Goal: Transaction & Acquisition: Purchase product/service

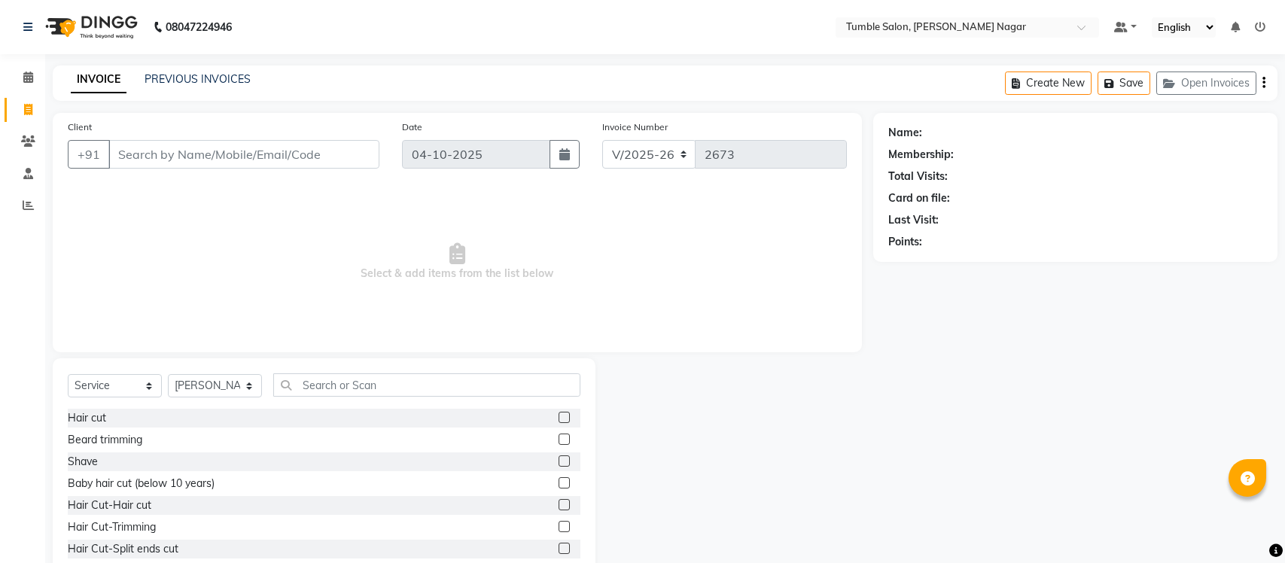
select select "8207"
select select "service"
select select "77848"
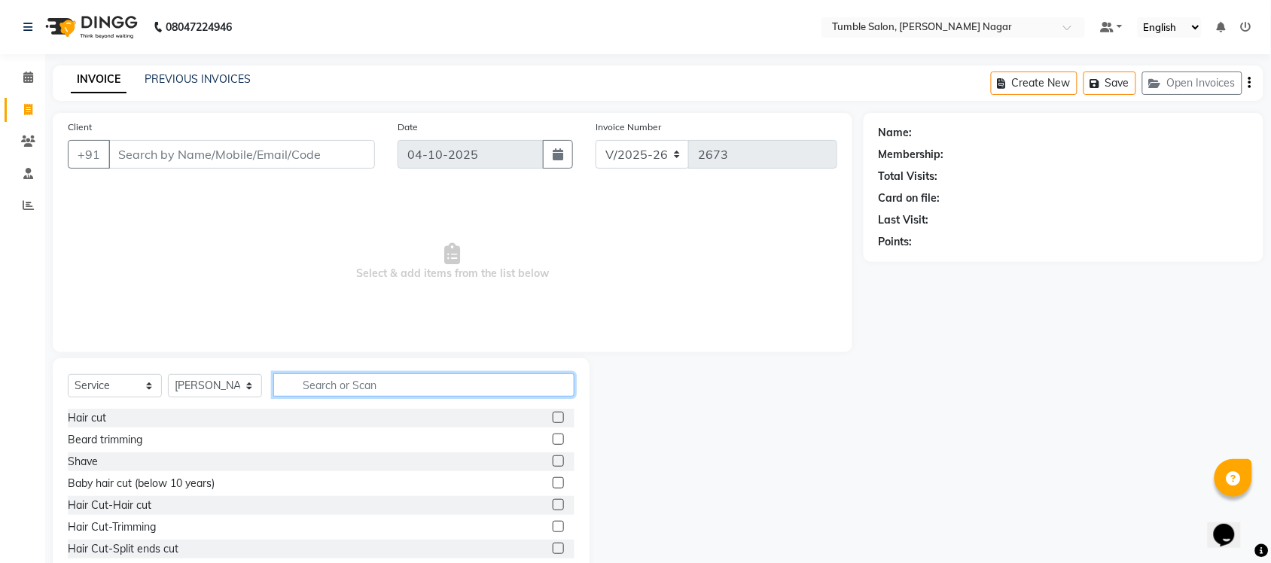
click at [328, 386] on input "text" at bounding box center [423, 384] width 301 height 23
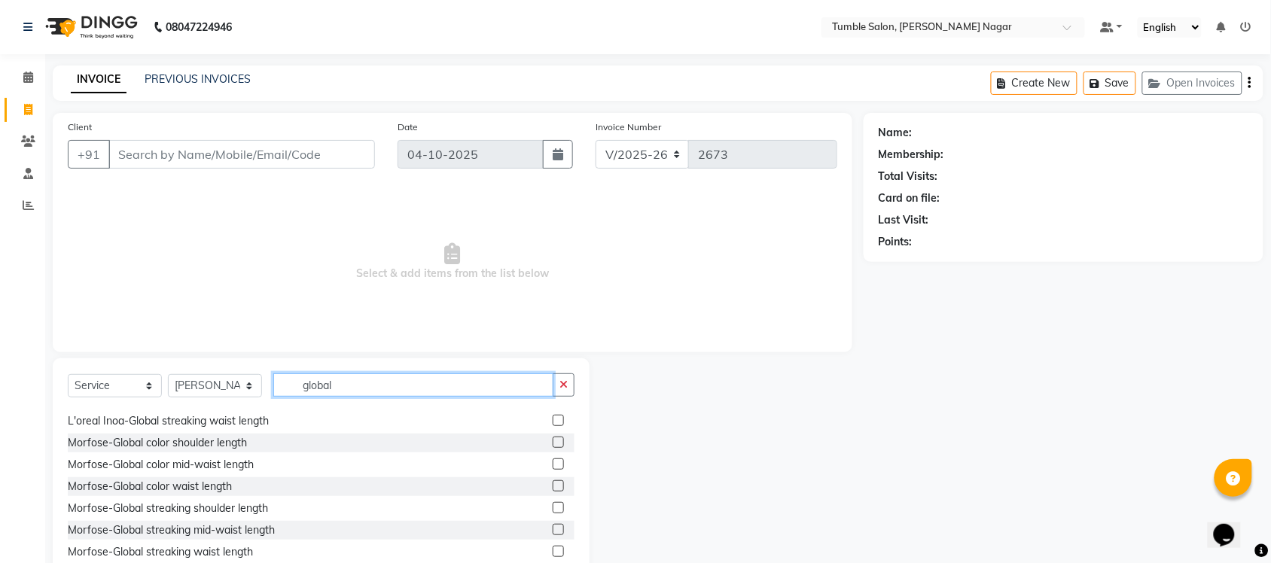
scroll to position [416, 0]
type input "global"
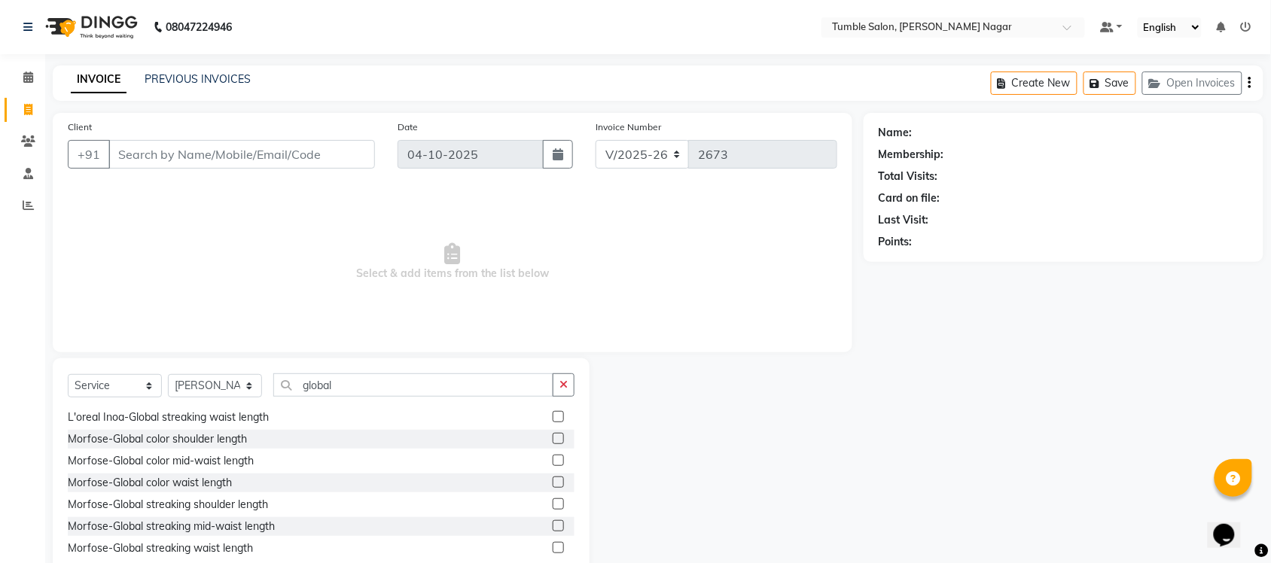
drag, startPoint x: 559, startPoint y: 382, endPoint x: 588, endPoint y: 375, distance: 29.4
click at [563, 382] on icon "button" at bounding box center [563, 384] width 8 height 11
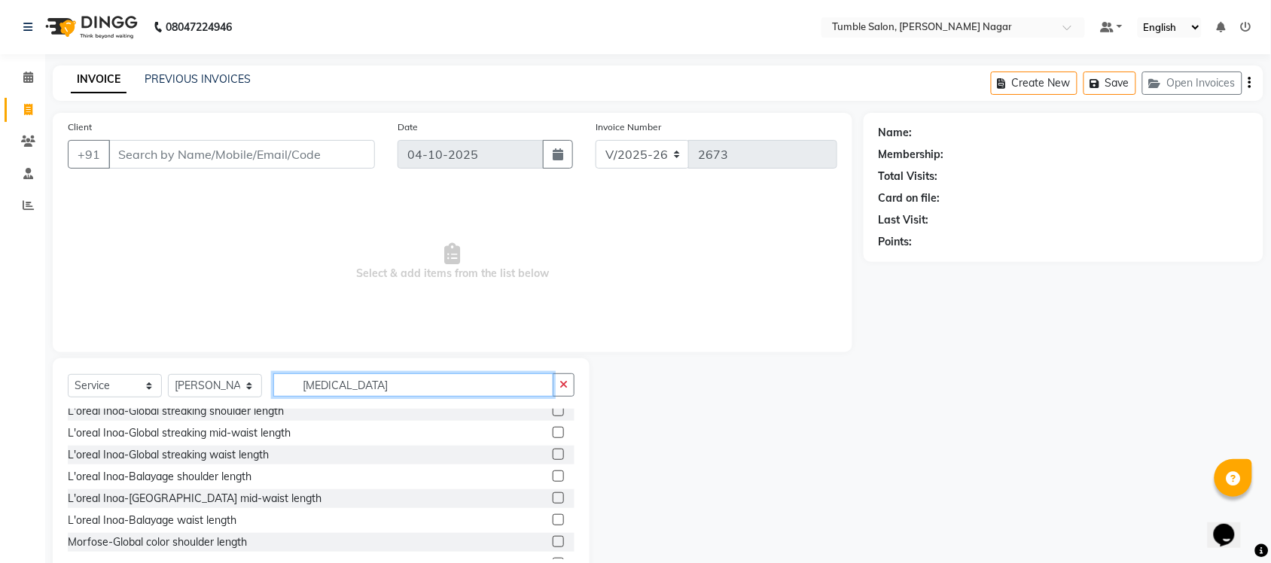
scroll to position [543, 0]
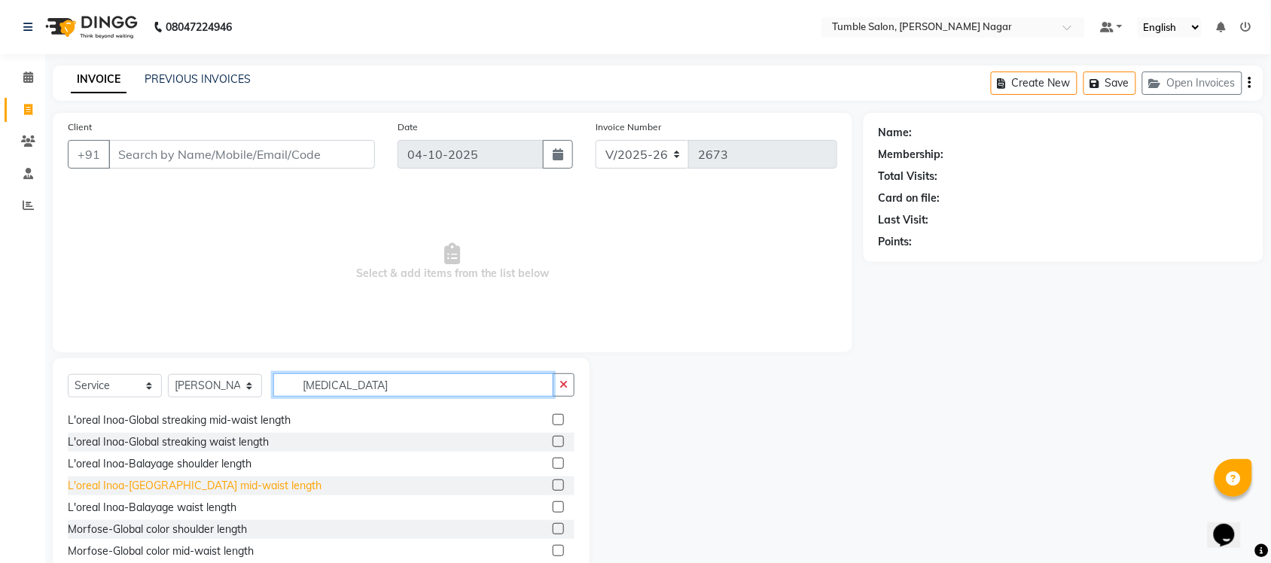
type input "bal"
click at [145, 484] on div "L'oreal Inoa-[GEOGRAPHIC_DATA] mid-waist length" at bounding box center [195, 486] width 254 height 16
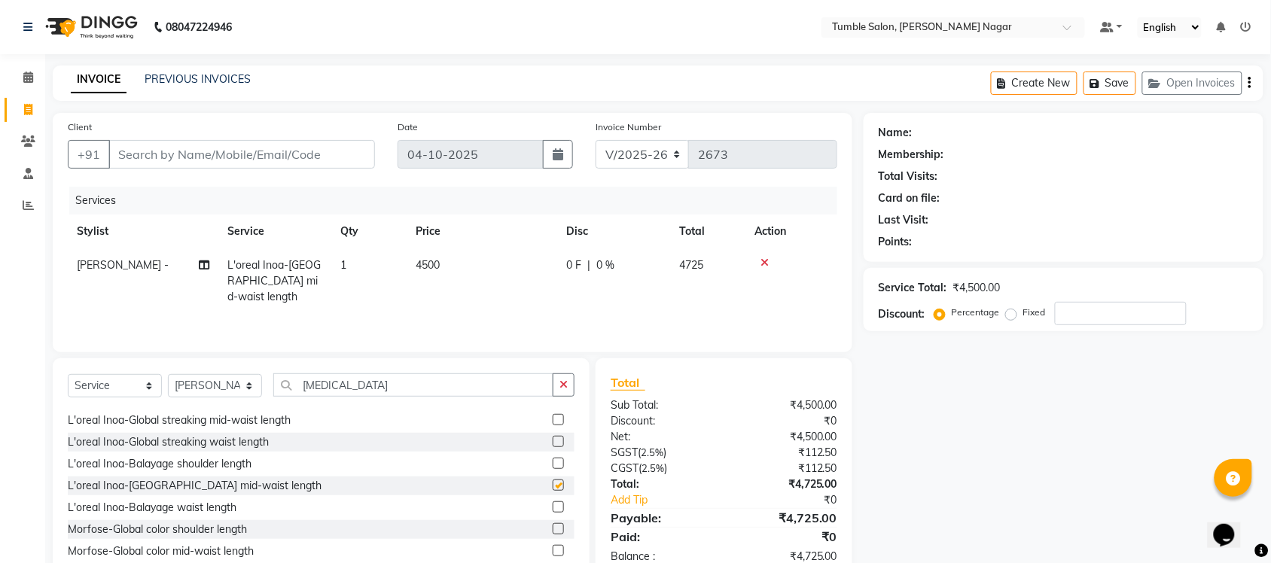
checkbox input "false"
click at [766, 260] on icon at bounding box center [764, 262] width 8 height 11
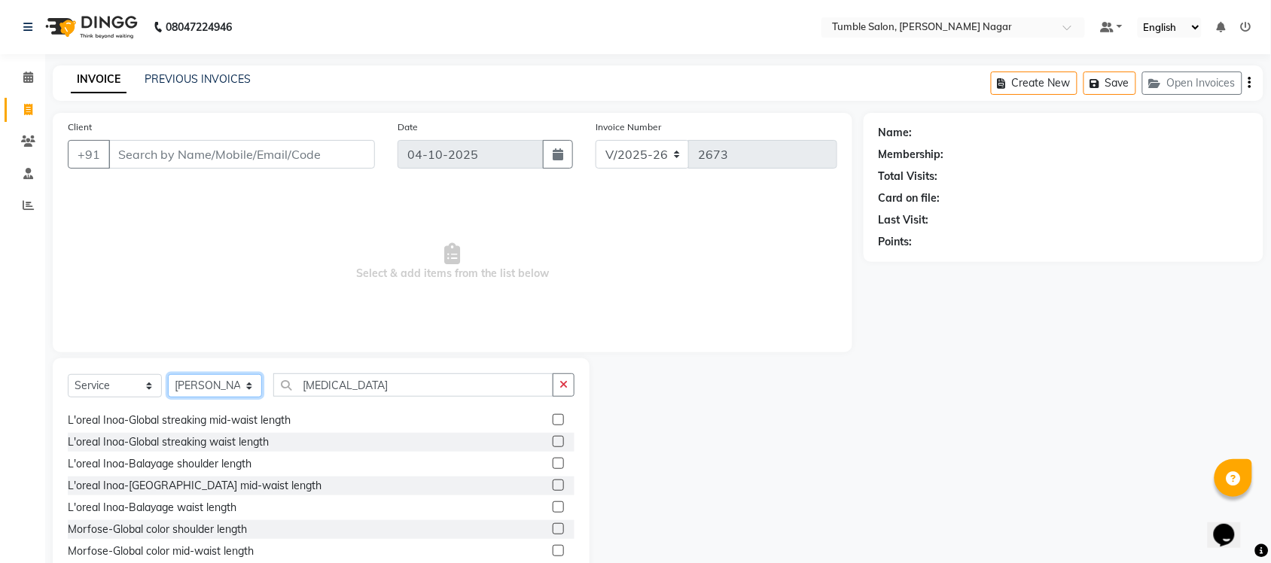
click at [224, 382] on select "Select Stylist Finance id [PERSON_NAME] [PERSON_NAME] [PERSON_NAME] [PERSON_NAM…" at bounding box center [215, 385] width 94 height 23
select select "89715"
click at [168, 374] on select "Select Stylist Finance id [PERSON_NAME] [PERSON_NAME] [PERSON_NAME] [PERSON_NAM…" at bounding box center [215, 385] width 94 height 23
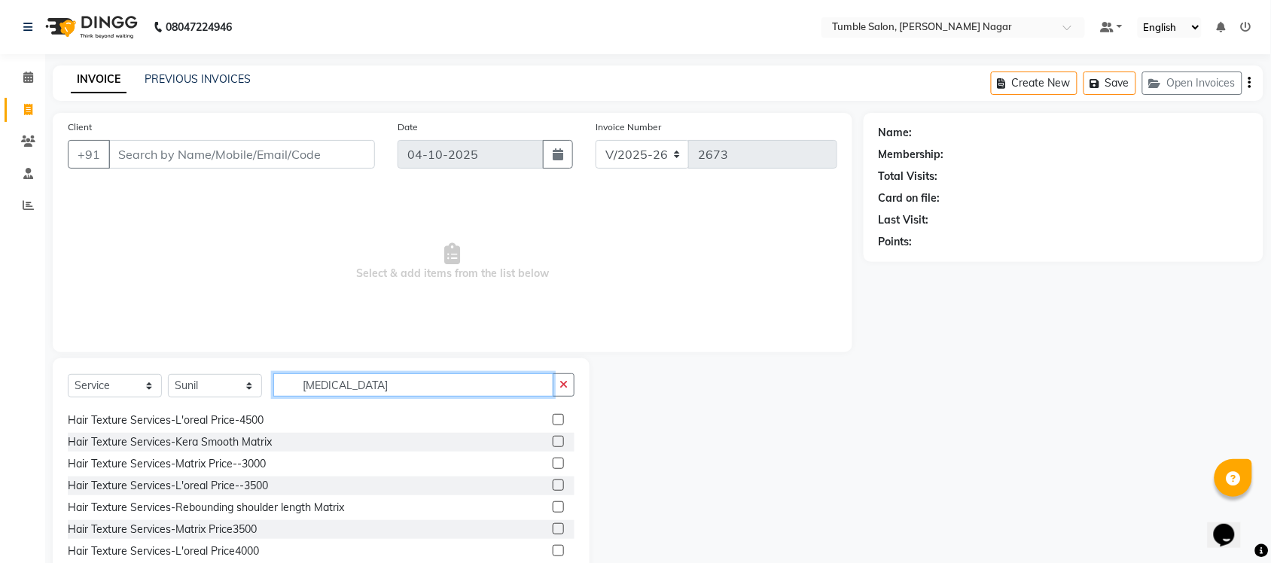
click at [367, 388] on input "bal" at bounding box center [413, 384] width 280 height 23
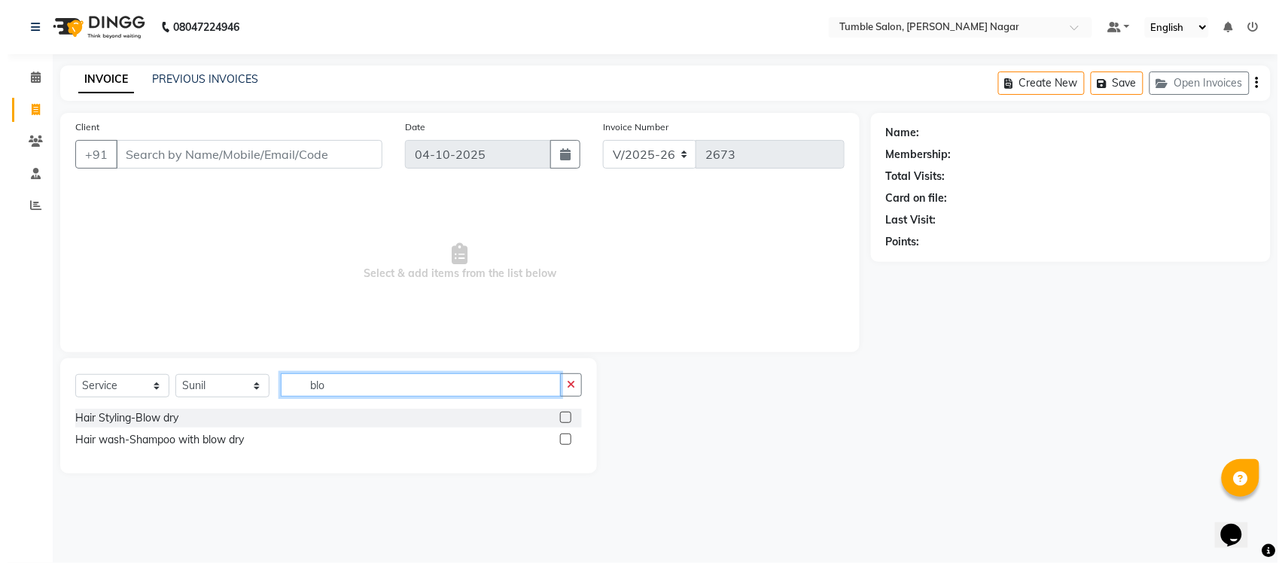
scroll to position [0, 0]
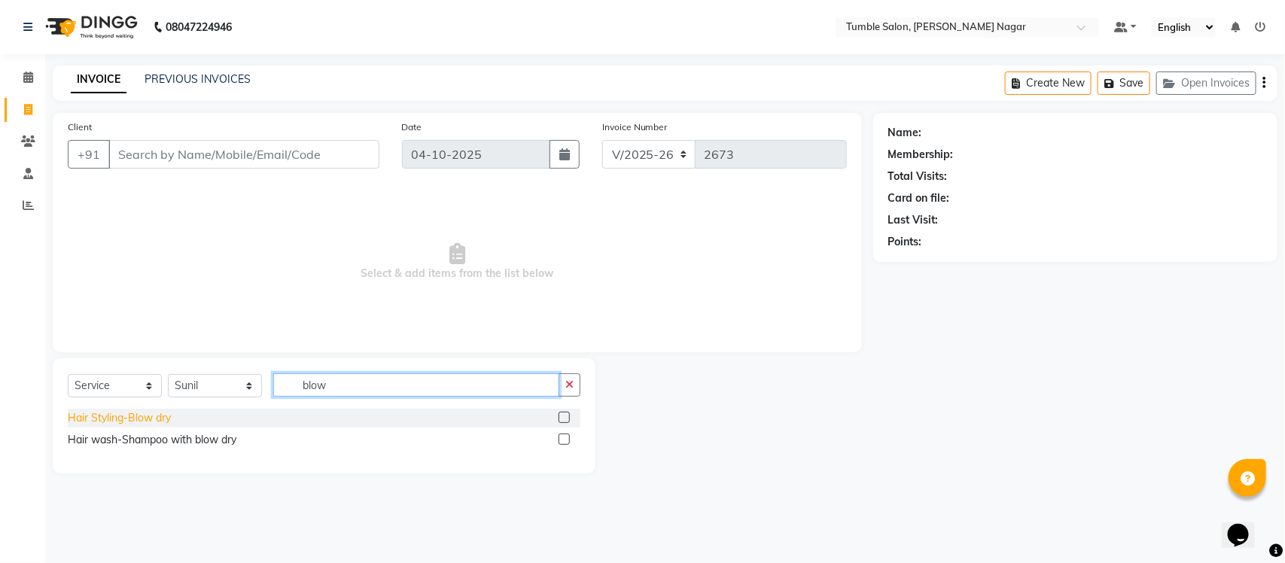
type input "blow"
click at [109, 414] on div "Hair Styling-Blow dry" at bounding box center [119, 418] width 103 height 16
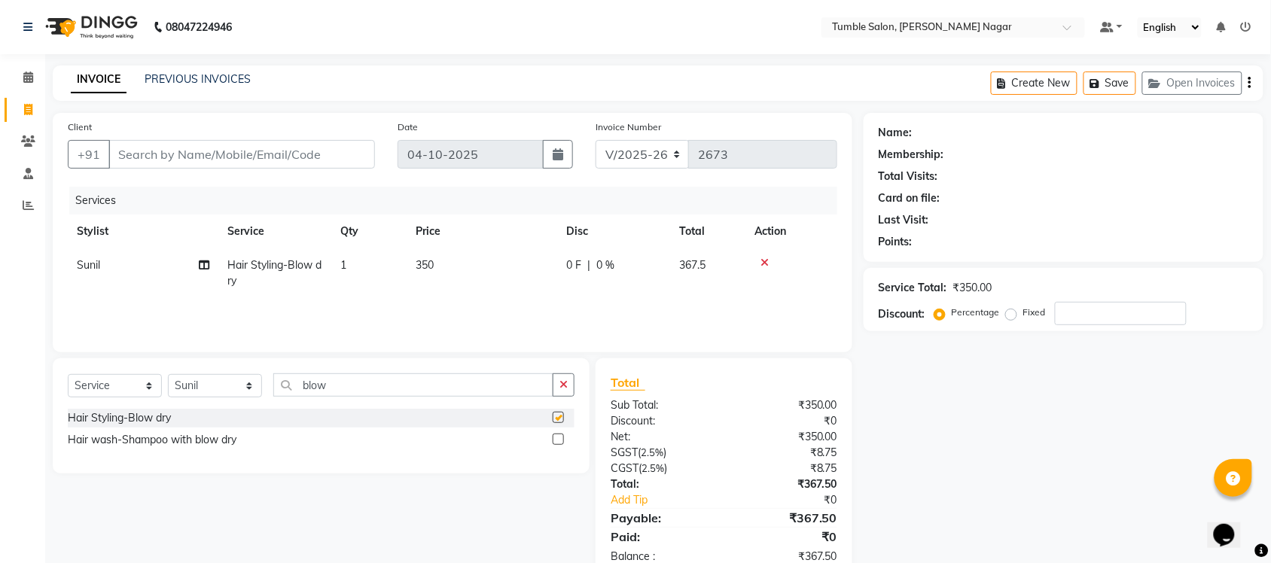
checkbox input "false"
click at [219, 159] on input "Client" at bounding box center [241, 154] width 266 height 29
click at [1082, 316] on input "number" at bounding box center [1121, 313] width 132 height 23
type input "4"
type input "40"
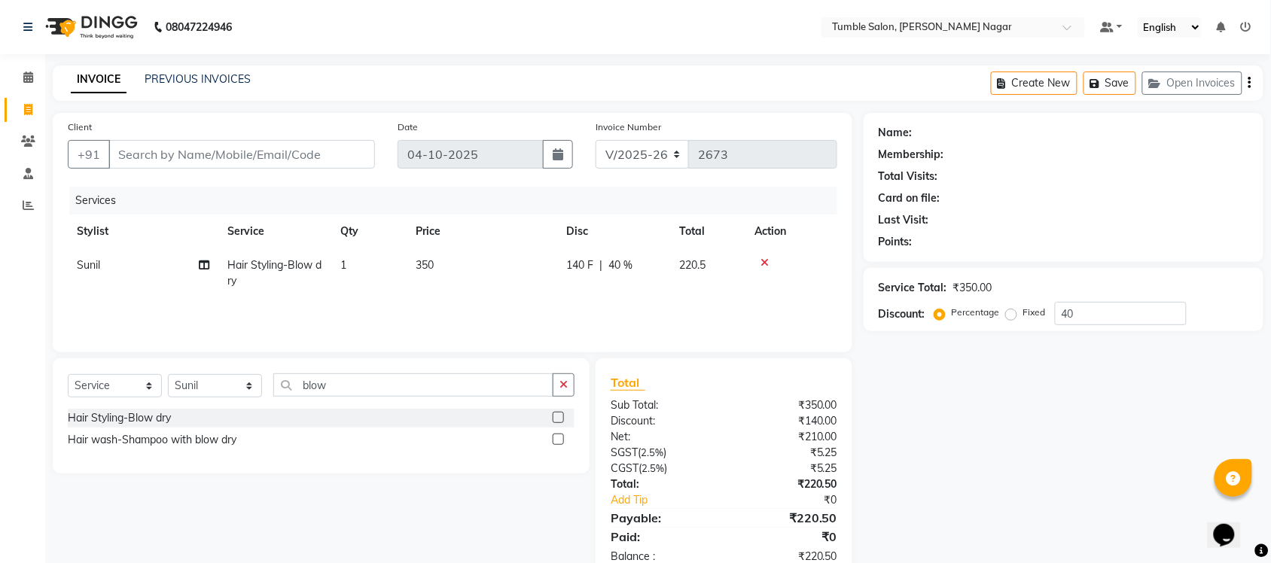
click at [894, 412] on div "Name: Membership: Total Visits: Card on file: Last Visit: Points: Service Total…" at bounding box center [1068, 346] width 411 height 467
click at [765, 261] on icon at bounding box center [764, 262] width 8 height 11
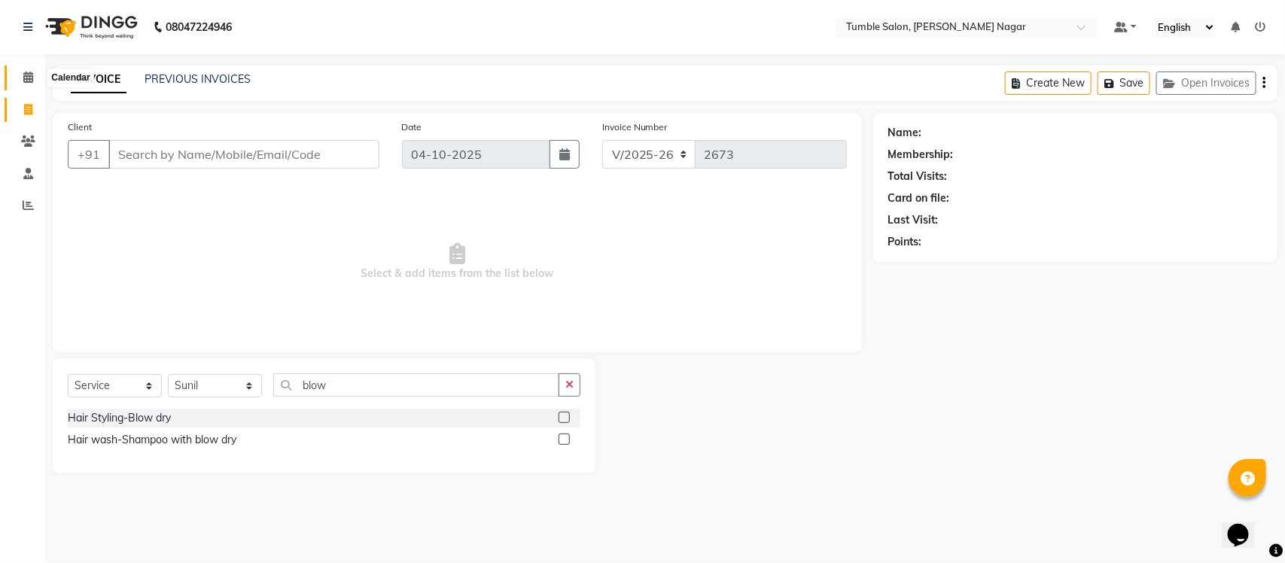
click at [39, 81] on span at bounding box center [28, 77] width 26 height 17
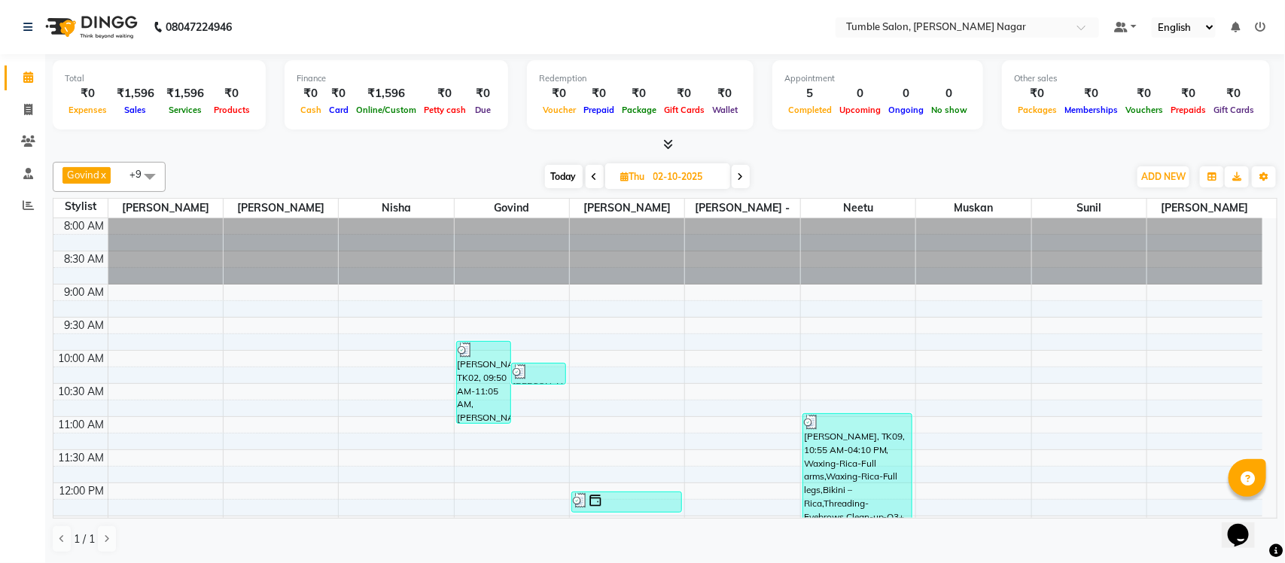
click at [592, 175] on icon at bounding box center [595, 176] width 6 height 9
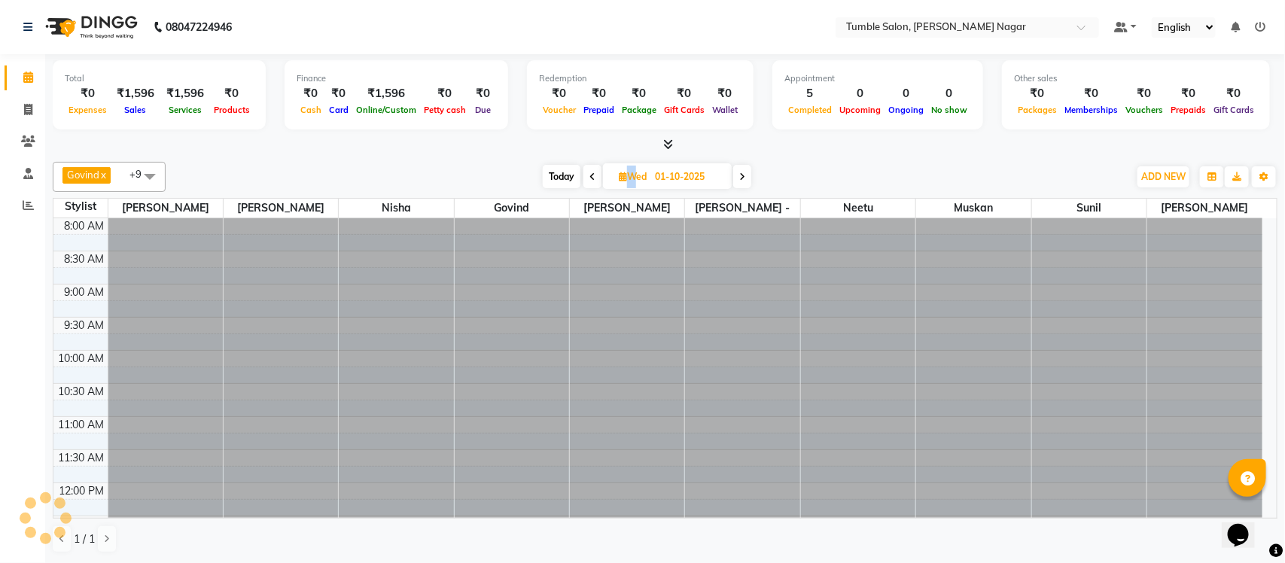
scroll to position [469, 0]
click at [592, 175] on icon at bounding box center [592, 176] width 6 height 9
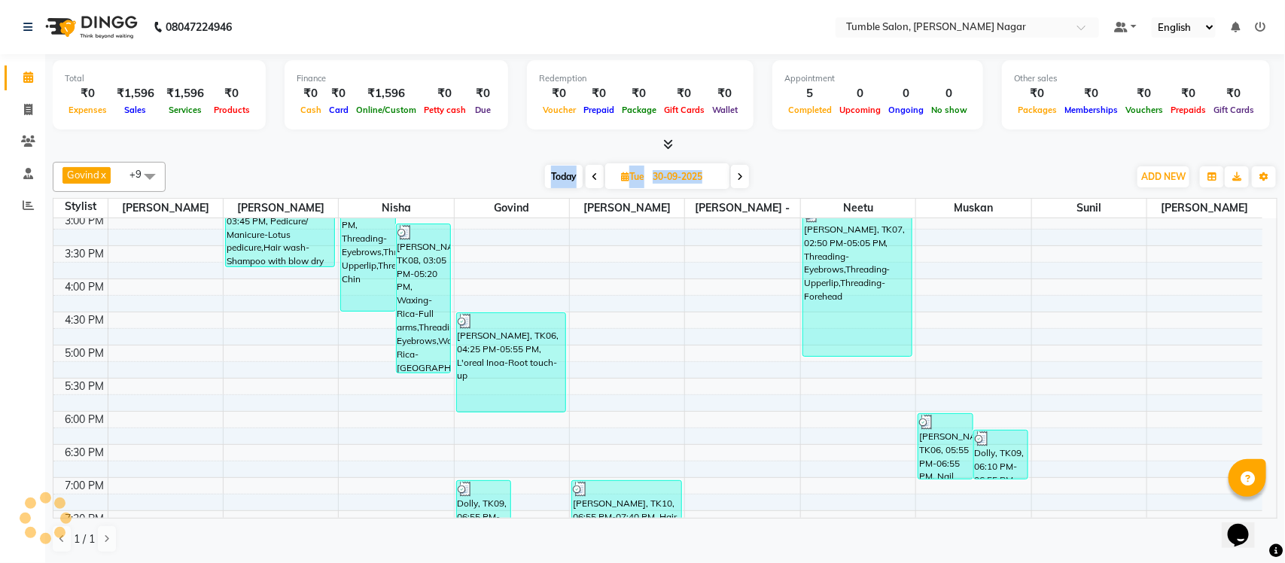
click at [592, 175] on icon at bounding box center [595, 176] width 6 height 9
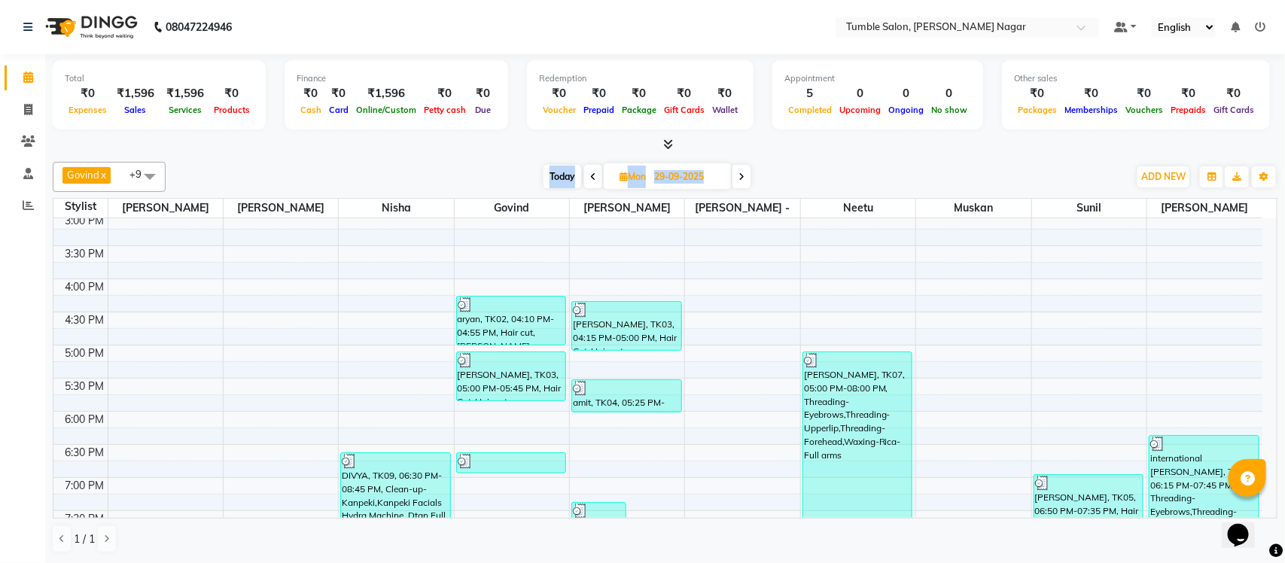
click at [906, 168] on div "Today Mon 29-09-2025" at bounding box center [647, 177] width 948 height 23
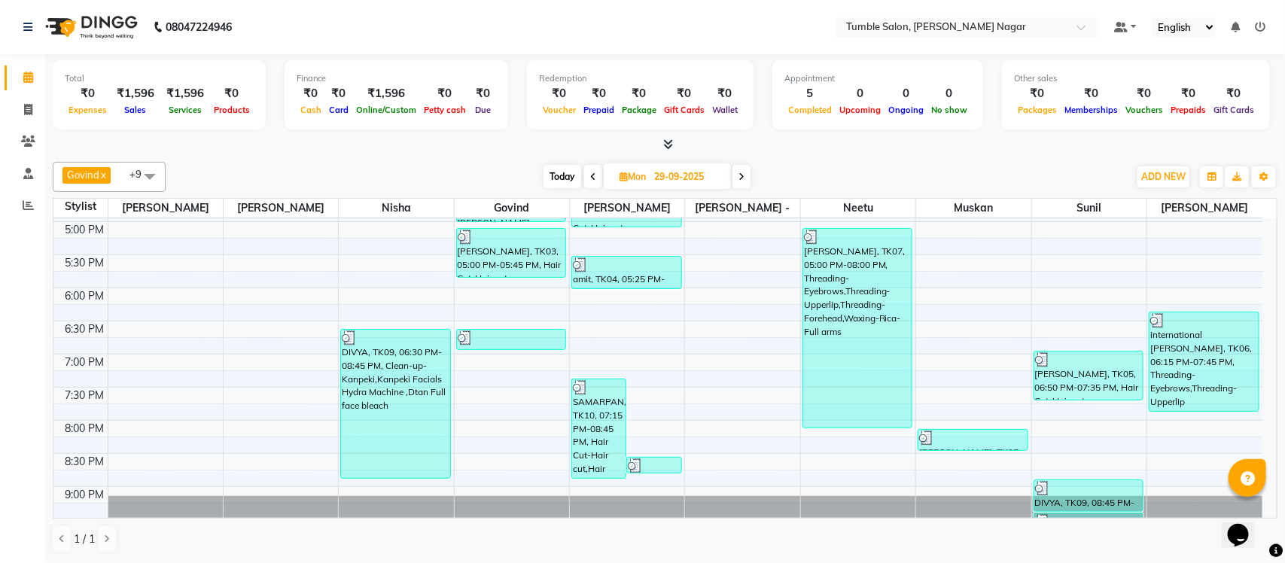
scroll to position [638, 0]
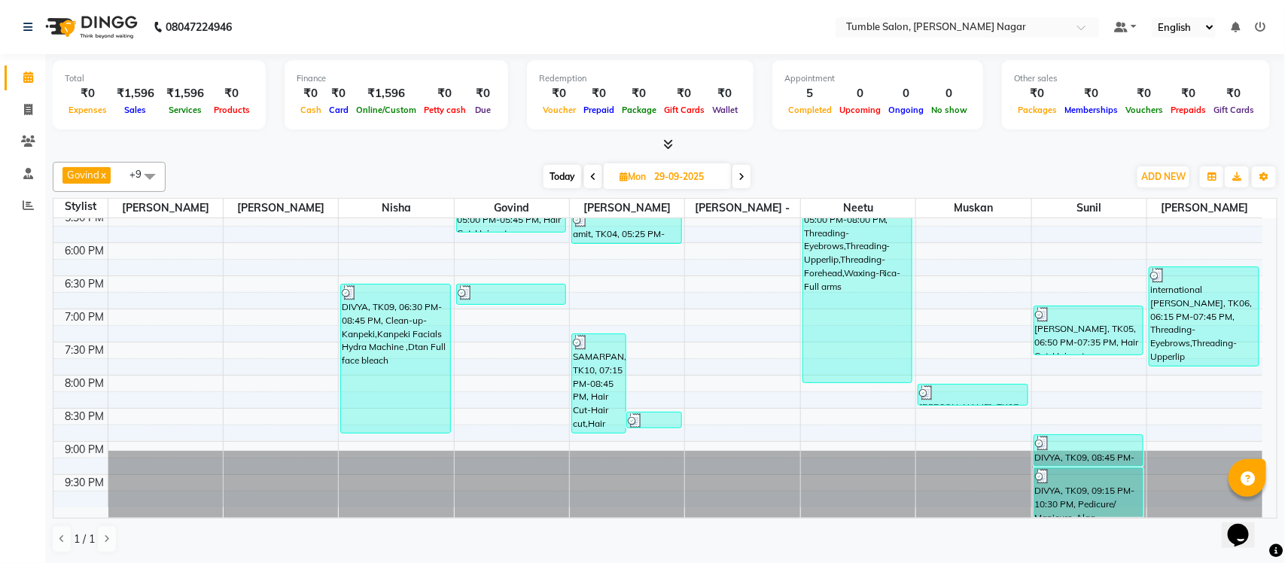
click at [588, 178] on span at bounding box center [593, 176] width 18 height 23
type input "28-09-2025"
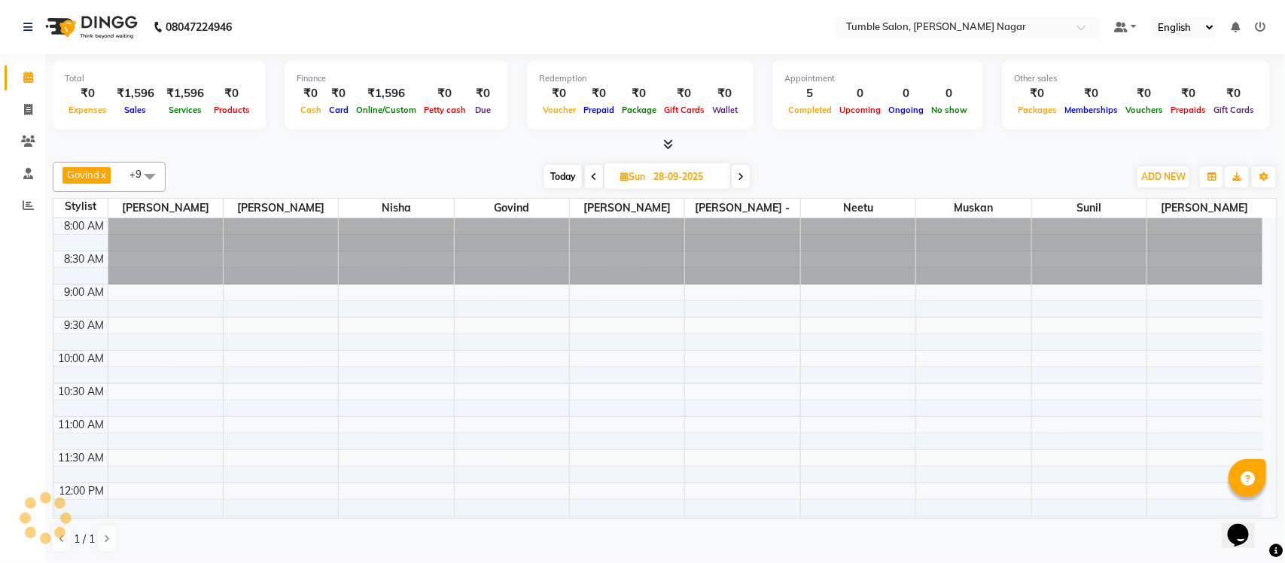
scroll to position [469, 0]
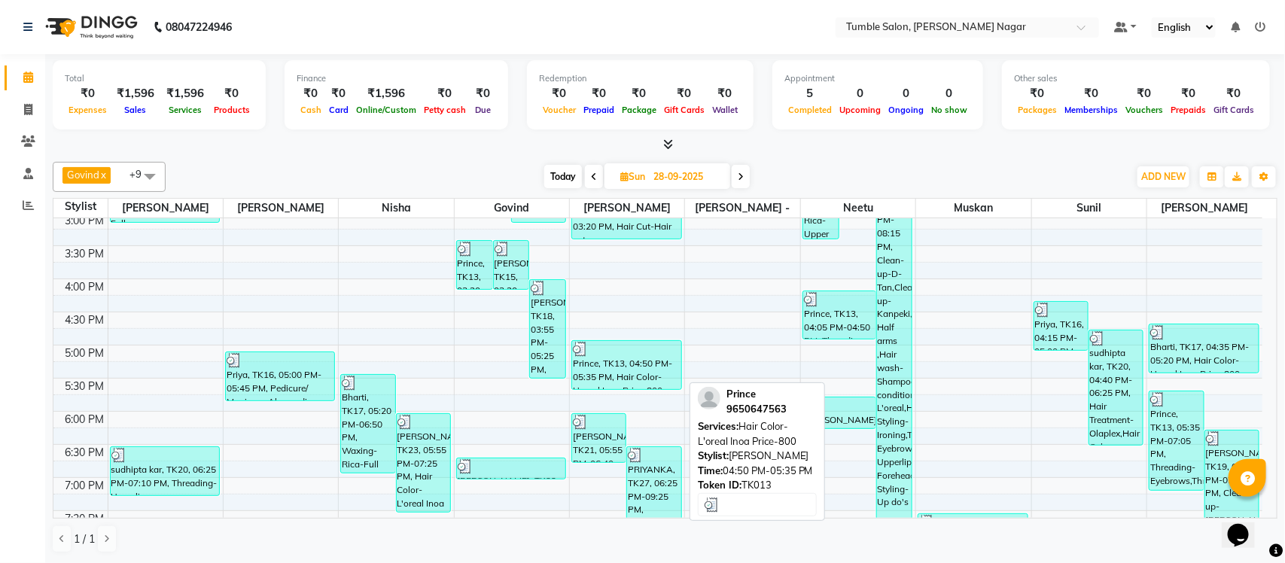
click at [618, 379] on div "Prince, TK13, 04:50 PM-05:35 PM, Hair Color-L'oreal Inoa Price-800" at bounding box center [626, 365] width 109 height 48
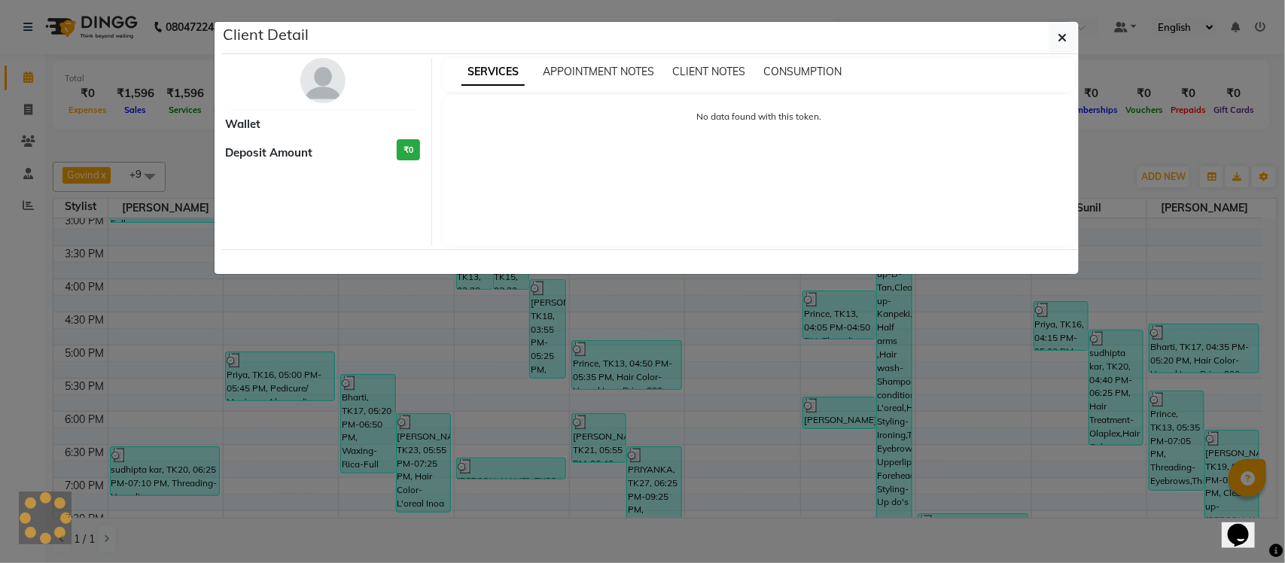
select select "3"
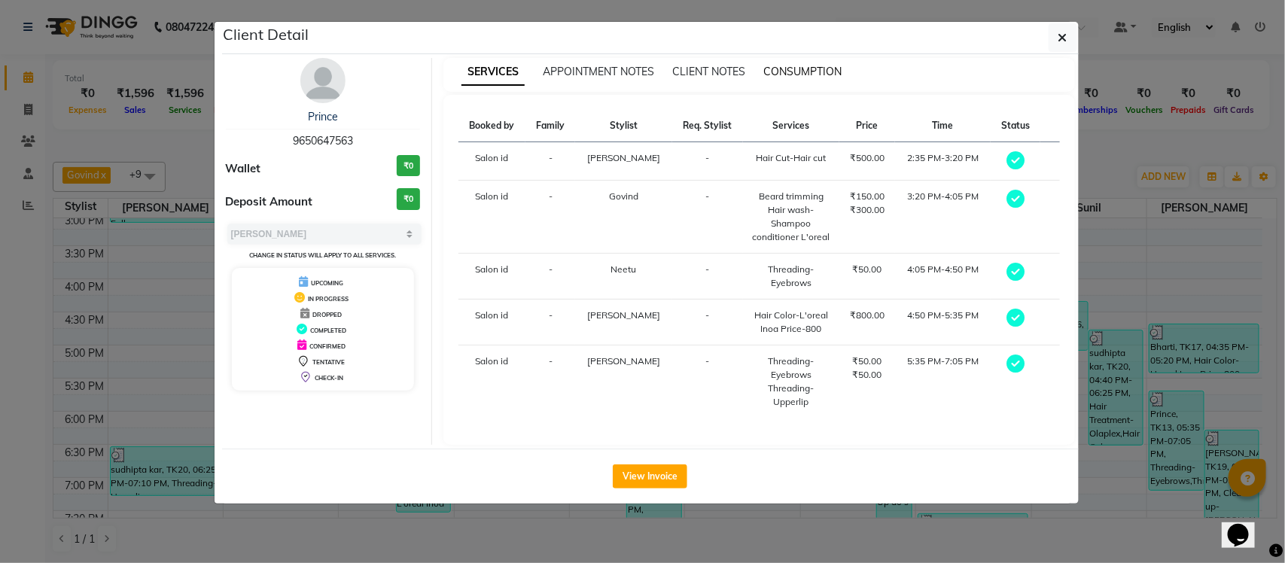
click at [795, 69] on span "CONSUMPTION" at bounding box center [802, 72] width 78 height 14
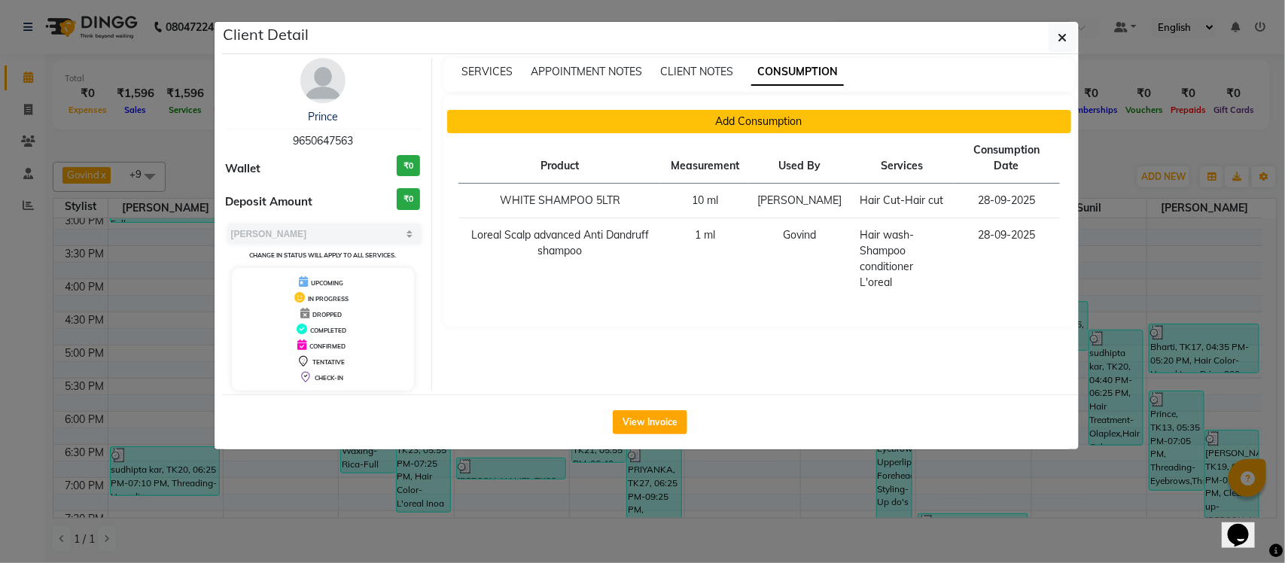
click at [677, 128] on button "Add Consumption" at bounding box center [759, 121] width 624 height 23
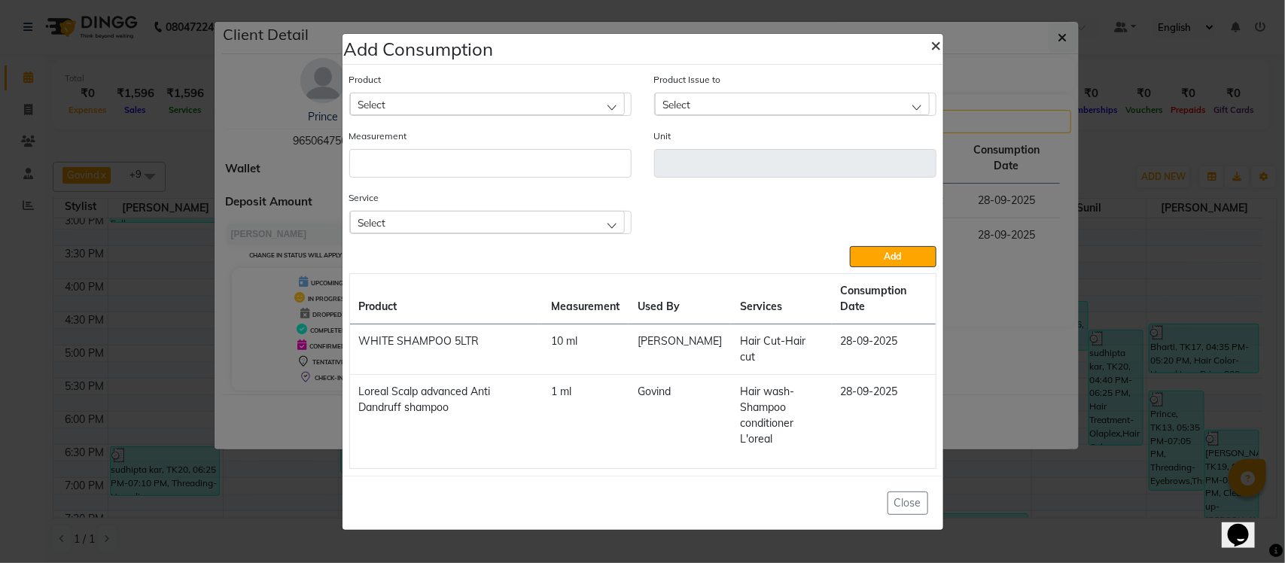
click at [935, 56] on span "×" at bounding box center [936, 44] width 11 height 23
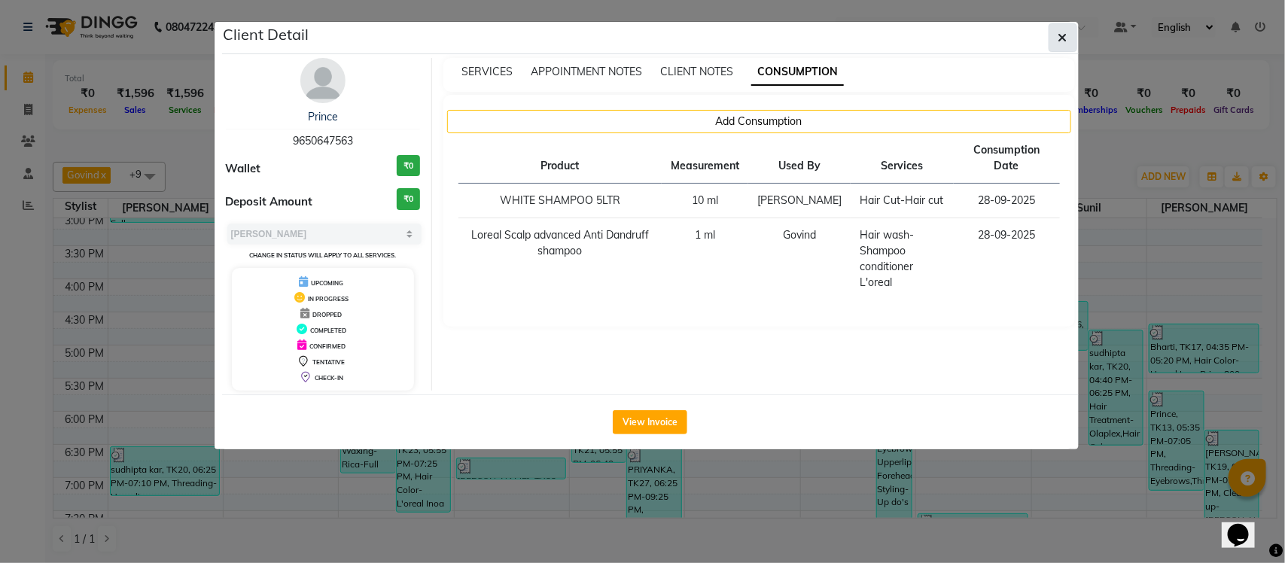
click at [1065, 29] on button "button" at bounding box center [1063, 37] width 29 height 29
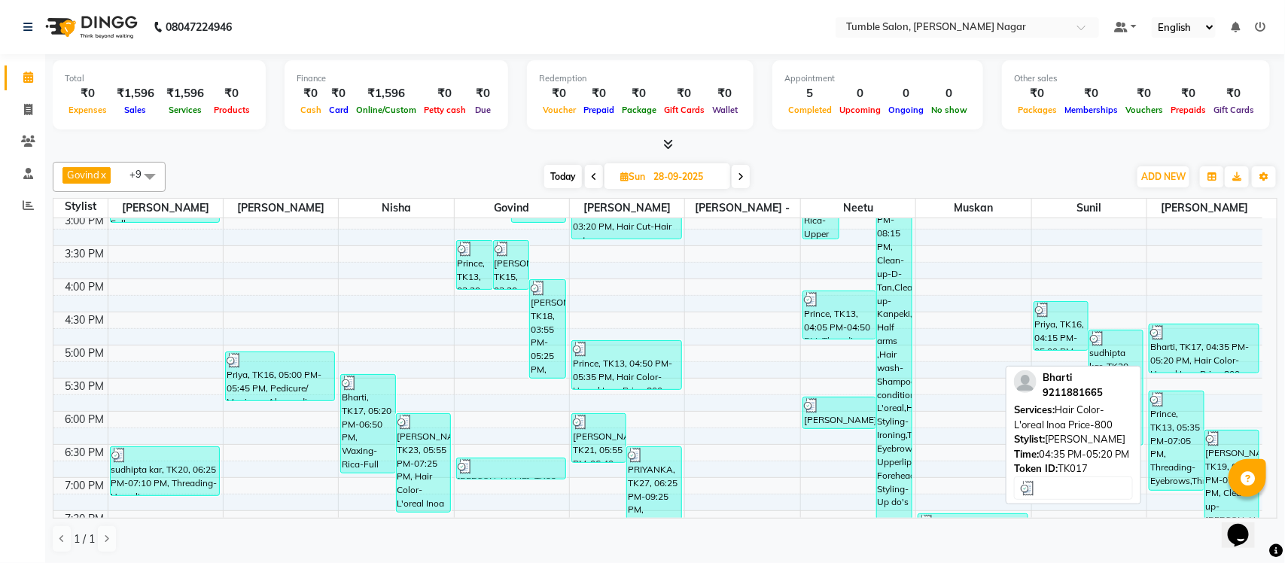
click at [1198, 352] on div "Bharti, TK17, 04:35 PM-05:20 PM, Hair Color-L'oreal Inoa Price-800" at bounding box center [1203, 348] width 109 height 48
select select "3"
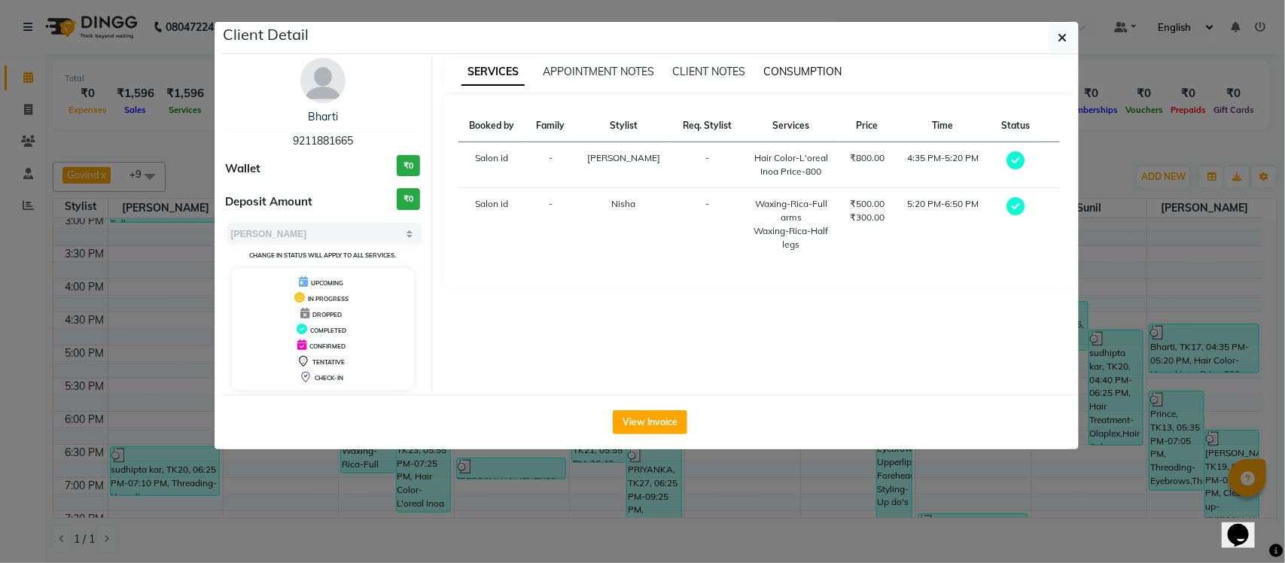
click at [805, 70] on span "CONSUMPTION" at bounding box center [802, 72] width 78 height 14
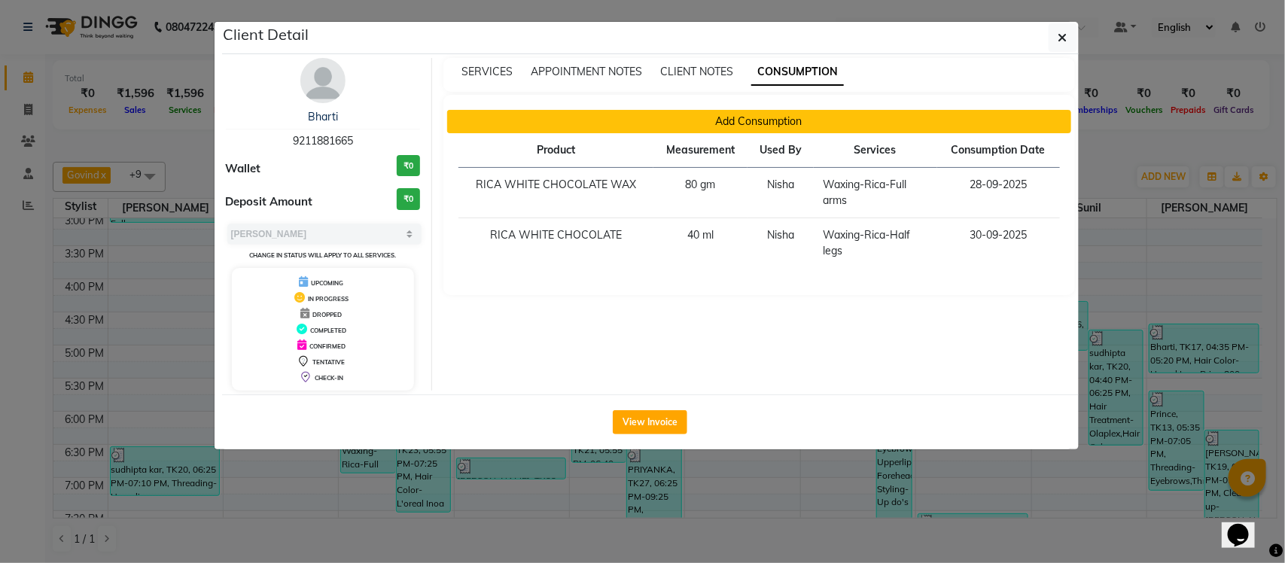
click at [760, 123] on button "Add Consumption" at bounding box center [759, 121] width 624 height 23
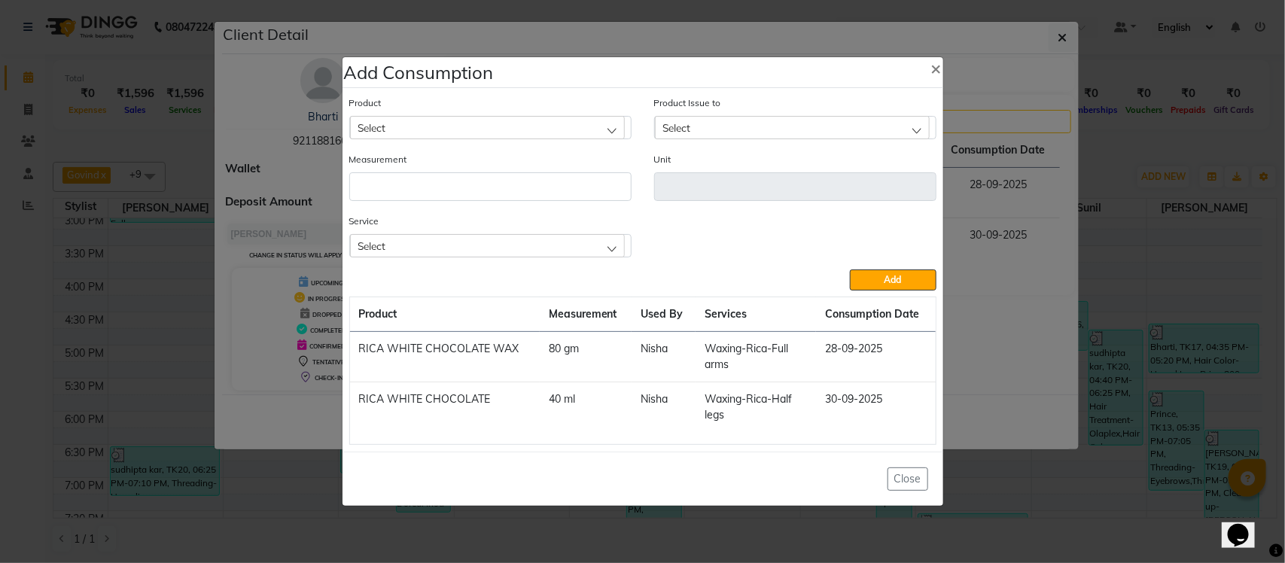
click at [587, 251] on div "Select" at bounding box center [487, 245] width 275 height 23
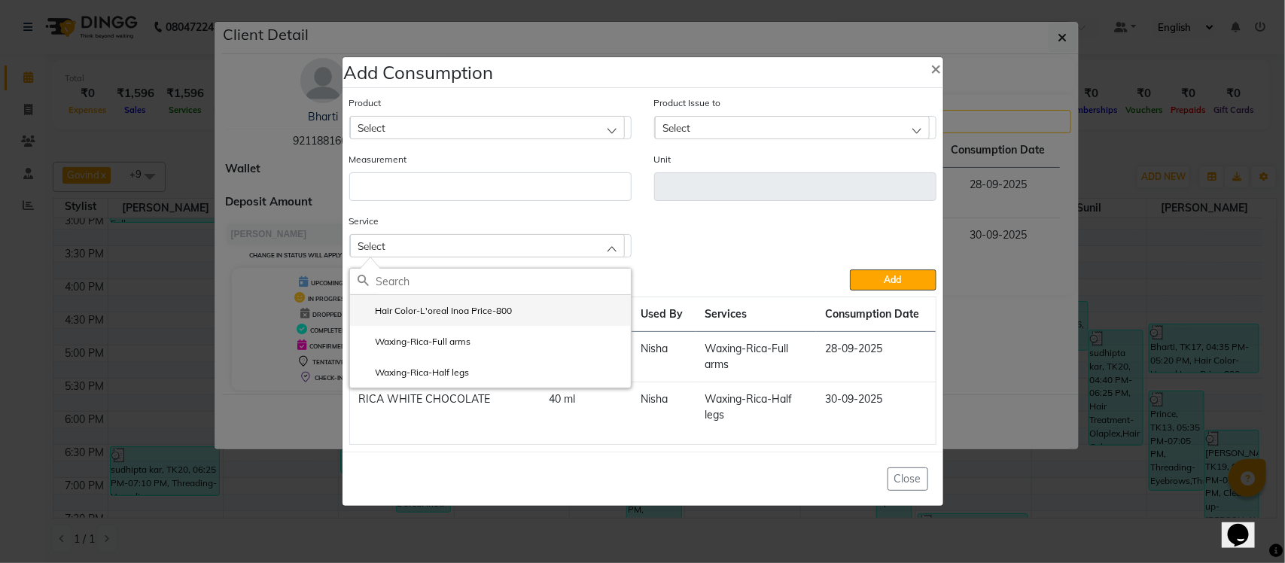
click at [498, 312] on label "Hair Color-L'oreal Inoa Price-800" at bounding box center [435, 311] width 155 height 14
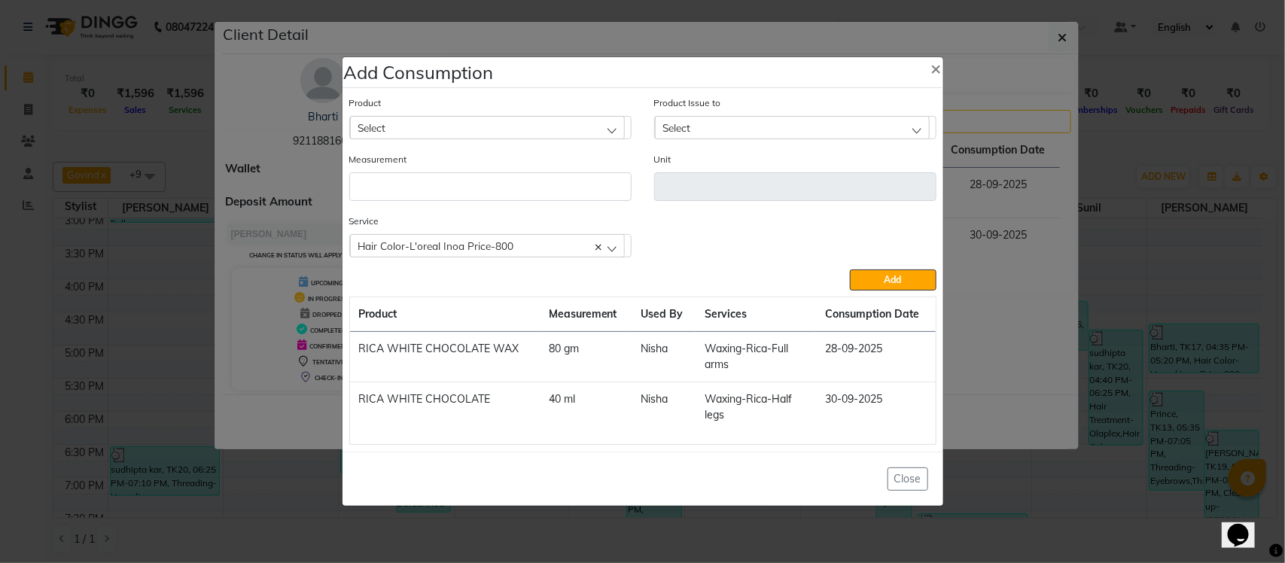
click at [565, 114] on div "Product Select" at bounding box center [490, 117] width 282 height 44
click at [566, 126] on div "Select" at bounding box center [487, 127] width 275 height 23
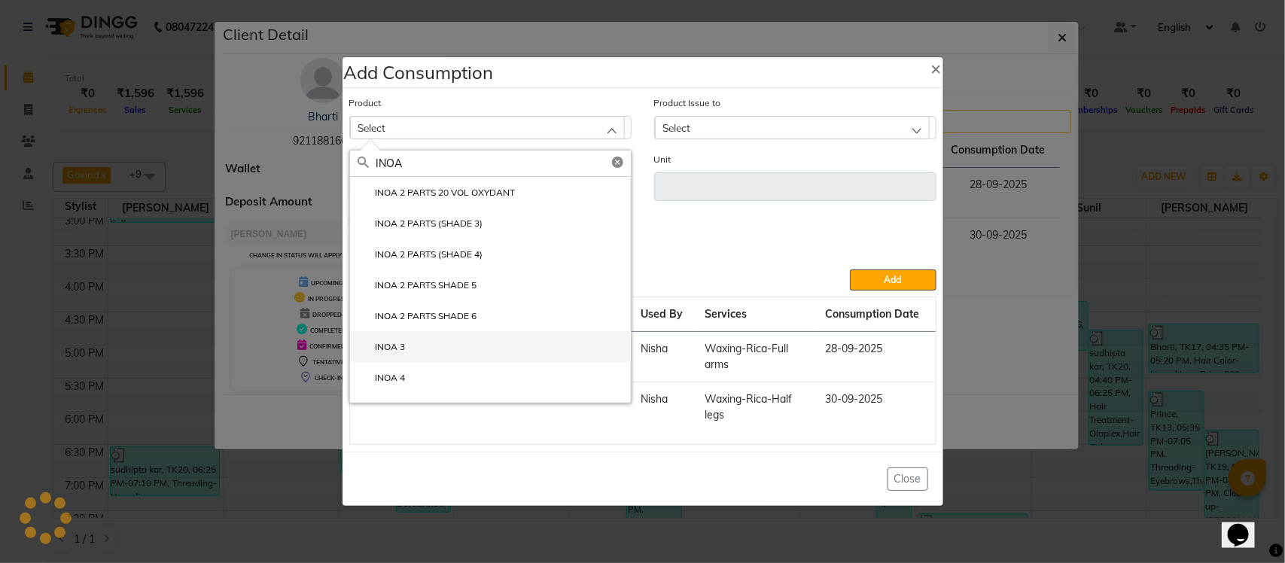
type input "INOA"
click at [452, 337] on li "INOA 3" at bounding box center [490, 346] width 281 height 31
type input "gm"
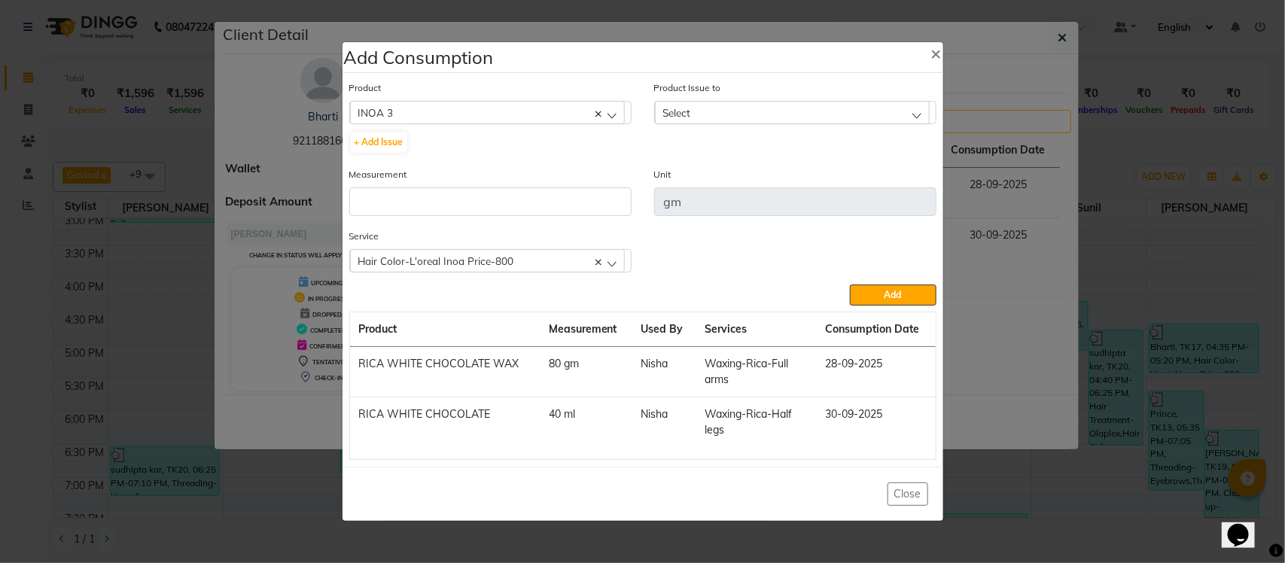
click at [800, 111] on div "Select" at bounding box center [792, 112] width 275 height 23
click at [457, 111] on div "INOA 3" at bounding box center [487, 112] width 275 height 23
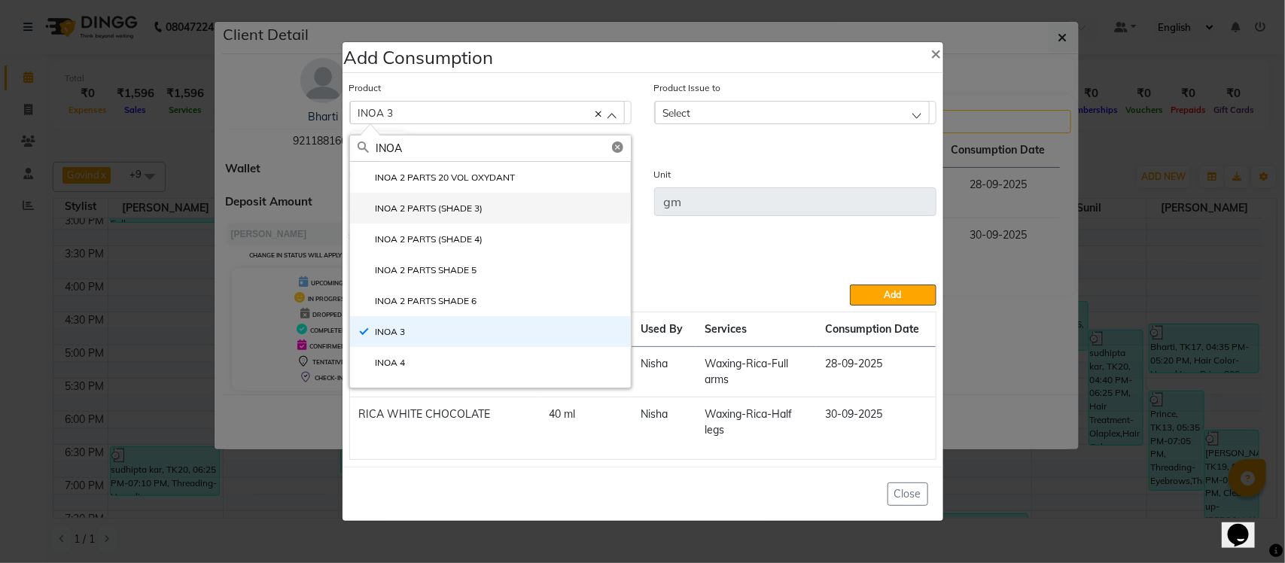
type input "INOA"
click at [469, 212] on label "INOA 2 PARTS (SHADE 3)" at bounding box center [421, 209] width 126 height 14
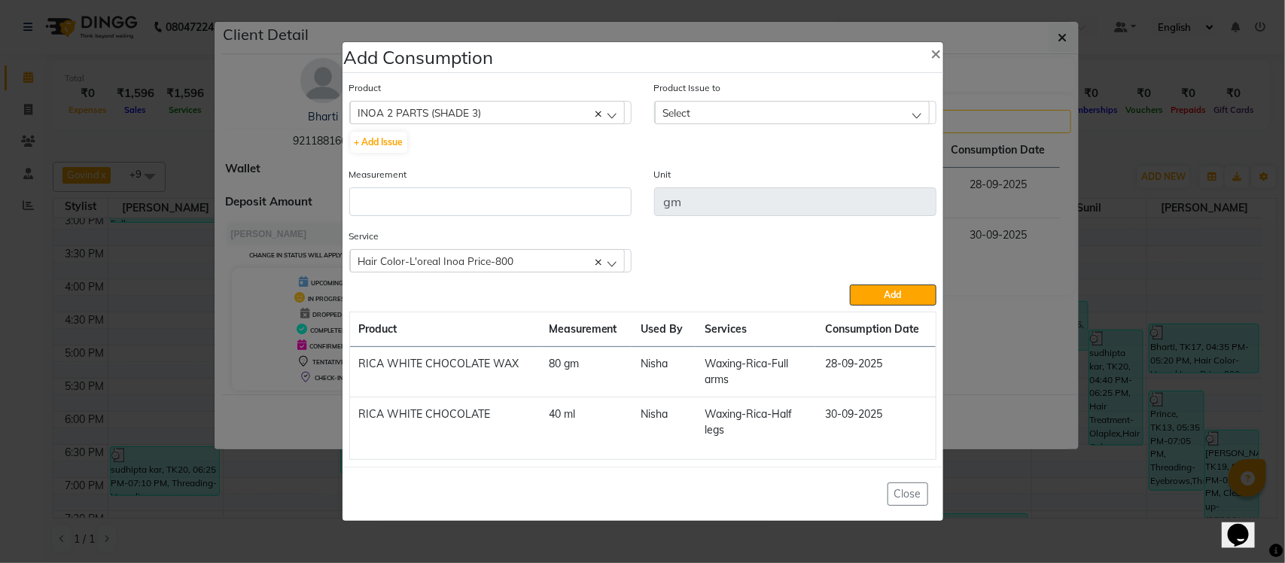
click at [699, 113] on div "Select" at bounding box center [792, 112] width 275 height 23
click at [710, 113] on div "Select" at bounding box center [792, 112] width 275 height 23
click at [711, 113] on div "Select" at bounding box center [792, 112] width 275 height 23
click at [935, 53] on span "×" at bounding box center [936, 52] width 11 height 23
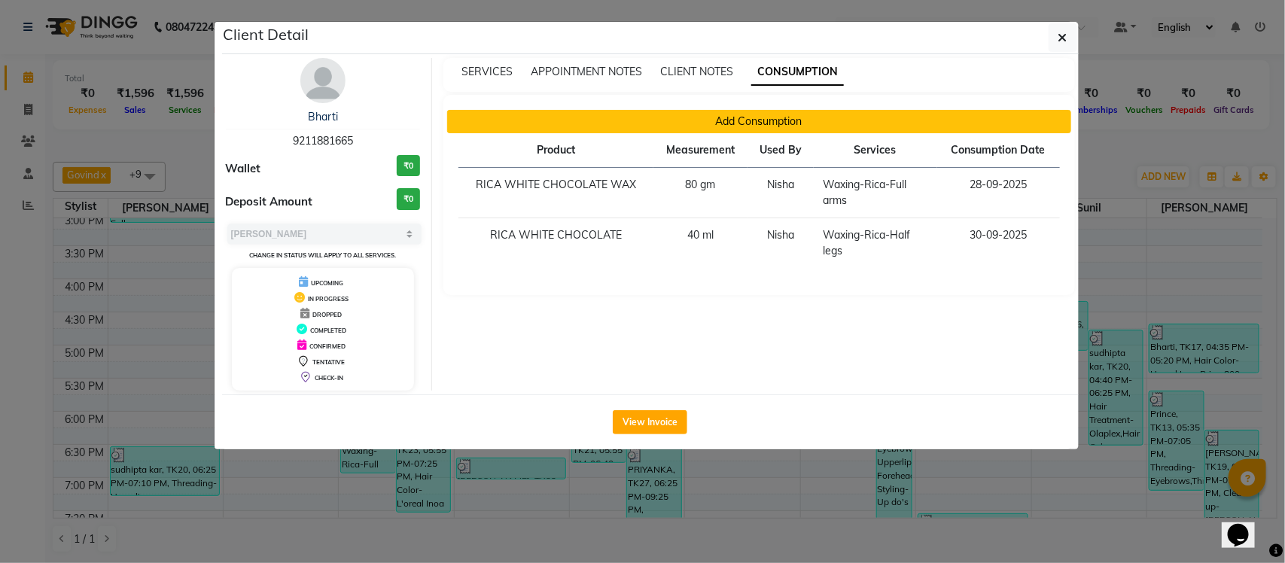
click at [833, 118] on button "Add Consumption" at bounding box center [759, 121] width 624 height 23
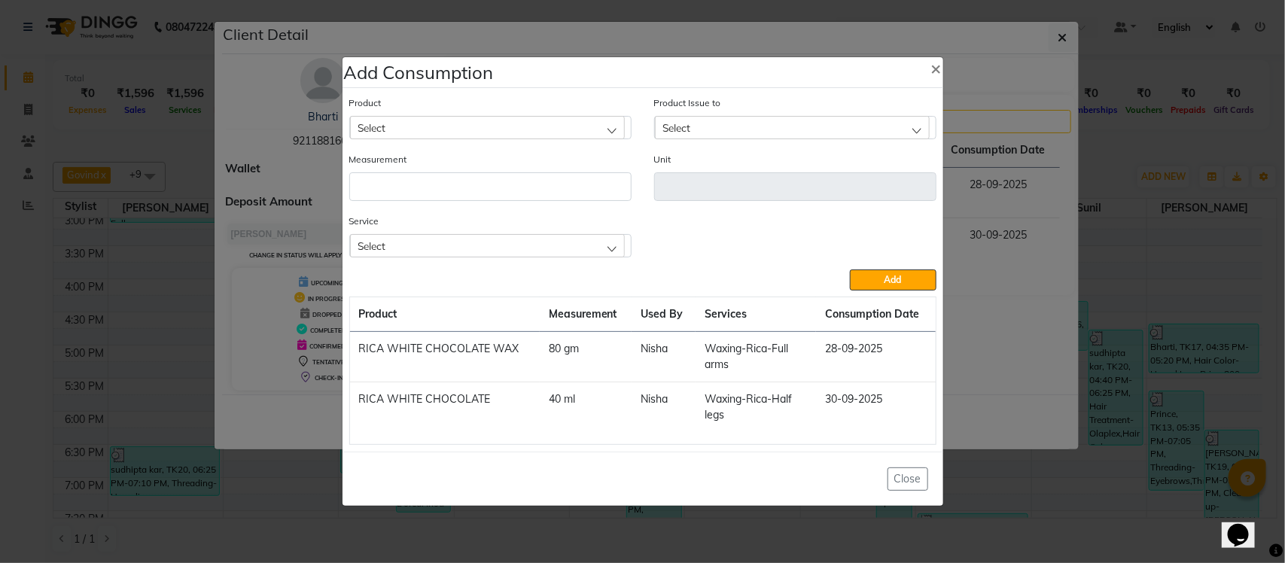
click at [478, 246] on div "Select" at bounding box center [487, 245] width 275 height 23
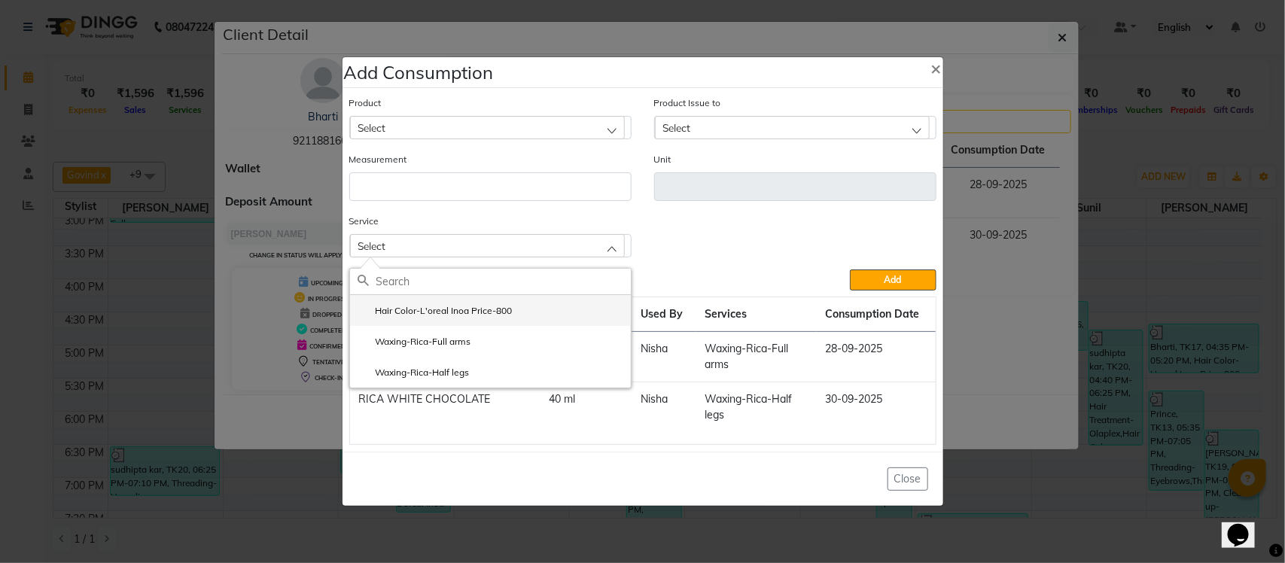
click at [450, 311] on label "Hair Color-L'oreal Inoa Price-800" at bounding box center [435, 311] width 155 height 14
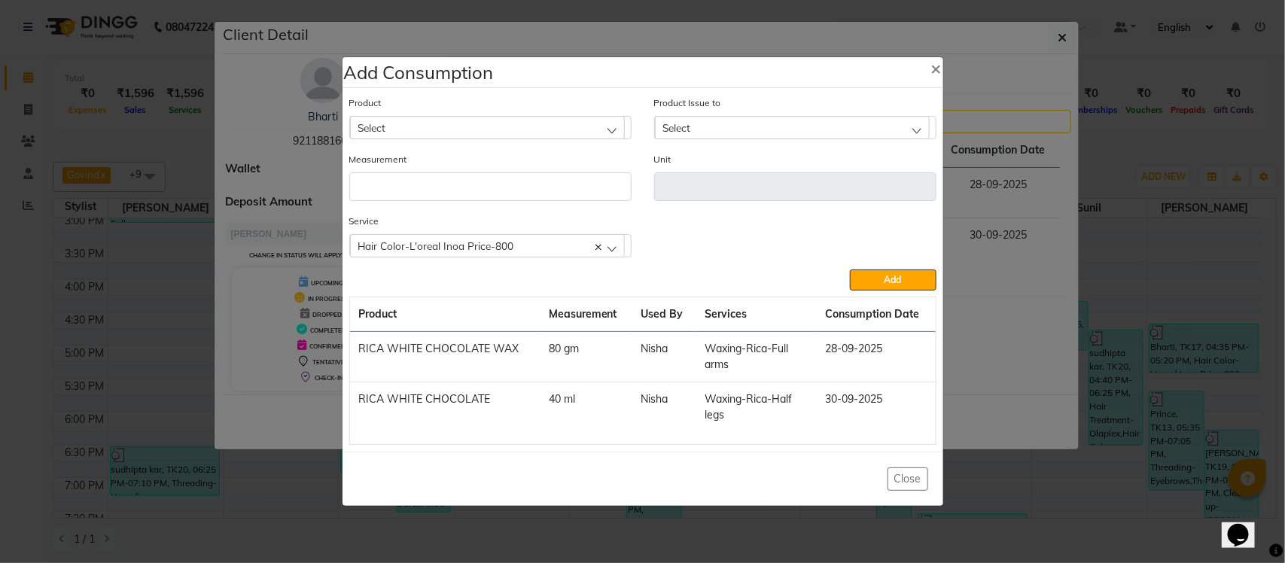
click at [498, 117] on div "Select" at bounding box center [487, 127] width 275 height 23
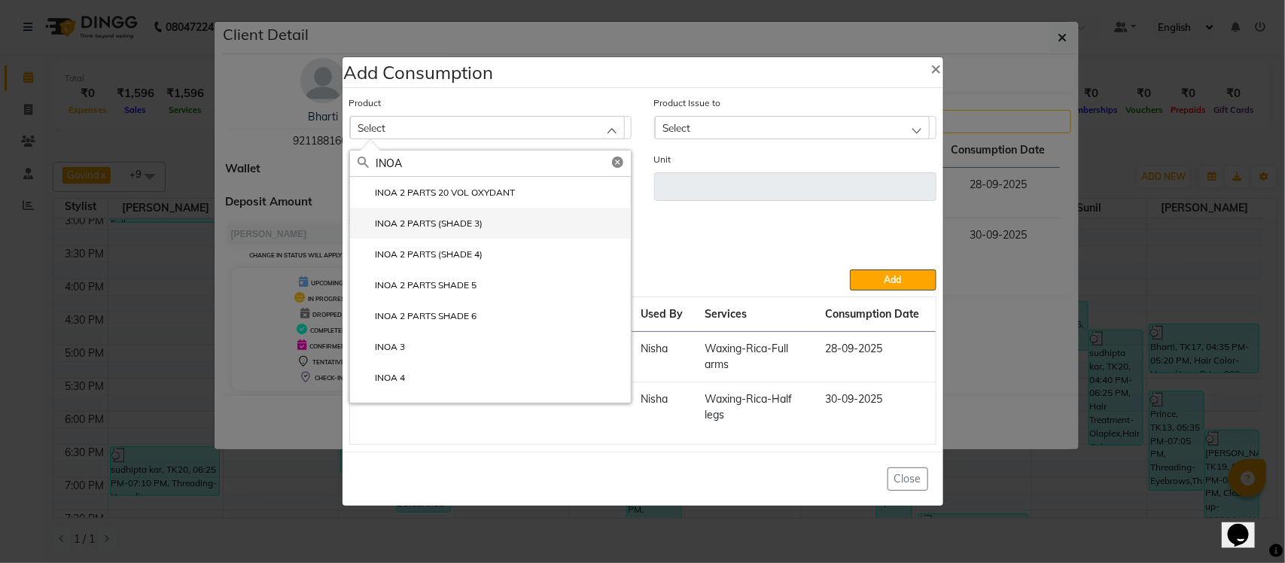
type input "INOA"
click at [532, 227] on li "INOA 2 PARTS (SHADE 3)" at bounding box center [490, 223] width 281 height 31
type input "gm"
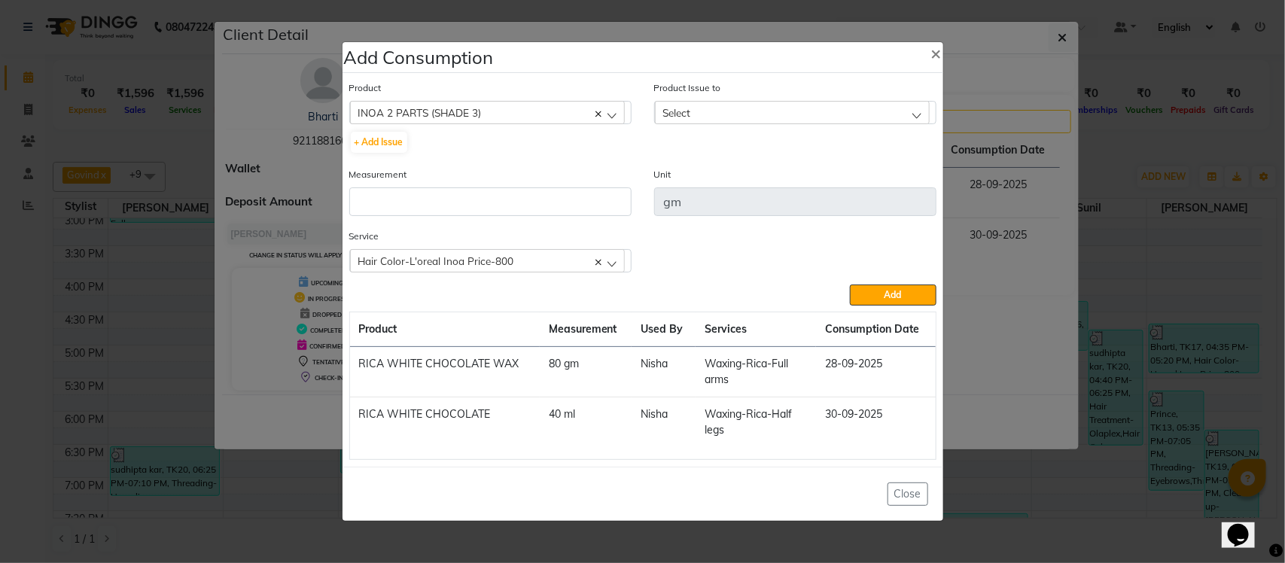
click at [686, 102] on div "Select" at bounding box center [792, 112] width 275 height 23
click at [518, 117] on div "INOA 2 PARTS (SHADE 3)" at bounding box center [487, 112] width 275 height 23
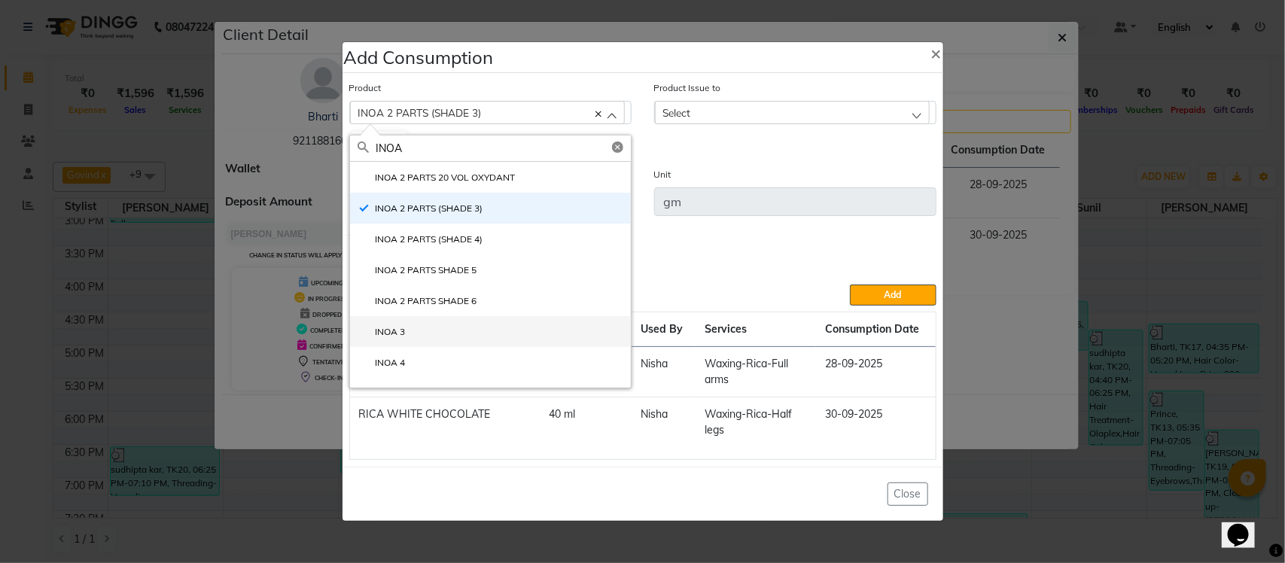
type input "INOA"
click at [479, 333] on li "INOA 3" at bounding box center [490, 331] width 281 height 31
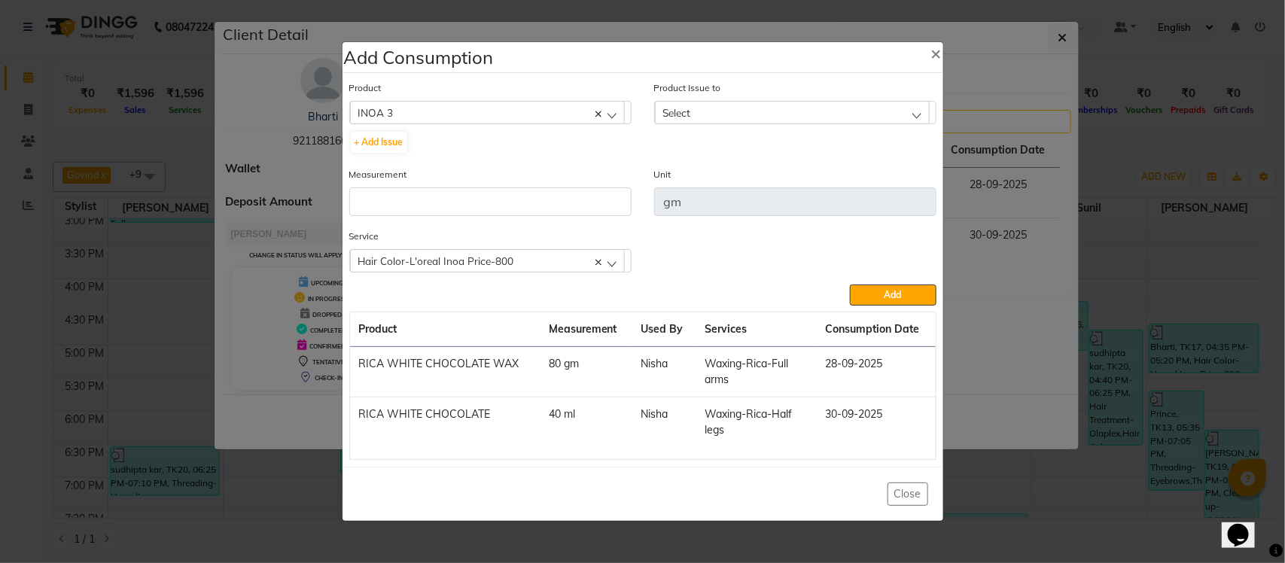
click at [836, 113] on div "Select" at bounding box center [792, 112] width 275 height 23
click at [932, 54] on span "×" at bounding box center [936, 52] width 11 height 23
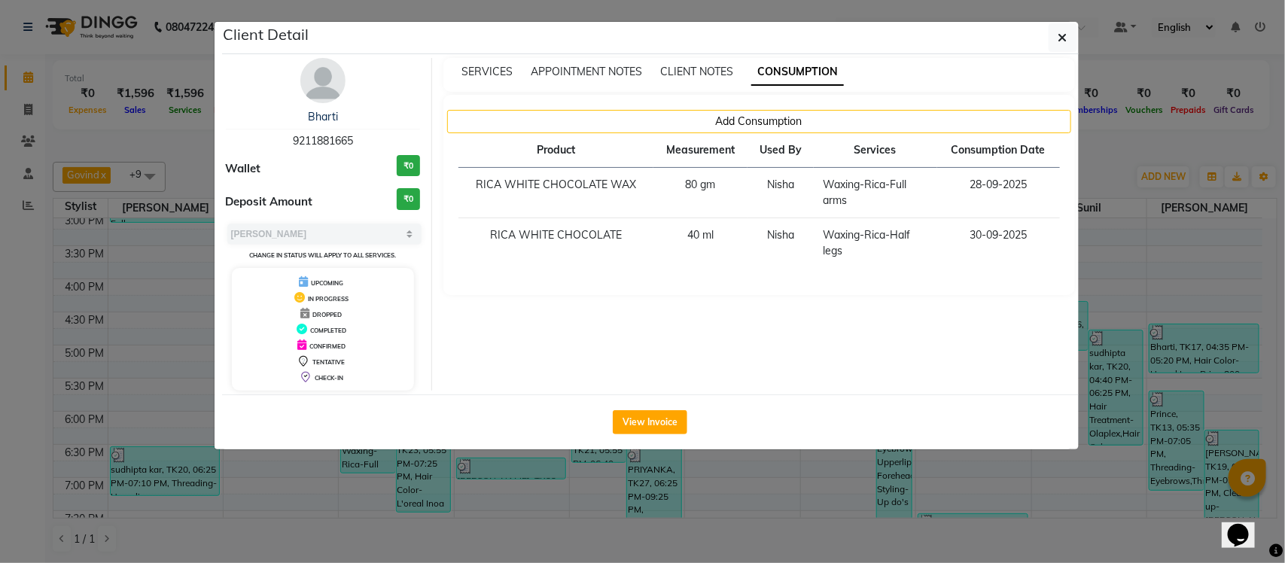
click at [778, 134] on th "Used By" at bounding box center [779, 150] width 65 height 35
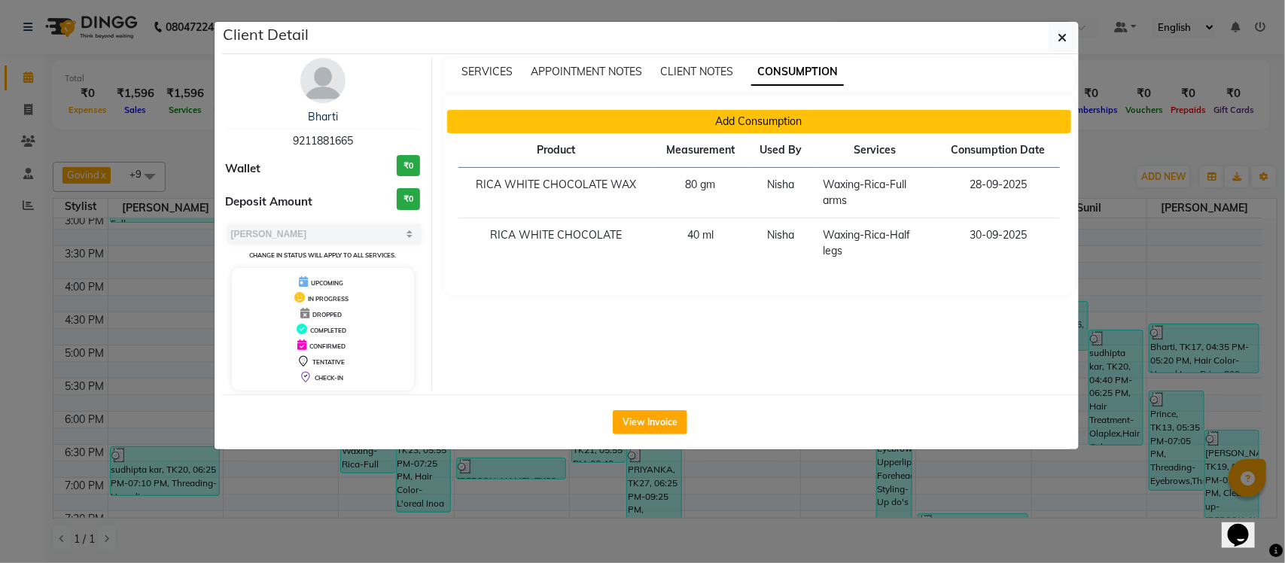
click at [777, 132] on button "Add Consumption" at bounding box center [759, 121] width 624 height 23
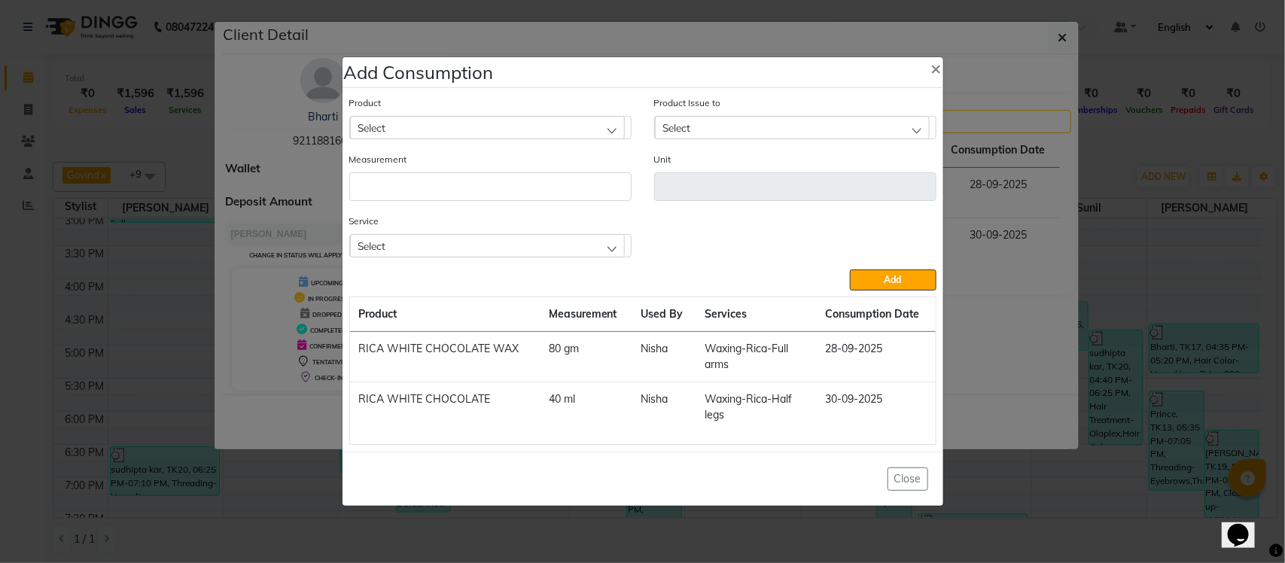
click at [501, 249] on div "Select" at bounding box center [487, 245] width 275 height 23
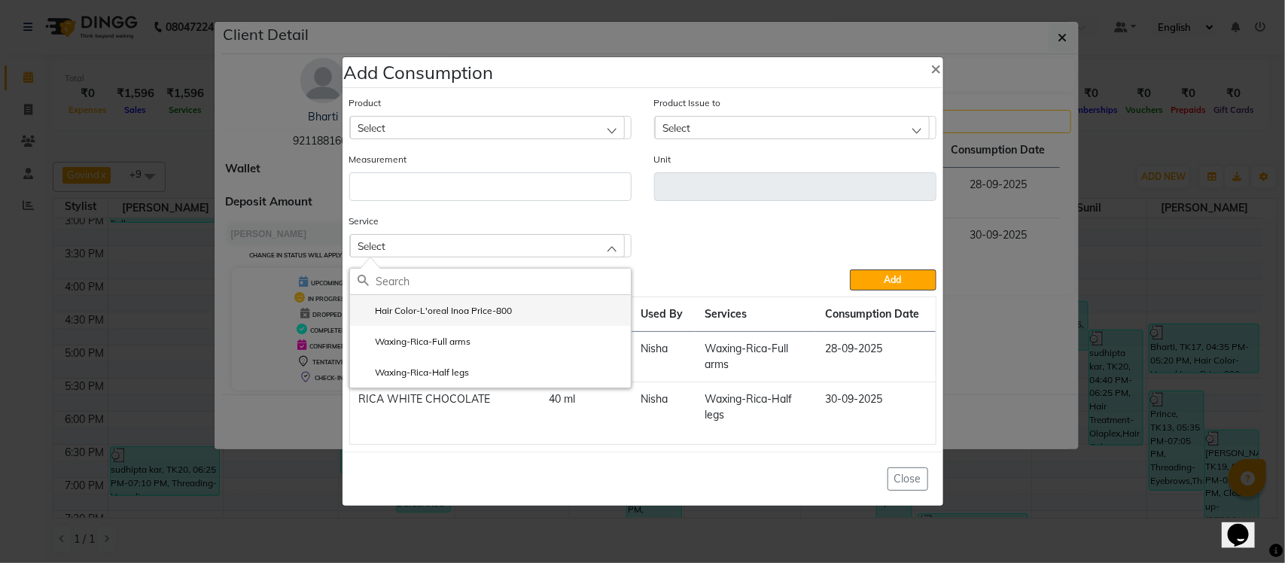
click at [497, 309] on label "Hair Color-L'oreal Inoa Price-800" at bounding box center [435, 311] width 155 height 14
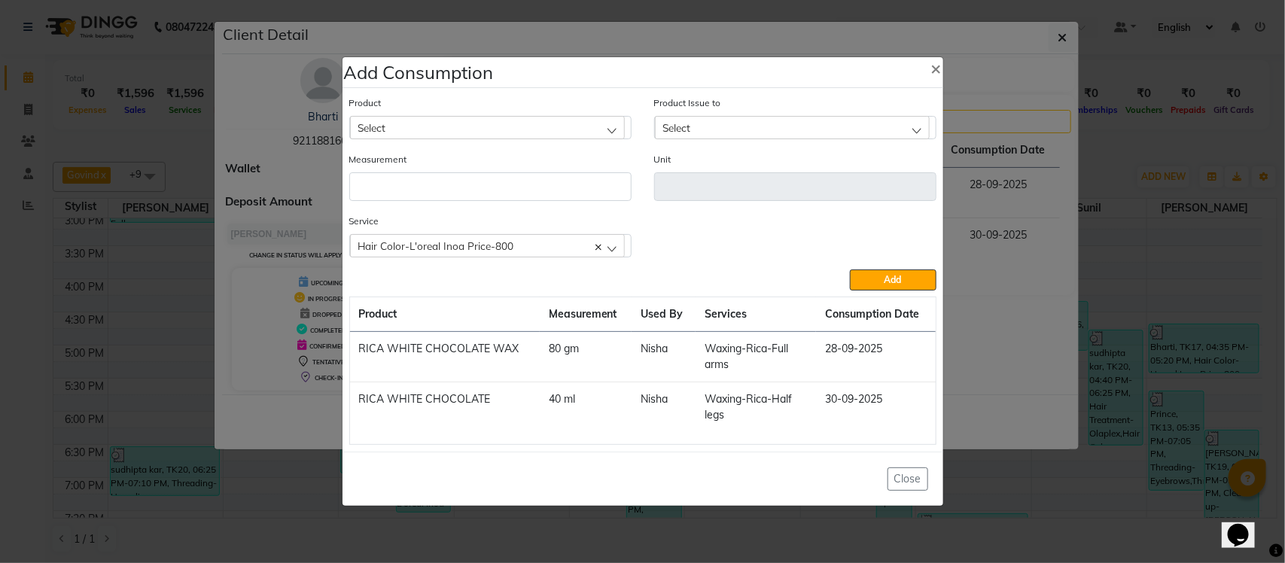
click at [519, 128] on div "Select" at bounding box center [487, 127] width 275 height 23
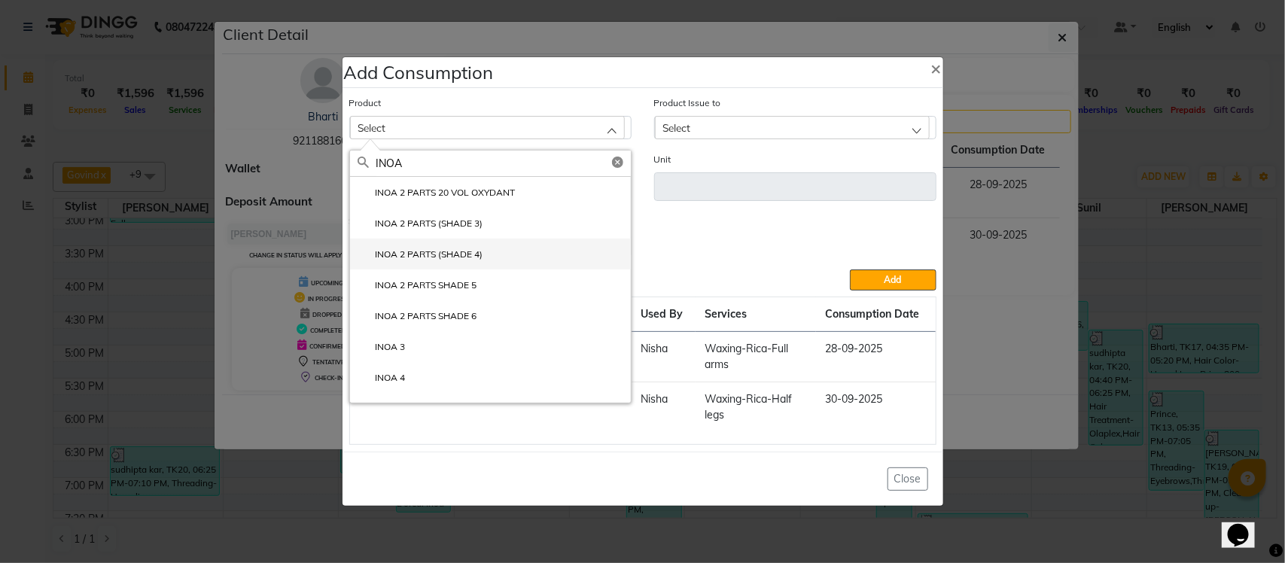
type input "INOA"
click at [492, 262] on li "INOA 2 PARTS (SHADE 4)" at bounding box center [490, 254] width 281 height 31
type input "gm"
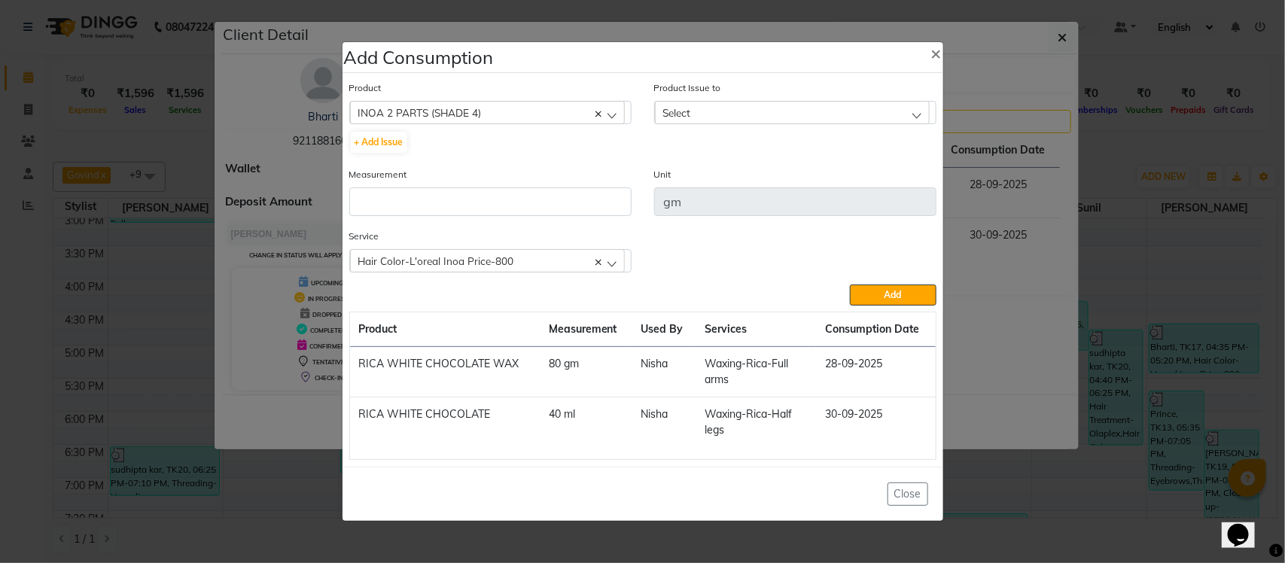
click at [787, 123] on div "Select" at bounding box center [792, 112] width 275 height 23
click at [544, 109] on div "INOA 2 PARTS (SHADE 4)" at bounding box center [487, 112] width 275 height 23
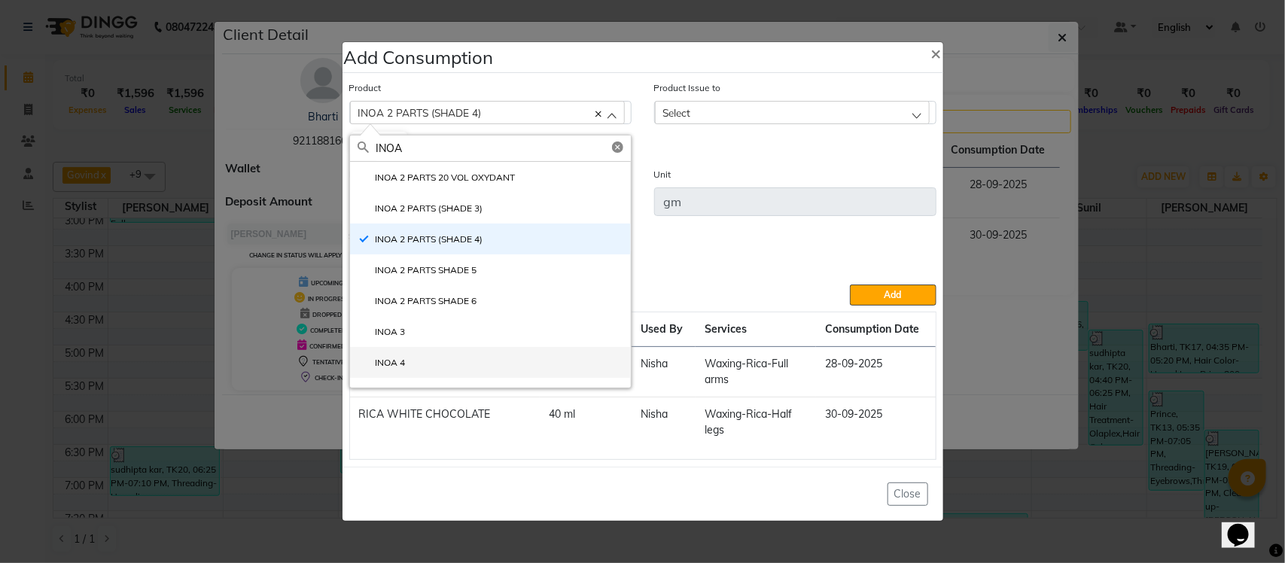
click at [473, 355] on li "INOA 4" at bounding box center [490, 362] width 281 height 31
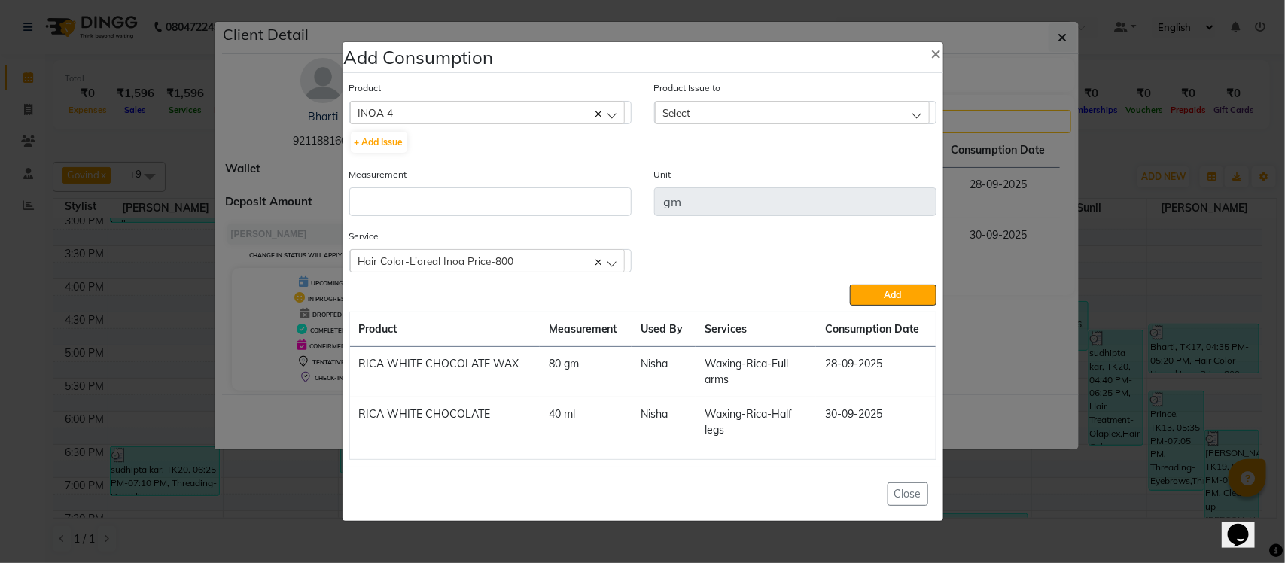
click at [716, 114] on div "Select" at bounding box center [792, 112] width 275 height 23
click at [476, 104] on div "INOA 4" at bounding box center [487, 112] width 275 height 23
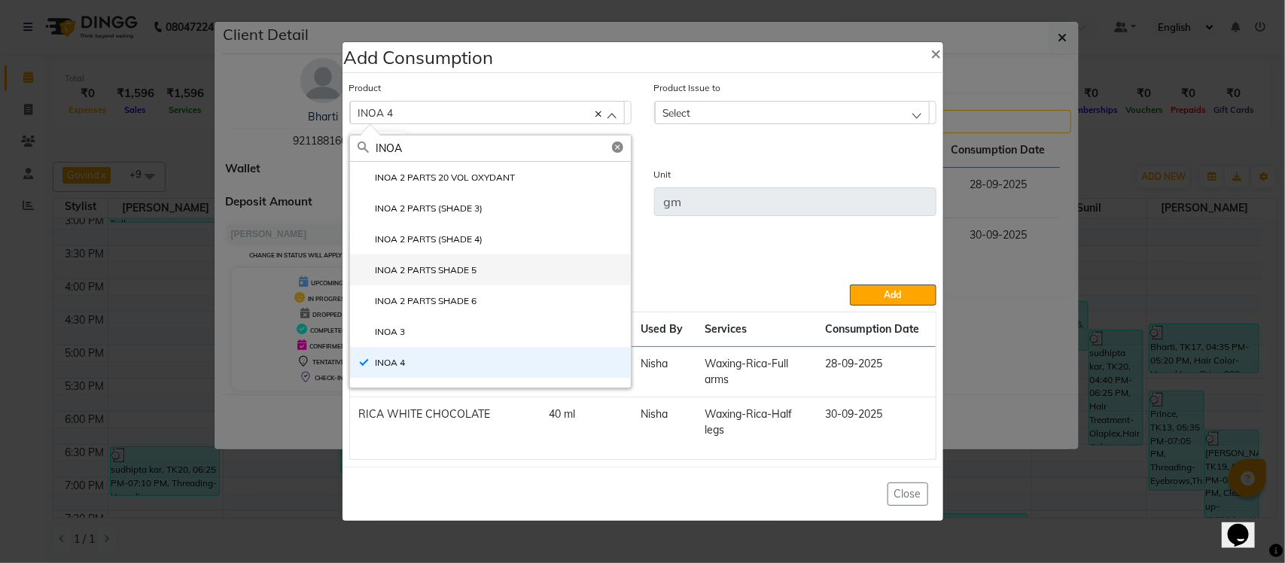
type input "INOA"
click at [495, 261] on li "INOA 2 PARTS SHADE 5" at bounding box center [490, 269] width 281 height 31
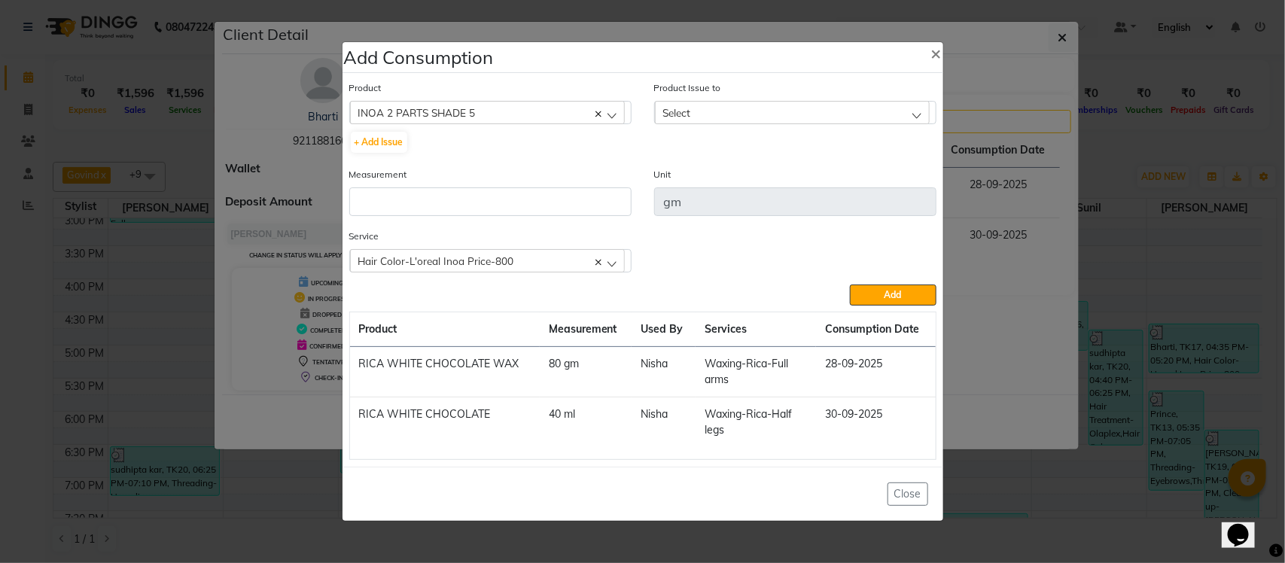
click at [756, 102] on div "Select" at bounding box center [792, 112] width 275 height 23
click at [931, 51] on span "×" at bounding box center [936, 52] width 11 height 23
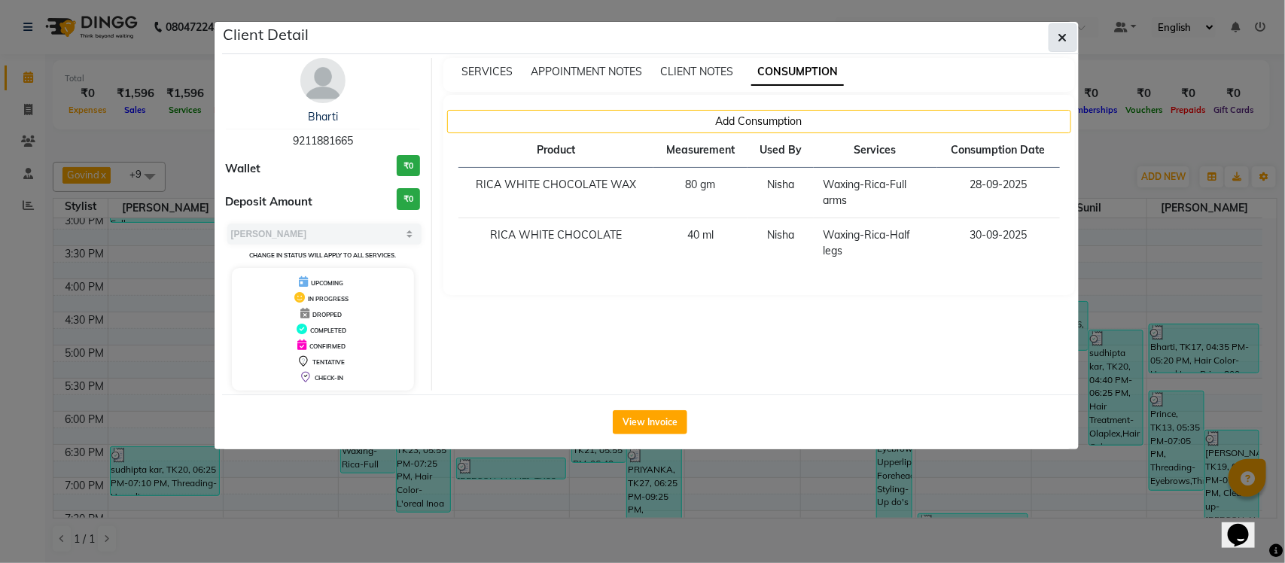
click at [1062, 30] on span "button" at bounding box center [1062, 37] width 9 height 15
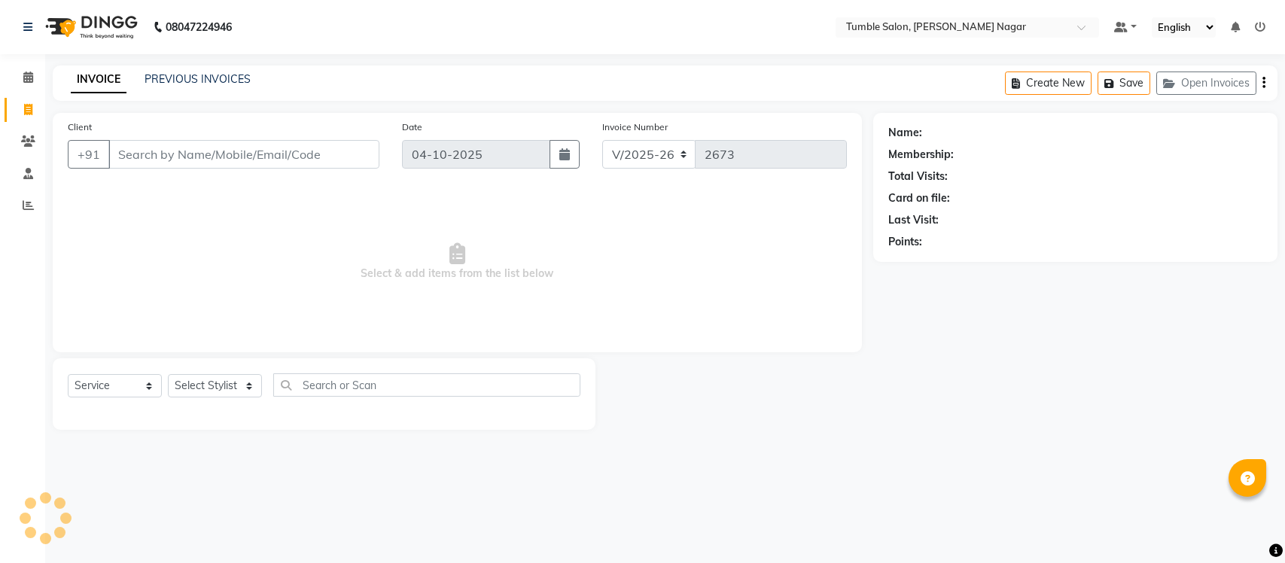
select select "8207"
select select "service"
click at [20, 74] on span at bounding box center [28, 77] width 26 height 17
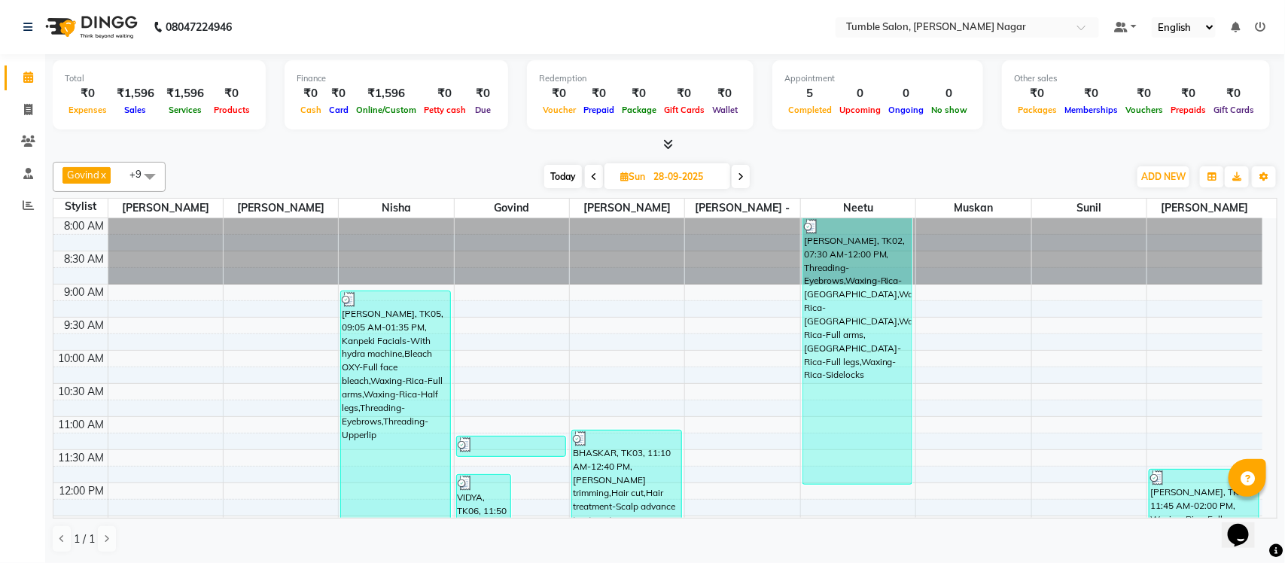
click at [591, 178] on icon at bounding box center [594, 176] width 6 height 9
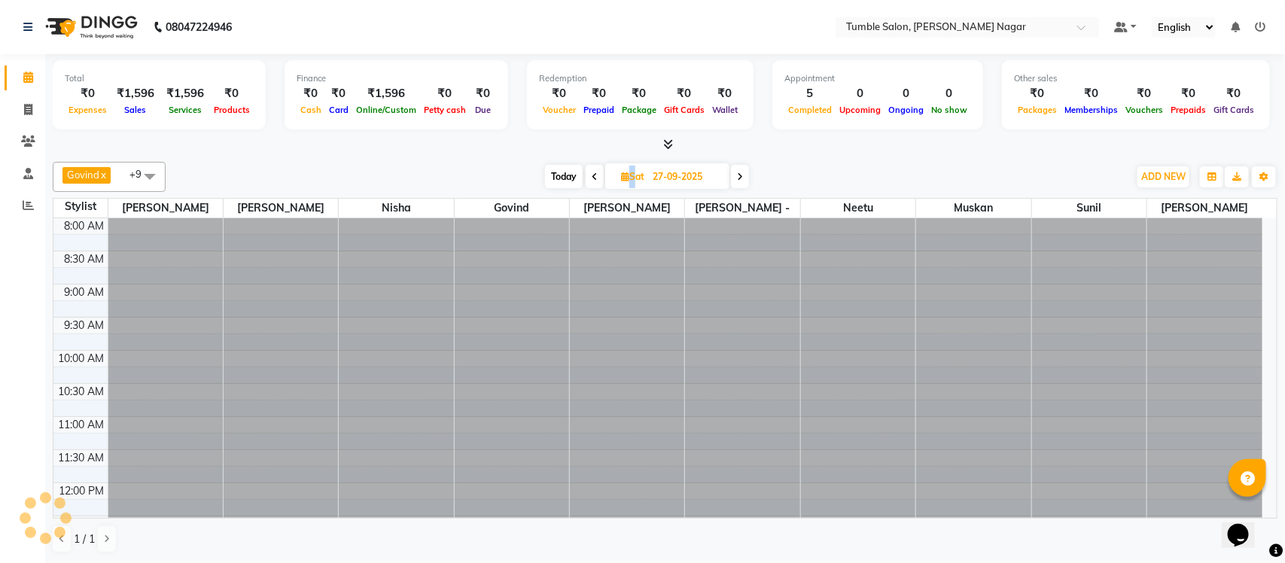
click at [592, 178] on icon at bounding box center [595, 176] width 6 height 9
click at [591, 178] on span at bounding box center [597, 176] width 18 height 23
click at [594, 178] on icon at bounding box center [597, 176] width 6 height 9
type input "24-09-2025"
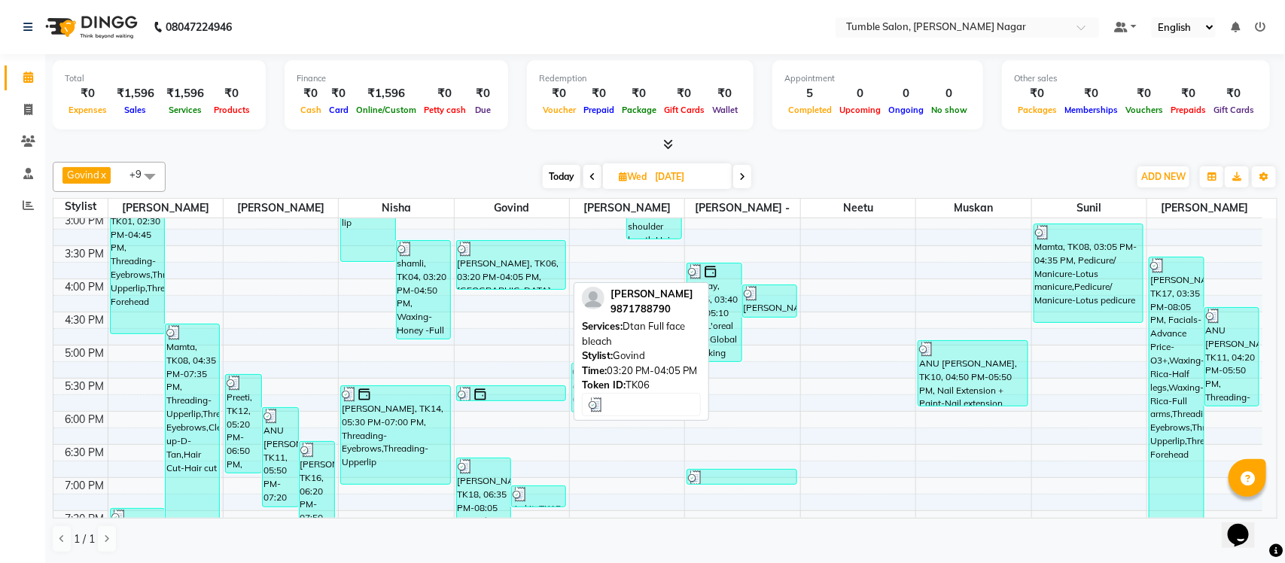
click at [519, 276] on div "jitender yadav, TK06, 03:20 PM-04:05 PM, Dtan Full face bleach" at bounding box center [511, 265] width 109 height 48
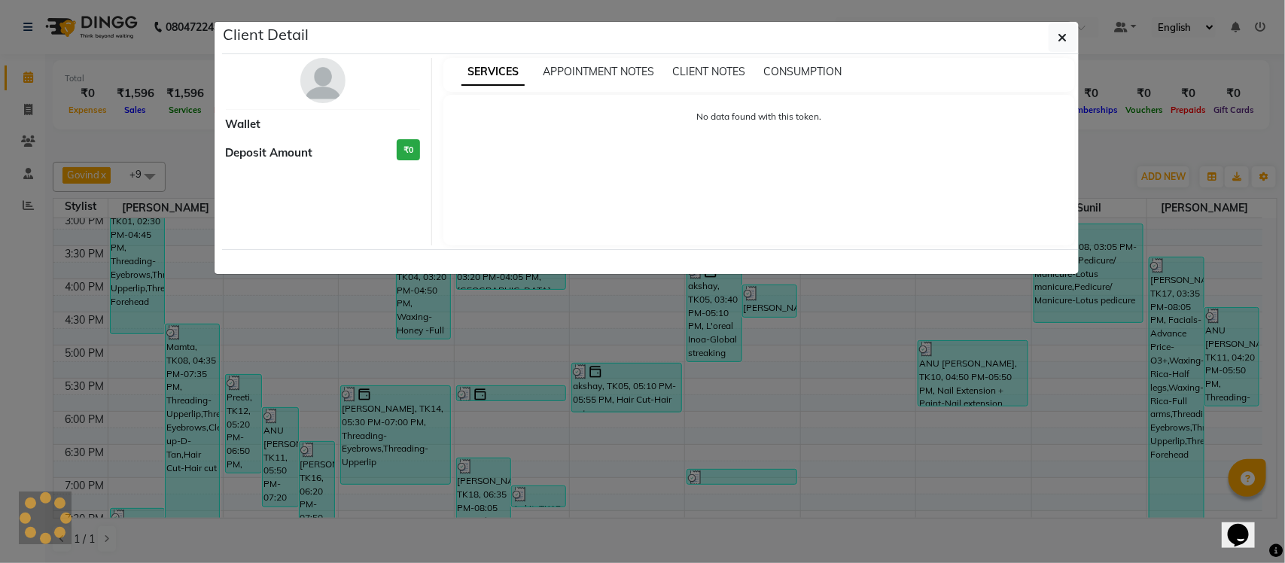
select select "3"
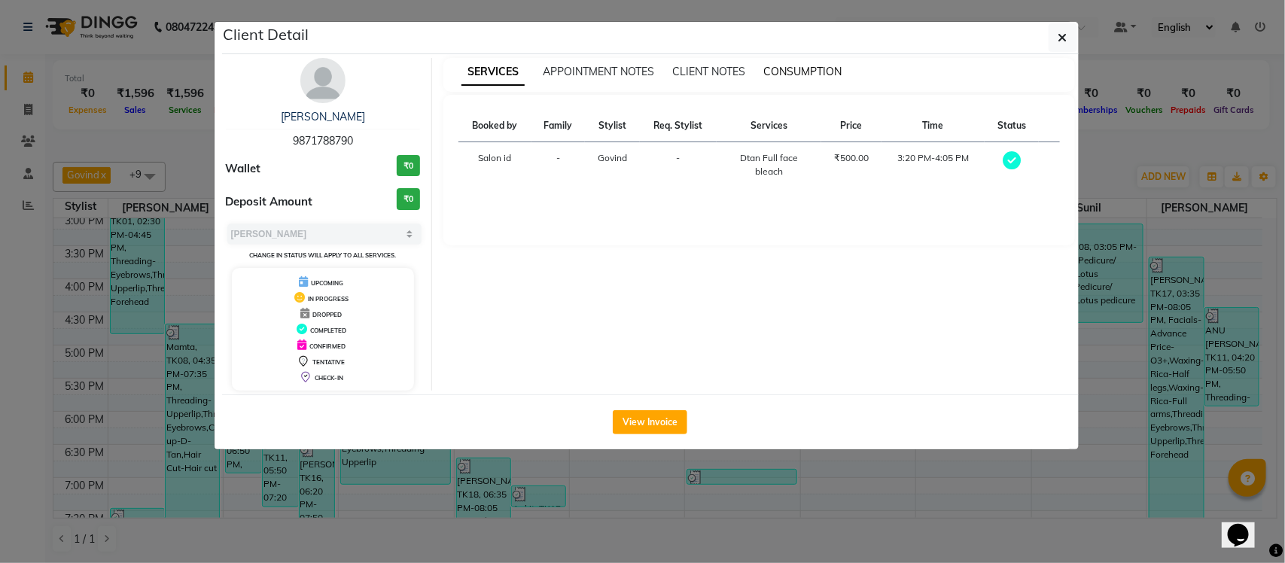
click at [817, 75] on span "CONSUMPTION" at bounding box center [802, 72] width 78 height 14
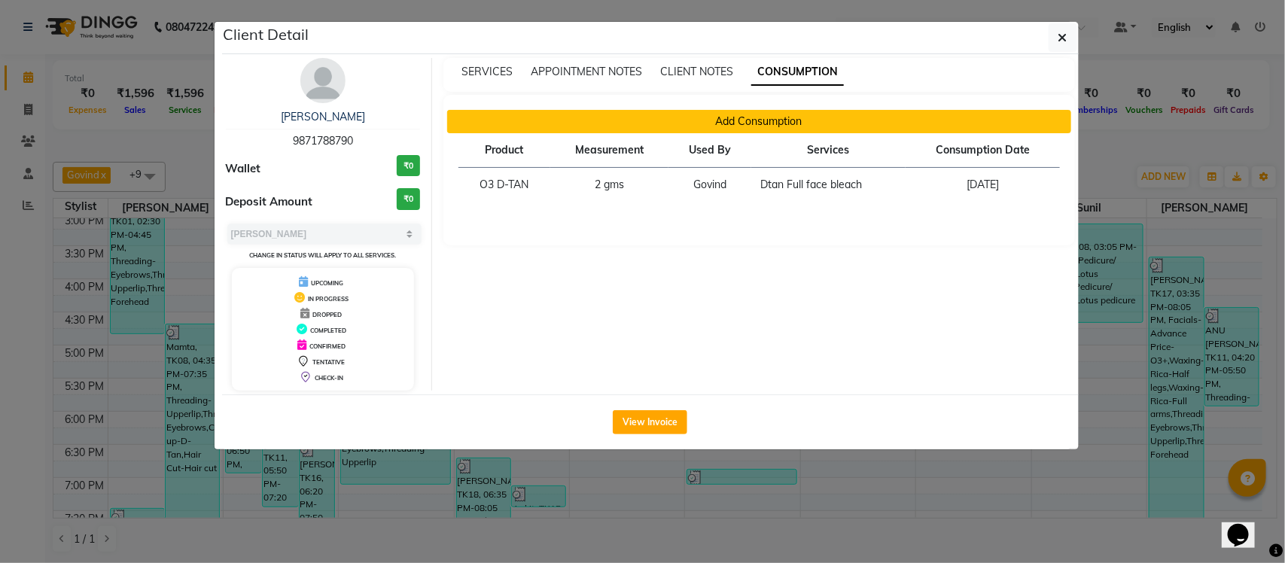
click at [787, 115] on button "Add Consumption" at bounding box center [759, 121] width 624 height 23
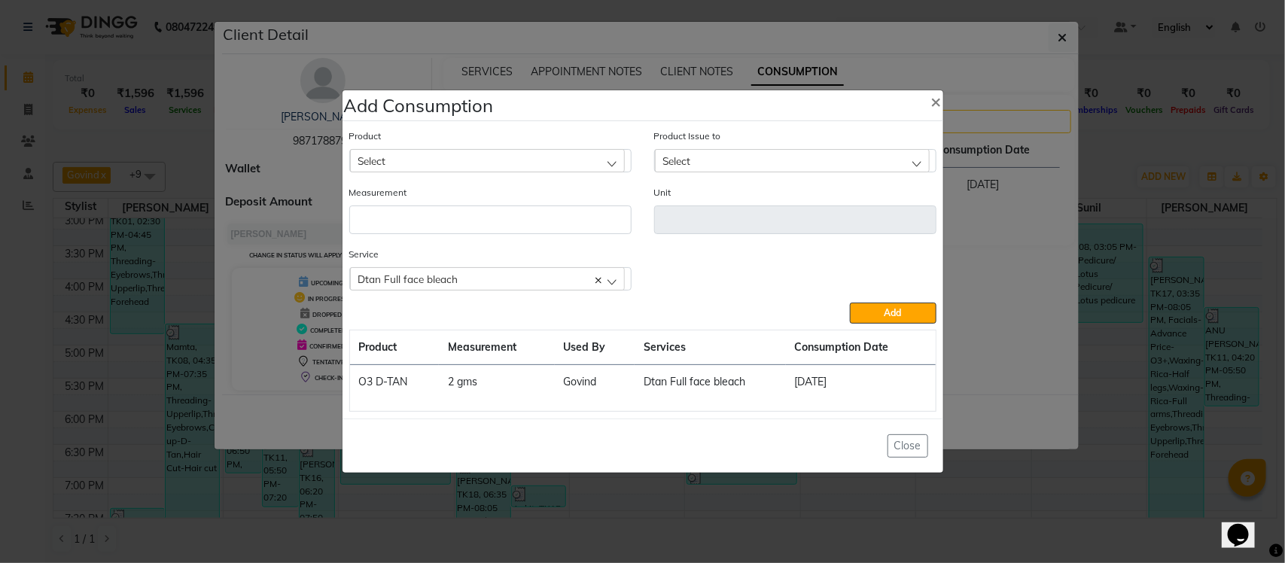
click at [528, 280] on div "Dtan Full face bleach" at bounding box center [487, 278] width 275 height 23
click at [517, 342] on li "Dtan Full face bleach" at bounding box center [490, 343] width 281 height 31
checkbox input "false"
click at [562, 284] on div "Select" at bounding box center [487, 278] width 275 height 23
click at [562, 280] on div "Select" at bounding box center [487, 278] width 275 height 23
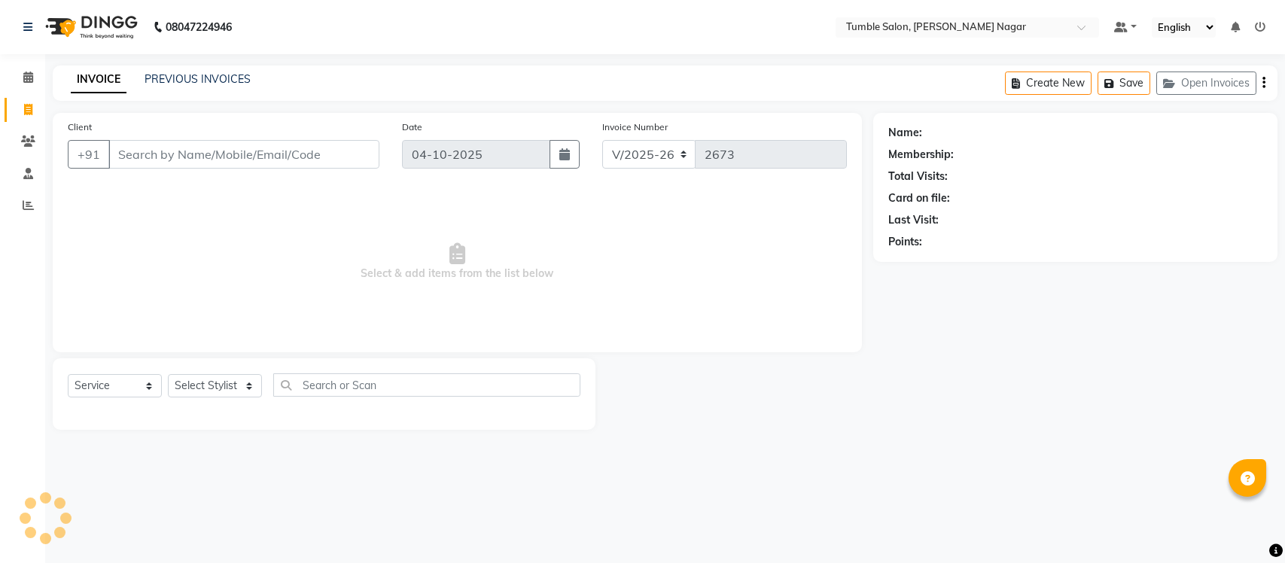
select select "8207"
select select "service"
select select "8207"
select select "service"
click at [251, 379] on select "Select Stylist Finance id [PERSON_NAME] [PERSON_NAME] [PERSON_NAME] [PERSON_NAM…" at bounding box center [215, 385] width 94 height 23
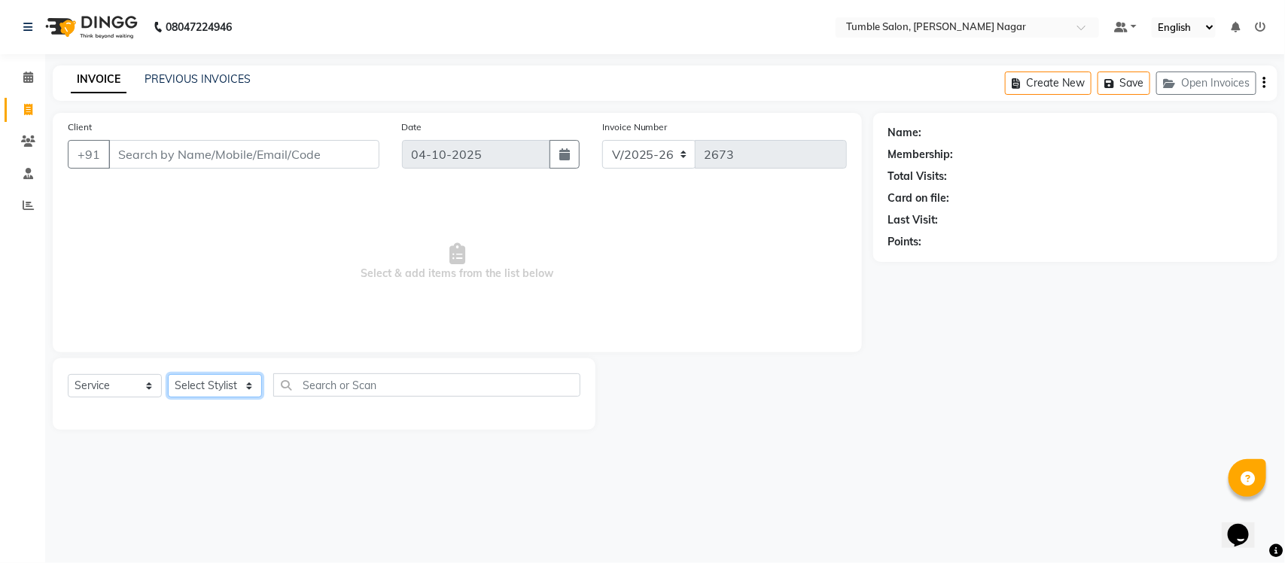
select select "77852"
click at [168, 374] on select "Select Stylist Finance id [PERSON_NAME] [PERSON_NAME] [PERSON_NAME] [PERSON_NAM…" at bounding box center [215, 385] width 94 height 23
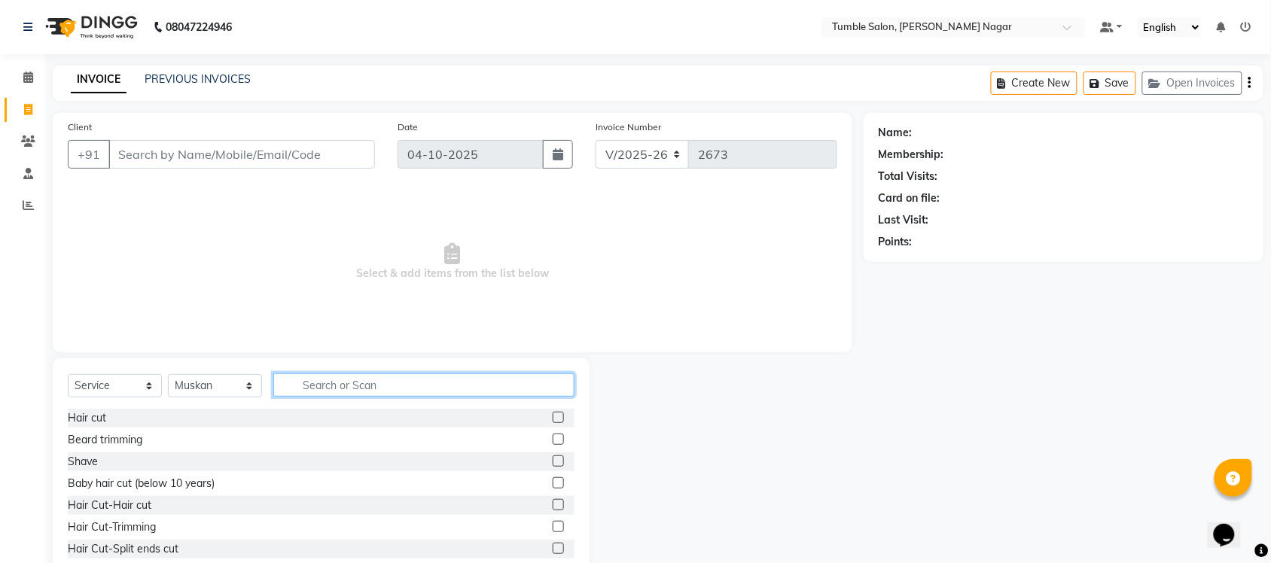
click at [333, 392] on input "text" at bounding box center [423, 384] width 301 height 23
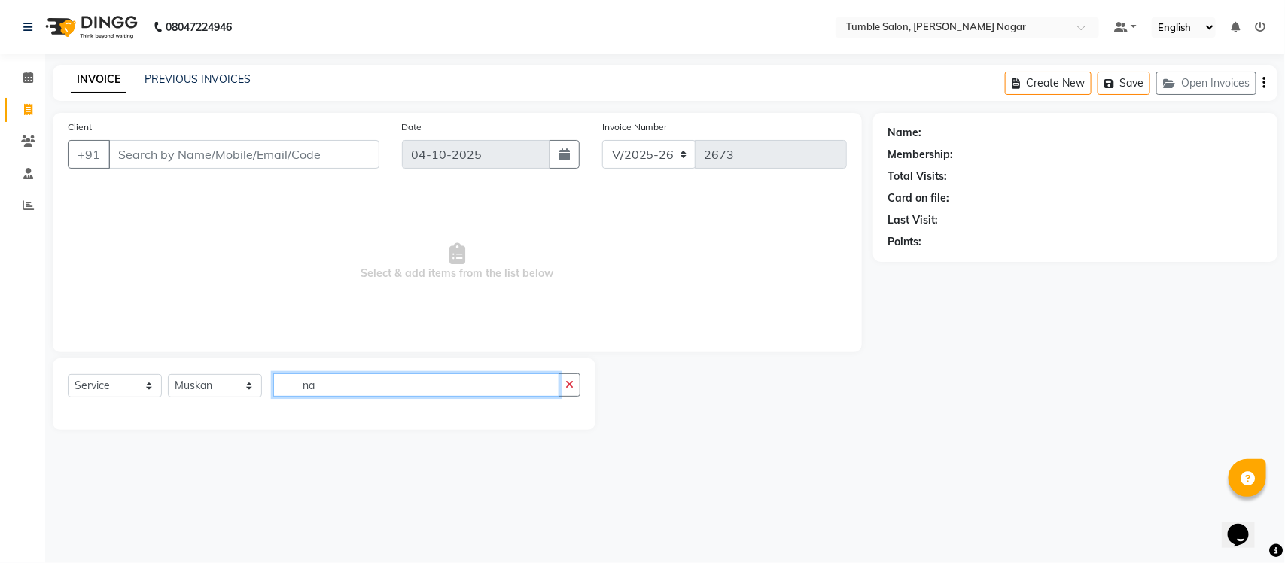
type input "n"
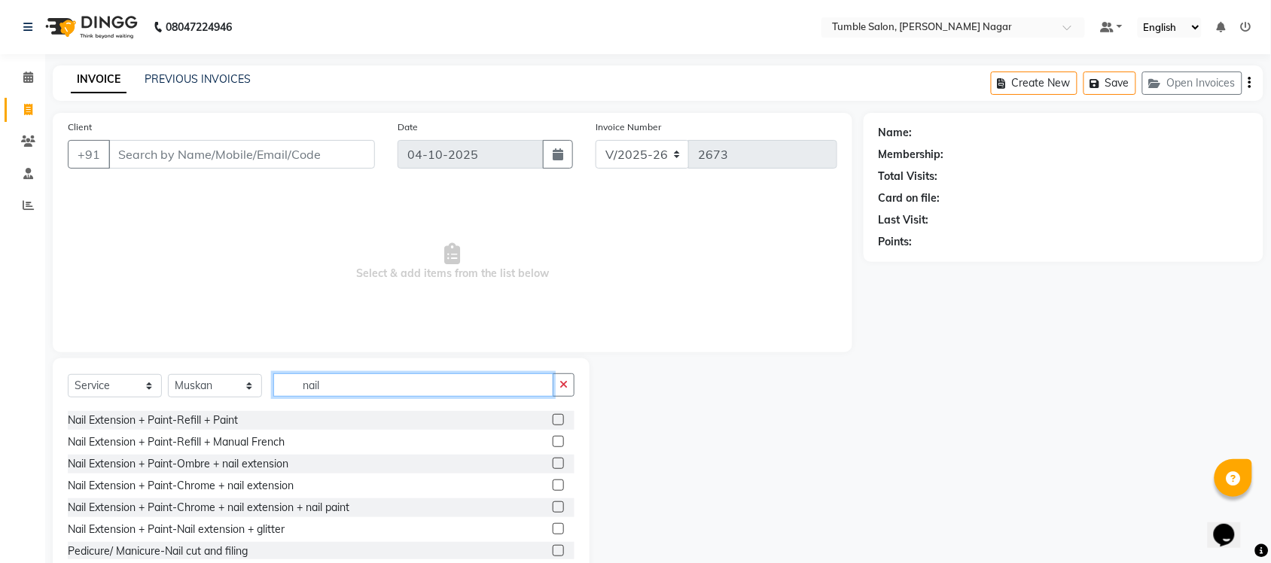
scroll to position [503, 0]
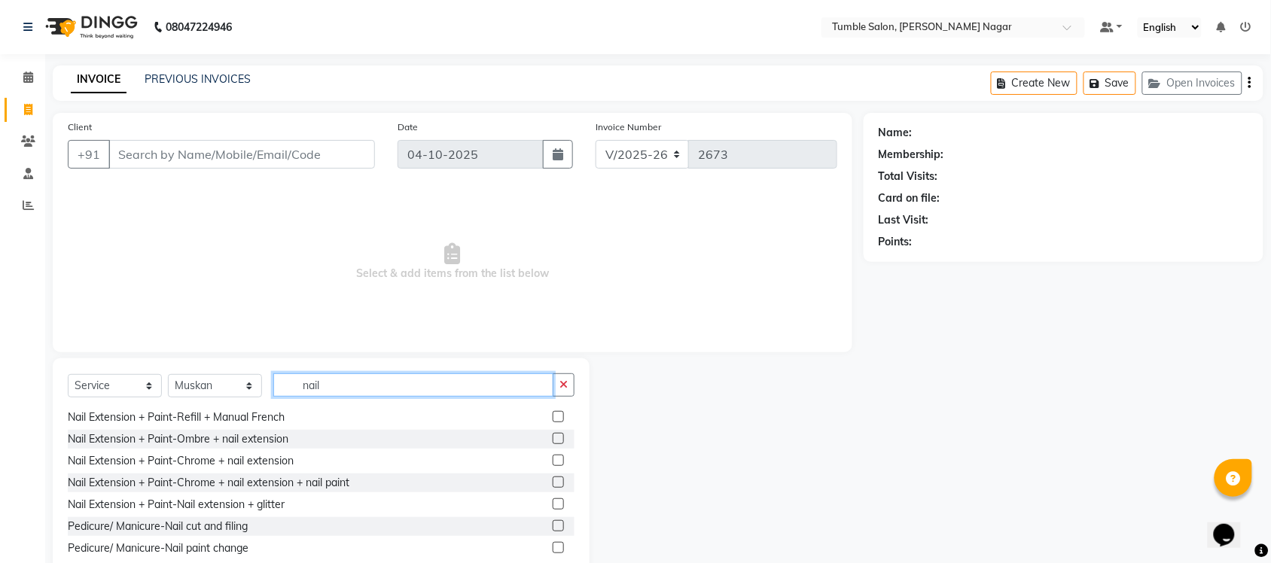
type input "nail"
click at [553, 455] on label at bounding box center [558, 460] width 11 height 11
click at [553, 456] on input "checkbox" at bounding box center [558, 461] width 10 height 10
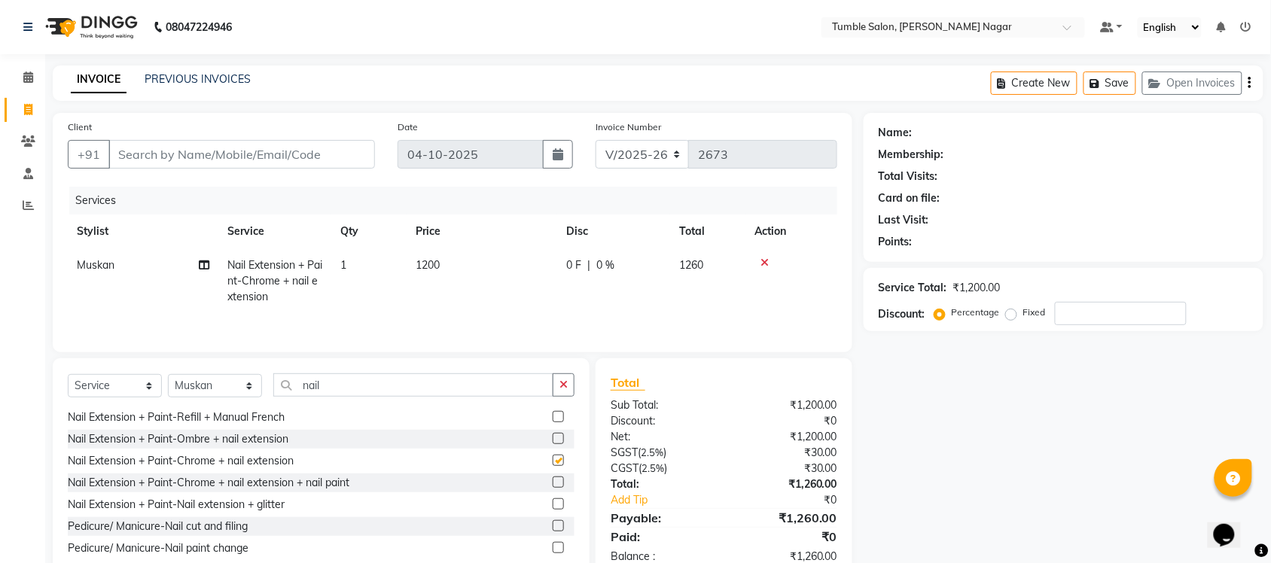
checkbox input "false"
click at [553, 435] on label at bounding box center [558, 438] width 11 height 11
click at [553, 435] on input "checkbox" at bounding box center [558, 439] width 10 height 10
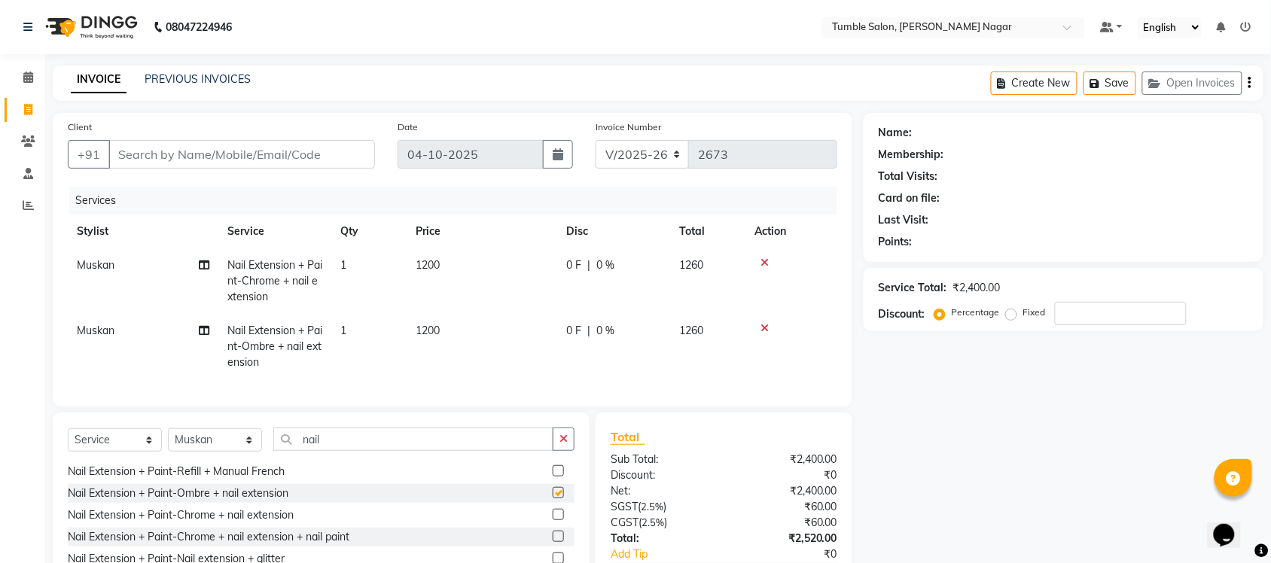
checkbox input "false"
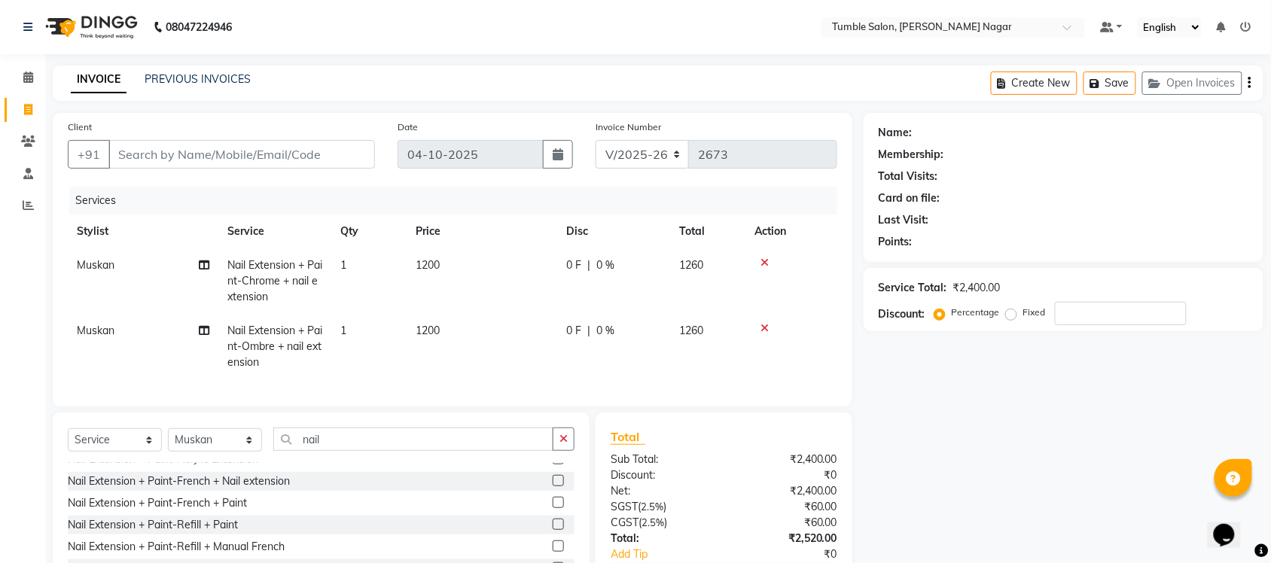
scroll to position [390, 0]
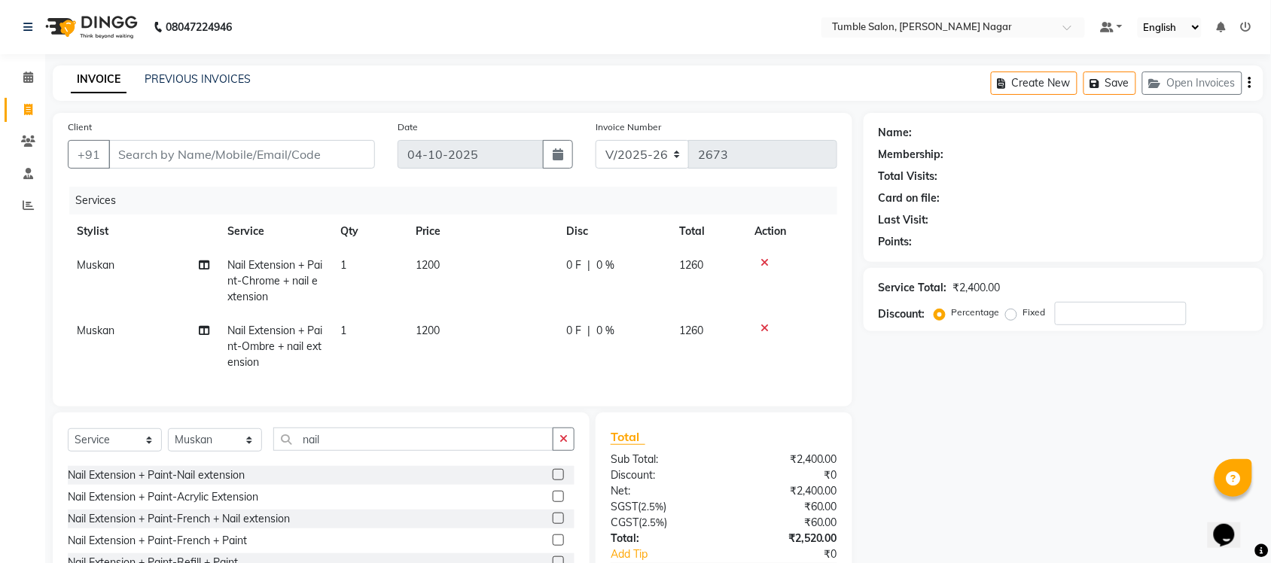
click at [553, 524] on label at bounding box center [558, 518] width 11 height 11
click at [553, 524] on input "checkbox" at bounding box center [558, 519] width 10 height 10
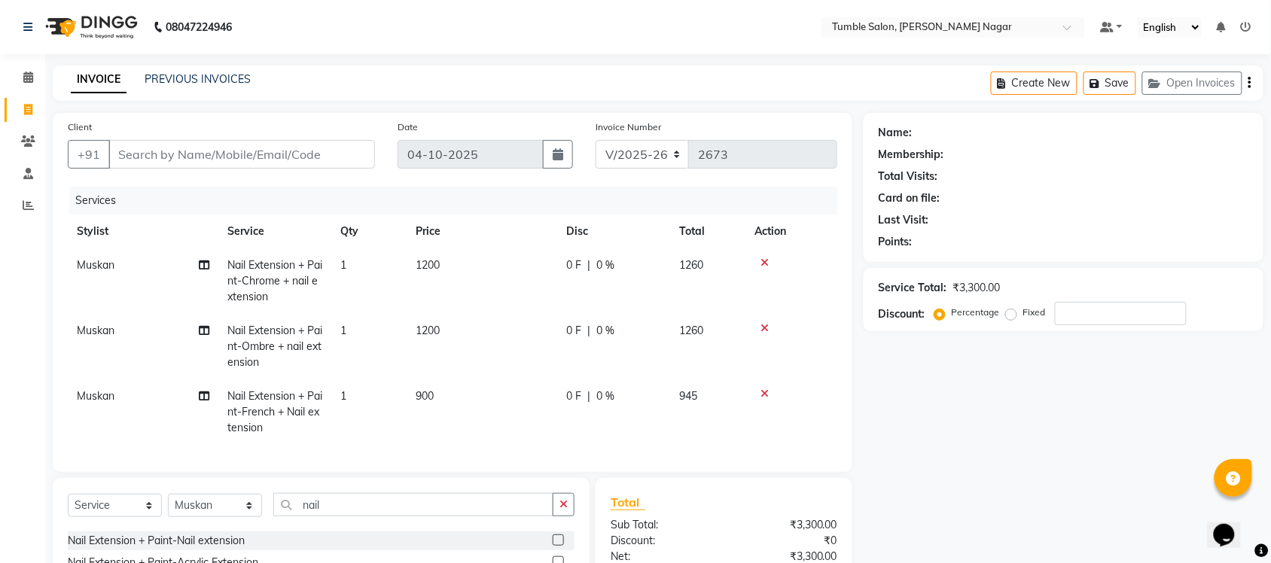
checkbox input "false"
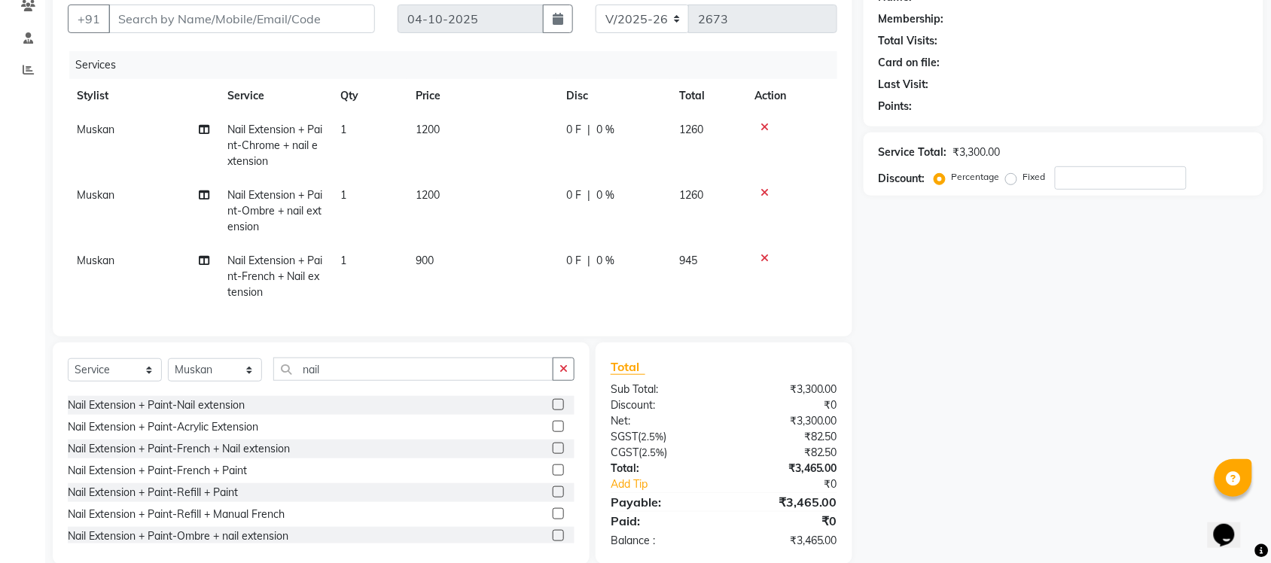
scroll to position [173, 0]
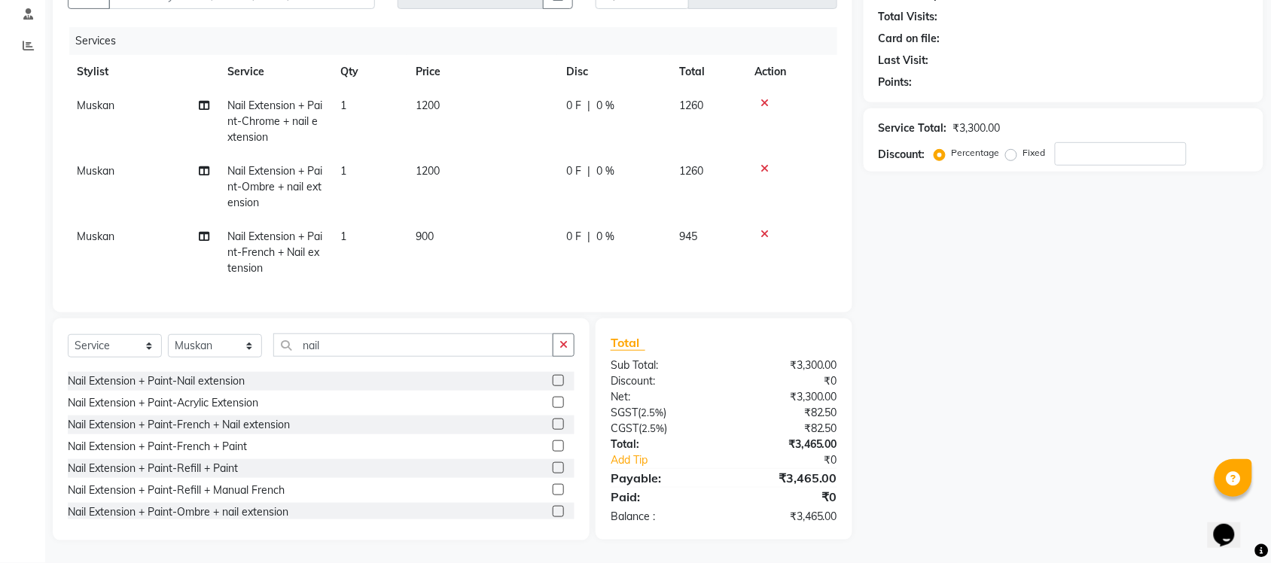
click at [553, 380] on label at bounding box center [558, 380] width 11 height 11
click at [553, 380] on input "checkbox" at bounding box center [558, 381] width 10 height 10
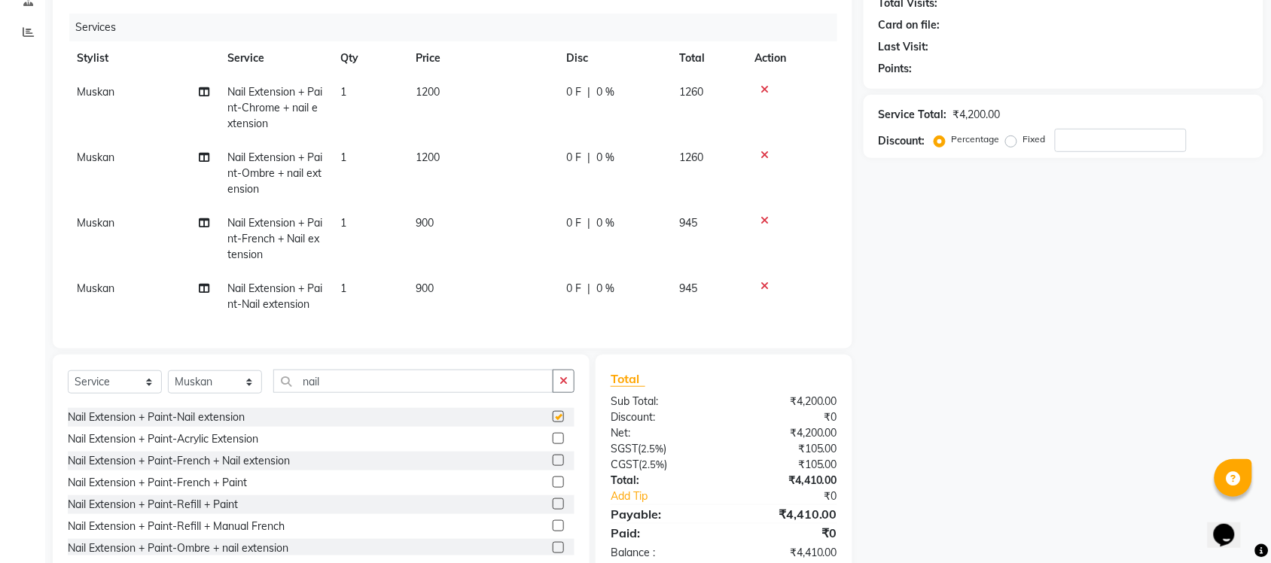
checkbox input "false"
click at [768, 153] on icon at bounding box center [764, 155] width 8 height 11
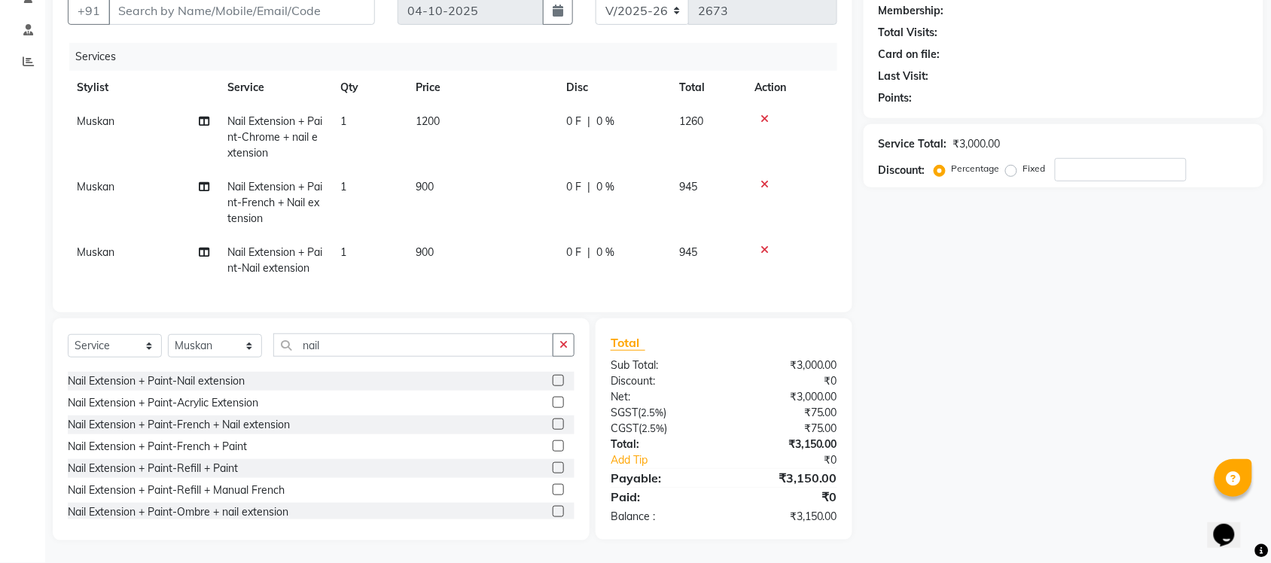
scroll to position [157, 0]
click at [760, 114] on icon at bounding box center [764, 119] width 8 height 11
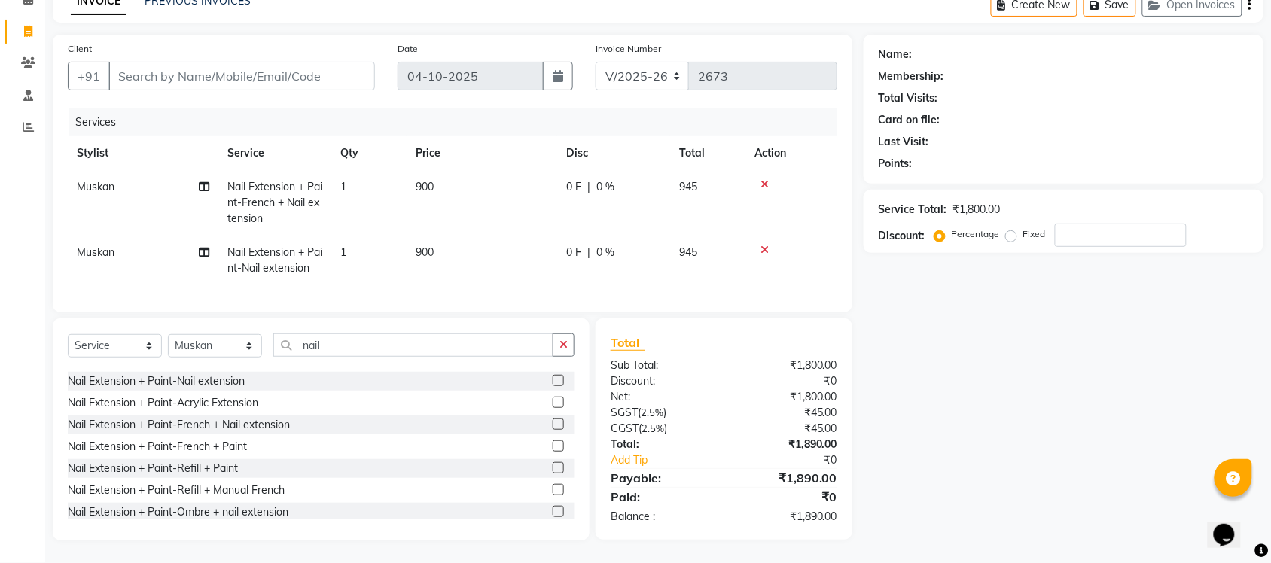
click at [424, 180] on span "900" at bounding box center [425, 187] width 18 height 14
select select "77852"
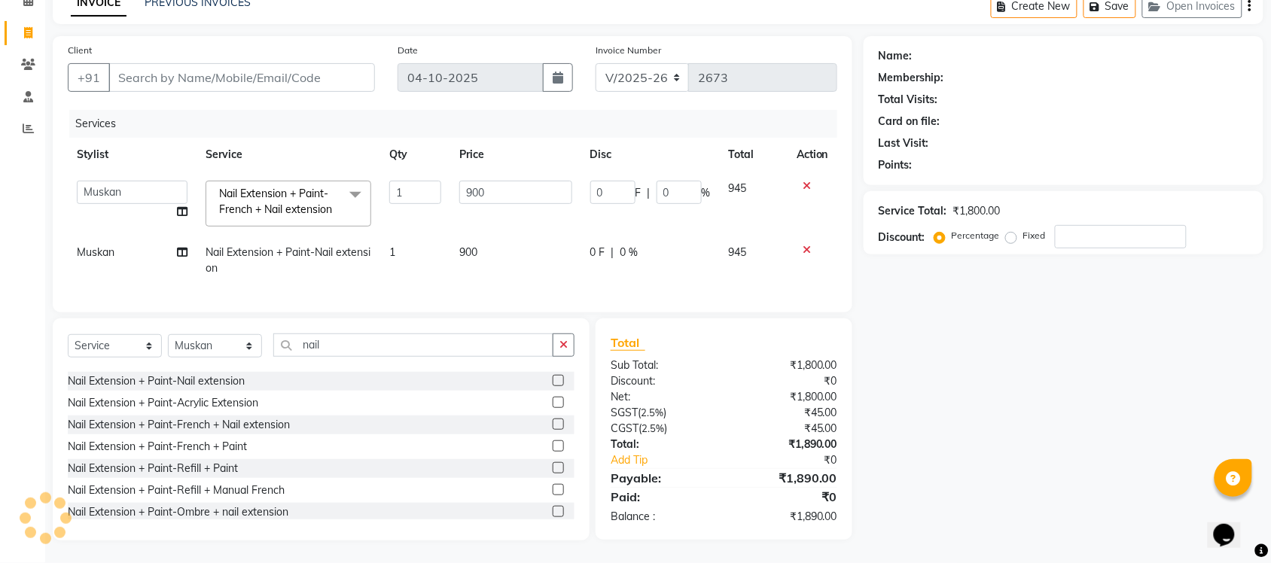
scroll to position [90, 0]
click at [475, 181] on input "900" at bounding box center [515, 192] width 112 height 23
type input "1100"
click at [805, 245] on div at bounding box center [812, 250] width 32 height 11
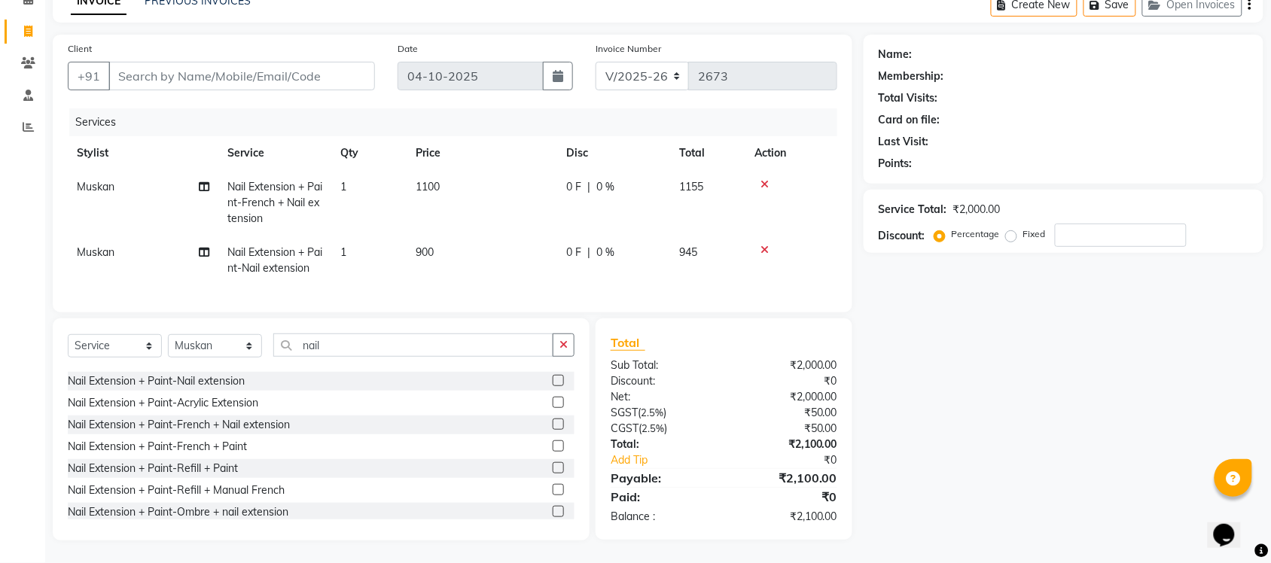
click at [760, 245] on icon at bounding box center [764, 250] width 8 height 11
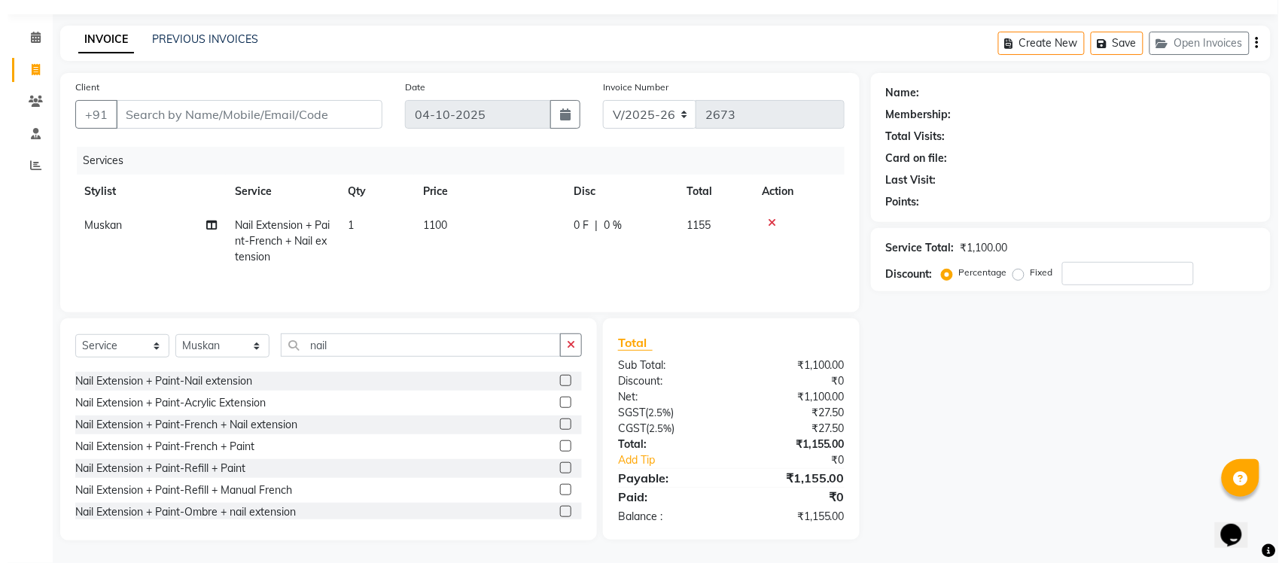
scroll to position [42, 0]
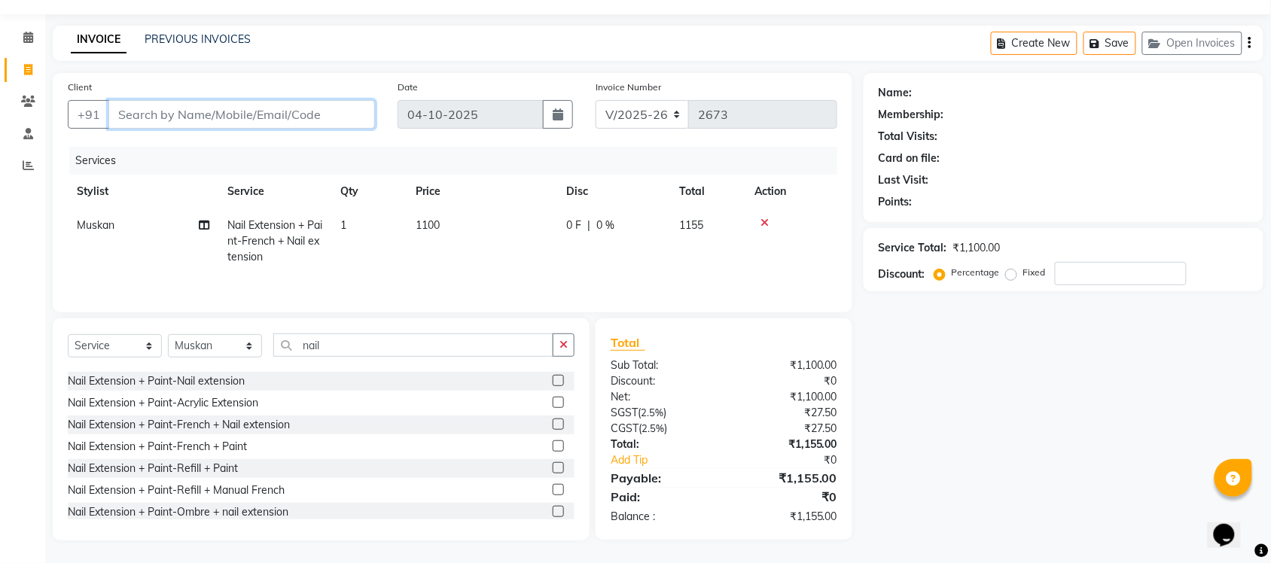
click at [239, 105] on input "Client" at bounding box center [241, 114] width 266 height 29
type input "8"
type input "0"
type input "8178256151"
click at [312, 119] on button "Add Client" at bounding box center [336, 114] width 78 height 29
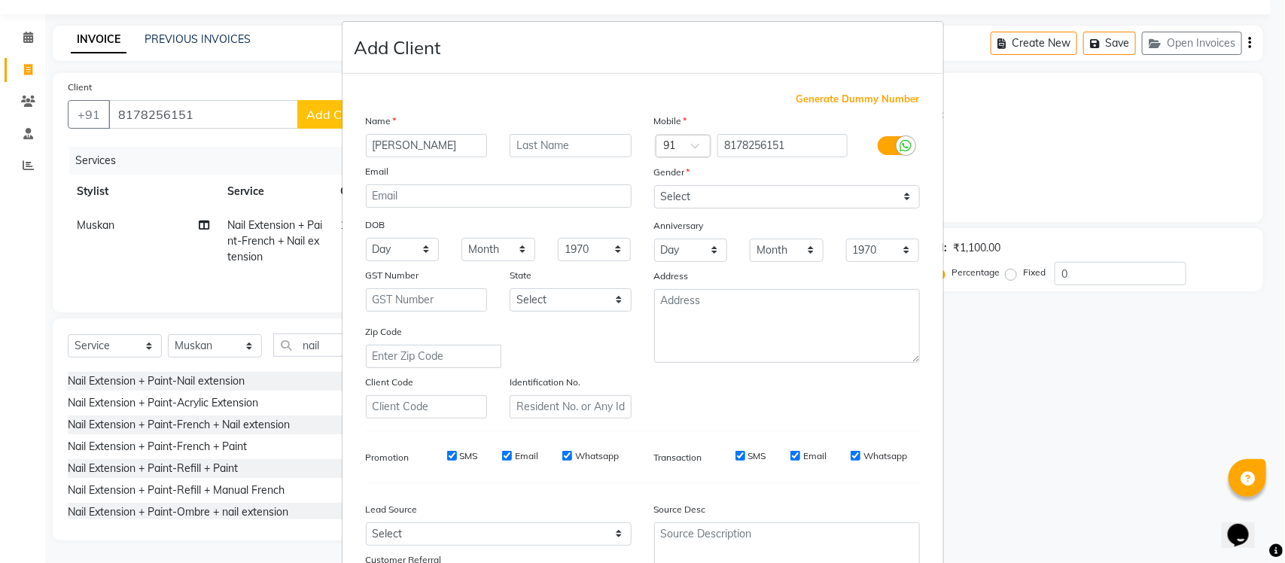
type input "Shraddha"
click at [903, 196] on select "Select Male Female Other Prefer Not To Say" at bounding box center [787, 196] width 266 height 23
select select "[DEMOGRAPHIC_DATA]"
click at [654, 185] on select "Select [DEMOGRAPHIC_DATA] [DEMOGRAPHIC_DATA] Other Prefer Not To Say" at bounding box center [787, 196] width 266 height 23
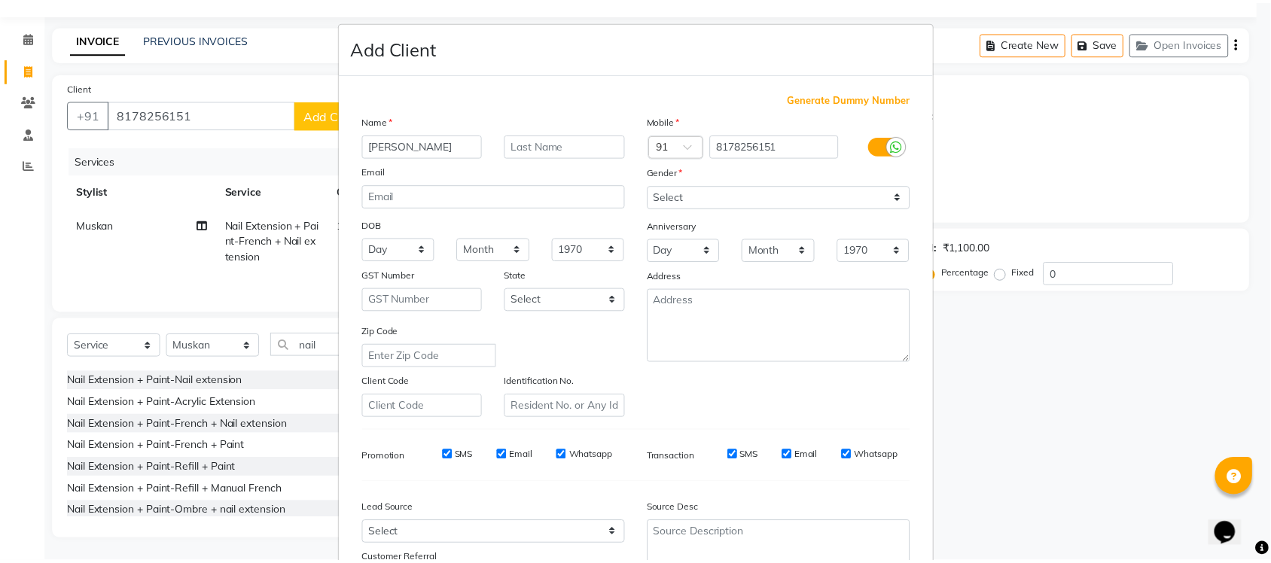
scroll to position [126, 0]
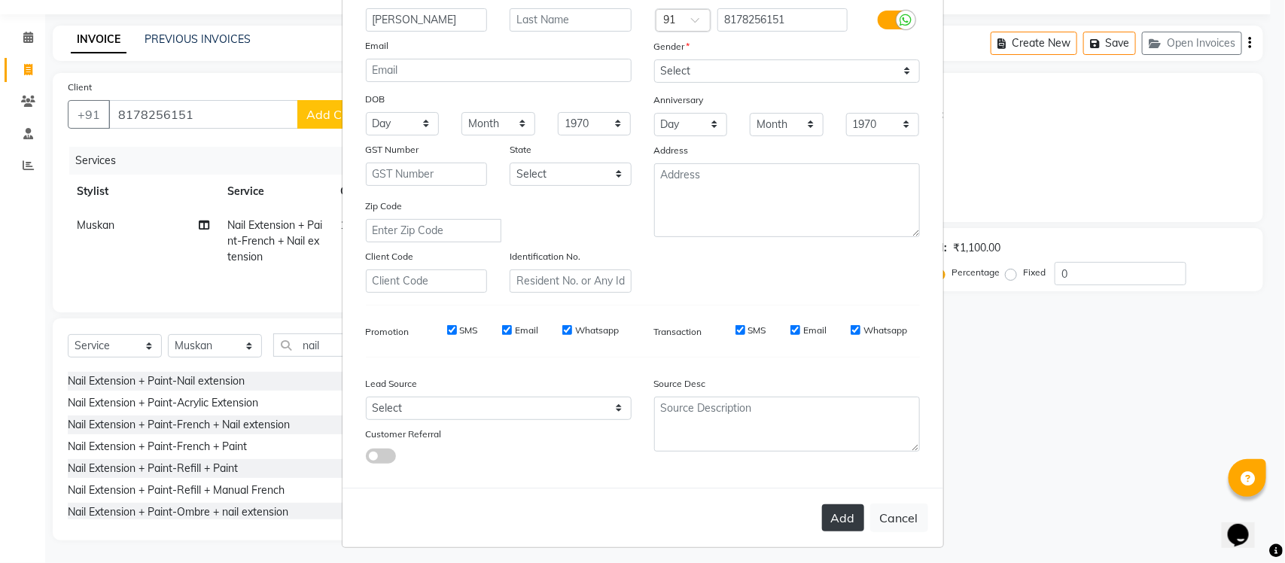
click at [837, 510] on button "Add" at bounding box center [843, 517] width 42 height 27
select select
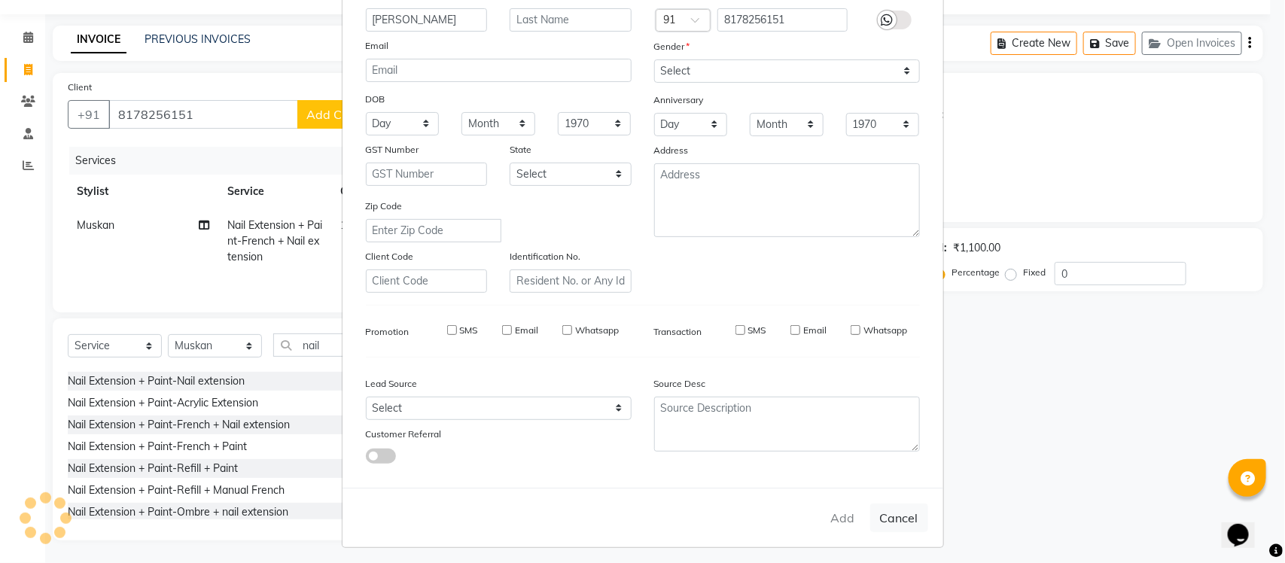
select select
checkbox input "false"
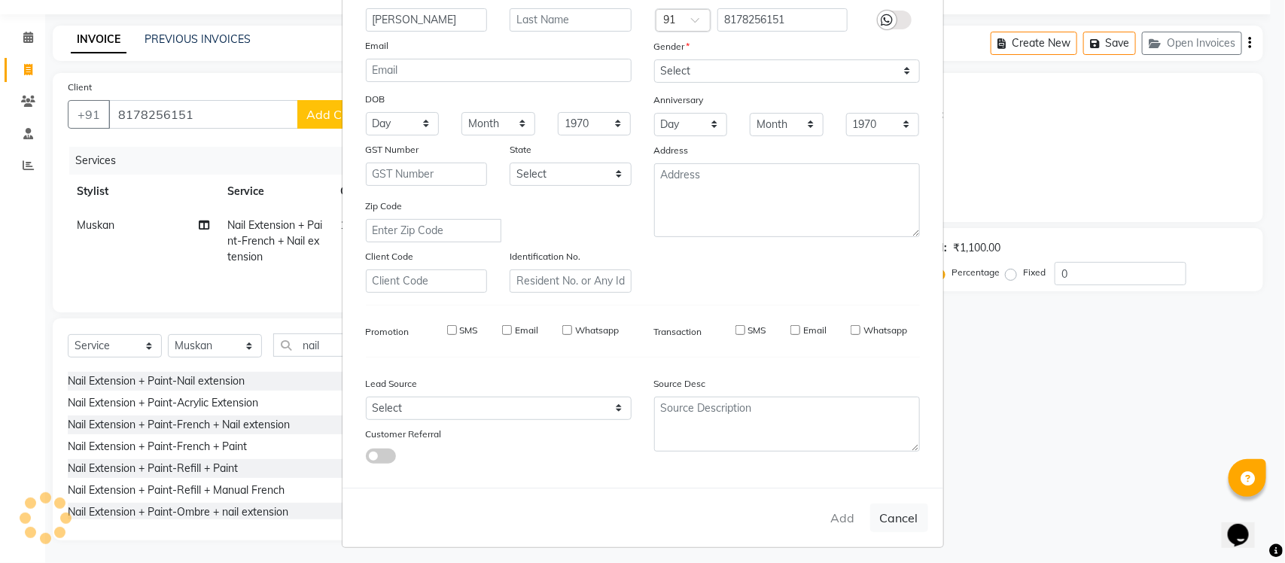
checkbox input "false"
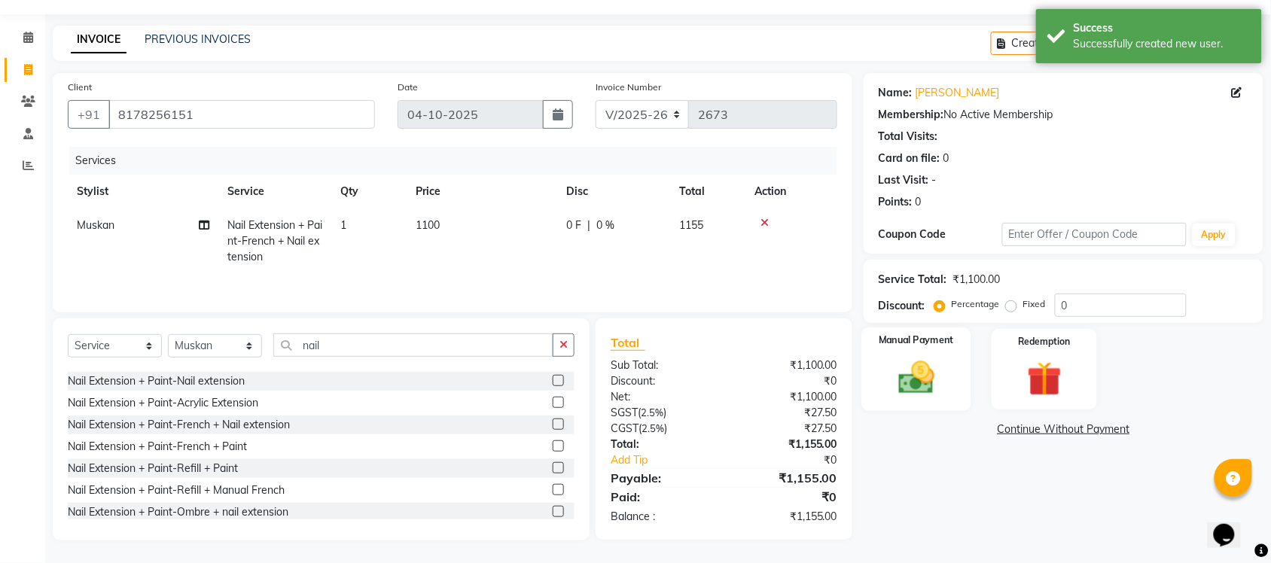
click at [935, 385] on img at bounding box center [916, 377] width 59 height 41
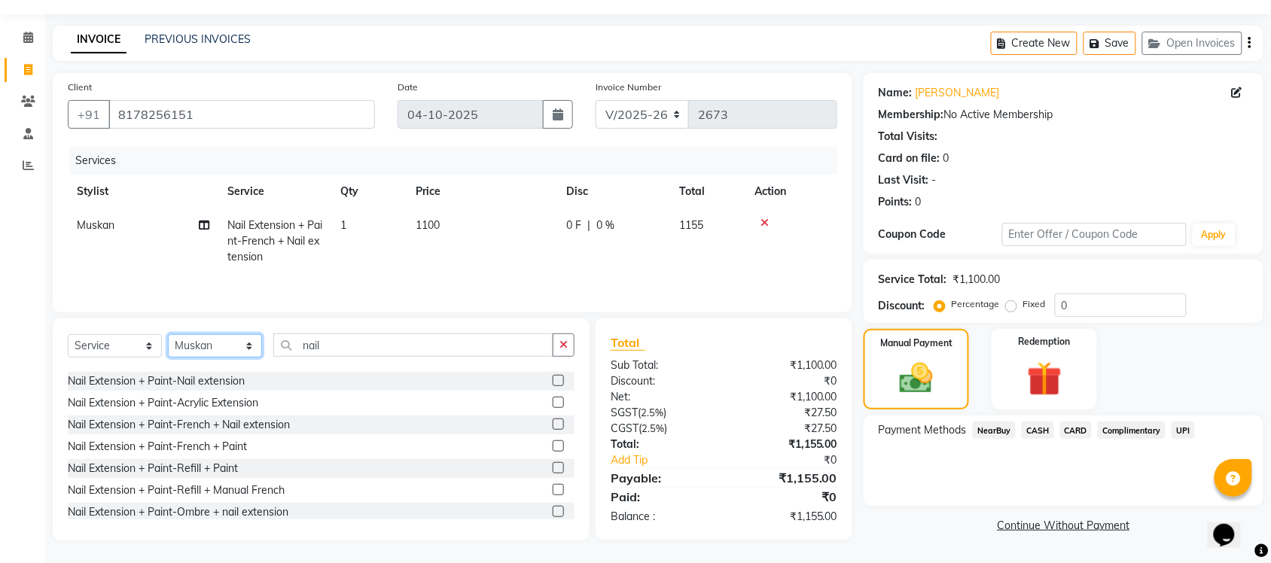
click at [246, 345] on select "Select Stylist Finance id [PERSON_NAME] [PERSON_NAME] [PERSON_NAME] [PERSON_NAM…" at bounding box center [215, 345] width 94 height 23
select select "77844"
click at [168, 334] on select "Select Stylist Finance id [PERSON_NAME] [PERSON_NAME] [PERSON_NAME] [PERSON_NAM…" at bounding box center [215, 345] width 94 height 23
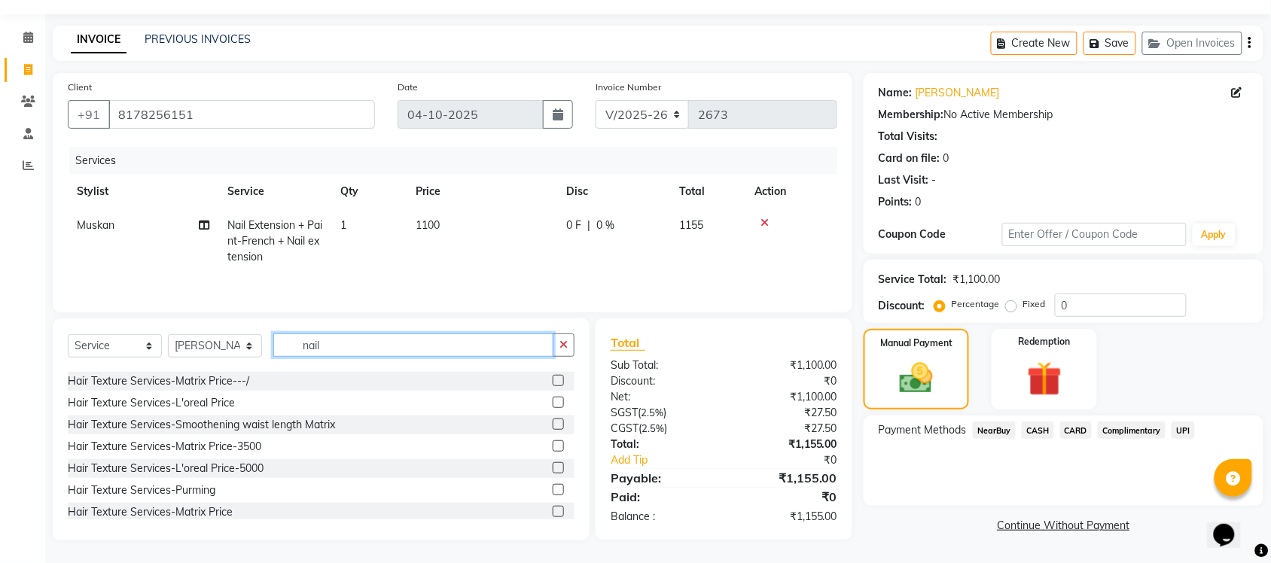
click at [360, 351] on input "nail" at bounding box center [413, 344] width 280 height 23
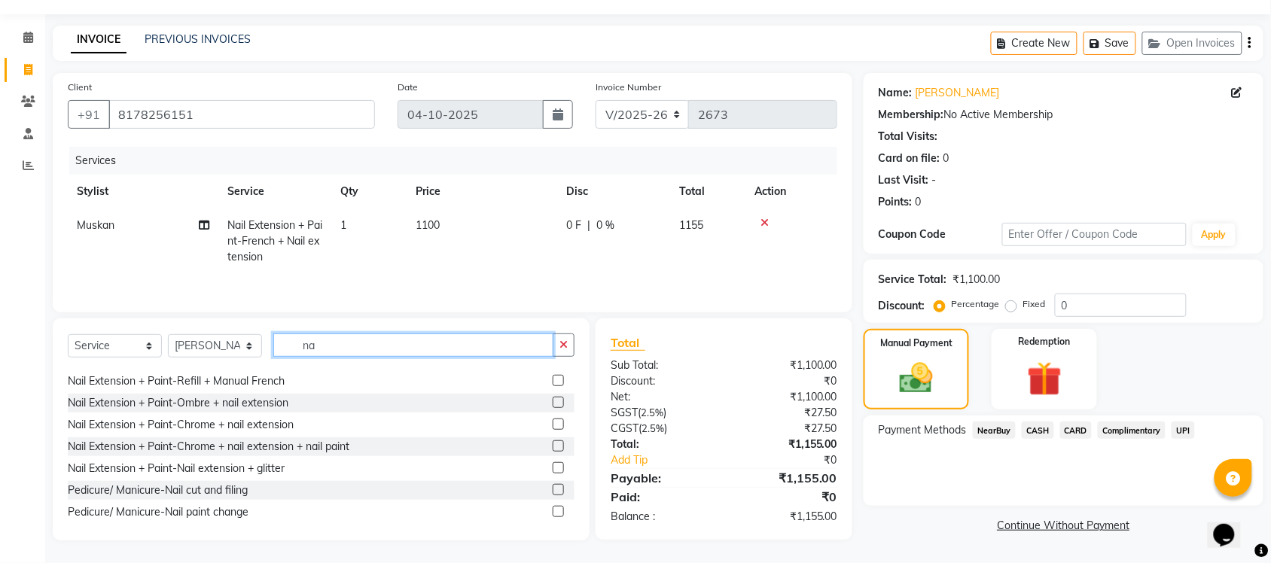
type input "n"
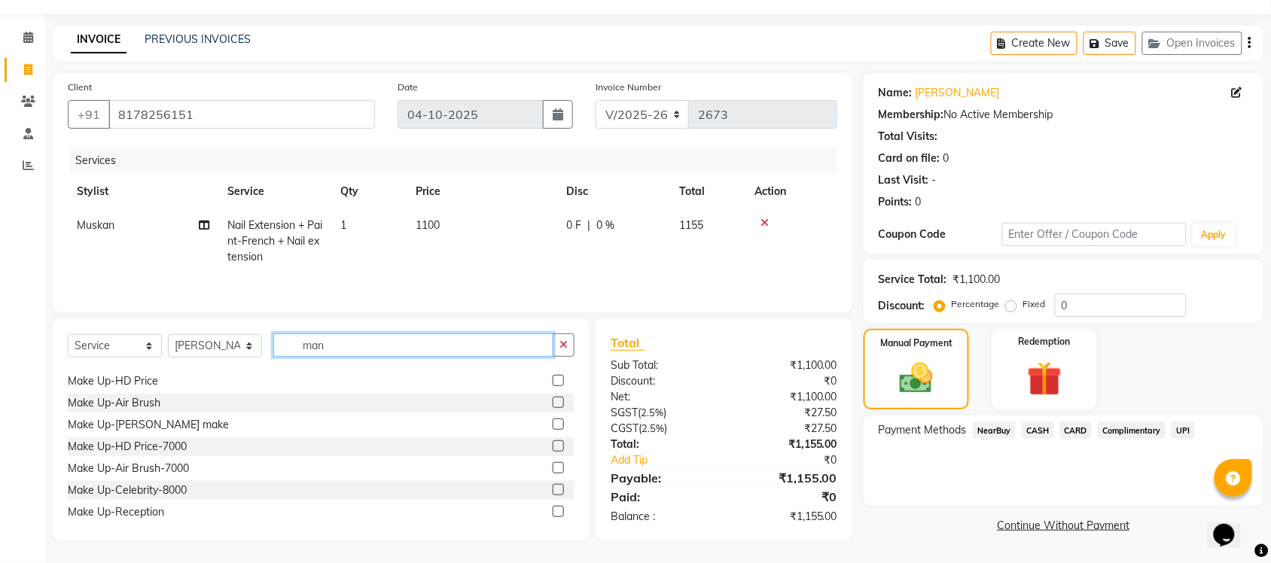
scroll to position [0, 0]
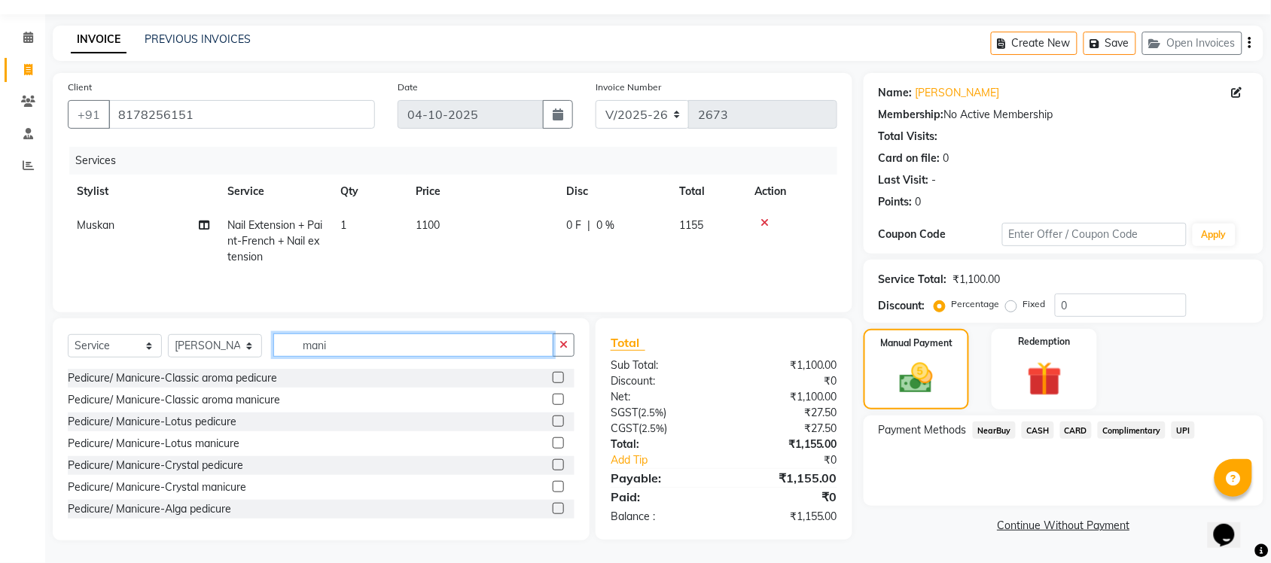
type input "mani"
click at [553, 419] on label at bounding box center [558, 421] width 11 height 11
click at [553, 419] on input "checkbox" at bounding box center [558, 422] width 10 height 10
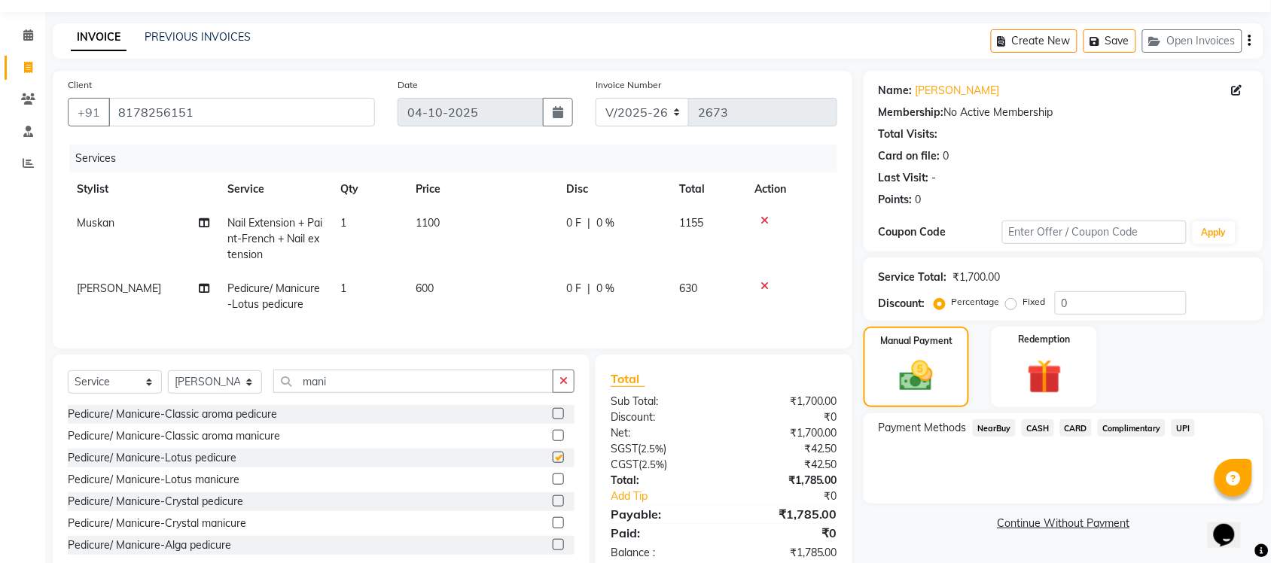
checkbox input "false"
click at [422, 391] on input "mani" at bounding box center [413, 381] width 280 height 23
type input "m"
type input "mani"
click at [553, 485] on label at bounding box center [558, 478] width 11 height 11
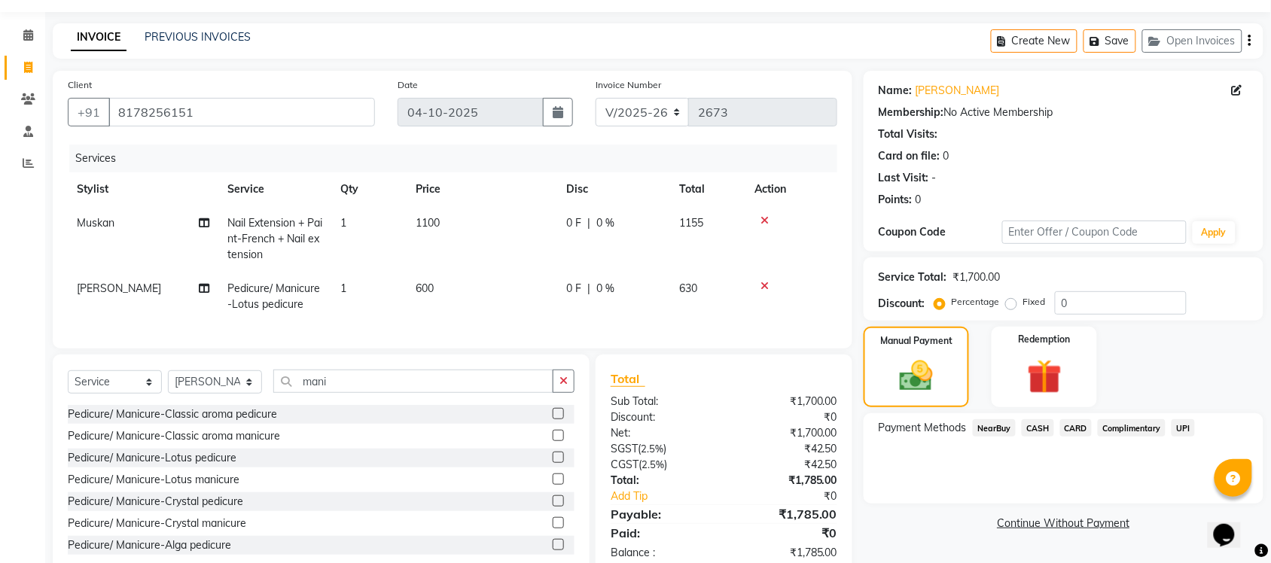
click at [553, 485] on input "checkbox" at bounding box center [558, 480] width 10 height 10
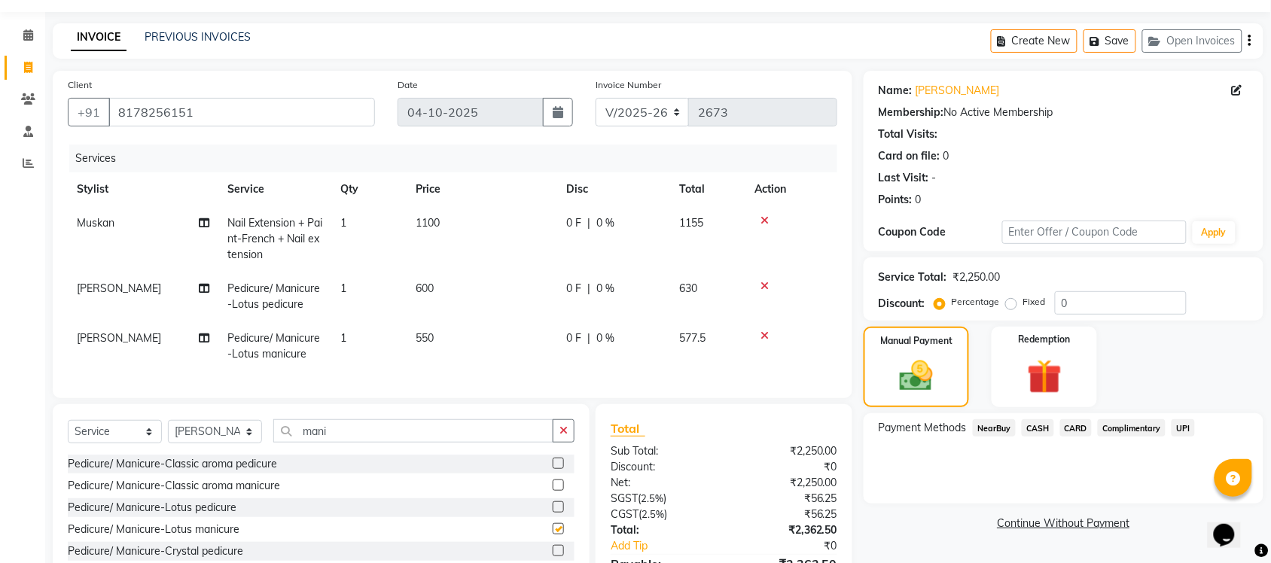
checkbox input "false"
click at [426, 337] on span "550" at bounding box center [425, 338] width 18 height 14
select select "77844"
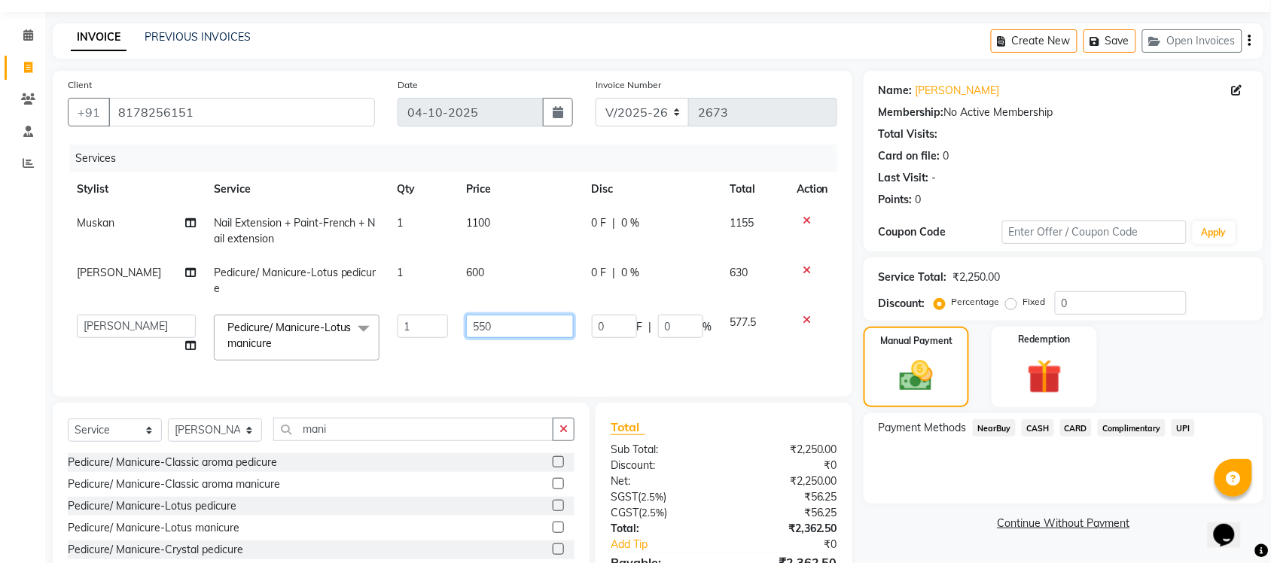
click at [479, 326] on input "550" at bounding box center [520, 326] width 108 height 23
type input "600"
click at [917, 491] on div "Payment Methods NearBuy CASH CARD Complimentary UPI" at bounding box center [1063, 458] width 400 height 90
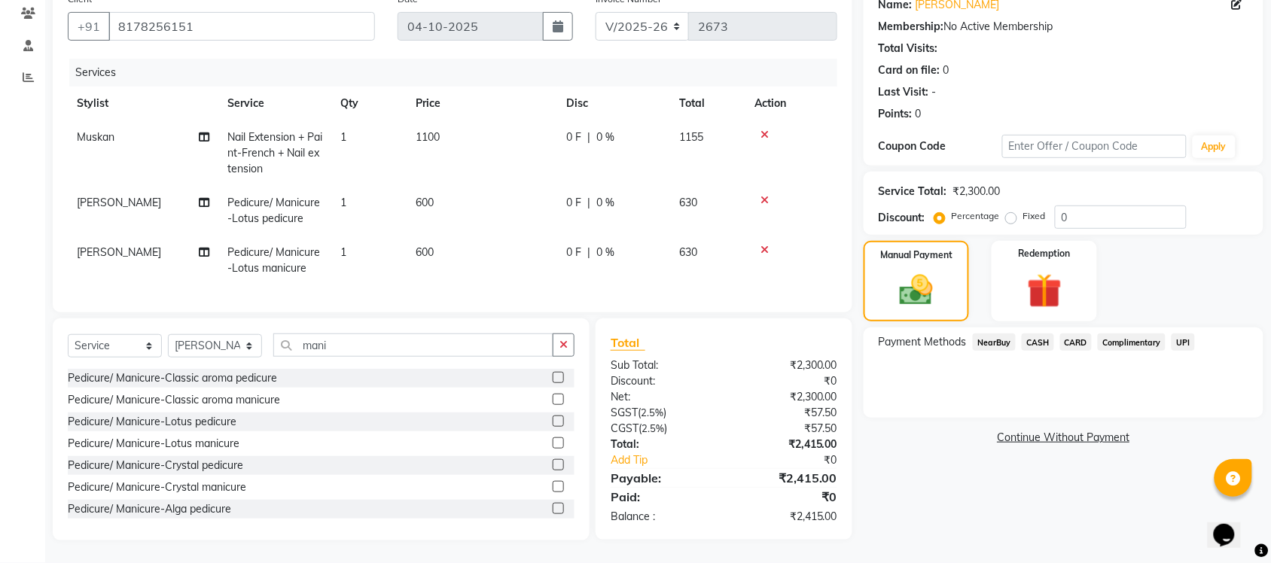
scroll to position [141, 0]
click at [1177, 333] on span "UPI" at bounding box center [1182, 341] width 23 height 17
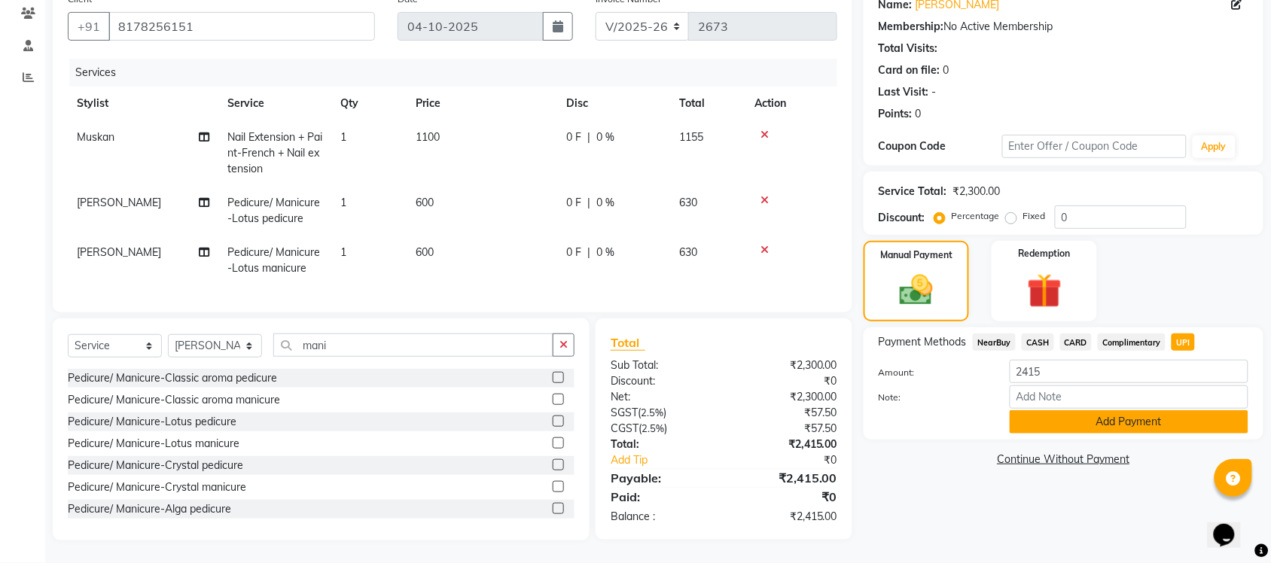
click at [1129, 410] on button "Add Payment" at bounding box center [1128, 421] width 239 height 23
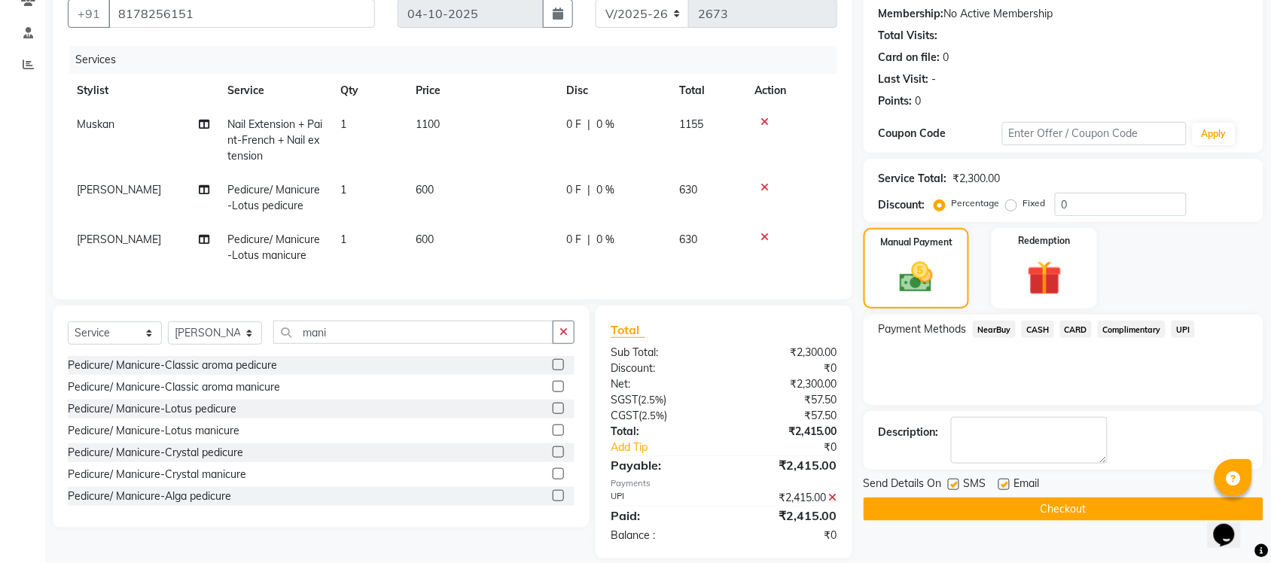
click at [1051, 506] on button "Checkout" at bounding box center [1063, 509] width 400 height 23
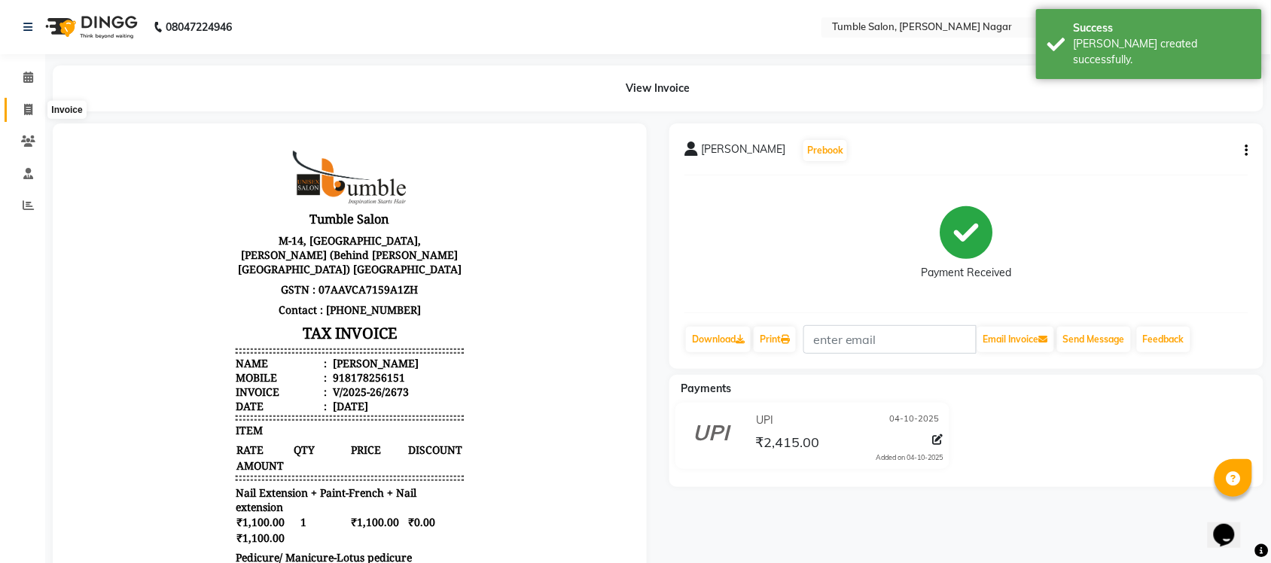
click at [25, 111] on icon at bounding box center [28, 109] width 8 height 11
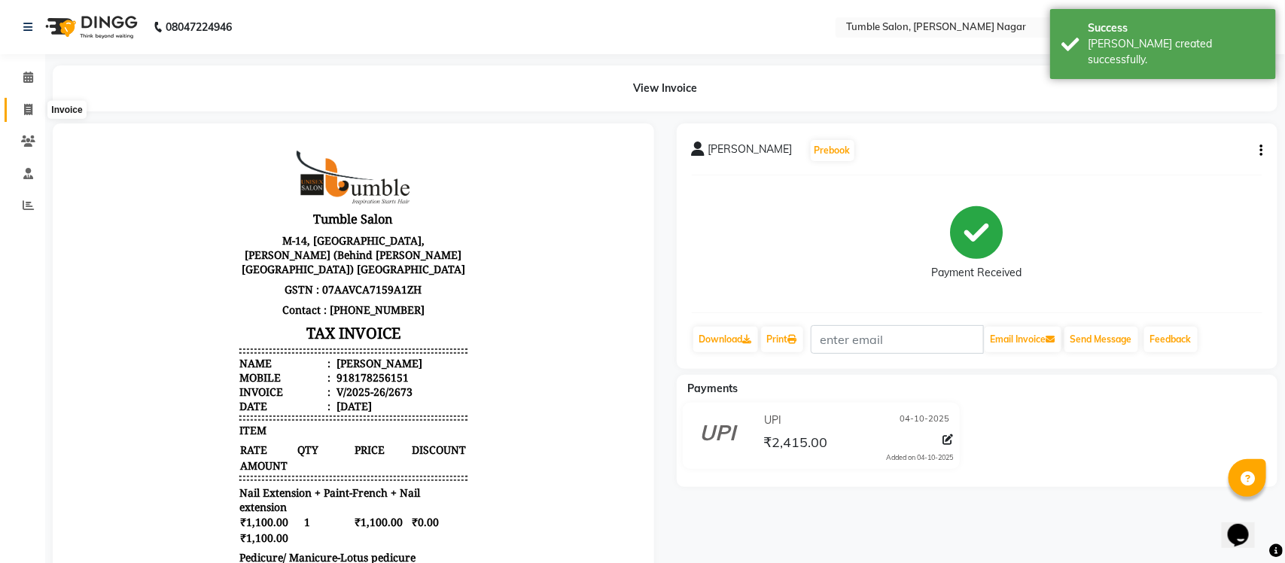
select select "8207"
select select "service"
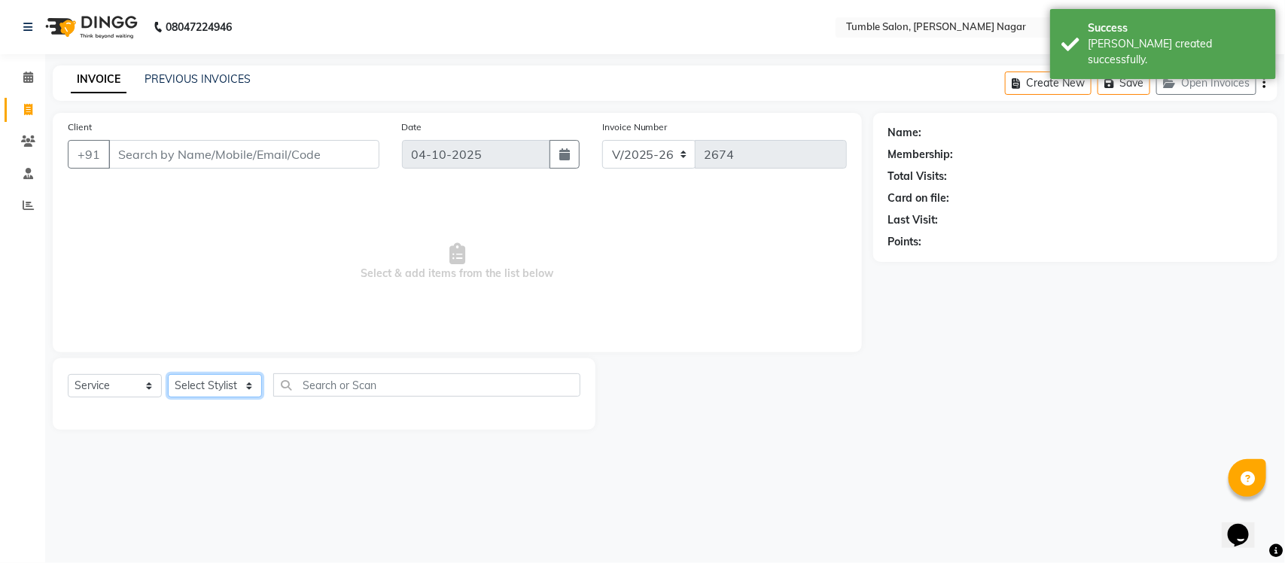
click at [246, 385] on select "Select Stylist Finance id [PERSON_NAME] [PERSON_NAME] [PERSON_NAME] [PERSON_NAM…" at bounding box center [215, 385] width 94 height 23
select select "77844"
click at [168, 374] on select "Select Stylist Finance id [PERSON_NAME] [PERSON_NAME] [PERSON_NAME] [PERSON_NAM…" at bounding box center [215, 385] width 94 height 23
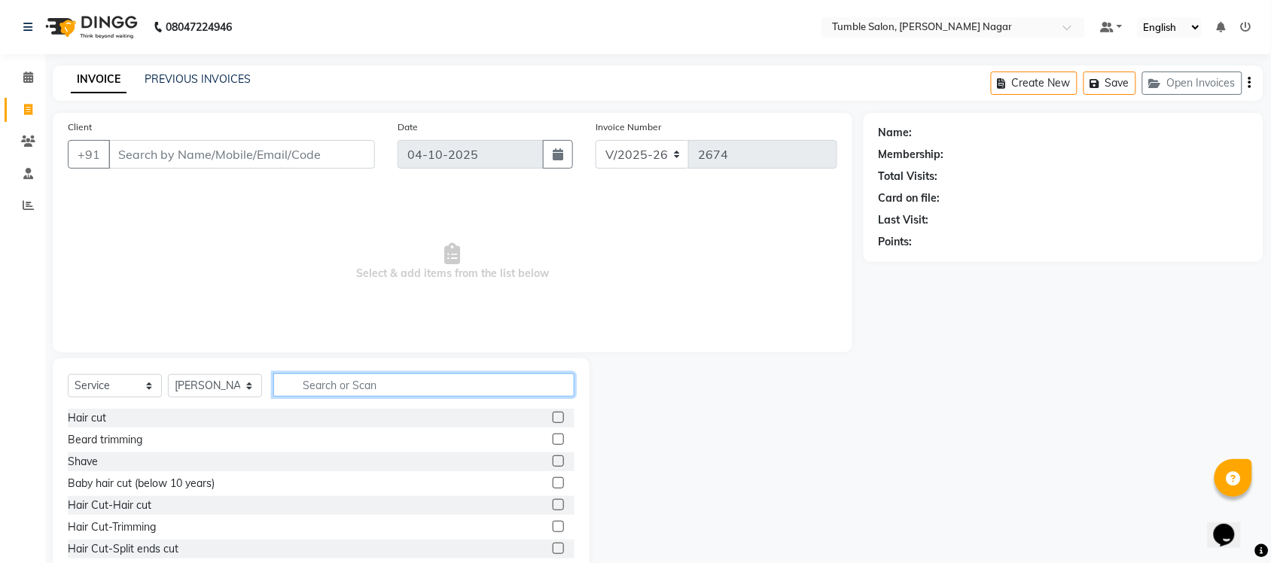
click at [355, 386] on input "text" at bounding box center [423, 384] width 301 height 23
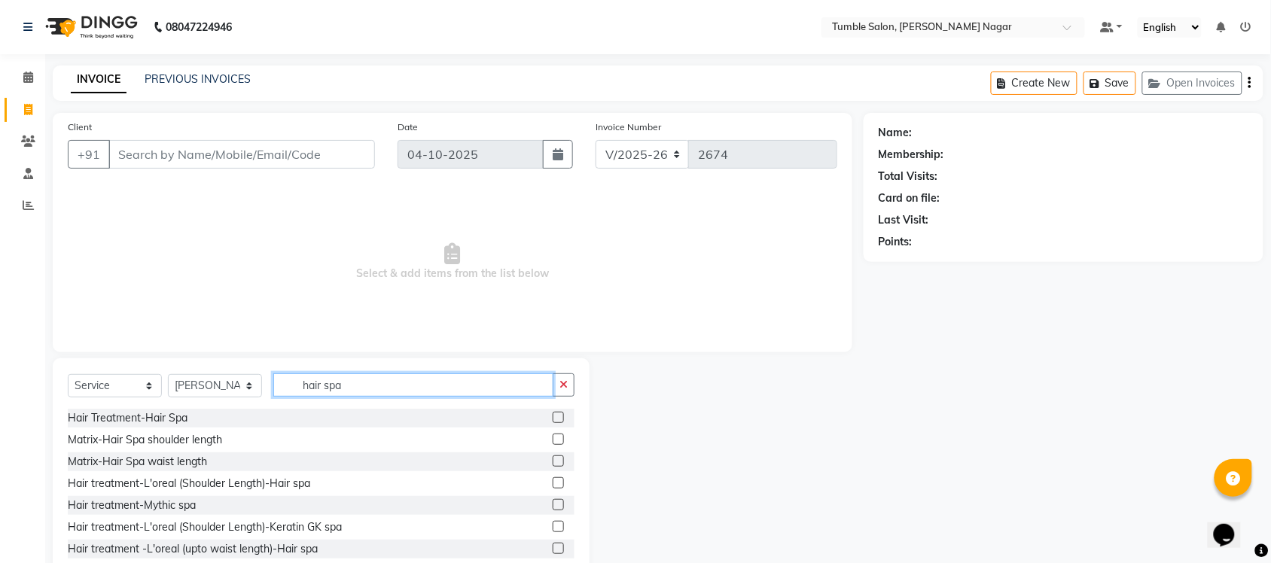
type input "hair spa"
click at [553, 416] on label at bounding box center [558, 417] width 11 height 11
click at [553, 416] on input "checkbox" at bounding box center [558, 418] width 10 height 10
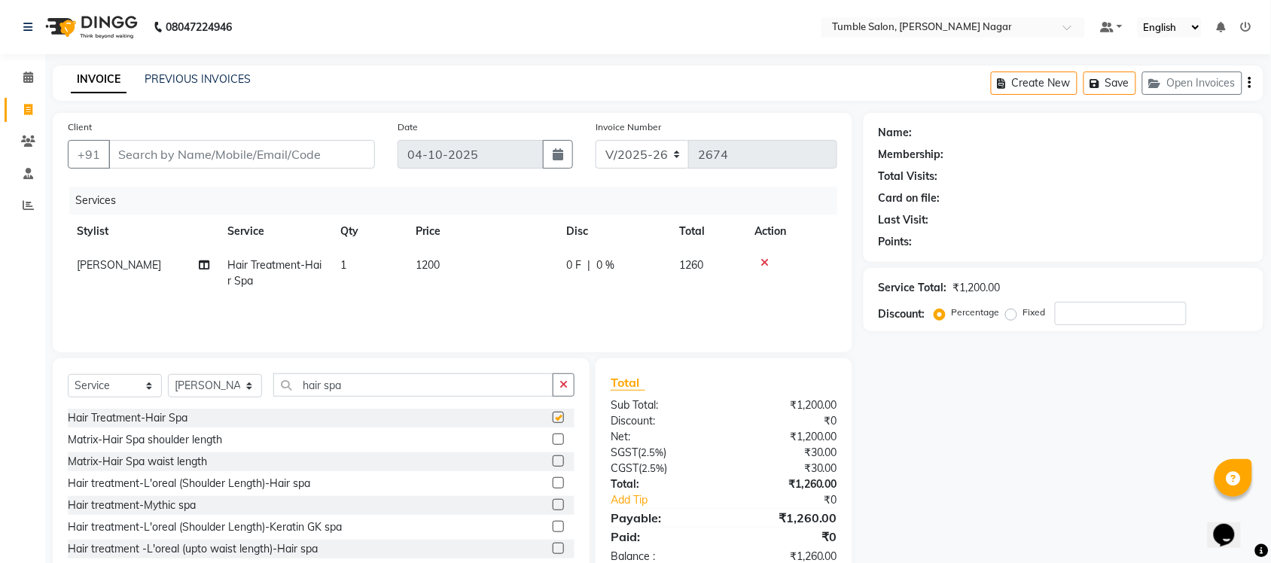
checkbox input "false"
click at [430, 264] on span "1200" at bounding box center [428, 265] width 24 height 14
select select "77844"
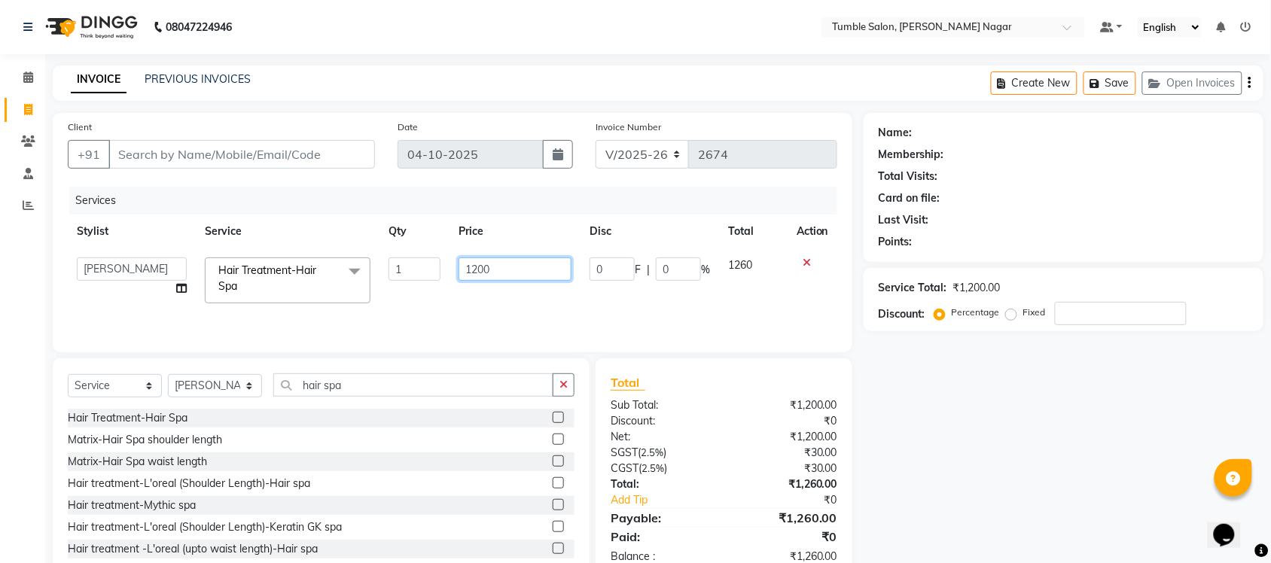
click at [476, 269] on input "1200" at bounding box center [514, 268] width 113 height 23
type input "2500"
click at [881, 420] on div "Name: Membership: Total Visits: Card on file: Last Visit: Points: Service Total…" at bounding box center [1068, 346] width 411 height 467
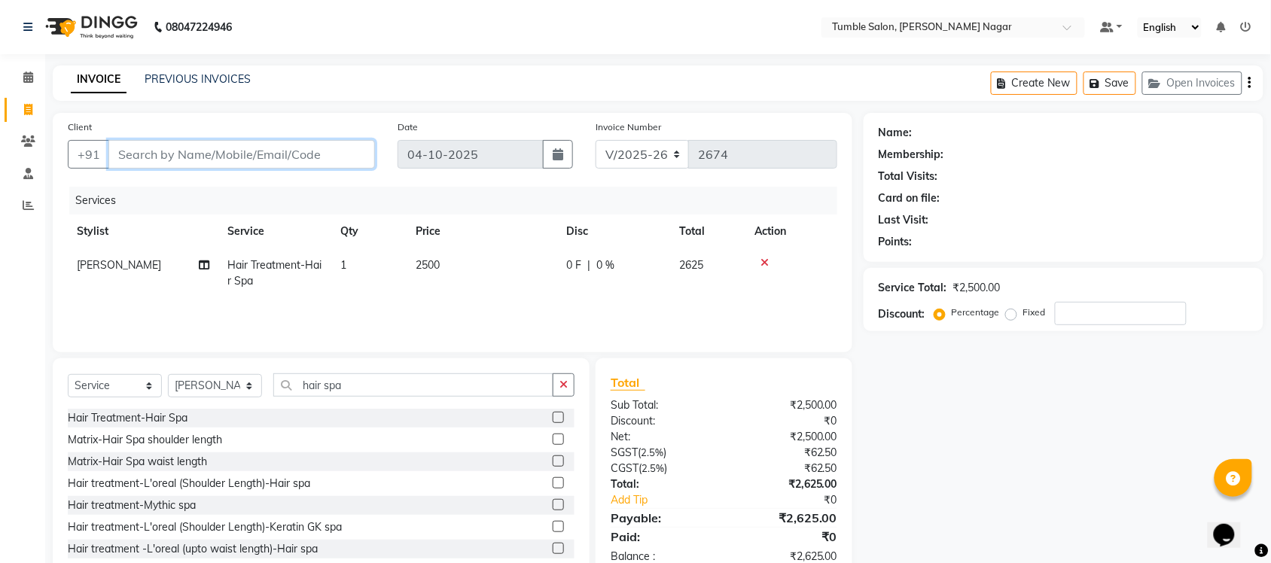
click at [280, 145] on input "Client" at bounding box center [241, 154] width 266 height 29
type input "7"
type input "0"
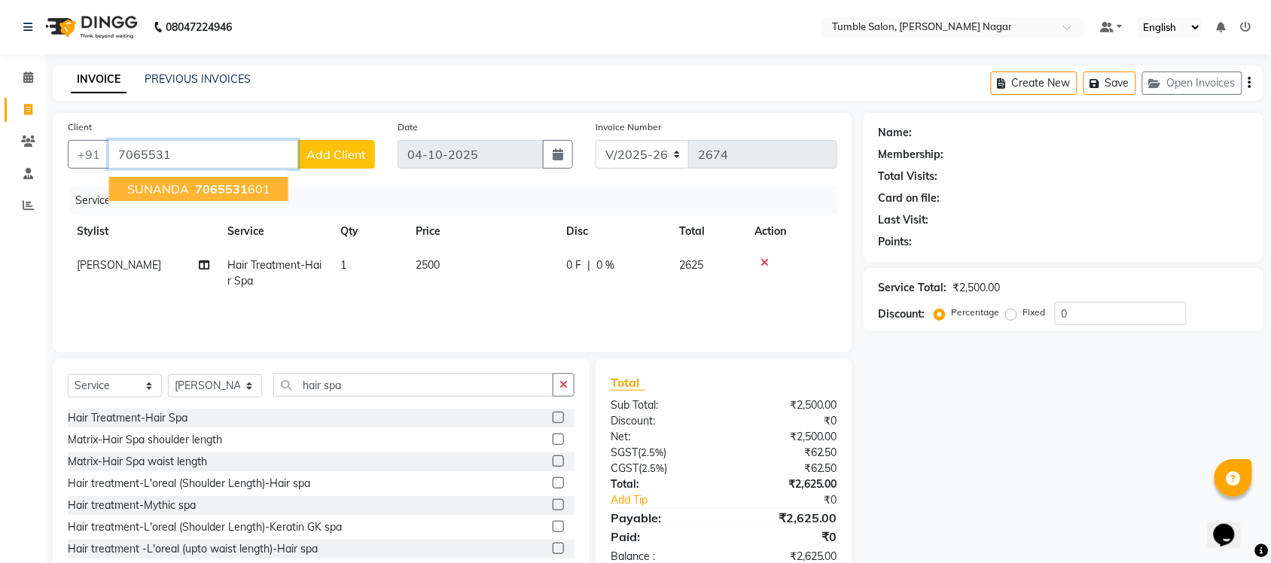
click at [188, 186] on button "SUNANDA 7065531 601" at bounding box center [198, 189] width 179 height 24
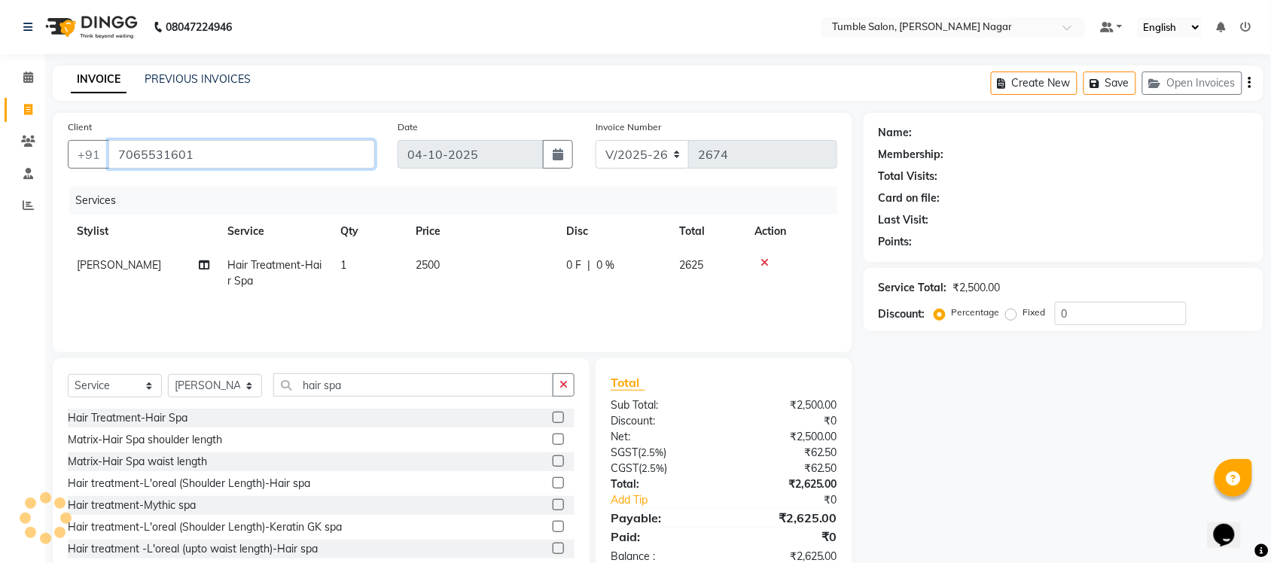
type input "7065531601"
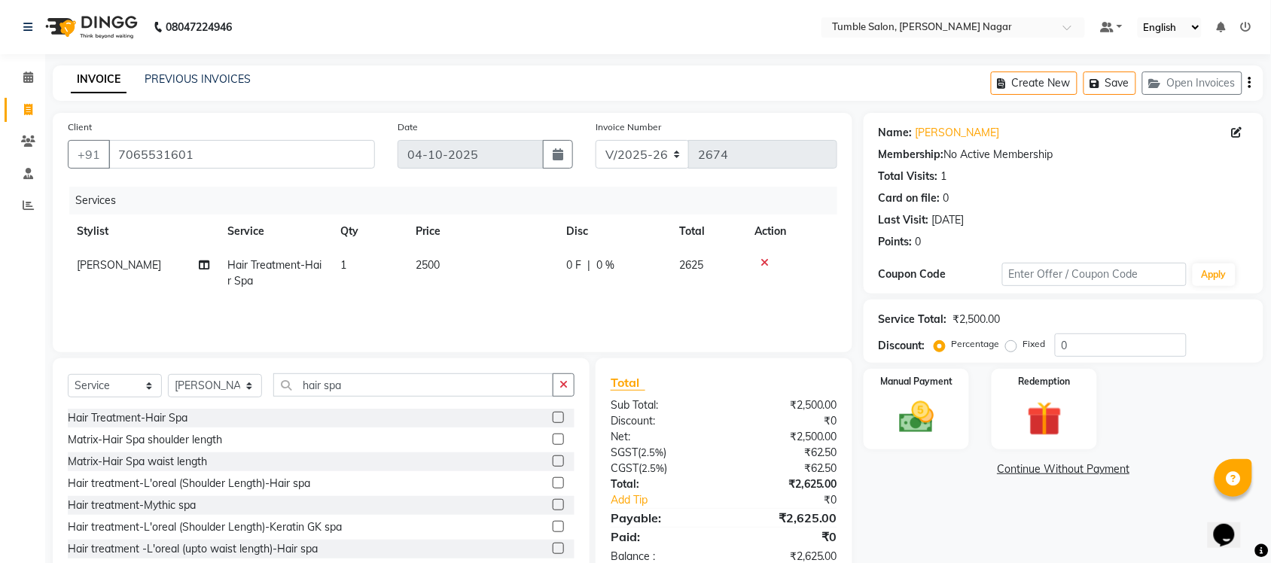
scroll to position [39, 0]
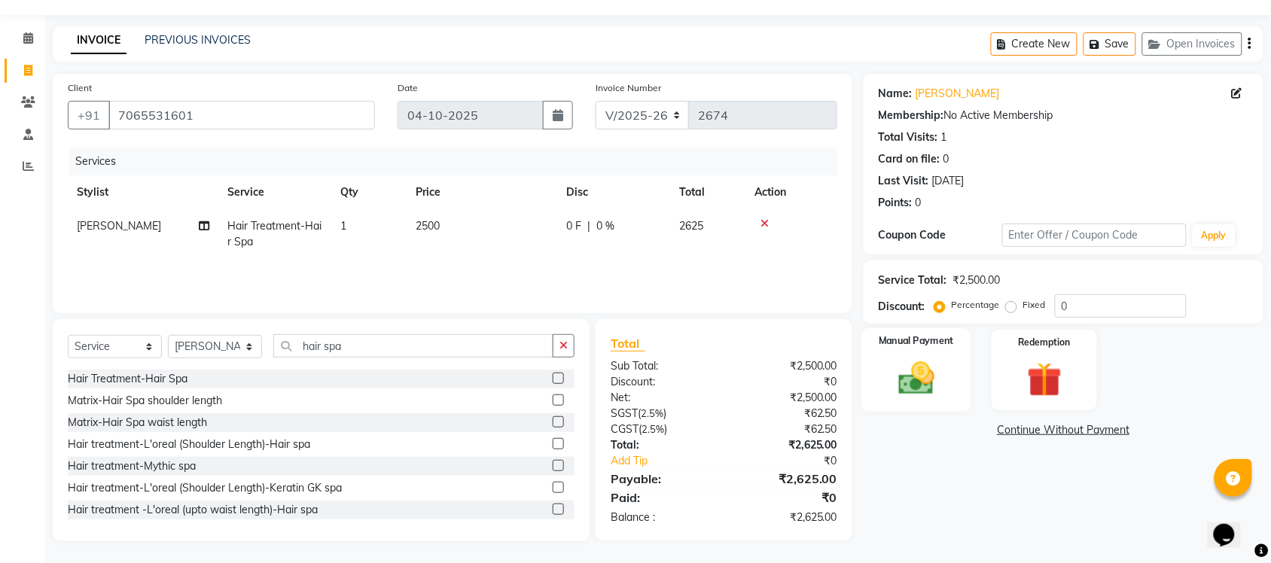
click at [942, 386] on img at bounding box center [916, 378] width 59 height 41
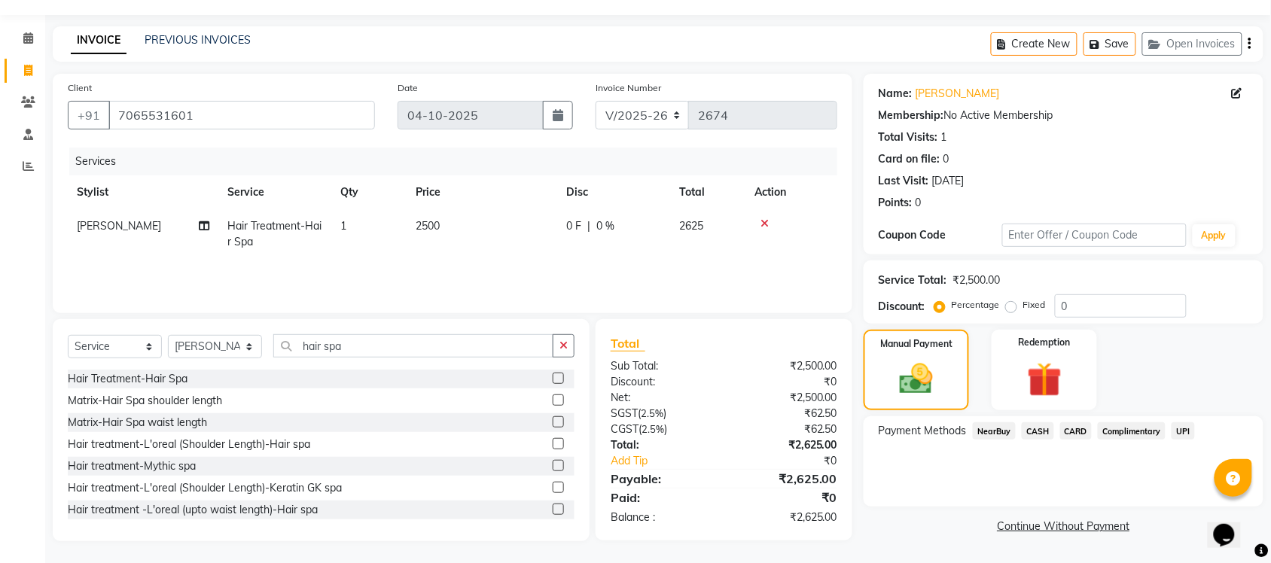
click at [1177, 430] on span "UPI" at bounding box center [1182, 430] width 23 height 17
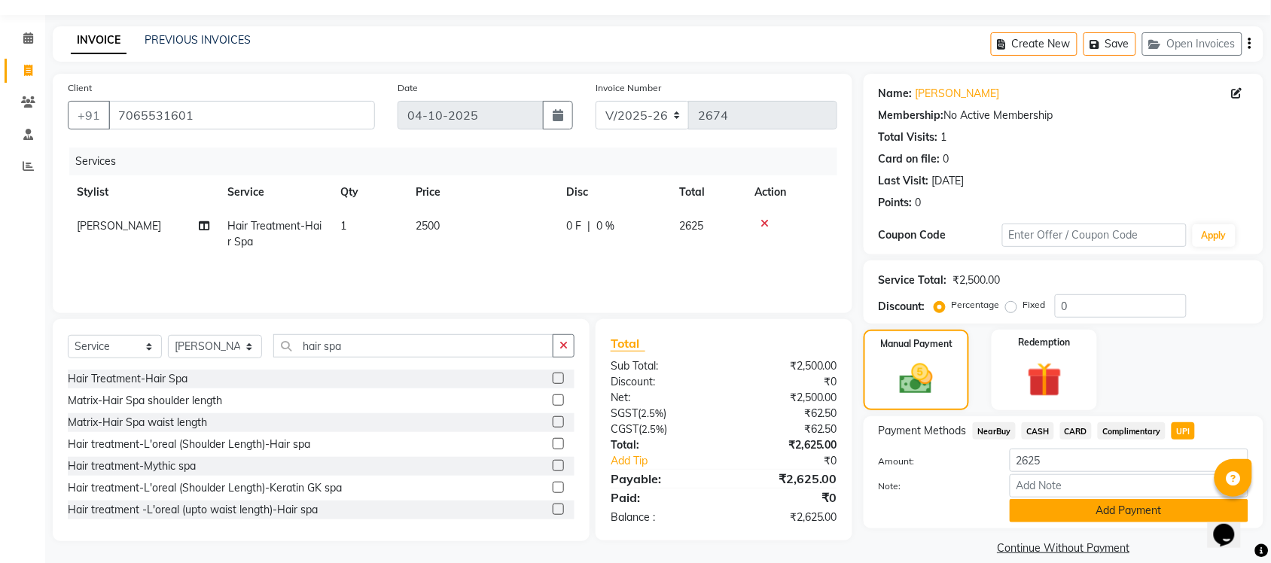
click at [1067, 512] on button "Add Payment" at bounding box center [1128, 510] width 239 height 23
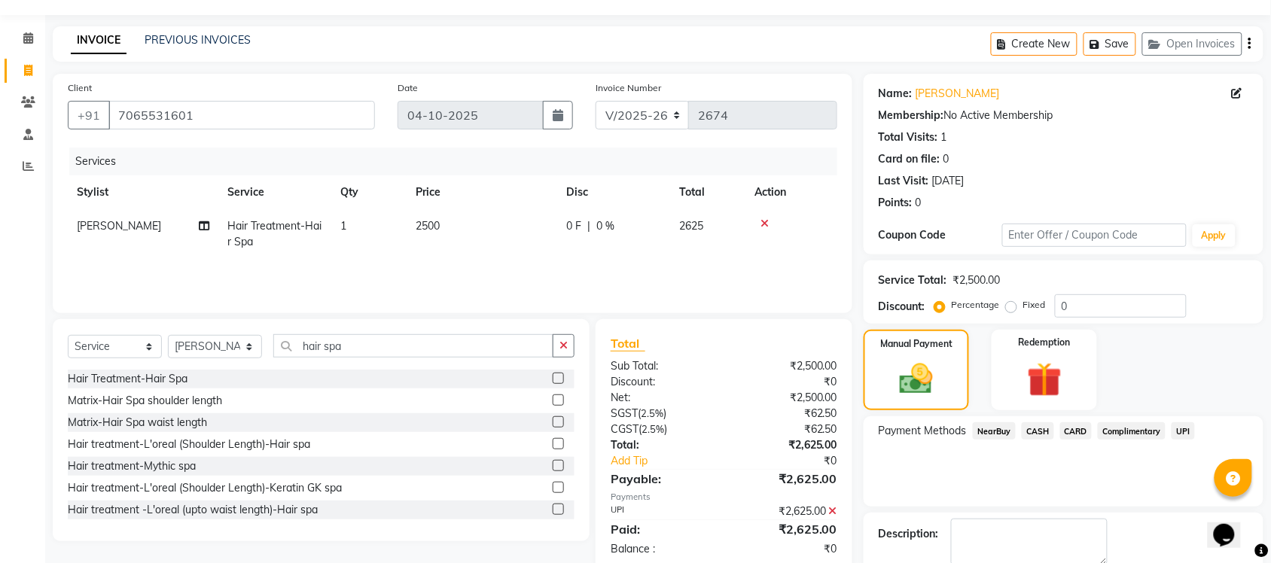
scroll to position [121, 0]
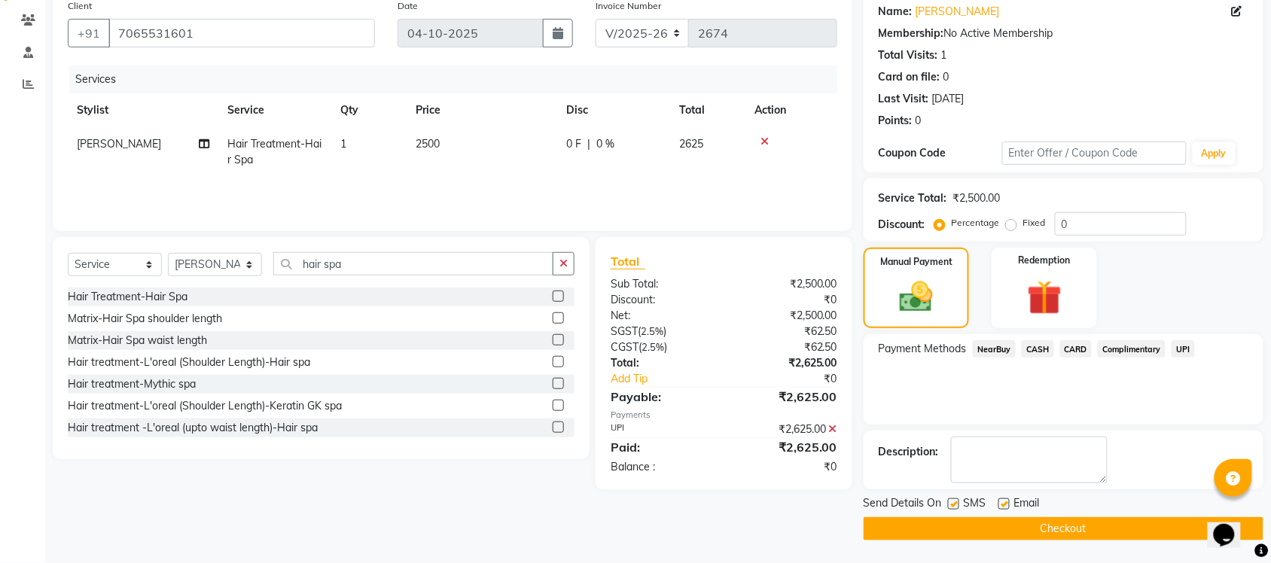
click at [1115, 525] on button "Checkout" at bounding box center [1063, 528] width 400 height 23
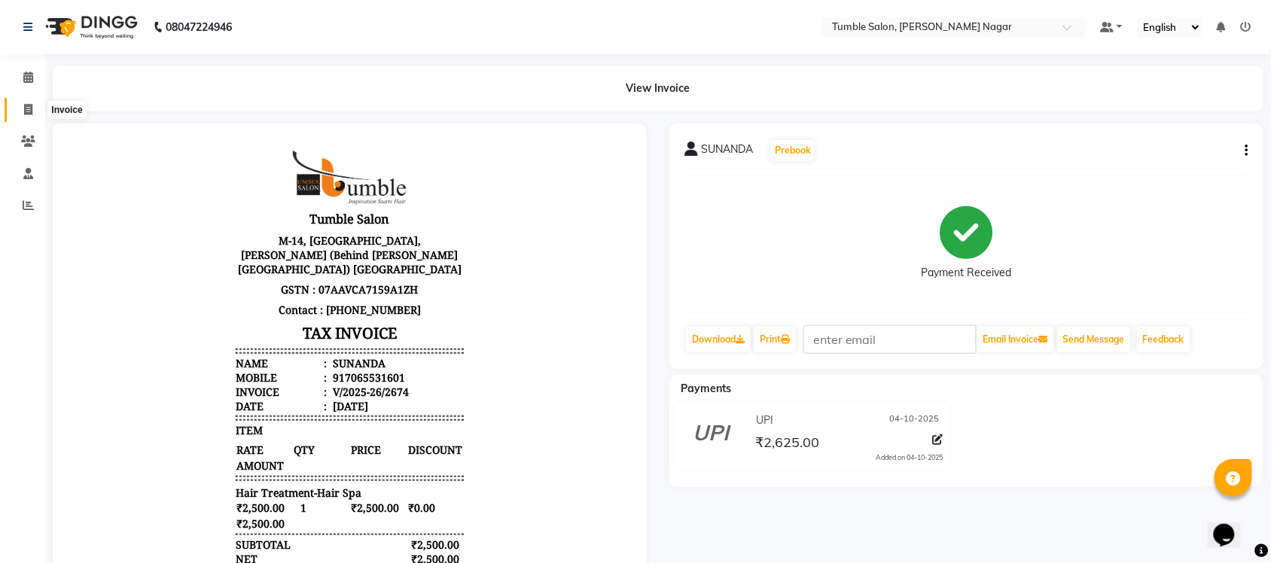
click at [30, 106] on icon at bounding box center [28, 109] width 8 height 11
select select "service"
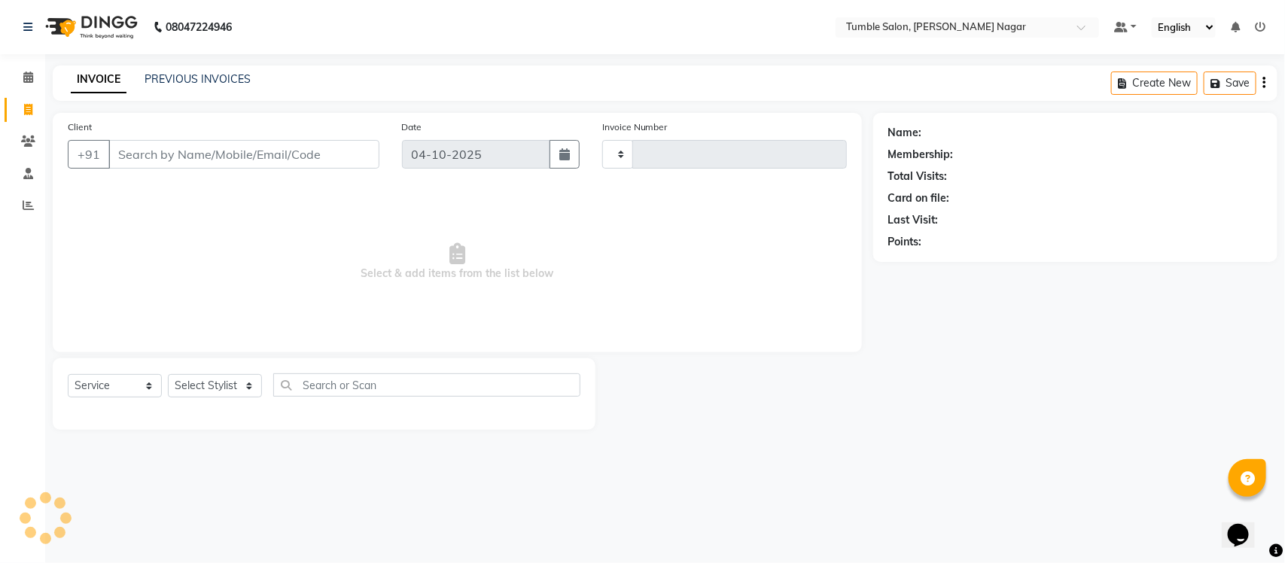
type input "2675"
select select "8207"
click at [175, 78] on link "PREVIOUS INVOICES" at bounding box center [198, 79] width 106 height 14
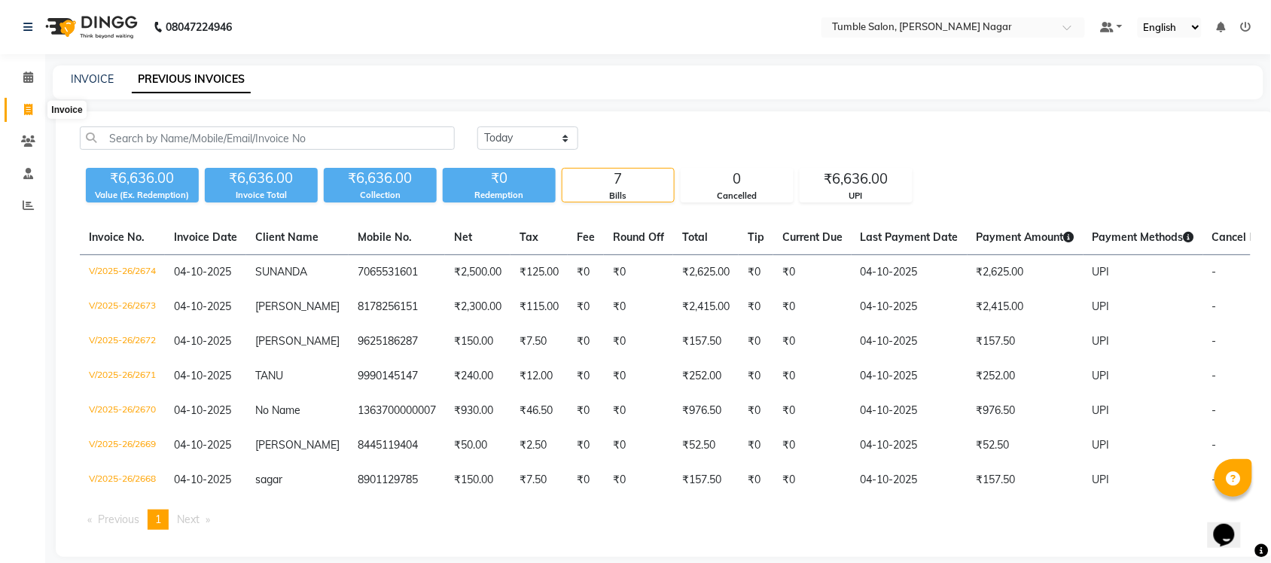
click at [24, 109] on icon at bounding box center [28, 109] width 8 height 11
select select "service"
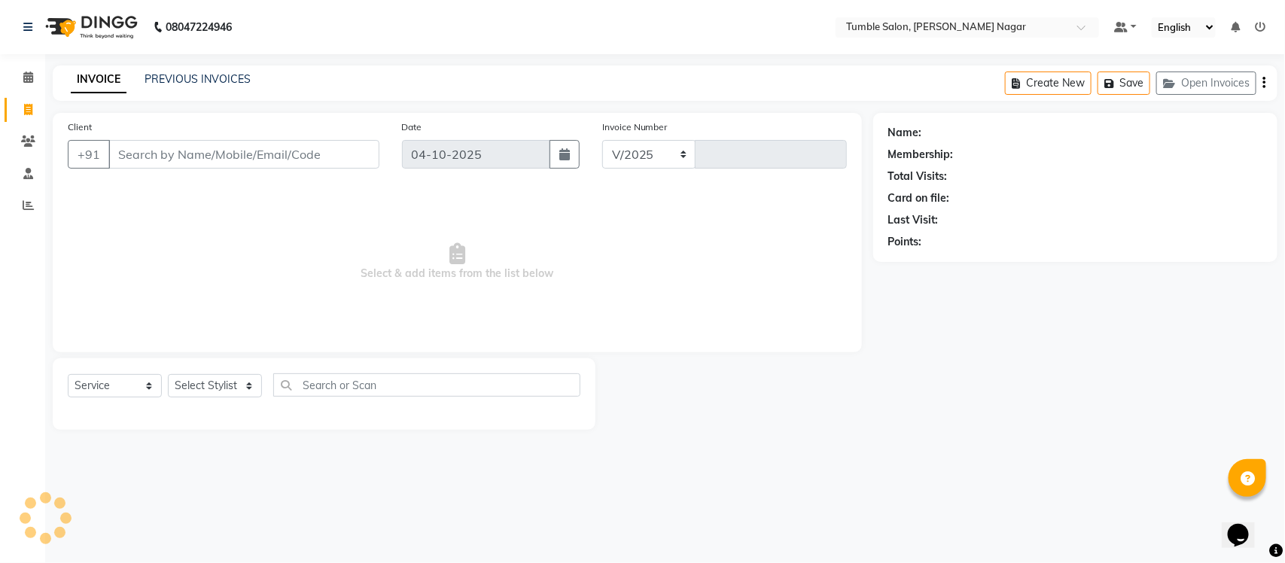
select select "8207"
type input "2675"
click at [223, 149] on input "Client" at bounding box center [243, 154] width 271 height 29
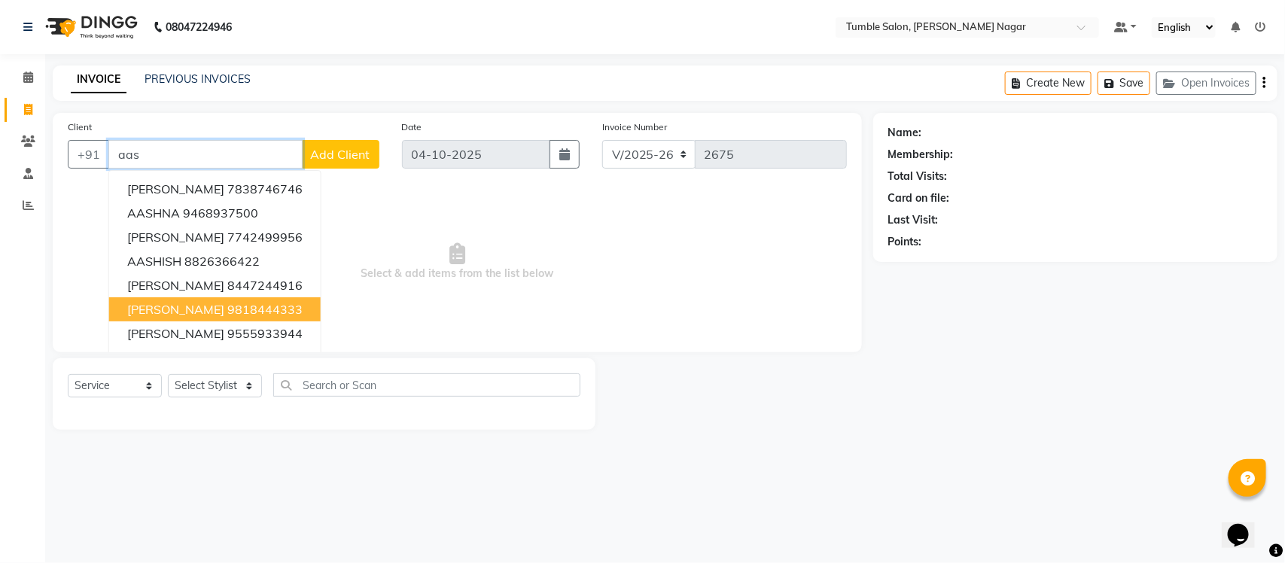
click at [303, 311] on ngb-highlight "9818444333" at bounding box center [264, 309] width 75 height 15
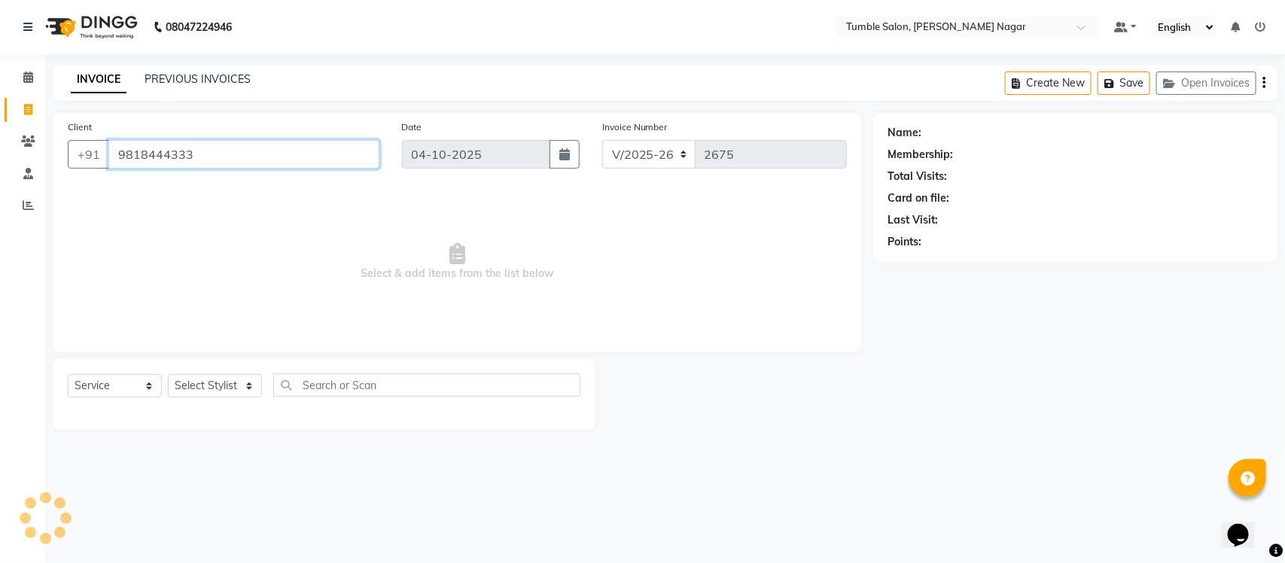
type input "9818444333"
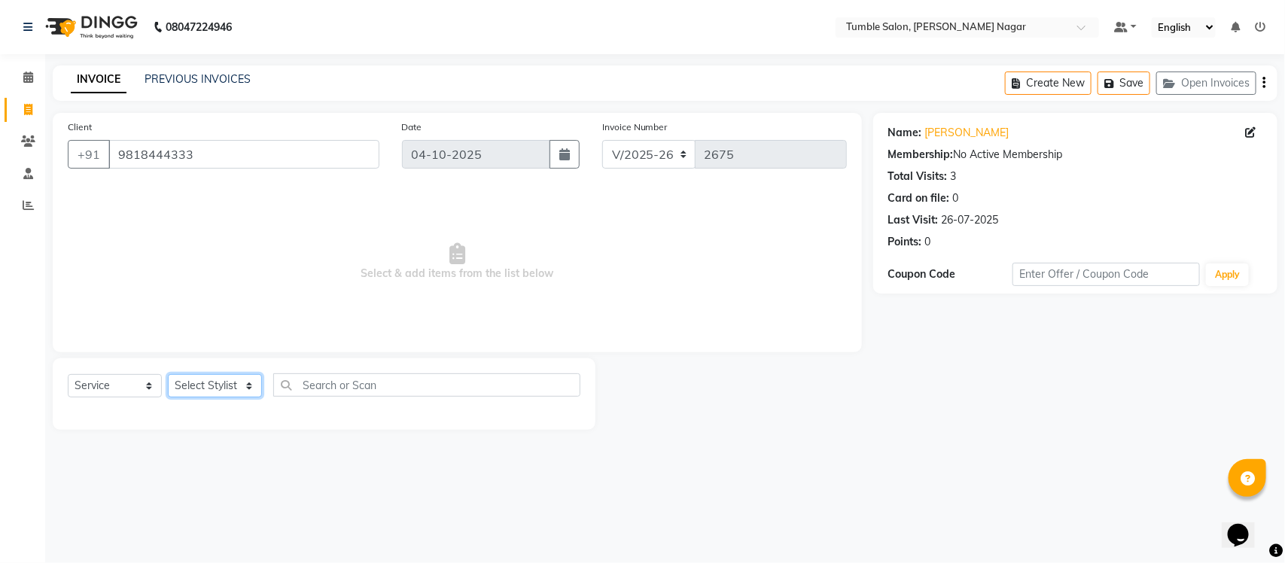
click at [243, 385] on select "Select Stylist Finance id [PERSON_NAME] [PERSON_NAME] [PERSON_NAME] [PERSON_NAM…" at bounding box center [215, 385] width 94 height 23
select select "77847"
click at [168, 374] on select "Select Stylist Finance id [PERSON_NAME] [PERSON_NAME] [PERSON_NAME] [PERSON_NAM…" at bounding box center [215, 385] width 94 height 23
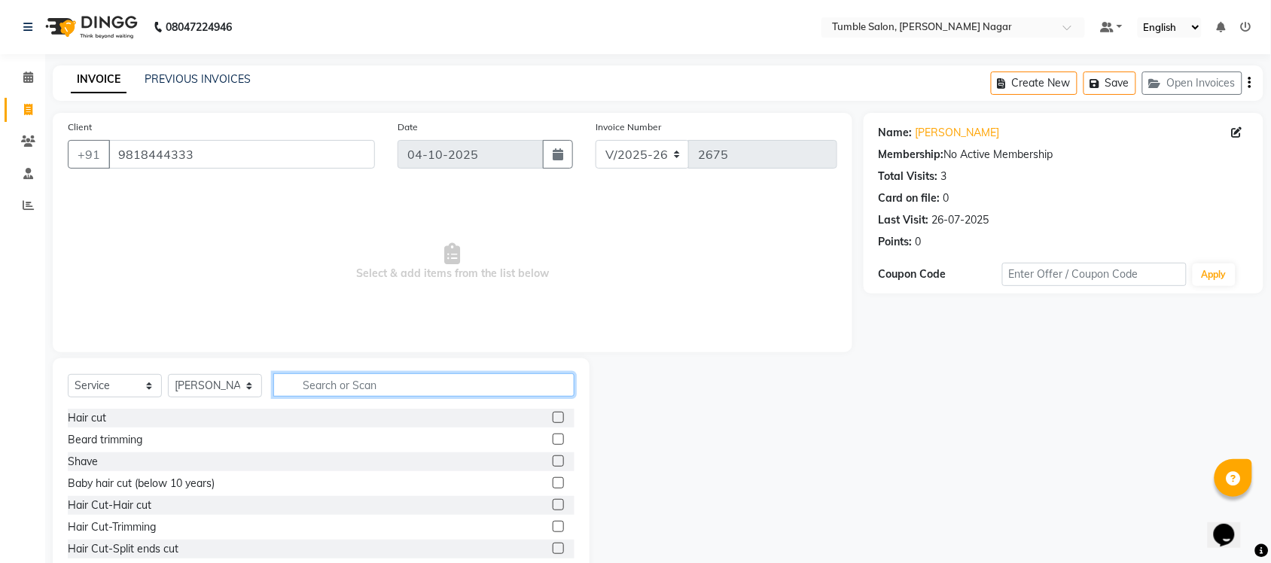
click at [321, 389] on input "text" at bounding box center [423, 384] width 301 height 23
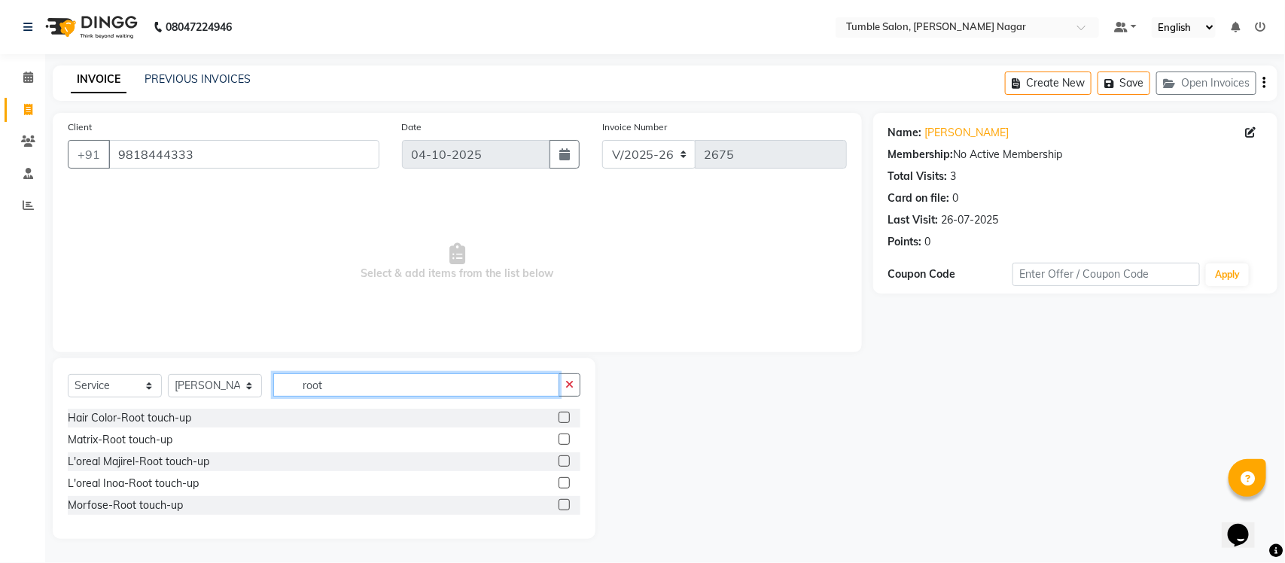
type input "root"
click at [567, 483] on label at bounding box center [564, 482] width 11 height 11
click at [567, 483] on input "checkbox" at bounding box center [564, 484] width 10 height 10
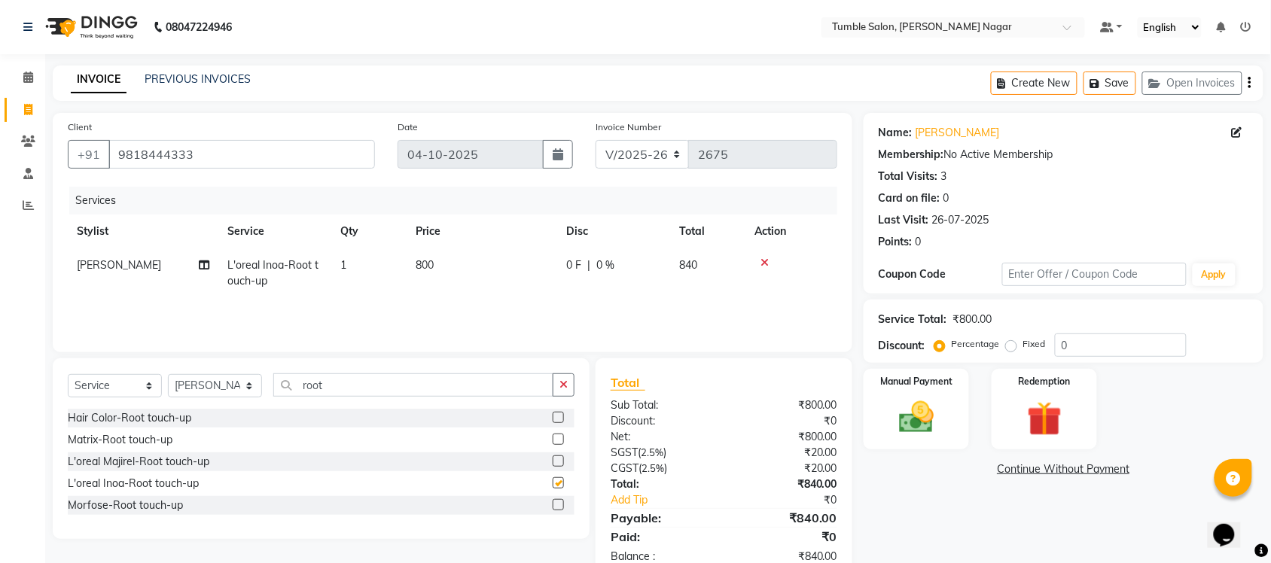
checkbox input "false"
click at [362, 264] on td "1" at bounding box center [368, 273] width 75 height 50
select select "77847"
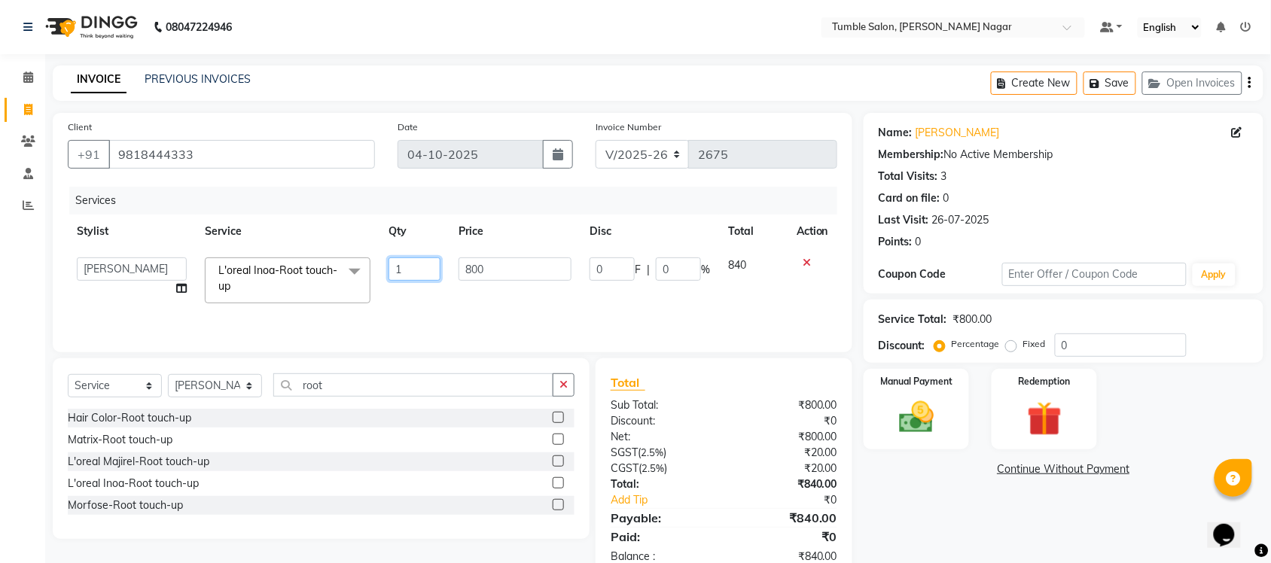
click at [407, 265] on input "1" at bounding box center [414, 268] width 52 height 23
type input "2"
click at [961, 532] on div "Name: Dr Aashish Choudhary Membership: No Active Membership Total Visits: 3 Car…" at bounding box center [1068, 346] width 411 height 467
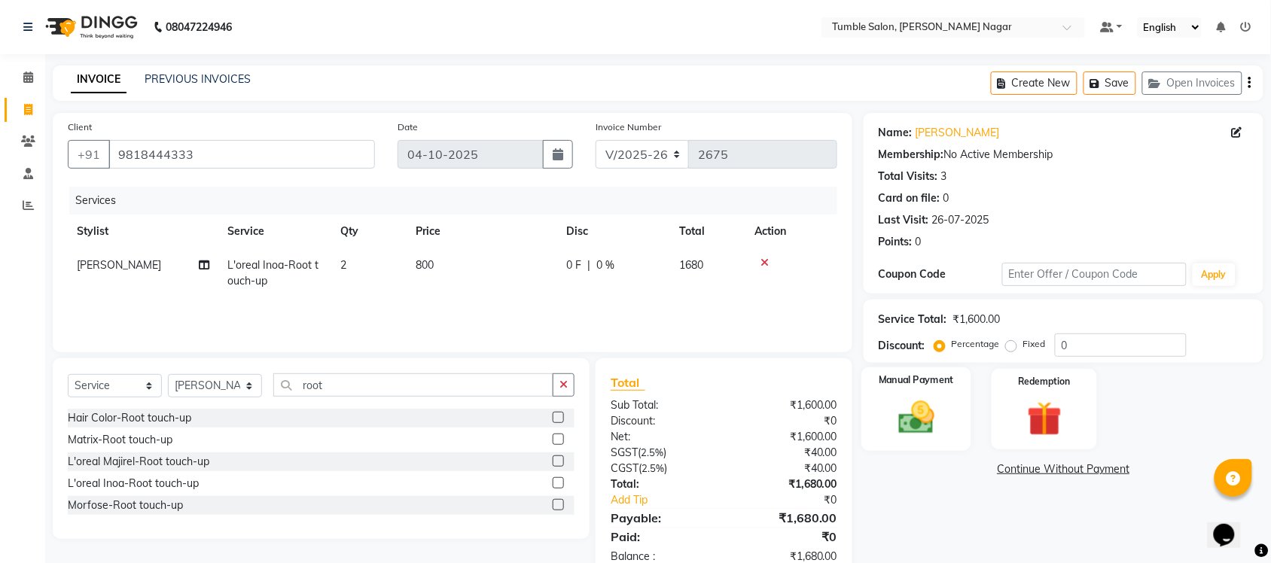
click at [949, 434] on div "Manual Payment" at bounding box center [916, 409] width 110 height 84
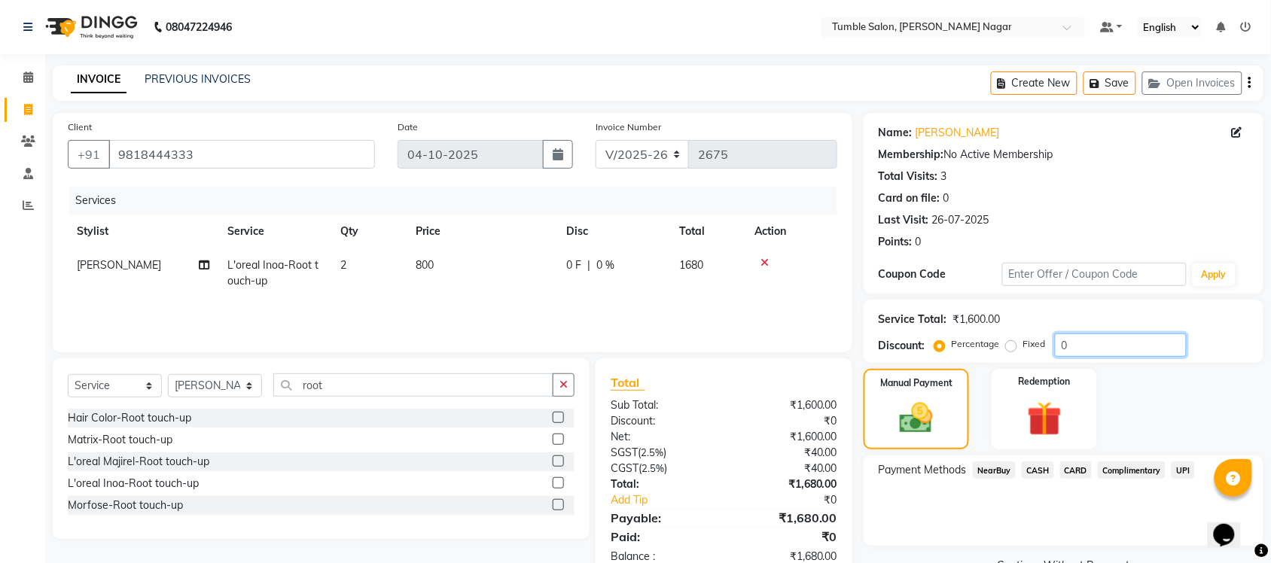
click at [1139, 355] on input "0" at bounding box center [1121, 344] width 132 height 23
type input "0"
type input "40"
click at [1167, 207] on div "Name: Dr Aashish Choudhary Membership: No Active Membership Total Visits: 3 Car…" at bounding box center [1063, 184] width 370 height 131
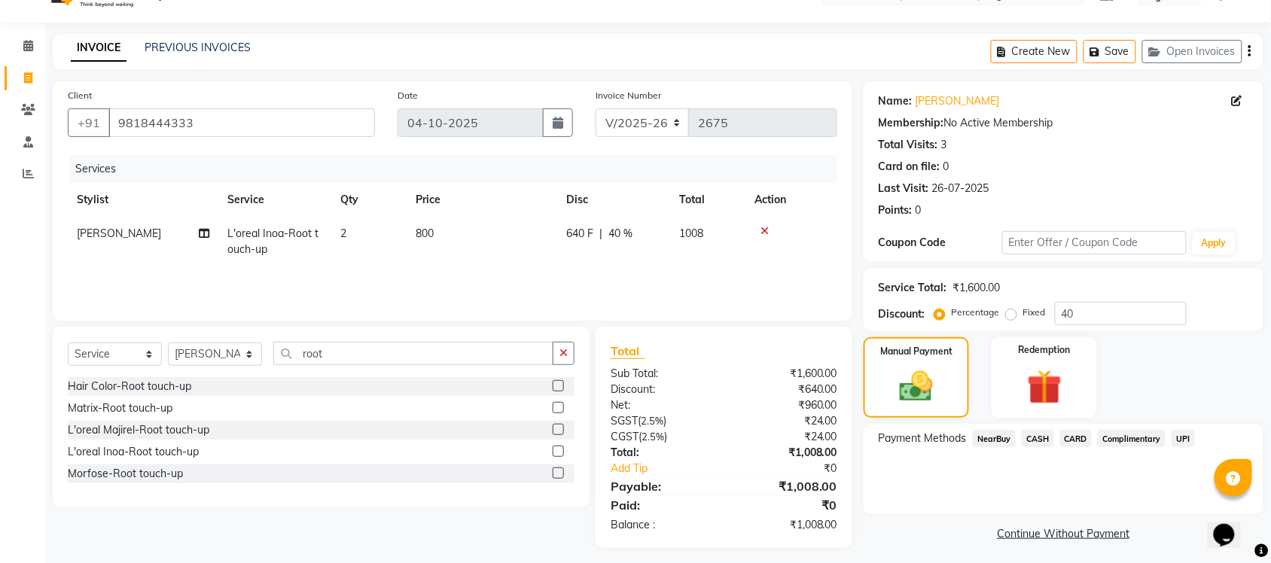
scroll to position [38, 0]
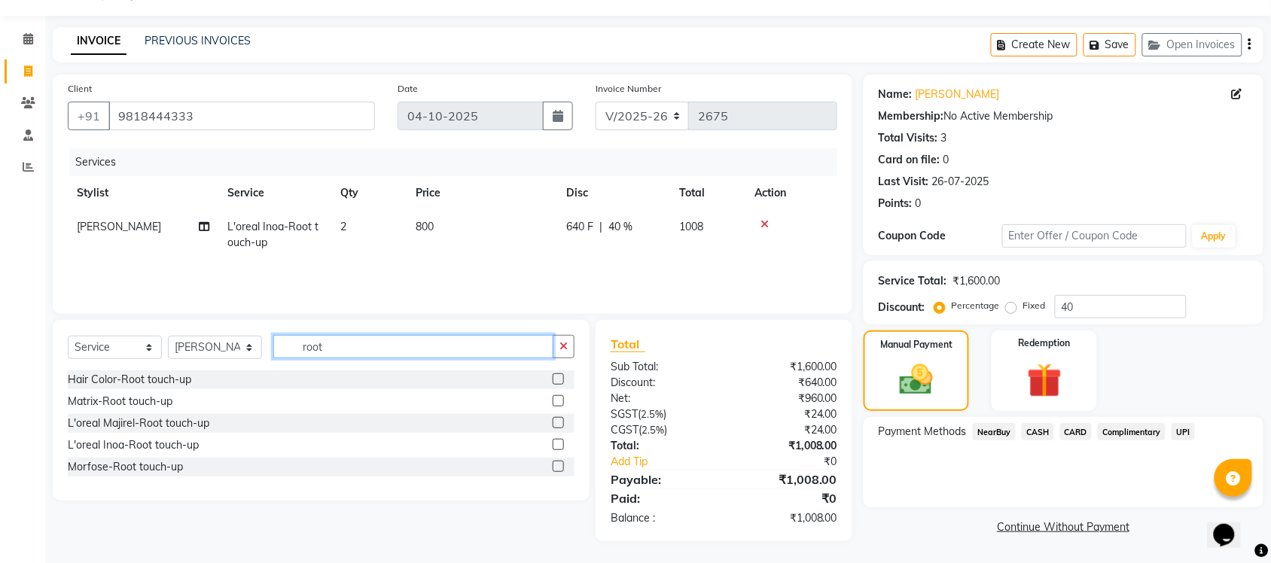
click at [352, 343] on input "root" at bounding box center [413, 346] width 280 height 23
type input "r"
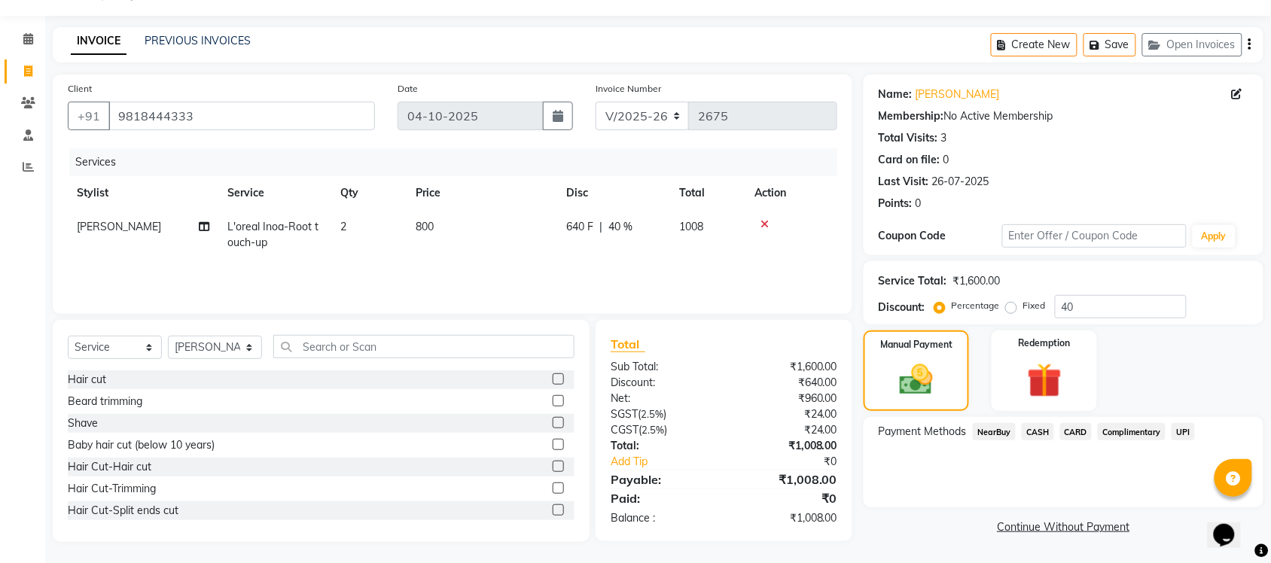
click at [553, 381] on label at bounding box center [558, 378] width 11 height 11
click at [553, 381] on input "checkbox" at bounding box center [558, 380] width 10 height 10
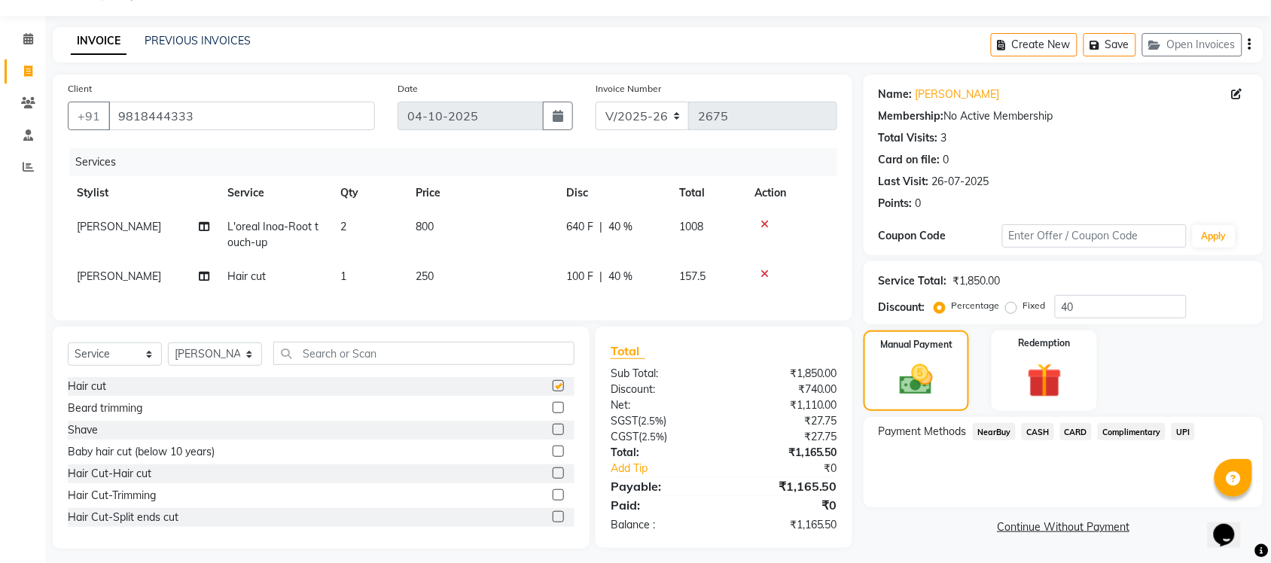
checkbox input "false"
click at [1184, 431] on span "UPI" at bounding box center [1182, 431] width 23 height 17
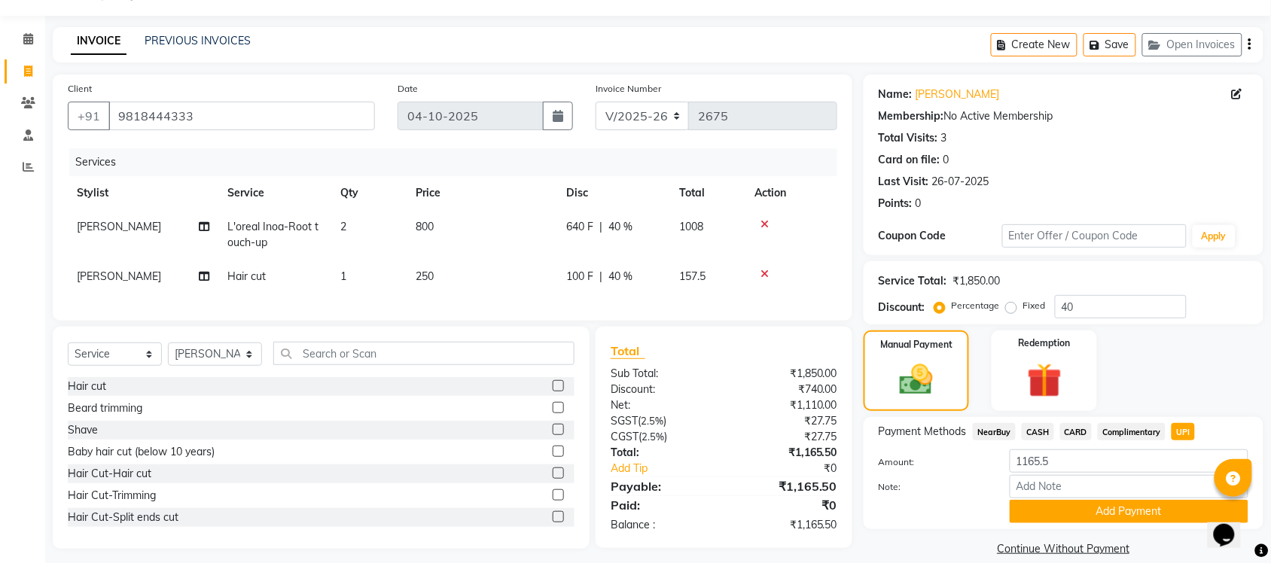
scroll to position [60, 0]
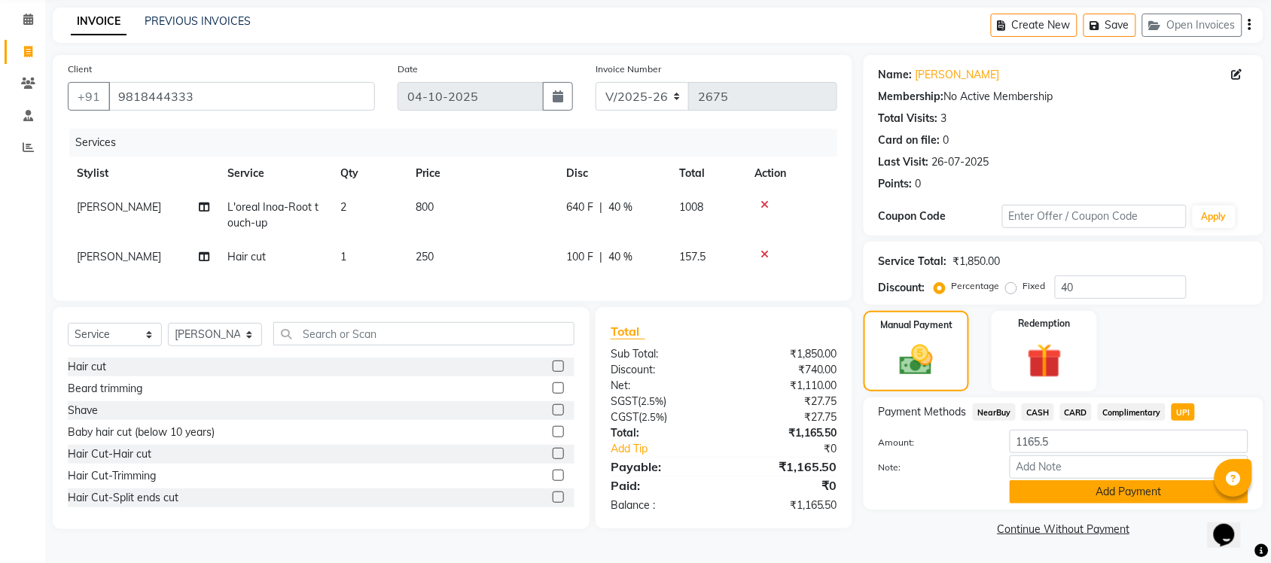
click at [1148, 489] on button "Add Payment" at bounding box center [1128, 491] width 239 height 23
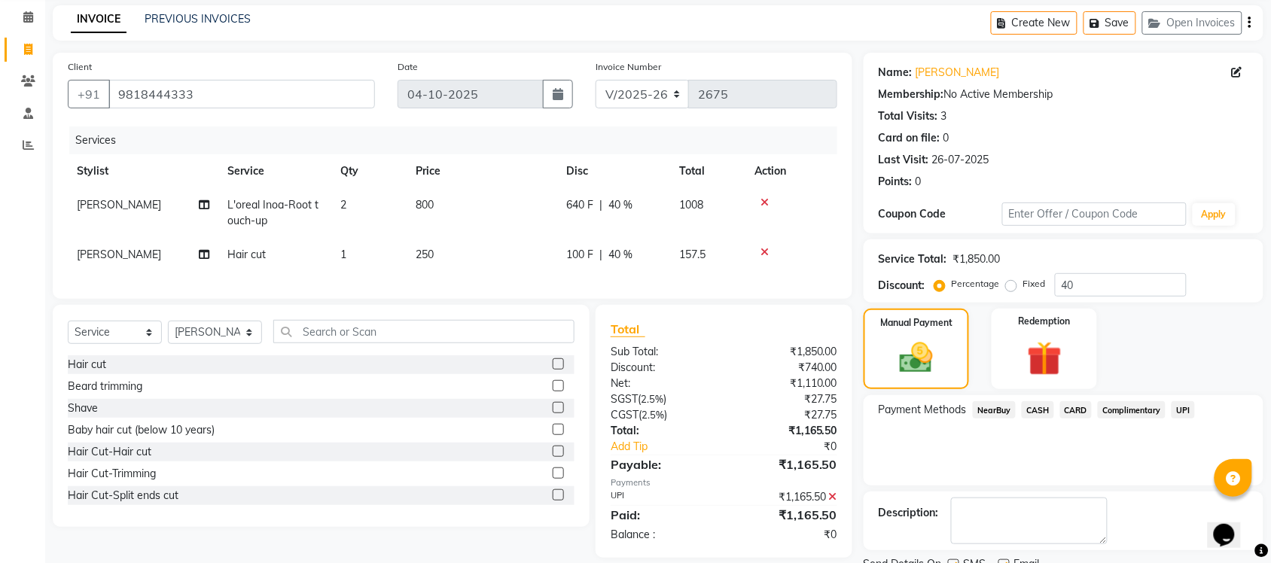
scroll to position [121, 0]
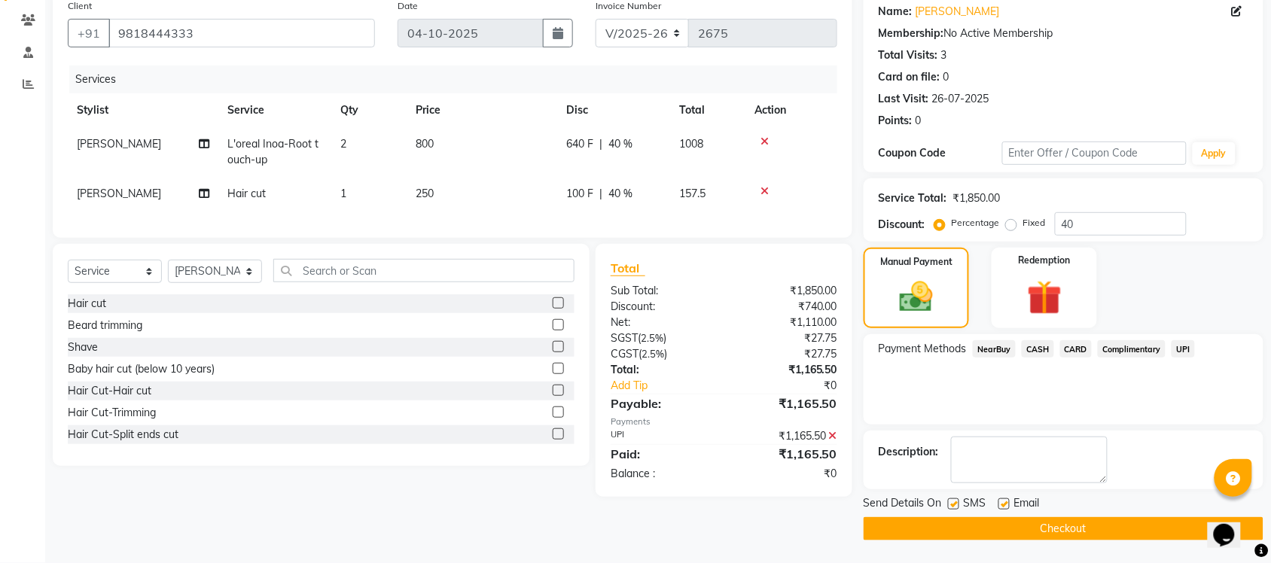
click at [1036, 531] on button "Checkout" at bounding box center [1063, 528] width 400 height 23
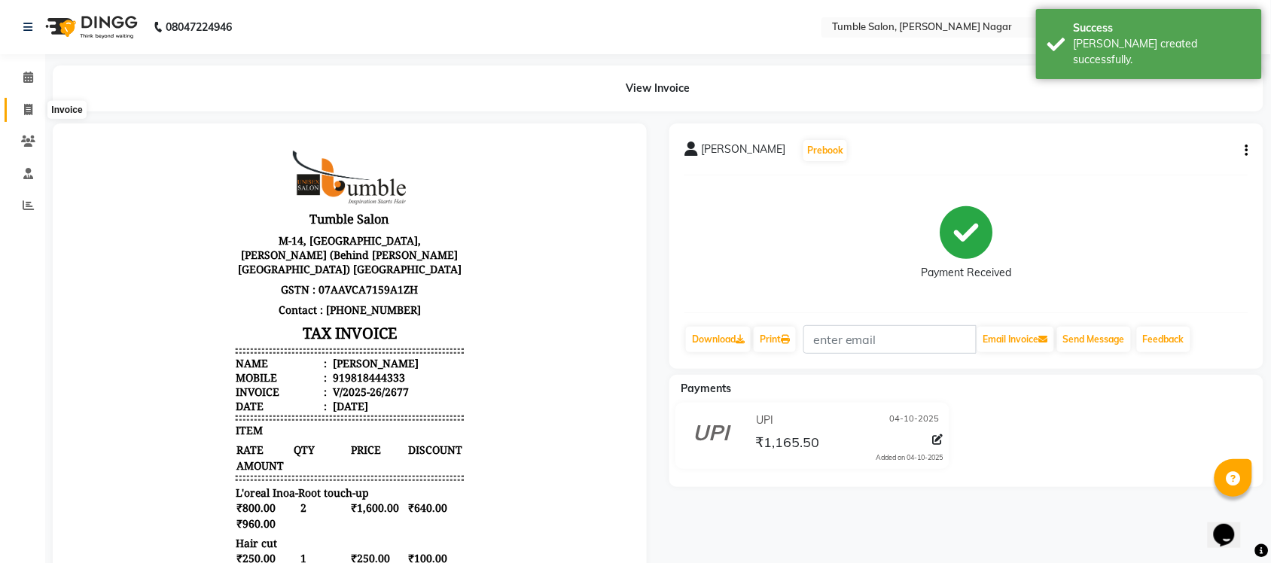
click at [24, 114] on icon at bounding box center [28, 109] width 8 height 11
select select "service"
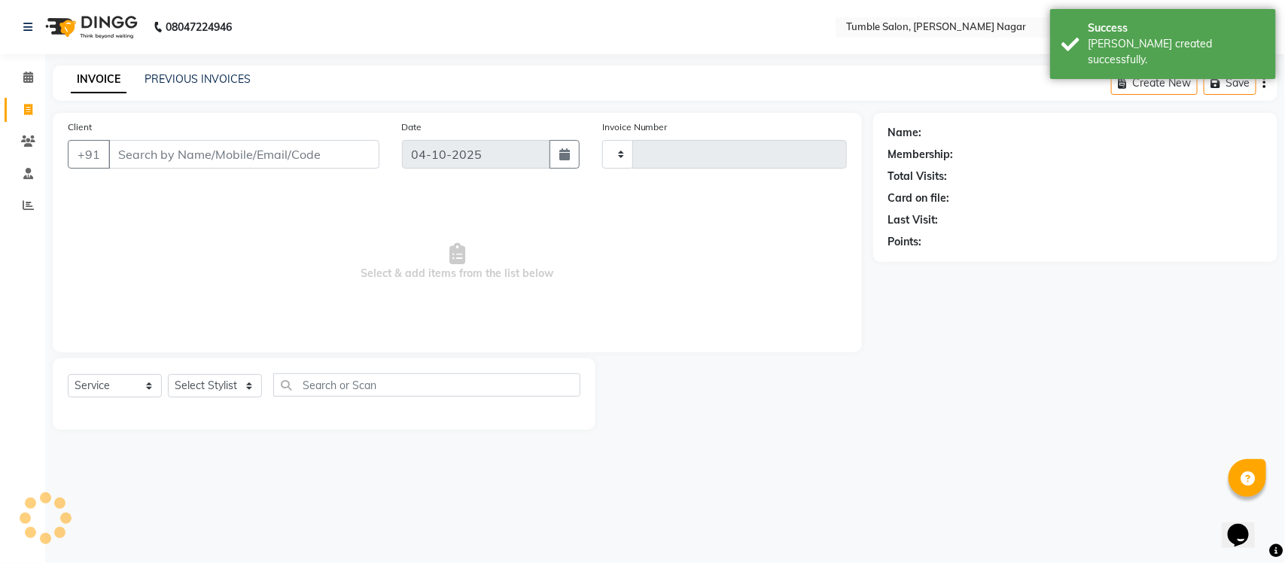
type input "2678"
select select "8207"
click at [201, 81] on link "PREVIOUS INVOICES" at bounding box center [198, 79] width 106 height 14
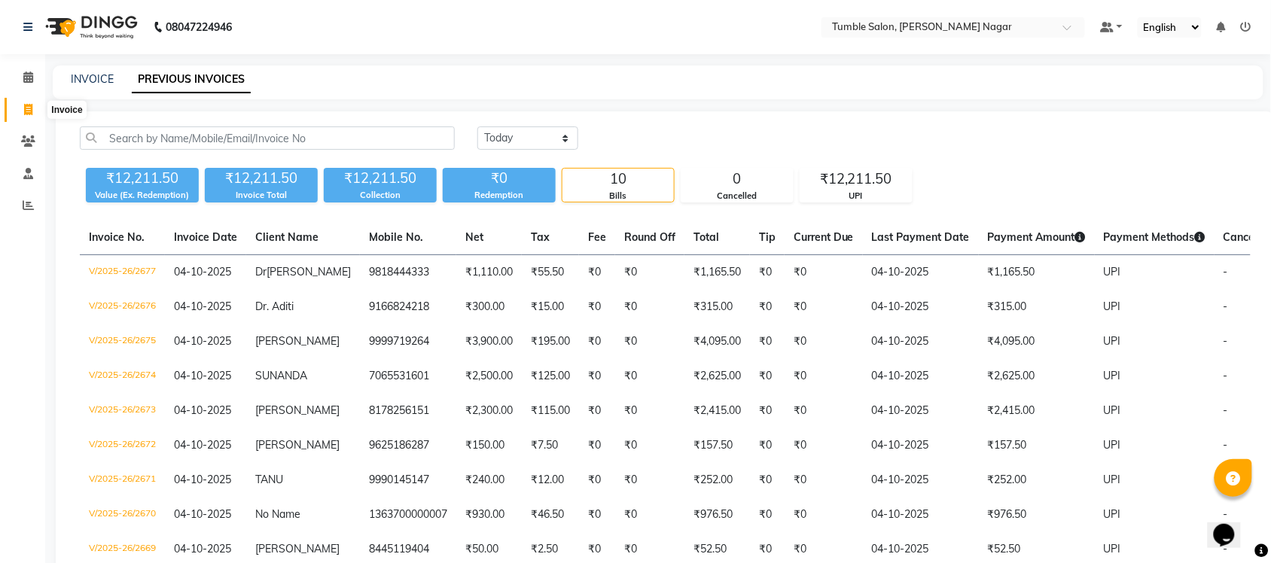
click at [20, 111] on span at bounding box center [28, 110] width 26 height 17
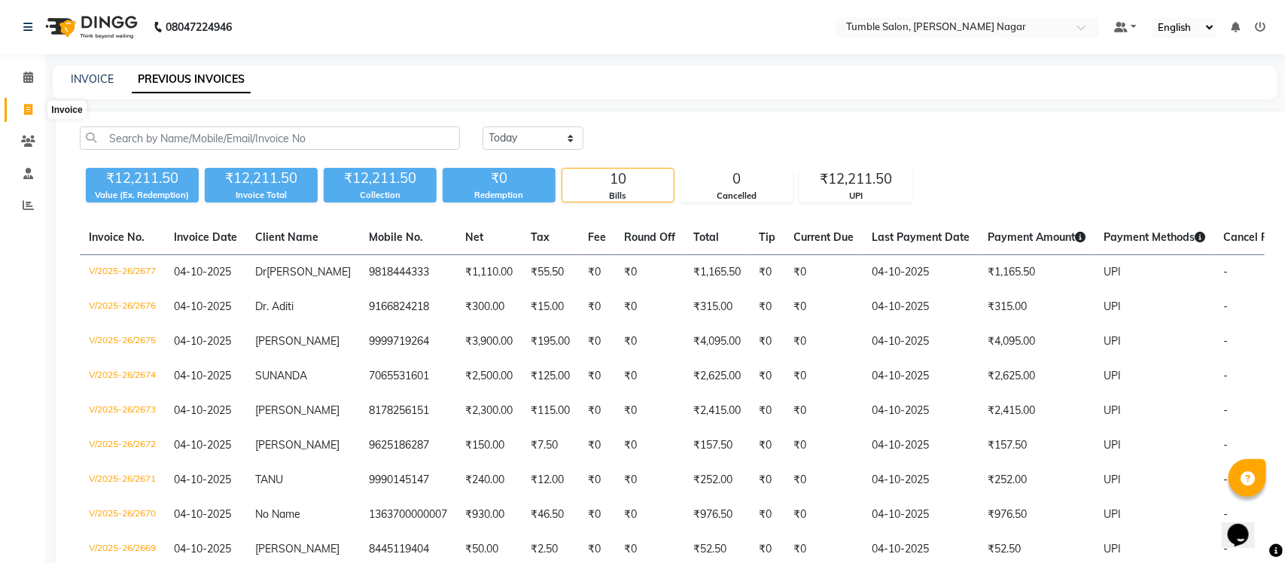
select select "8207"
select select "service"
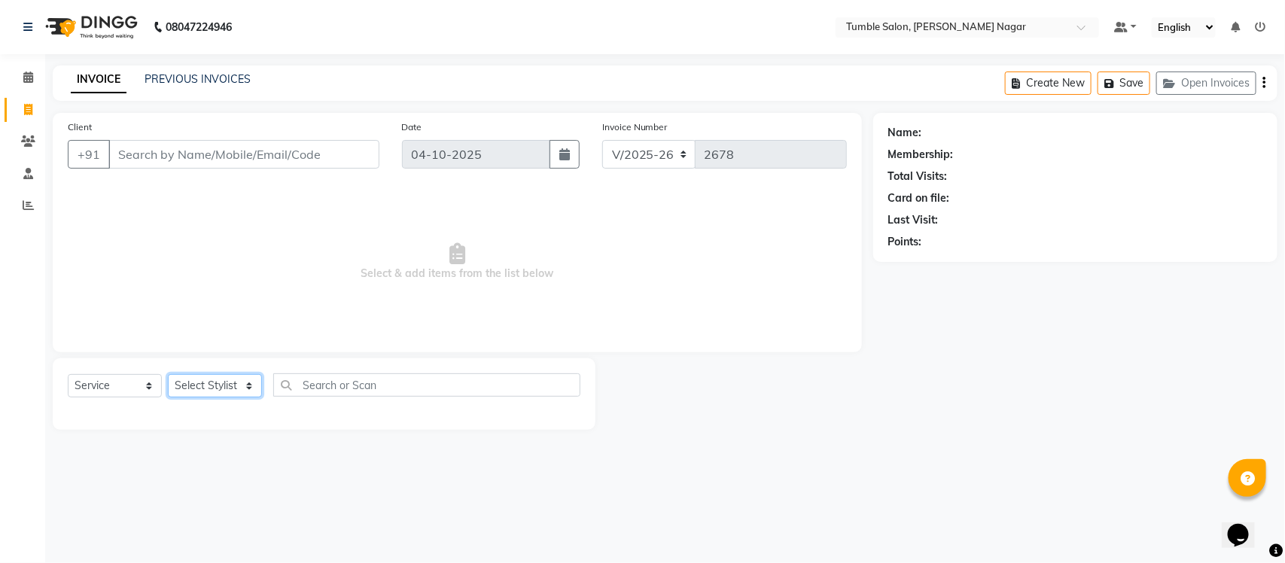
click at [246, 381] on select "Select Stylist Finance id [PERSON_NAME] [PERSON_NAME] [PERSON_NAME] [PERSON_NAM…" at bounding box center [215, 385] width 94 height 23
select select "89715"
click at [168, 374] on select "Select Stylist Finance id [PERSON_NAME] [PERSON_NAME] [PERSON_NAME] [PERSON_NAM…" at bounding box center [215, 385] width 94 height 23
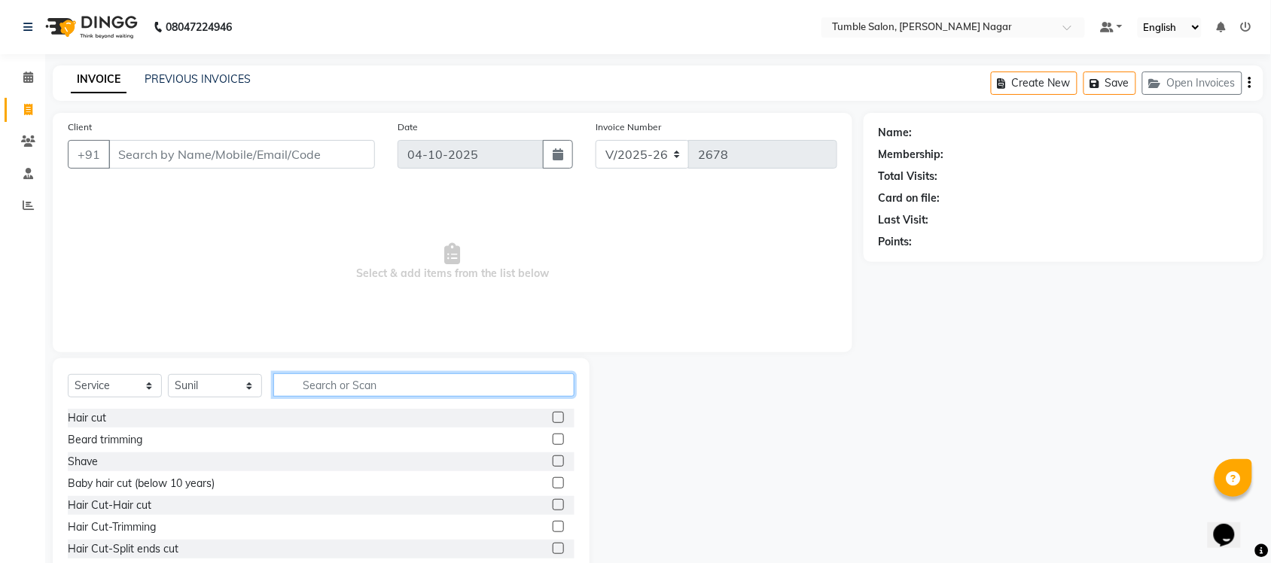
click at [310, 389] on input "text" at bounding box center [423, 384] width 301 height 23
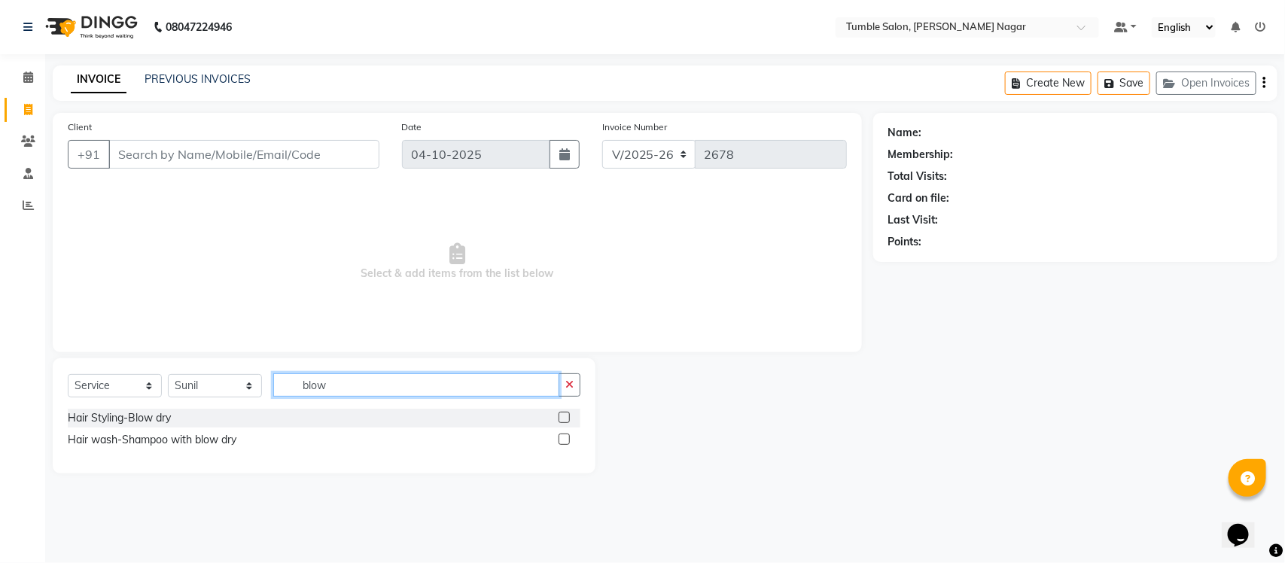
type input "blow"
click at [561, 420] on label at bounding box center [564, 417] width 11 height 11
click at [561, 420] on input "checkbox" at bounding box center [564, 418] width 10 height 10
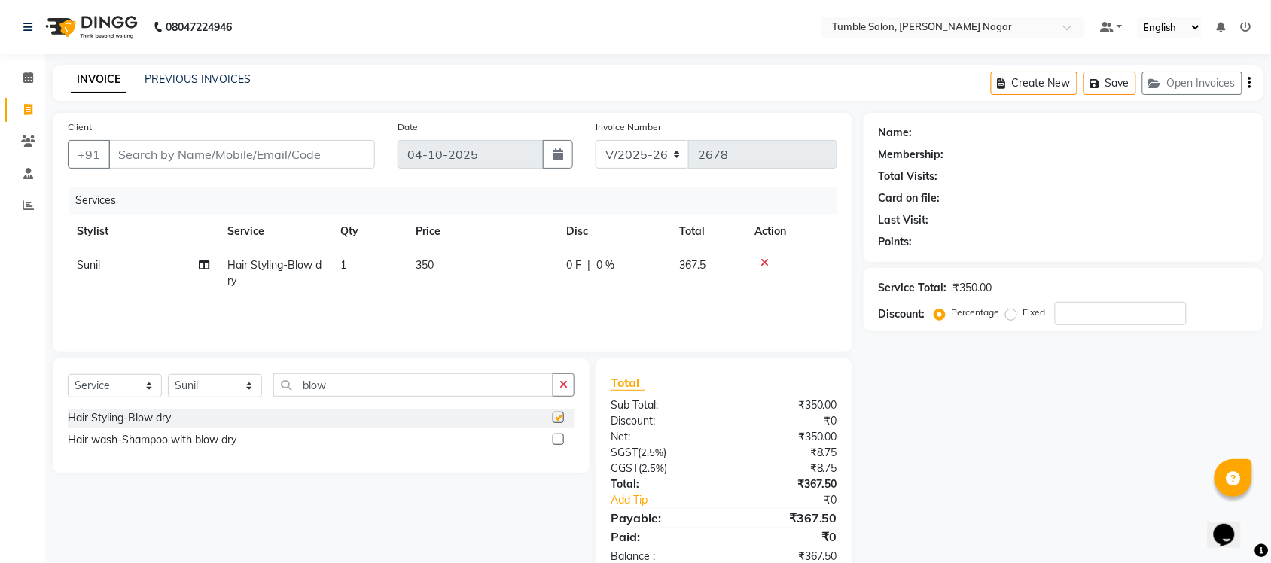
checkbox input "false"
click at [177, 160] on input "Client" at bounding box center [241, 154] width 266 height 29
type input "d"
type input "0"
click at [179, 158] on input "dr.neha" at bounding box center [203, 154] width 190 height 29
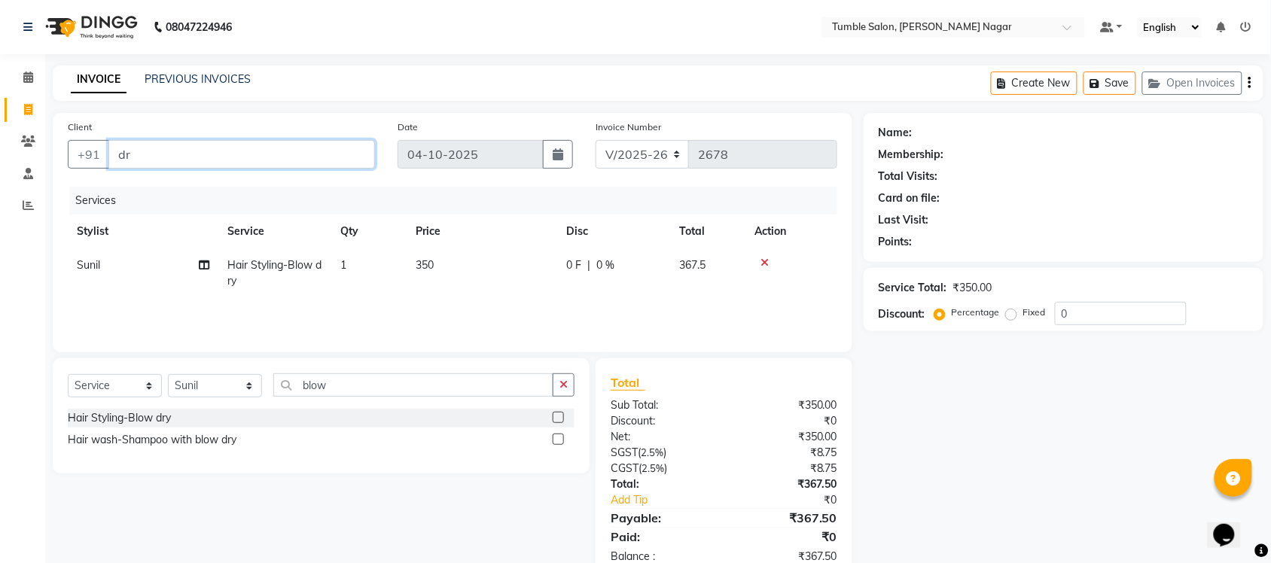
type input "d"
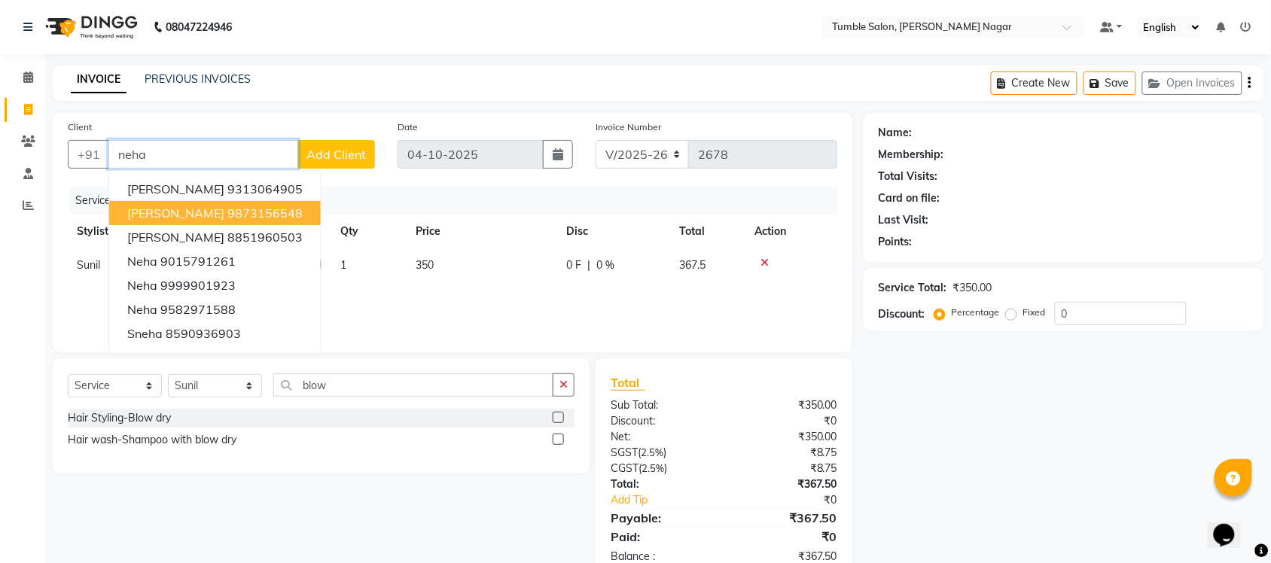
click at [182, 212] on span "[PERSON_NAME]" at bounding box center [175, 212] width 97 height 15
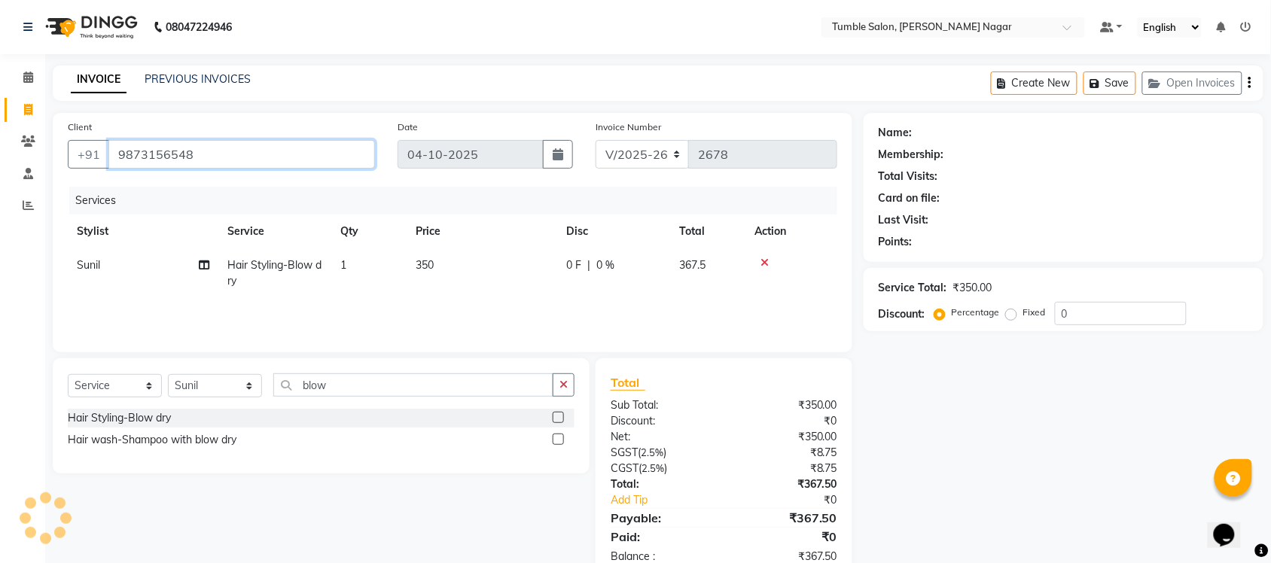
type input "9873156548"
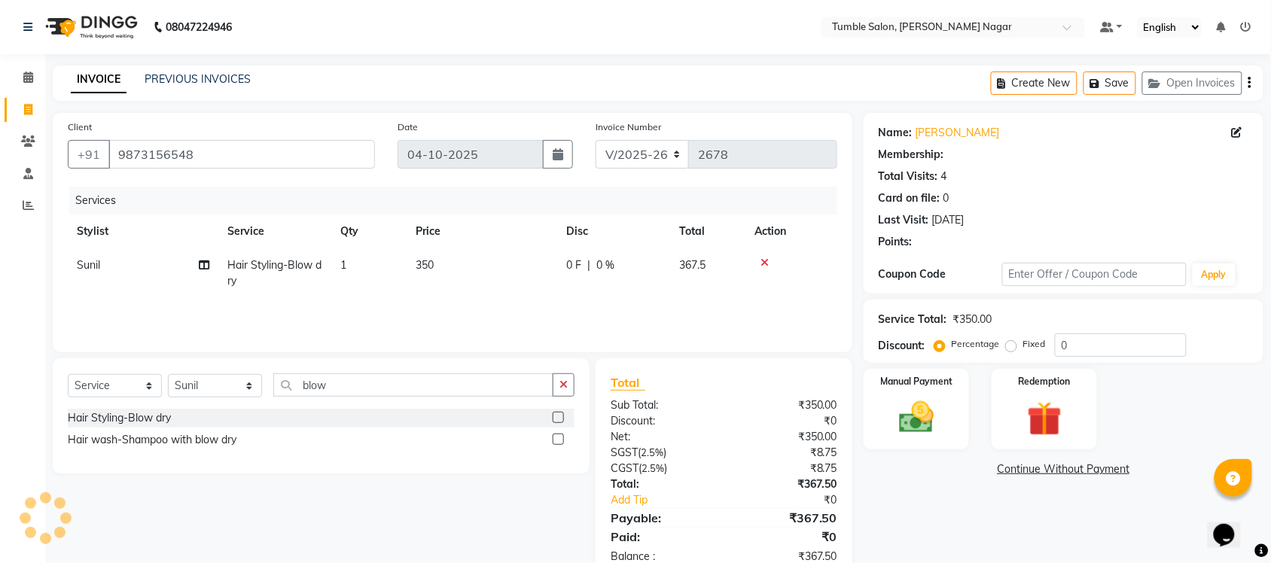
select select "1: Object"
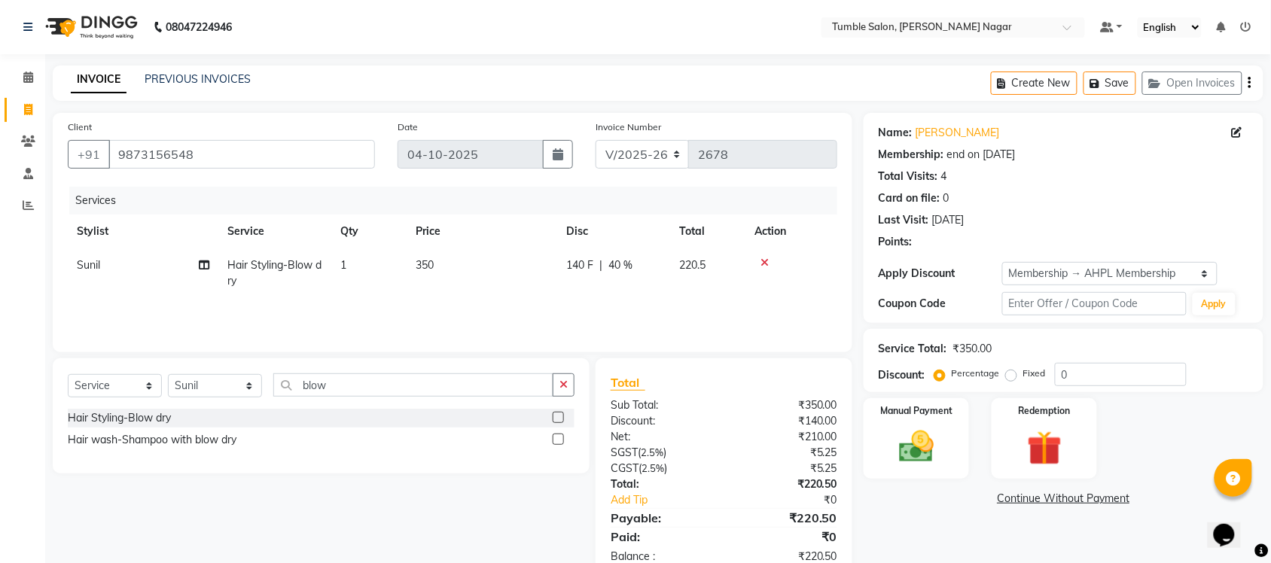
type input "40"
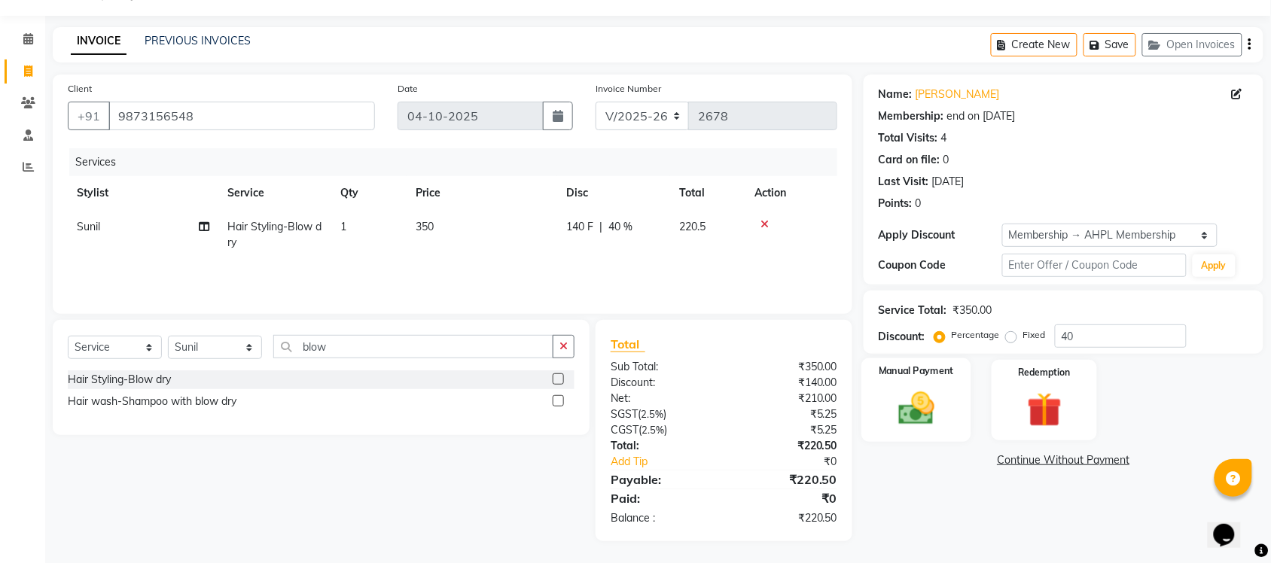
click at [918, 434] on div "Manual Payment" at bounding box center [916, 400] width 110 height 84
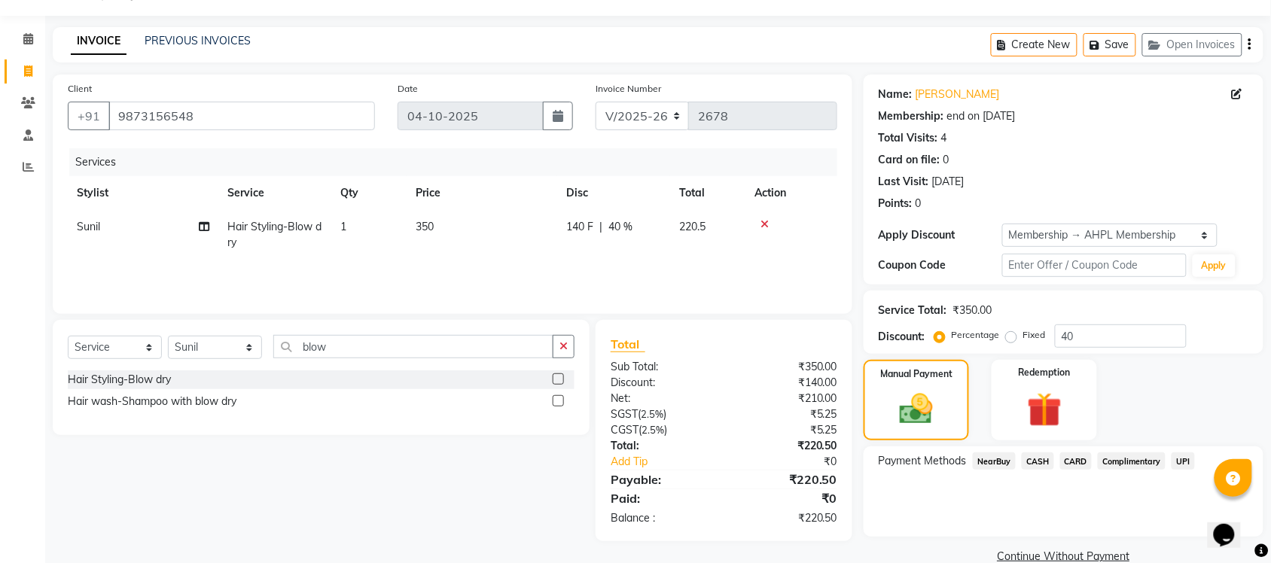
click at [1031, 460] on span "CASH" at bounding box center [1037, 460] width 32 height 17
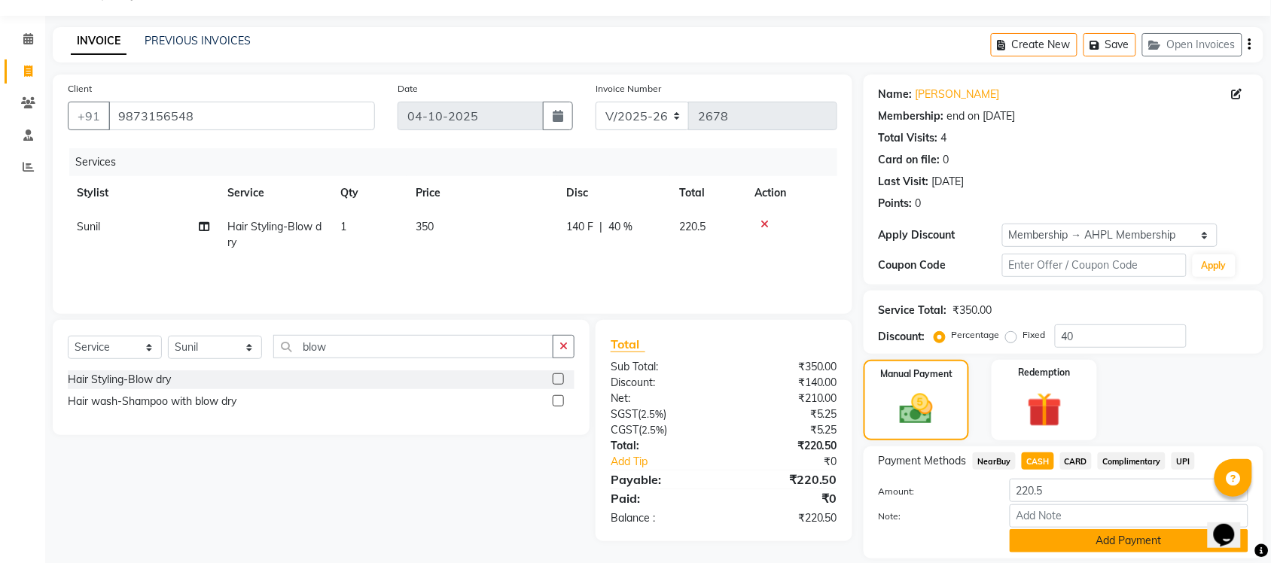
click at [1099, 537] on button "Add Payment" at bounding box center [1128, 540] width 239 height 23
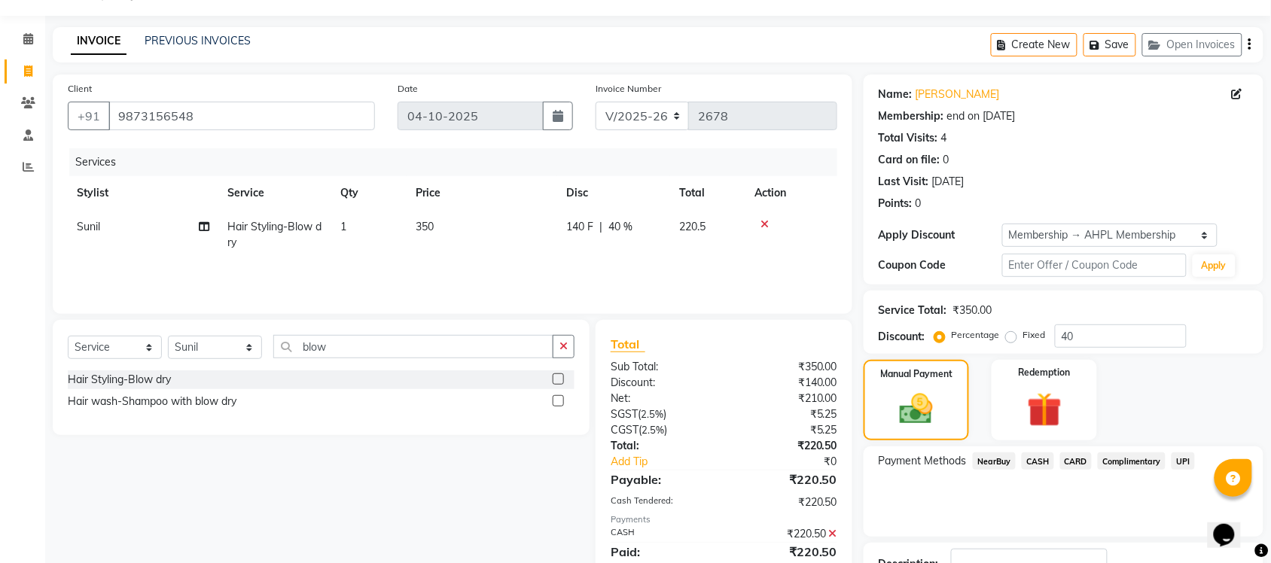
scroll to position [151, 0]
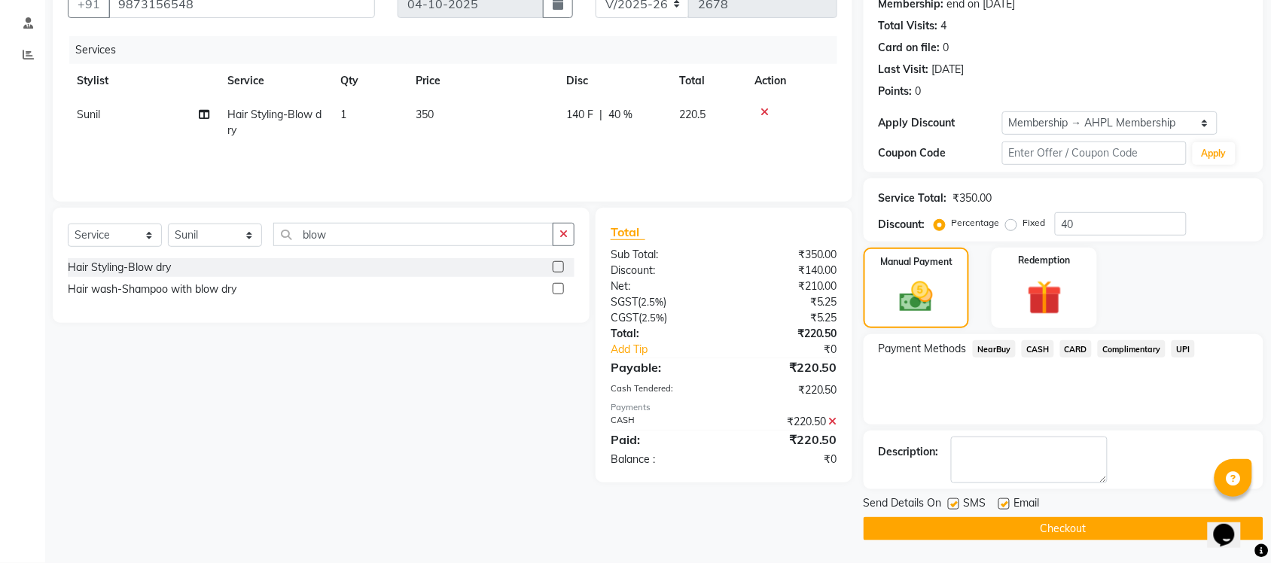
click at [1024, 531] on button "Checkout" at bounding box center [1063, 528] width 400 height 23
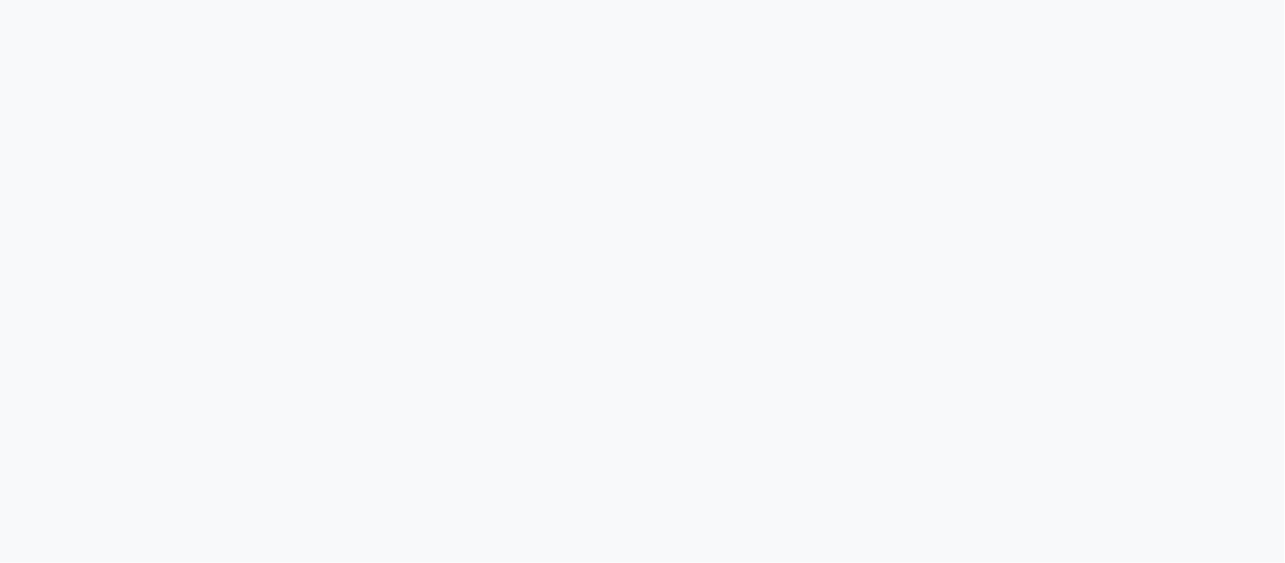
select select "8207"
select select "service"
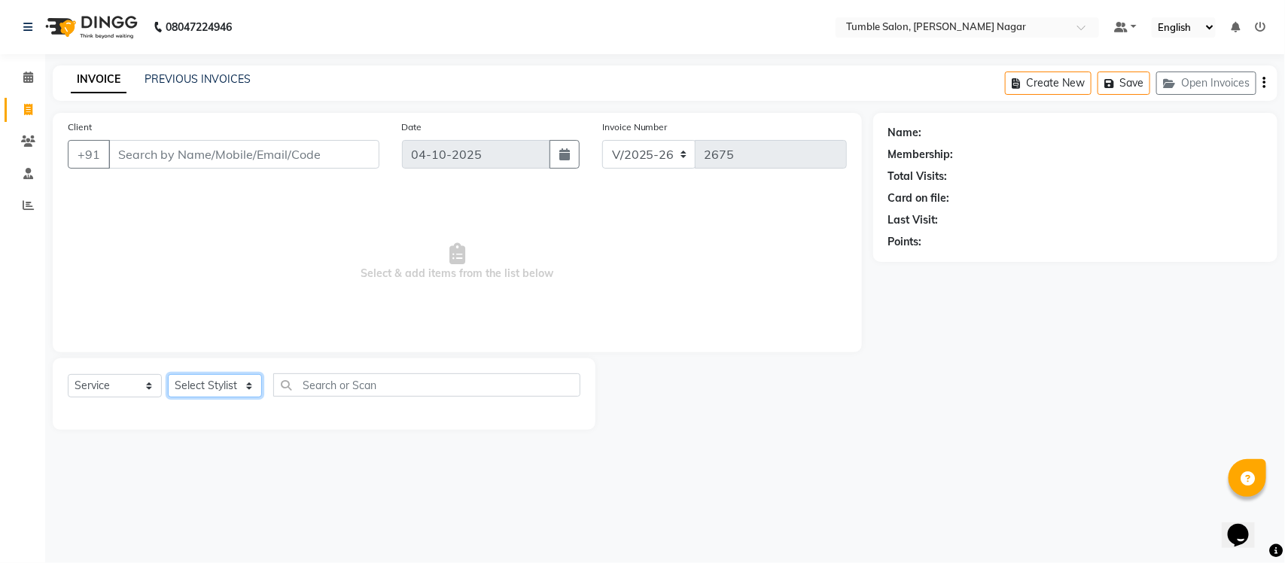
click at [252, 385] on select "Select Stylist Finance id [PERSON_NAME] [PERSON_NAME] [PERSON_NAME] [PERSON_NAM…" at bounding box center [215, 385] width 94 height 23
click at [321, 333] on span "Select & add items from the list below" at bounding box center [457, 262] width 779 height 151
click at [247, 384] on select "Select Stylist Finance id [PERSON_NAME] [PERSON_NAME] [PERSON_NAME] [PERSON_NAM…" at bounding box center [215, 385] width 94 height 23
click at [168, 374] on select "Select Stylist Finance id [PERSON_NAME] [PERSON_NAME] [PERSON_NAME] [PERSON_NAM…" at bounding box center [215, 385] width 94 height 23
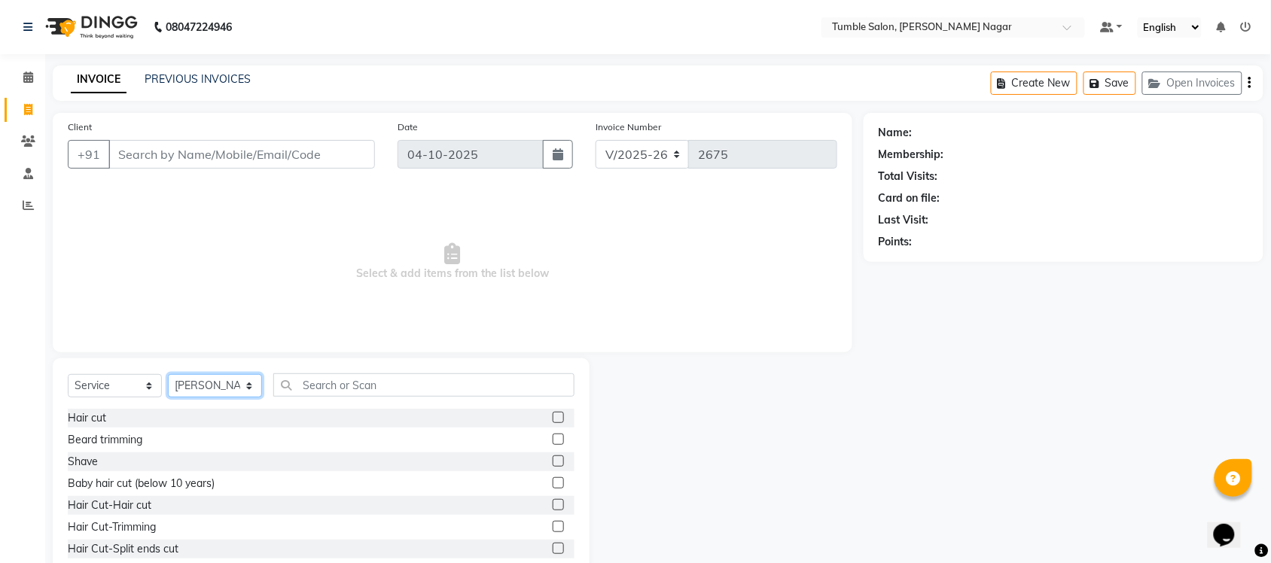
click at [248, 382] on select "Select Stylist Finance id [PERSON_NAME] [PERSON_NAME] [PERSON_NAME] [PERSON_NAM…" at bounding box center [215, 385] width 94 height 23
select select "89715"
click at [168, 374] on select "Select Stylist Finance id [PERSON_NAME] [PERSON_NAME] [PERSON_NAME] [PERSON_NAM…" at bounding box center [215, 385] width 94 height 23
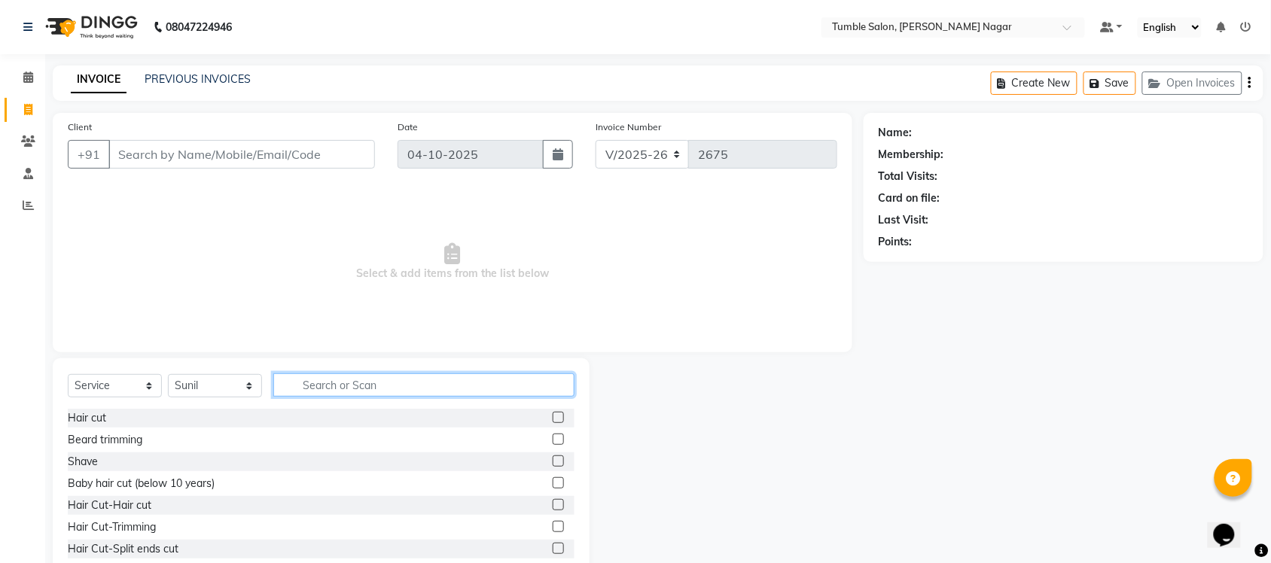
click at [362, 386] on input "text" at bounding box center [423, 384] width 301 height 23
click at [553, 501] on label at bounding box center [558, 504] width 11 height 11
click at [553, 501] on input "checkbox" at bounding box center [558, 506] width 10 height 10
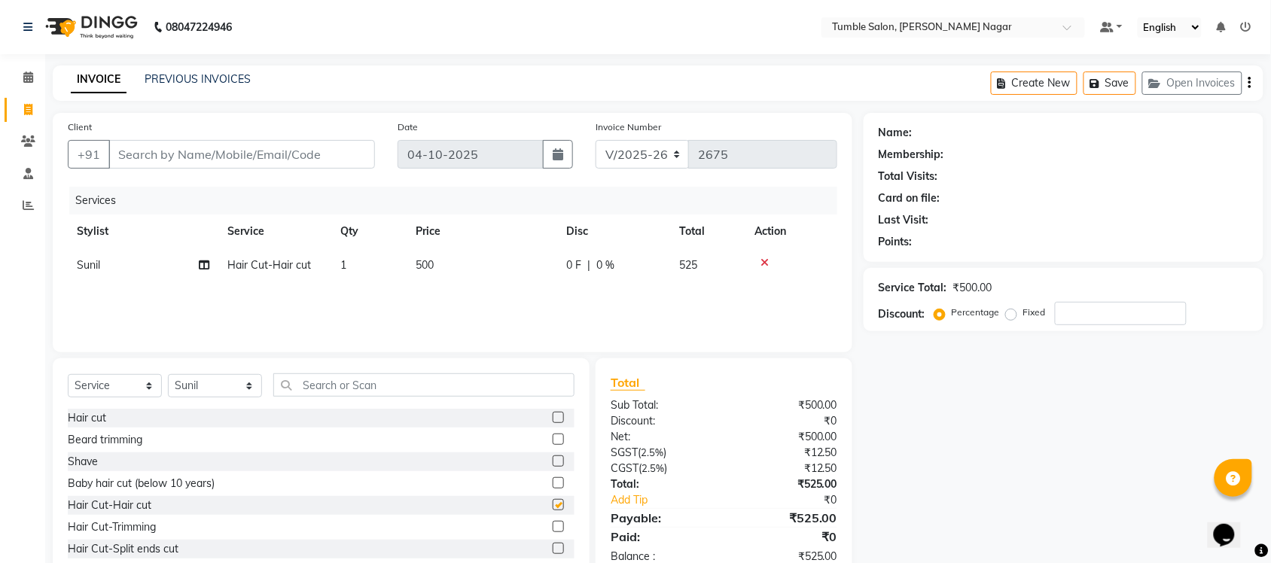
checkbox input "false"
click at [324, 385] on input "text" at bounding box center [423, 384] width 301 height 23
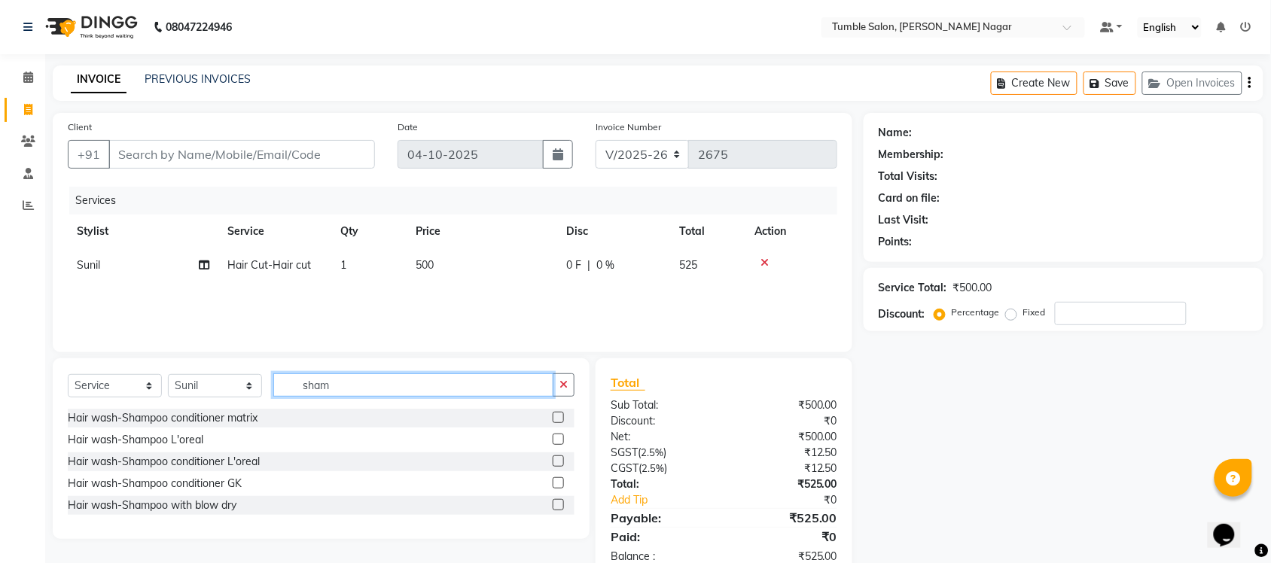
type input "sham"
click at [557, 504] on label at bounding box center [558, 504] width 11 height 11
click at [557, 504] on input "checkbox" at bounding box center [558, 506] width 10 height 10
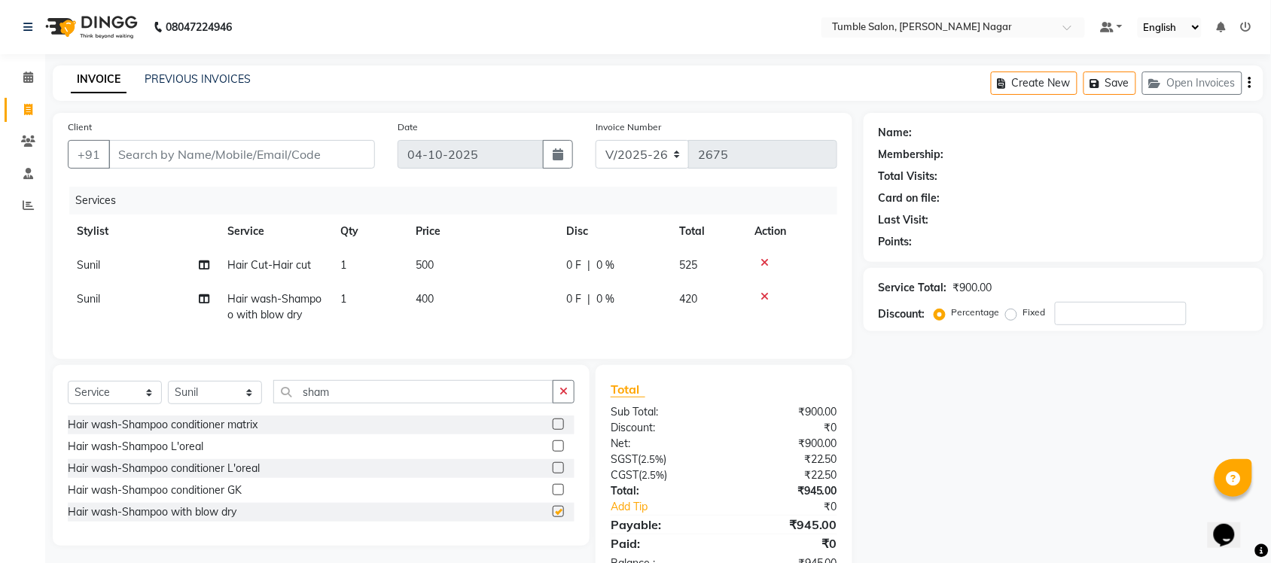
checkbox input "false"
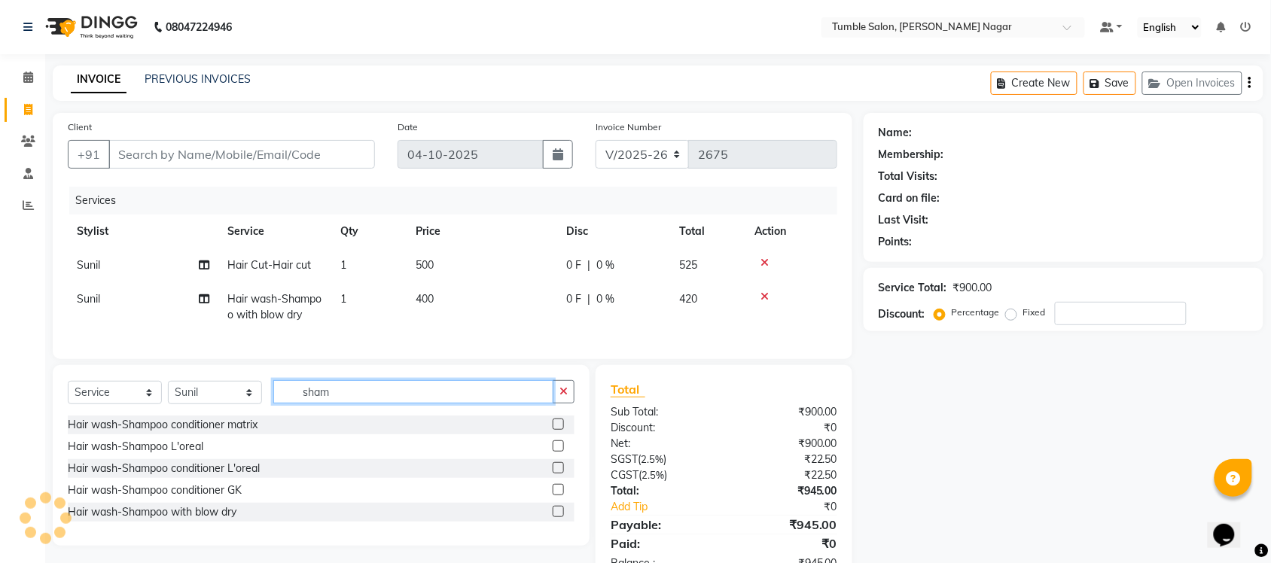
click at [355, 403] on input "sham" at bounding box center [413, 391] width 280 height 23
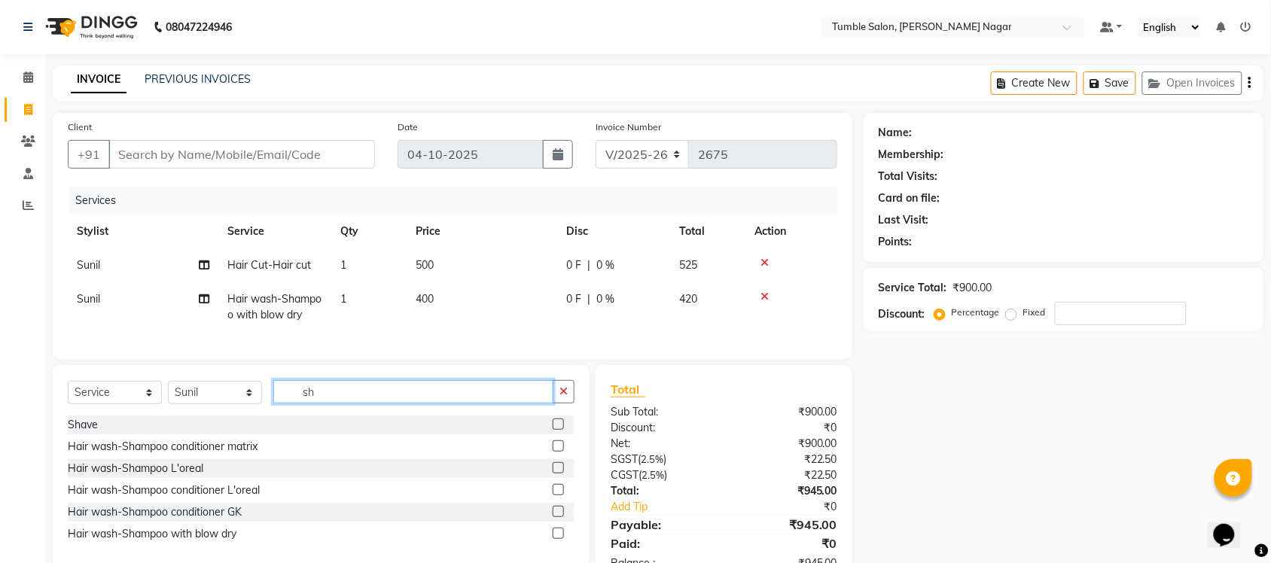
type input "s"
type input "thread"
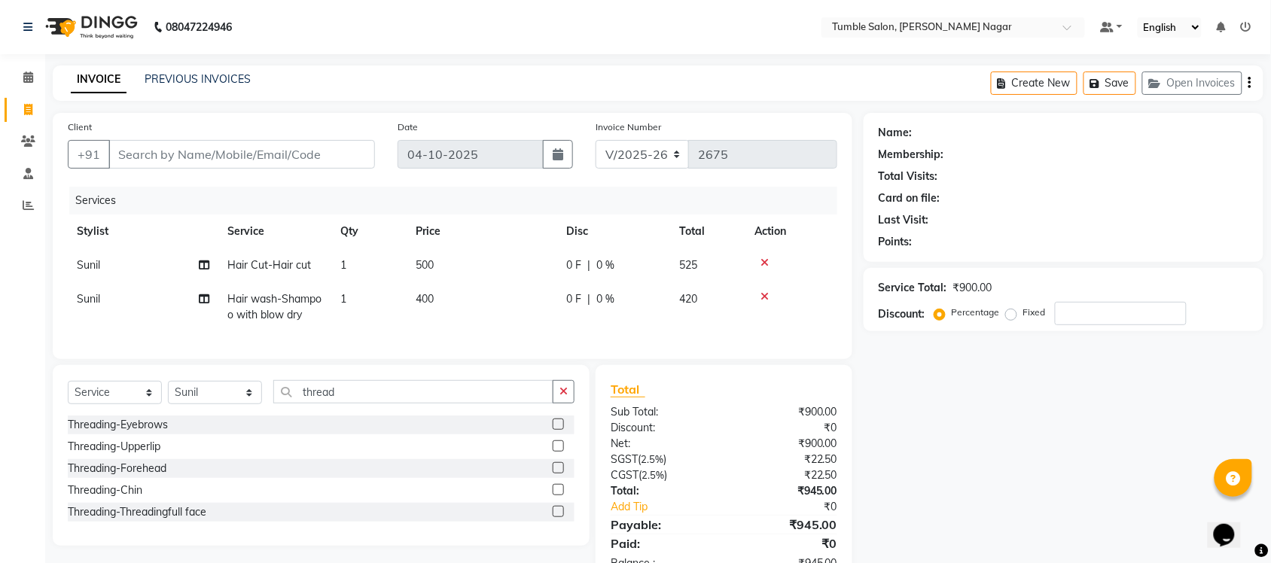
click at [557, 430] on label at bounding box center [558, 424] width 11 height 11
click at [557, 430] on input "checkbox" at bounding box center [558, 425] width 10 height 10
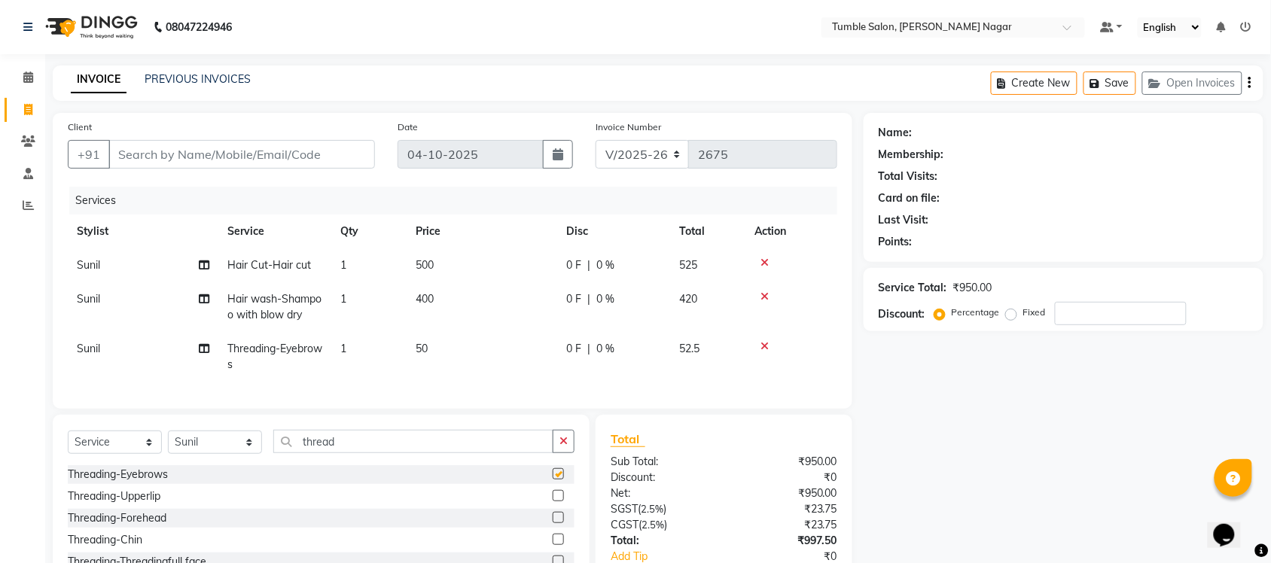
checkbox input "false"
click at [558, 501] on label at bounding box center [558, 495] width 11 height 11
click at [558, 501] on input "checkbox" at bounding box center [558, 497] width 10 height 10
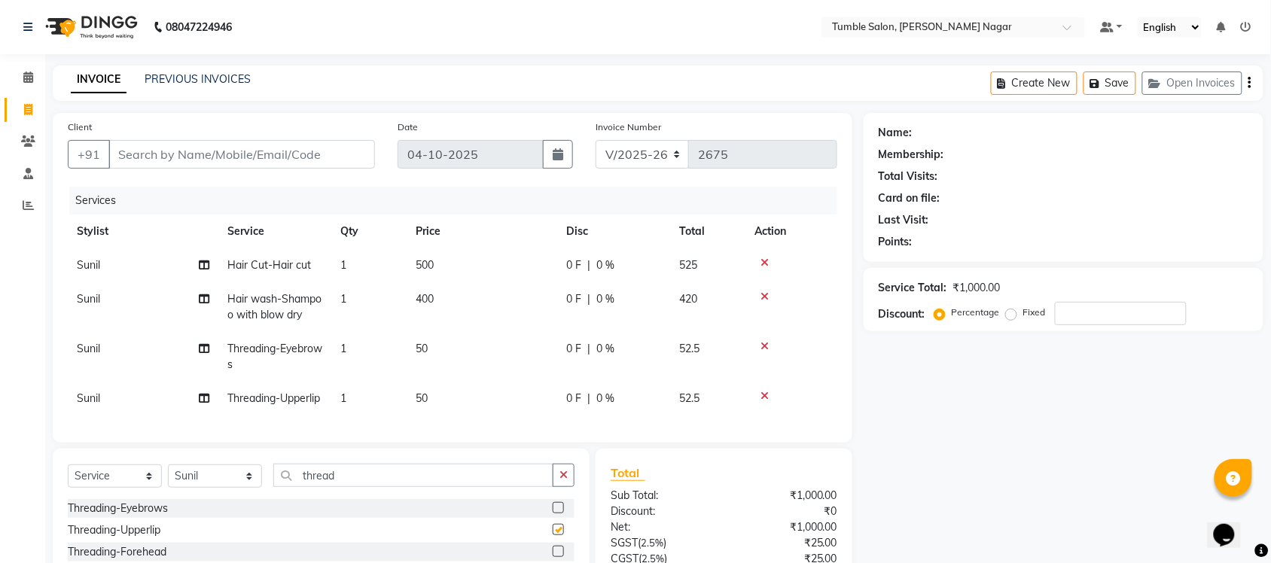
checkbox input "false"
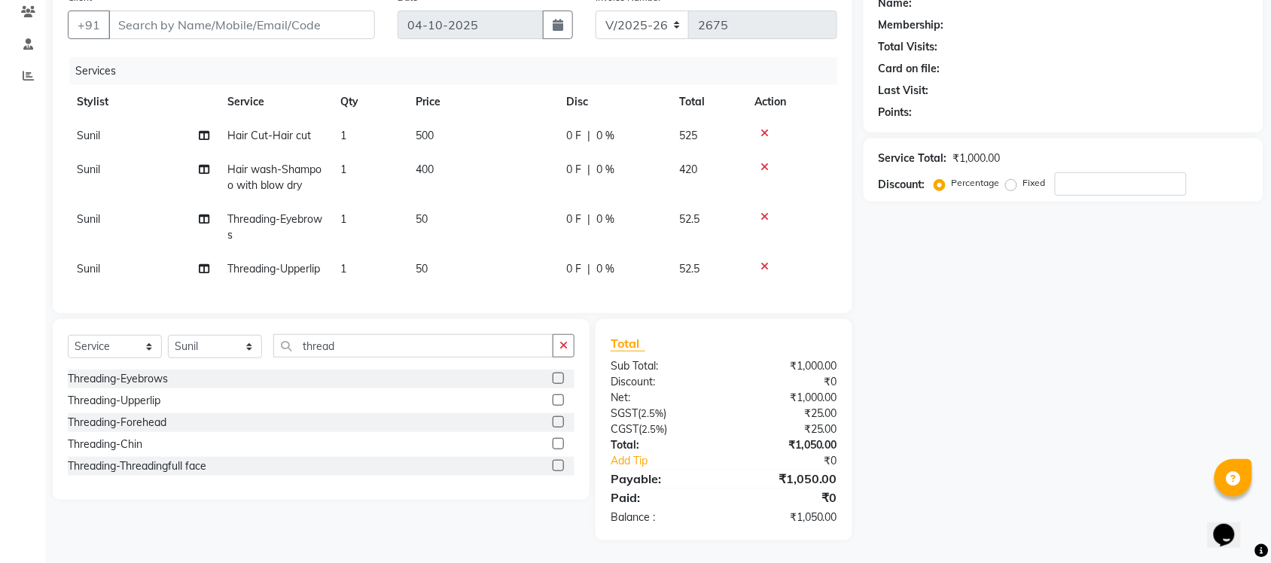
scroll to position [159, 0]
drag, startPoint x: 1283, startPoint y: 412, endPoint x: 41, endPoint y: 23, distance: 1301.3
click at [559, 418] on label at bounding box center [558, 421] width 11 height 11
click at [559, 418] on input "checkbox" at bounding box center [558, 423] width 10 height 10
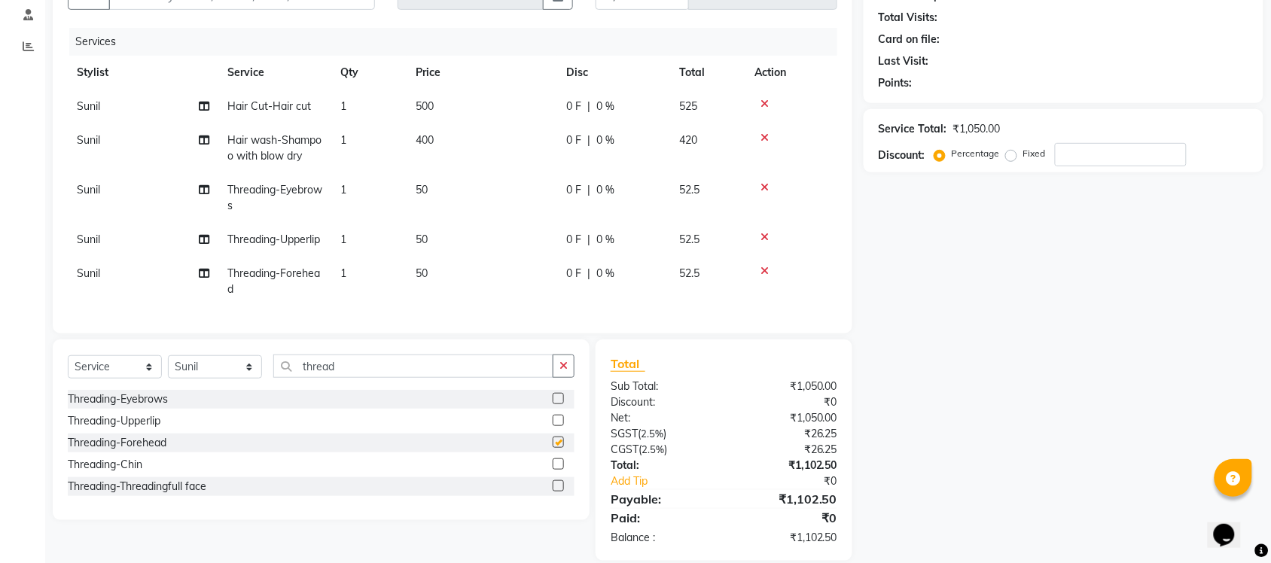
checkbox input "false"
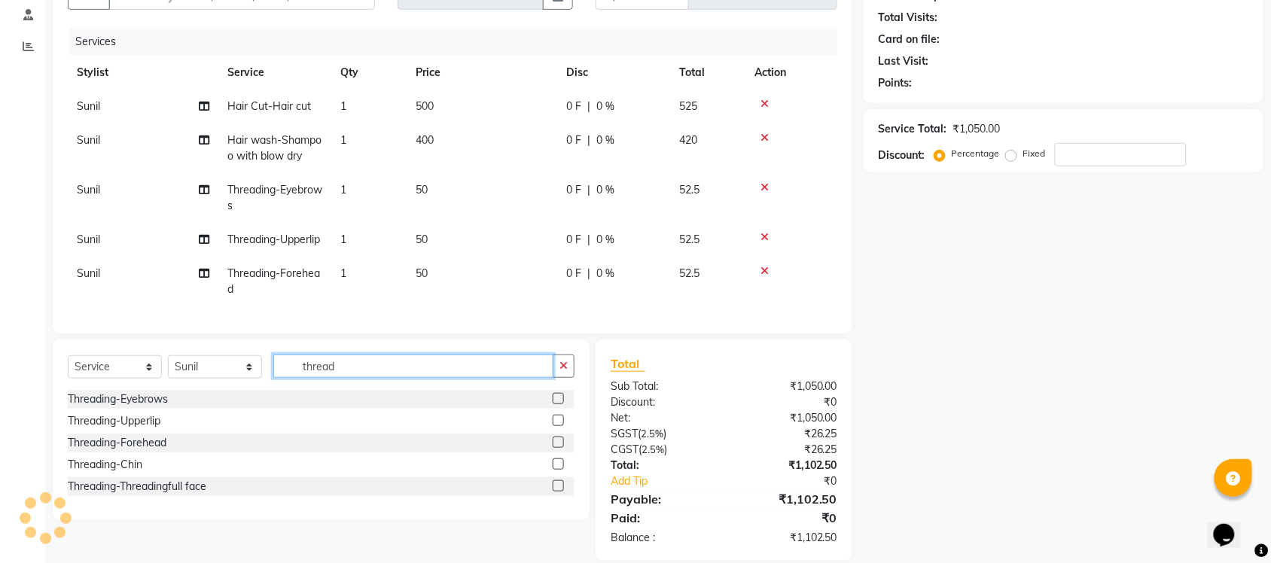
click at [355, 378] on input "thread" at bounding box center [413, 366] width 280 height 23
type input "t"
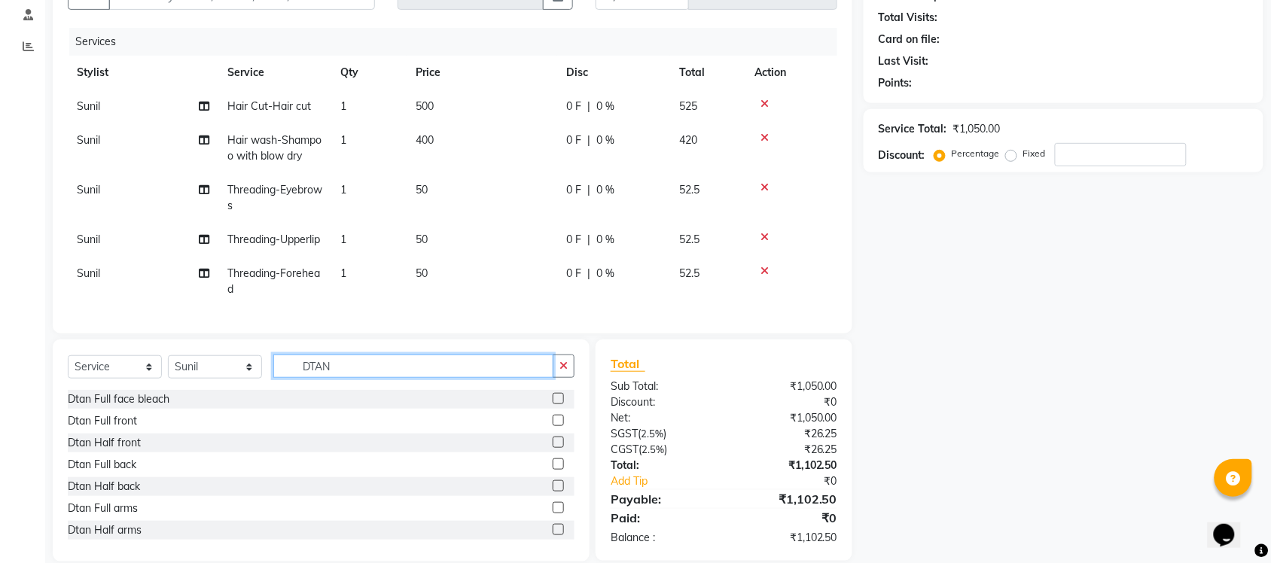
type input "DTAN"
click at [553, 404] on label at bounding box center [558, 398] width 11 height 11
click at [553, 404] on input "checkbox" at bounding box center [558, 399] width 10 height 10
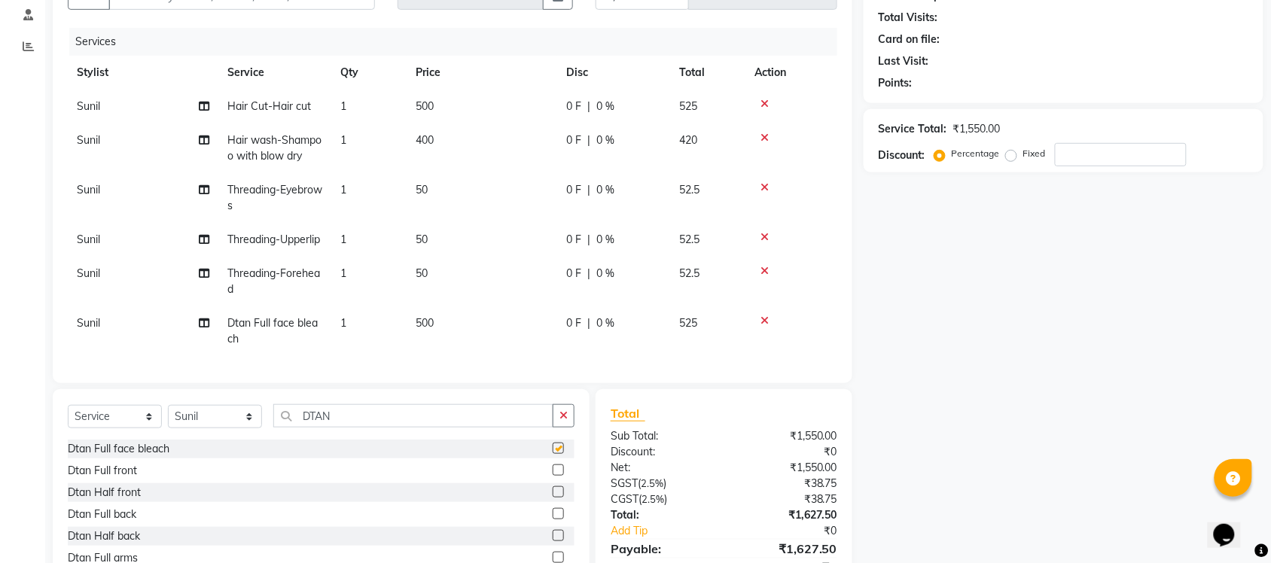
checkbox input "false"
click at [429, 428] on input "DTAN" at bounding box center [413, 415] width 280 height 23
type input "D"
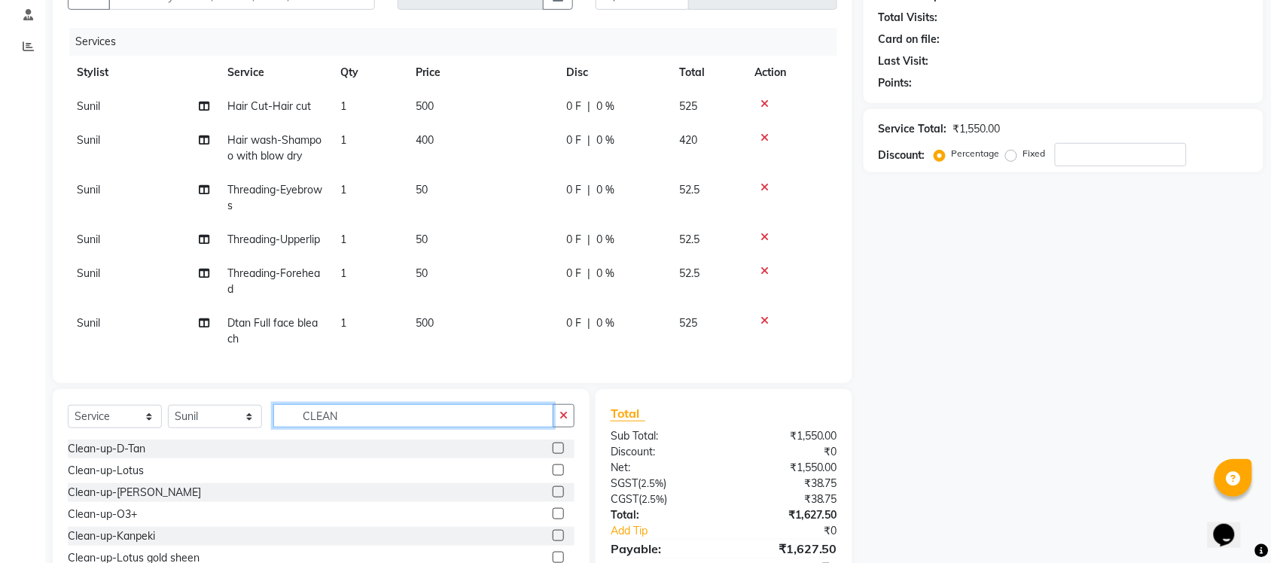
scroll to position [258, 0]
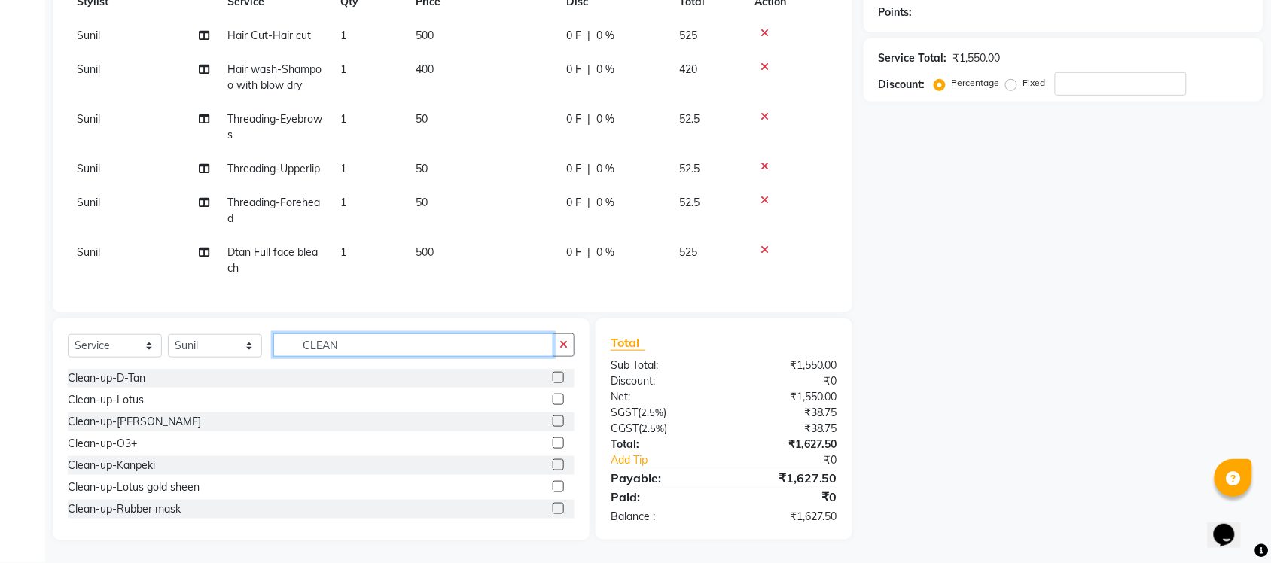
type input "CLEAN"
click at [553, 467] on label at bounding box center [558, 464] width 11 height 11
click at [553, 467] on input "checkbox" at bounding box center [558, 466] width 10 height 10
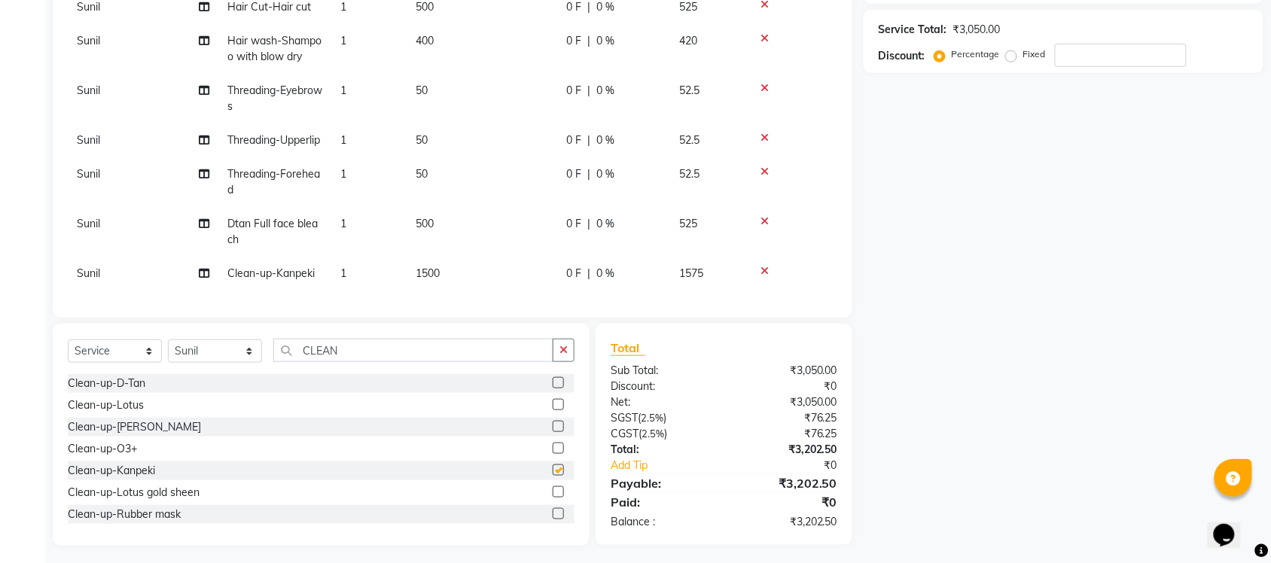
checkbox input "false"
click at [394, 348] on input "CLEAN" at bounding box center [413, 350] width 280 height 23
type input "C"
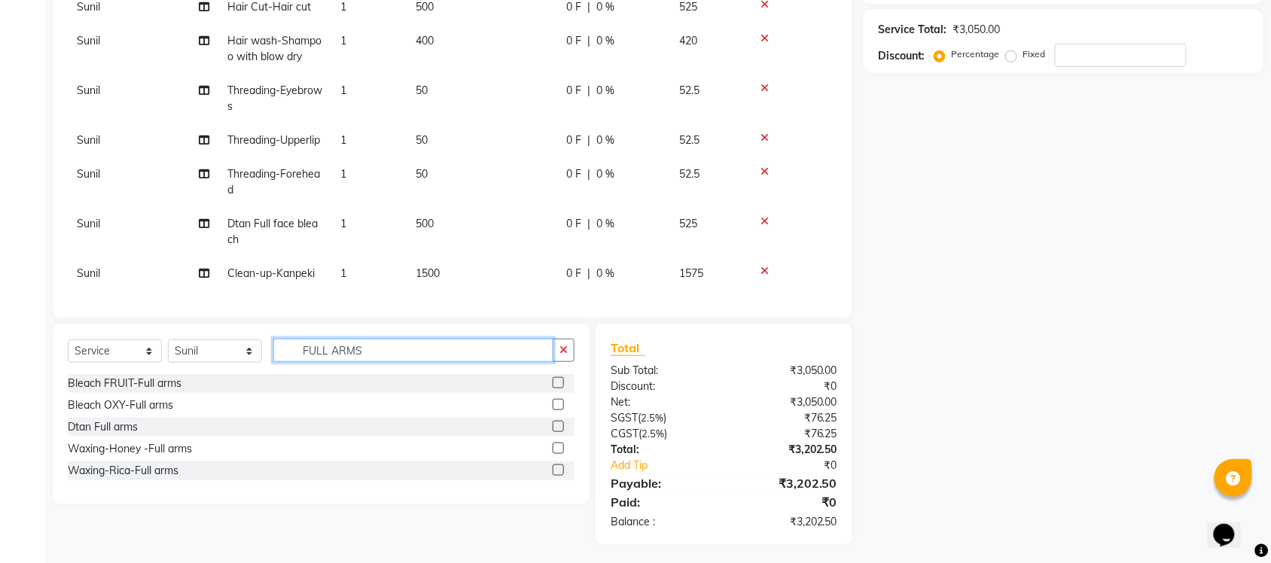
type input "FULL ARMS"
click at [556, 472] on label at bounding box center [558, 469] width 11 height 11
click at [556, 472] on input "checkbox" at bounding box center [558, 471] width 10 height 10
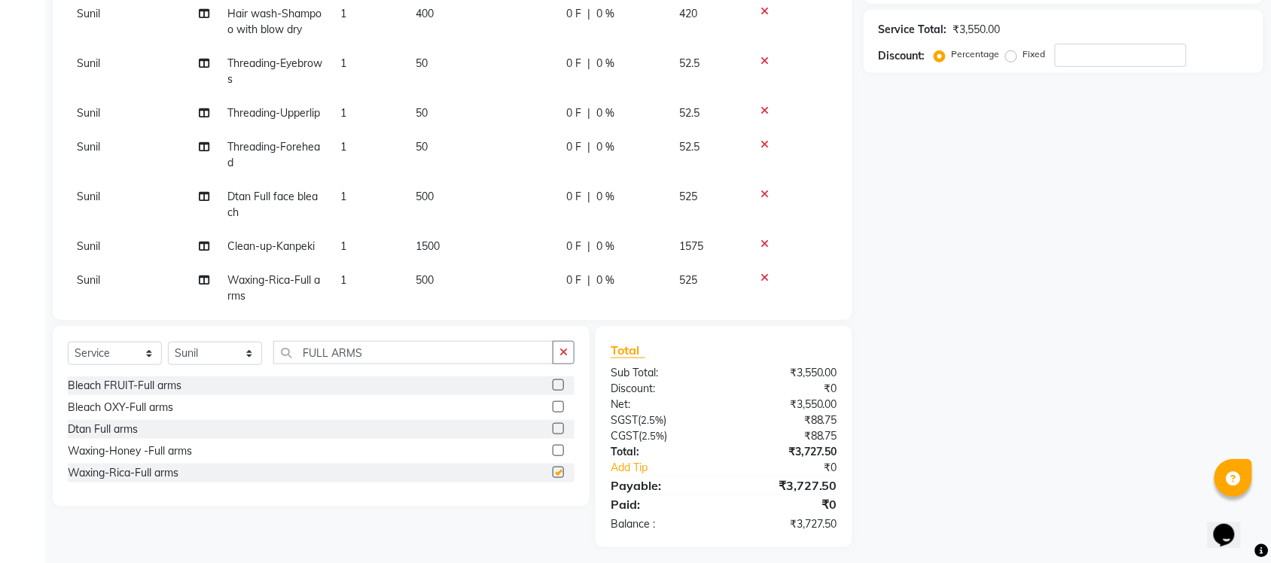
checkbox input "false"
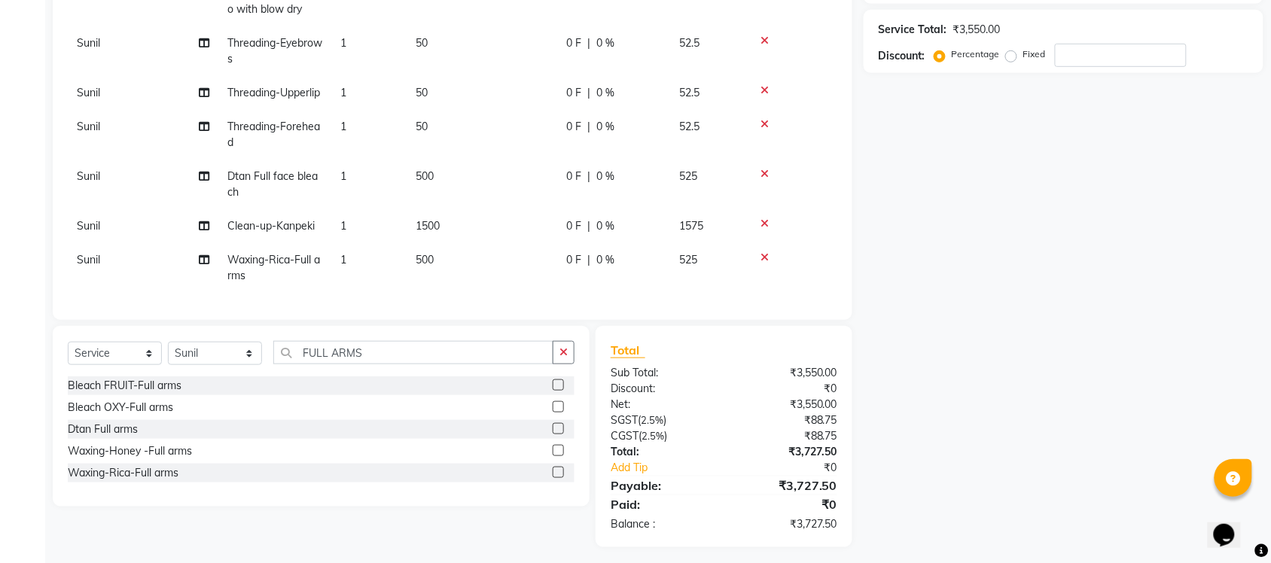
scroll to position [77, 0]
click at [435, 358] on input "FULL ARMS" at bounding box center [413, 352] width 280 height 23
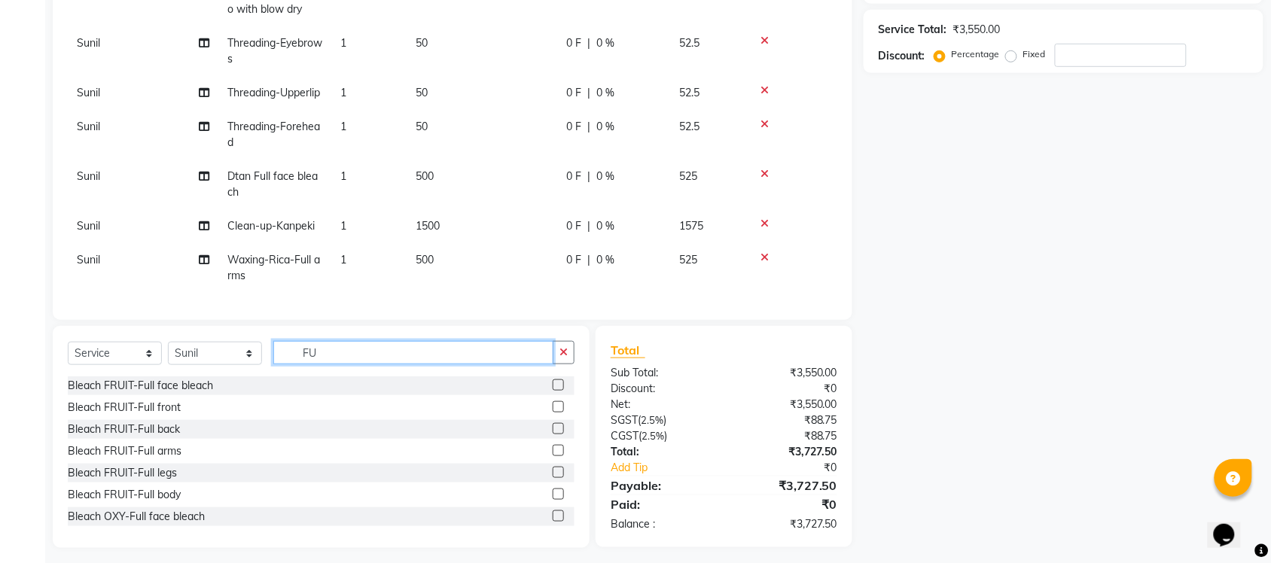
type input "F"
type input "HALF LEGS"
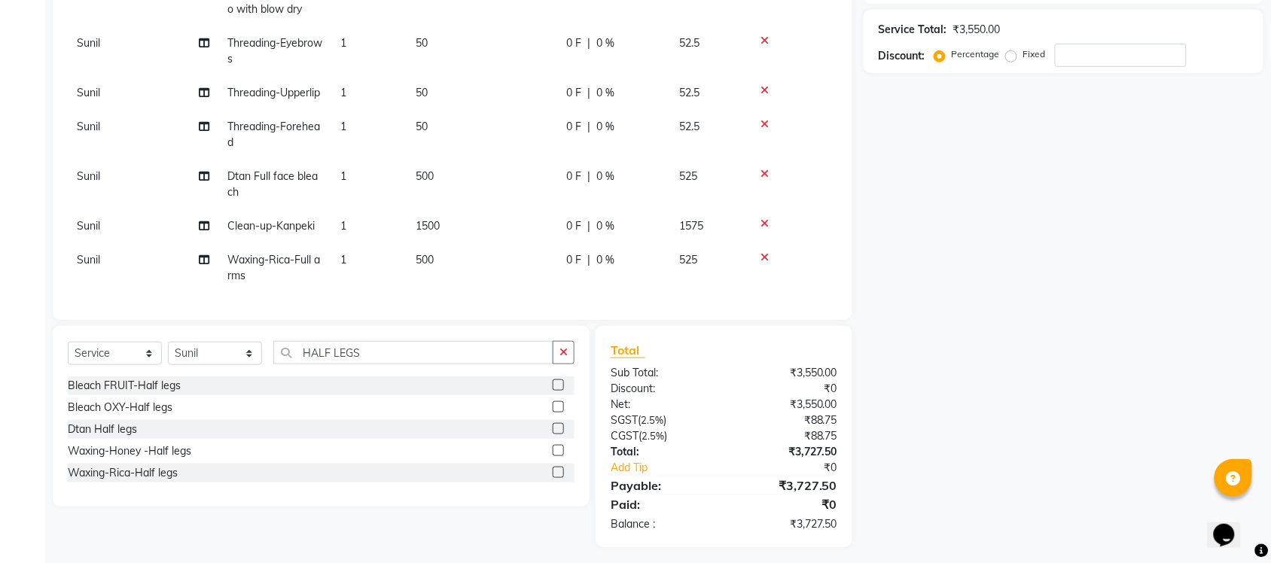
click at [559, 469] on label at bounding box center [558, 472] width 11 height 11
click at [559, 469] on input "checkbox" at bounding box center [558, 473] width 10 height 10
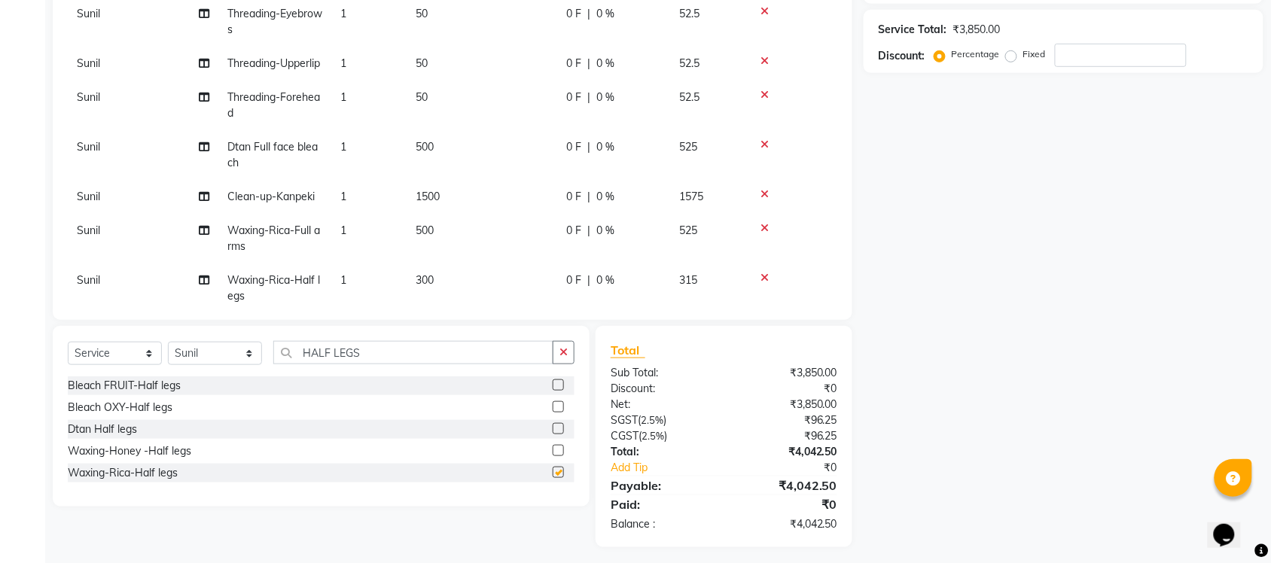
checkbox input "false"
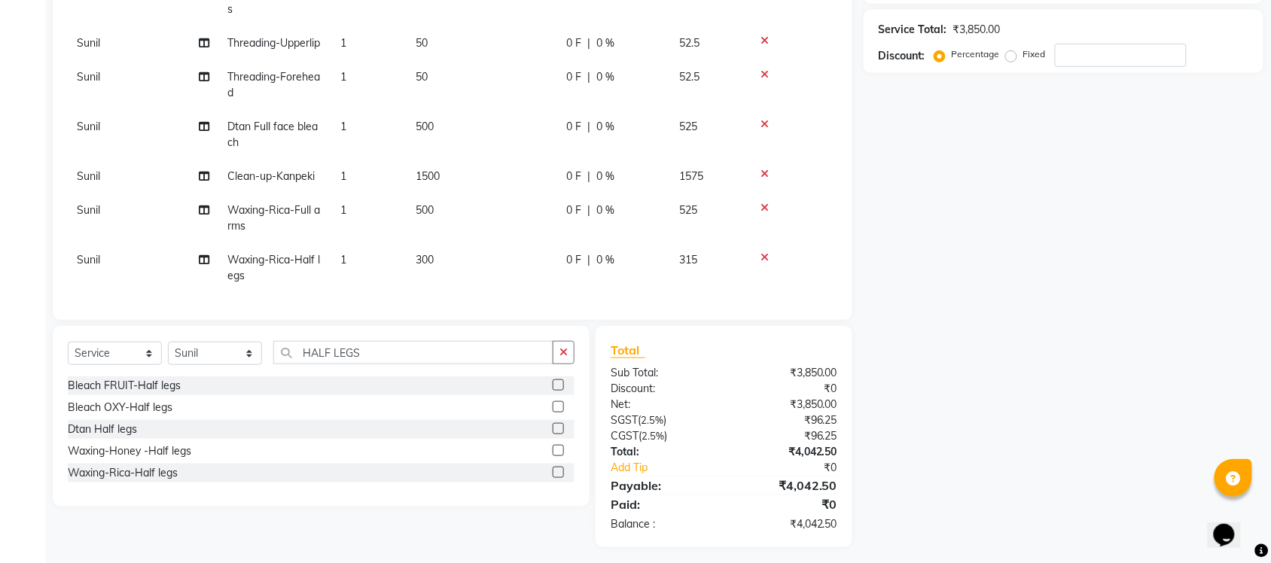
scroll to position [126, 0]
click at [425, 253] on span "300" at bounding box center [425, 260] width 18 height 14
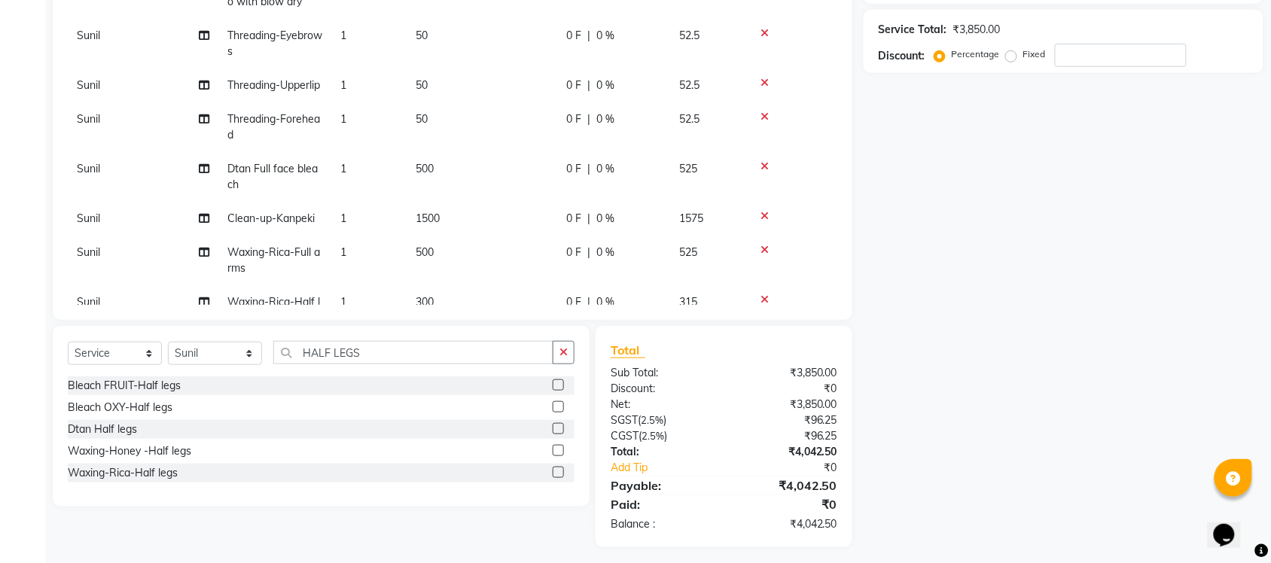
select select "89715"
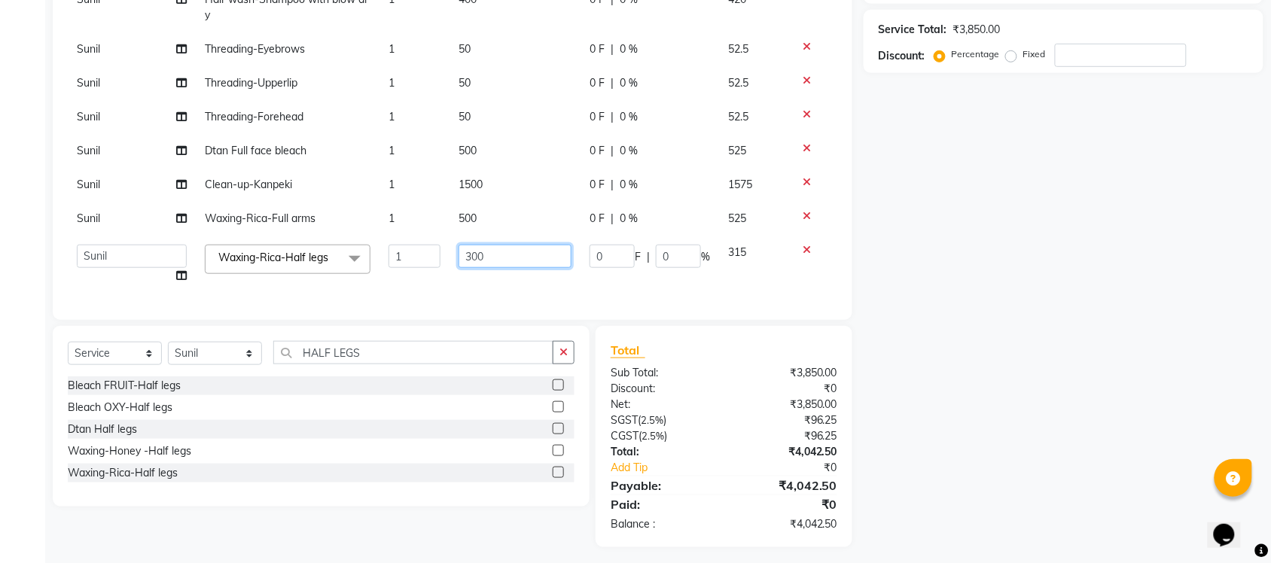
click at [473, 245] on input "300" at bounding box center [514, 256] width 113 height 23
click at [468, 245] on input "300" at bounding box center [514, 256] width 113 height 23
type input "350"
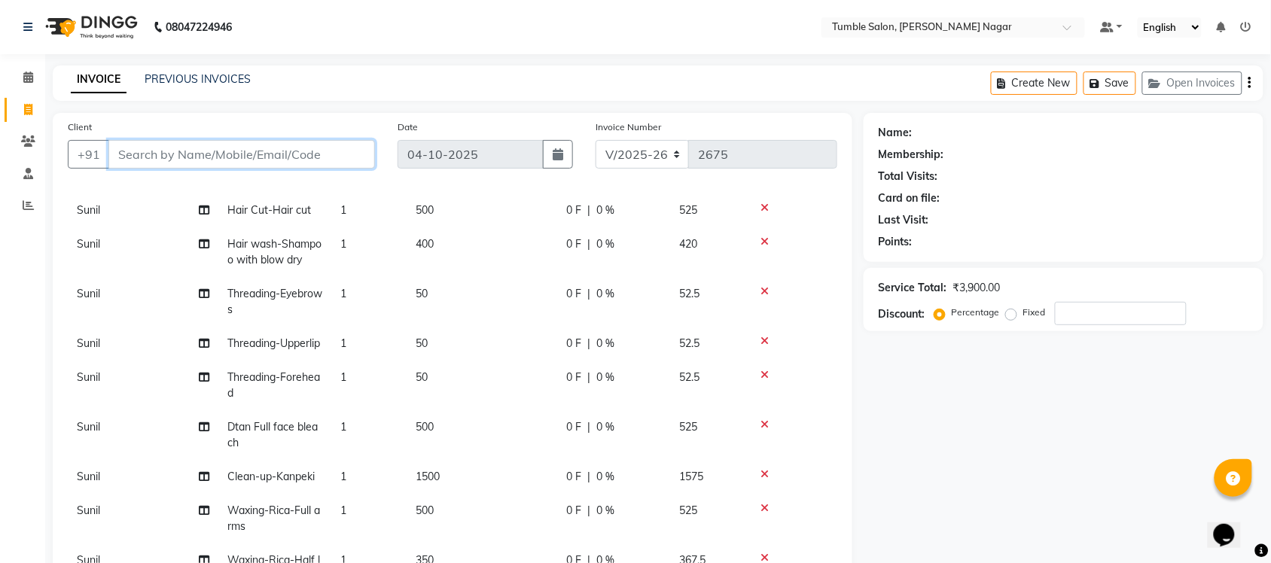
click at [183, 149] on input "Client" at bounding box center [241, 154] width 266 height 29
type input "9"
type input "0"
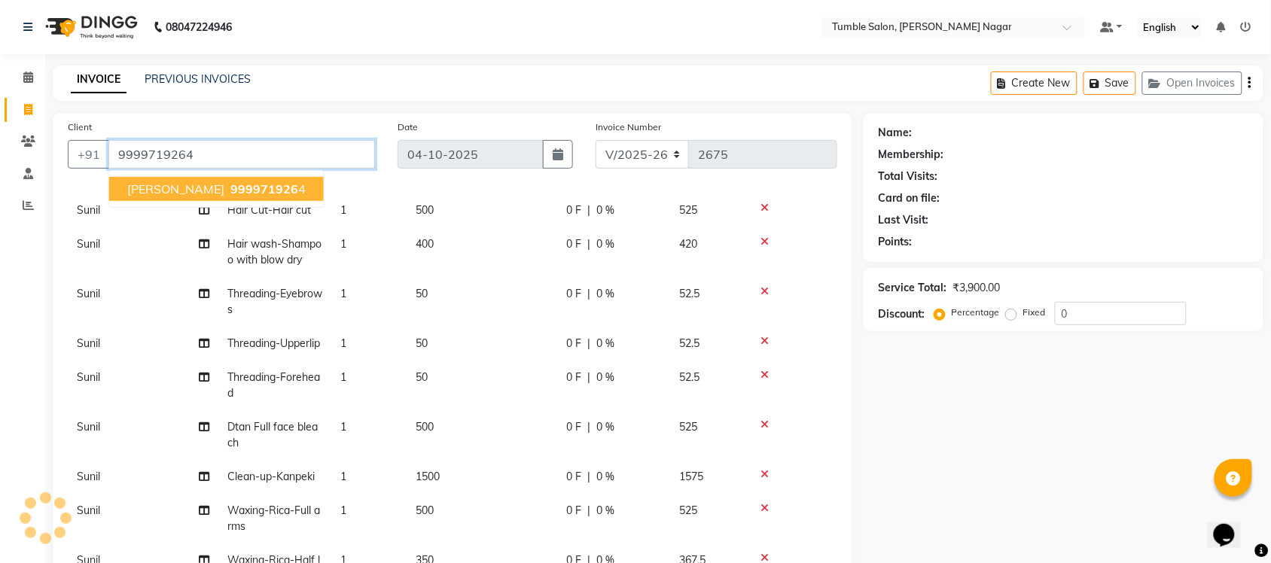
type input "9999719264"
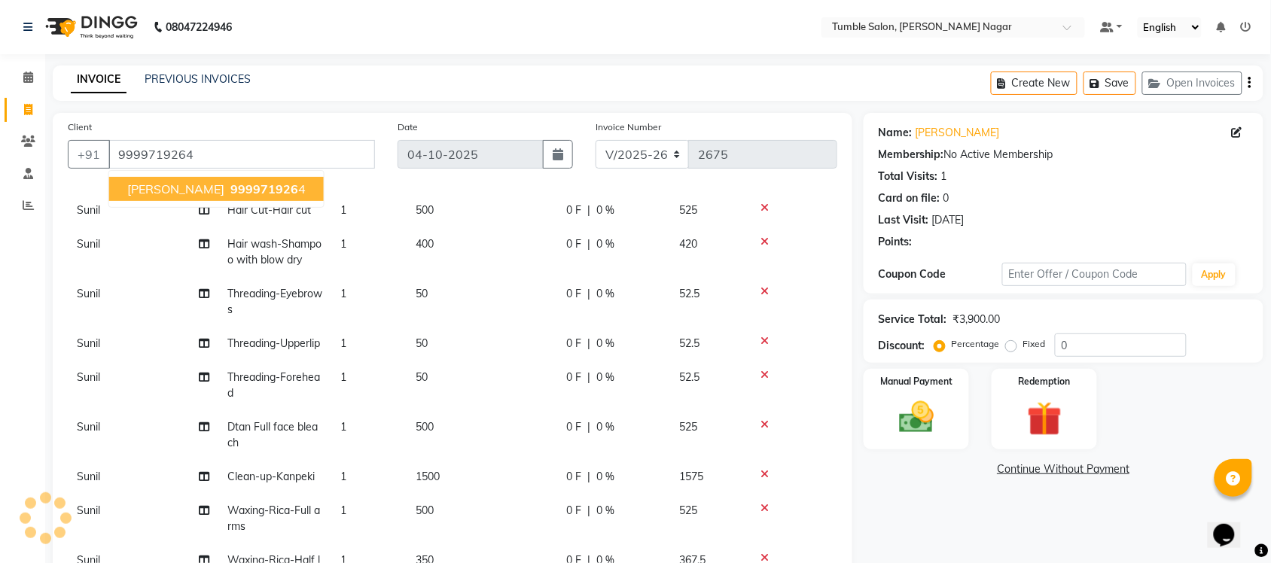
click at [147, 187] on span "Khushbu" at bounding box center [175, 188] width 97 height 15
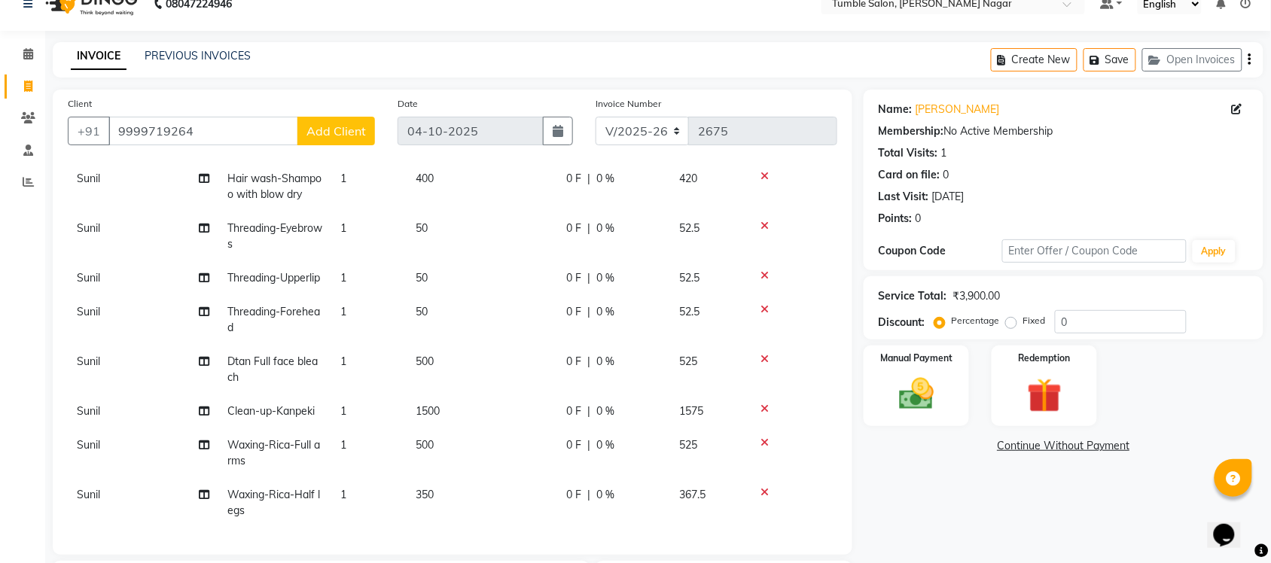
scroll to position [126, 0]
click at [85, 221] on span "Sunil" at bounding box center [88, 228] width 23 height 14
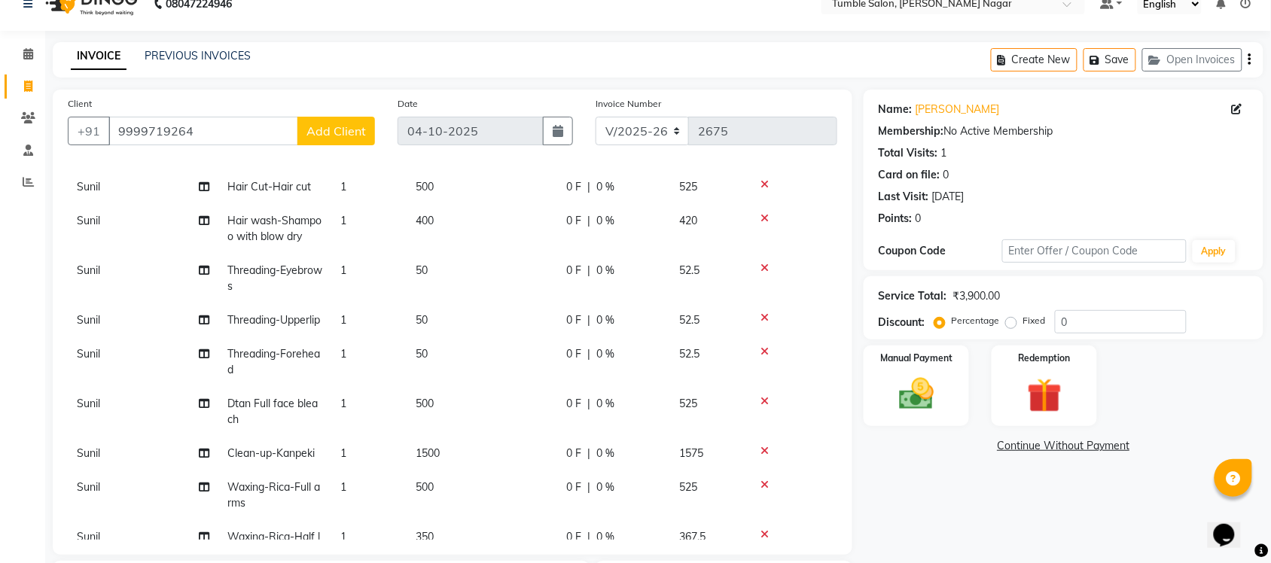
select select "89715"
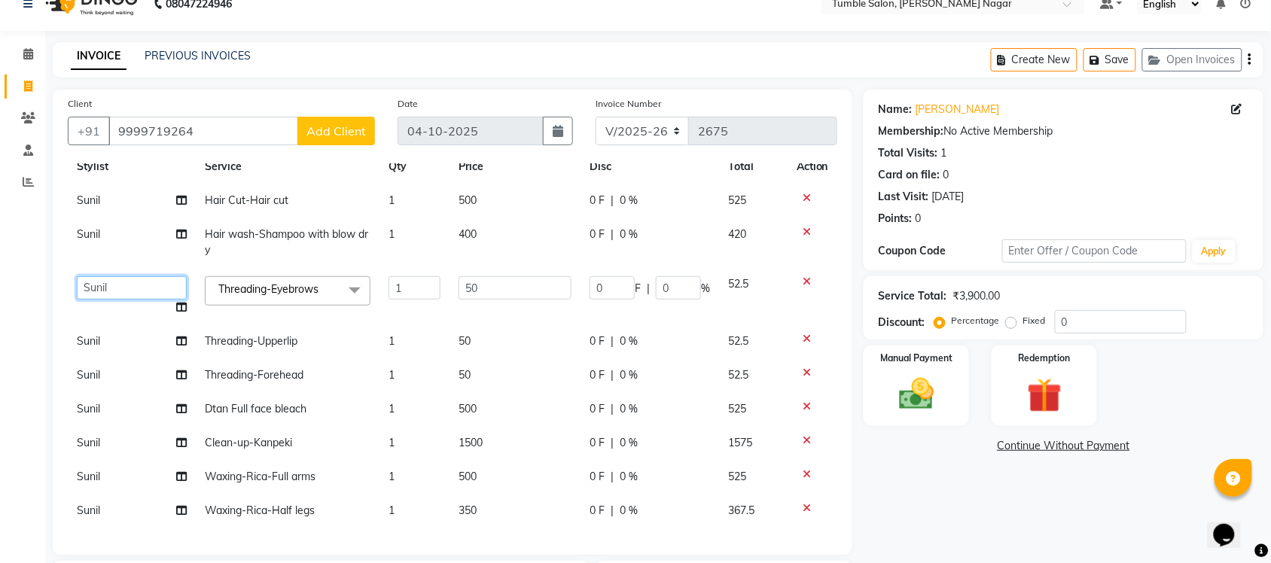
click at [96, 276] on select "Finance id [PERSON_NAME] Govind [PERSON_NAME] Krishna [PERSON_NAME] [PERSON_NAM…" at bounding box center [132, 287] width 110 height 23
select select "77851"
click at [87, 334] on span "Sunil" at bounding box center [88, 341] width 23 height 14
select select "89715"
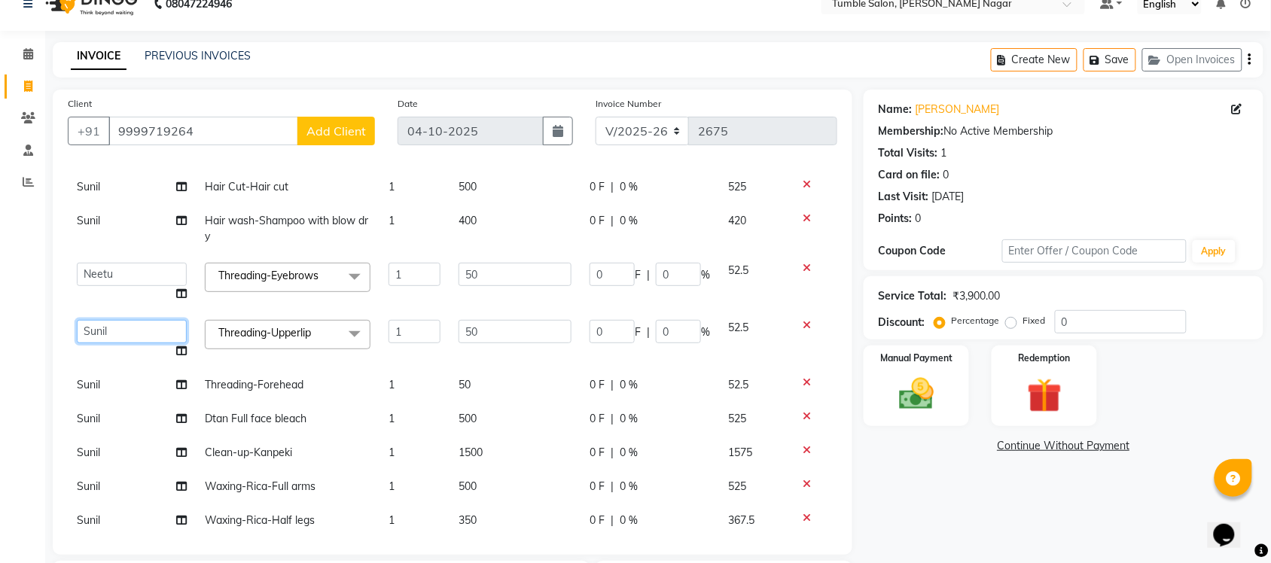
click at [92, 325] on select "Finance id [PERSON_NAME] Govind [PERSON_NAME] Krishna [PERSON_NAME] [PERSON_NAM…" at bounding box center [132, 331] width 110 height 23
select select "77851"
click at [87, 386] on span "Sunil" at bounding box center [88, 385] width 23 height 14
select select "89715"
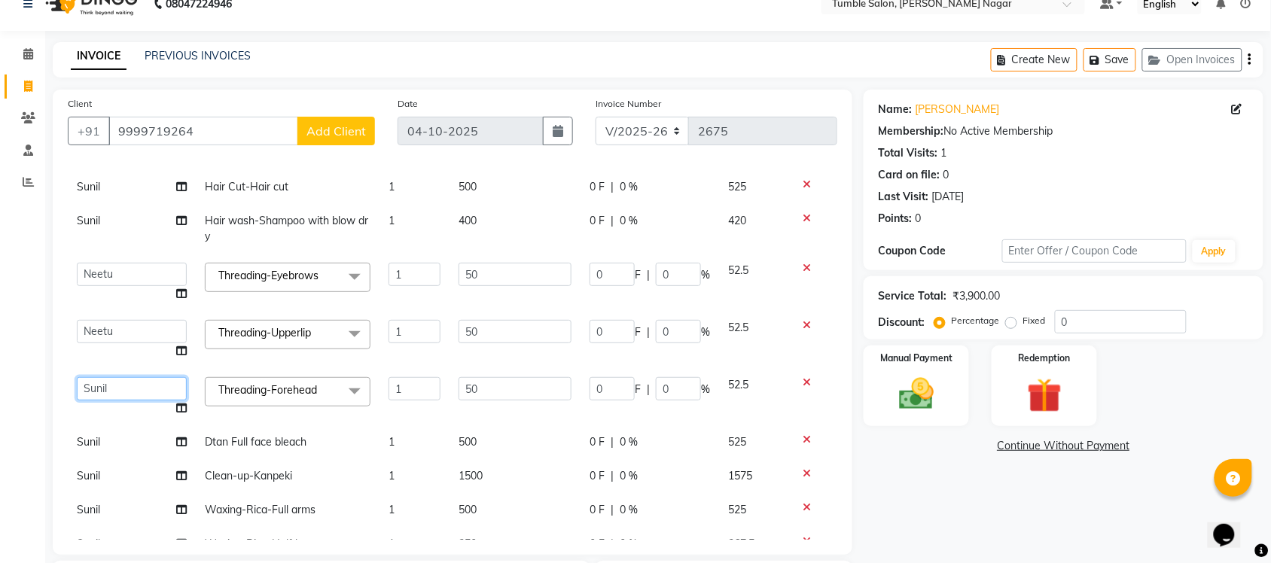
click at [96, 388] on select "Finance id [PERSON_NAME] Govind [PERSON_NAME] Krishna [PERSON_NAME] [PERSON_NAM…" at bounding box center [132, 388] width 110 height 23
select select "77851"
click at [93, 443] on span "Sunil" at bounding box center [88, 442] width 23 height 14
select select "89715"
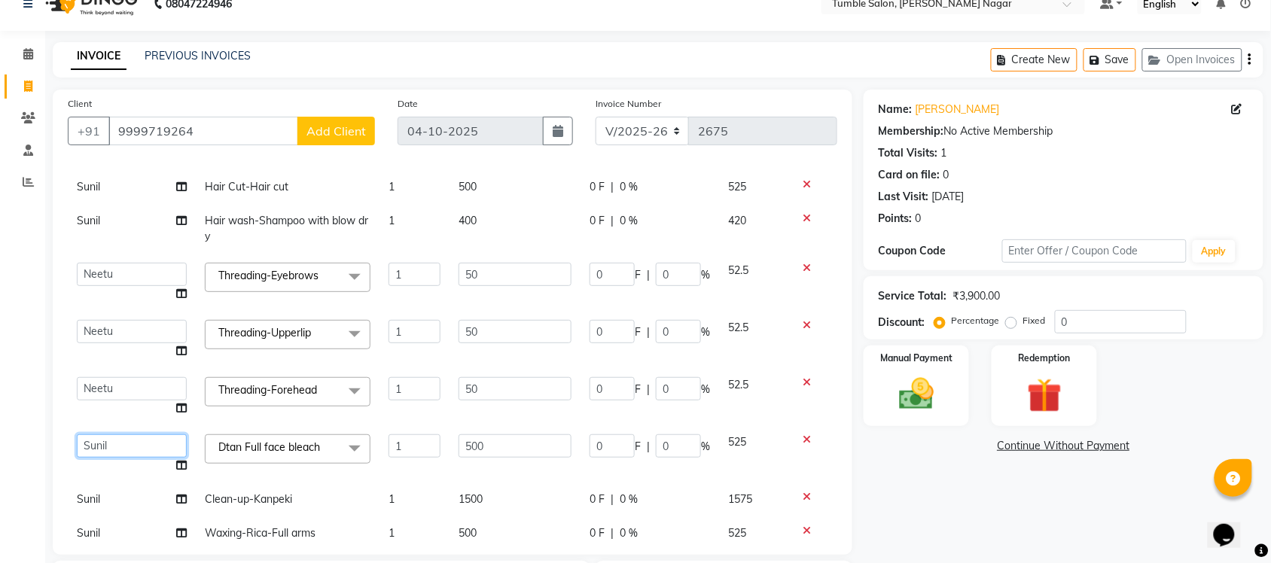
click at [93, 443] on select "Finance id [PERSON_NAME] Govind [PERSON_NAME] Krishna [PERSON_NAME] [PERSON_NAM…" at bounding box center [132, 445] width 110 height 23
select select "77851"
click at [92, 497] on span "Sunil" at bounding box center [88, 499] width 23 height 14
select select "89715"
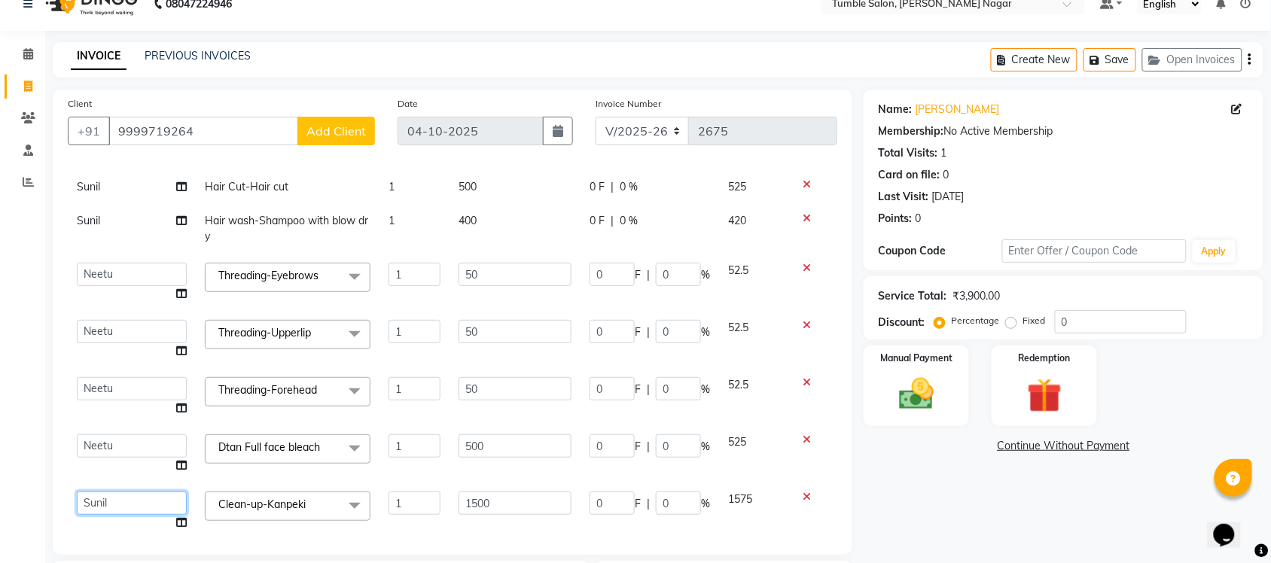
click at [96, 499] on select "Finance id Fiza Abbasi Govind Kiran Singh Krishna Lokesh Mahender Muskan Neetu …" at bounding box center [132, 503] width 110 height 23
select select "77851"
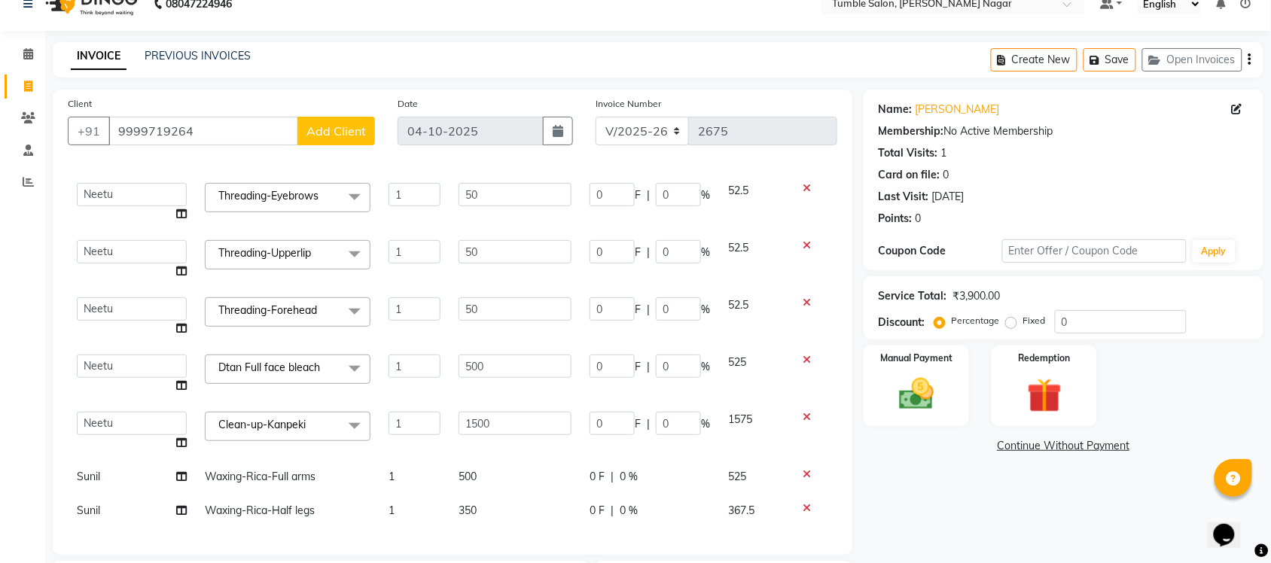
scroll to position [148, 0]
click at [94, 470] on span "Sunil" at bounding box center [88, 477] width 23 height 14
select select "89715"
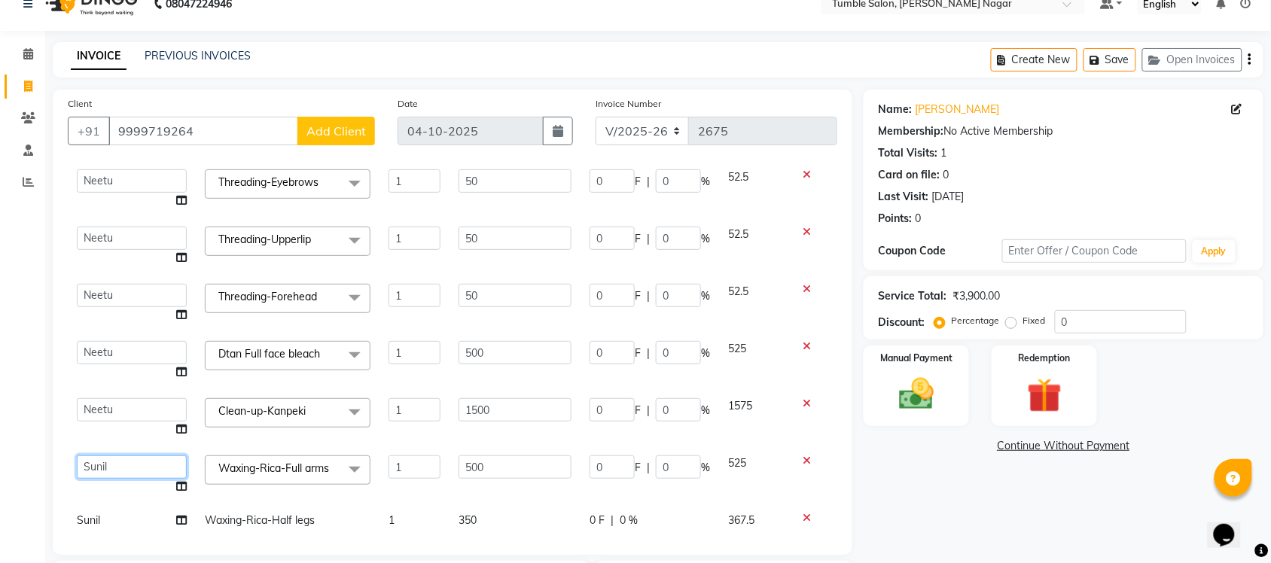
click at [98, 467] on select "Finance id [PERSON_NAME] Govind [PERSON_NAME] Krishna [PERSON_NAME] [PERSON_NAM…" at bounding box center [132, 466] width 110 height 23
select select "77851"
click at [104, 516] on td "Sunil" at bounding box center [132, 521] width 128 height 34
select select "89715"
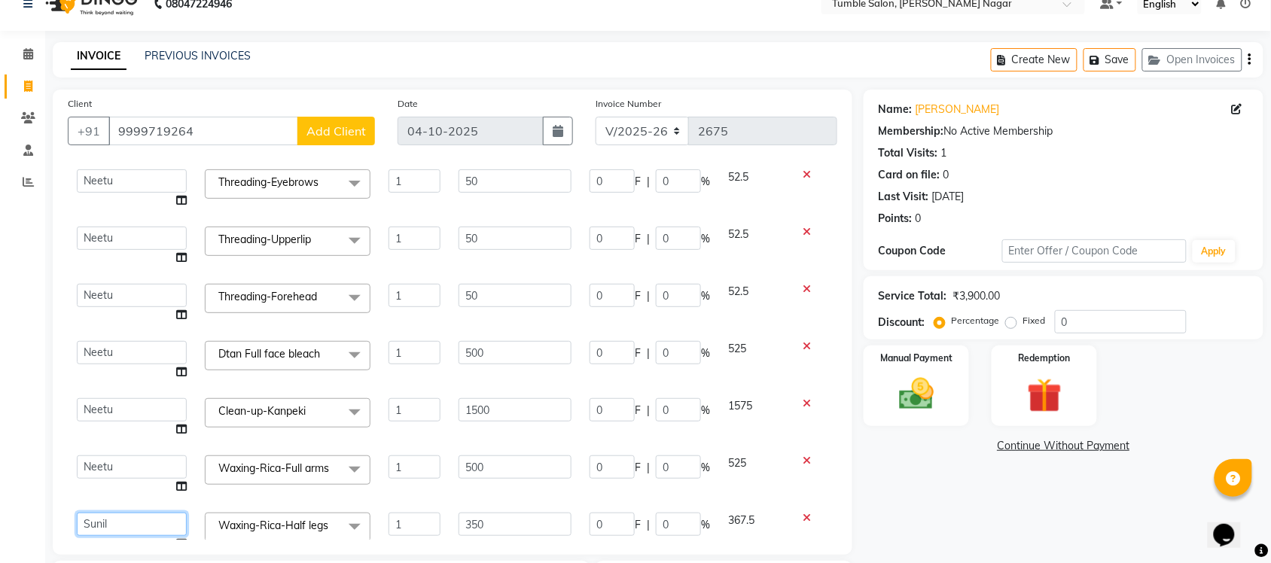
click at [123, 519] on select "Finance id [PERSON_NAME] Govind [PERSON_NAME] Krishna [PERSON_NAME] [PERSON_NAM…" at bounding box center [132, 524] width 110 height 23
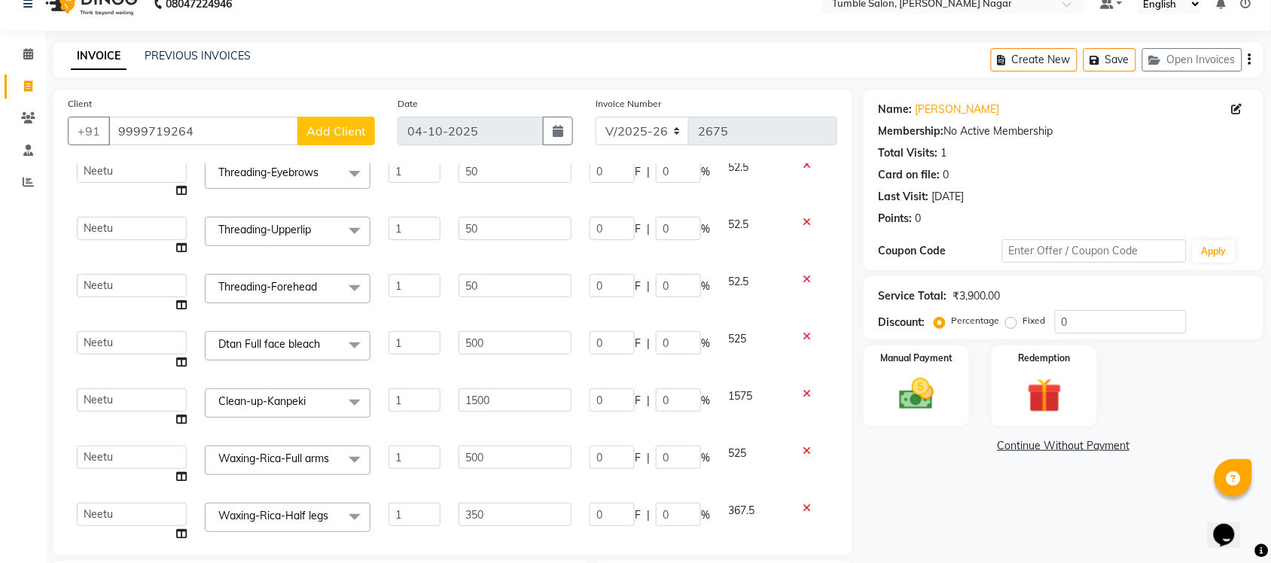
select select "77851"
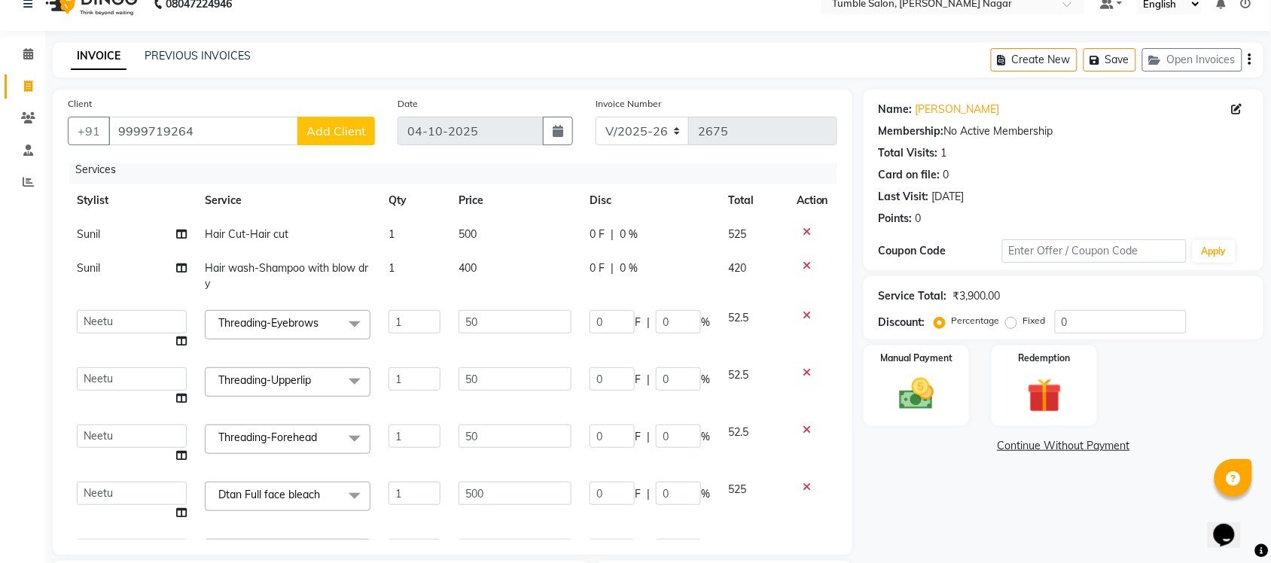
scroll to position [0, 0]
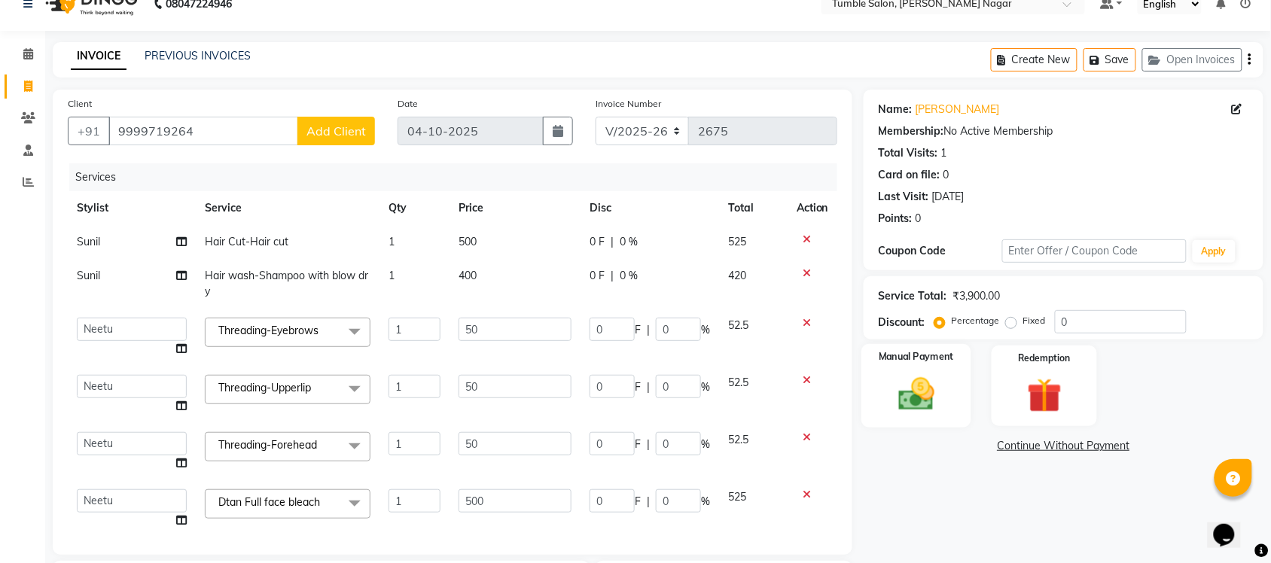
click at [897, 405] on img at bounding box center [916, 393] width 59 height 41
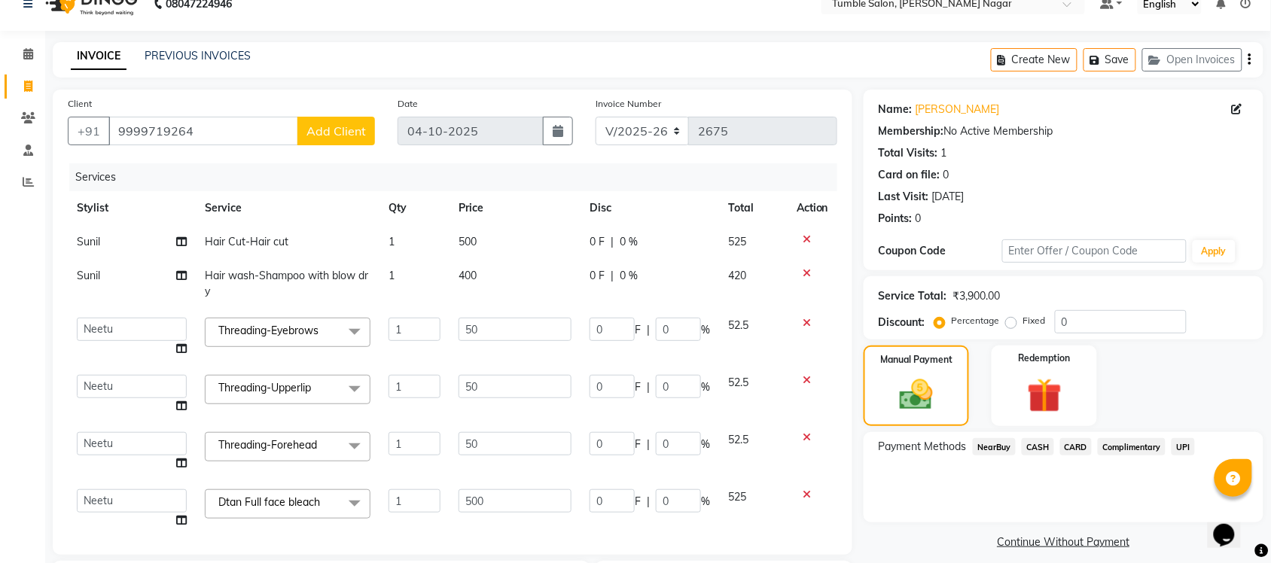
click at [1187, 446] on span "UPI" at bounding box center [1182, 446] width 23 height 17
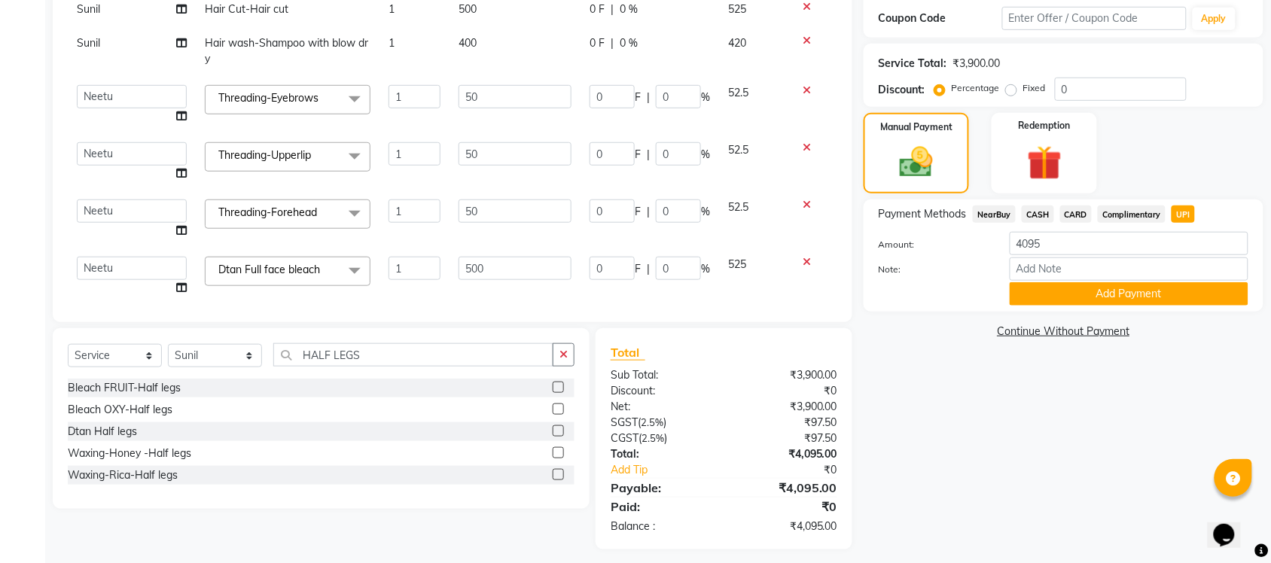
scroll to position [264, 0]
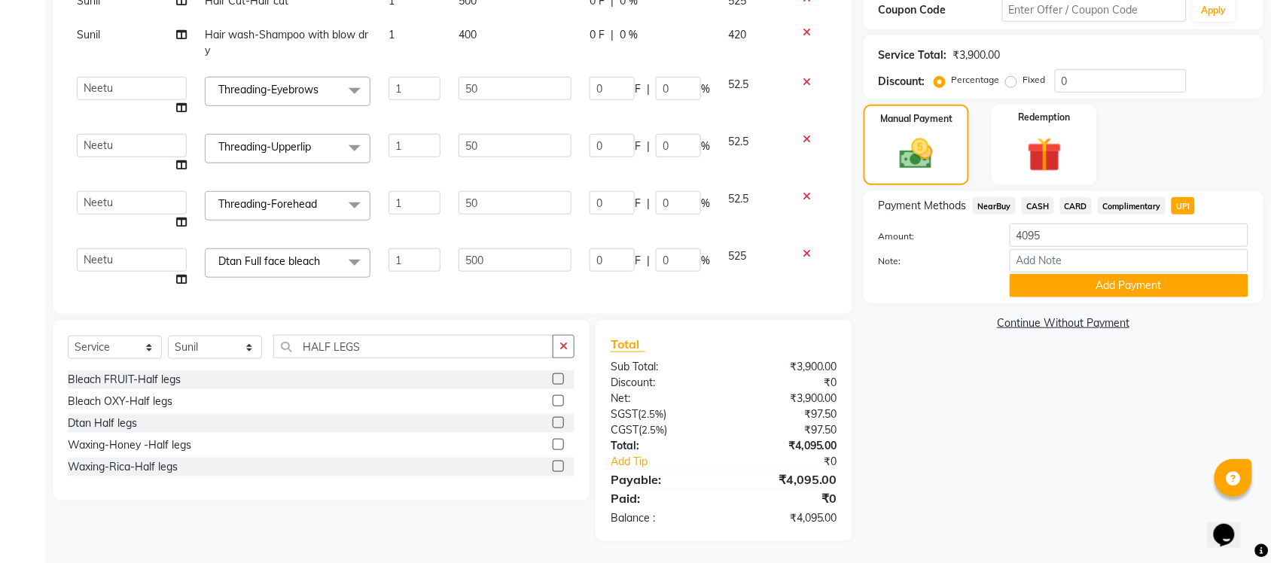
drag, startPoint x: 1276, startPoint y: 375, endPoint x: 38, endPoint y: 38, distance: 1283.3
click at [1144, 286] on button "Add Payment" at bounding box center [1128, 285] width 239 height 23
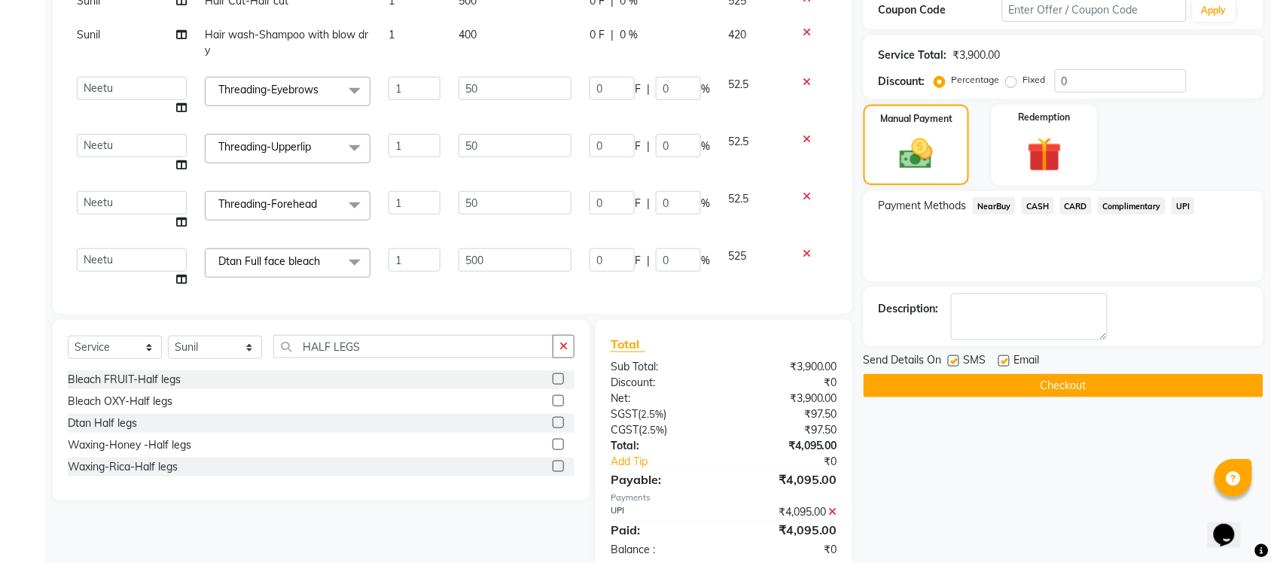
click at [1055, 391] on button "Checkout" at bounding box center [1063, 385] width 400 height 23
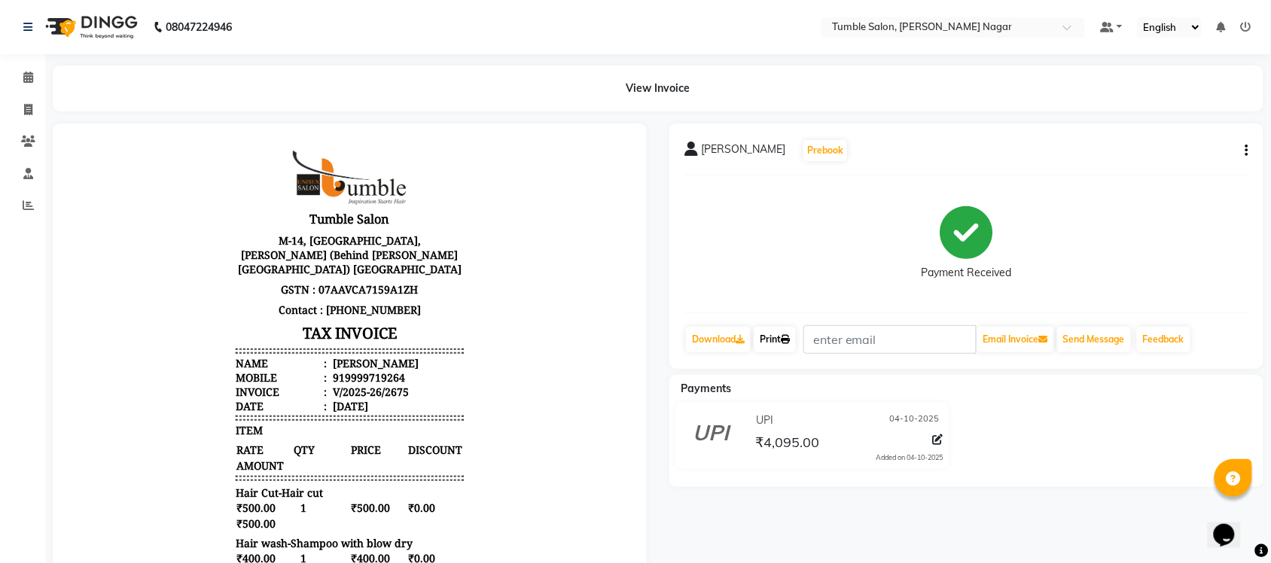
click at [781, 346] on link "Print" at bounding box center [774, 340] width 42 height 26
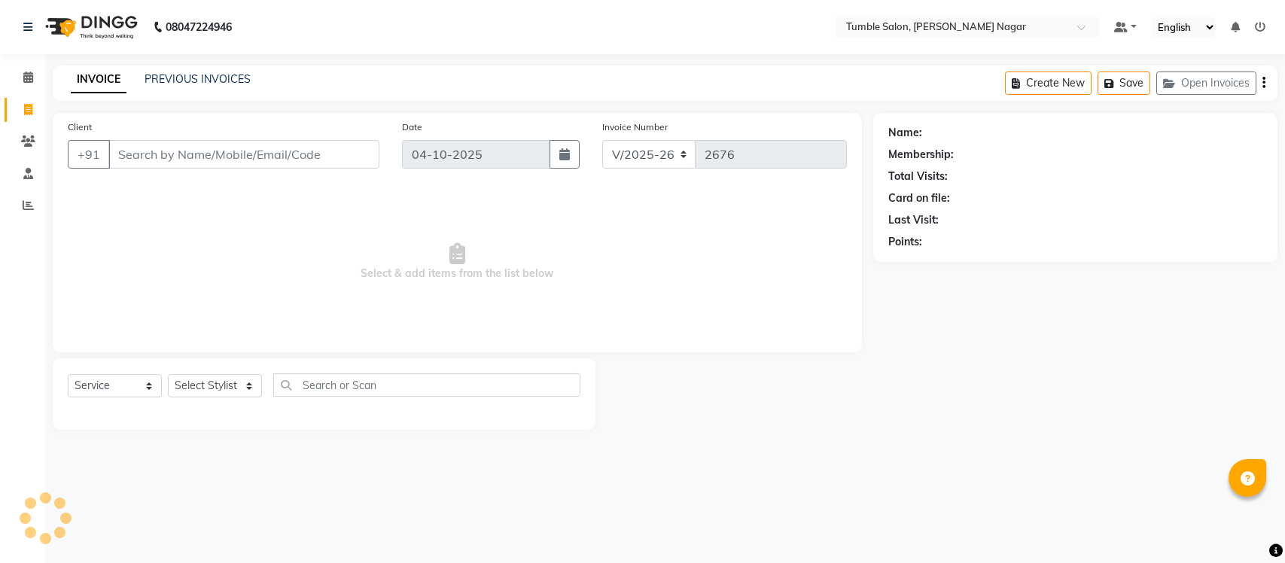
select select "8207"
select select "service"
click at [245, 384] on select "Select Stylist Finance id [PERSON_NAME] [PERSON_NAME] [PERSON_NAME] [PERSON_NAM…" at bounding box center [215, 385] width 94 height 23
select select "92332"
click at [168, 374] on select "Select Stylist Finance id [PERSON_NAME] [PERSON_NAME] [PERSON_NAME] [PERSON_NAM…" at bounding box center [215, 385] width 94 height 23
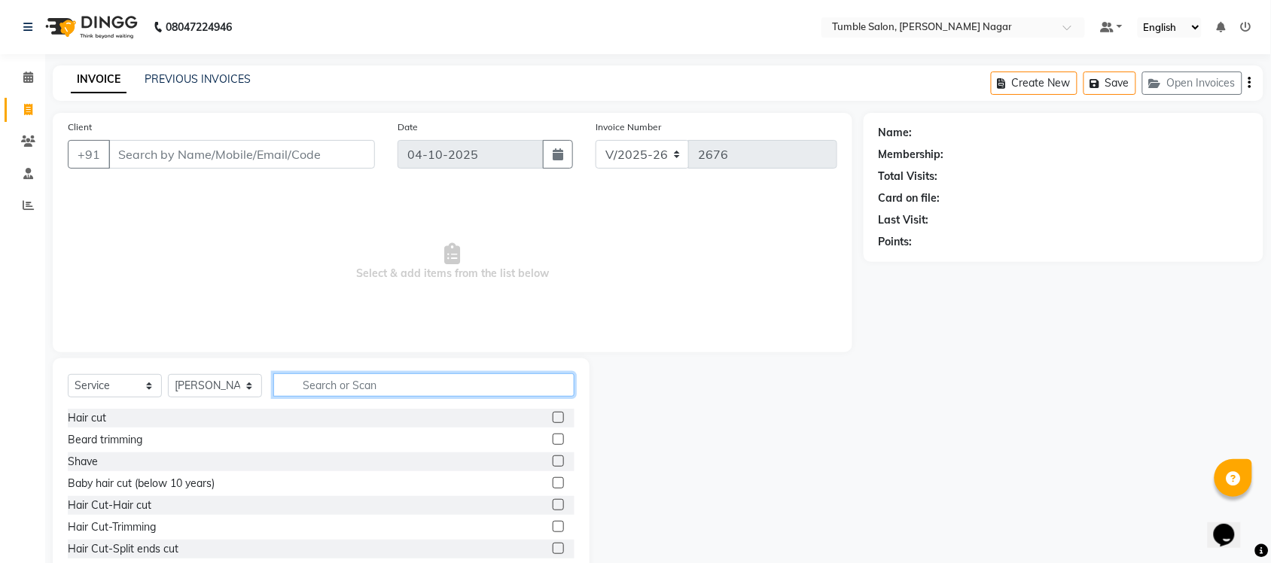
click at [325, 386] on input "text" at bounding box center [423, 384] width 301 height 23
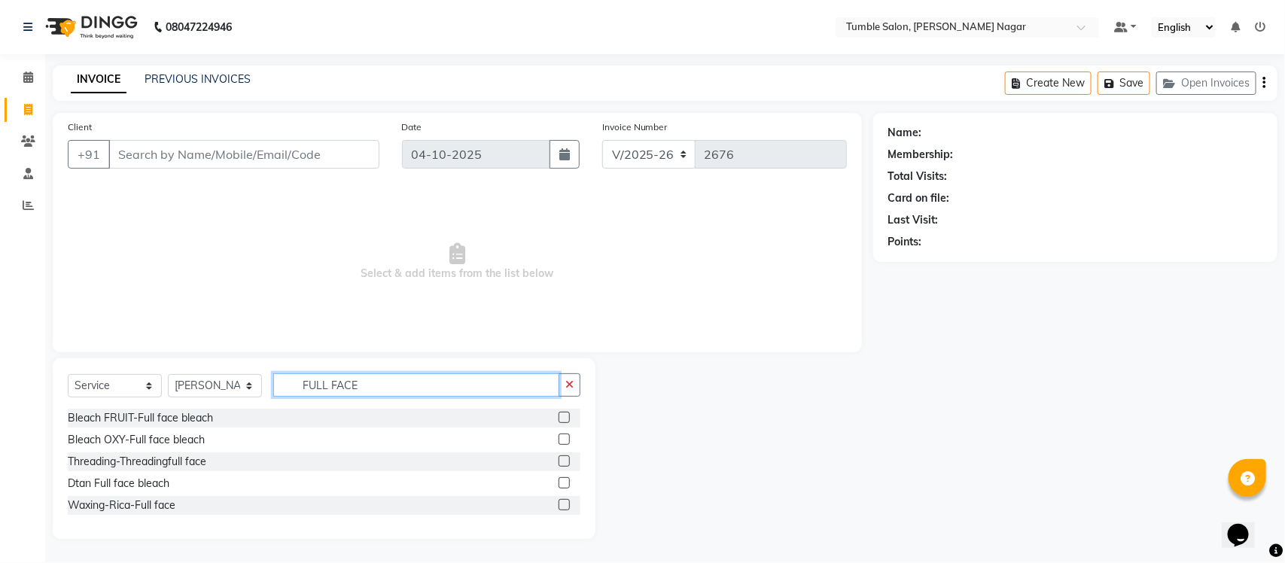
type input "FULL FACE"
click at [561, 503] on label at bounding box center [564, 504] width 11 height 11
click at [561, 503] on input "checkbox" at bounding box center [564, 506] width 10 height 10
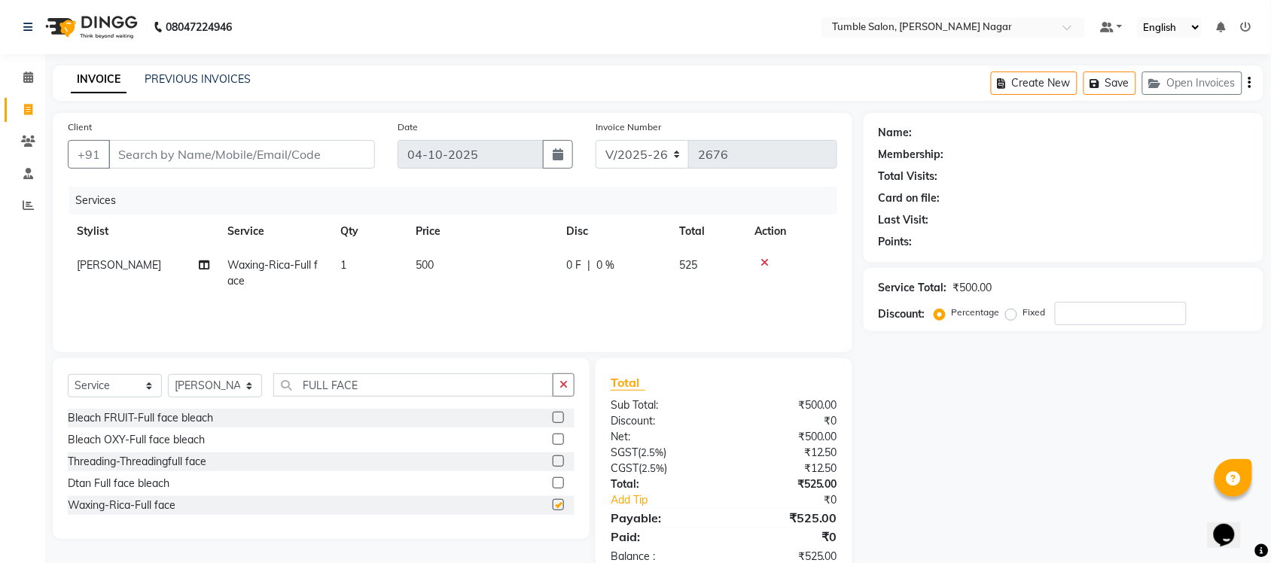
checkbox input "false"
click at [1082, 317] on input "number" at bounding box center [1121, 313] width 132 height 23
type input "40"
click at [1085, 478] on div "Name: Membership: Total Visits: Card on file: Last Visit: Points: Service Total…" at bounding box center [1068, 346] width 411 height 467
click at [145, 155] on input "Client" at bounding box center [241, 154] width 266 height 29
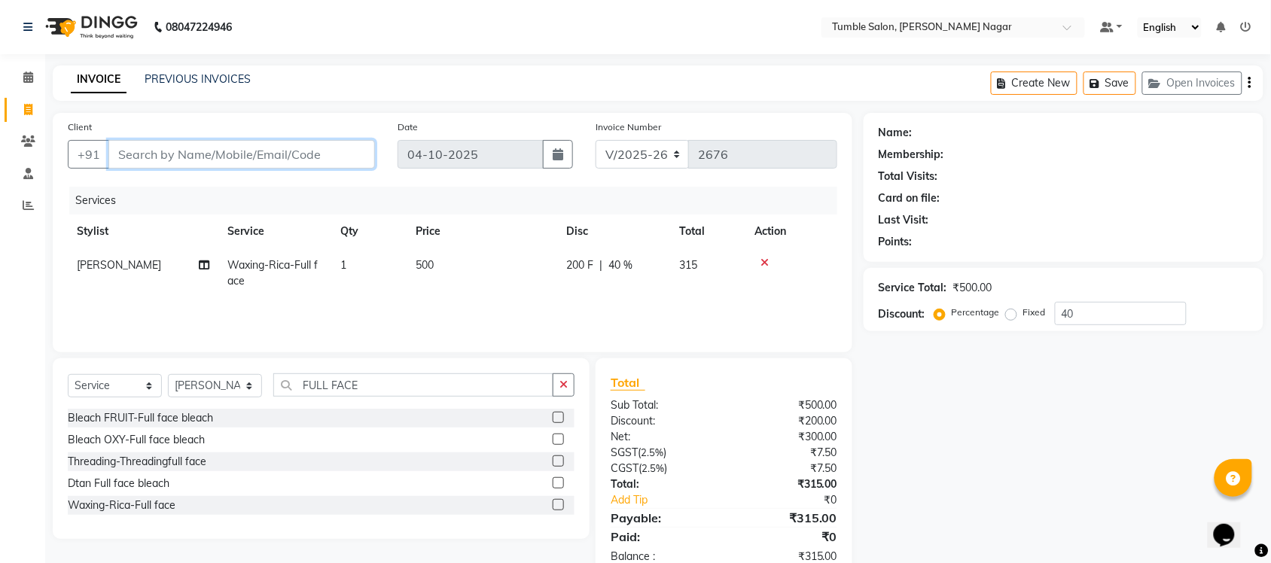
type input "9"
type input "0"
type input "9166824218"
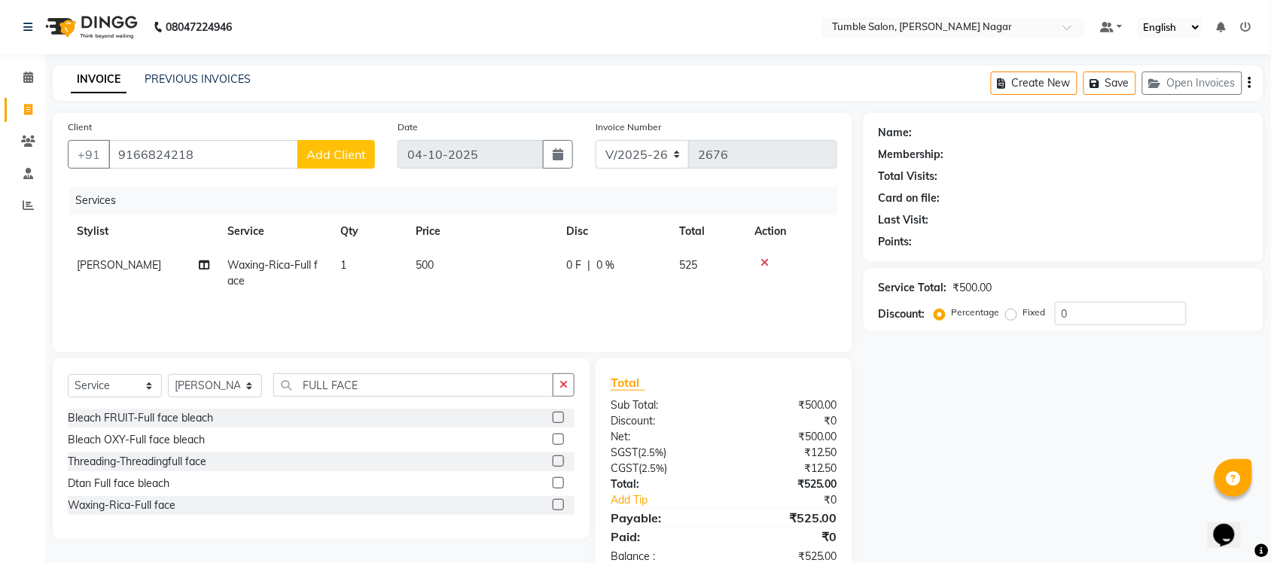
click at [313, 155] on span "Add Client" at bounding box center [335, 154] width 59 height 15
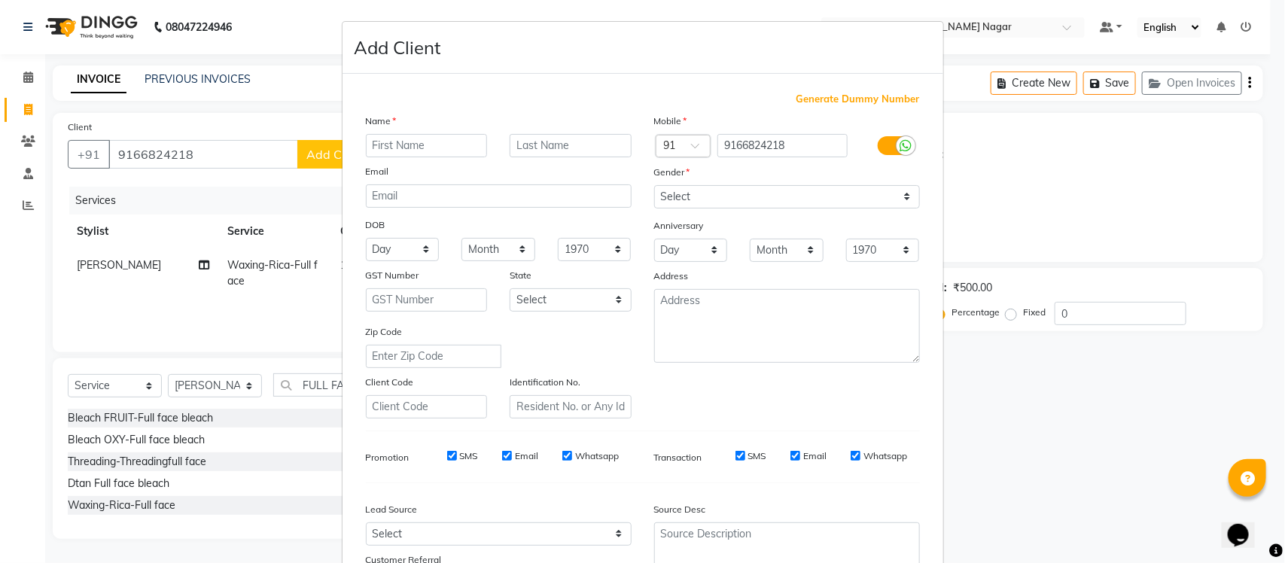
click at [382, 143] on input "text" at bounding box center [427, 145] width 122 height 23
type input "d"
type input "Dr. Aditi"
click at [897, 199] on select "Select [DEMOGRAPHIC_DATA] [DEMOGRAPHIC_DATA] Other Prefer Not To Say" at bounding box center [787, 196] width 266 height 23
select select "[DEMOGRAPHIC_DATA]"
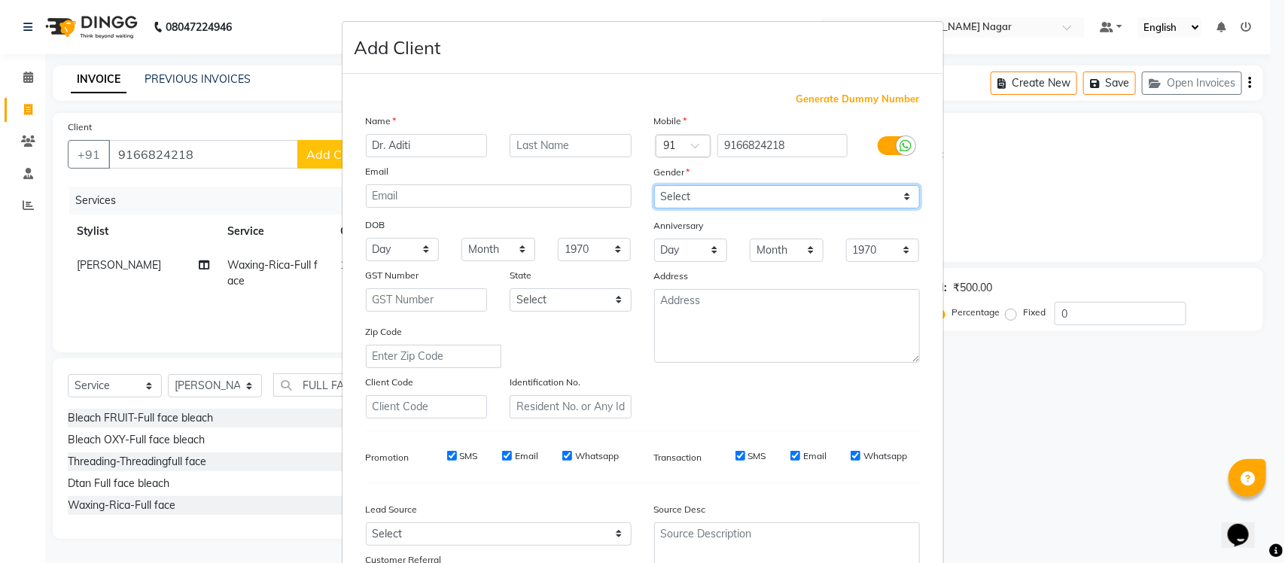
click at [654, 185] on select "Select [DEMOGRAPHIC_DATA] [DEMOGRAPHIC_DATA] Other Prefer Not To Say" at bounding box center [787, 196] width 266 height 23
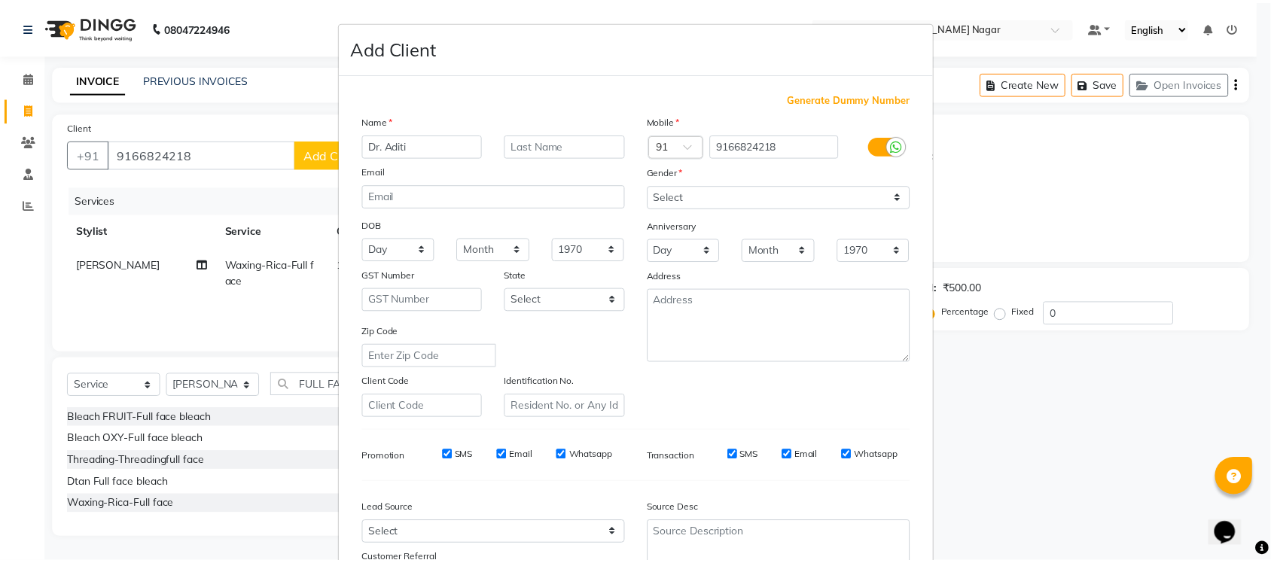
scroll to position [126, 0]
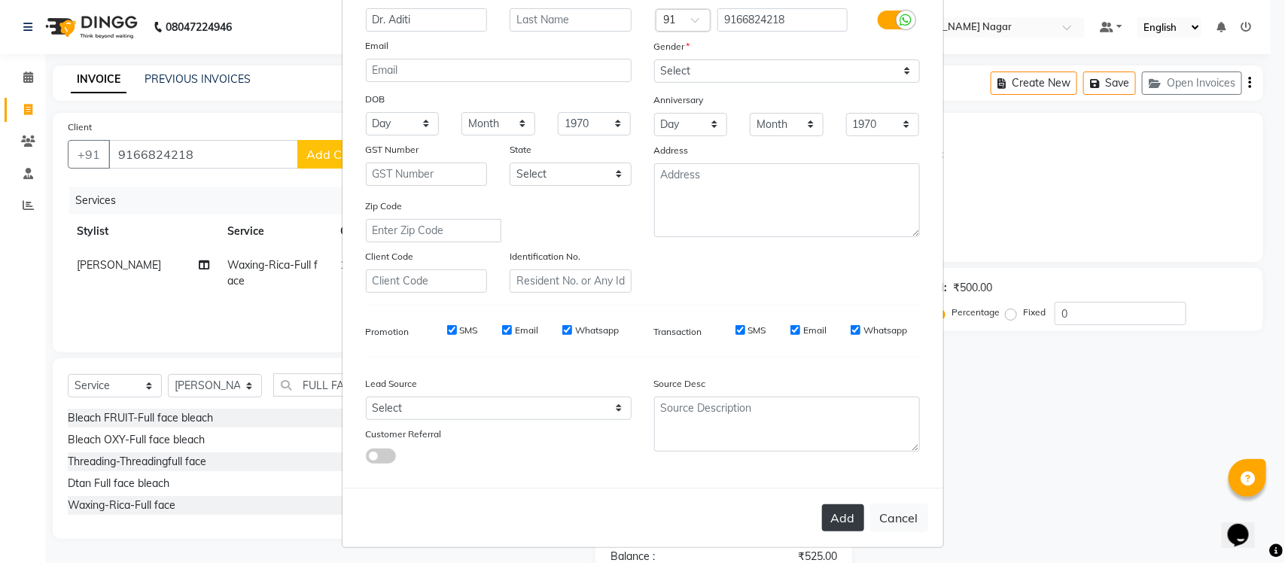
click at [832, 510] on button "Add" at bounding box center [843, 517] width 42 height 27
select select
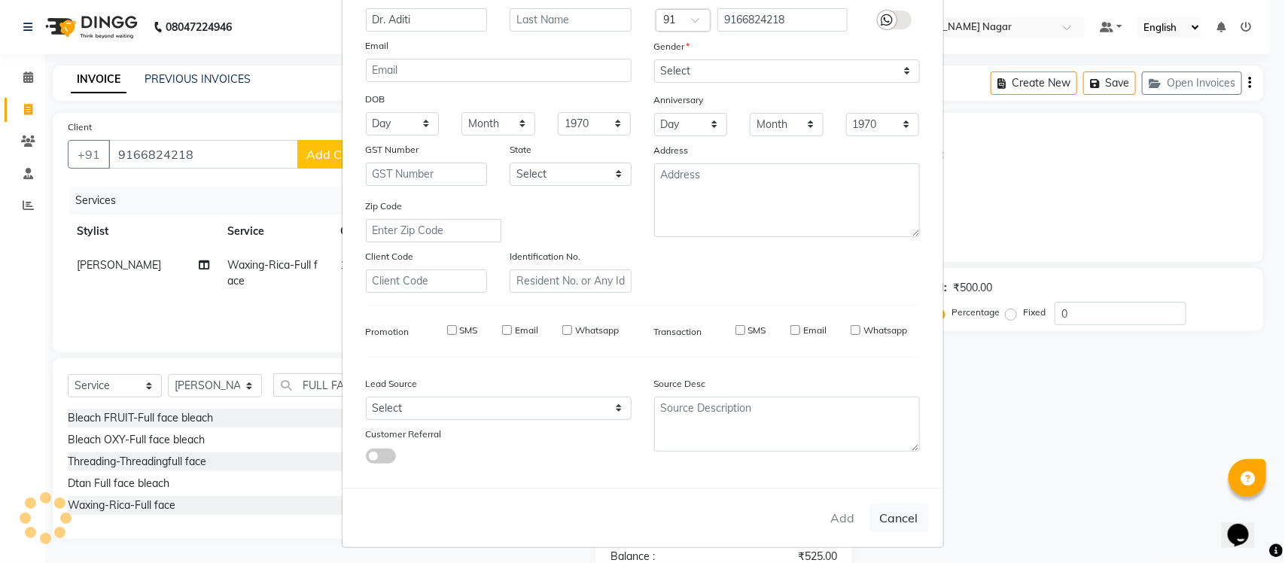
select select
checkbox input "false"
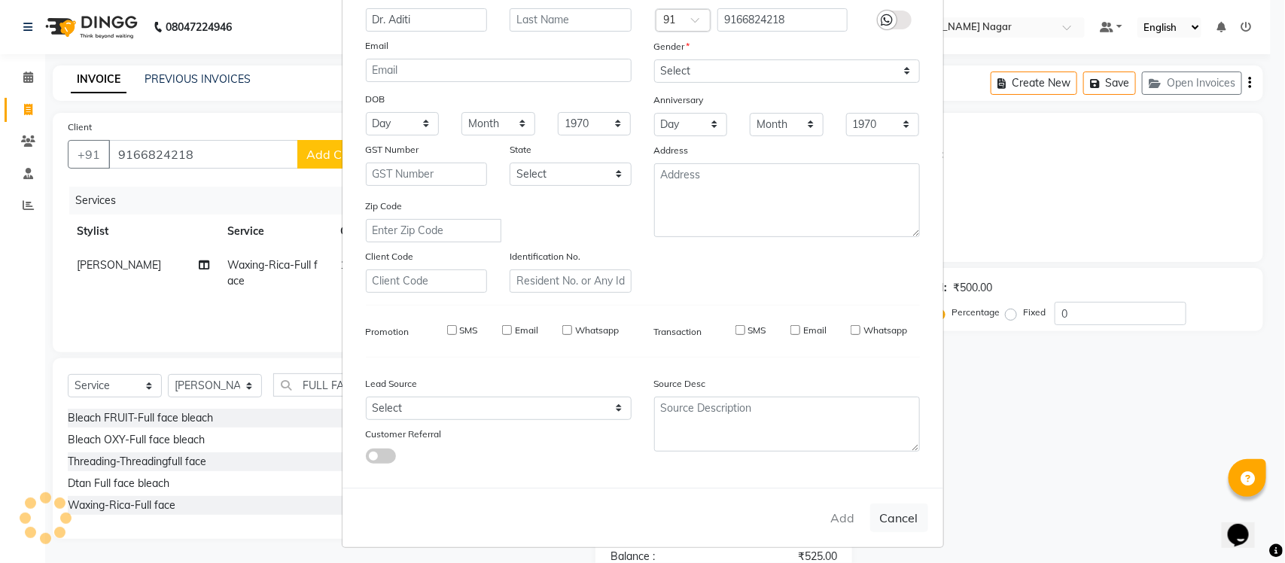
checkbox input "false"
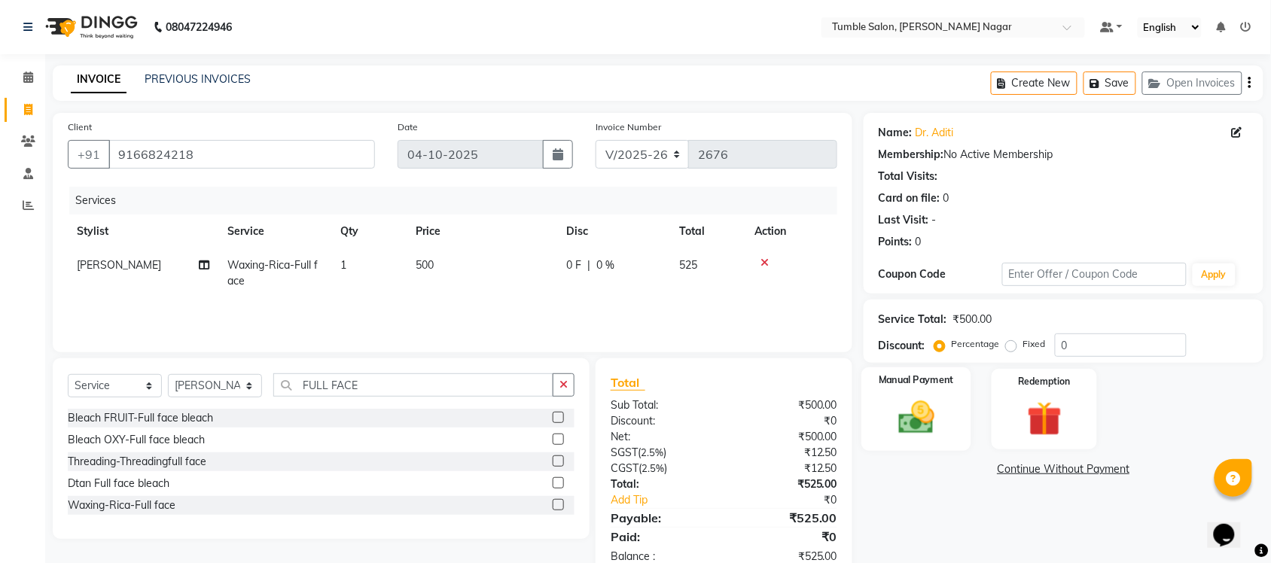
click at [927, 443] on div "Manual Payment" at bounding box center [916, 409] width 110 height 84
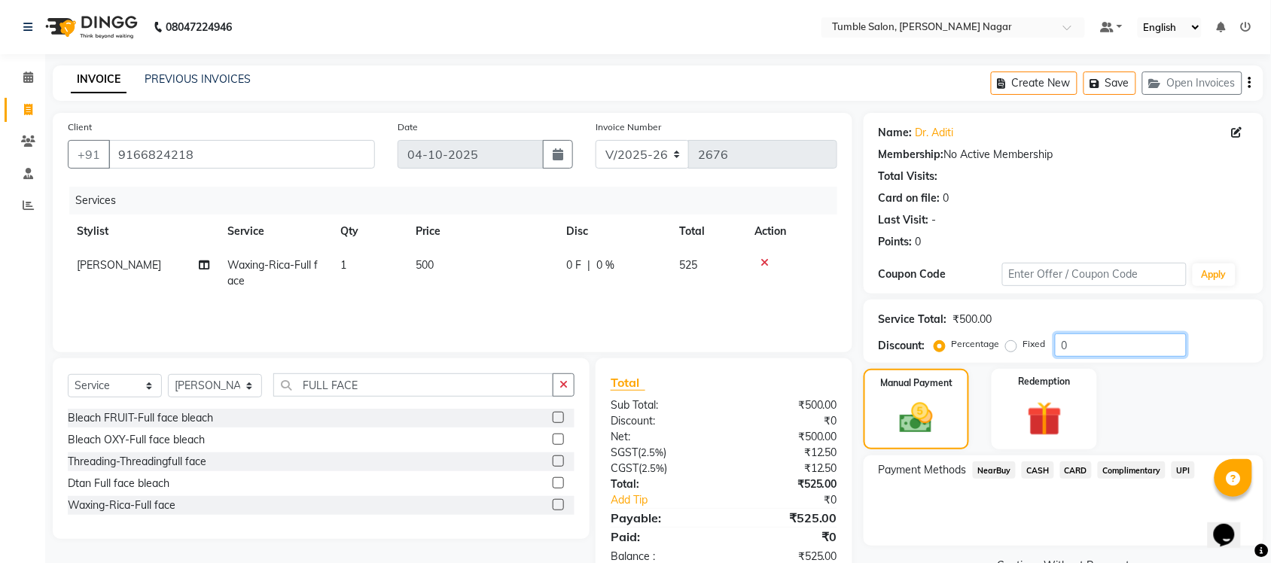
click at [1086, 344] on input "0" at bounding box center [1121, 344] width 132 height 23
type input "40"
click at [1183, 472] on span "UPI" at bounding box center [1182, 469] width 23 height 17
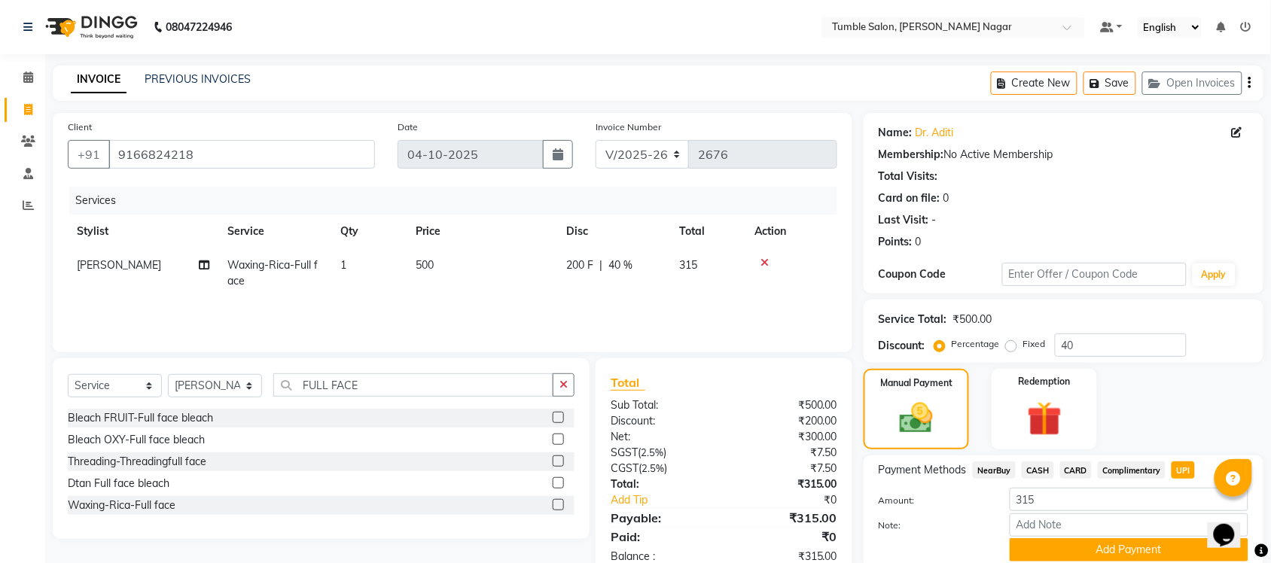
scroll to position [57, 0]
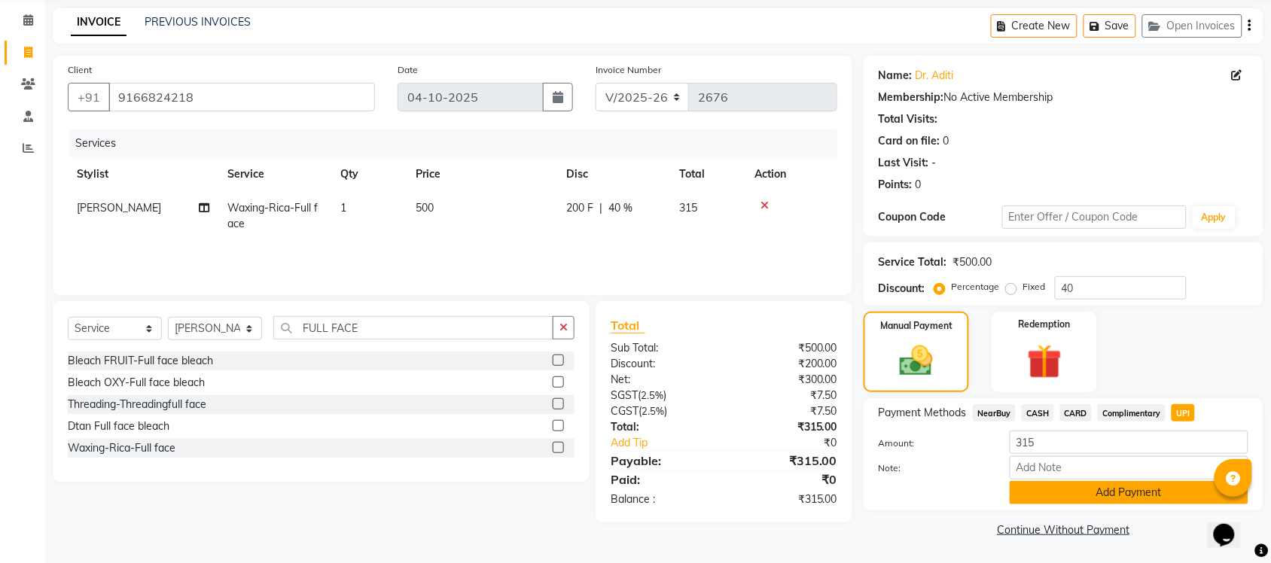
click at [1092, 497] on button "Add Payment" at bounding box center [1128, 492] width 239 height 23
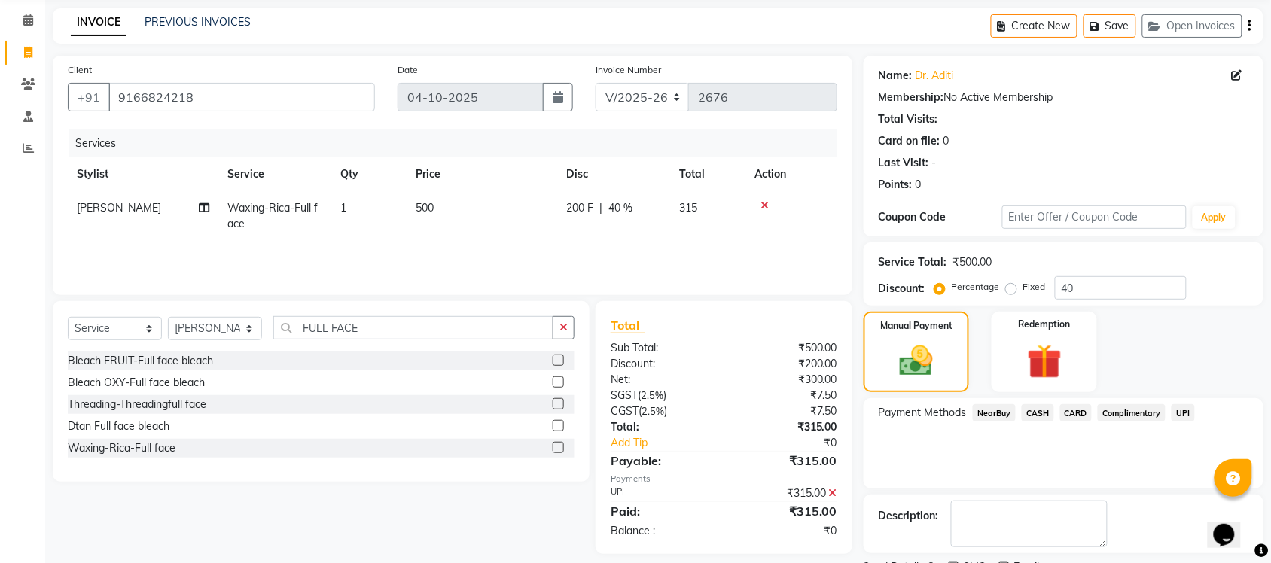
scroll to position [121, 0]
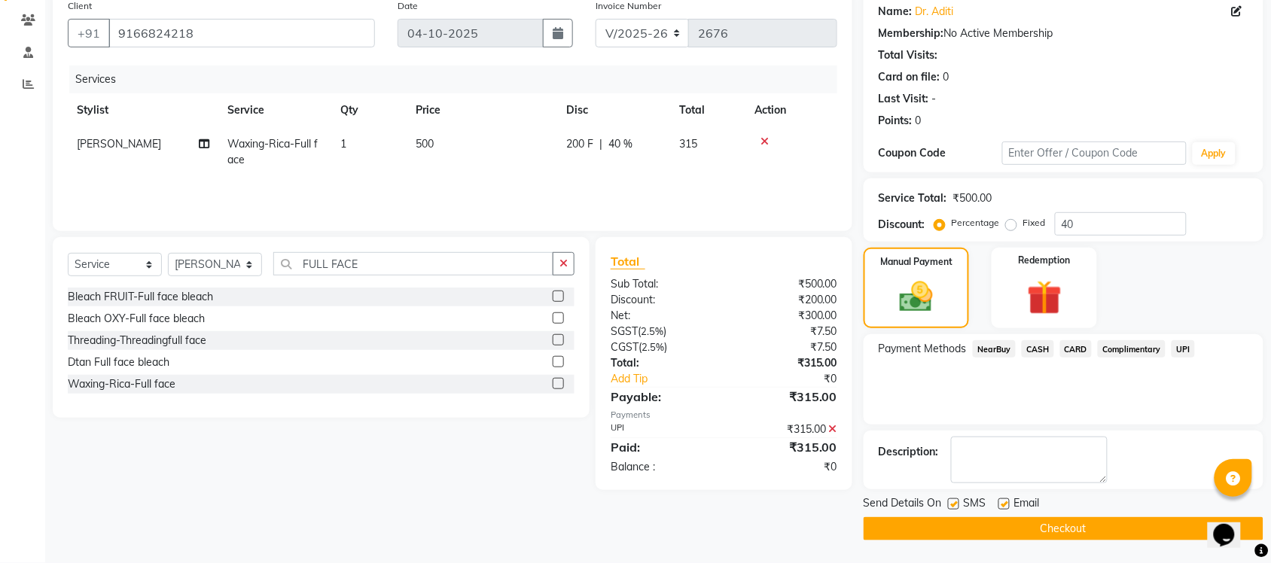
click at [996, 529] on button "Checkout" at bounding box center [1063, 528] width 400 height 23
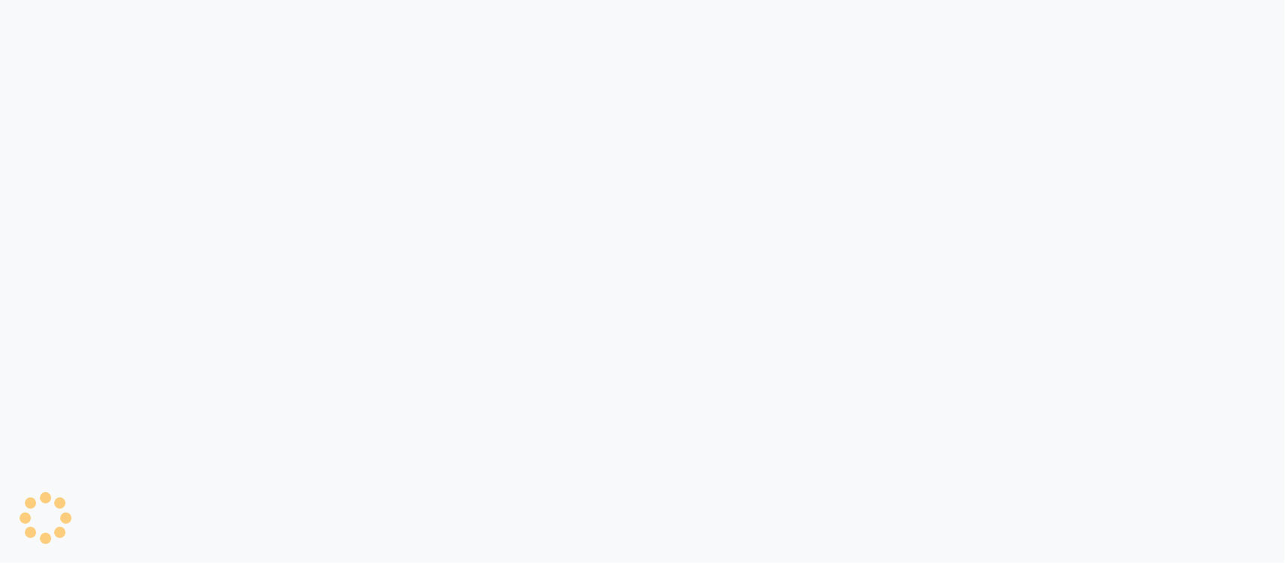
select select "8207"
select select "service"
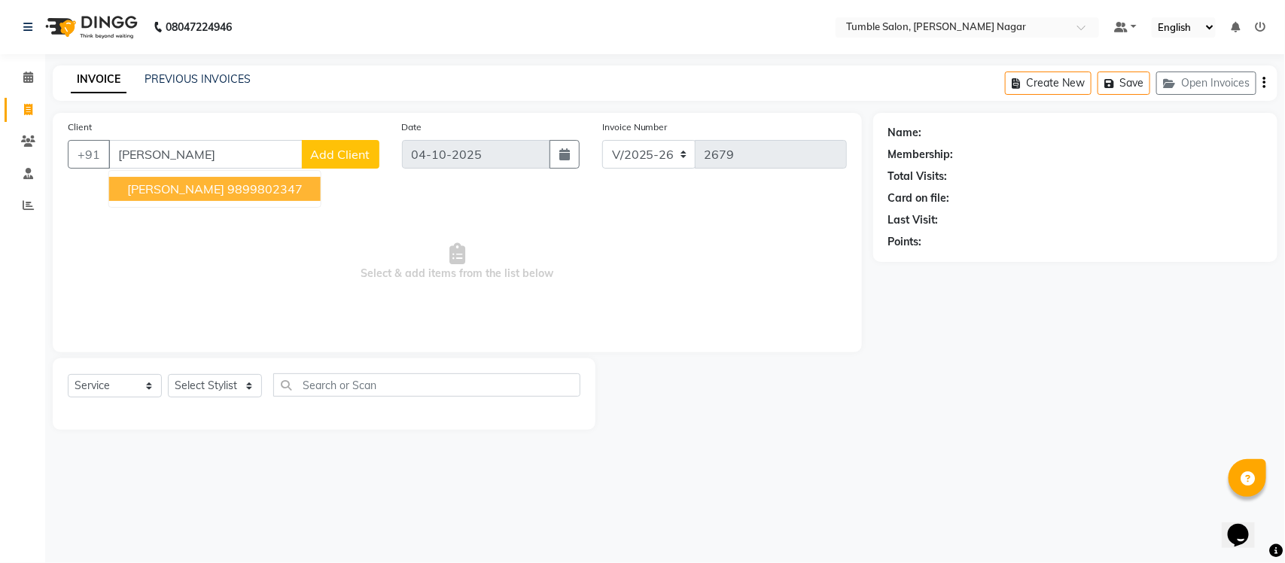
click at [227, 185] on ngb-highlight "9899802347" at bounding box center [264, 188] width 75 height 15
type input "9899802347"
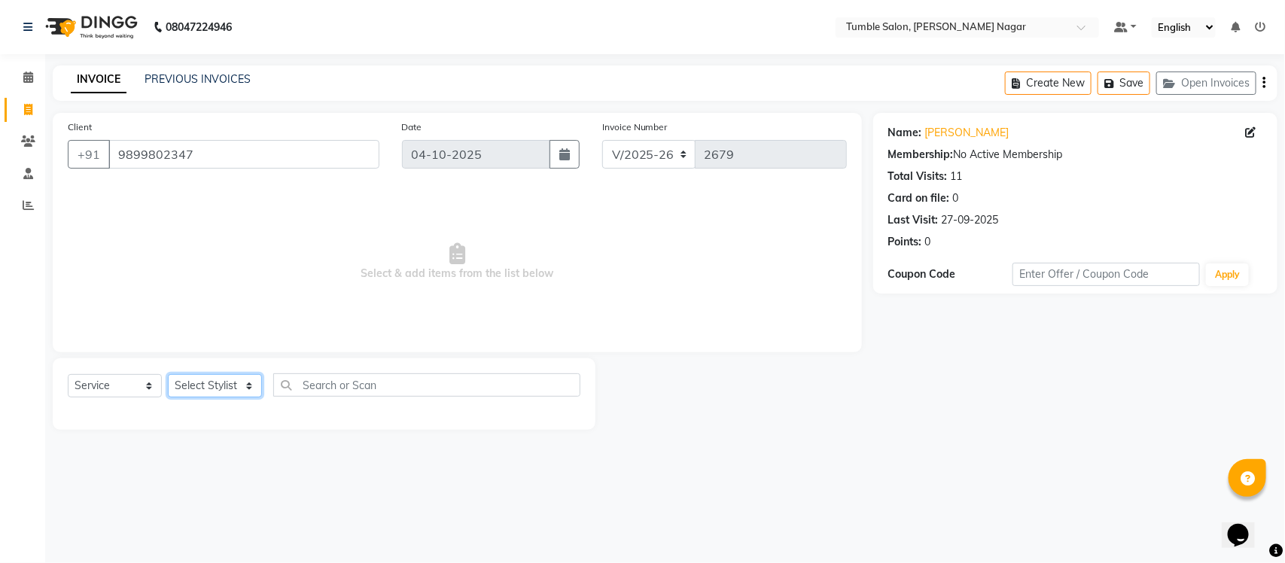
click at [250, 381] on select "Select Stylist Finance id [PERSON_NAME] [PERSON_NAME] [PERSON_NAME] [PERSON_NAM…" at bounding box center [215, 385] width 94 height 23
select select "77841"
click at [168, 374] on select "Select Stylist Finance id [PERSON_NAME] [PERSON_NAME] [PERSON_NAME] [PERSON_NAM…" at bounding box center [215, 385] width 94 height 23
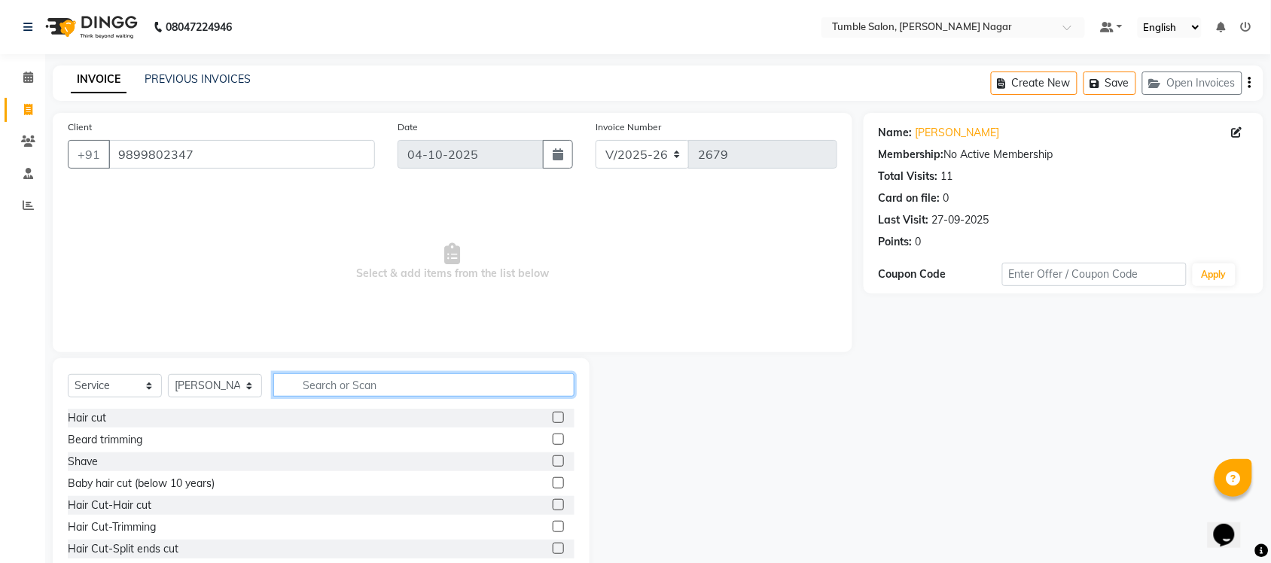
click at [324, 376] on input "text" at bounding box center [423, 384] width 301 height 23
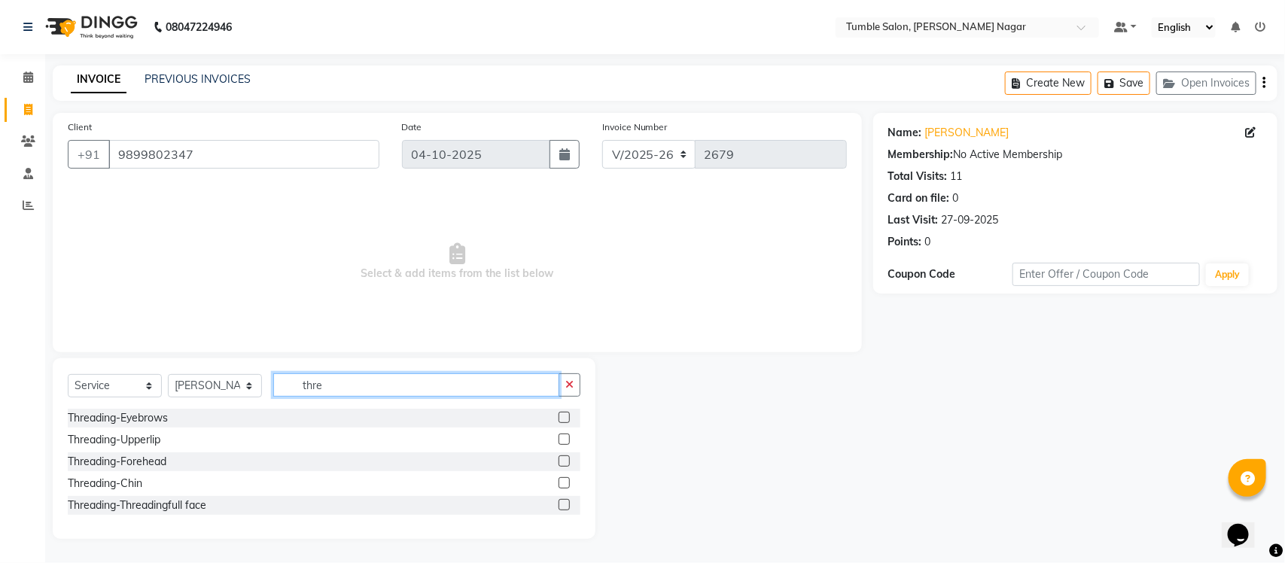
type input "thre"
click at [562, 419] on label at bounding box center [564, 417] width 11 height 11
click at [562, 419] on input "checkbox" at bounding box center [564, 418] width 10 height 10
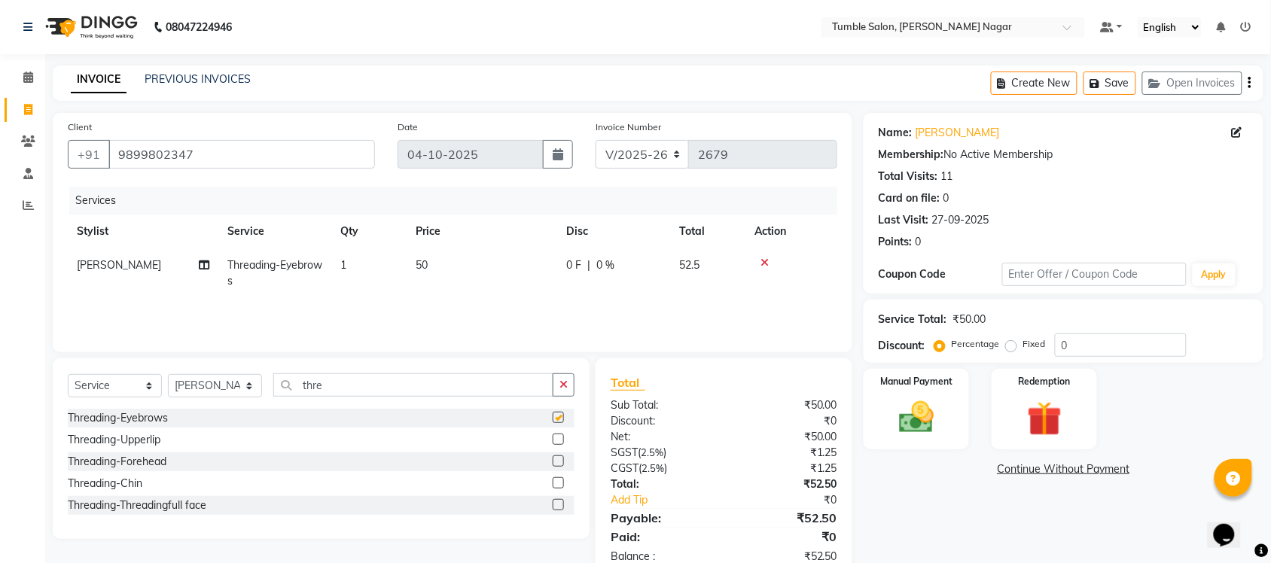
checkbox input "false"
click at [562, 440] on label at bounding box center [558, 439] width 11 height 11
click at [562, 440] on input "checkbox" at bounding box center [558, 440] width 10 height 10
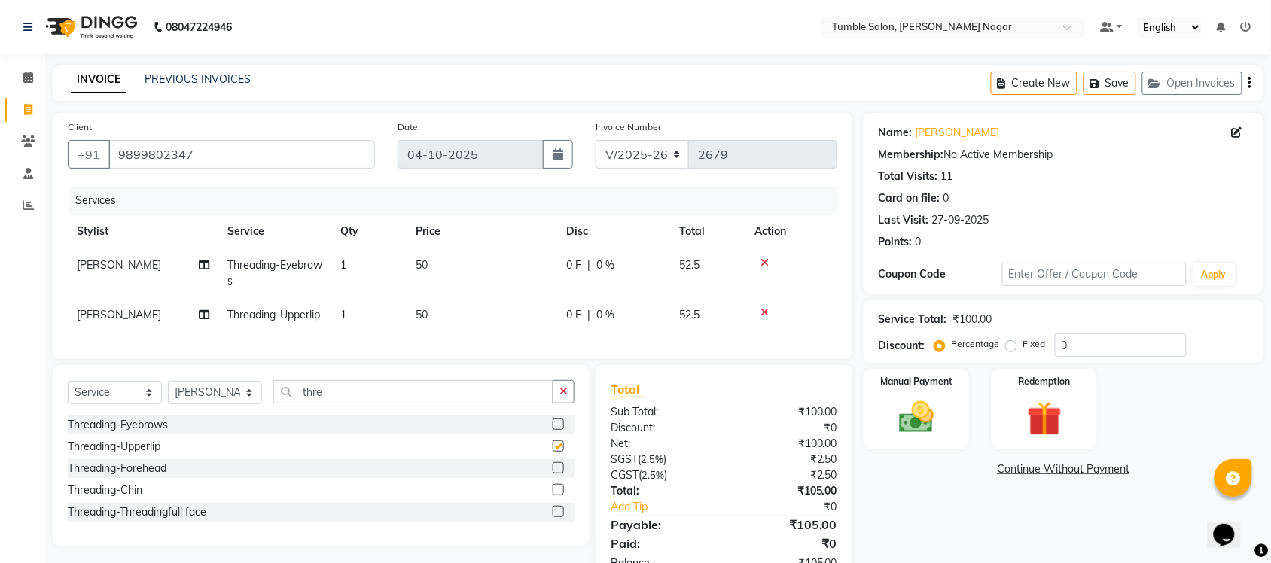
checkbox input "false"
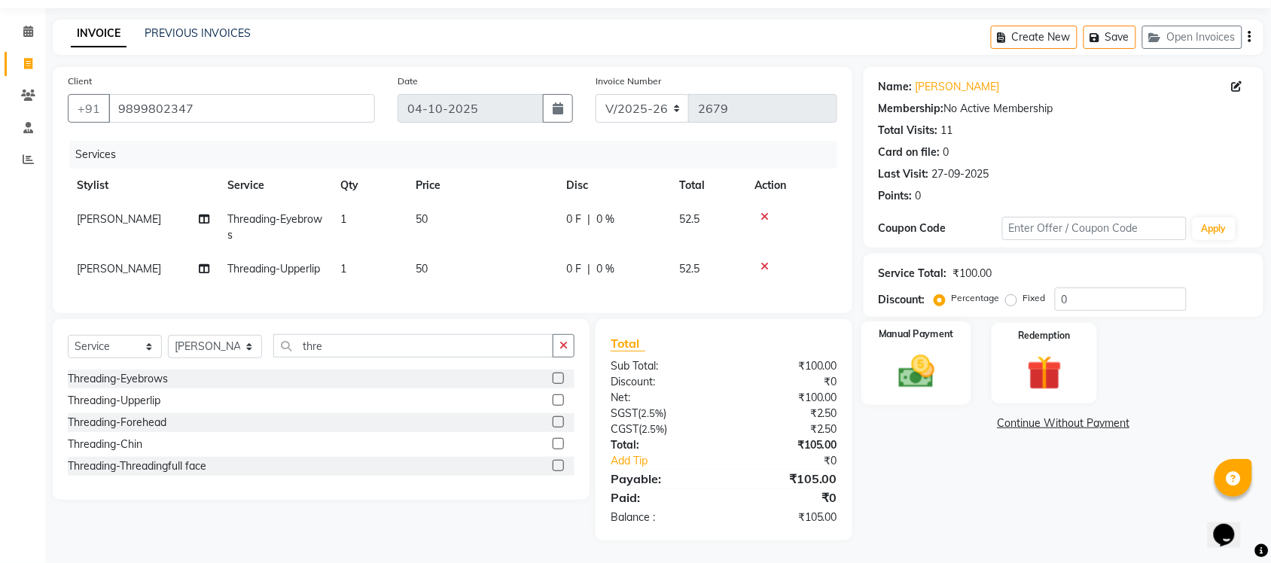
click at [937, 362] on img at bounding box center [916, 371] width 59 height 41
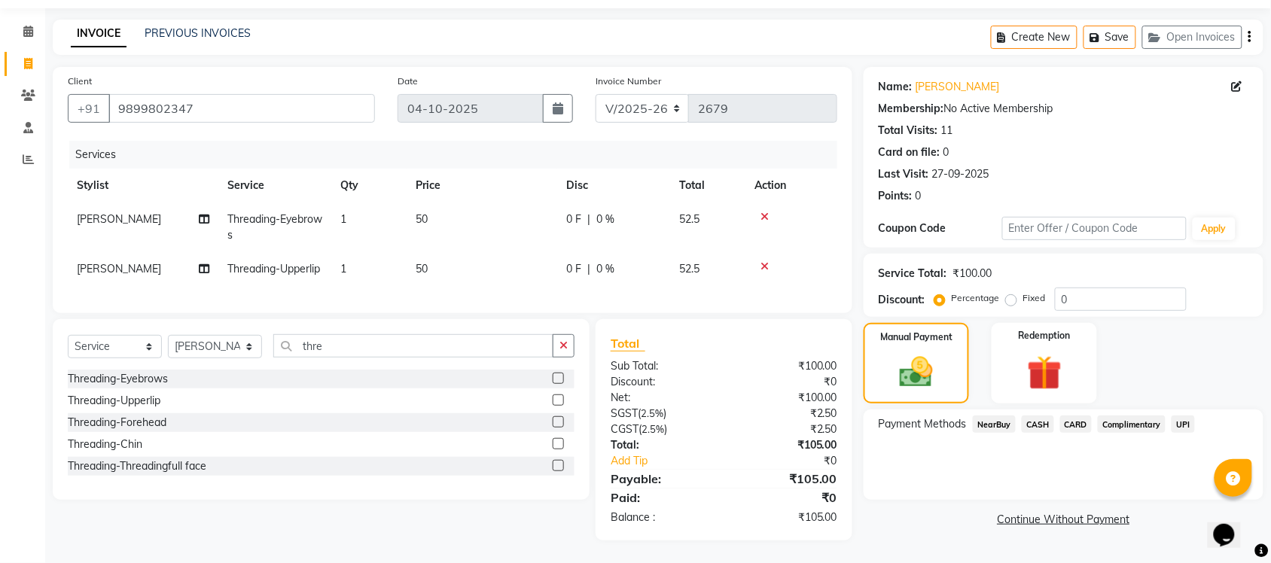
click at [1184, 416] on span "UPI" at bounding box center [1182, 424] width 23 height 17
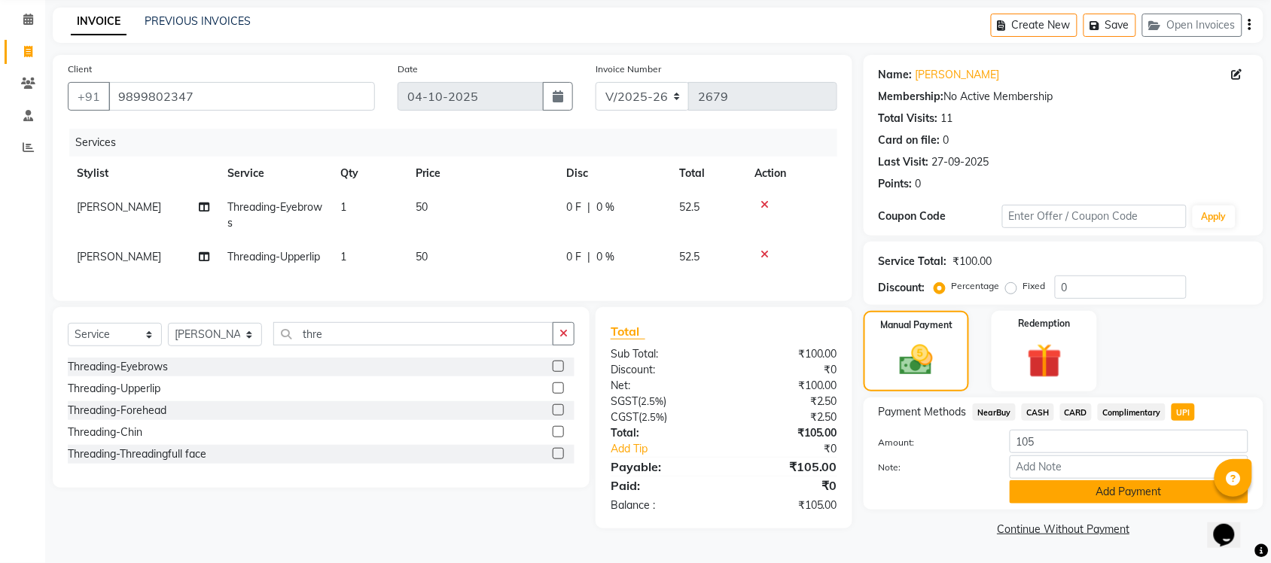
click at [1113, 480] on button "Add Payment" at bounding box center [1128, 491] width 239 height 23
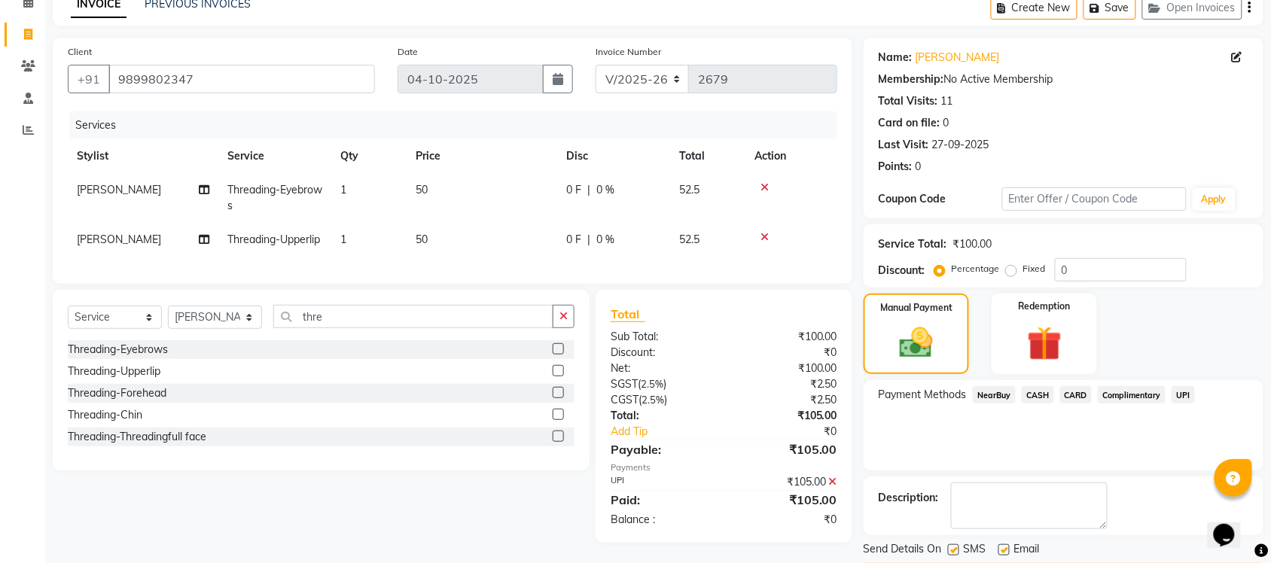
scroll to position [121, 0]
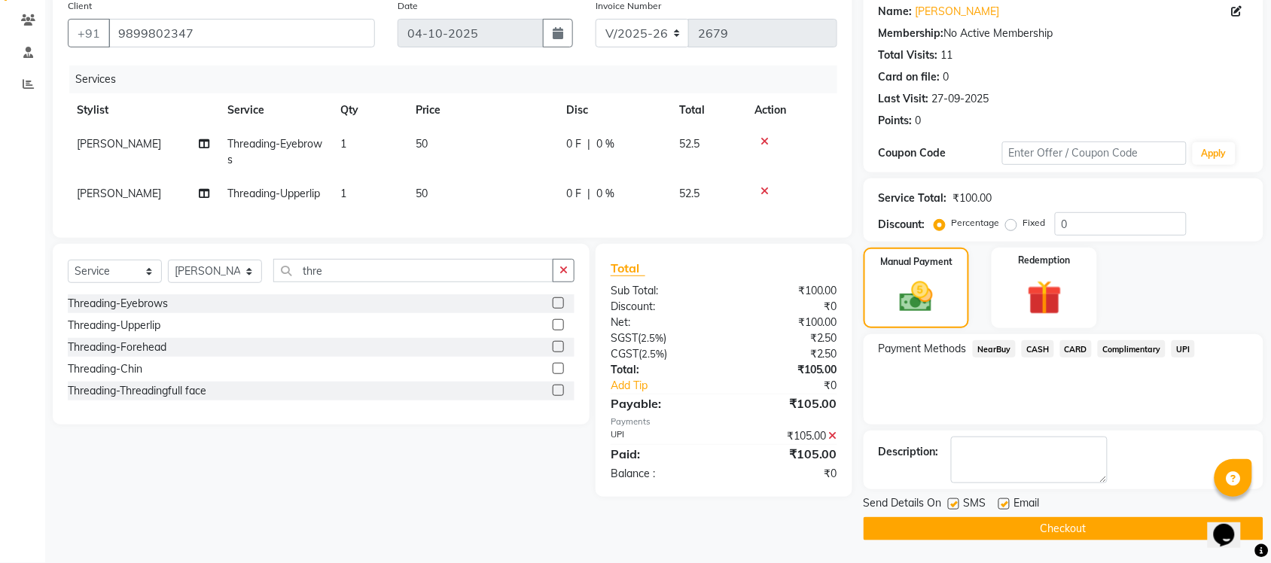
click at [1124, 533] on button "Checkout" at bounding box center [1063, 528] width 400 height 23
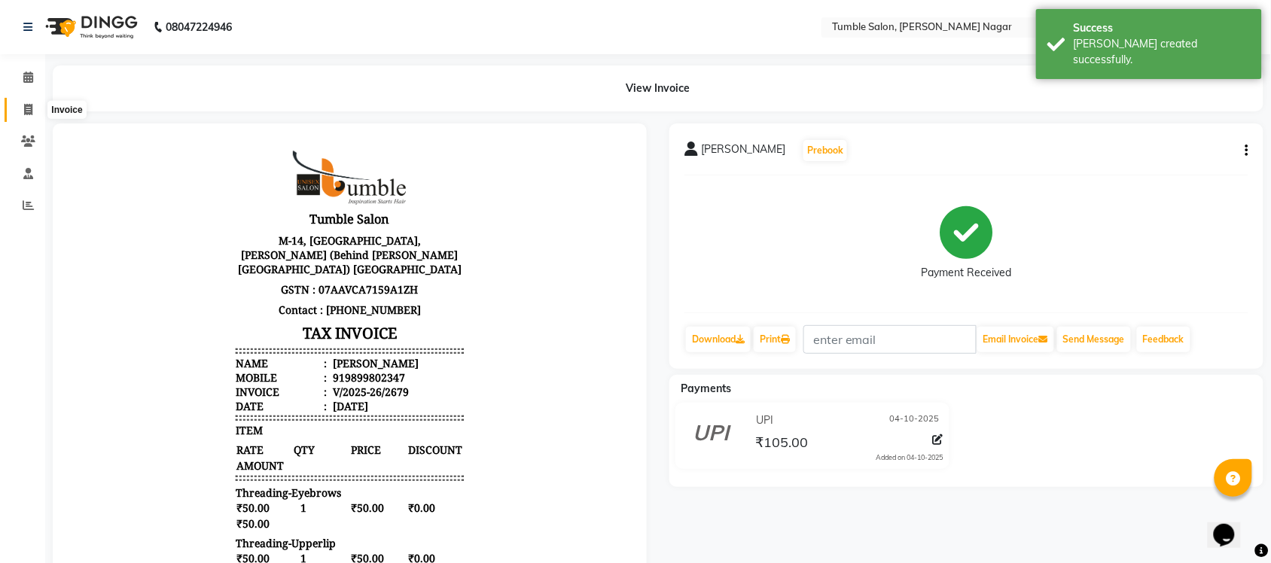
click at [23, 111] on span at bounding box center [28, 110] width 26 height 17
select select "service"
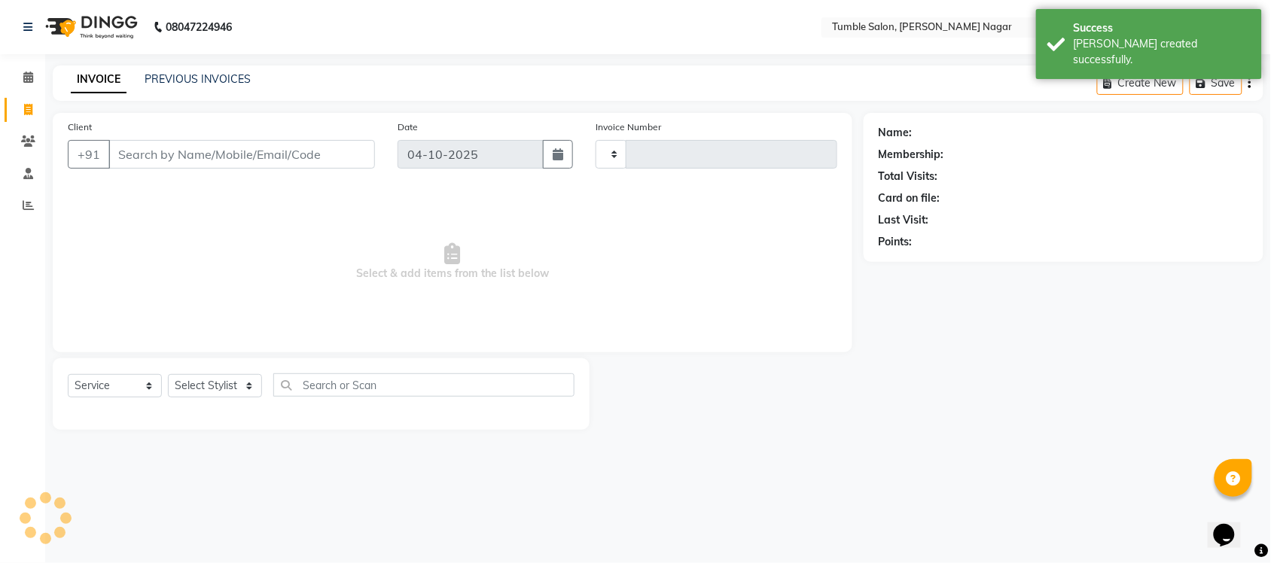
type input "2680"
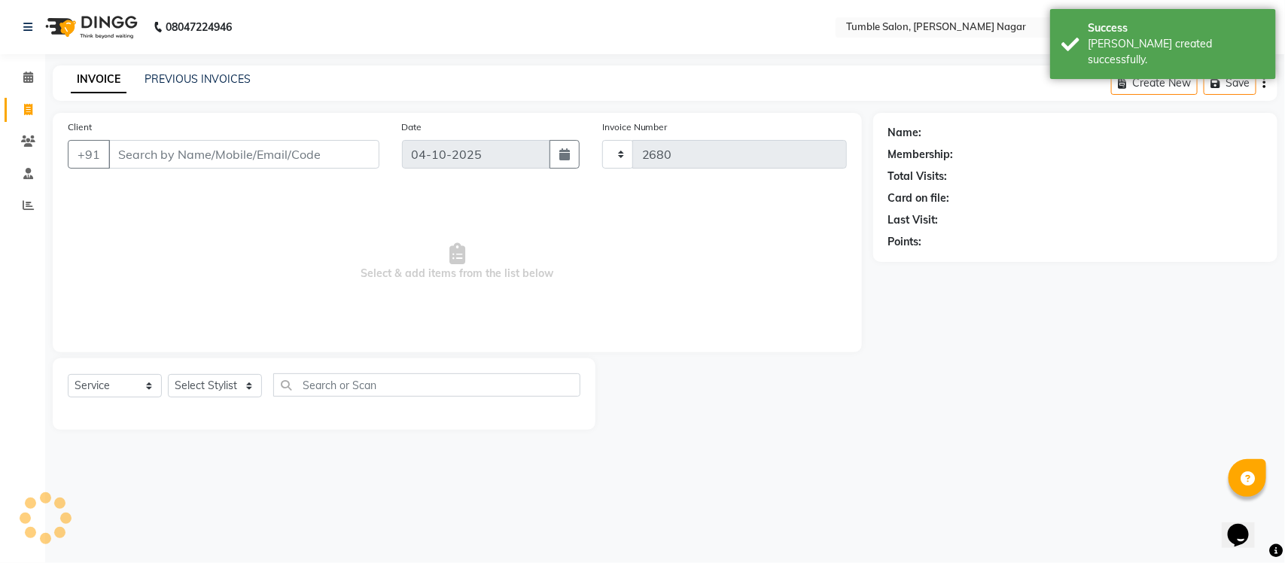
select select "8207"
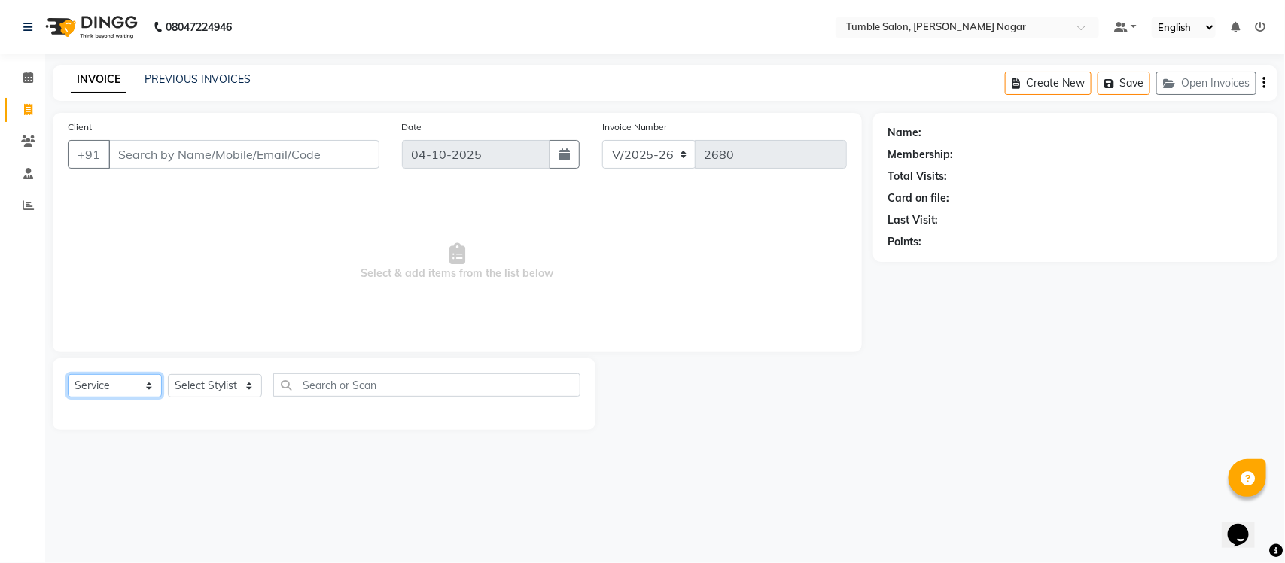
click at [149, 385] on select "Select Service Product Membership Package Voucher Prepaid Gift Card" at bounding box center [115, 385] width 94 height 23
select select "package"
click at [68, 374] on select "Select Service Product Membership Package Voucher Prepaid Gift Card" at bounding box center [115, 385] width 94 height 23
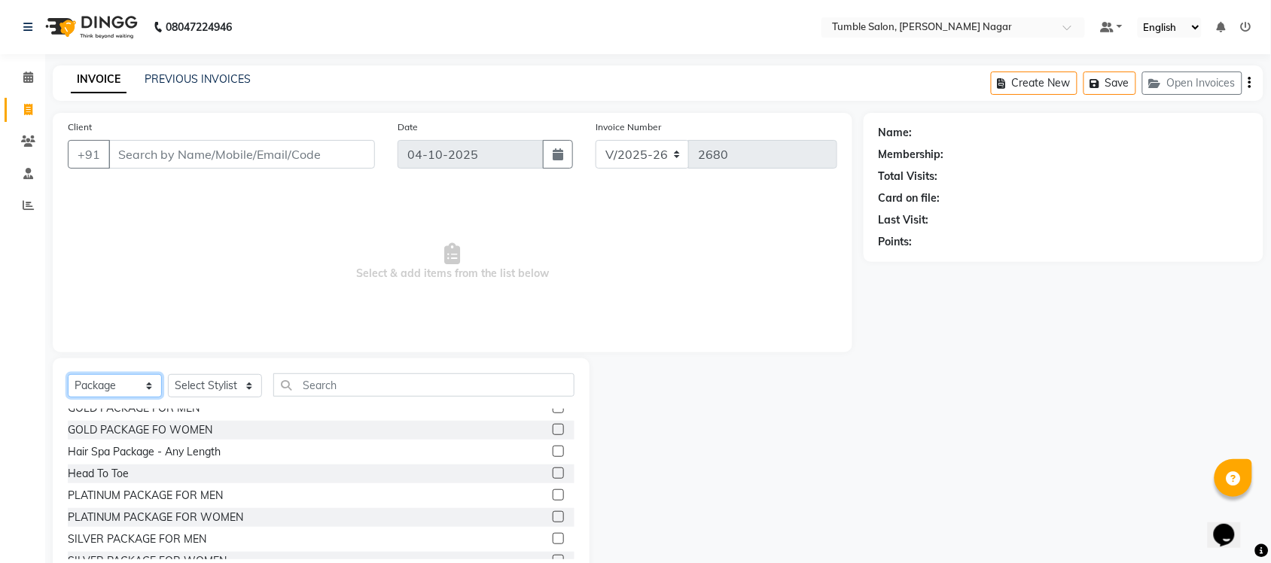
scroll to position [89, 0]
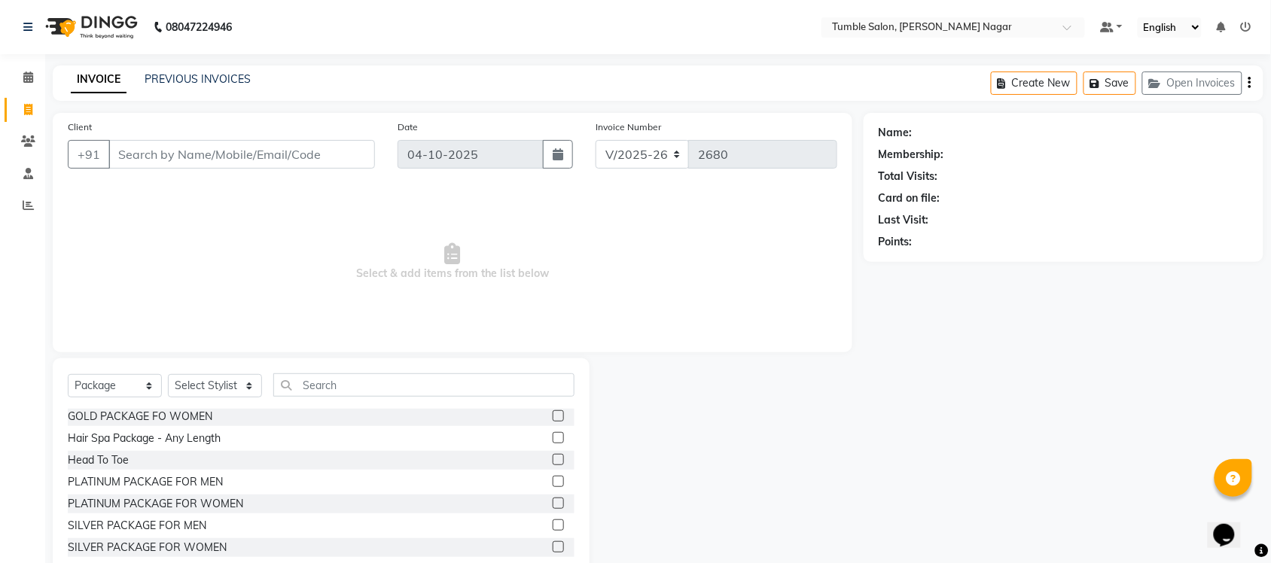
click at [553, 483] on label at bounding box center [558, 481] width 11 height 11
click at [553, 483] on input "checkbox" at bounding box center [558, 482] width 10 height 10
click at [553, 483] on label at bounding box center [558, 481] width 11 height 11
click at [553, 483] on input "checkbox" at bounding box center [558, 482] width 10 height 10
checkbox input "false"
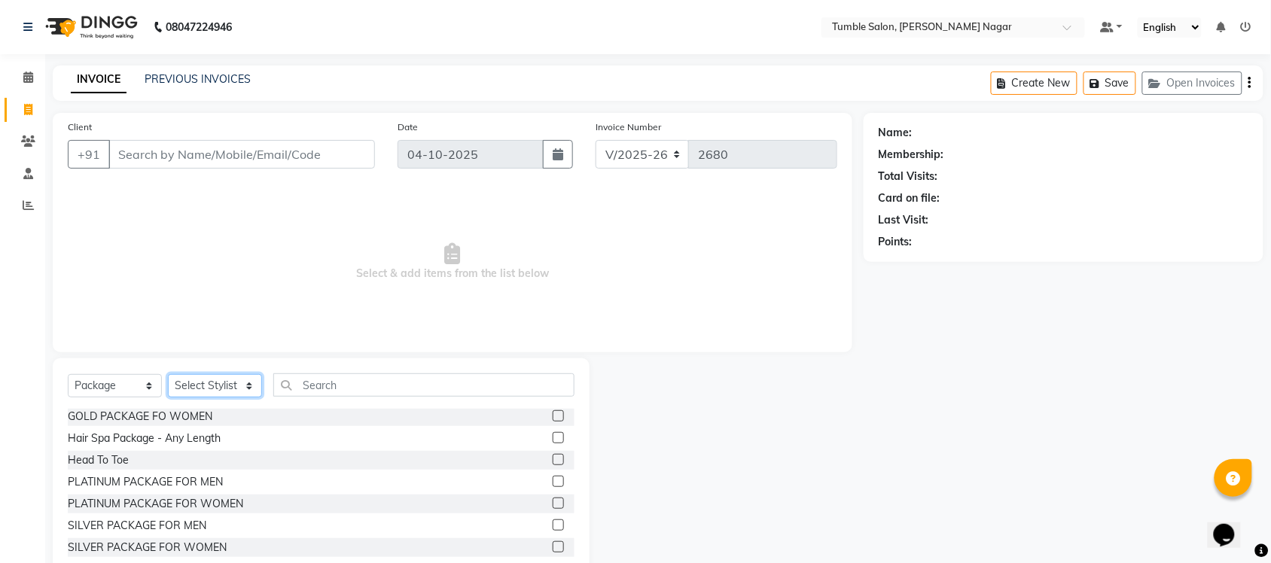
click at [242, 385] on select "Select Stylist Finance id [PERSON_NAME] [PERSON_NAME] [PERSON_NAME] [PERSON_NAM…" at bounding box center [215, 385] width 94 height 23
select select "78889"
click at [168, 374] on select "Select Stylist Finance id [PERSON_NAME] [PERSON_NAME] [PERSON_NAME] [PERSON_NAM…" at bounding box center [215, 385] width 94 height 23
click at [553, 479] on label at bounding box center [558, 481] width 11 height 11
click at [553, 479] on input "checkbox" at bounding box center [558, 482] width 10 height 10
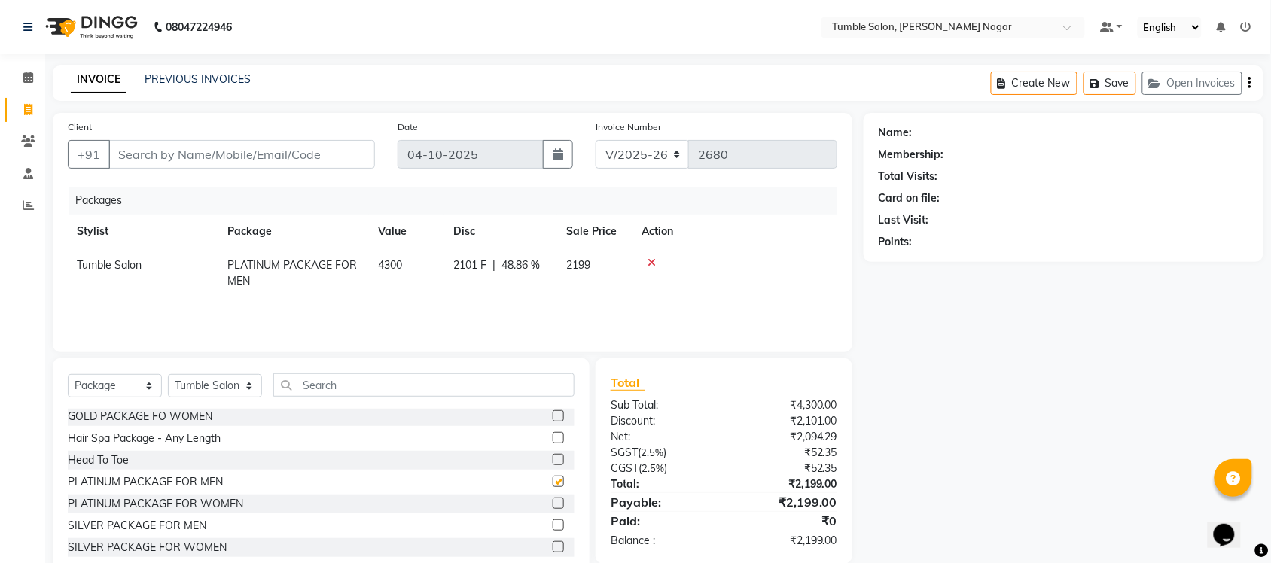
checkbox input "false"
click at [136, 158] on input "Client" at bounding box center [241, 154] width 266 height 29
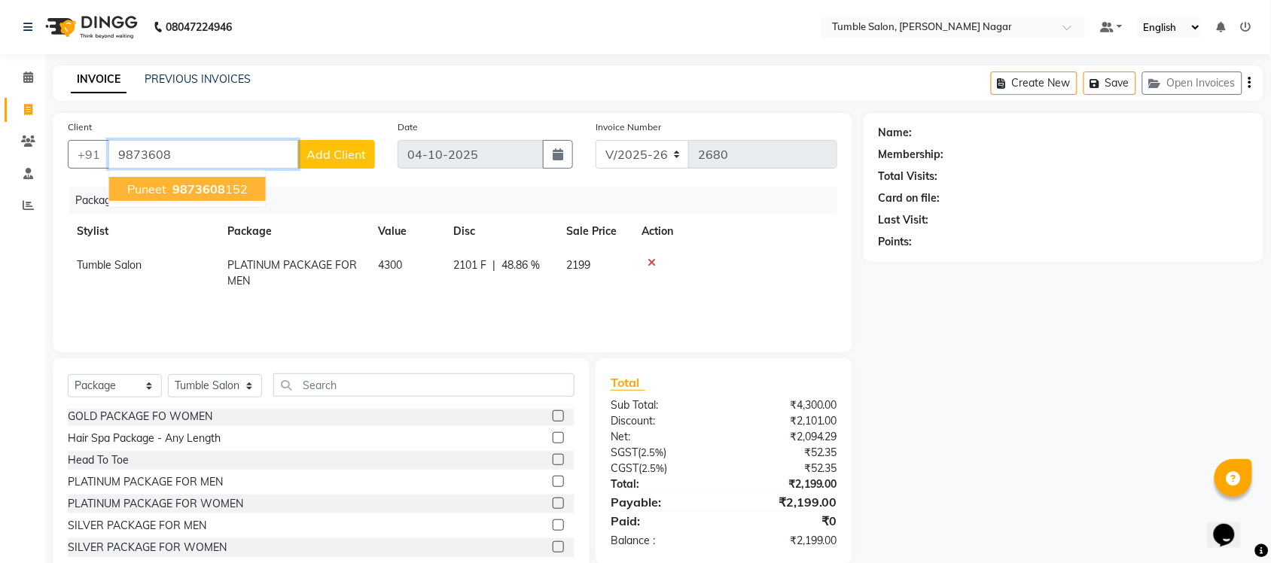
click at [157, 186] on span "Puneet" at bounding box center [146, 188] width 39 height 15
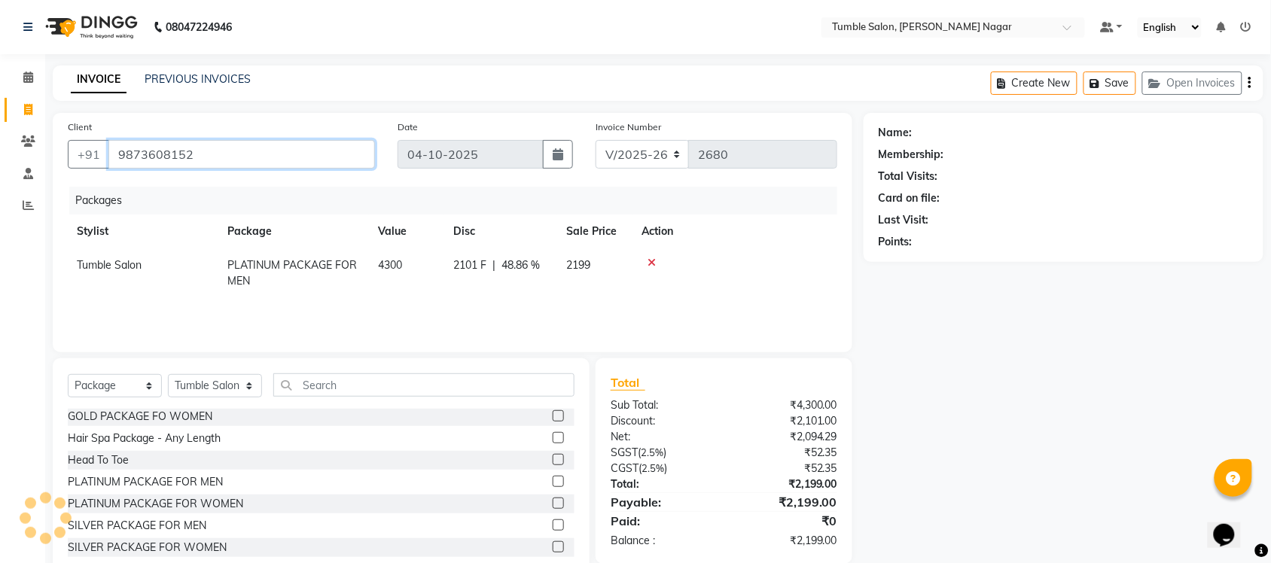
type input "9873608152"
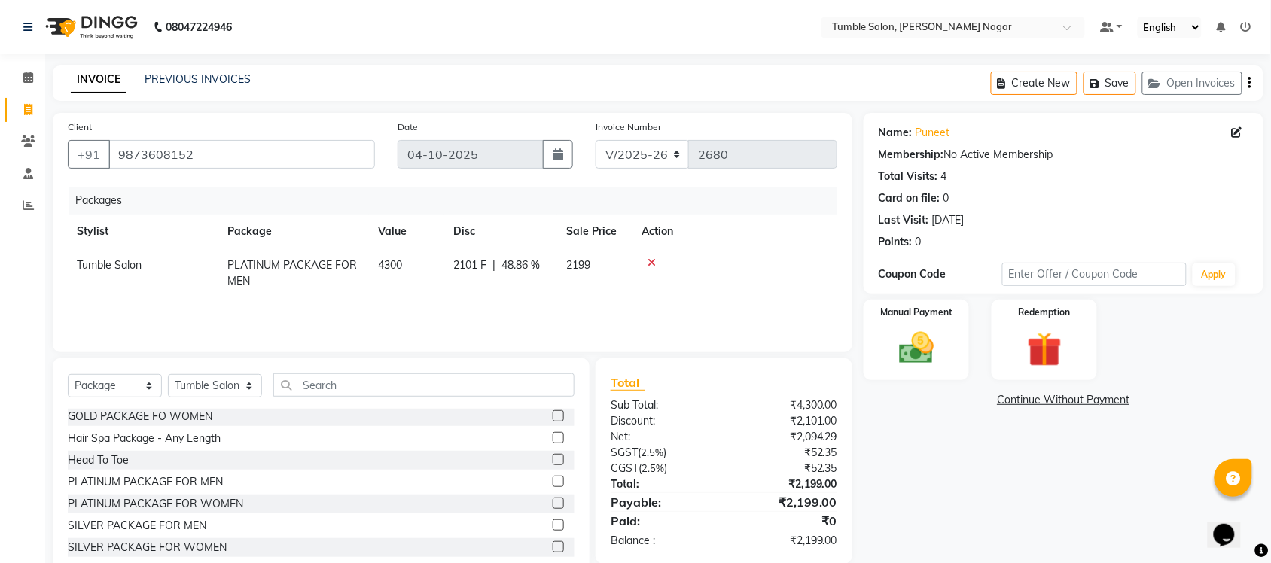
scroll to position [38, 0]
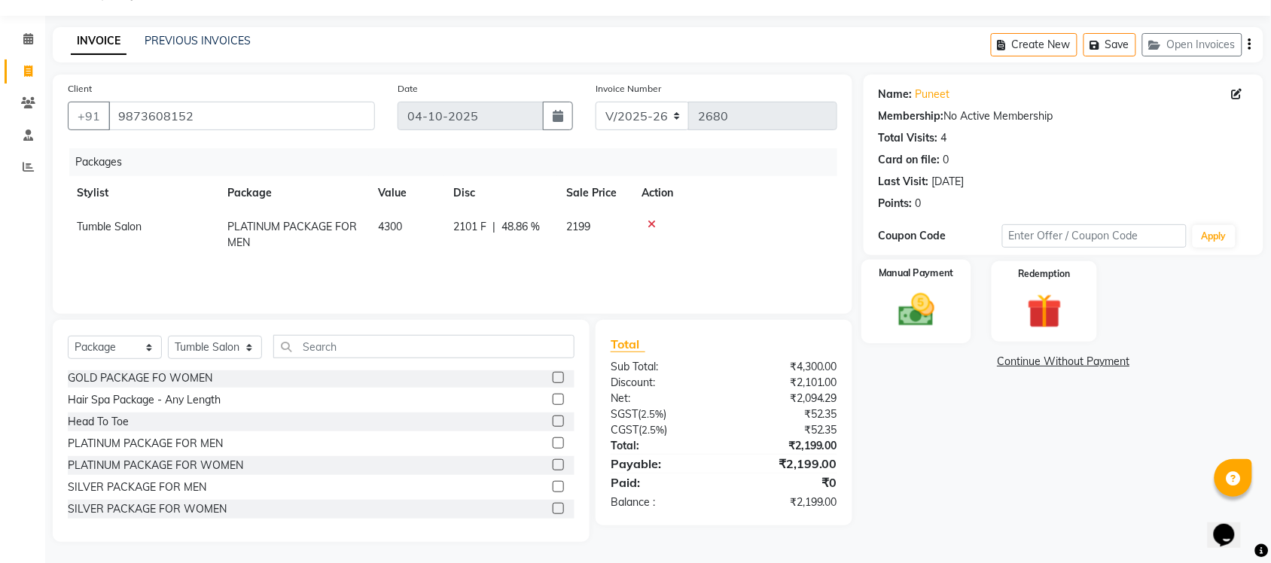
click at [903, 329] on img at bounding box center [916, 309] width 59 height 41
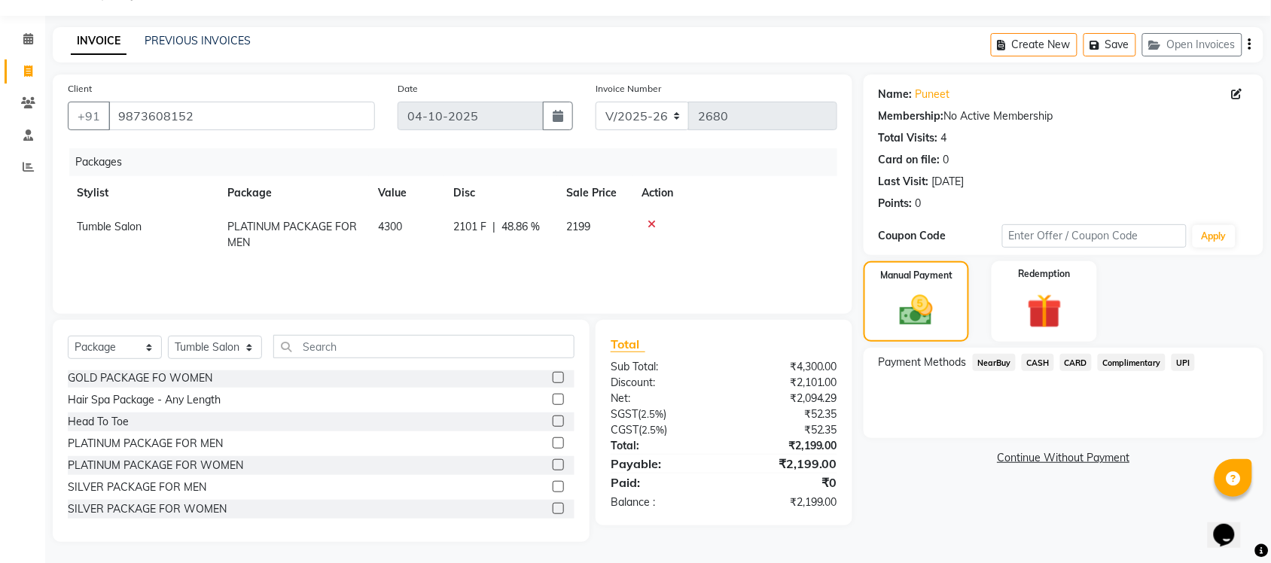
click at [1037, 366] on span "CASH" at bounding box center [1037, 362] width 32 height 17
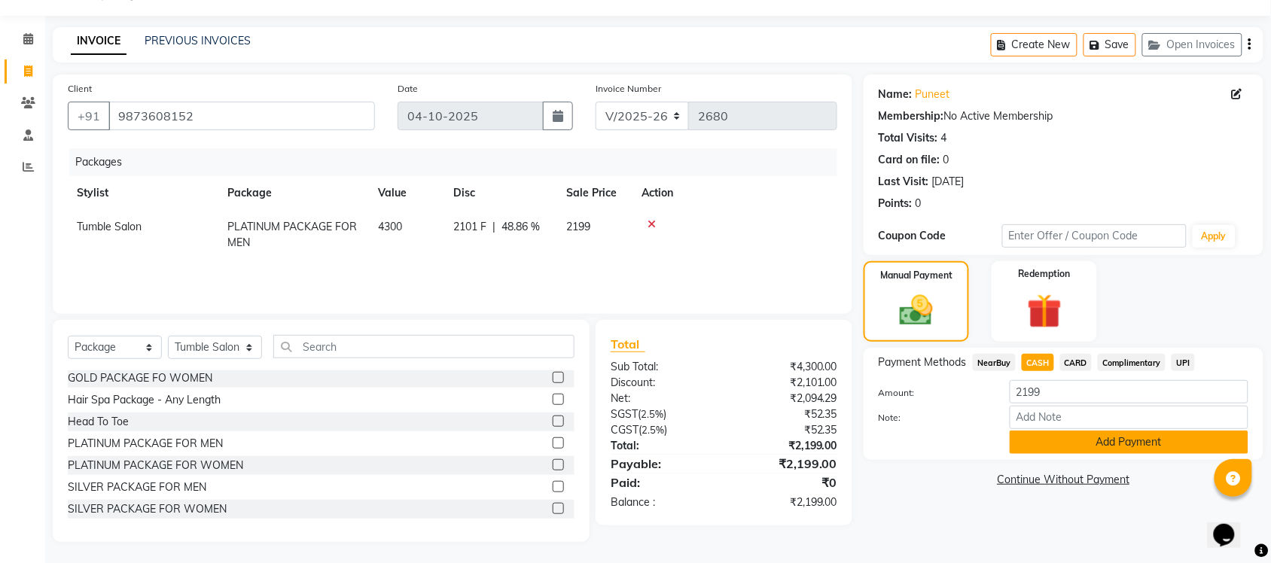
click at [1060, 439] on button "Add Payment" at bounding box center [1128, 442] width 239 height 23
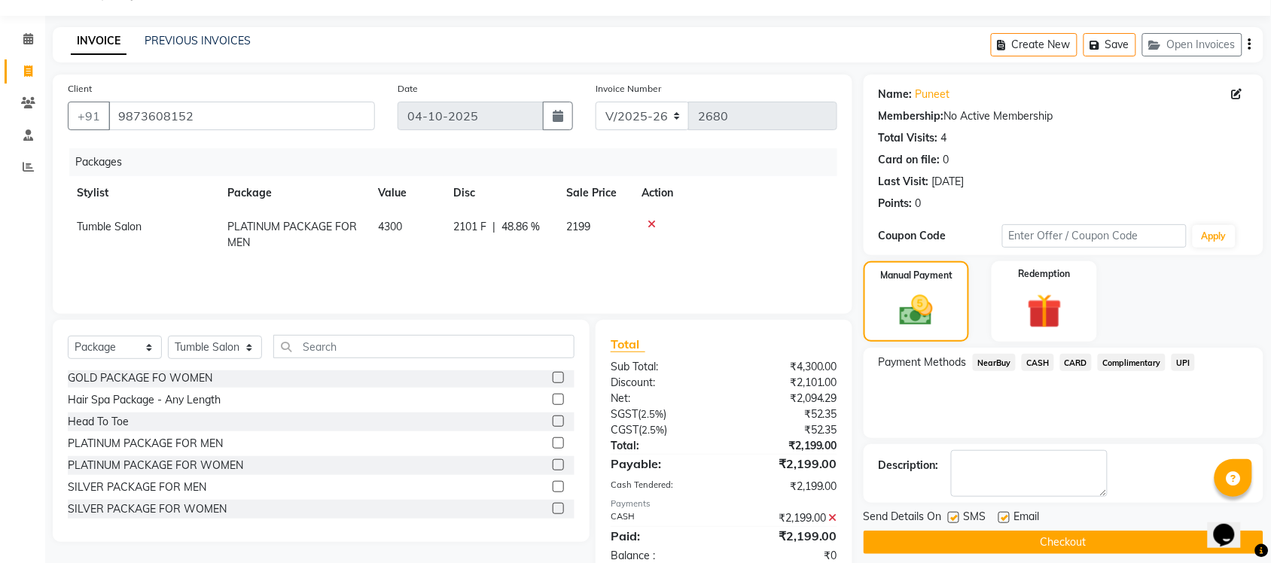
scroll to position [76, 0]
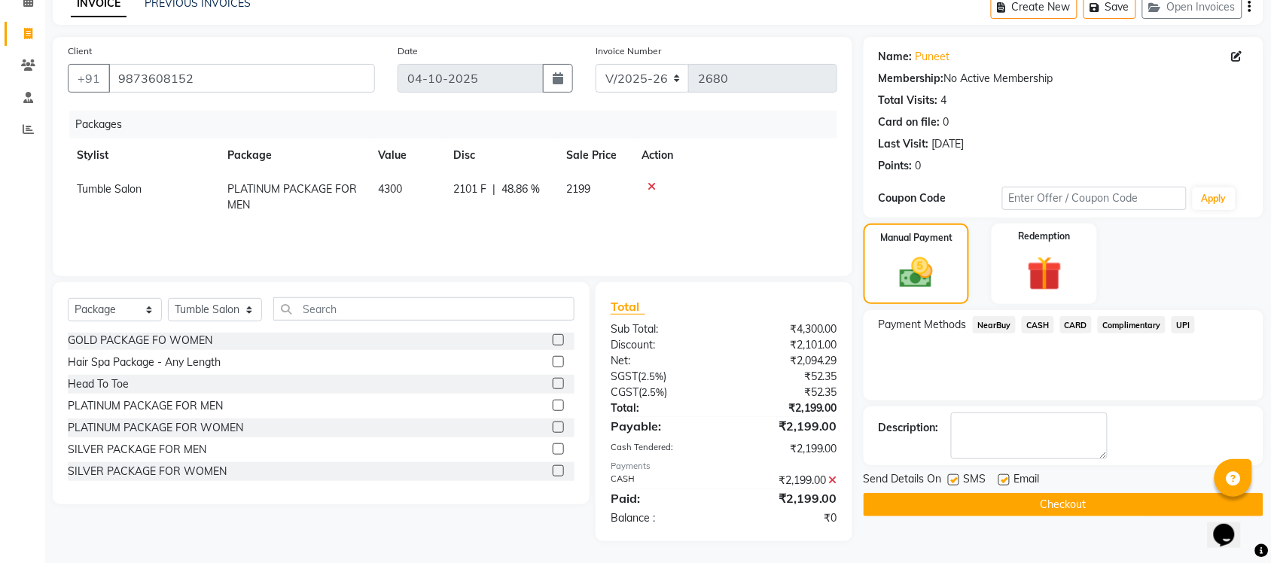
click at [1027, 504] on button "Checkout" at bounding box center [1063, 504] width 400 height 23
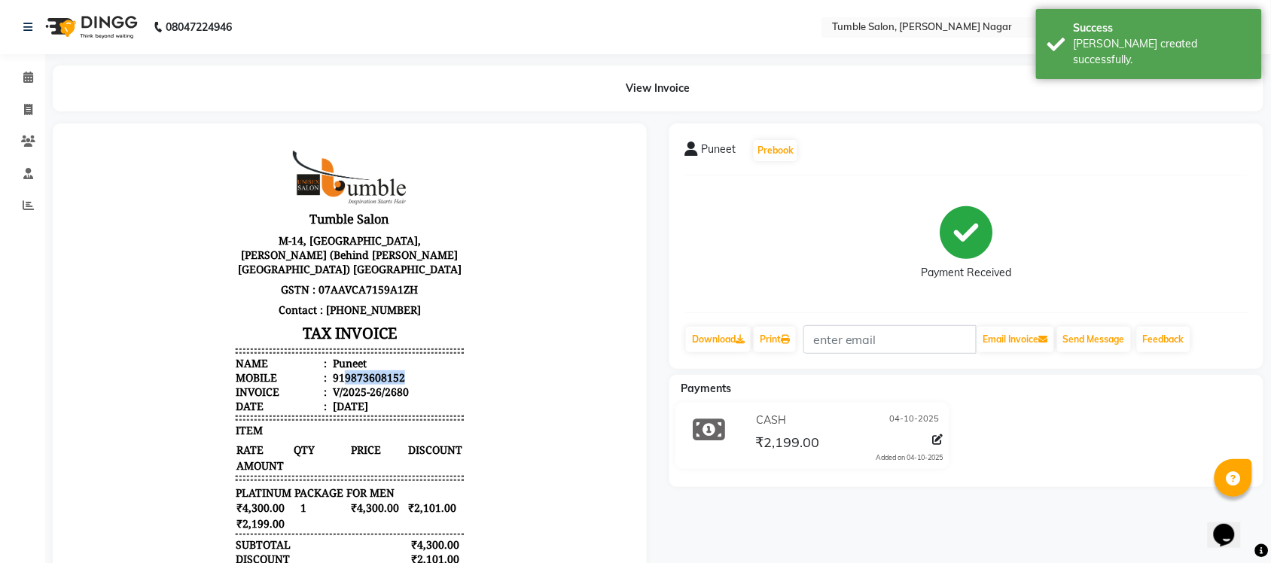
drag, startPoint x: 329, startPoint y: 363, endPoint x: 461, endPoint y: 365, distance: 131.7
click at [461, 365] on body "Tumble Salon M-14, [GEOGRAPHIC_DATA], [PERSON_NAME][GEOGRAPHIC_DATA] (Behind [P…" at bounding box center [349, 450] width 552 height 613
copy div "9873608152"
click at [24, 108] on icon at bounding box center [28, 109] width 8 height 11
select select "service"
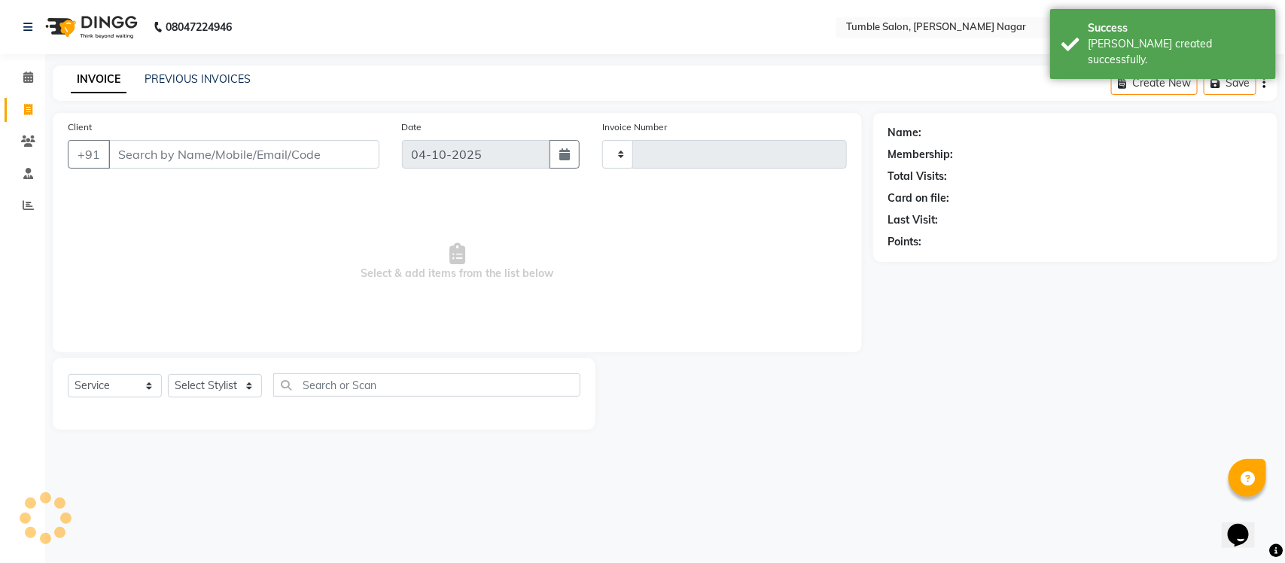
type input "2681"
select select "8207"
click at [151, 151] on input "Client" at bounding box center [243, 154] width 271 height 29
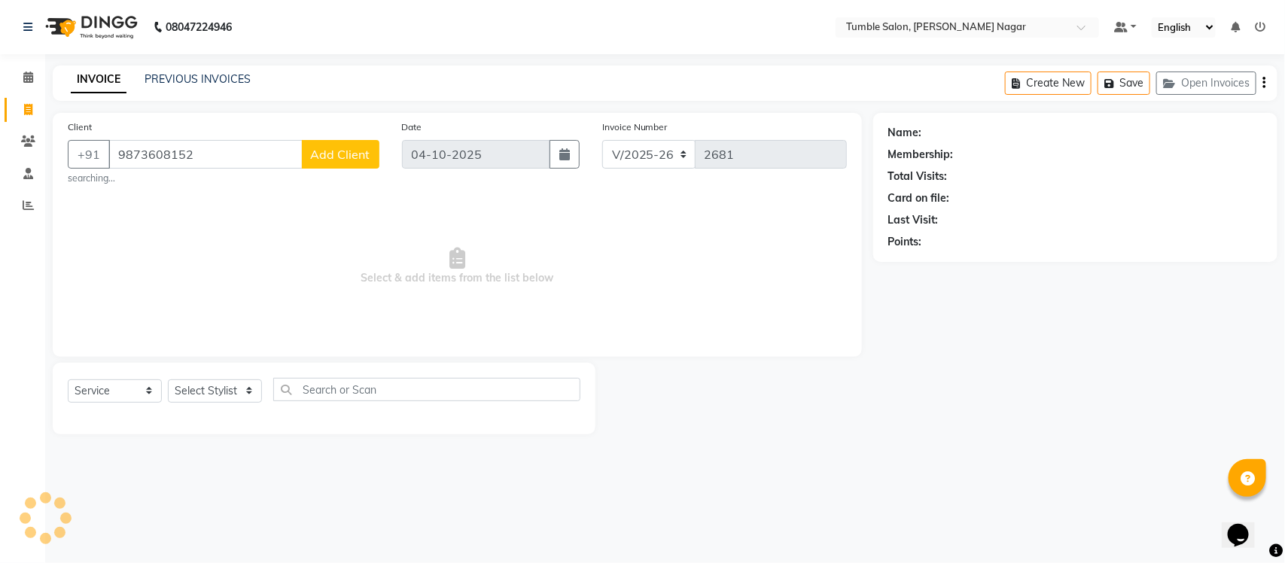
type input "9873608152"
click at [246, 393] on select "Select Stylist Finance id [PERSON_NAME] [PERSON_NAME] [PERSON_NAME] [PERSON_NAM…" at bounding box center [215, 390] width 94 height 23
select select "77847"
click at [168, 379] on select "Select Stylist Finance id [PERSON_NAME] [PERSON_NAME] [PERSON_NAME] [PERSON_NAM…" at bounding box center [215, 390] width 94 height 23
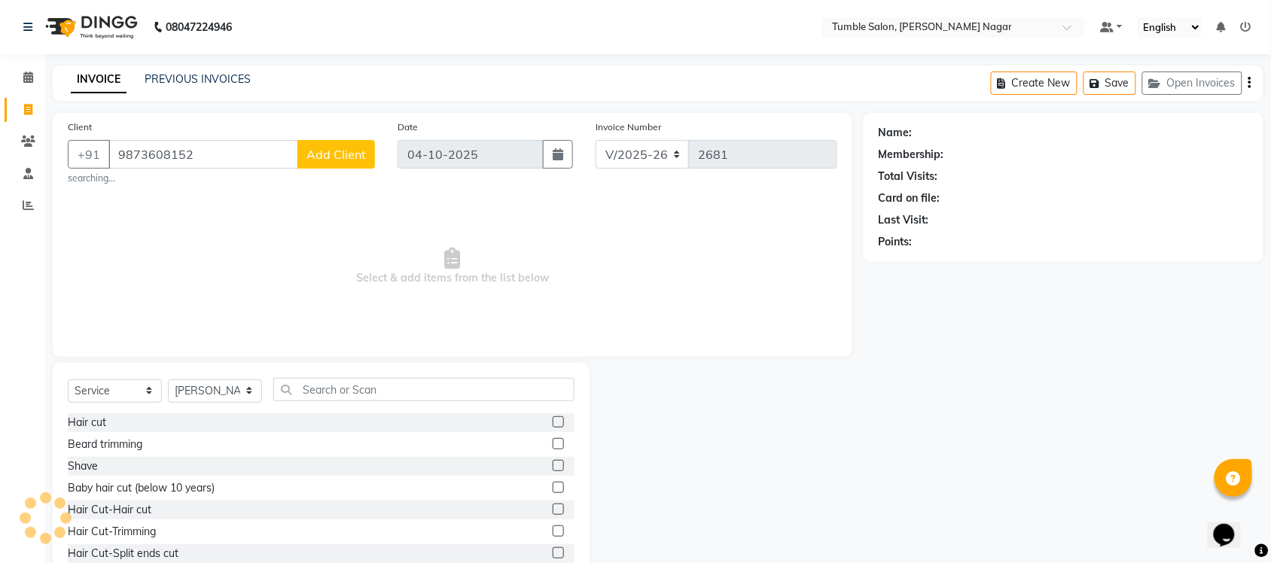
click at [196, 305] on span "Select & add items from the list below" at bounding box center [452, 266] width 769 height 151
click at [148, 302] on span "Select & add items from the list below" at bounding box center [452, 266] width 769 height 151
click at [171, 314] on span "Select & add items from the list below" at bounding box center [452, 266] width 769 height 151
click at [246, 388] on select "Select Stylist Finance id [PERSON_NAME] [PERSON_NAME] [PERSON_NAME] [PERSON_NAM…" at bounding box center [215, 390] width 94 height 23
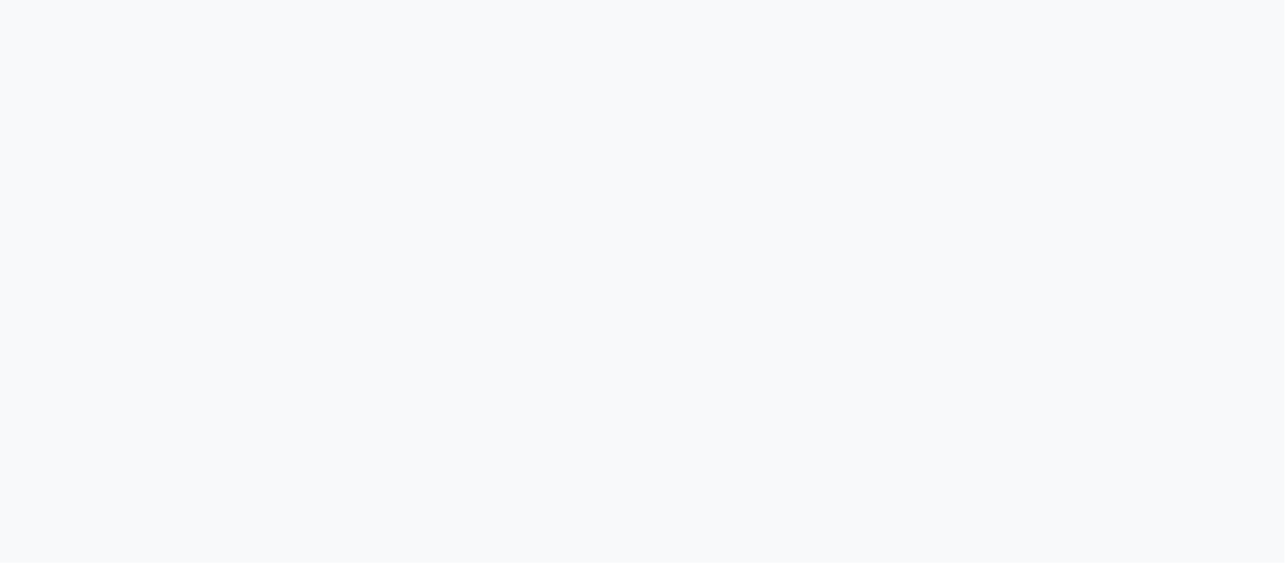
select select "8207"
select select "service"
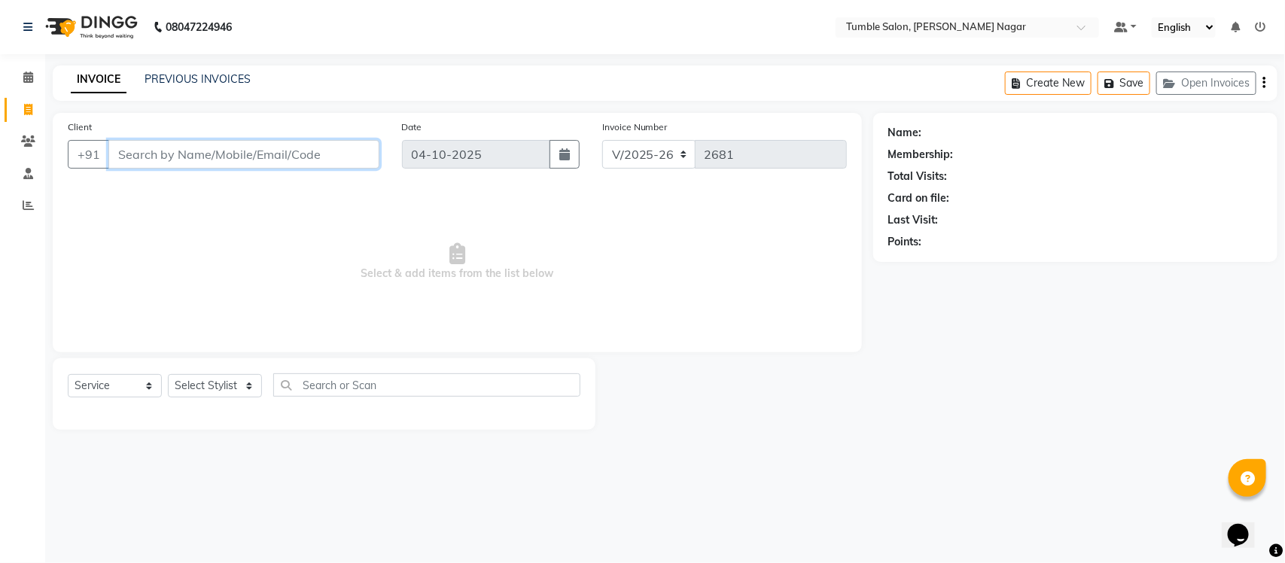
paste input "9873608152"
type input "9873608152"
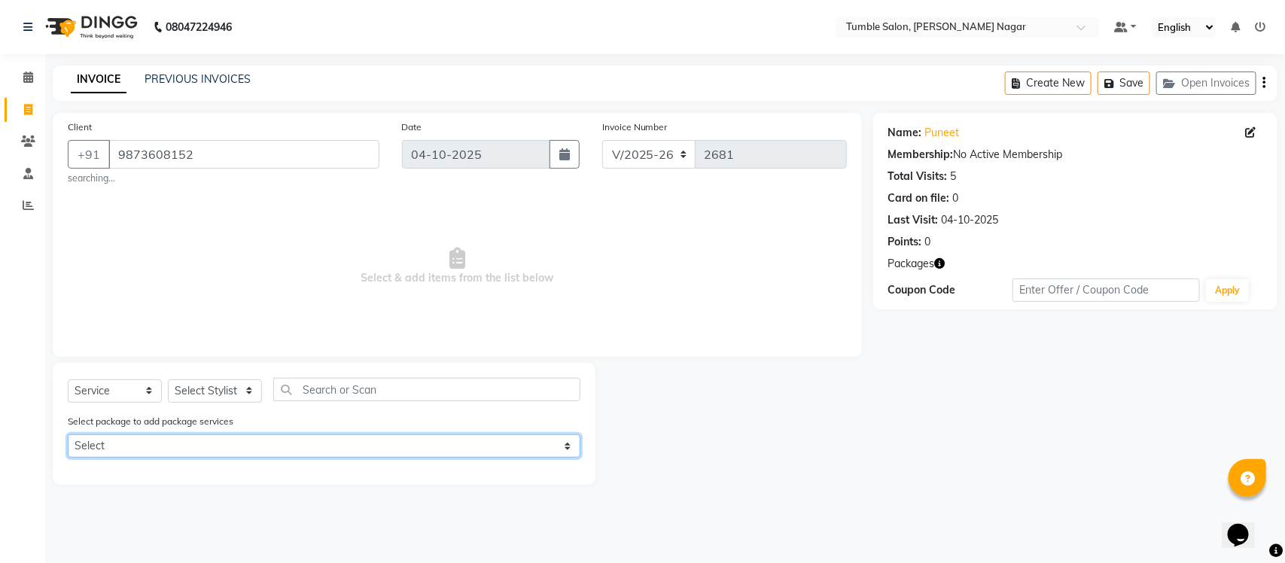
click at [565, 446] on select "Select PLATINUM PACKAGE FOR MEN" at bounding box center [324, 445] width 513 height 23
select select "1: Object"
click at [68, 434] on select "Select PLATINUM PACKAGE FOR MEN" at bounding box center [324, 445] width 513 height 23
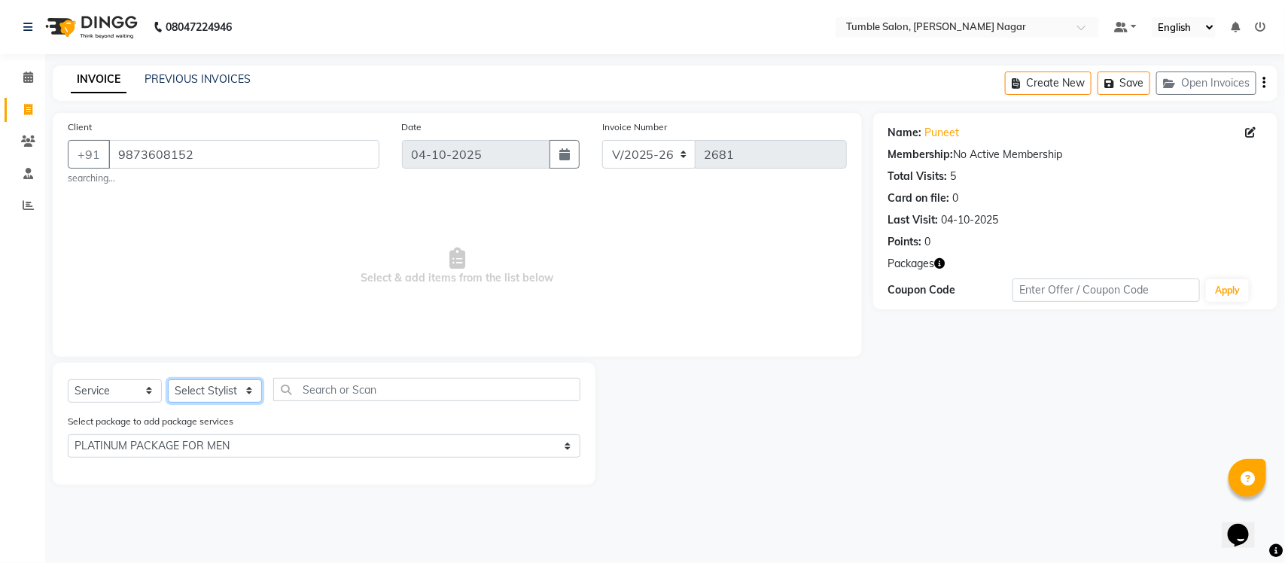
click at [246, 394] on select "Select Stylist Finance id [PERSON_NAME] [PERSON_NAME] [PERSON_NAME] [PERSON_NAM…" at bounding box center [215, 390] width 94 height 23
select select "77847"
click at [168, 379] on select "Select Stylist Finance id [PERSON_NAME] [PERSON_NAME] [PERSON_NAME] [PERSON_NAM…" at bounding box center [215, 390] width 94 height 23
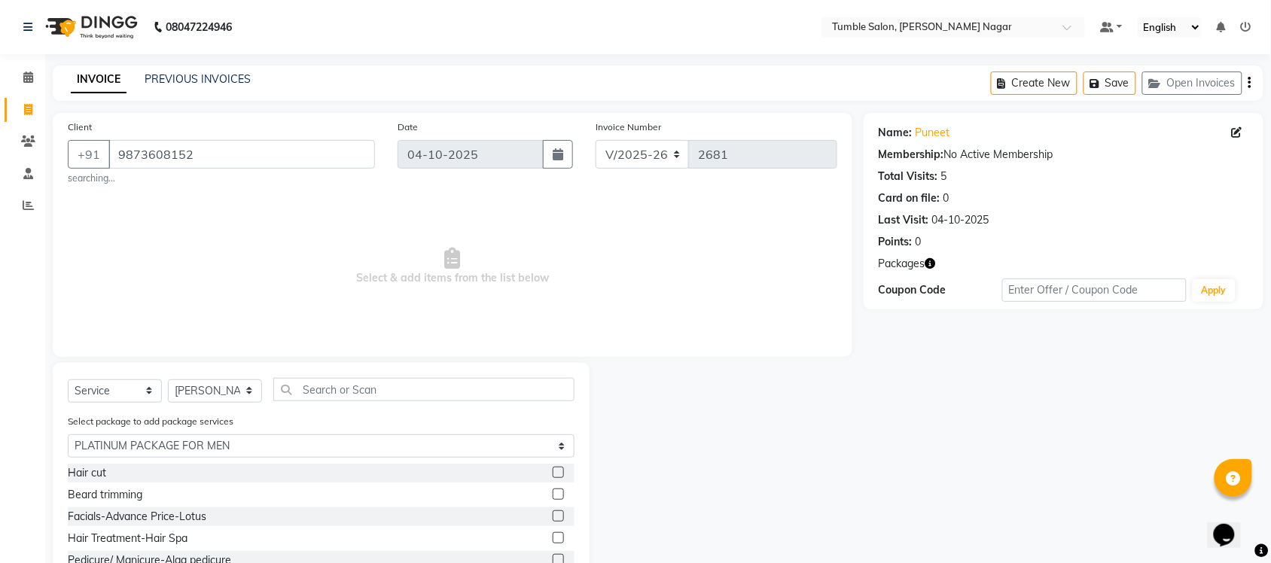
click at [555, 473] on label at bounding box center [558, 472] width 11 height 11
click at [555, 473] on input "checkbox" at bounding box center [558, 473] width 10 height 10
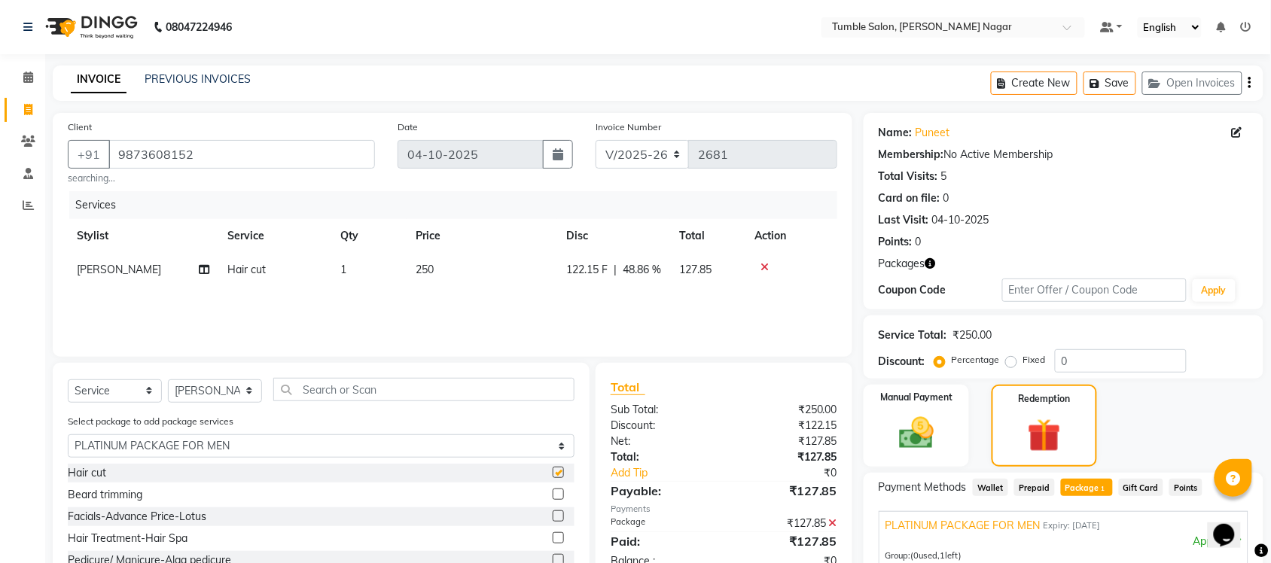
checkbox input "false"
click at [554, 490] on label at bounding box center [558, 494] width 11 height 11
click at [554, 490] on input "checkbox" at bounding box center [558, 495] width 10 height 10
checkbox input "false"
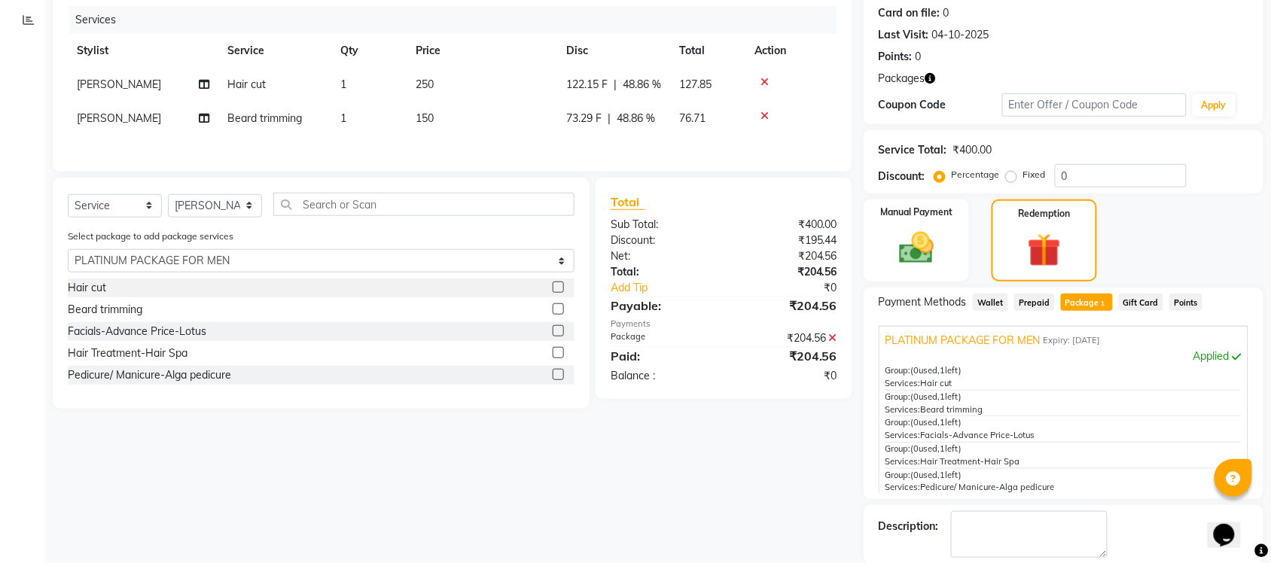
scroll to position [260, 0]
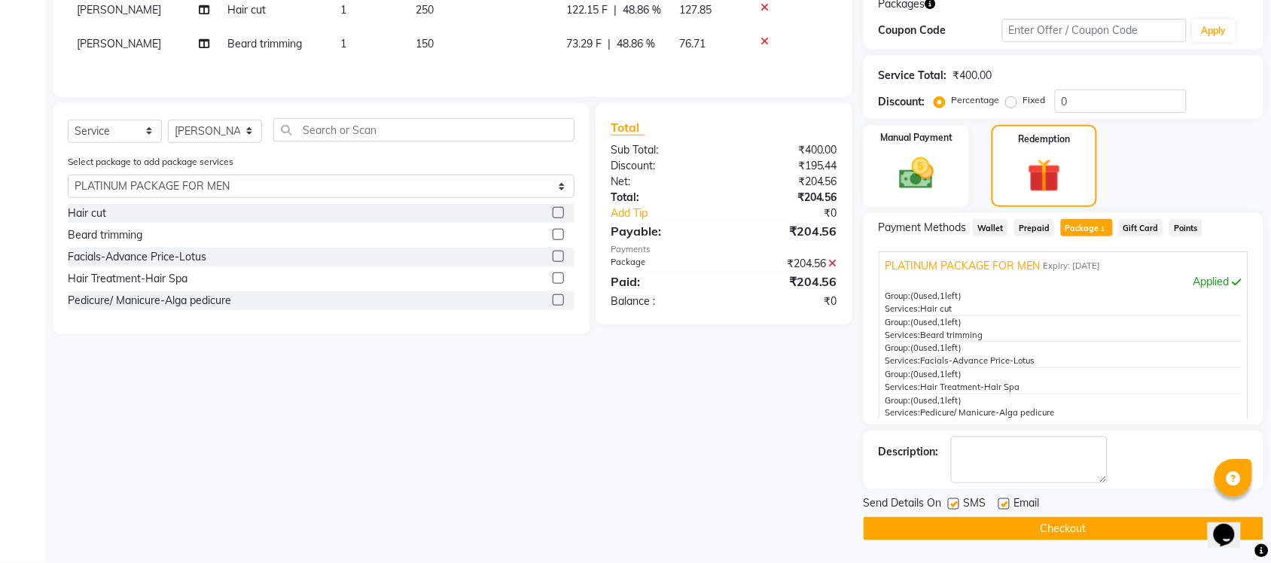
click at [554, 262] on label at bounding box center [558, 256] width 11 height 11
click at [554, 262] on input "checkbox" at bounding box center [558, 257] width 10 height 10
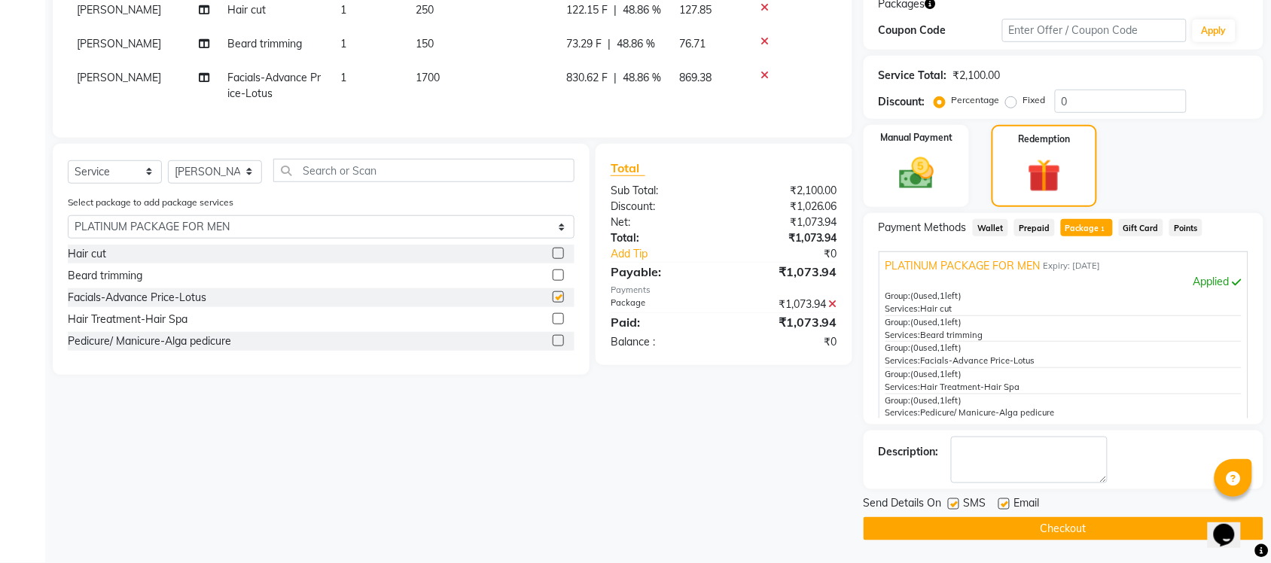
checkbox input "false"
click at [105, 84] on span "[PERSON_NAME]" at bounding box center [119, 78] width 84 height 14
select select "77847"
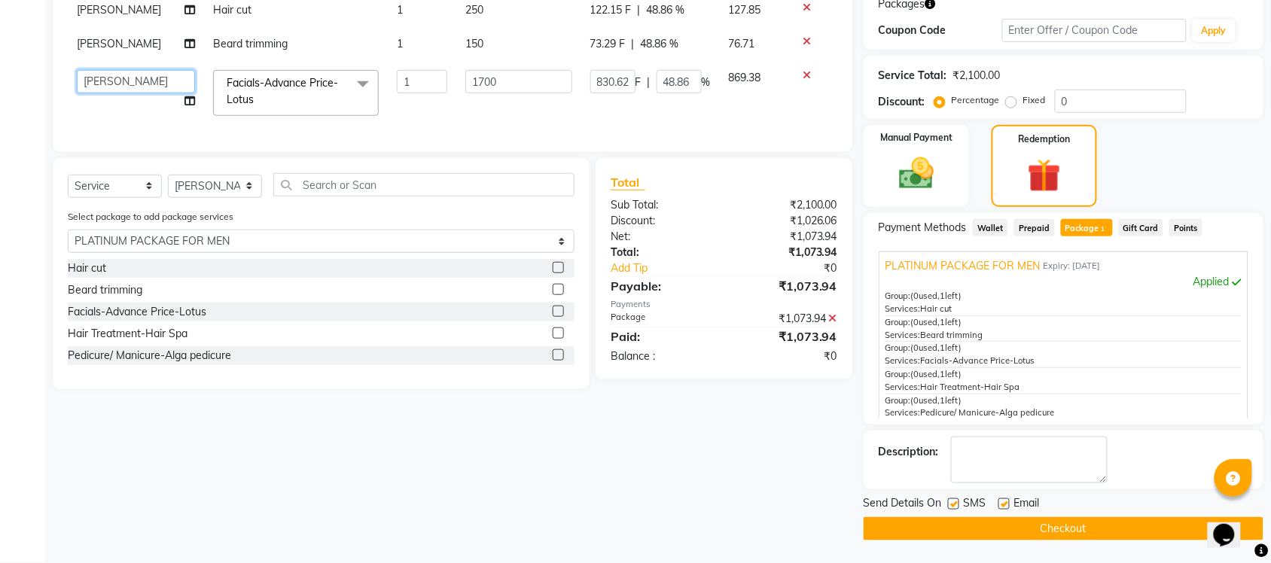
click at [105, 87] on select "Finance id [PERSON_NAME] Govind [PERSON_NAME] Krishna [PERSON_NAME] [PERSON_NAM…" at bounding box center [136, 81] width 118 height 23
select select "77846"
click at [553, 339] on label at bounding box center [558, 332] width 11 height 11
click at [553, 339] on input "checkbox" at bounding box center [558, 334] width 10 height 10
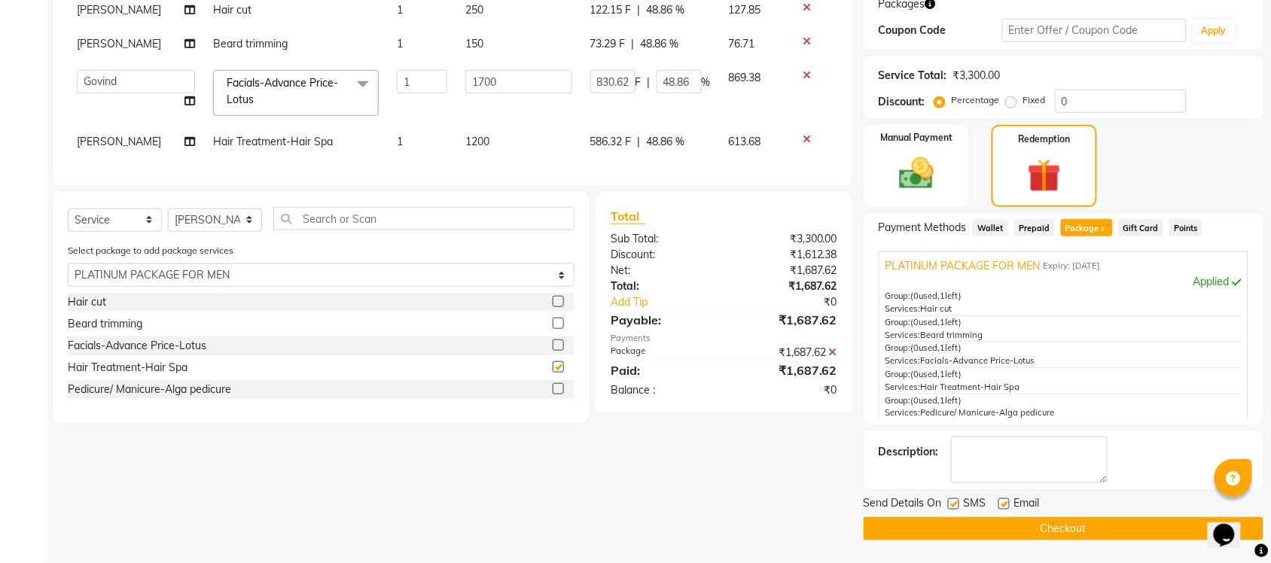
checkbox input "false"
click at [559, 394] on label at bounding box center [558, 388] width 11 height 11
click at [559, 394] on input "checkbox" at bounding box center [558, 390] width 10 height 10
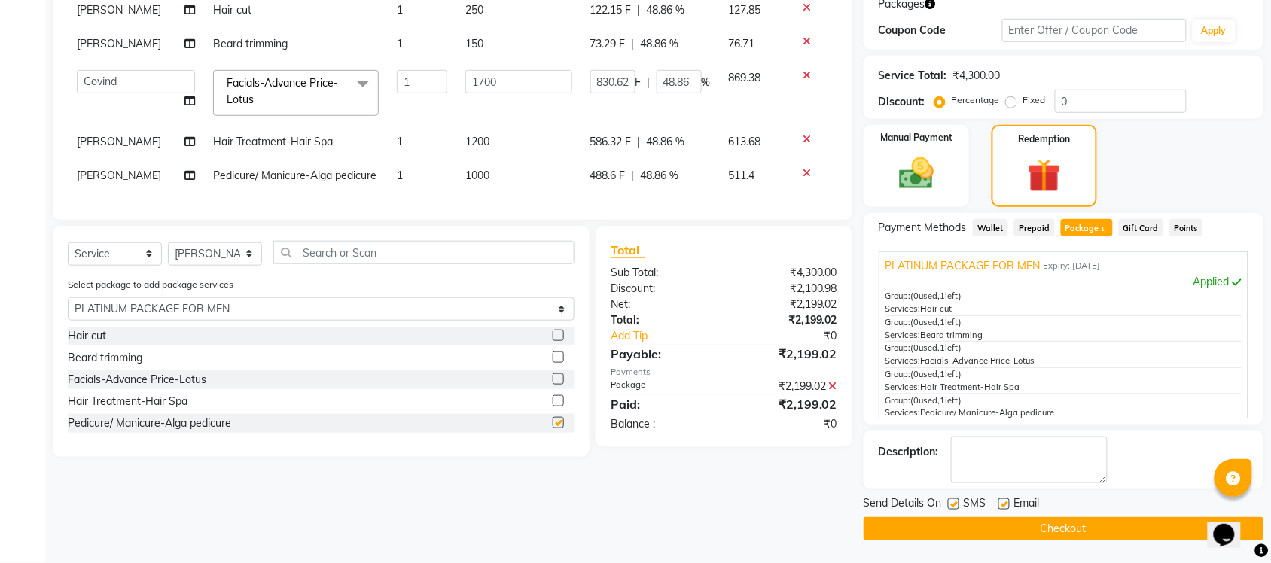
checkbox input "false"
click at [84, 144] on span "[PERSON_NAME]" at bounding box center [119, 142] width 84 height 14
select select "77847"
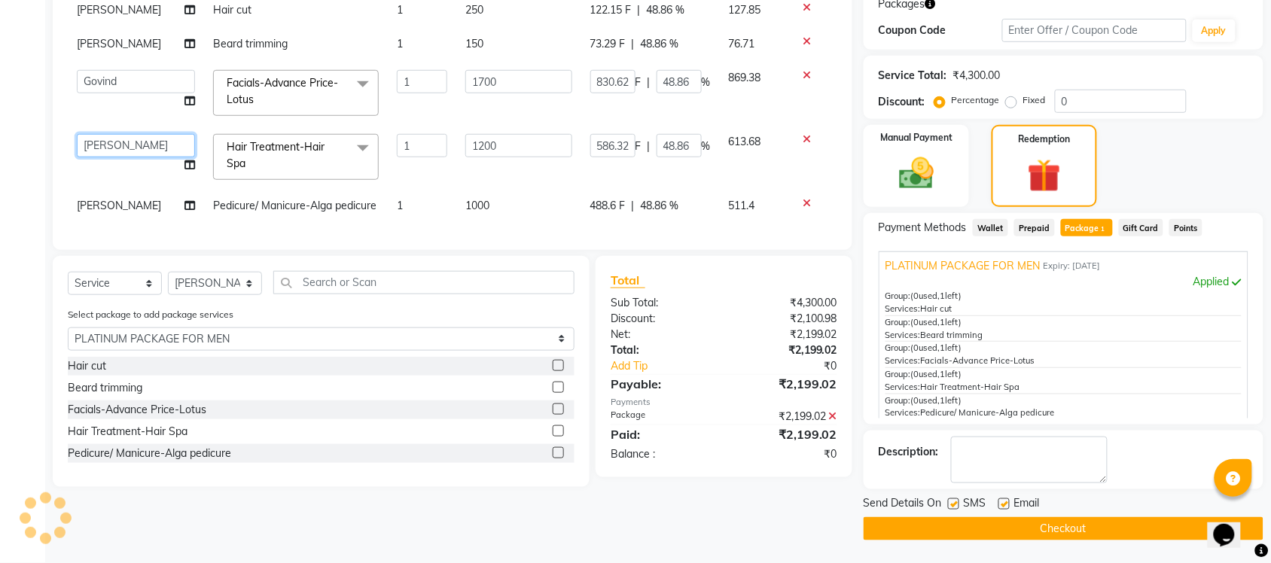
click at [96, 148] on select "Finance id [PERSON_NAME] Govind [PERSON_NAME] Krishna [PERSON_NAME] [PERSON_NAM…" at bounding box center [136, 145] width 118 height 23
click at [77, 134] on select "Finance id [PERSON_NAME] Govind [PERSON_NAME] Krishna [PERSON_NAME] [PERSON_NAM…" at bounding box center [136, 145] width 118 height 23
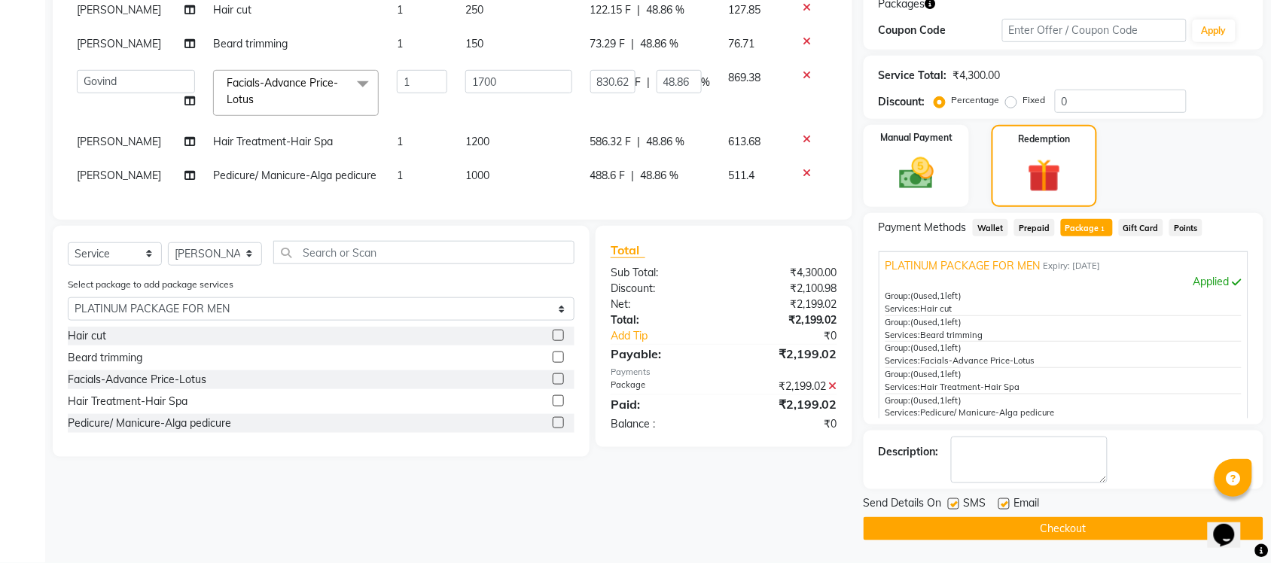
click at [1029, 531] on button "Checkout" at bounding box center [1063, 528] width 400 height 23
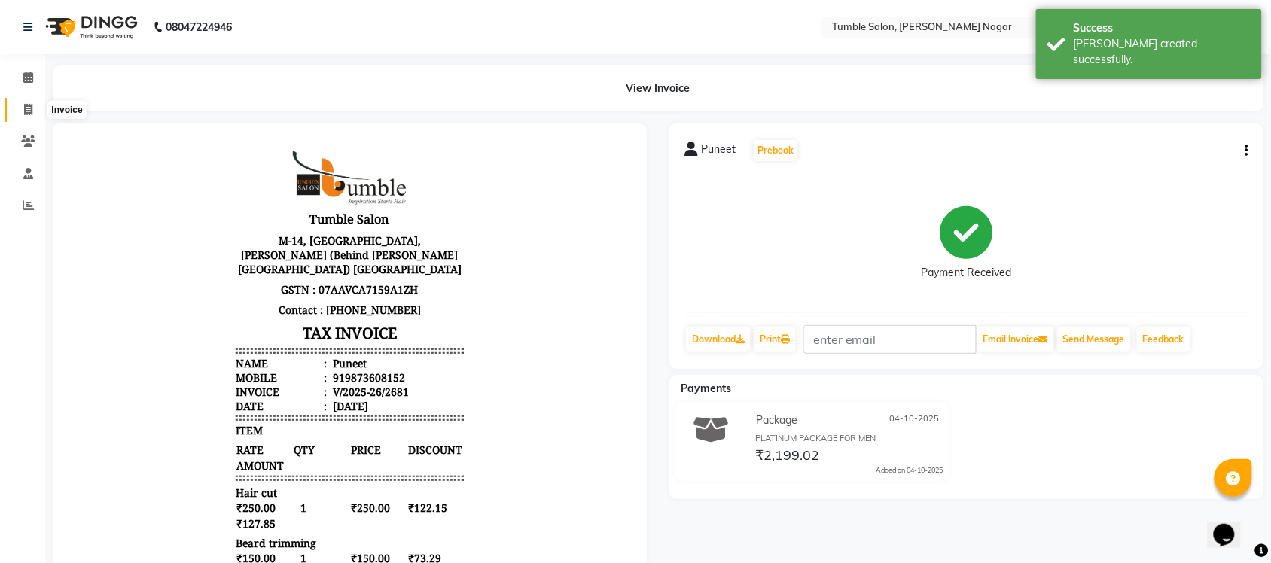
click at [28, 110] on icon at bounding box center [28, 109] width 8 height 11
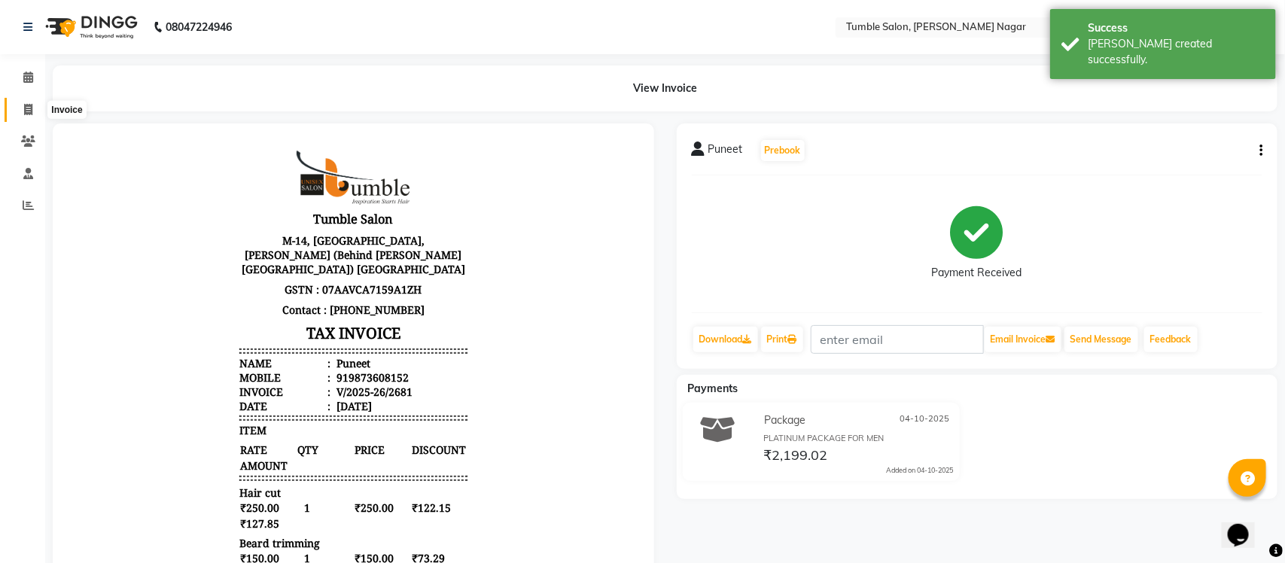
select select "service"
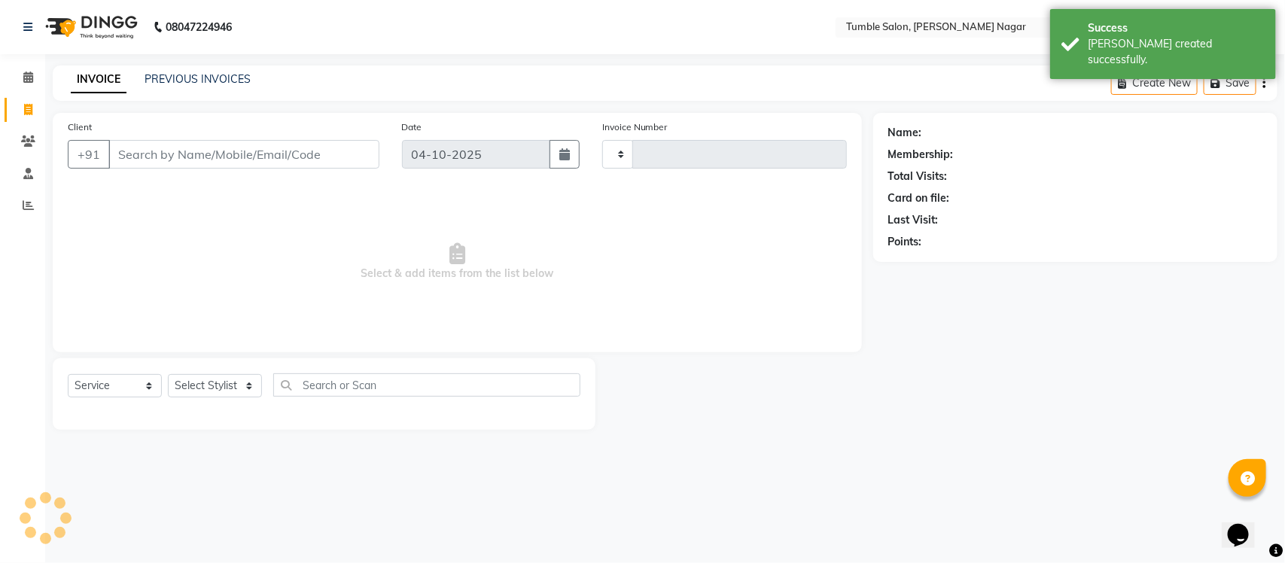
type input "2682"
select select "8207"
click at [227, 72] on link "PREVIOUS INVOICES" at bounding box center [198, 79] width 106 height 14
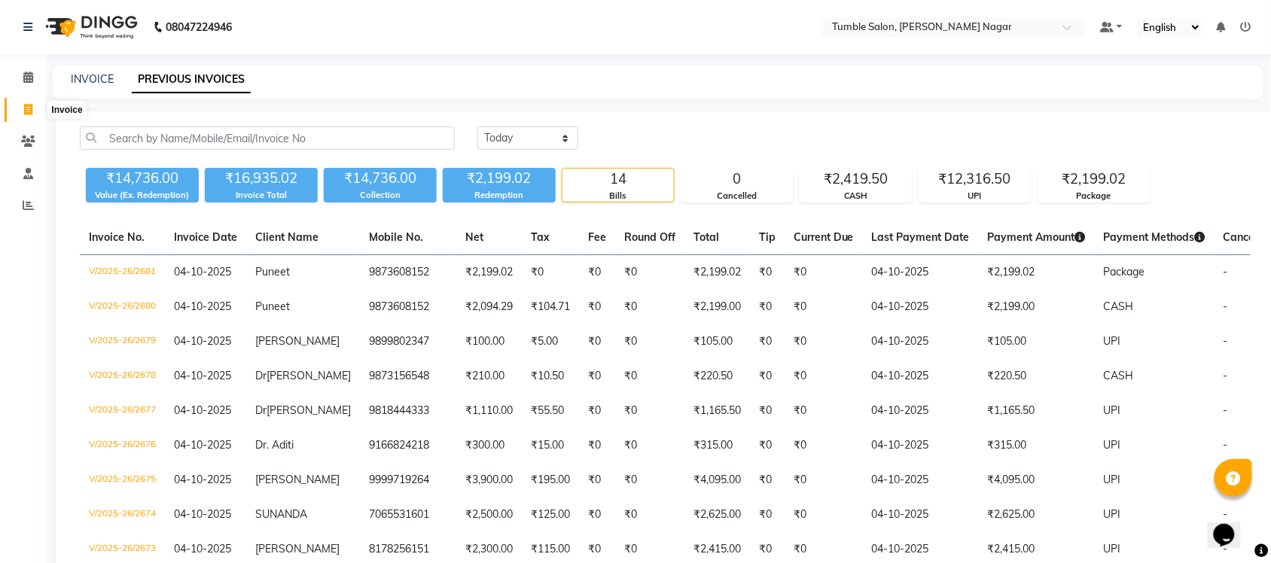
click at [24, 109] on icon at bounding box center [28, 109] width 8 height 11
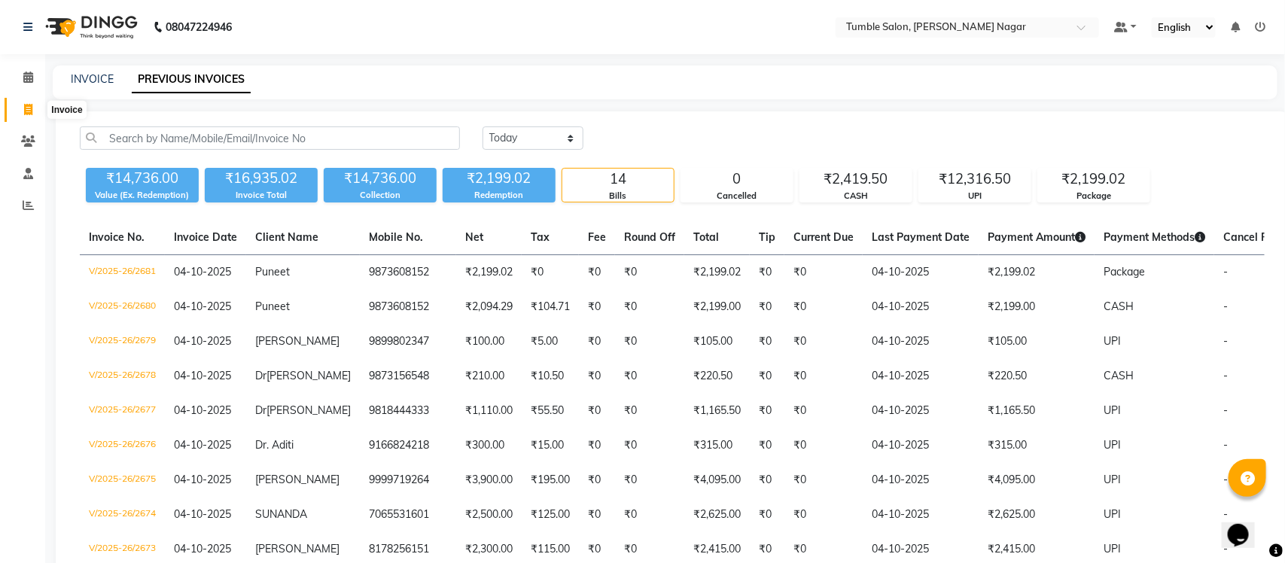
select select "8207"
select select "service"
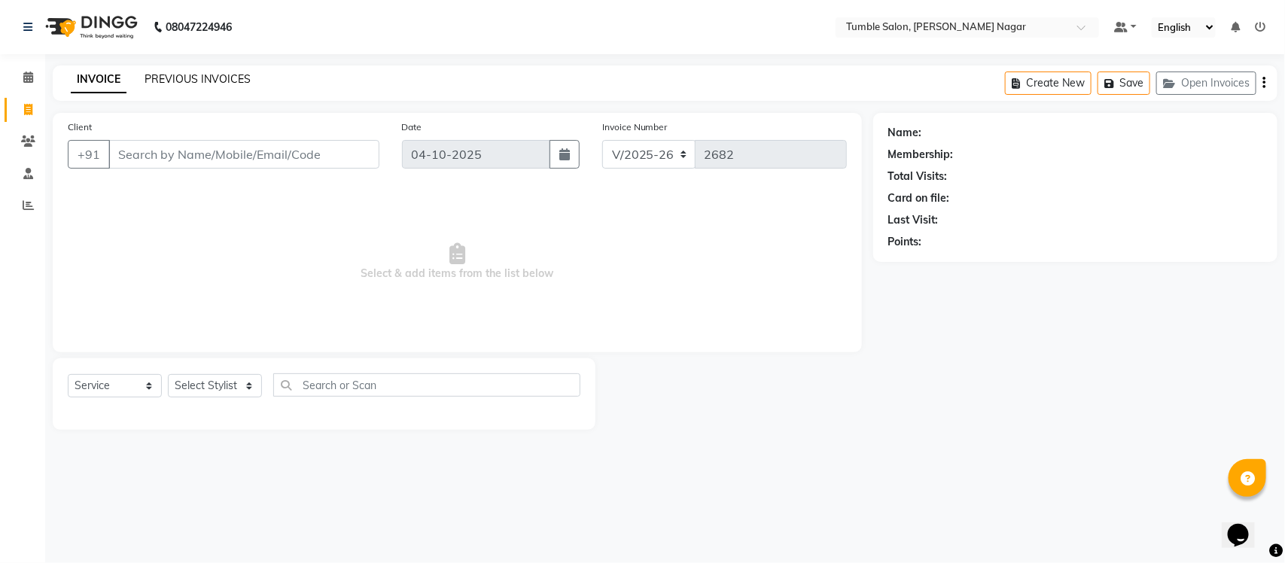
click at [192, 83] on link "PREVIOUS INVOICES" at bounding box center [198, 79] width 106 height 14
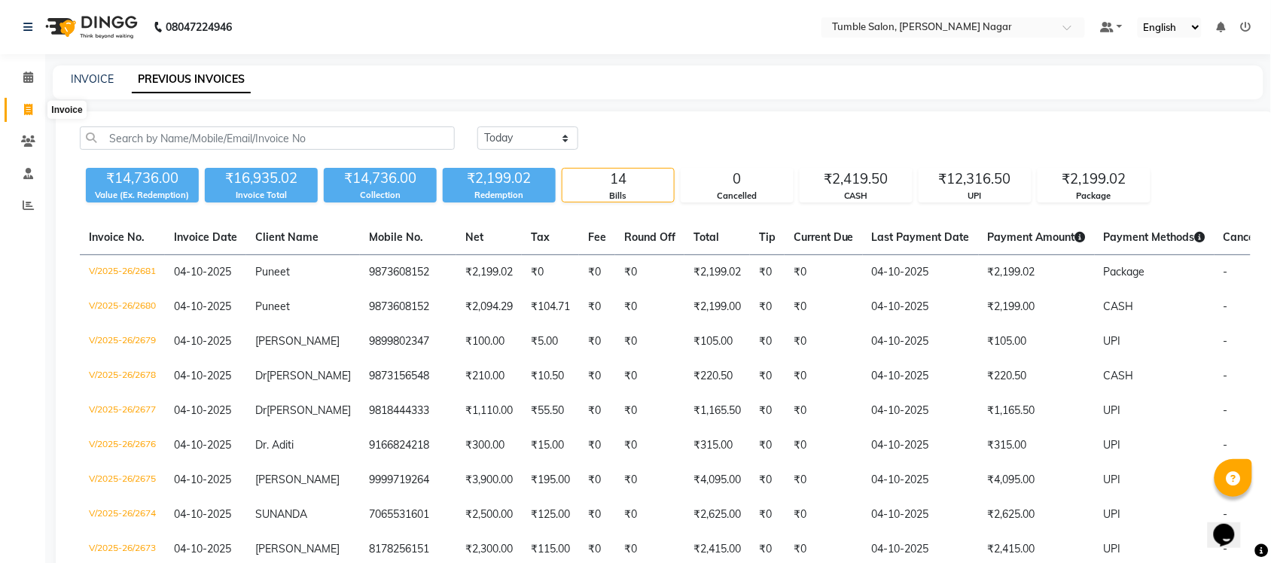
click at [24, 107] on icon at bounding box center [28, 109] width 8 height 11
select select "service"
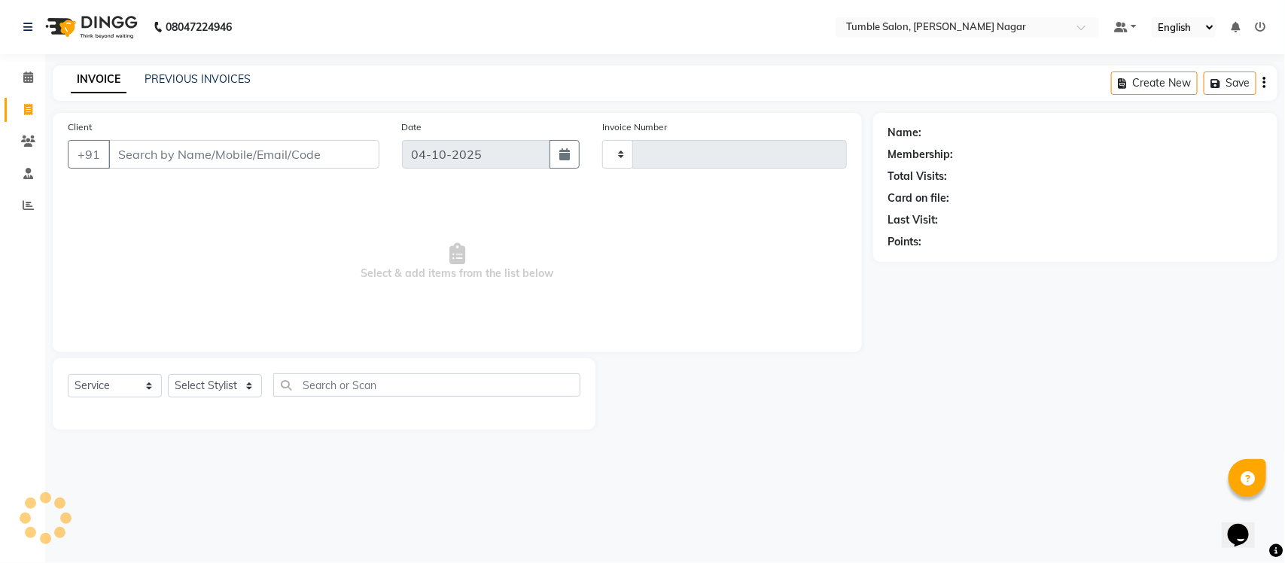
type input "2683"
select select "8207"
click at [163, 79] on link "PREVIOUS INVOICES" at bounding box center [198, 79] width 106 height 14
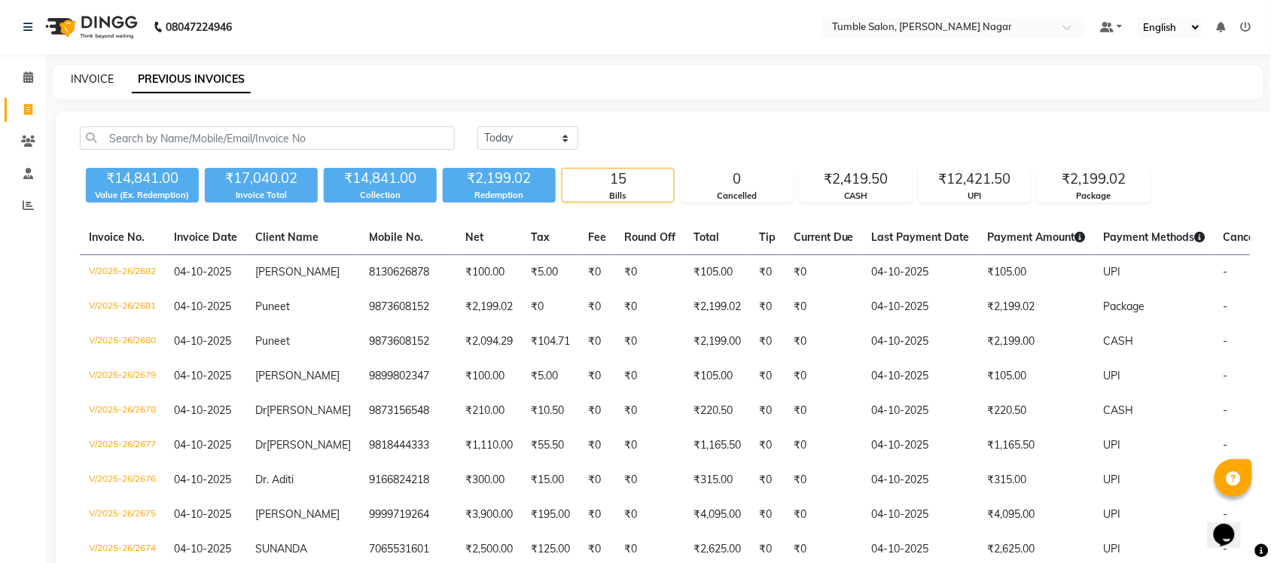
click at [90, 79] on link "INVOICE" at bounding box center [92, 79] width 43 height 14
select select "service"
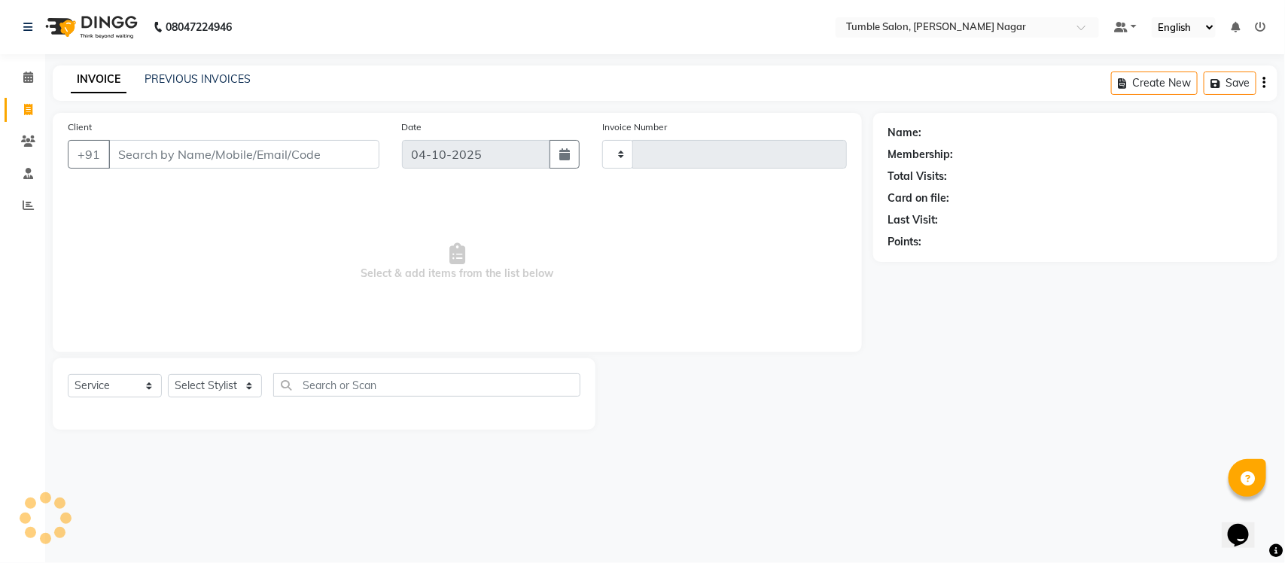
type input "2683"
select select "8207"
click at [224, 385] on select "Select Stylist" at bounding box center [215, 385] width 94 height 23
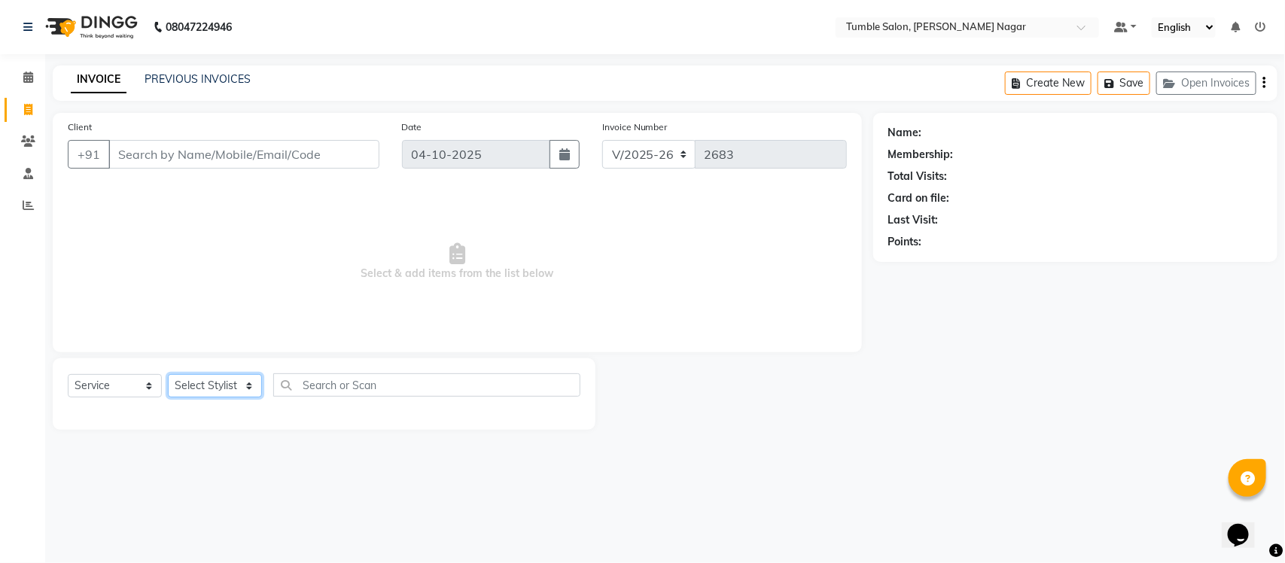
select select "92332"
click at [168, 374] on select "Select Stylist Finance id [PERSON_NAME] [PERSON_NAME] [PERSON_NAME] [PERSON_NAM…" at bounding box center [215, 385] width 94 height 23
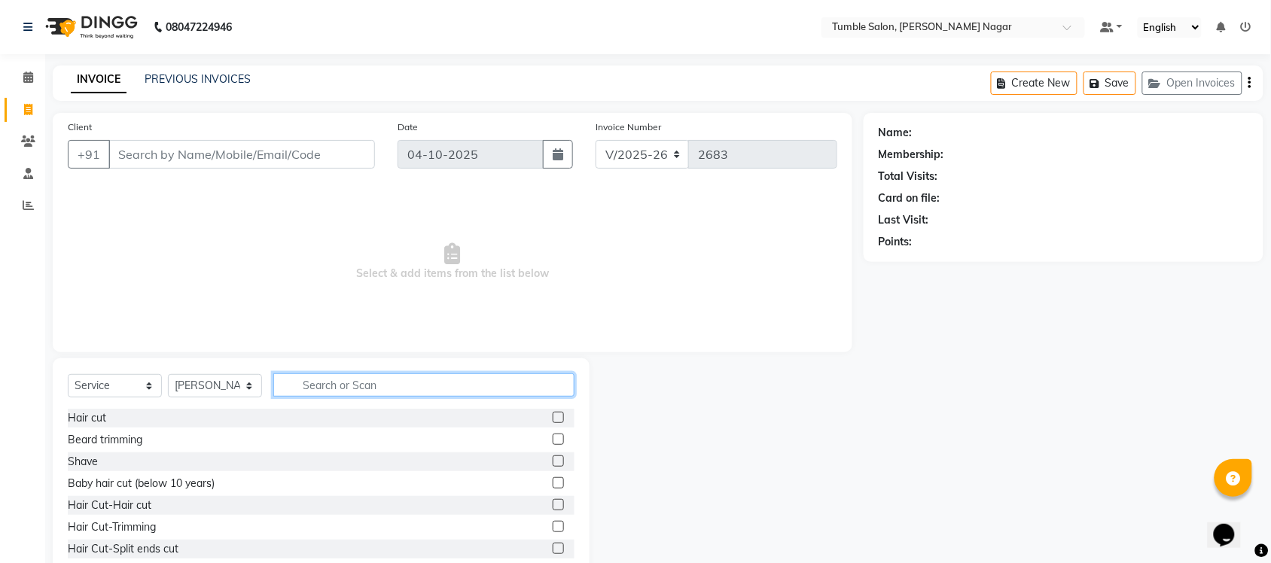
click at [389, 380] on input "text" at bounding box center [423, 384] width 301 height 23
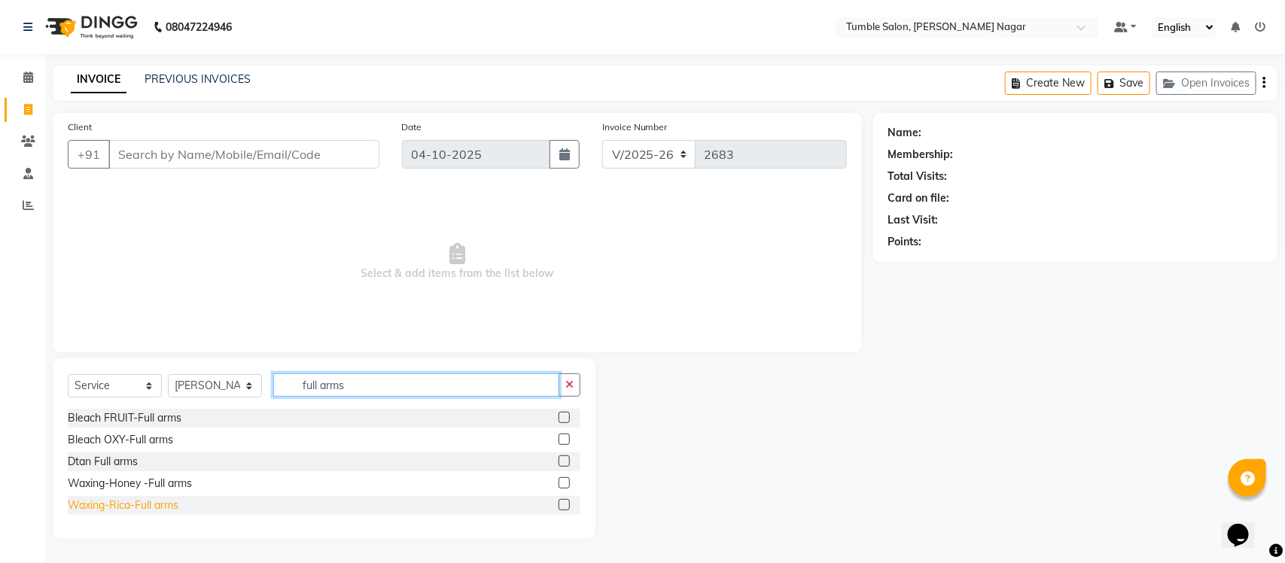
type input "full arms"
click at [107, 501] on div "Waxing-Rica-Full arms" at bounding box center [123, 506] width 111 height 16
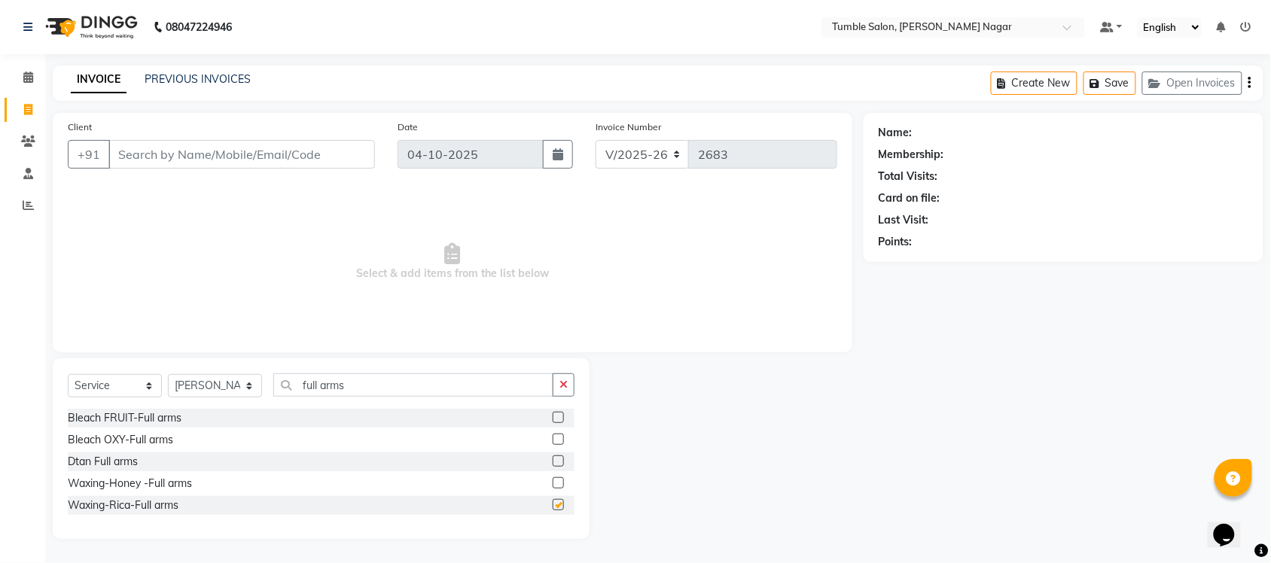
checkbox input "false"
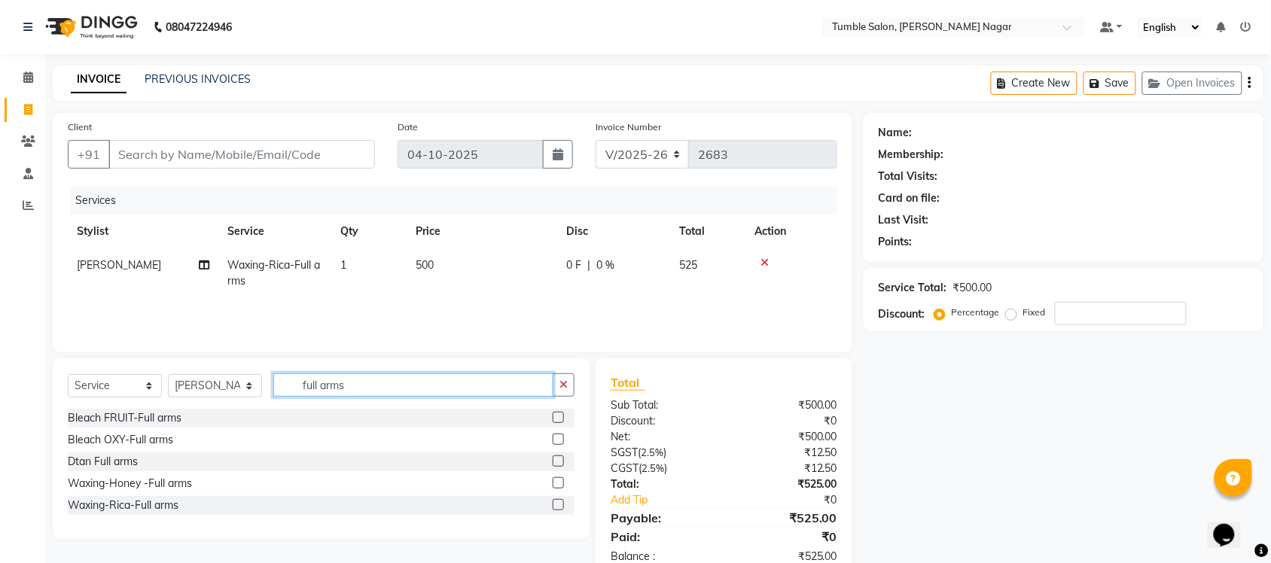
drag, startPoint x: 366, startPoint y: 382, endPoint x: 197, endPoint y: 377, distance: 168.7
click at [197, 377] on div "Select Service Product Membership Package Voucher Prepaid Gift Card Select Styl…" at bounding box center [321, 390] width 507 height 35
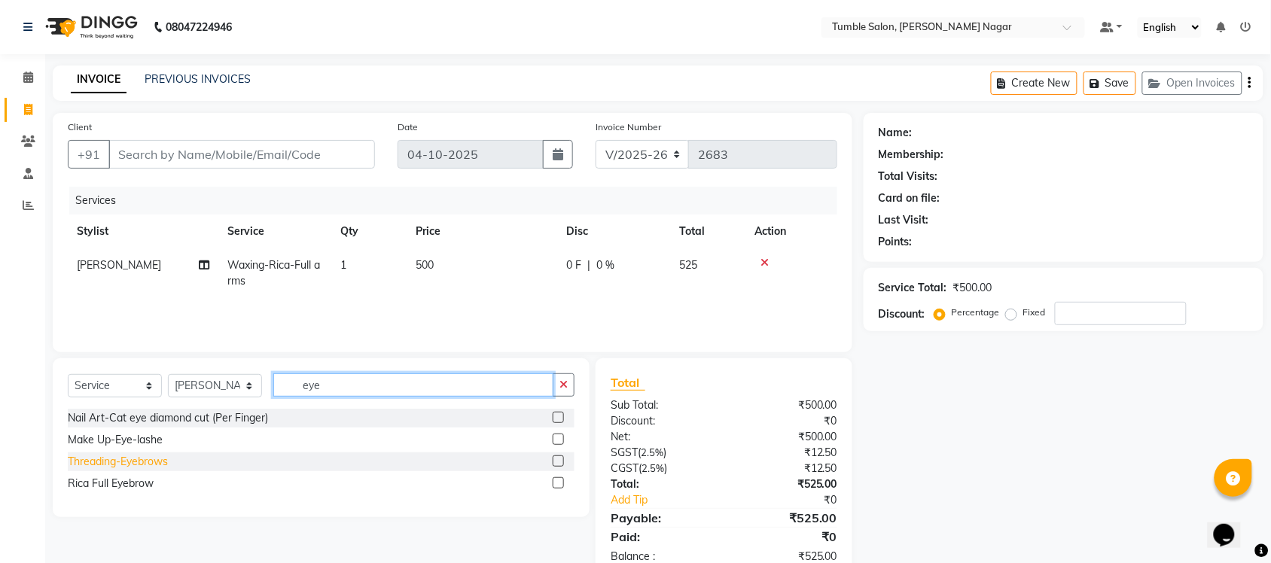
type input "eye"
click at [102, 463] on div "Threading-Eyebrows" at bounding box center [118, 462] width 100 height 16
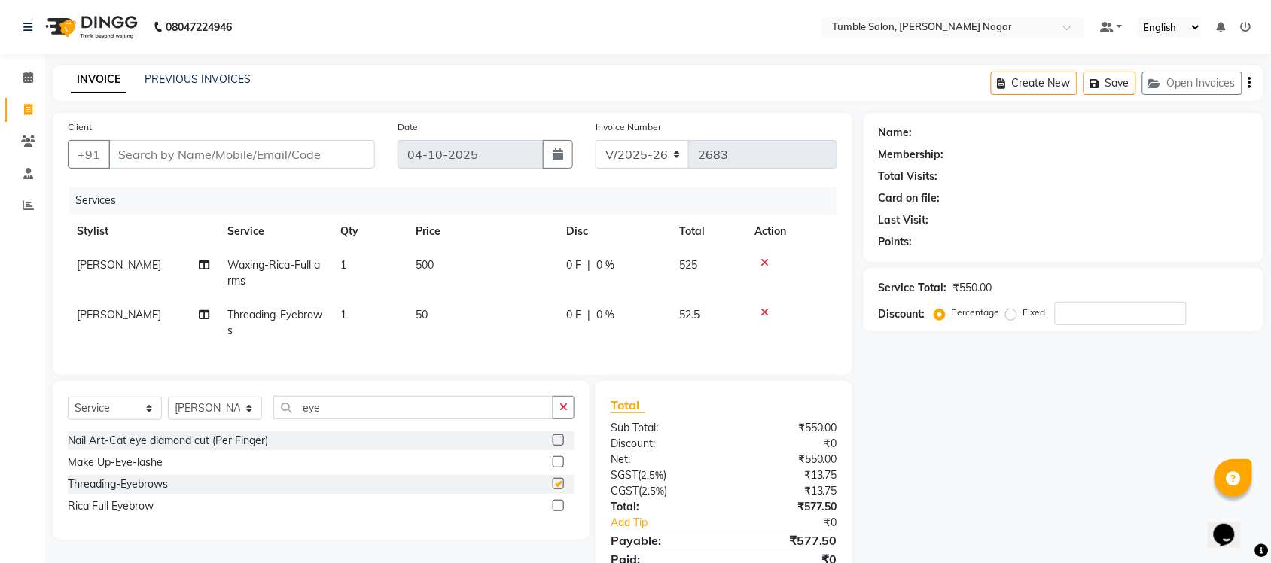
checkbox input "false"
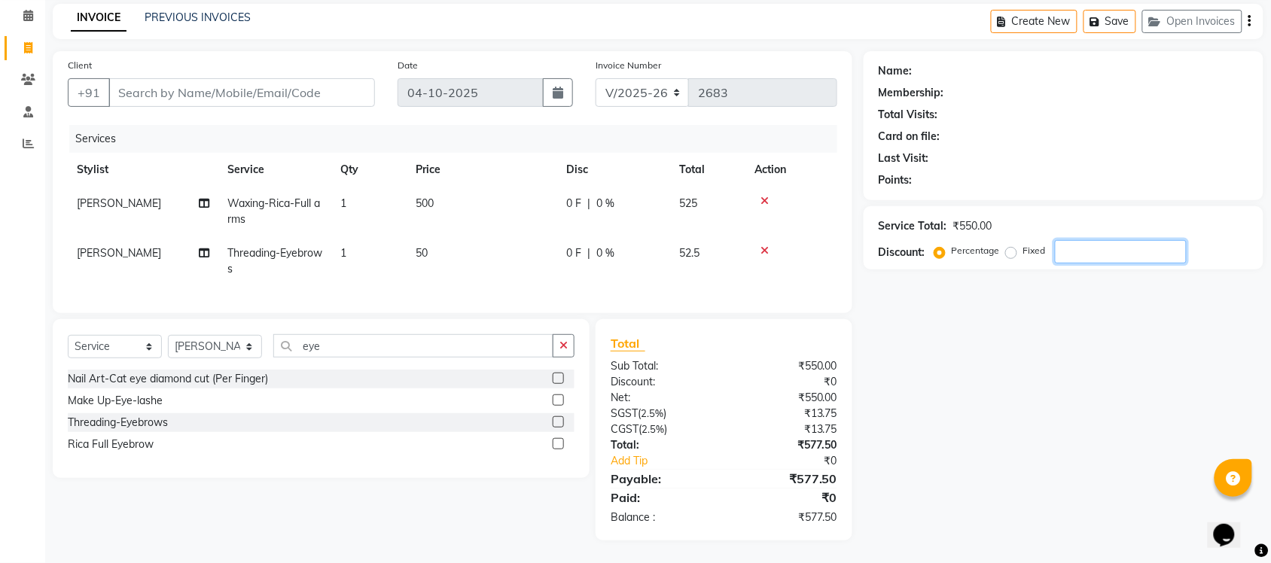
click at [1104, 241] on input "number" at bounding box center [1121, 251] width 132 height 23
type input "40"
click at [280, 78] on input "Client" at bounding box center [241, 92] width 266 height 29
type input "s"
type input "0"
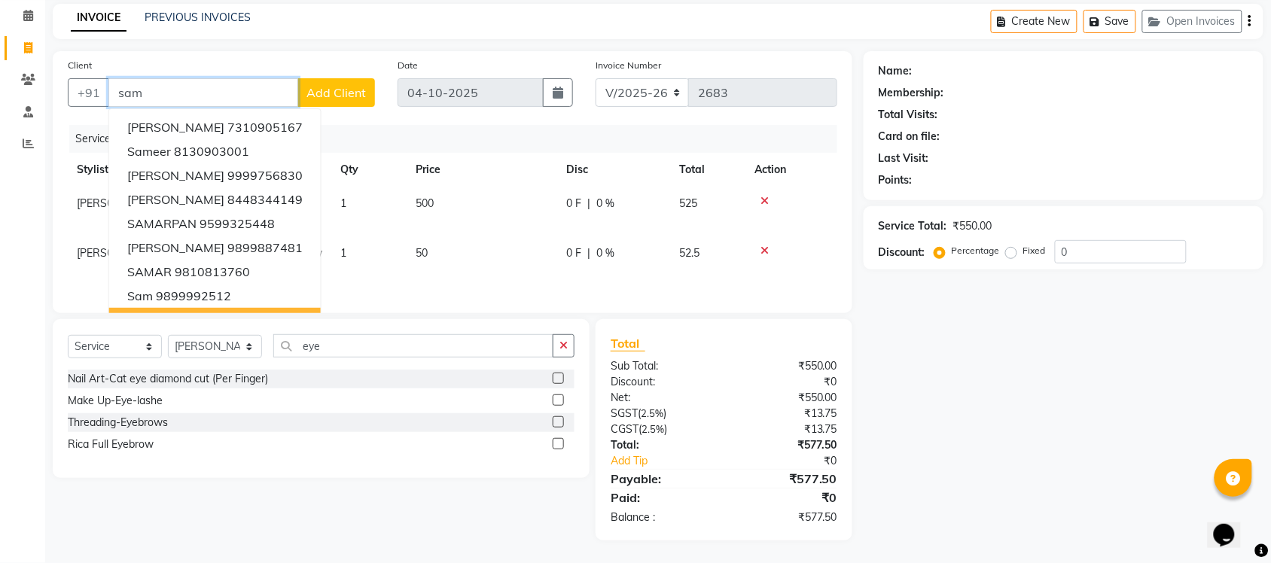
click at [208, 312] on span "[PERSON_NAME]" at bounding box center [175, 319] width 97 height 15
type input "9873837374"
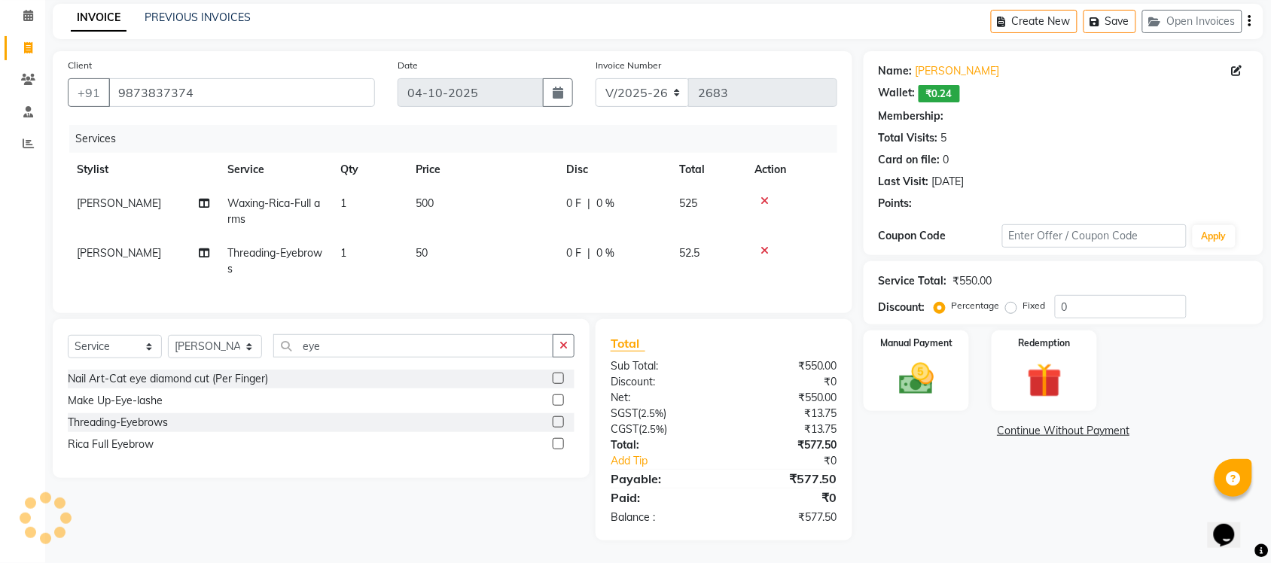
select select "1: Object"
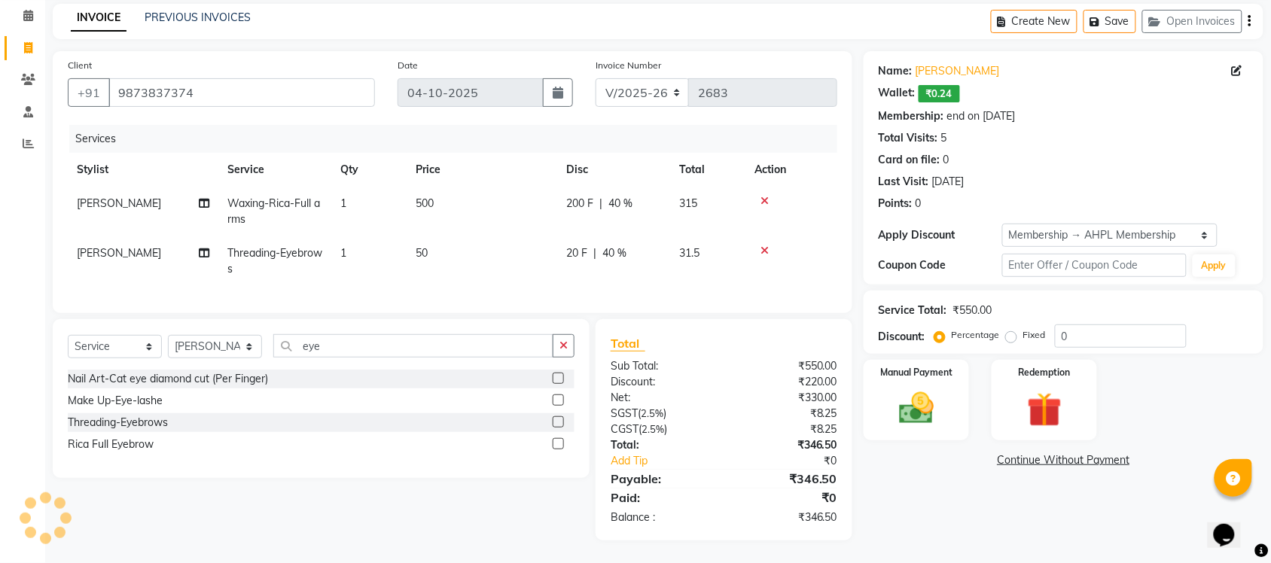
type input "40"
click at [890, 388] on img at bounding box center [916, 408] width 59 height 41
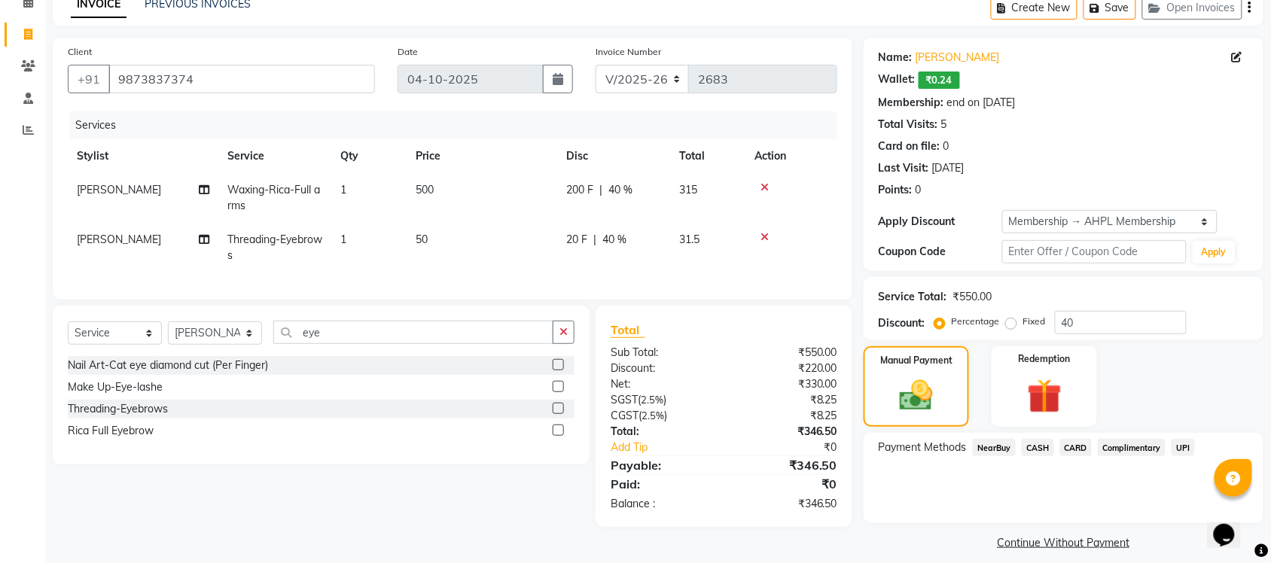
click at [1186, 446] on span "UPI" at bounding box center [1182, 447] width 23 height 17
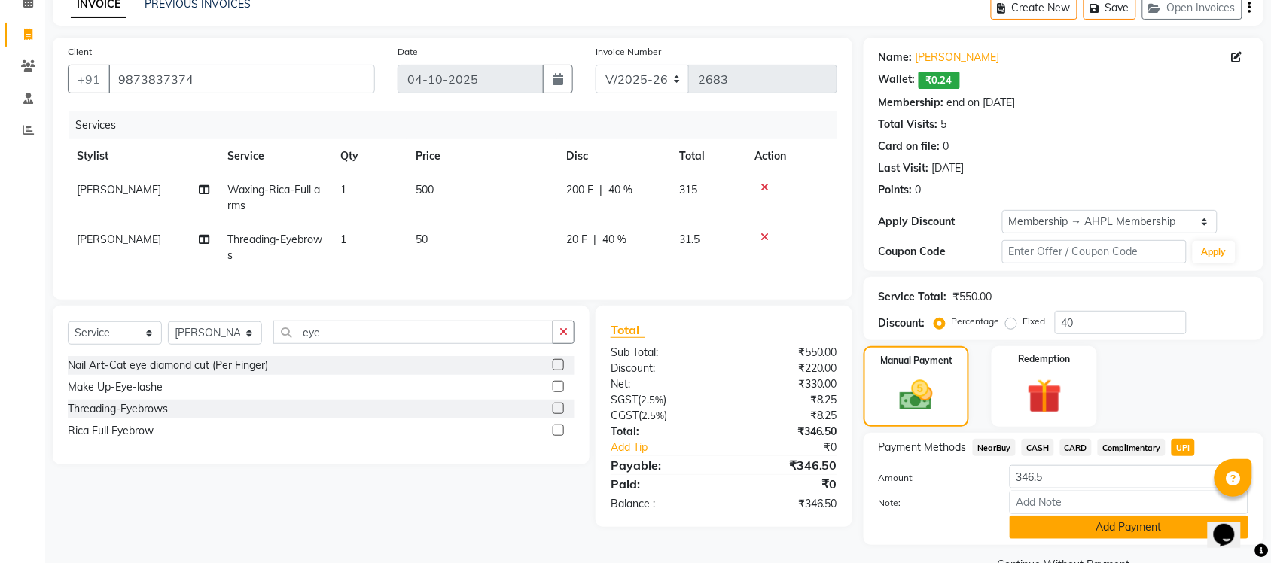
click at [1088, 529] on button "Add Payment" at bounding box center [1128, 527] width 239 height 23
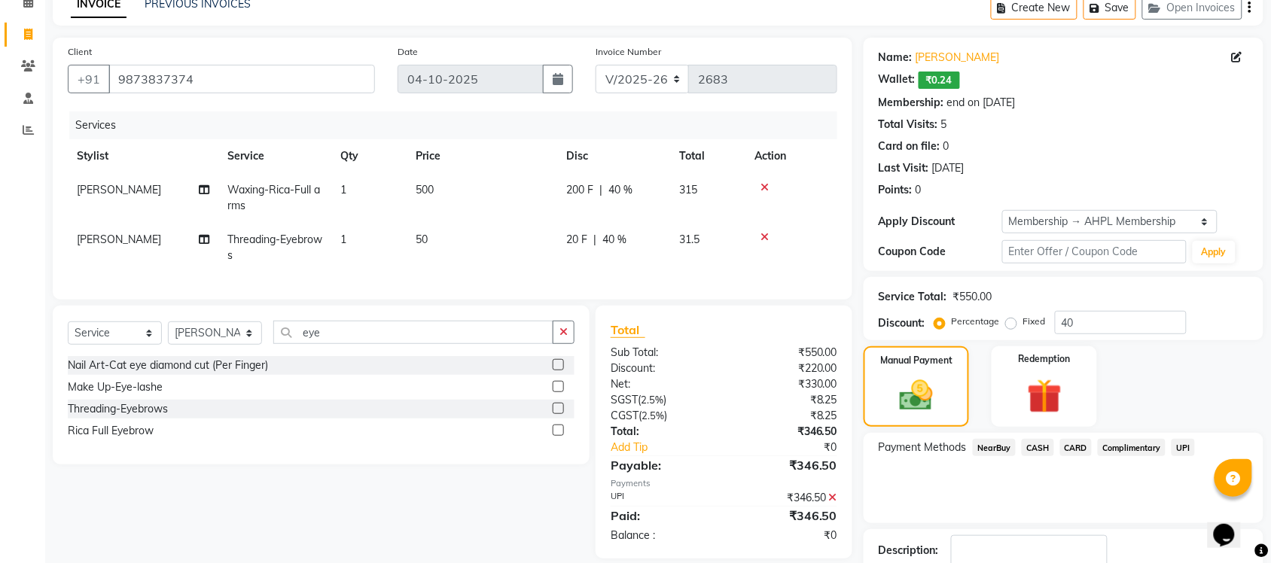
scroll to position [174, 0]
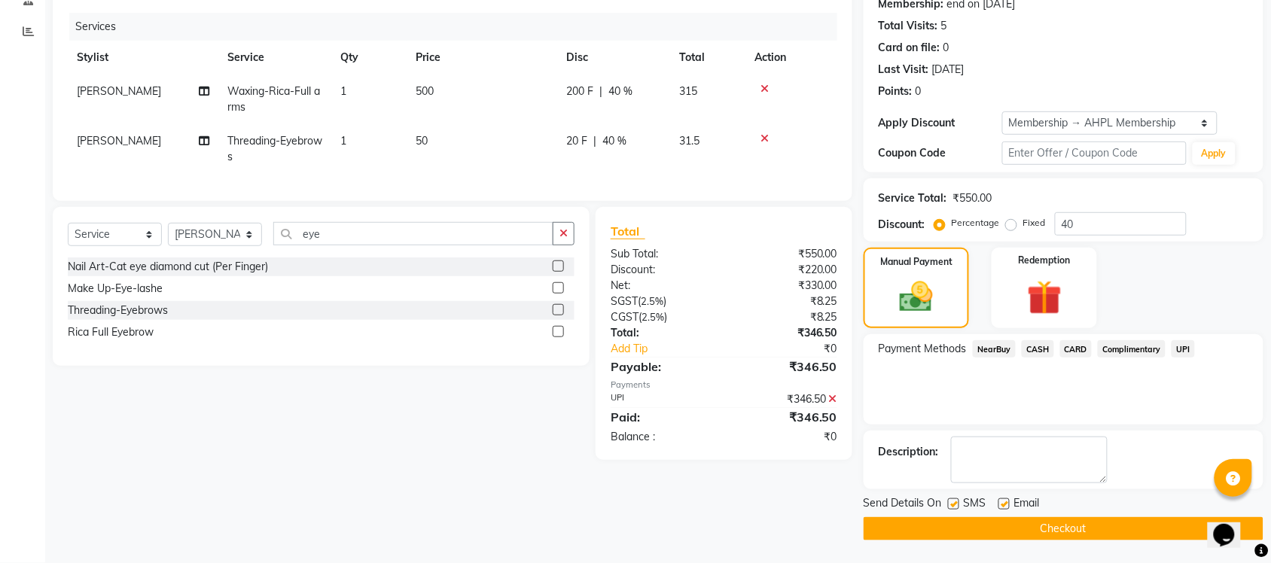
click at [1058, 525] on button "Checkout" at bounding box center [1063, 528] width 400 height 23
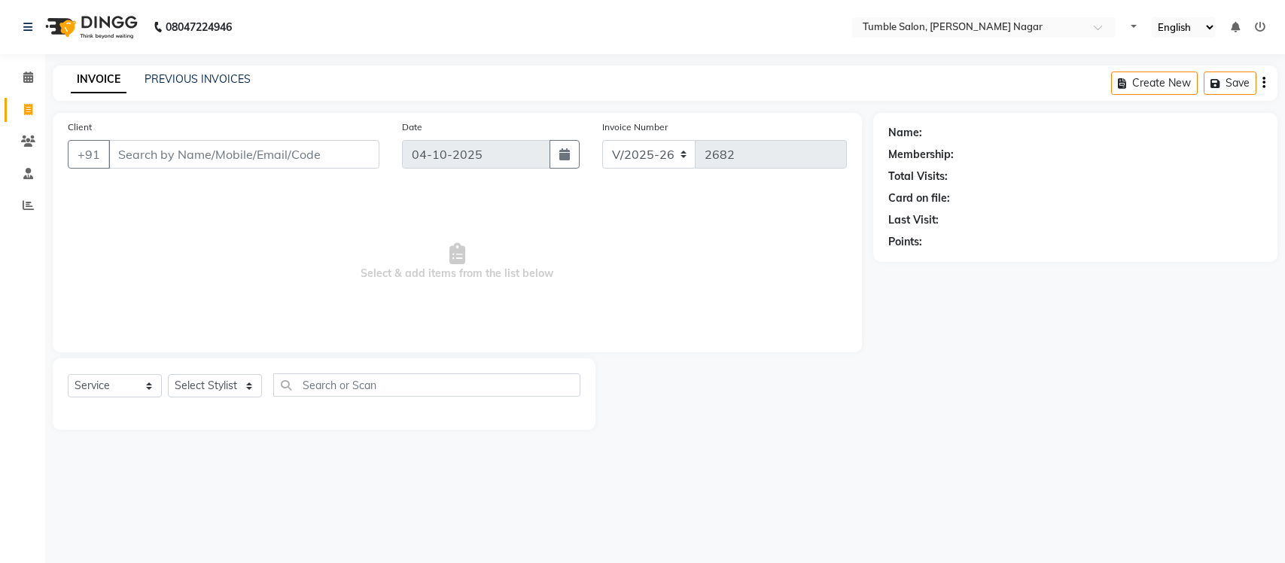
select select "8207"
select select "service"
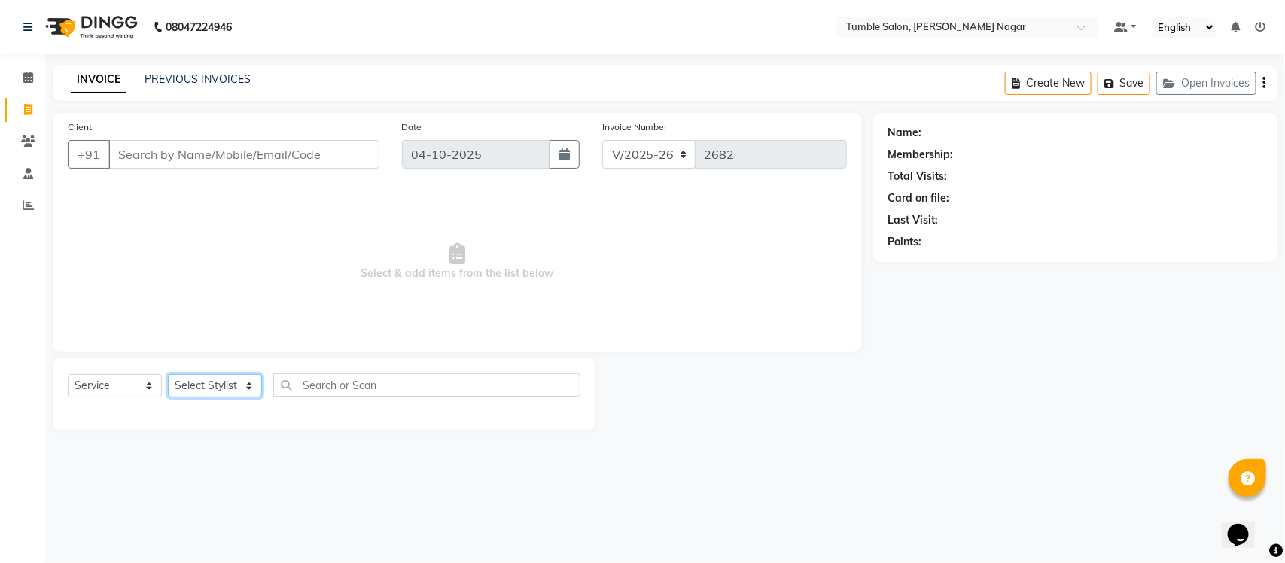
click at [247, 385] on select "Select Stylist Finance id [PERSON_NAME] [PERSON_NAME] [PERSON_NAME] [PERSON_NAM…" at bounding box center [215, 385] width 94 height 23
select select "77851"
click at [168, 374] on select "Select Stylist Finance id [PERSON_NAME] [PERSON_NAME] [PERSON_NAME] [PERSON_NAM…" at bounding box center [215, 385] width 94 height 23
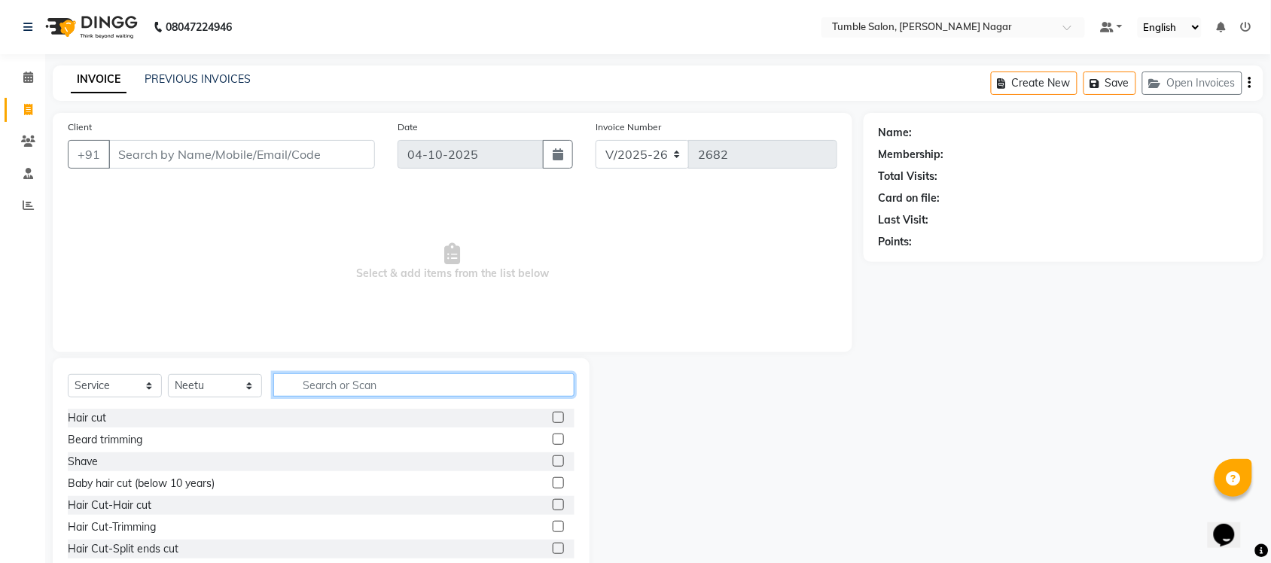
click at [336, 382] on input "text" at bounding box center [423, 384] width 301 height 23
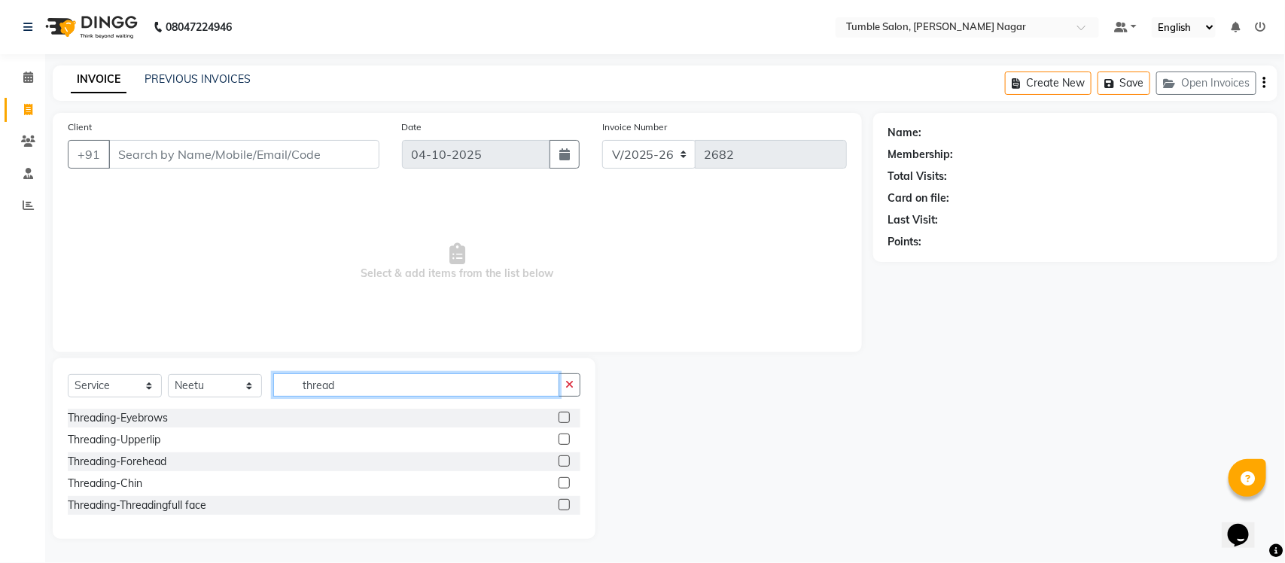
type input "thread"
click at [562, 419] on label at bounding box center [564, 417] width 11 height 11
click at [562, 419] on input "checkbox" at bounding box center [564, 418] width 10 height 10
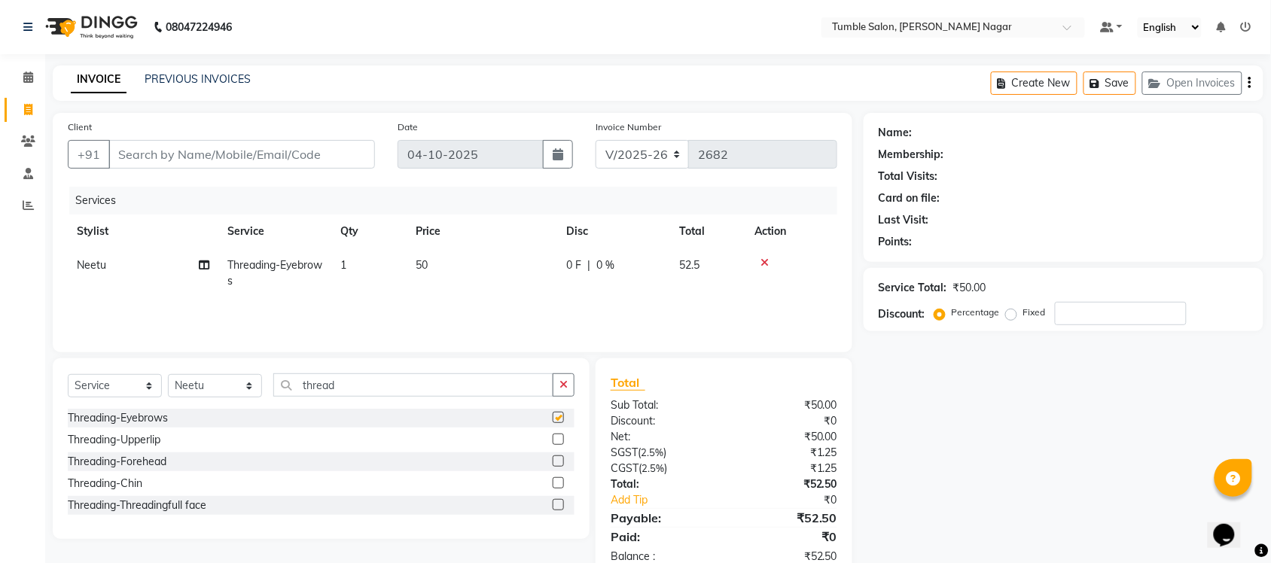
checkbox input "false"
click at [559, 441] on label at bounding box center [558, 439] width 11 height 11
click at [559, 441] on input "checkbox" at bounding box center [558, 440] width 10 height 10
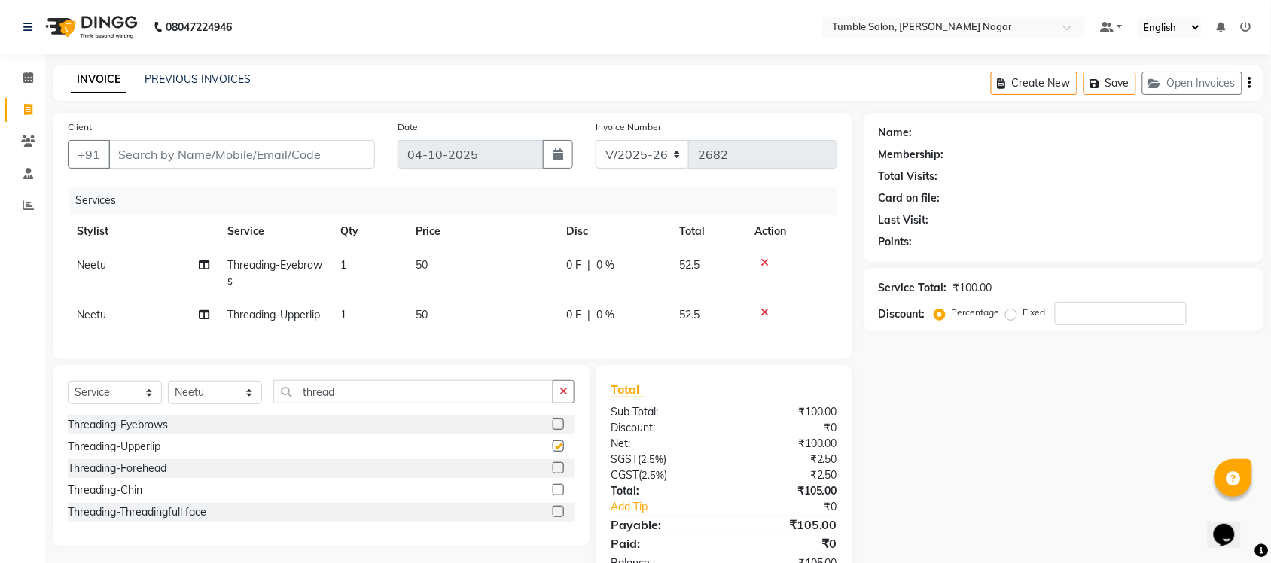
checkbox input "false"
click at [166, 155] on input "Client" at bounding box center [241, 154] width 266 height 29
type input "r"
type input "0"
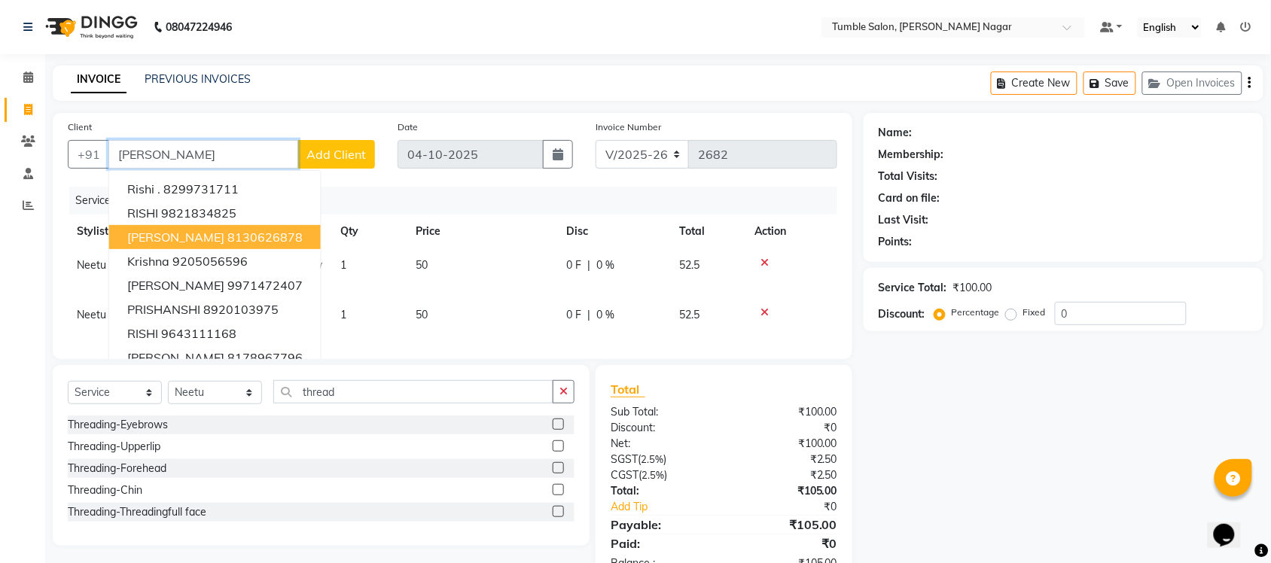
click at [264, 242] on button "[PERSON_NAME] 8130626878" at bounding box center [215, 237] width 212 height 24
type input "8130626878"
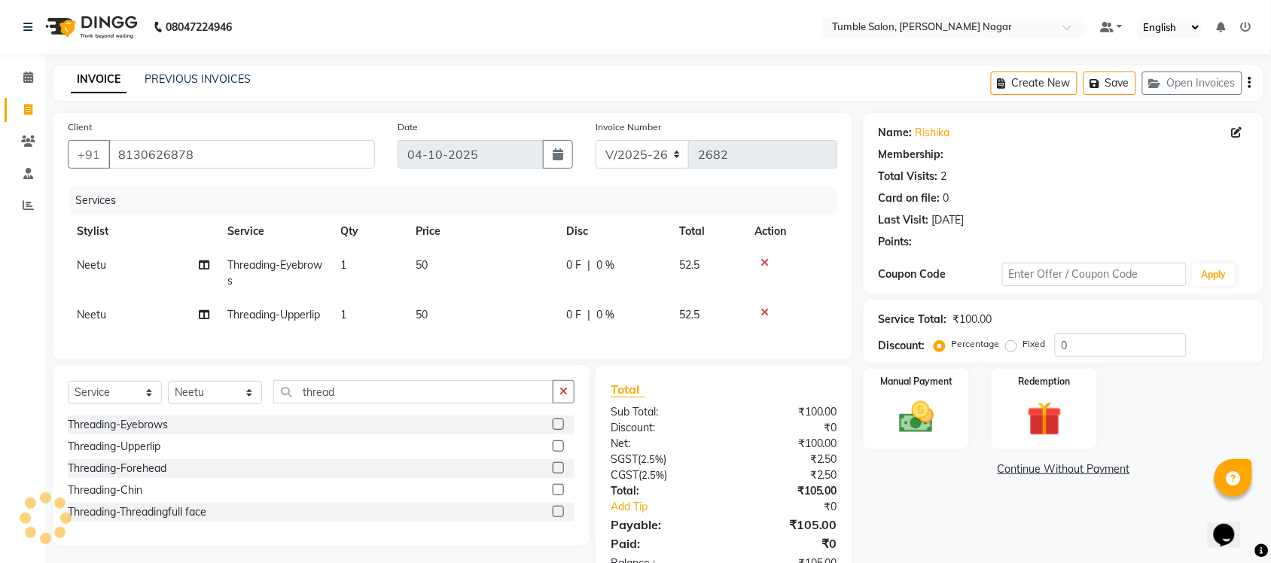
select select "1: Object"
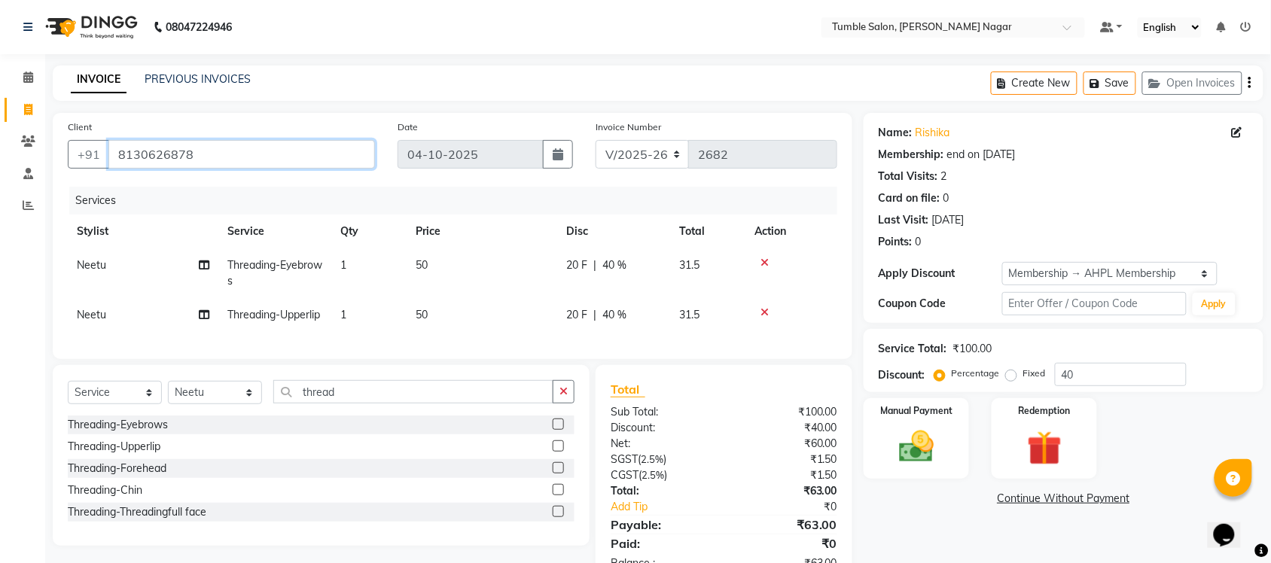
click at [241, 154] on input "8130626878" at bounding box center [241, 154] width 266 height 29
click at [1120, 374] on input "40" at bounding box center [1121, 374] width 132 height 23
type input "4"
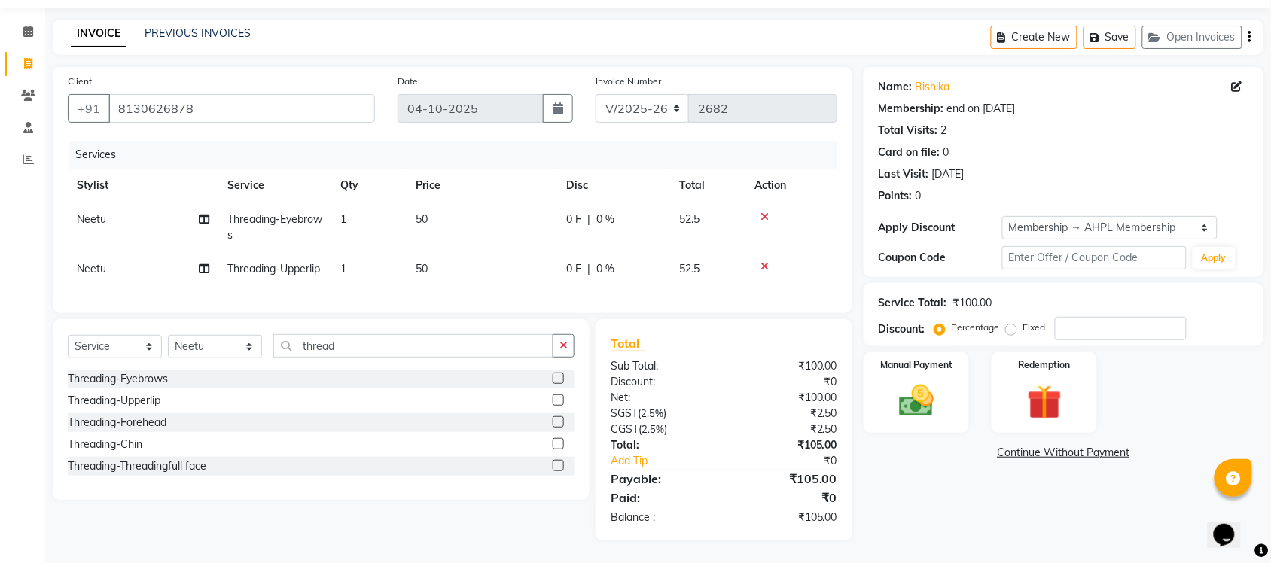
click at [898, 406] on div "Name: [PERSON_NAME] Membership: end on [DATE] Total Visits: 2 Card on file: 0 L…" at bounding box center [1068, 303] width 411 height 473
click at [892, 388] on img at bounding box center [916, 400] width 59 height 41
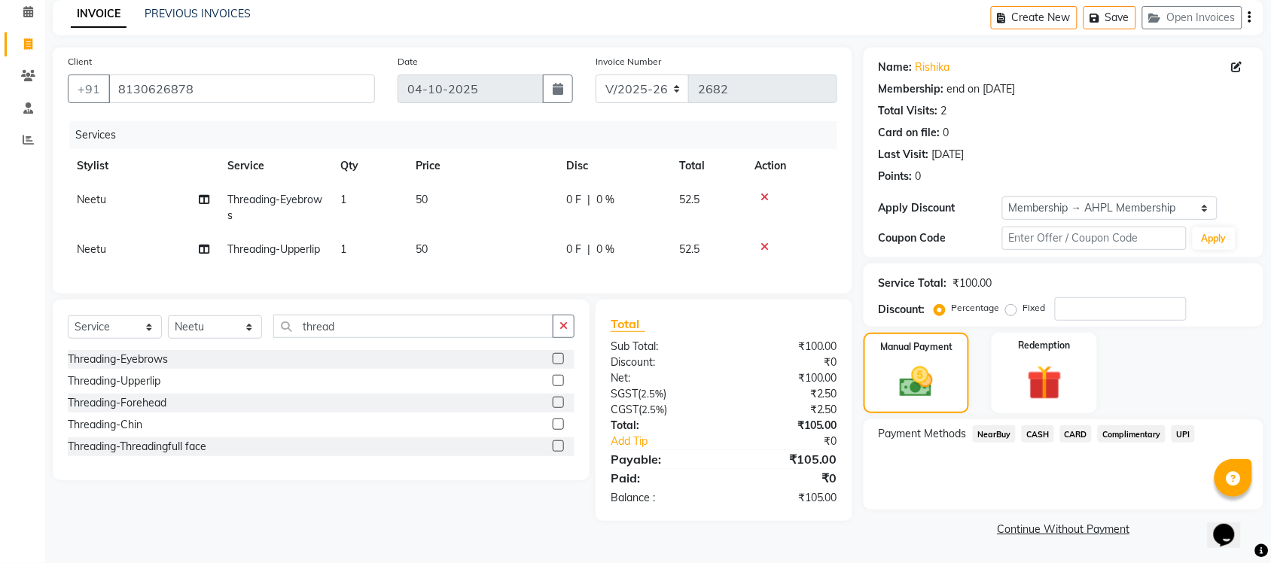
click at [1186, 425] on span "UPI" at bounding box center [1182, 433] width 23 height 17
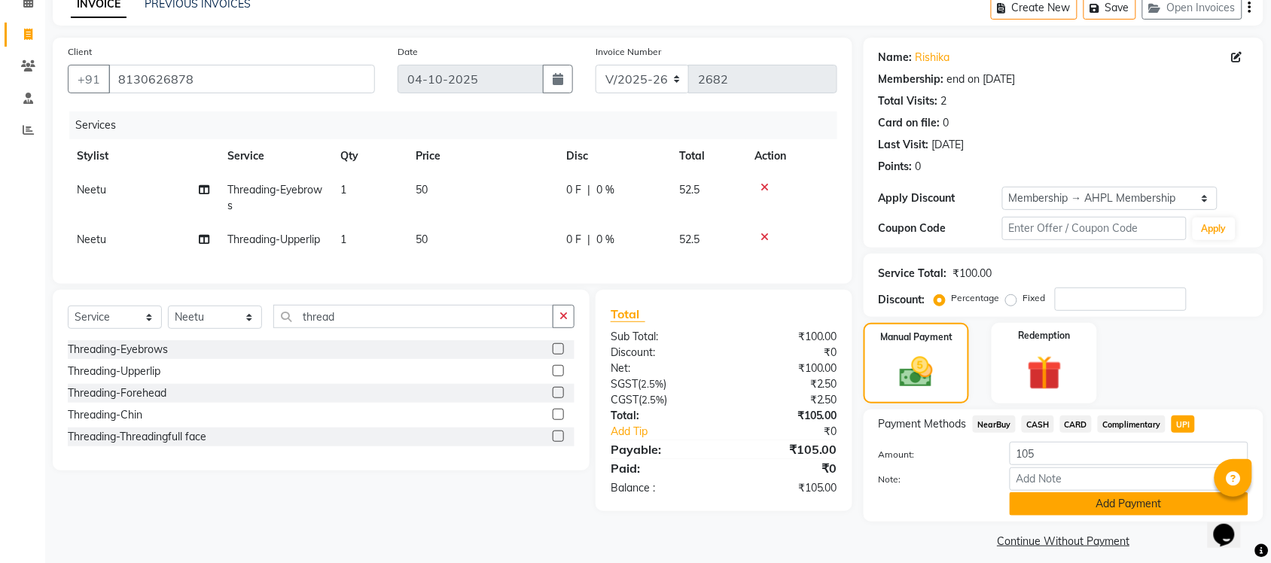
click at [1116, 508] on button "Add Payment" at bounding box center [1128, 503] width 239 height 23
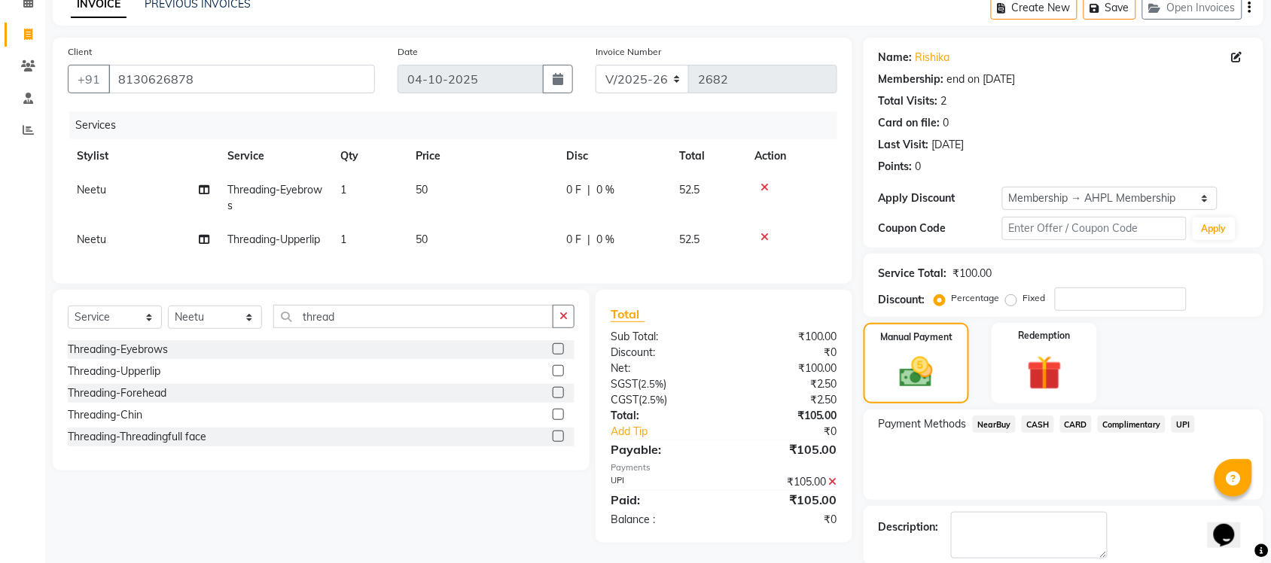
scroll to position [151, 0]
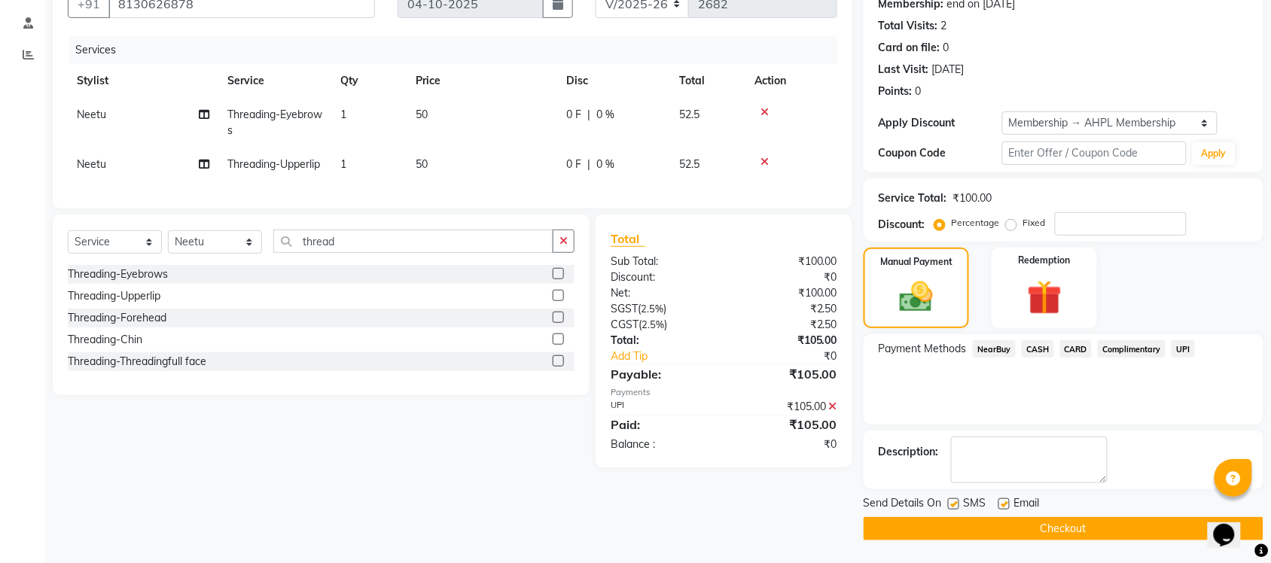
click at [1089, 518] on button "Checkout" at bounding box center [1063, 528] width 400 height 23
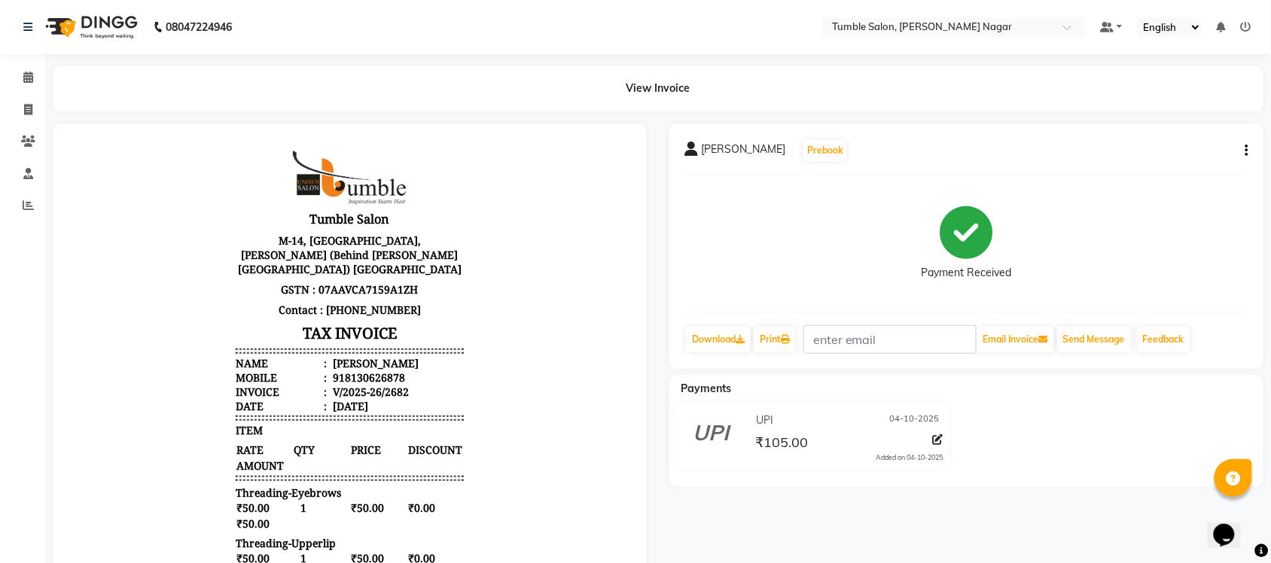
click at [1247, 151] on icon "button" at bounding box center [1246, 151] width 3 height 1
click at [1168, 142] on div "Split Service Amount" at bounding box center [1171, 151] width 103 height 19
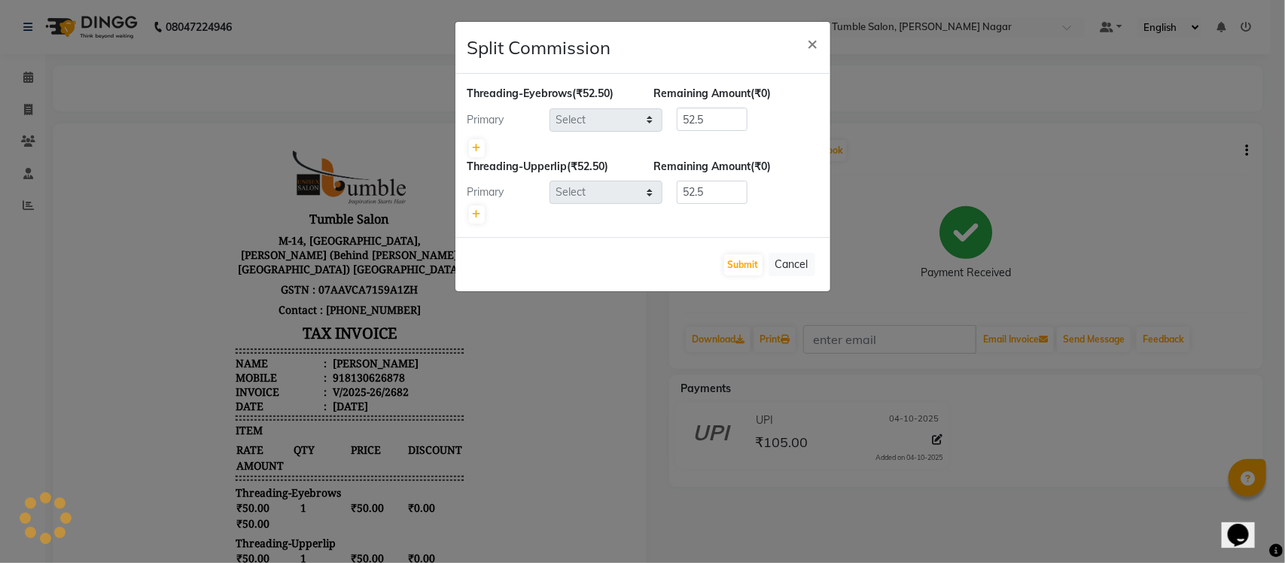
select select "77851"
click at [811, 42] on span "×" at bounding box center [813, 43] width 11 height 23
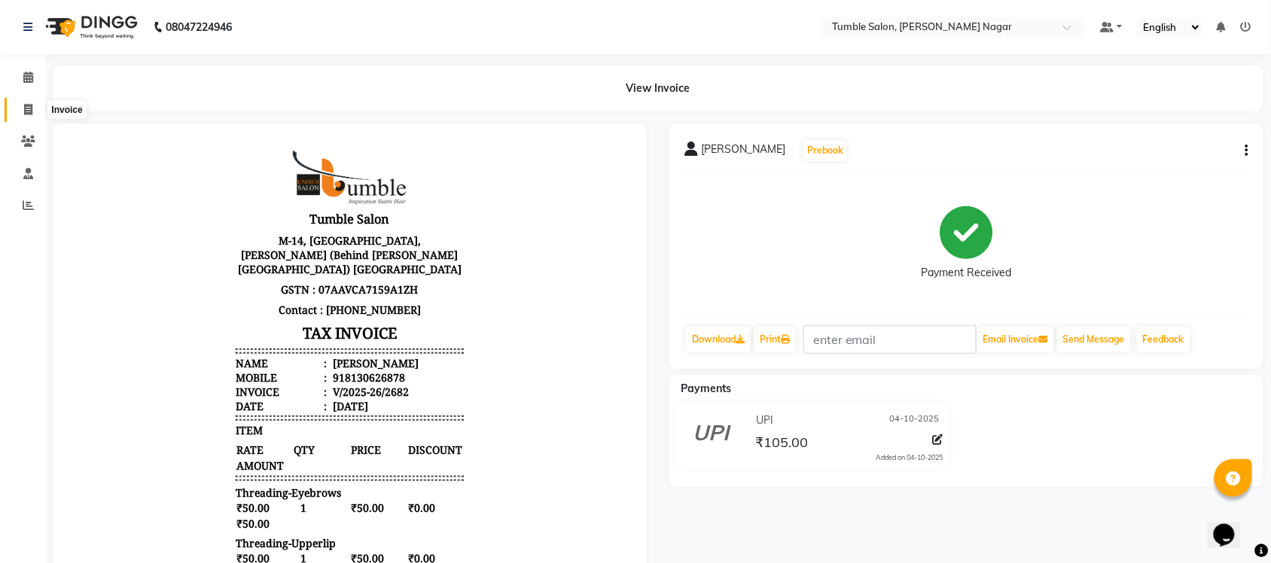
drag, startPoint x: 24, startPoint y: 109, endPoint x: 36, endPoint y: 105, distance: 12.6
click at [24, 109] on icon at bounding box center [28, 109] width 8 height 11
select select "service"
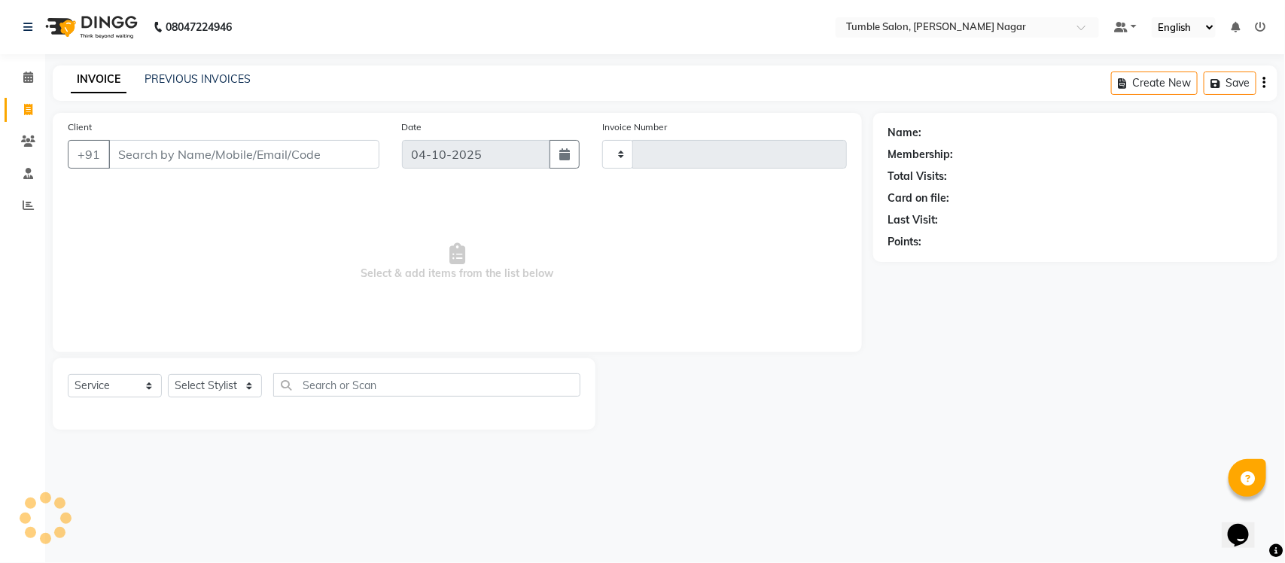
type input "2683"
select select "8207"
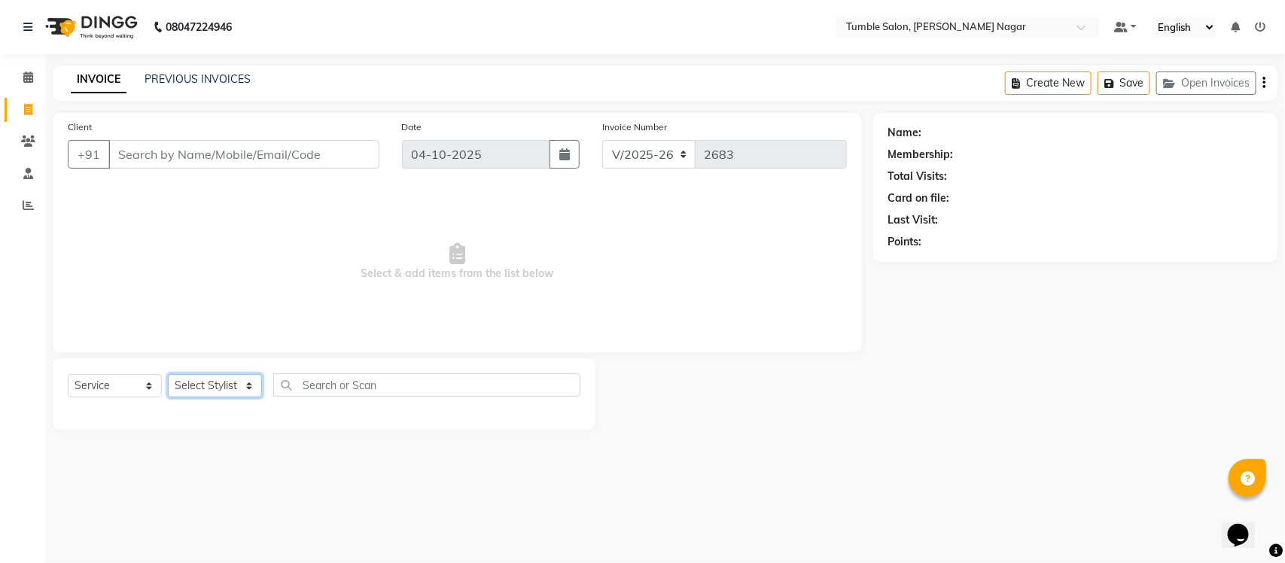
click at [211, 394] on select "Select Stylist Finance id [PERSON_NAME] [PERSON_NAME] [PERSON_NAME] [PERSON_NAM…" at bounding box center [215, 385] width 94 height 23
select select "77841"
click at [168, 374] on select "Select Stylist Finance id [PERSON_NAME] [PERSON_NAME] [PERSON_NAME] [PERSON_NAM…" at bounding box center [215, 385] width 94 height 23
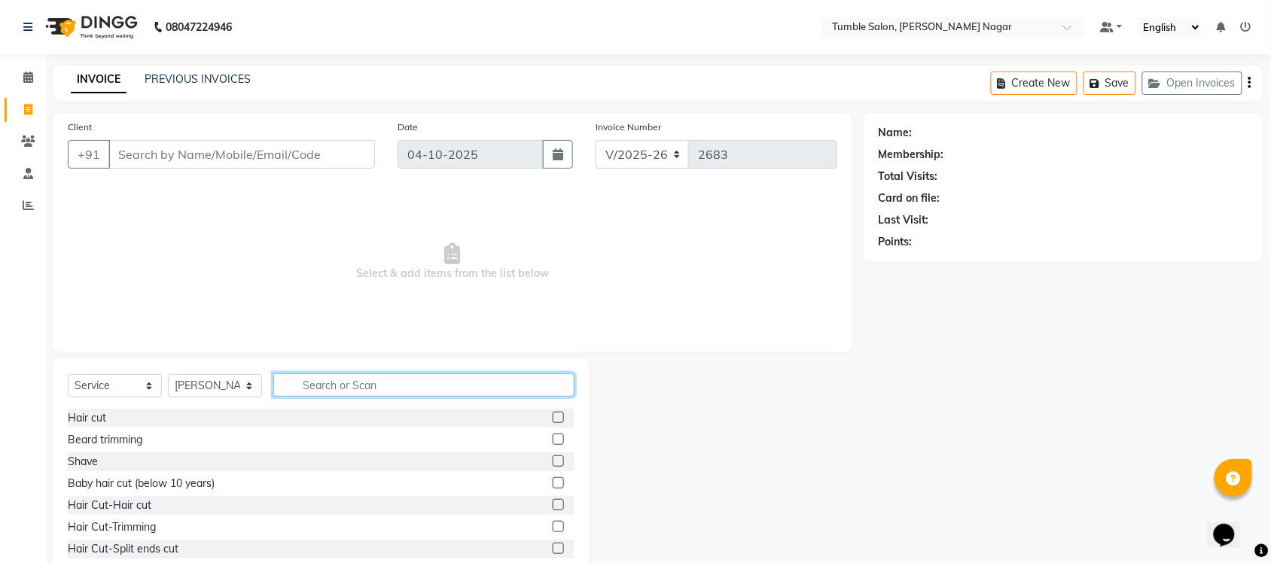
click at [367, 382] on input "text" at bounding box center [423, 384] width 301 height 23
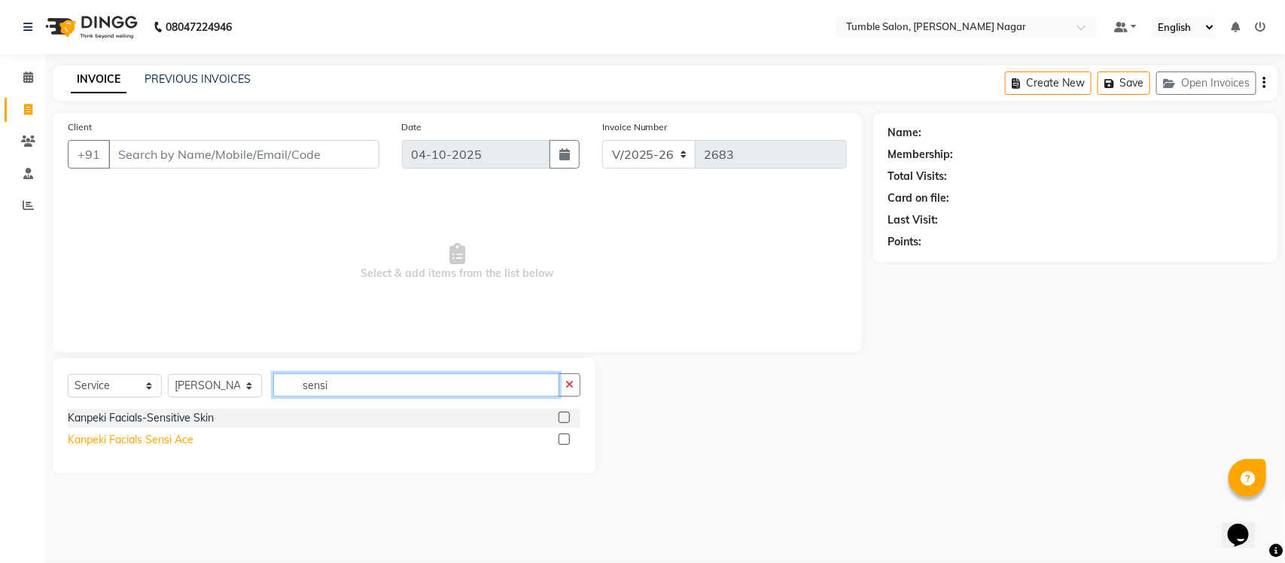
type input "sensi"
click at [172, 444] on div "Kanpeki Facials Sensi Ace" at bounding box center [131, 440] width 126 height 16
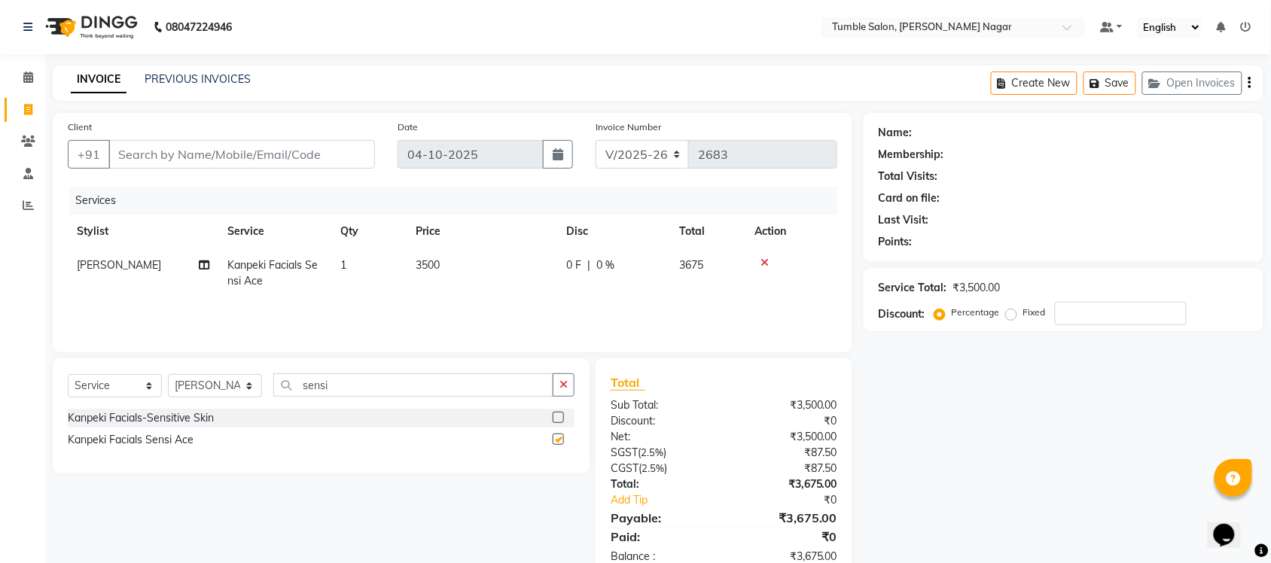
checkbox input "false"
click at [414, 267] on td "3500" at bounding box center [481, 273] width 151 height 50
select select "77841"
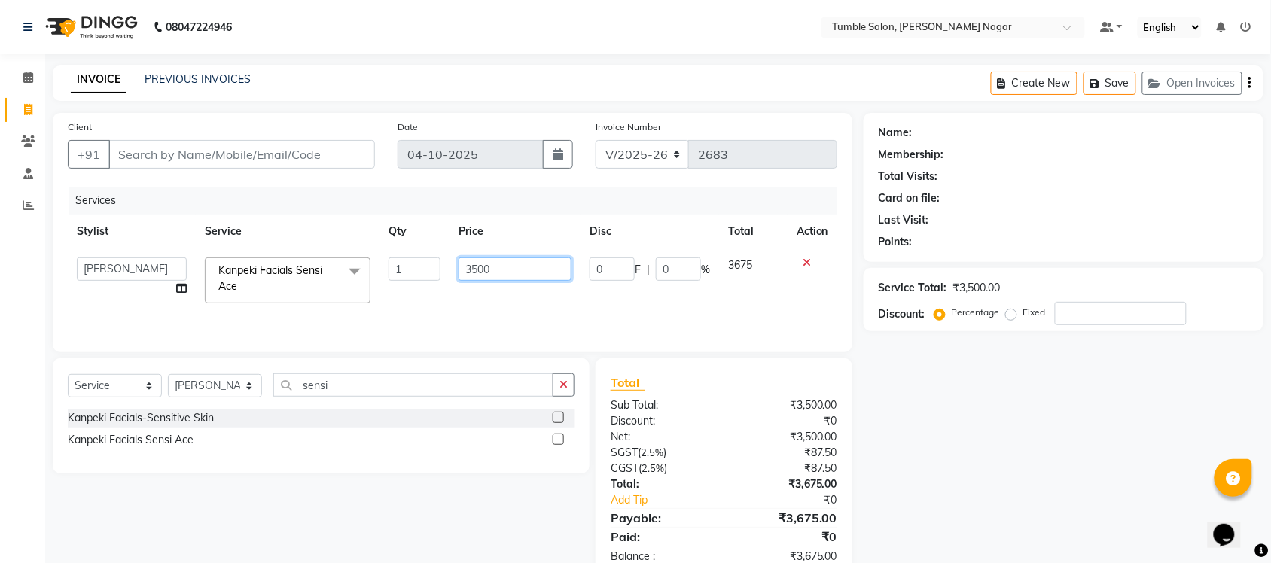
drag, startPoint x: 513, startPoint y: 266, endPoint x: 407, endPoint y: 276, distance: 105.8
click at [409, 276] on tr "Finance id [PERSON_NAME] Govind [PERSON_NAME] Krishna [PERSON_NAME] [PERSON_NAM…" at bounding box center [452, 280] width 769 height 64
type input "5000"
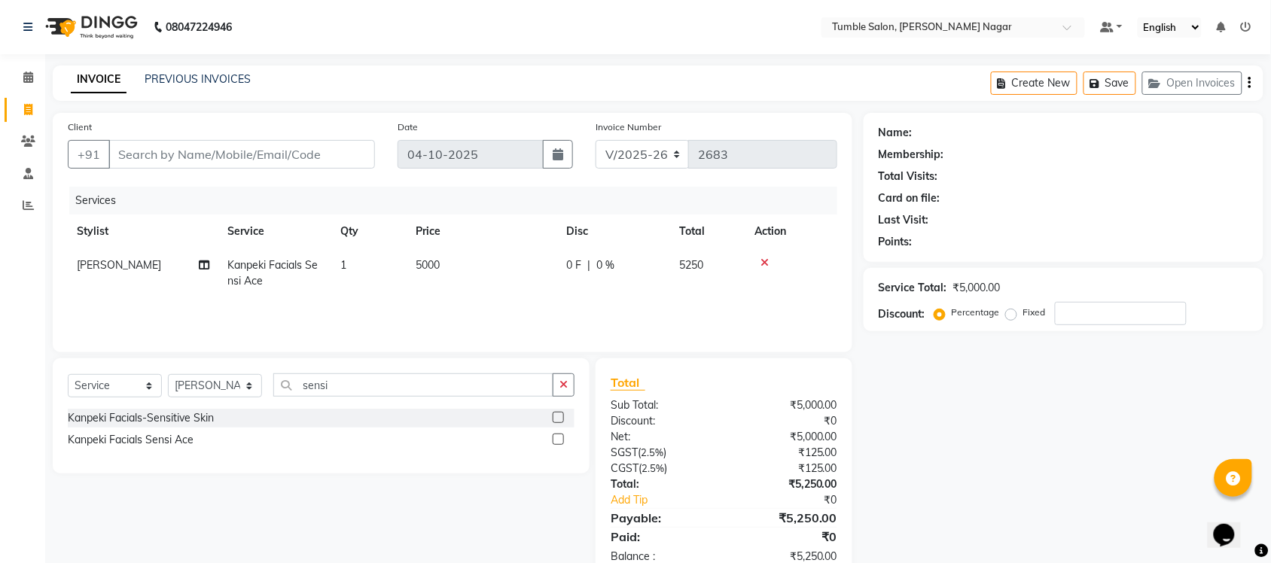
click at [238, 501] on div "Select Service Product Membership Package Voucher Prepaid Gift Card Select Styl…" at bounding box center [315, 468] width 548 height 221
drag, startPoint x: 367, startPoint y: 385, endPoint x: 100, endPoint y: 375, distance: 266.6
click at [237, 382] on div "Select Service Product Membership Package Voucher Prepaid Gift Card Select Styl…" at bounding box center [321, 390] width 507 height 35
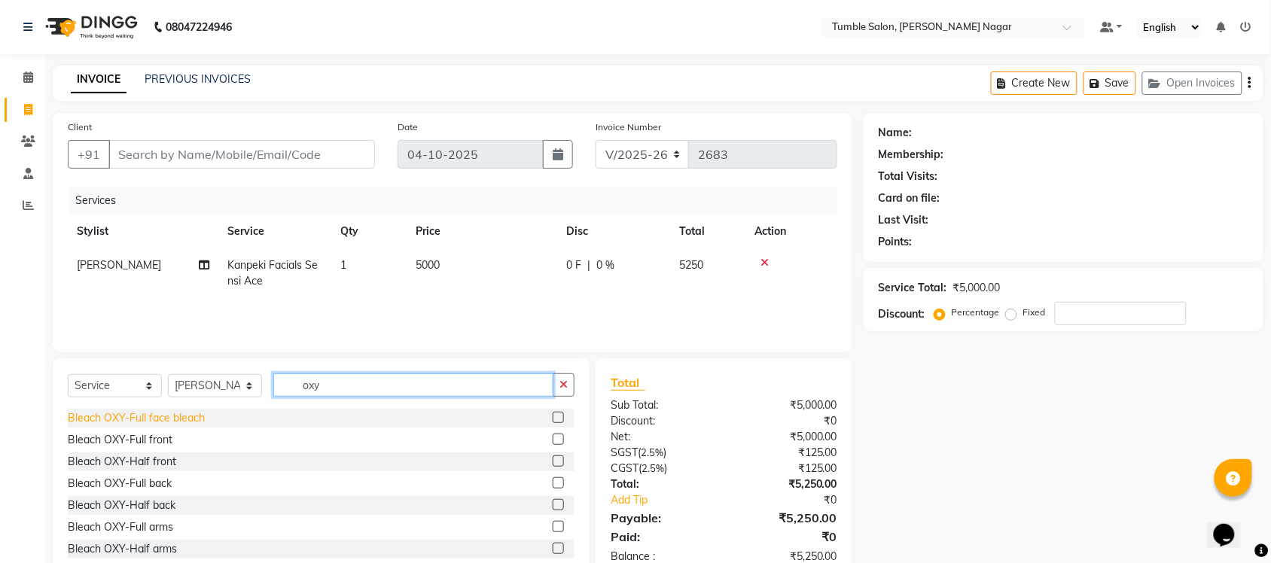
type input "oxy"
click at [104, 420] on div "Bleach OXY-Full face bleach" at bounding box center [136, 418] width 137 height 16
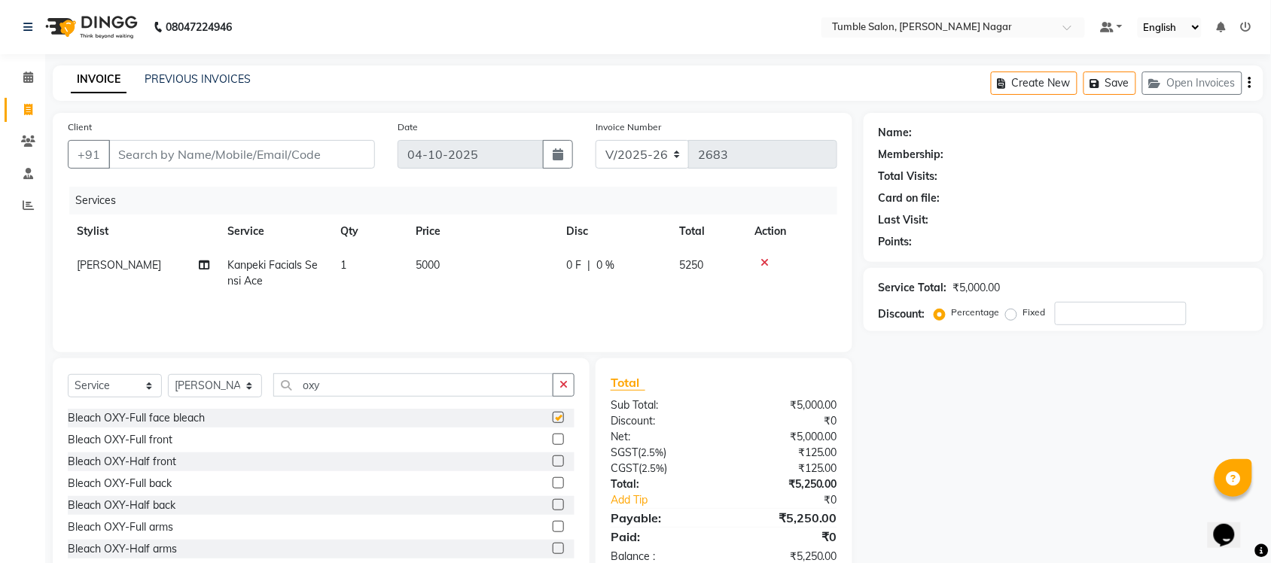
checkbox input "false"
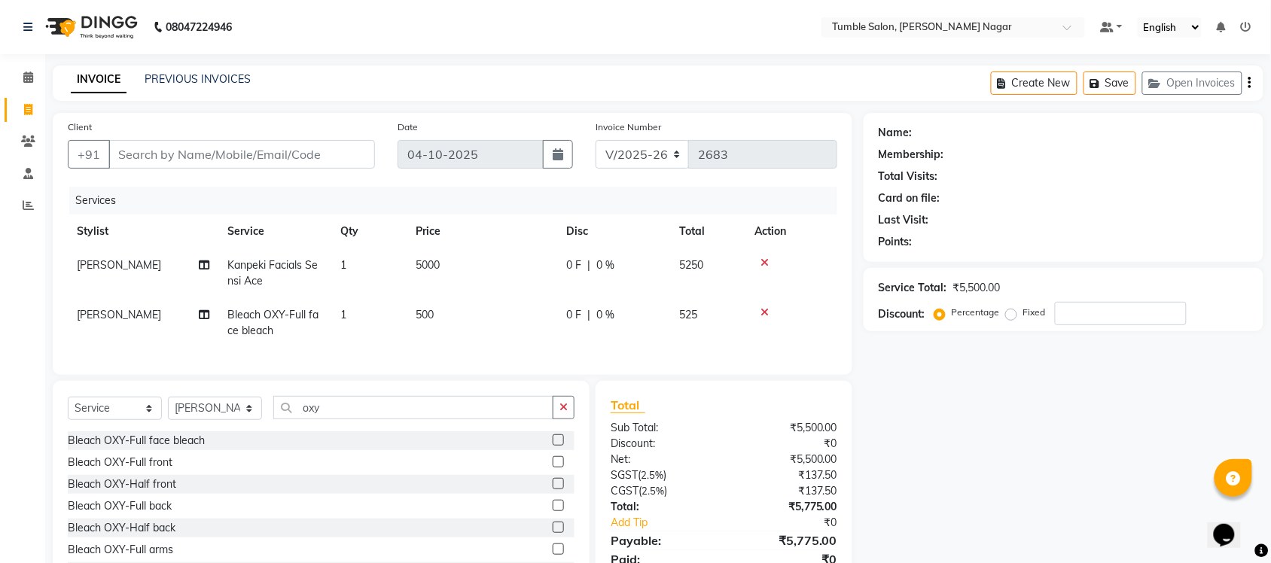
click at [400, 321] on td "1" at bounding box center [368, 323] width 75 height 50
select select "77841"
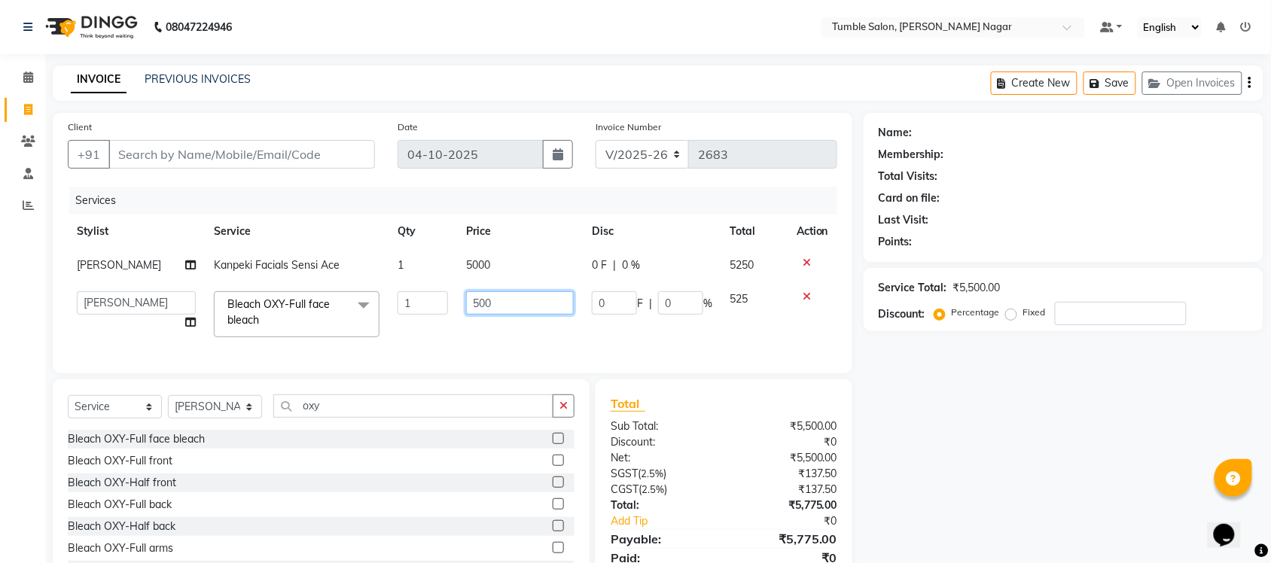
drag, startPoint x: 533, startPoint y: 303, endPoint x: 358, endPoint y: 294, distance: 174.9
click at [361, 294] on tr "Finance id [PERSON_NAME] Govind [PERSON_NAME] Krishna [PERSON_NAME] [PERSON_NAM…" at bounding box center [452, 314] width 769 height 64
type input "800"
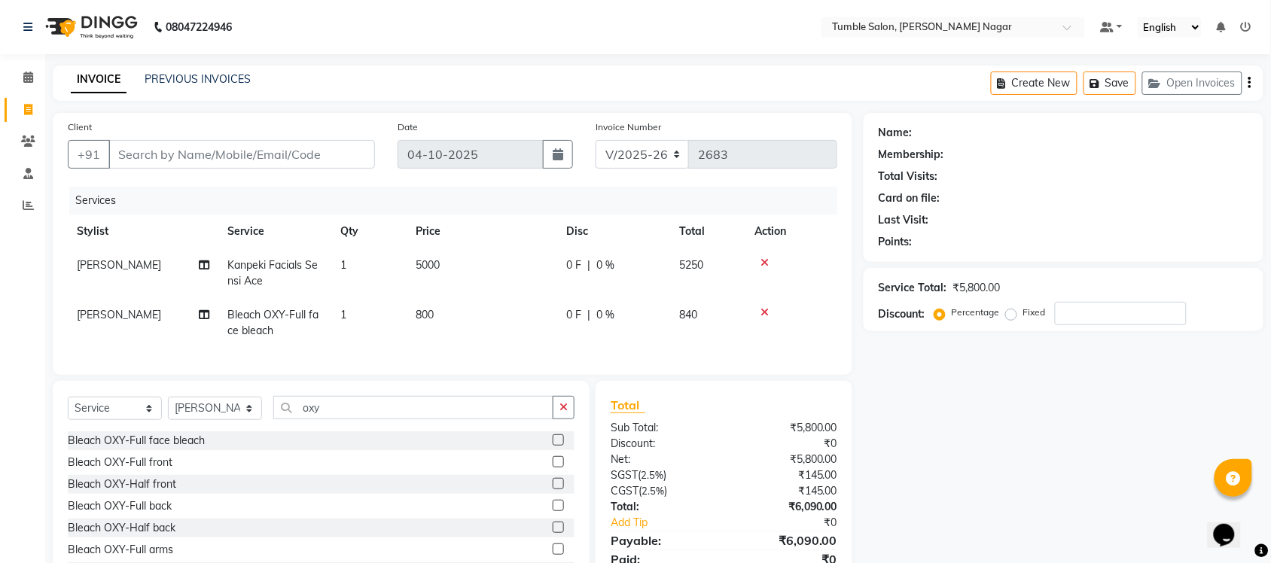
drag, startPoint x: 1058, startPoint y: 498, endPoint x: 948, endPoint y: 486, distance: 110.6
click at [1058, 498] on div "Name: Membership: Total Visits: Card on file: Last Visit: Points: Service Total…" at bounding box center [1068, 358] width 411 height 490
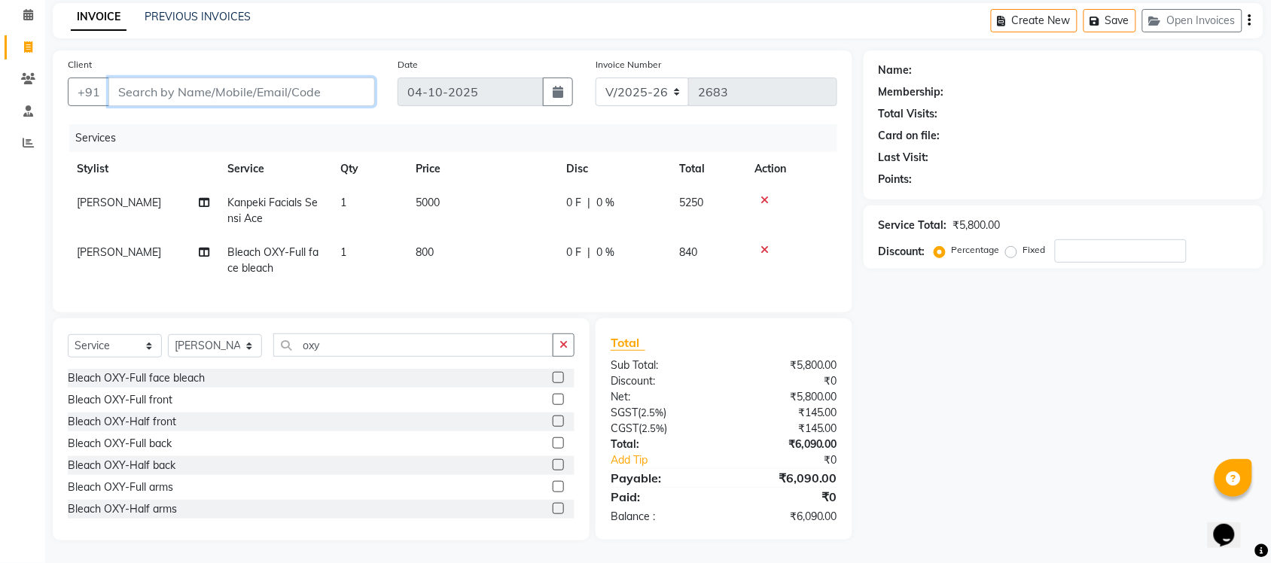
click at [339, 78] on input "Client" at bounding box center [241, 92] width 266 height 29
type input "9"
type input "0"
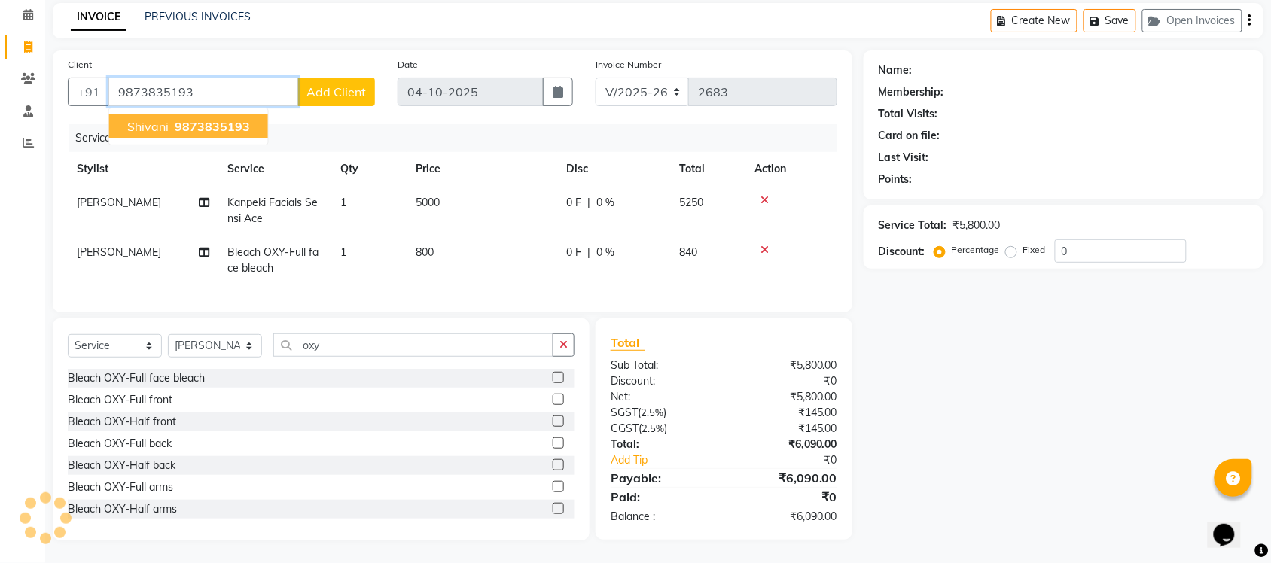
type input "9873835193"
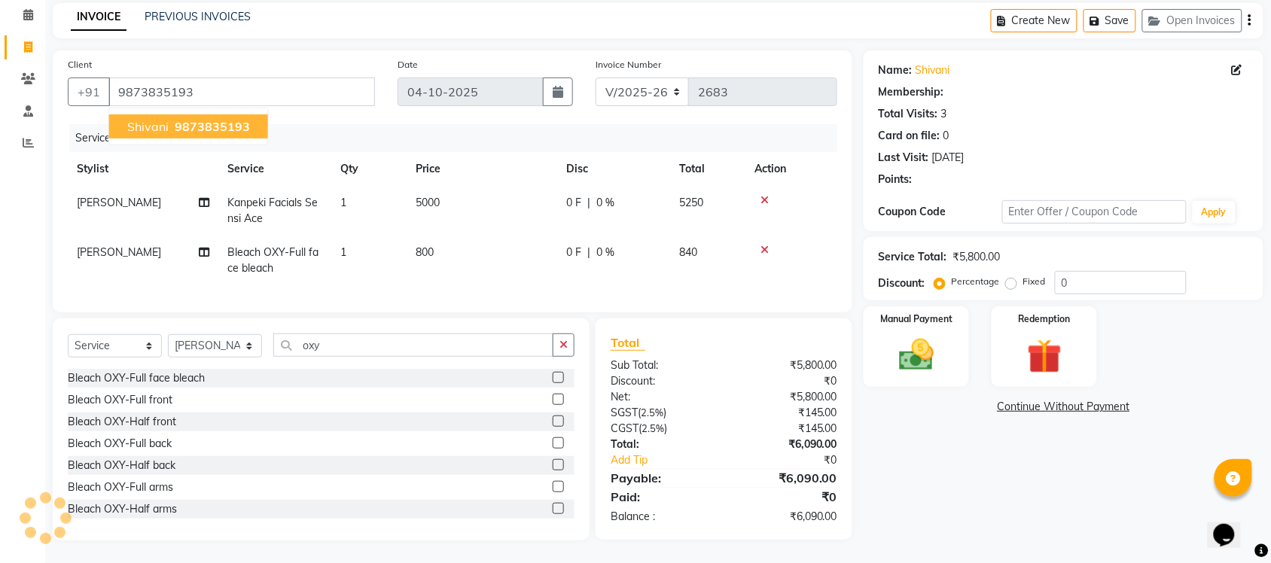
click at [196, 119] on span "9873835193" at bounding box center [212, 126] width 75 height 15
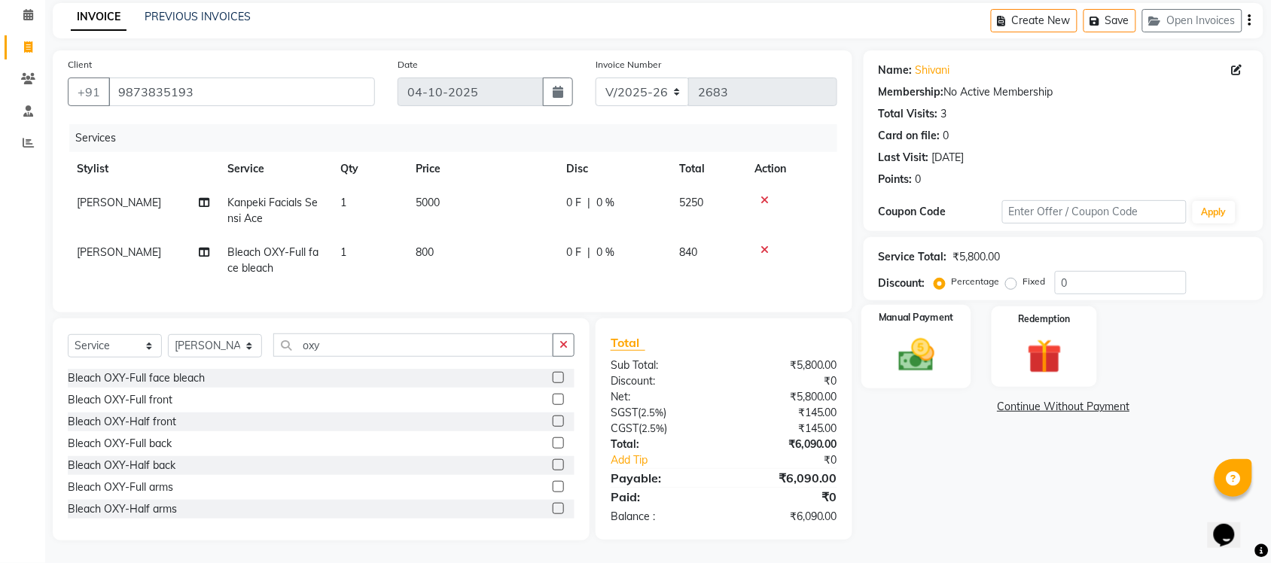
click at [908, 334] on img at bounding box center [916, 354] width 59 height 41
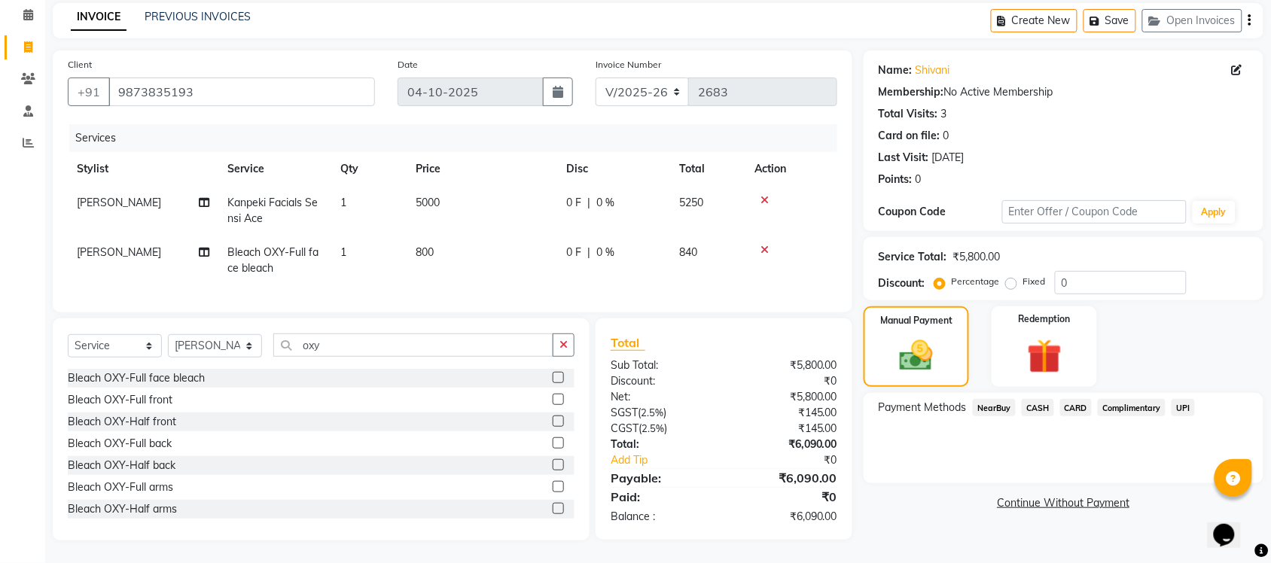
click at [1040, 399] on span "CASH" at bounding box center [1037, 407] width 32 height 17
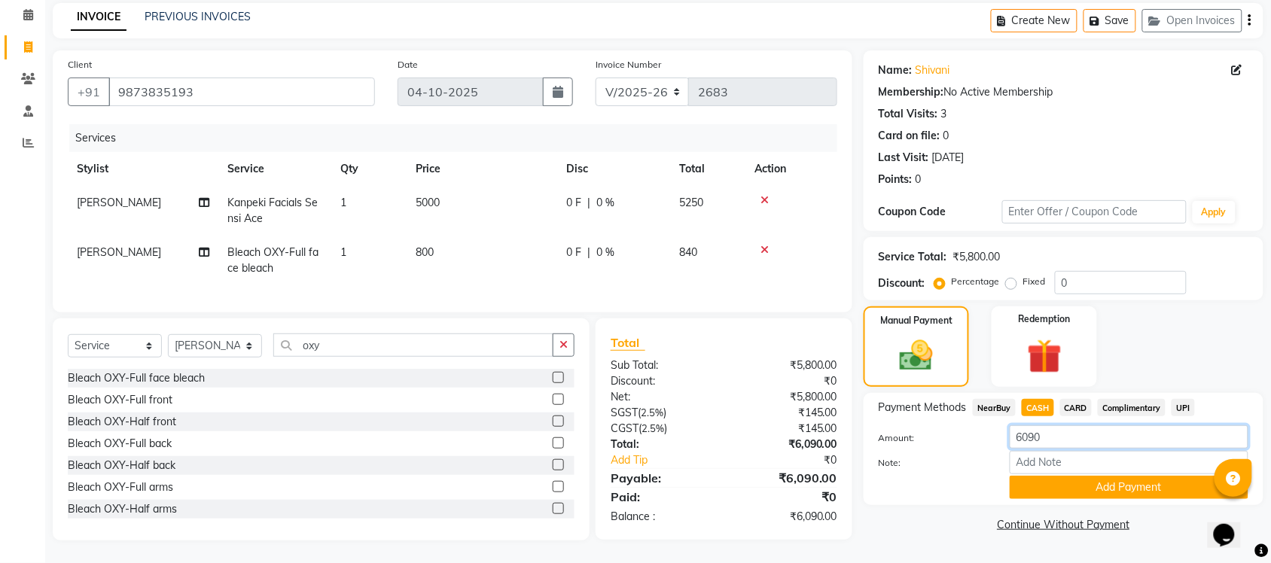
drag, startPoint x: 1094, startPoint y: 430, endPoint x: 921, endPoint y: 422, distance: 173.3
click at [947, 425] on div "Amount: 6090" at bounding box center [1063, 438] width 392 height 26
type input "5000"
click at [1078, 483] on button "Add Payment" at bounding box center [1128, 487] width 239 height 23
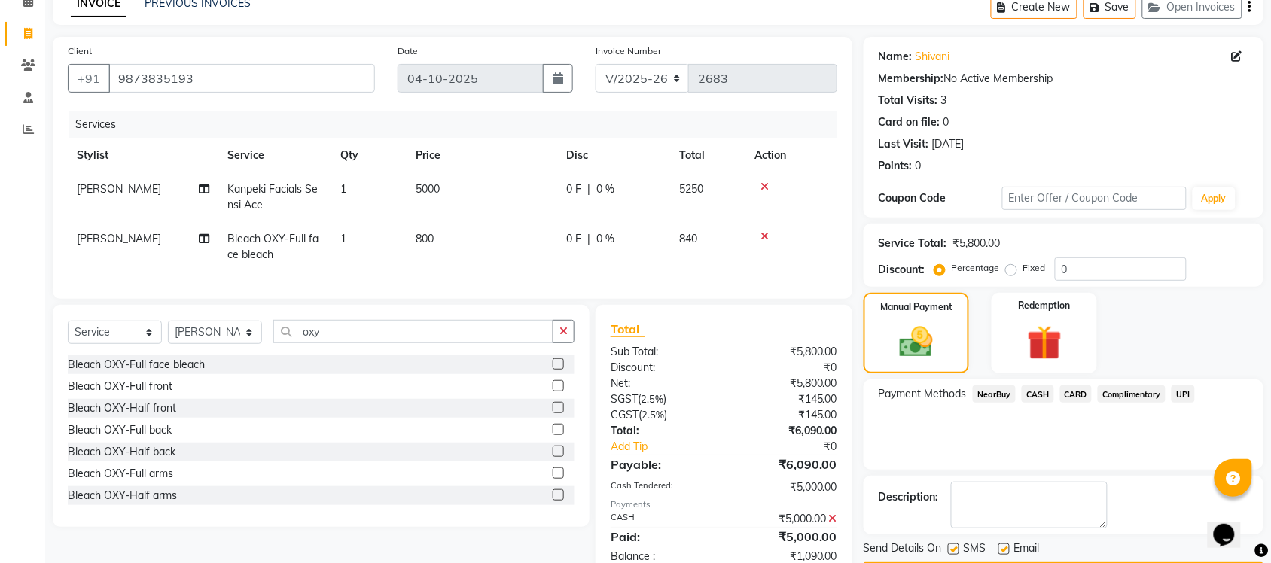
click at [1177, 391] on span "UPI" at bounding box center [1182, 393] width 23 height 17
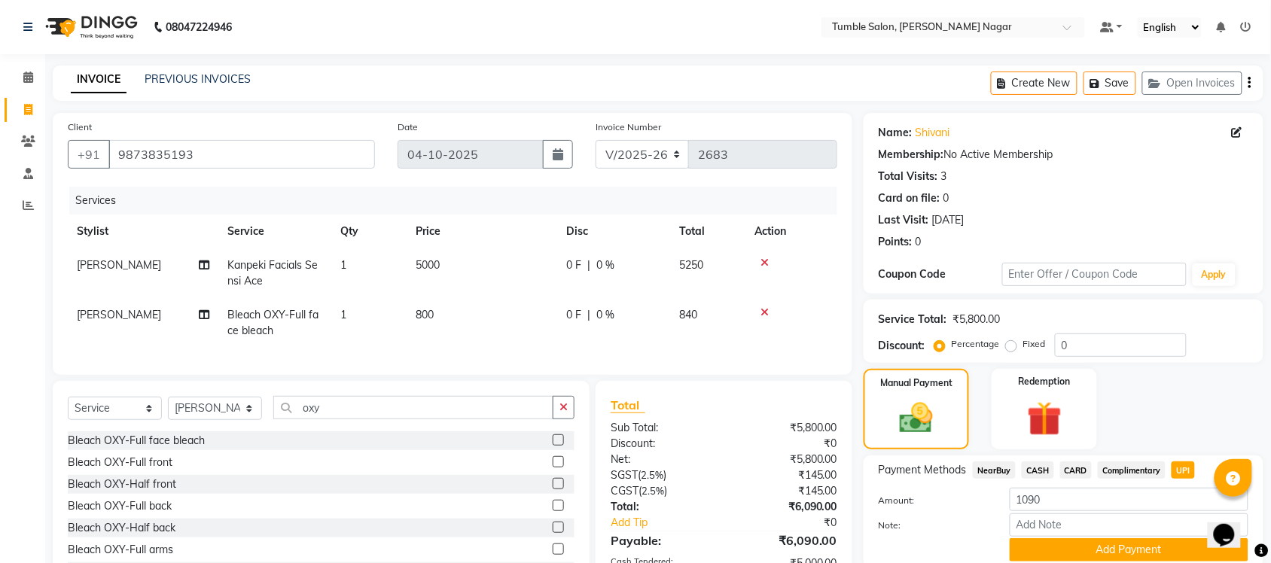
scroll to position [143, 0]
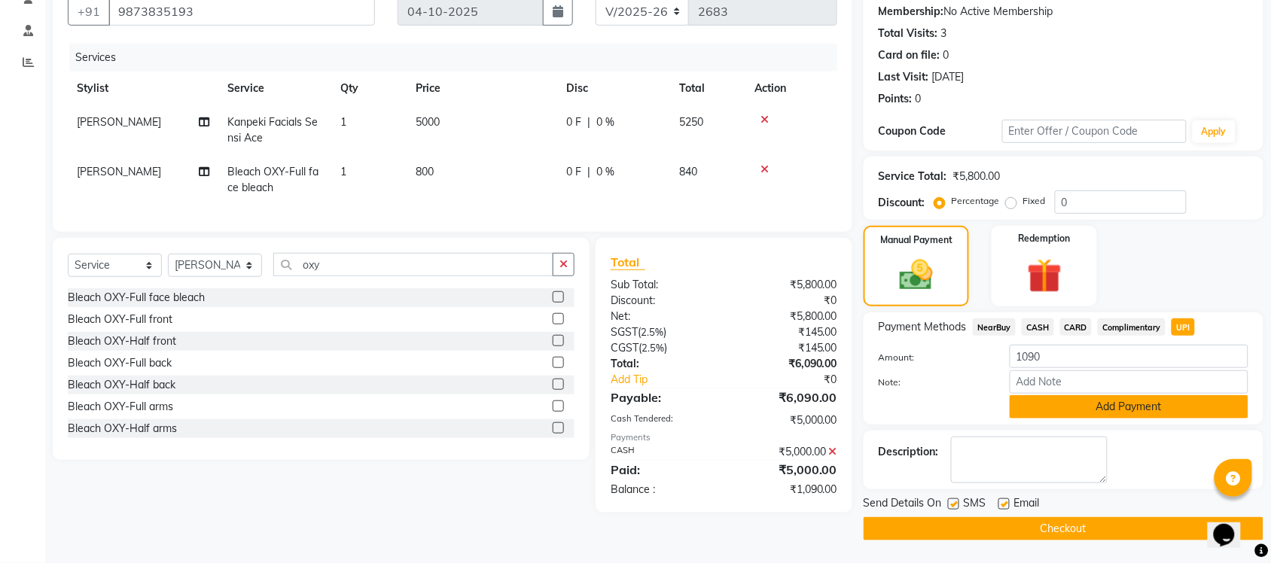
click at [1152, 414] on button "Add Payment" at bounding box center [1128, 406] width 239 height 23
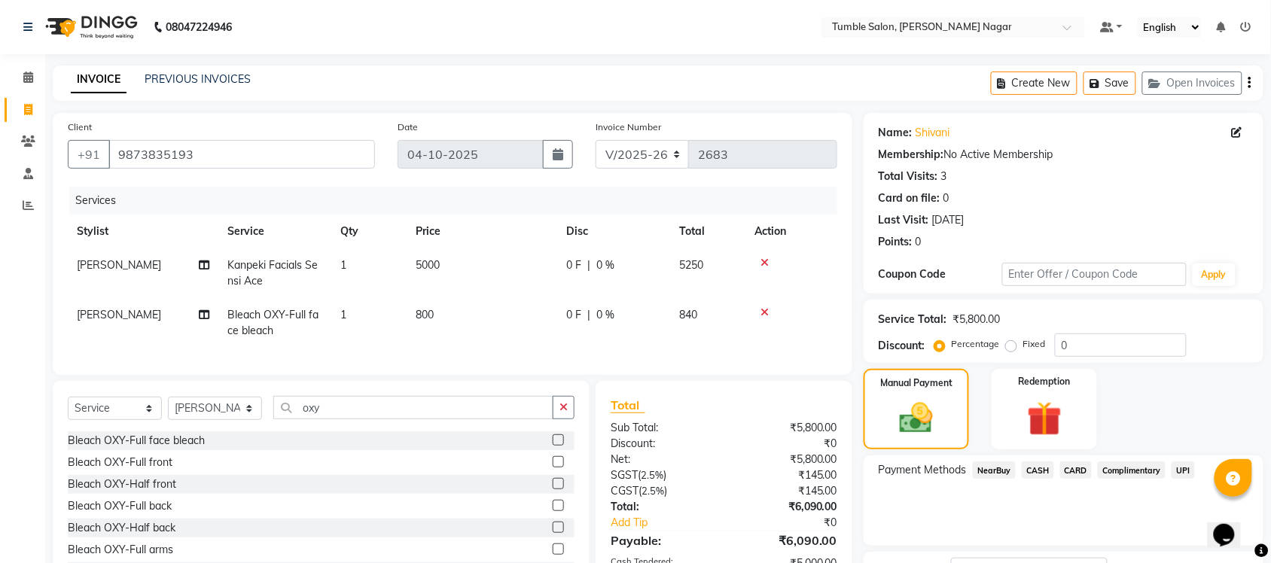
scroll to position [144, 0]
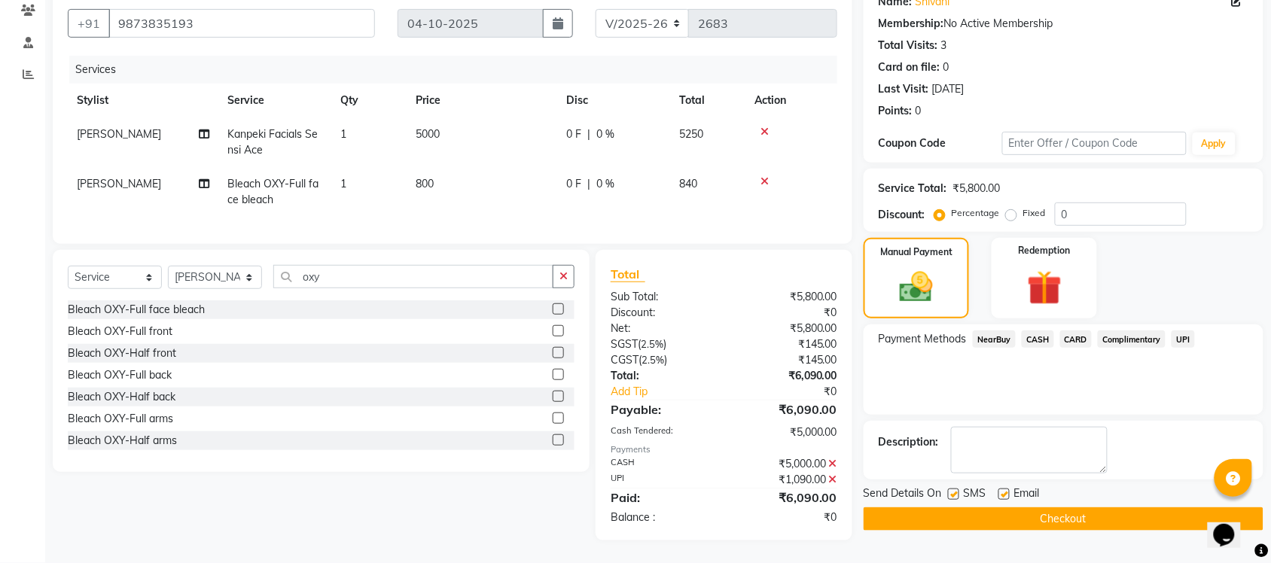
click at [1036, 507] on button "Checkout" at bounding box center [1063, 518] width 400 height 23
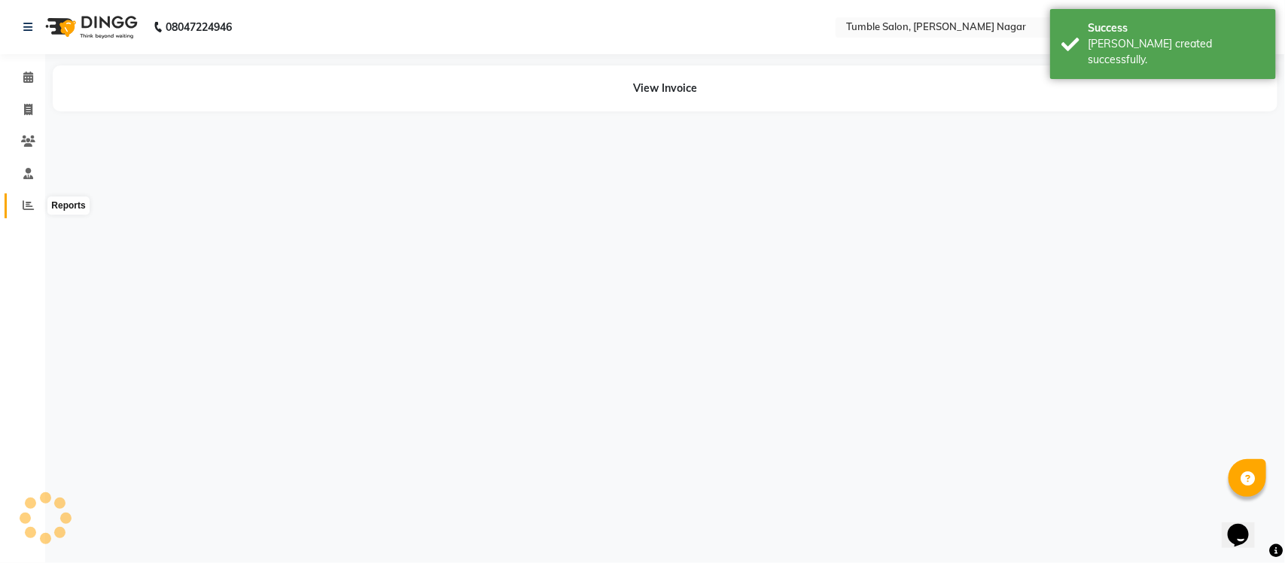
click at [17, 205] on span at bounding box center [28, 205] width 26 height 17
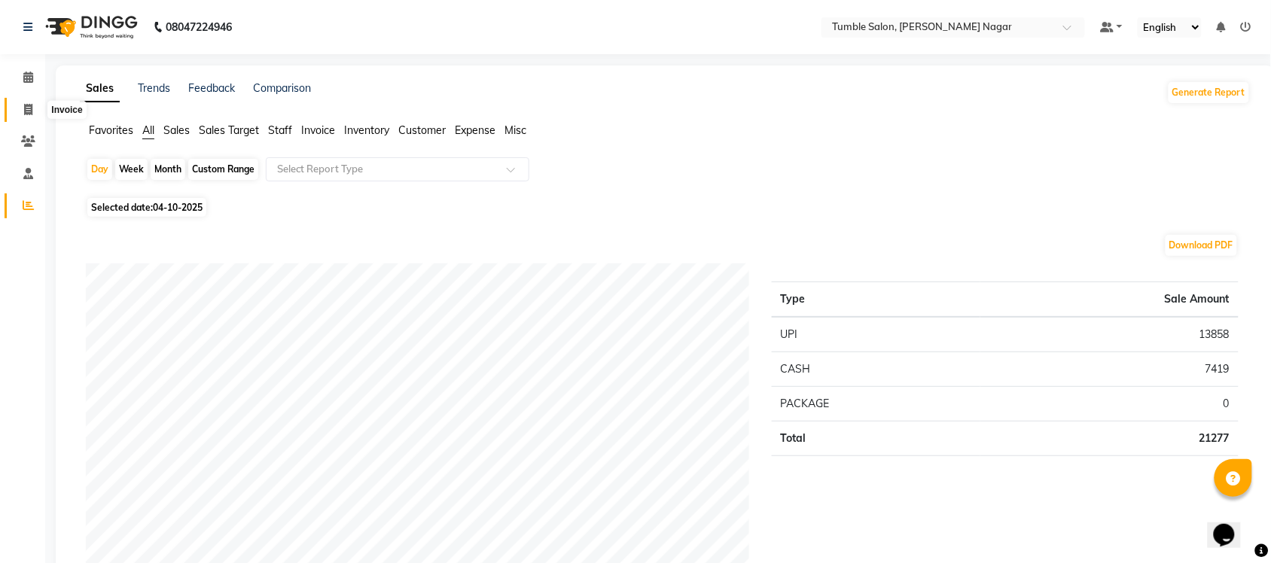
click at [20, 109] on span at bounding box center [28, 110] width 26 height 17
select select "service"
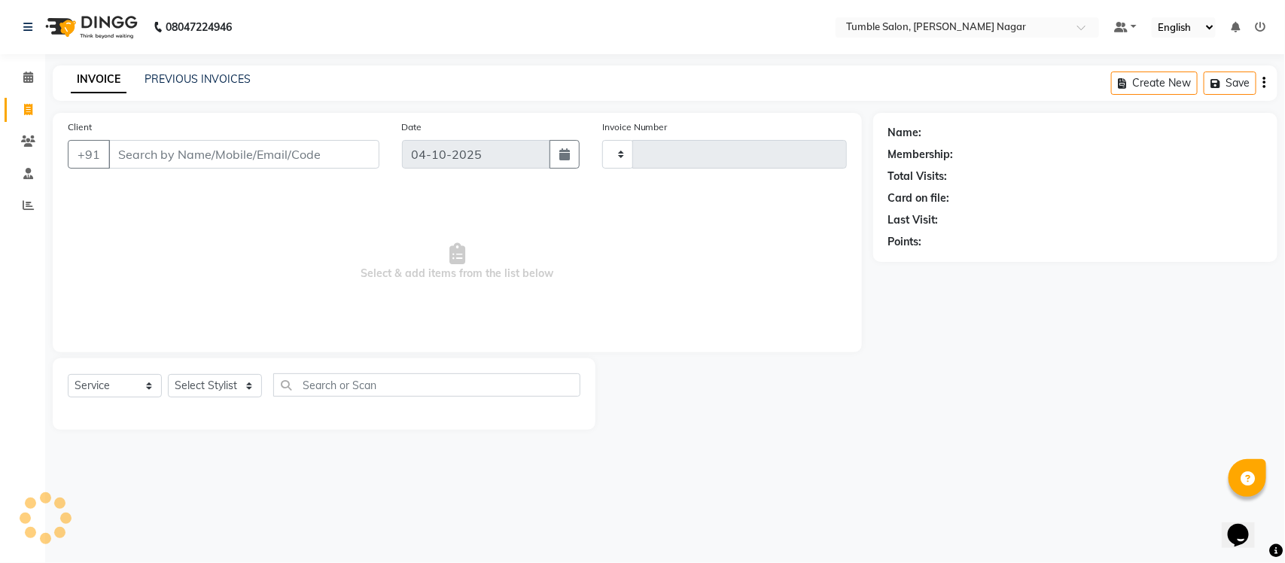
type input "2685"
select select "8207"
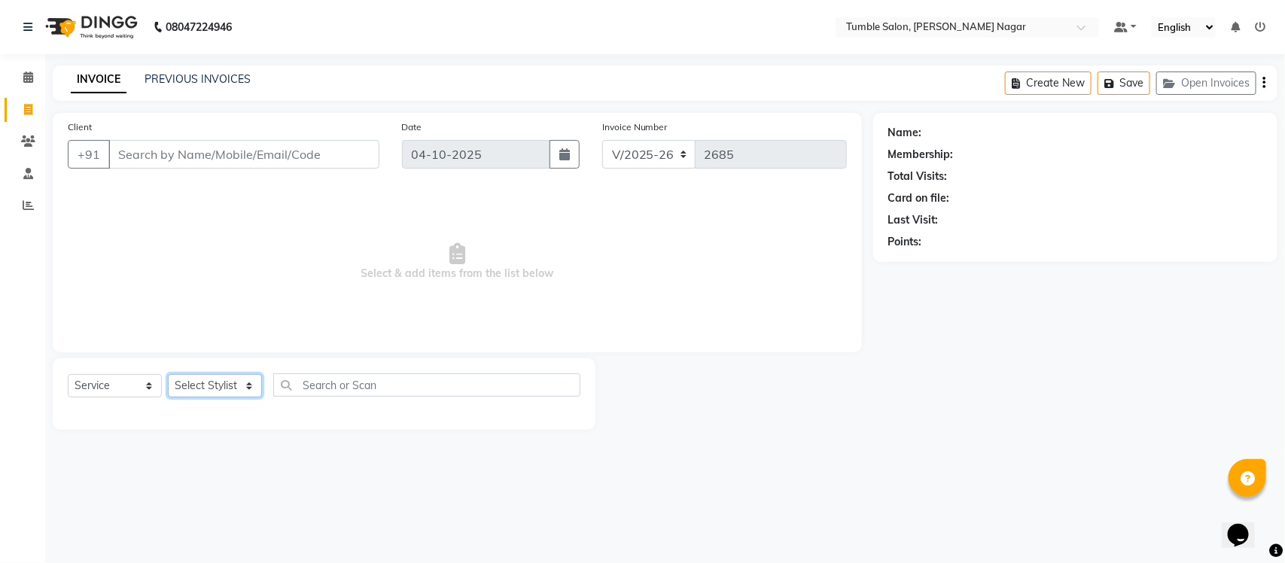
click at [252, 381] on select "Select Stylist Finance id [PERSON_NAME] [PERSON_NAME] [PERSON_NAME] [PERSON_NAM…" at bounding box center [215, 385] width 94 height 23
select select "77852"
click at [168, 374] on select "Select Stylist Finance id [PERSON_NAME] [PERSON_NAME] [PERSON_NAME] [PERSON_NAM…" at bounding box center [215, 385] width 94 height 23
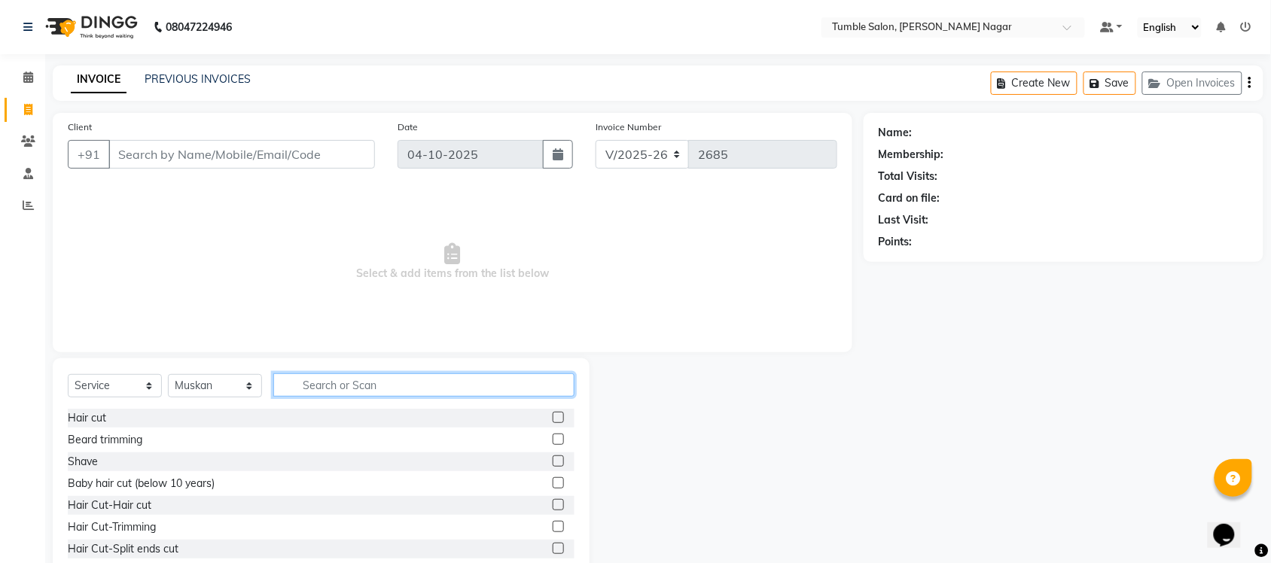
click at [314, 385] on input "text" at bounding box center [423, 384] width 301 height 23
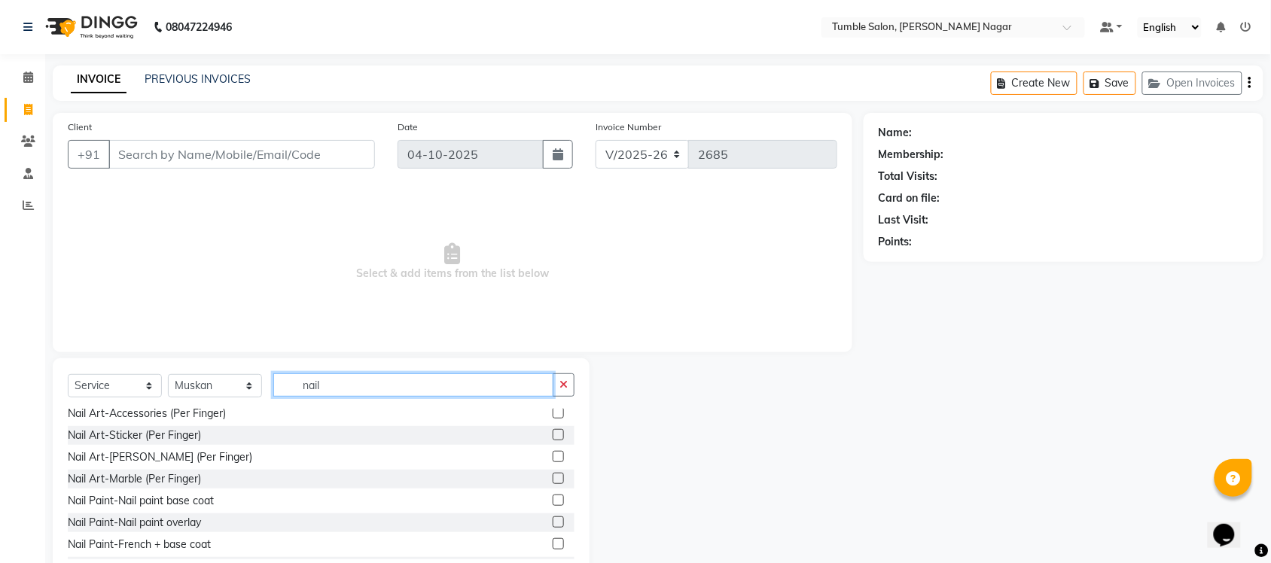
scroll to position [276, 0]
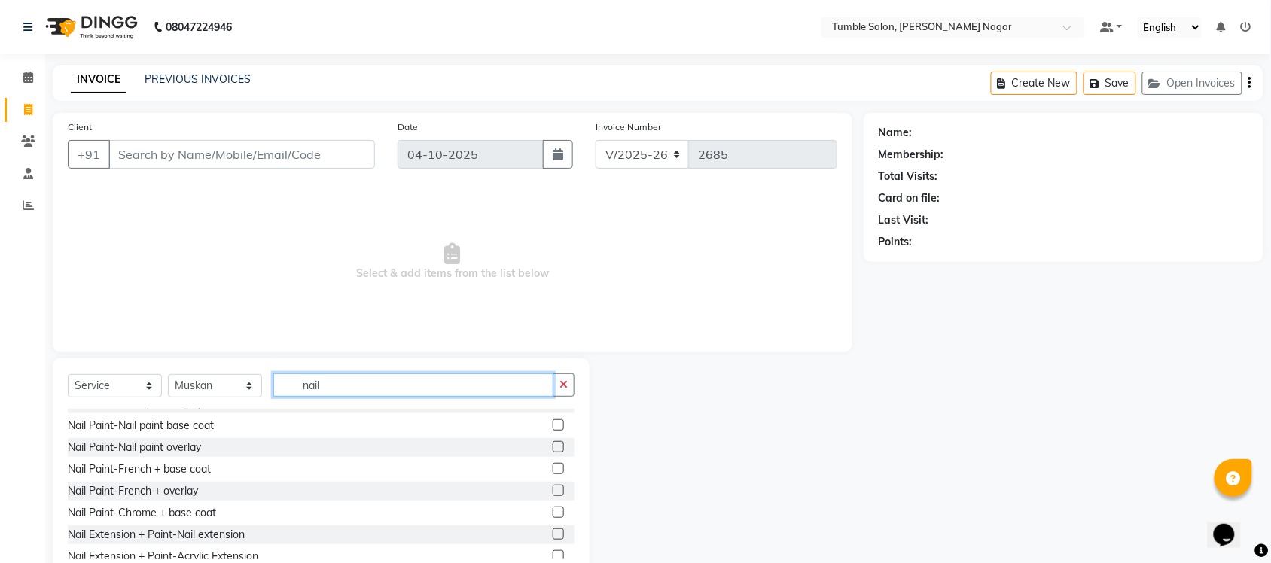
type input "nail"
click at [553, 534] on label at bounding box center [558, 533] width 11 height 11
click at [553, 534] on input "checkbox" at bounding box center [558, 535] width 10 height 10
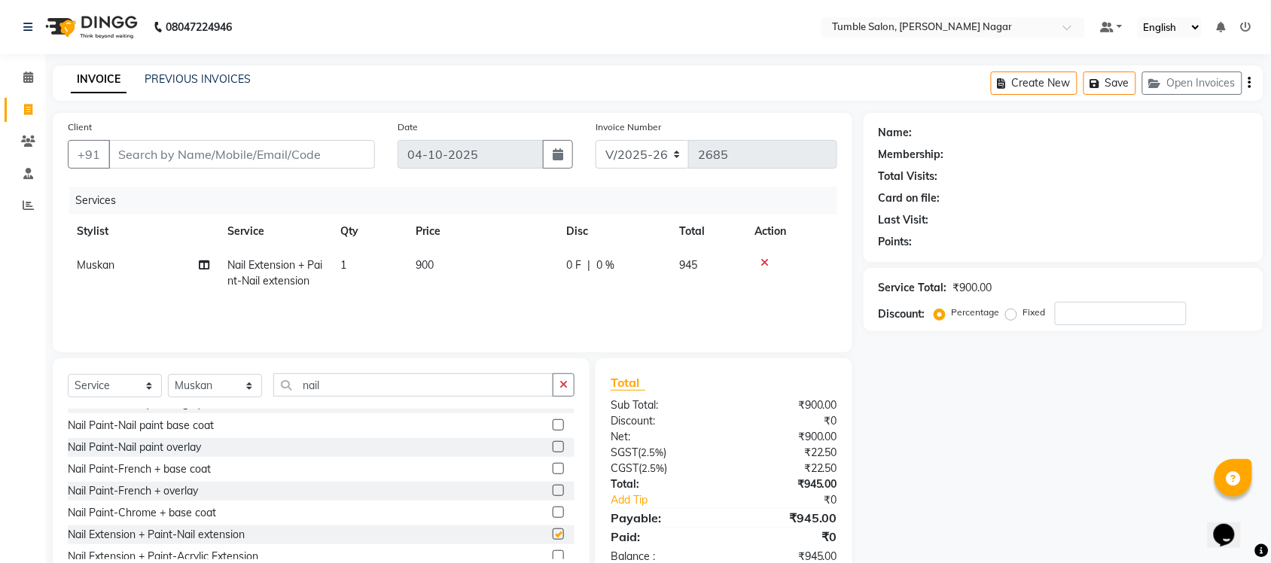
checkbox input "false"
click at [553, 555] on label at bounding box center [558, 555] width 11 height 11
click at [553, 555] on input "checkbox" at bounding box center [558, 557] width 10 height 10
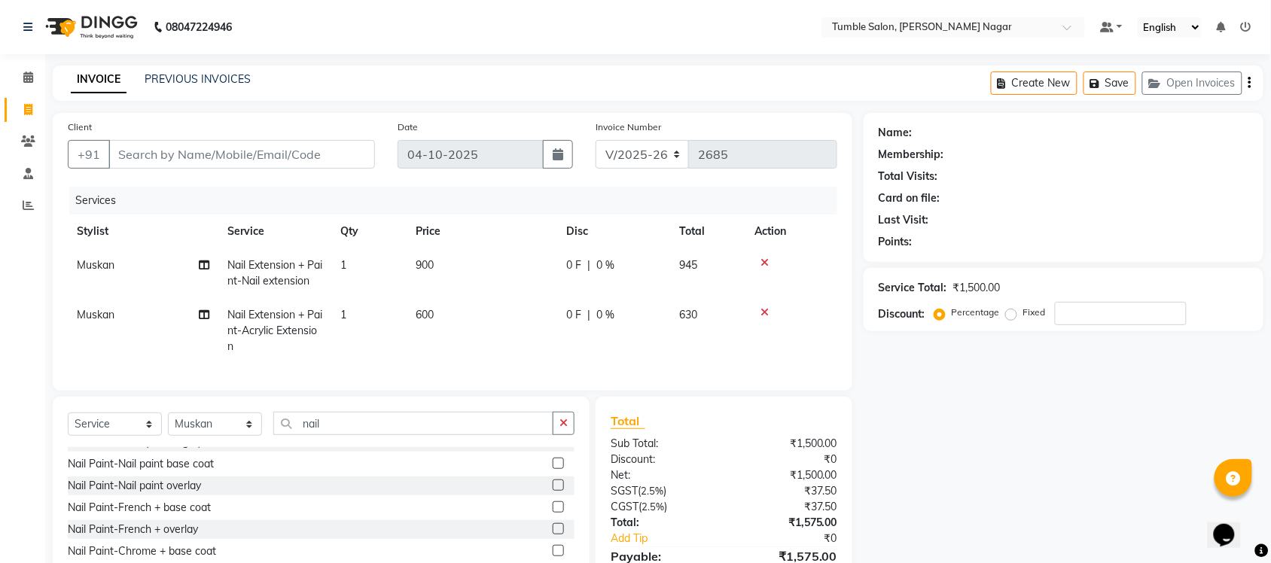
checkbox input "false"
click at [766, 307] on icon at bounding box center [764, 312] width 8 height 11
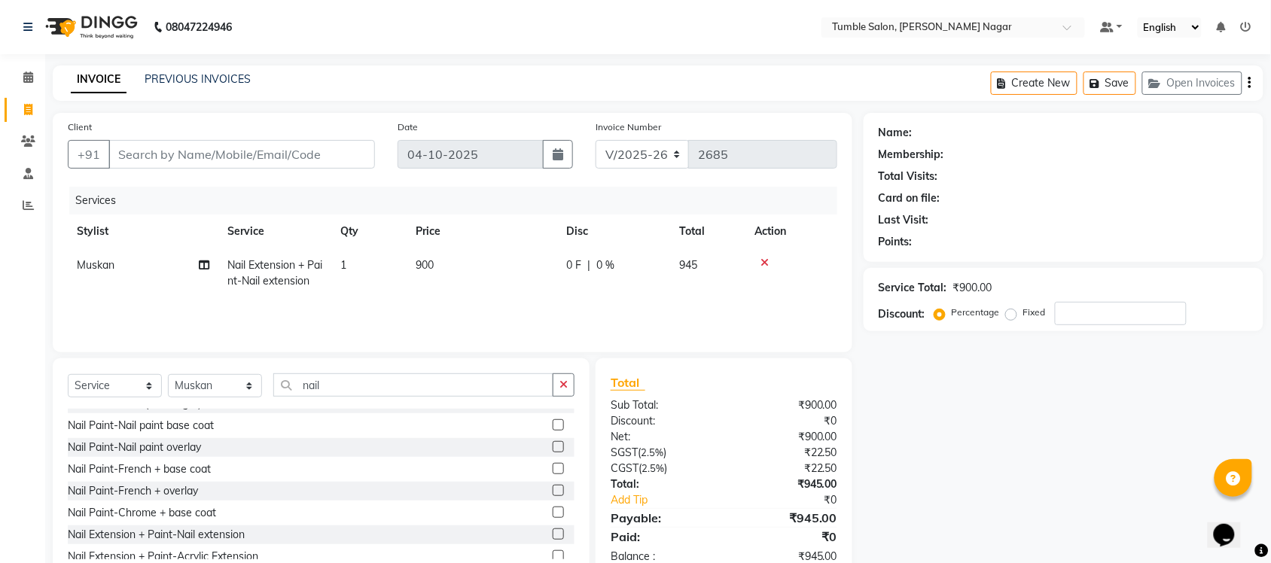
click at [424, 263] on span "900" at bounding box center [425, 265] width 18 height 14
select select "77852"
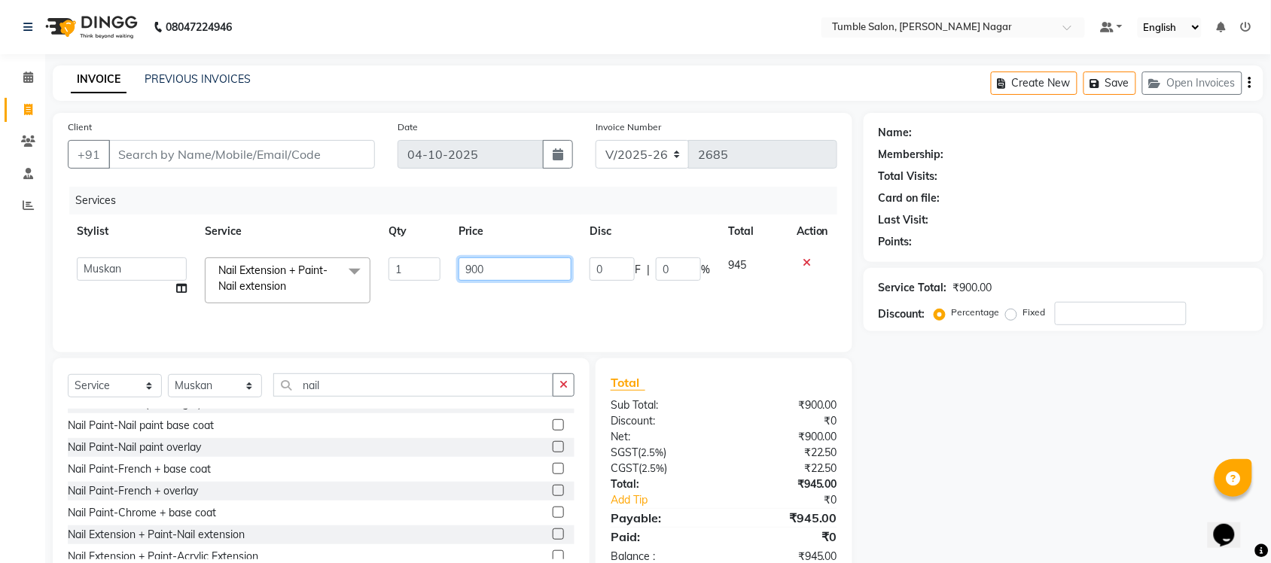
click at [476, 275] on input "900" at bounding box center [514, 268] width 113 height 23
type input "1100"
click at [928, 454] on div "Name: Membership: Total Visits: Card on file: Last Visit: Points: Service Total…" at bounding box center [1068, 346] width 411 height 467
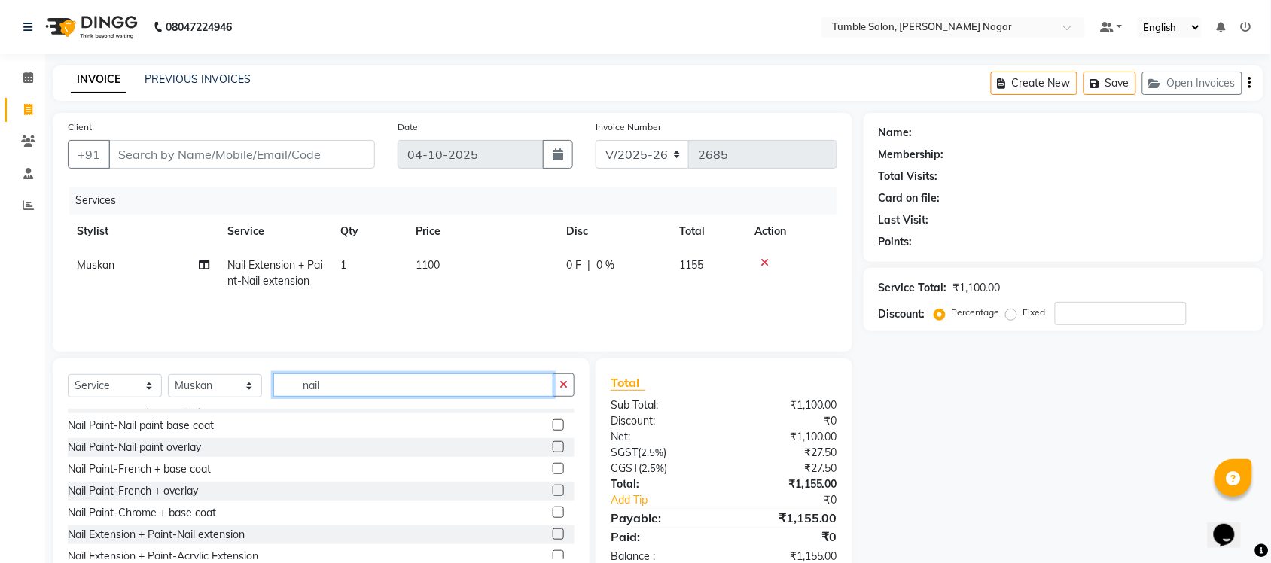
click at [351, 385] on input "nail" at bounding box center [413, 384] width 280 height 23
type input "n"
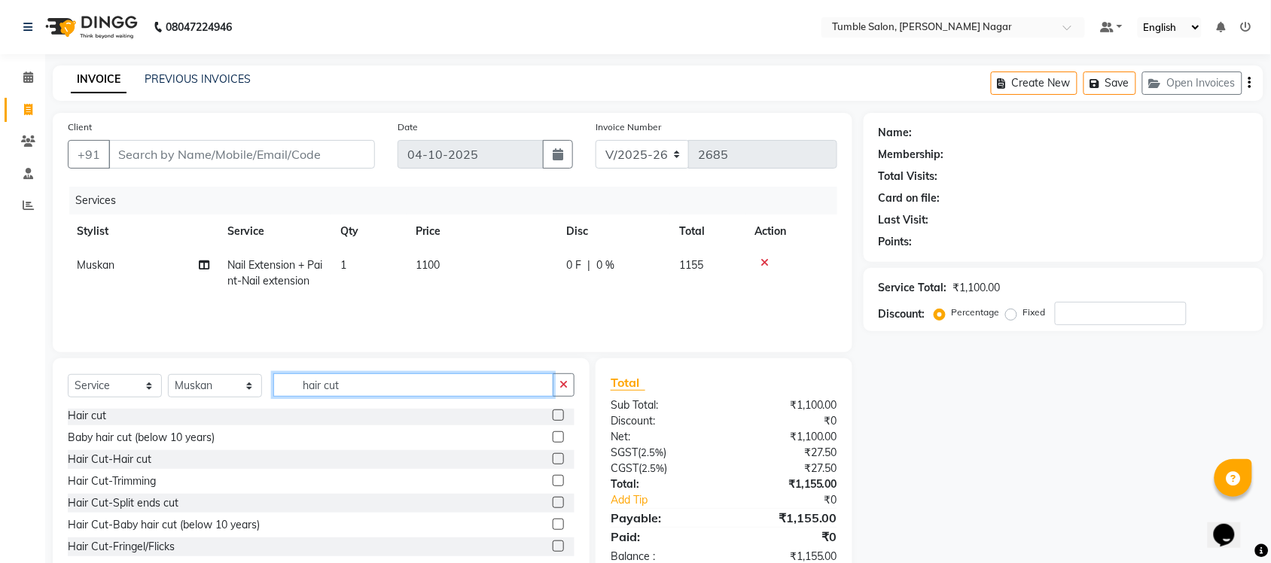
scroll to position [2, 0]
type input "hair cut"
click at [553, 454] on label at bounding box center [558, 459] width 11 height 11
click at [553, 455] on input "checkbox" at bounding box center [558, 460] width 10 height 10
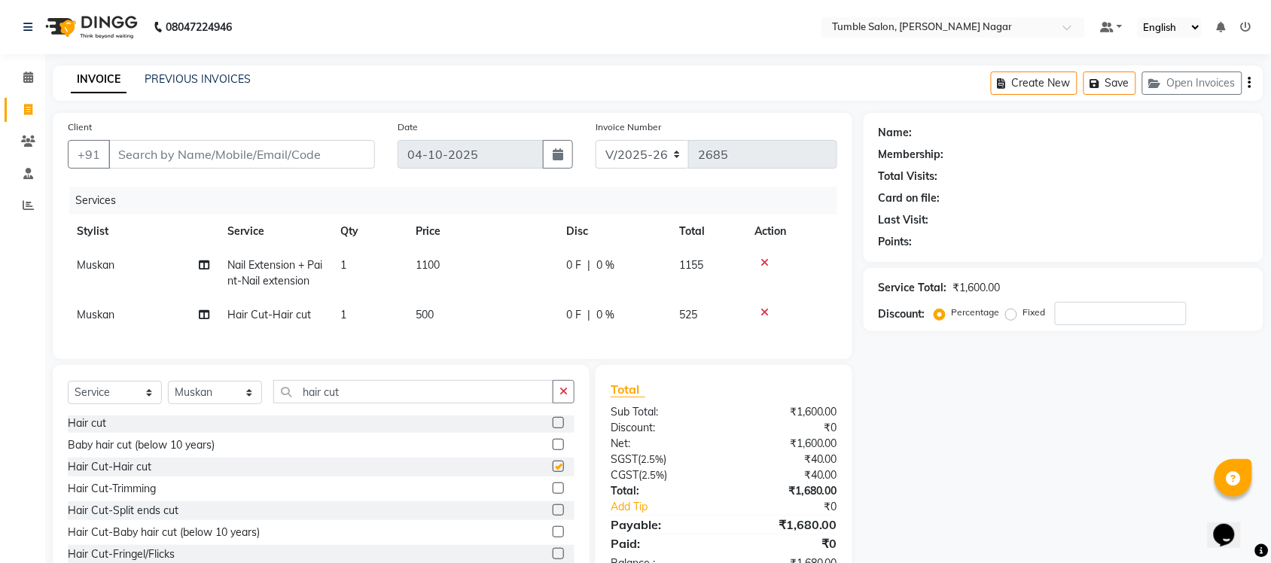
checkbox input "false"
click at [437, 314] on td "500" at bounding box center [481, 315] width 151 height 34
select select "77852"
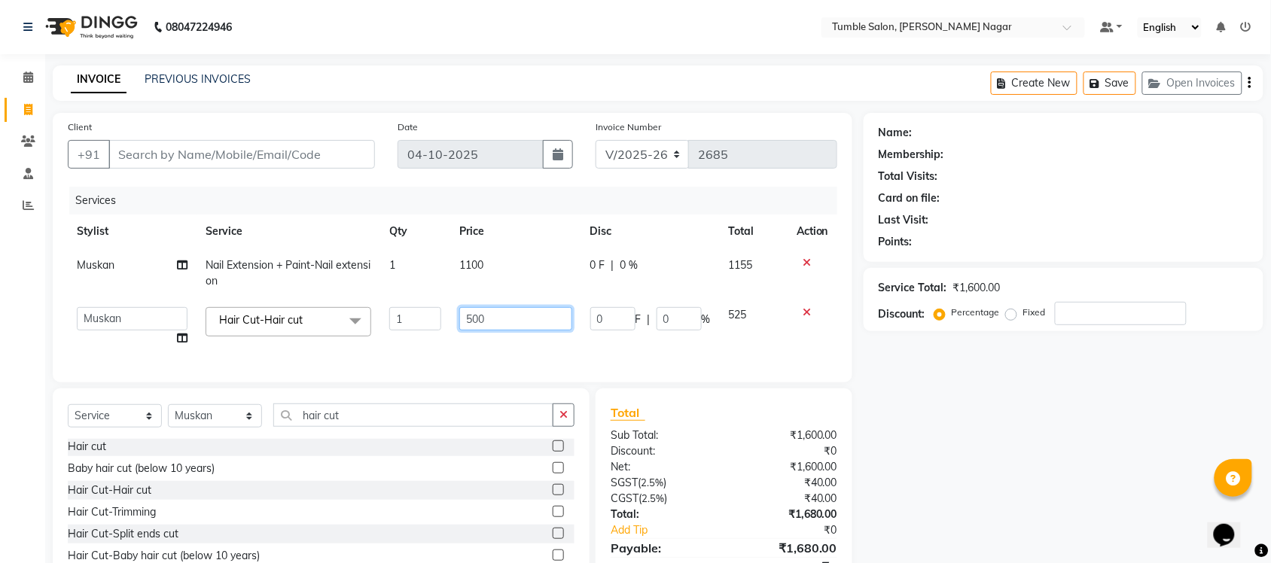
click at [501, 317] on input "500" at bounding box center [515, 318] width 112 height 23
type input "570"
click at [968, 422] on div "Name: Membership: Total Visits: Card on file: Last Visit: Points: Service Total…" at bounding box center [1068, 362] width 411 height 498
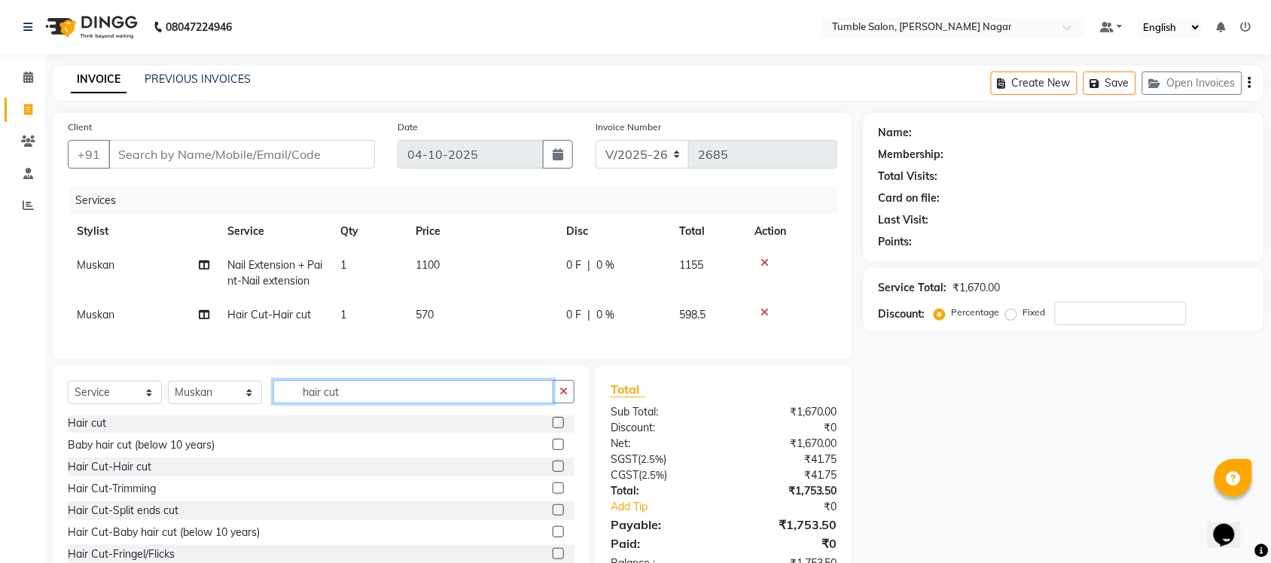
click at [390, 403] on input "hair cut" at bounding box center [413, 391] width 280 height 23
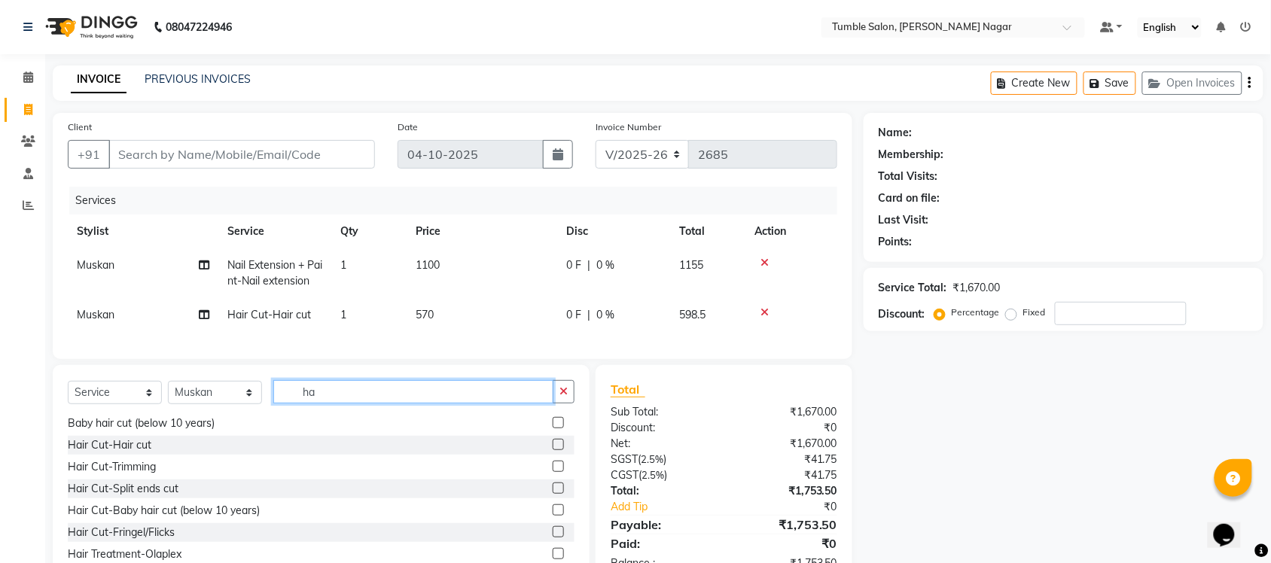
type input "h"
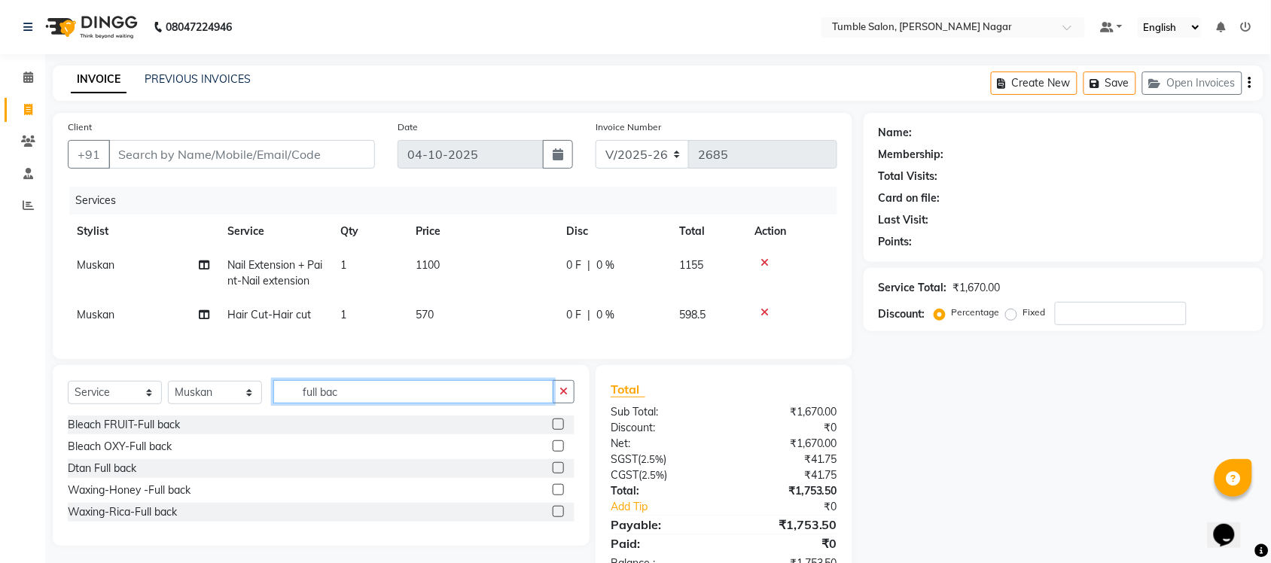
type input "full bac"
click at [556, 517] on label at bounding box center [558, 511] width 11 height 11
click at [556, 517] on input "checkbox" at bounding box center [558, 512] width 10 height 10
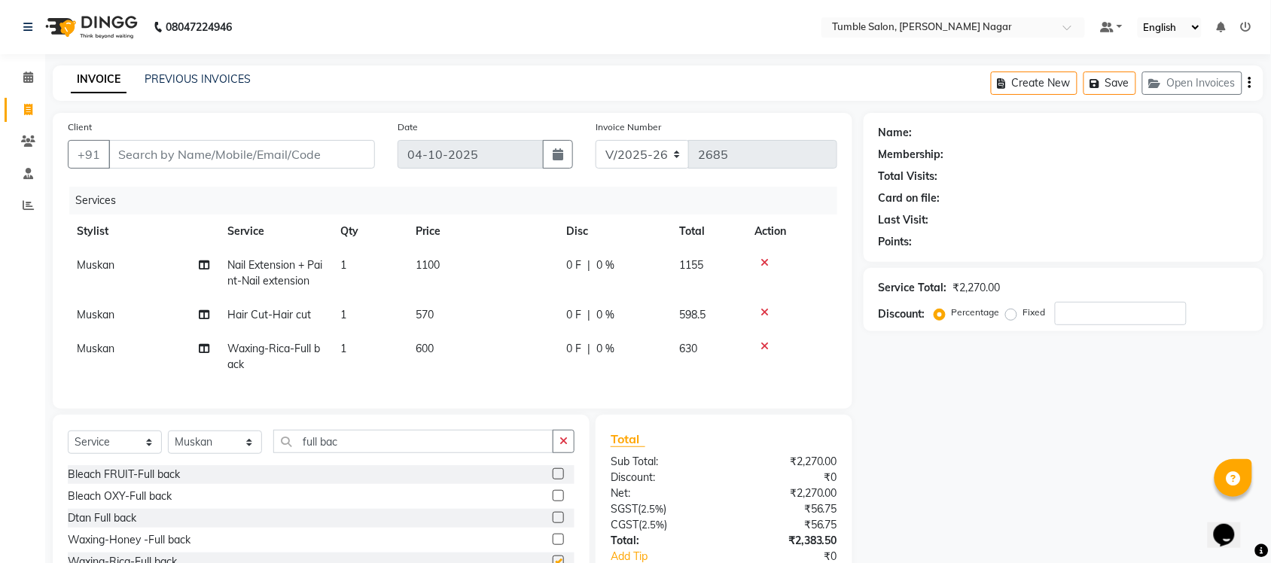
checkbox input "false"
click at [424, 453] on input "full bac" at bounding box center [413, 441] width 280 height 23
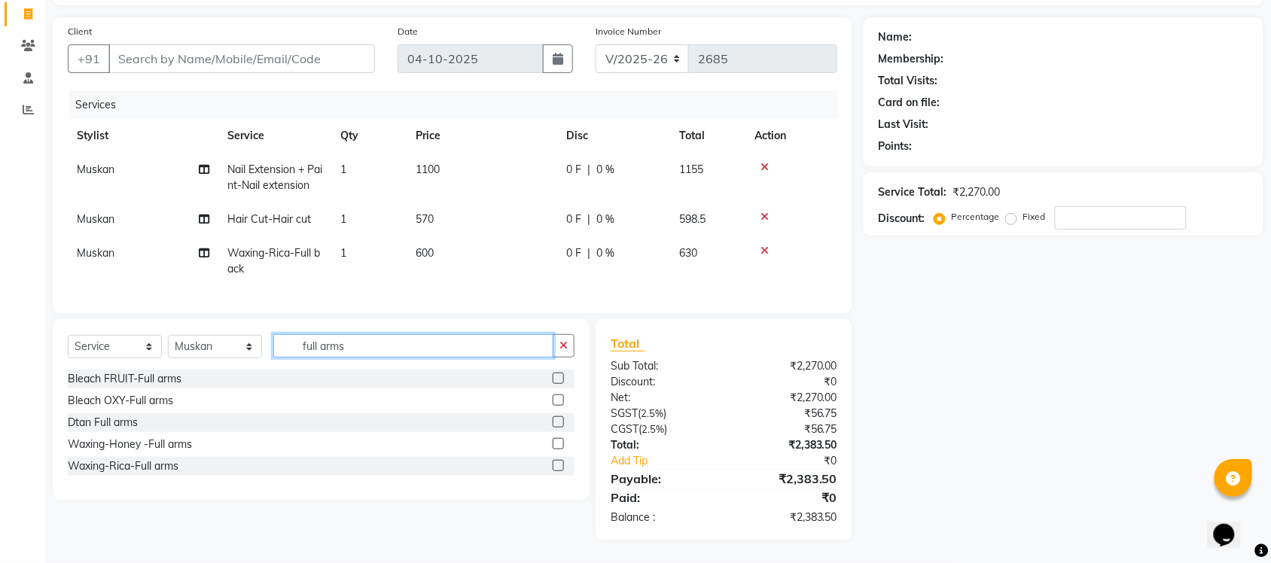
type input "full arms"
click at [559, 467] on label at bounding box center [558, 465] width 11 height 11
click at [559, 467] on input "checkbox" at bounding box center [558, 466] width 10 height 10
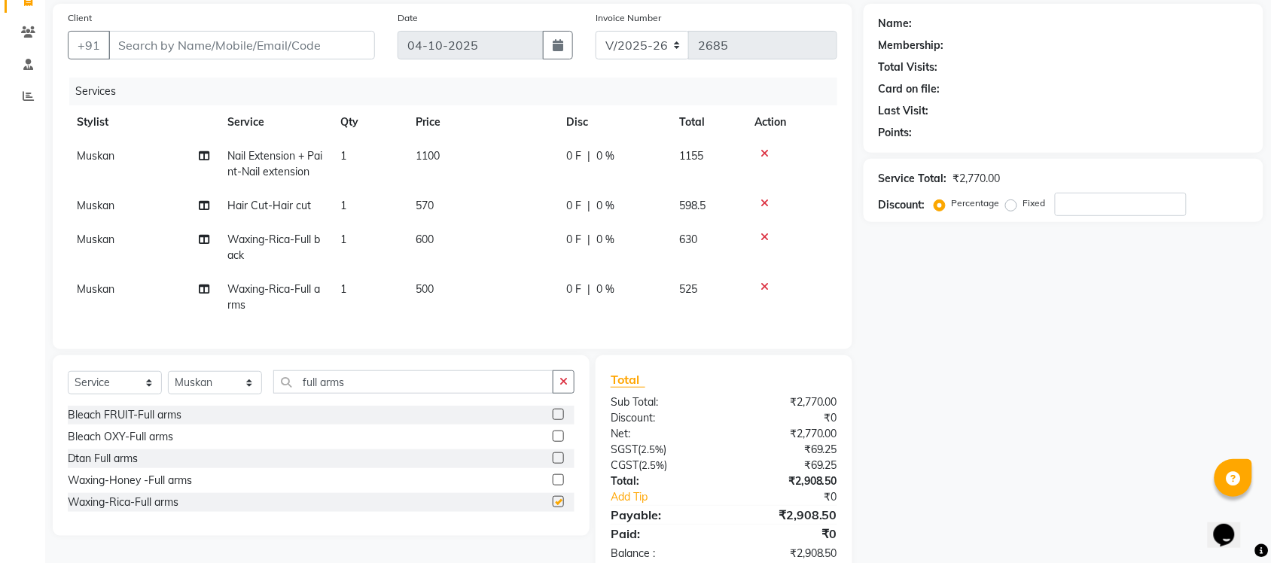
checkbox input "false"
click at [397, 394] on input "full arms" at bounding box center [413, 381] width 280 height 23
type input "f"
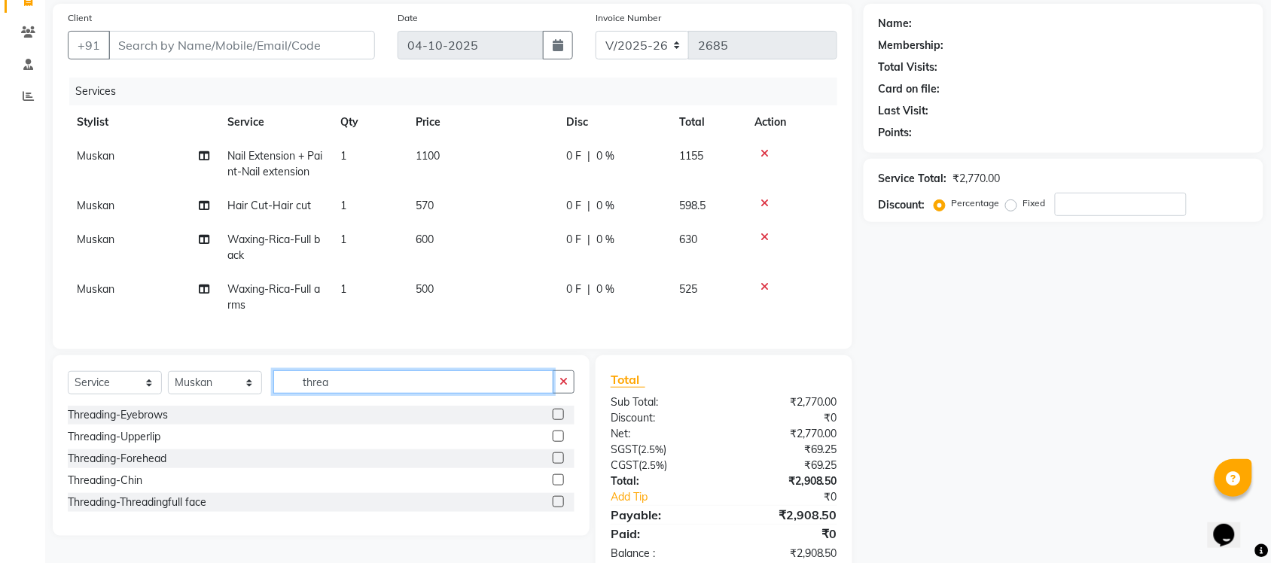
type input "threa"
click at [559, 420] on label at bounding box center [558, 414] width 11 height 11
click at [559, 420] on input "checkbox" at bounding box center [558, 415] width 10 height 10
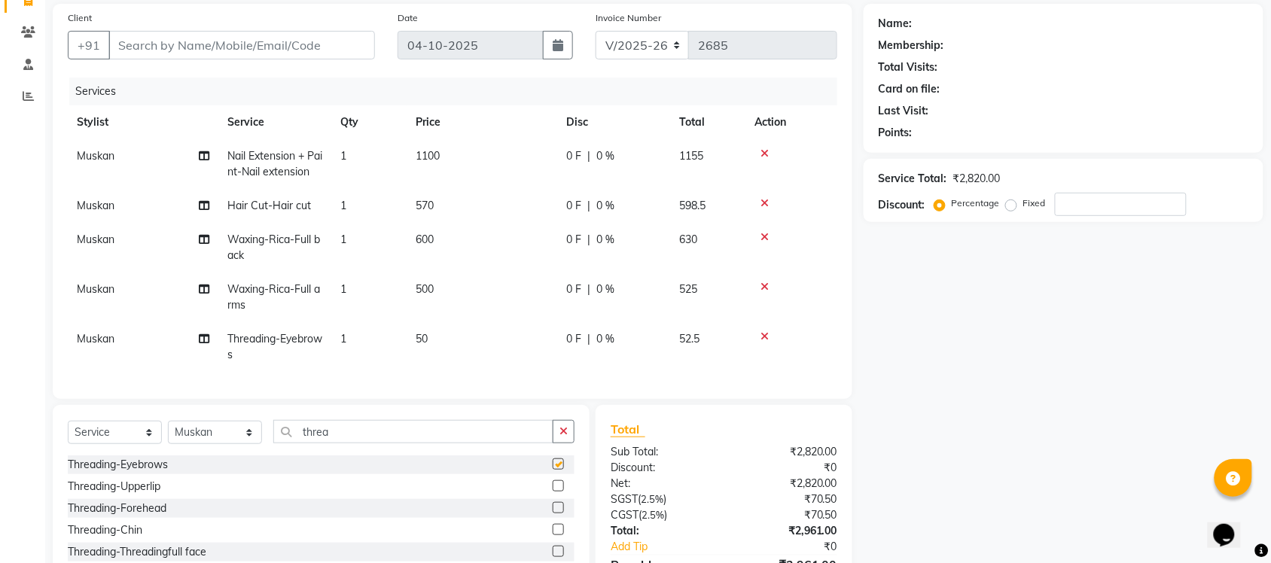
checkbox input "false"
click at [559, 492] on label at bounding box center [558, 485] width 11 height 11
click at [559, 492] on input "checkbox" at bounding box center [558, 487] width 10 height 10
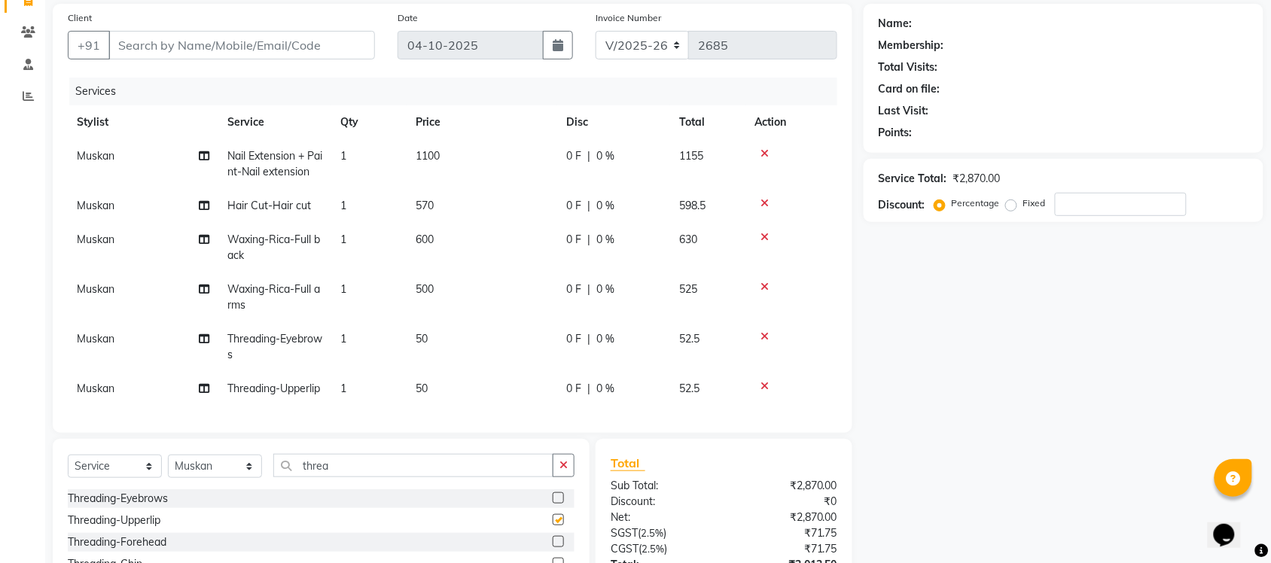
checkbox input "false"
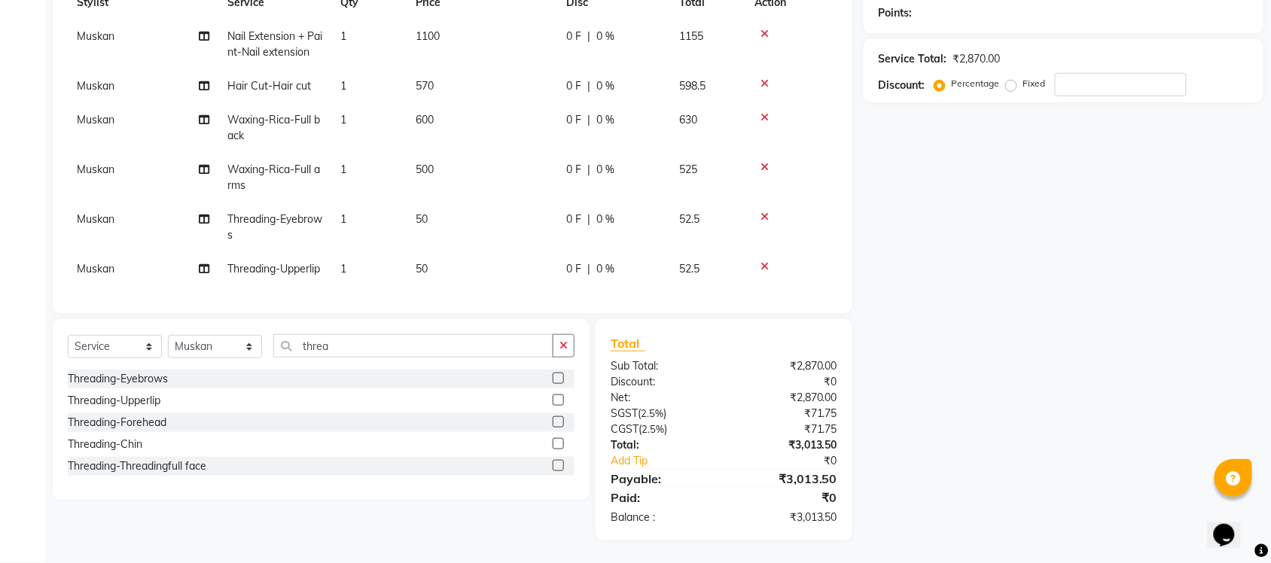
click at [556, 422] on label at bounding box center [558, 421] width 11 height 11
click at [556, 422] on input "checkbox" at bounding box center [558, 423] width 10 height 10
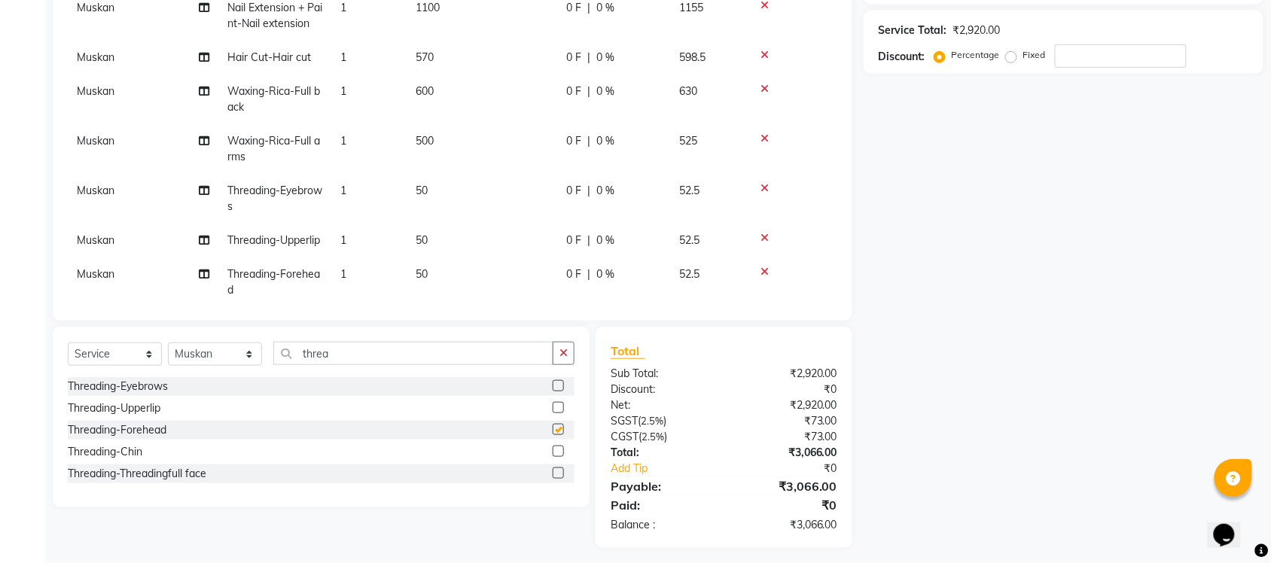
checkbox input "false"
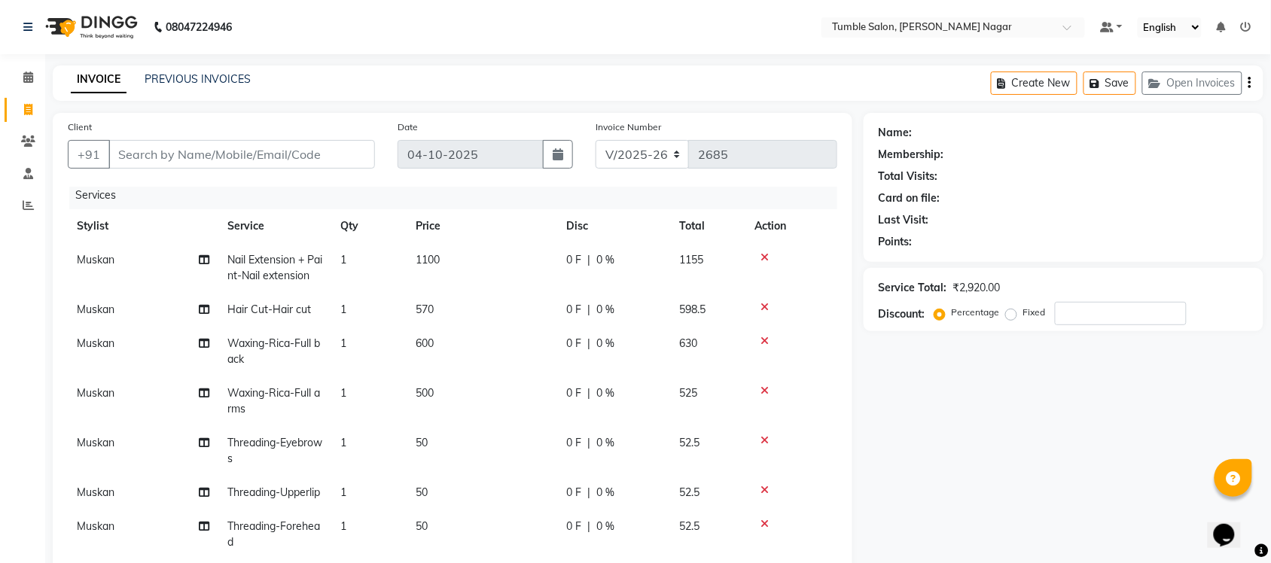
scroll to position [0, 0]
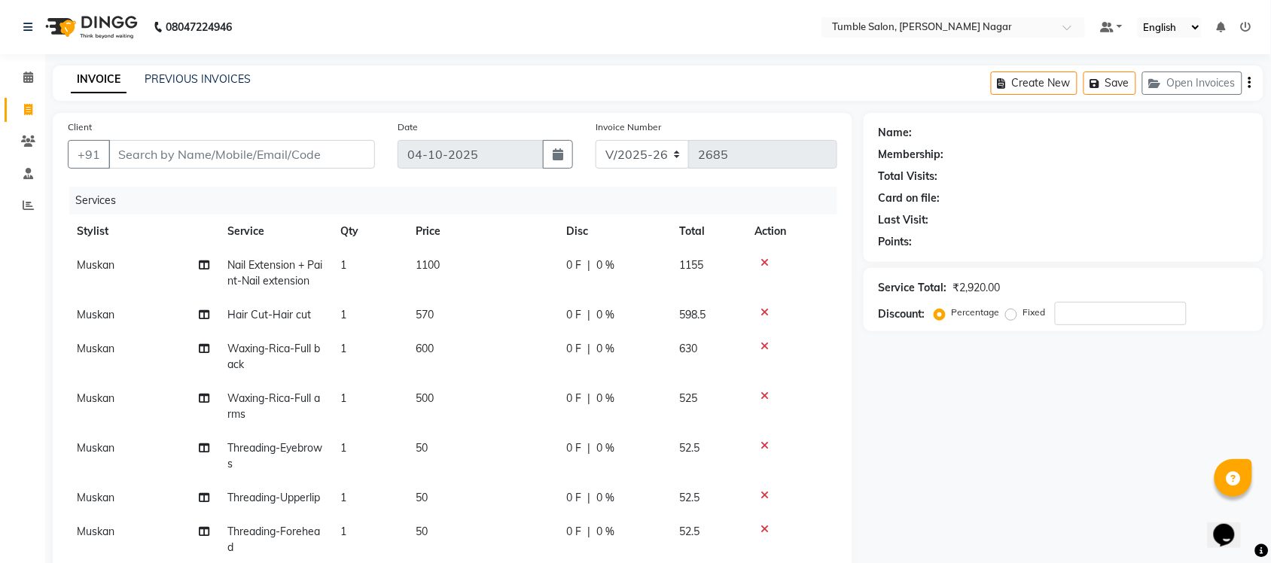
click at [105, 309] on span "Muskan" at bounding box center [96, 315] width 38 height 14
select select "77852"
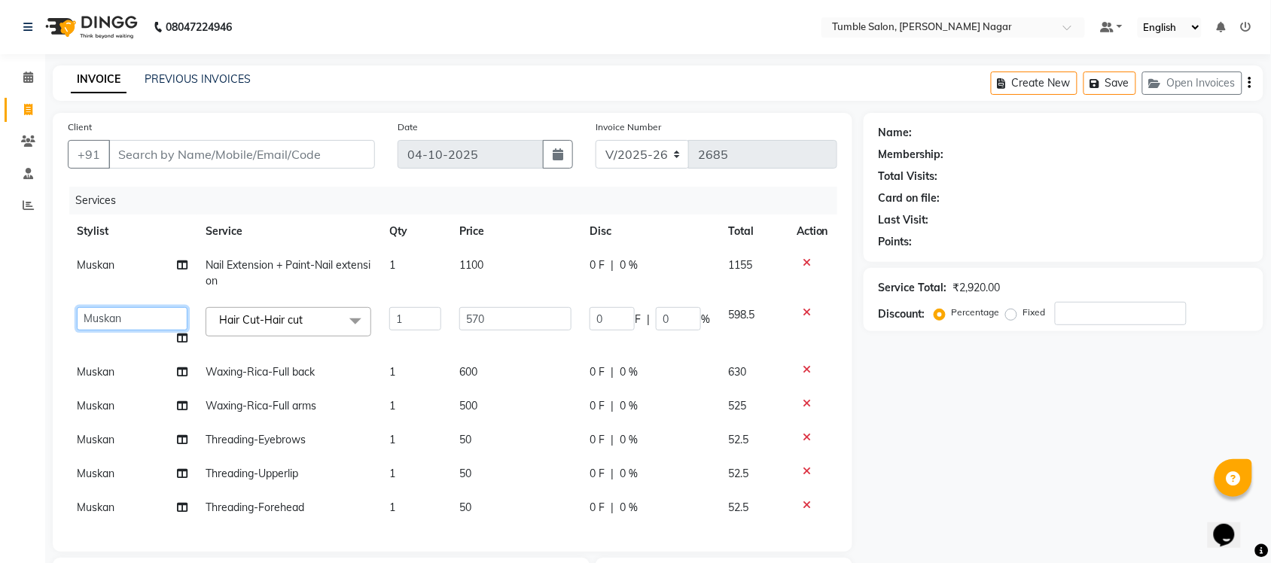
click at [105, 312] on select "Finance id [PERSON_NAME] Govind [PERSON_NAME] Krishna [PERSON_NAME] [PERSON_NAM…" at bounding box center [132, 318] width 111 height 23
select select "77846"
click at [107, 374] on span "Muskan" at bounding box center [96, 372] width 38 height 14
select select "77852"
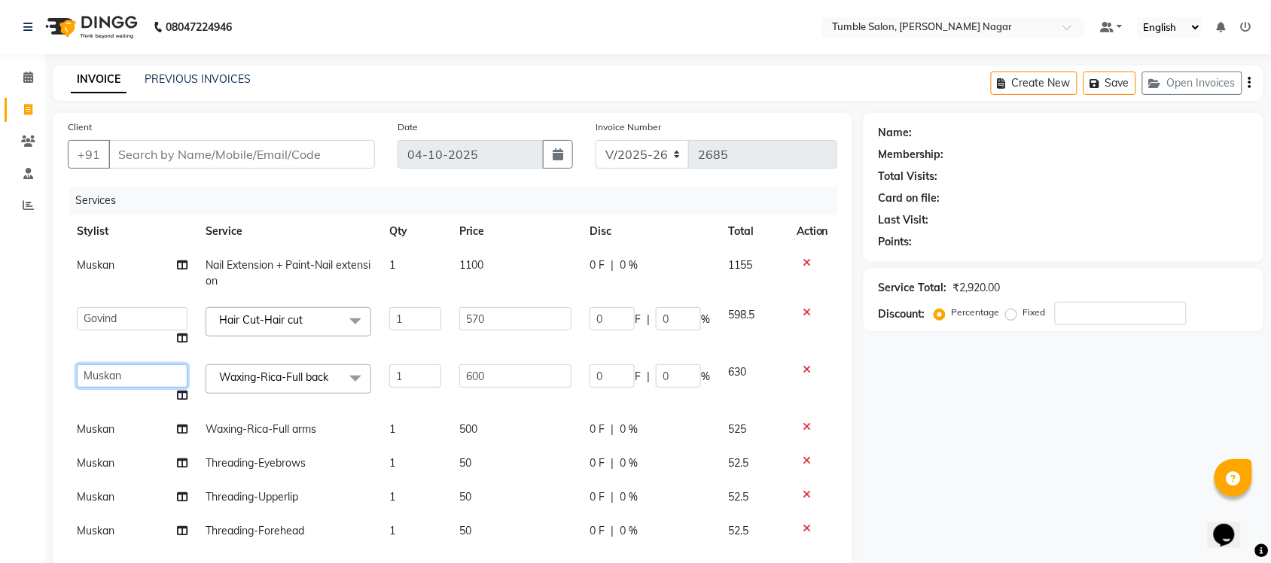
click at [107, 374] on select "Finance id [PERSON_NAME] Govind [PERSON_NAME] Krishna [PERSON_NAME] [PERSON_NAM…" at bounding box center [132, 375] width 111 height 23
select select "92332"
click at [87, 425] on span "Muskan" at bounding box center [96, 429] width 38 height 14
select select "77852"
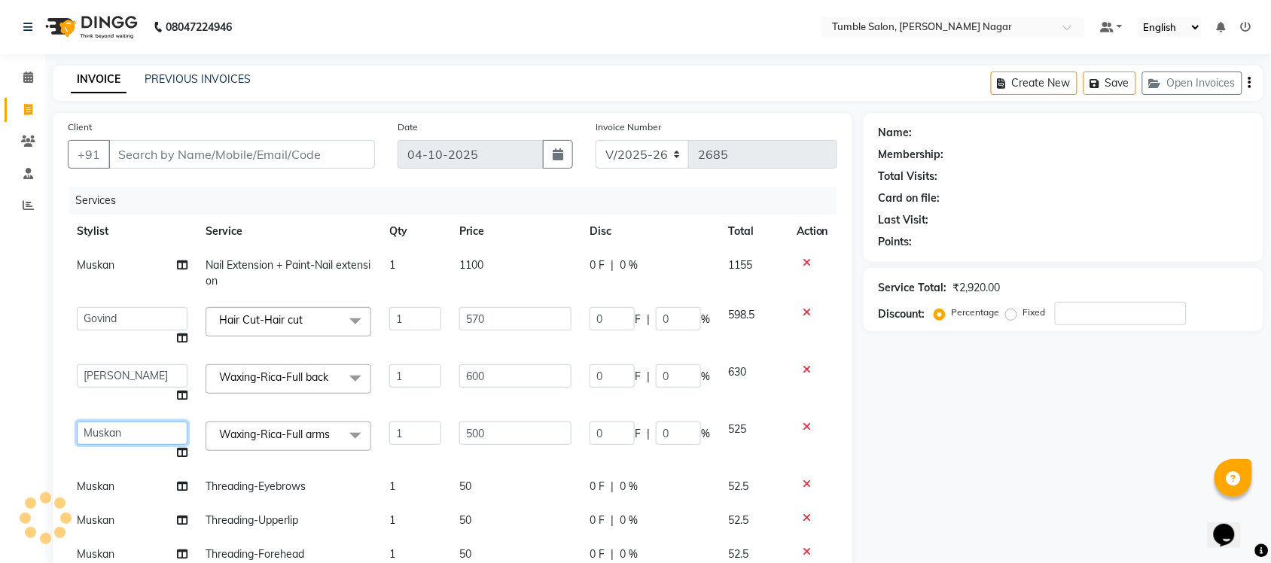
click at [92, 426] on select "Finance id [PERSON_NAME] Govind [PERSON_NAME] Krishna [PERSON_NAME] [PERSON_NAM…" at bounding box center [132, 433] width 111 height 23
select select "92332"
click at [90, 484] on span "Muskan" at bounding box center [96, 486] width 38 height 14
select select "77852"
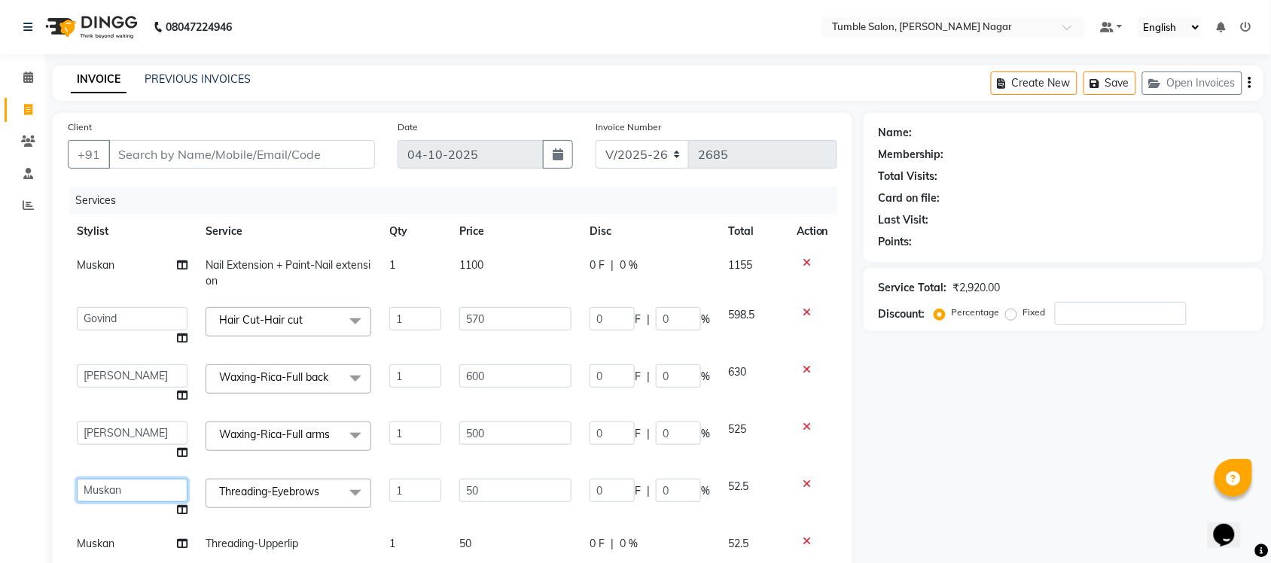
click at [90, 484] on select "Finance id [PERSON_NAME] Govind [PERSON_NAME] Krishna [PERSON_NAME] [PERSON_NAM…" at bounding box center [132, 490] width 111 height 23
select select "92332"
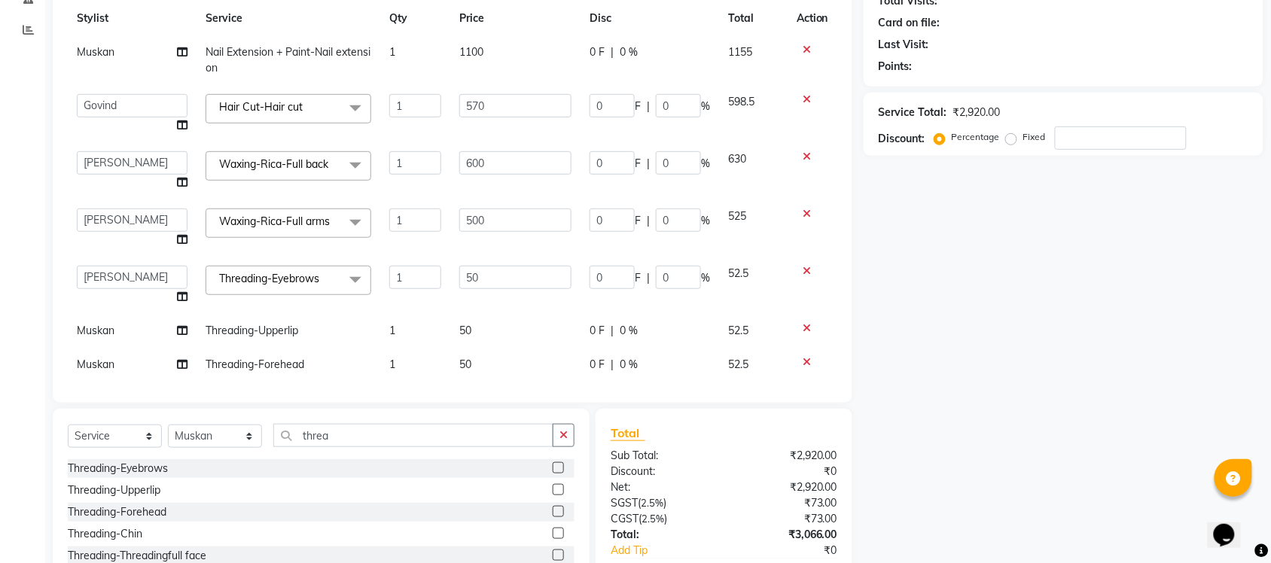
scroll to position [57, 0]
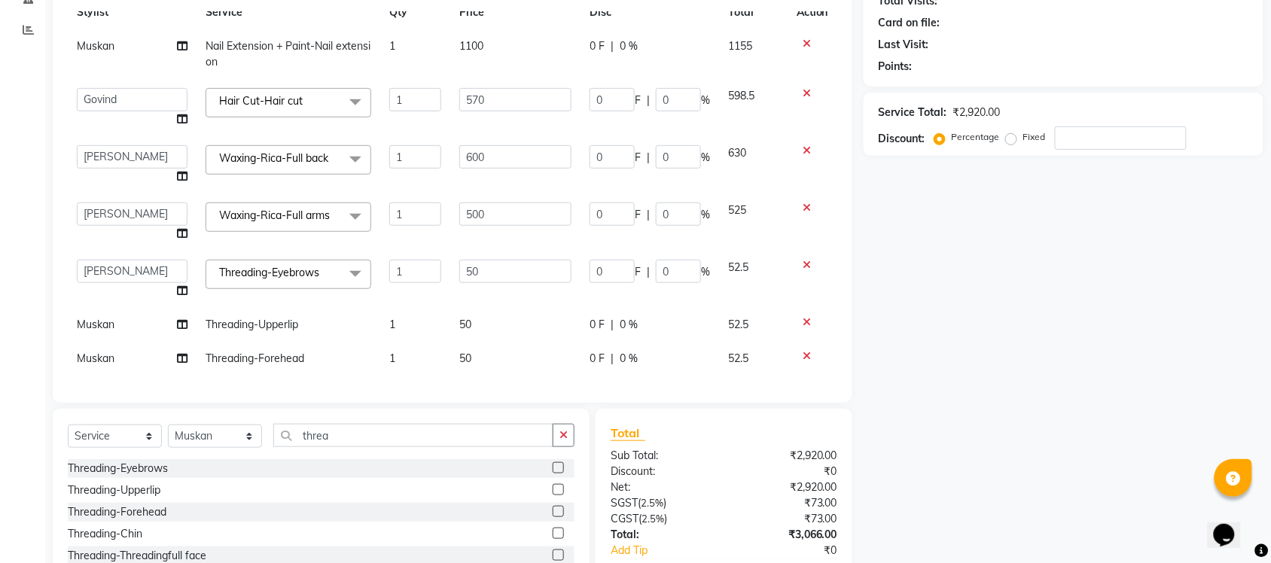
click at [98, 318] on span "Muskan" at bounding box center [96, 325] width 38 height 14
select select "77852"
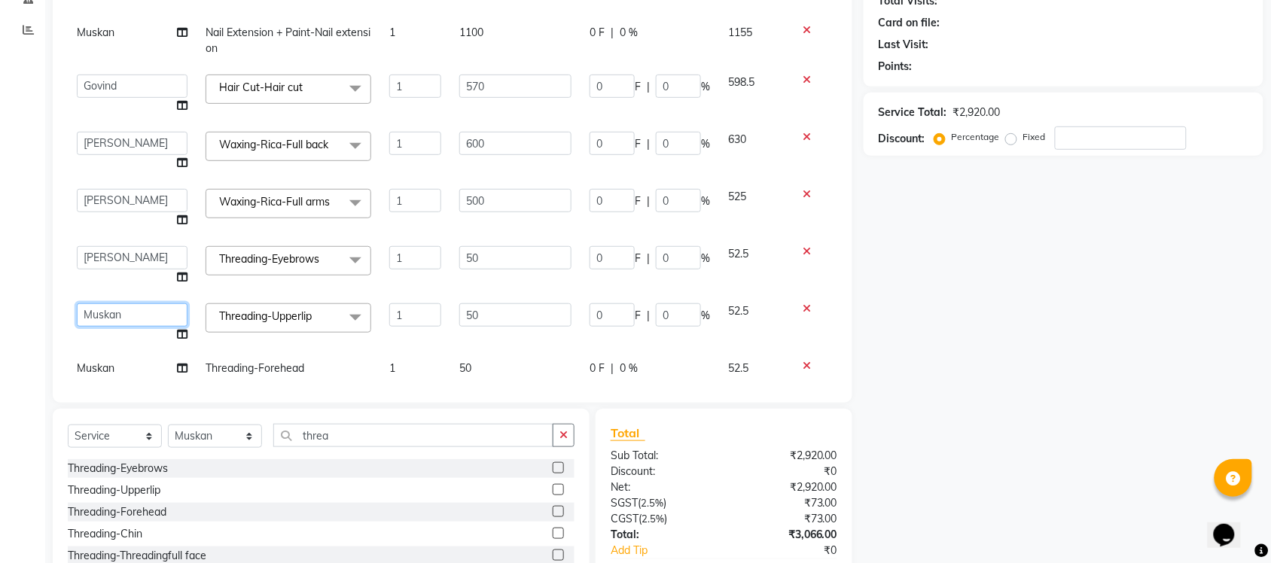
click at [98, 306] on select "Finance id [PERSON_NAME] Govind [PERSON_NAME] Krishna [PERSON_NAME] [PERSON_NAM…" at bounding box center [132, 314] width 111 height 23
select select "92332"
click at [117, 365] on td "Muskan" at bounding box center [132, 369] width 129 height 34
select select "77852"
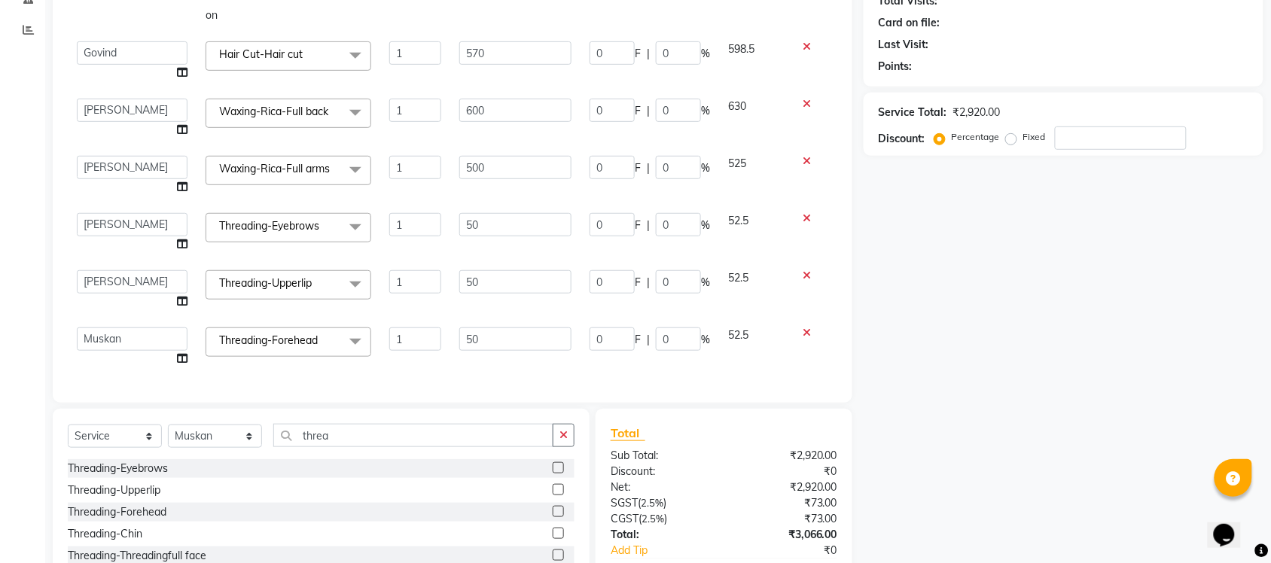
scroll to position [104, 0]
click at [113, 327] on select "Finance id [PERSON_NAME] Govind [PERSON_NAME] Krishna [PERSON_NAME] [PERSON_NAM…" at bounding box center [132, 338] width 111 height 23
select select "92332"
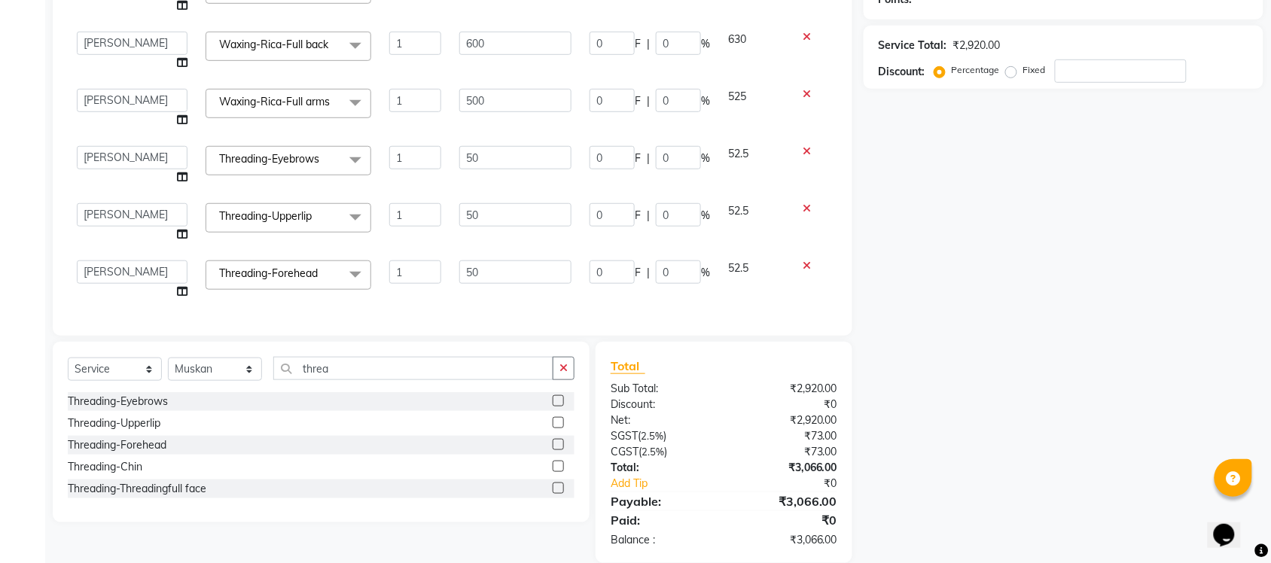
scroll to position [261, 0]
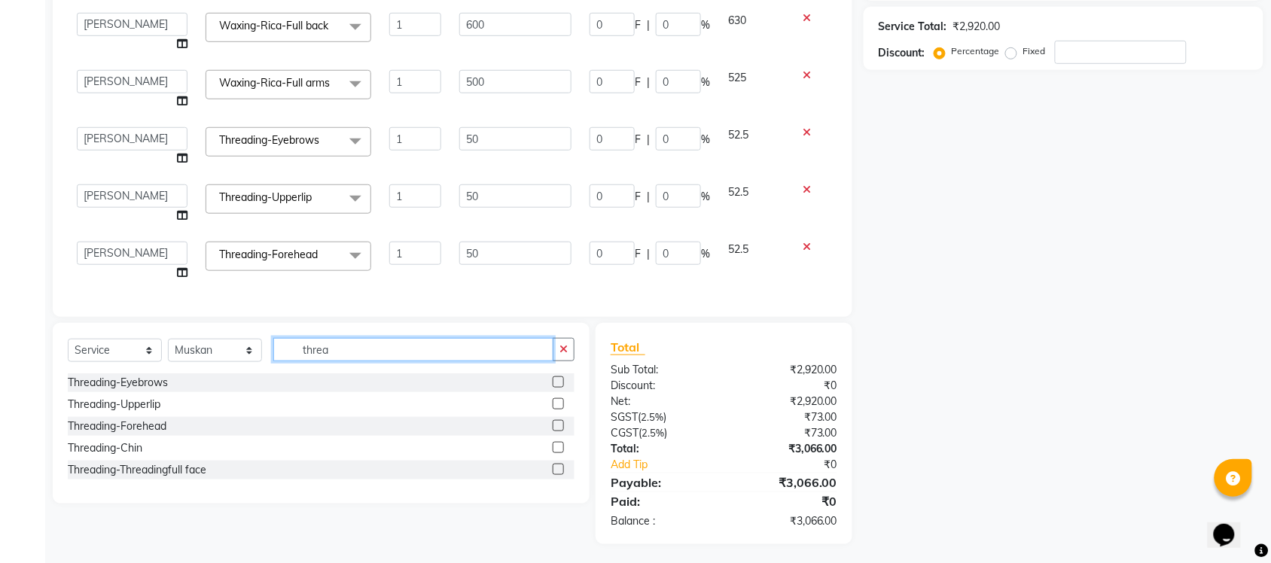
click at [347, 358] on input "threa" at bounding box center [413, 349] width 280 height 23
type input "t"
type input "full face"
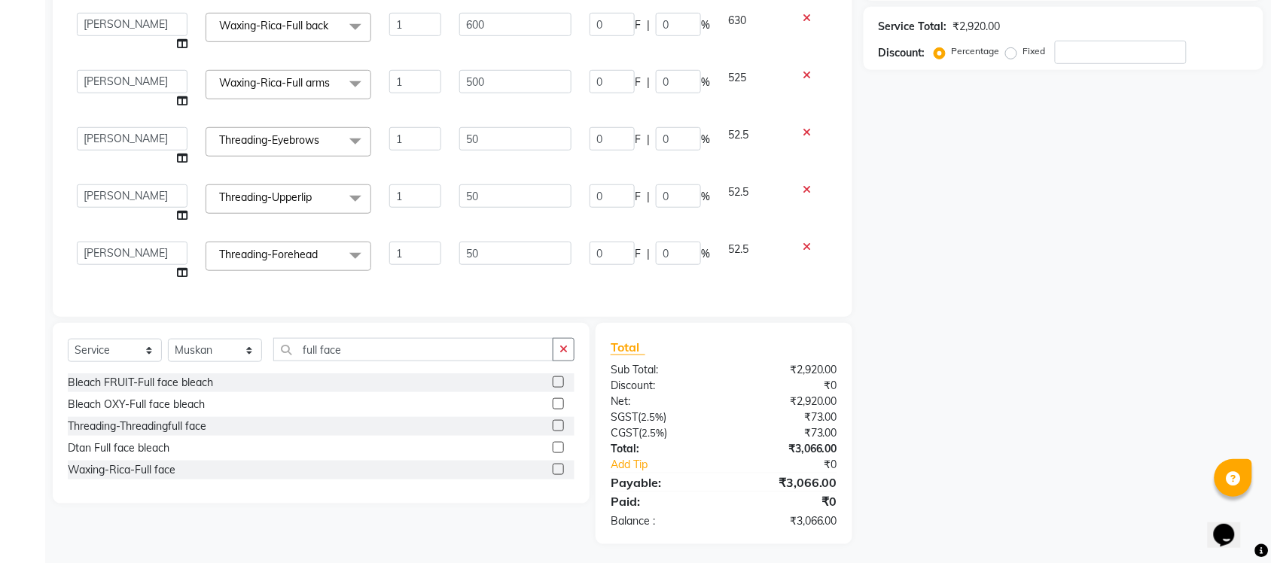
click at [555, 469] on label at bounding box center [558, 469] width 11 height 11
click at [555, 469] on input "checkbox" at bounding box center [558, 470] width 10 height 10
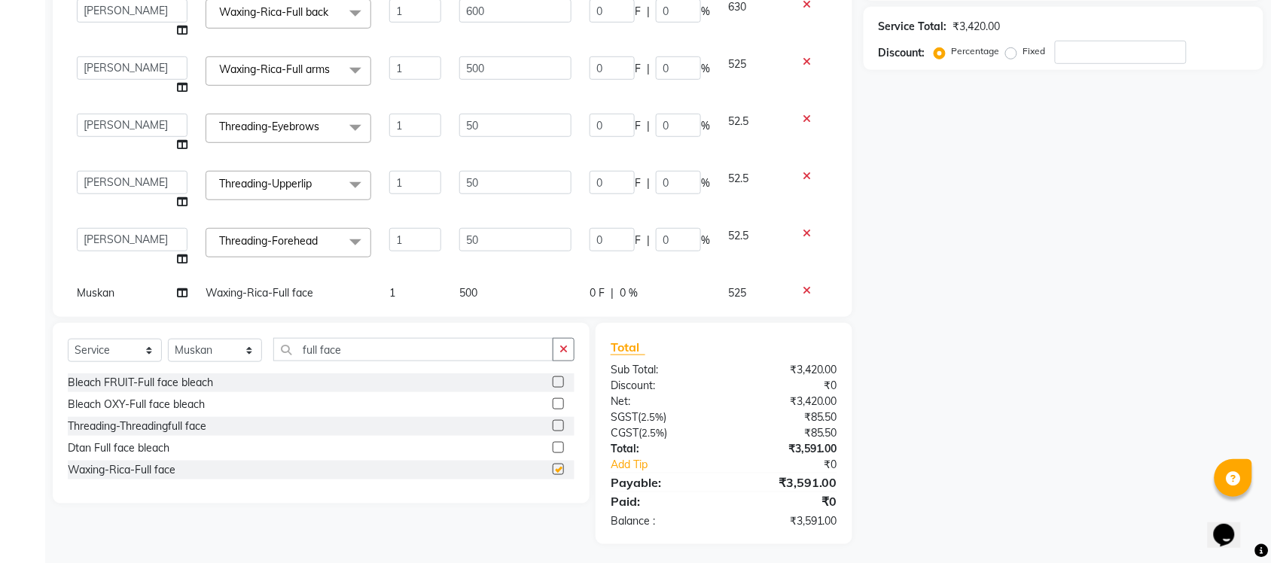
checkbox input "false"
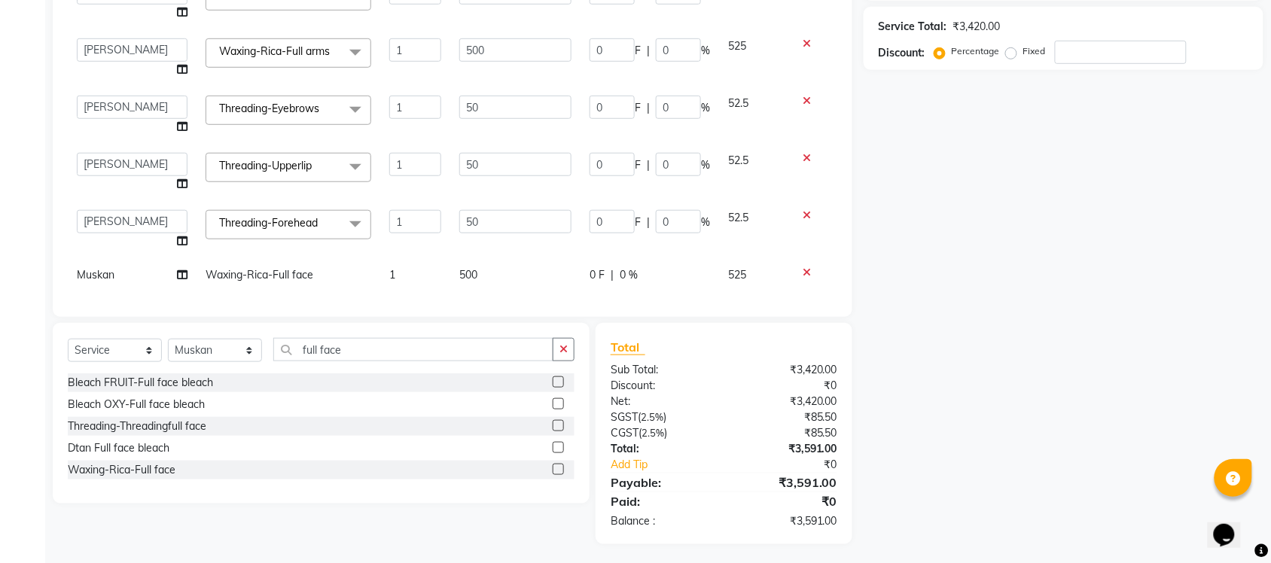
scroll to position [138, 0]
click at [110, 266] on span "Muskan" at bounding box center [96, 273] width 38 height 14
select select "77852"
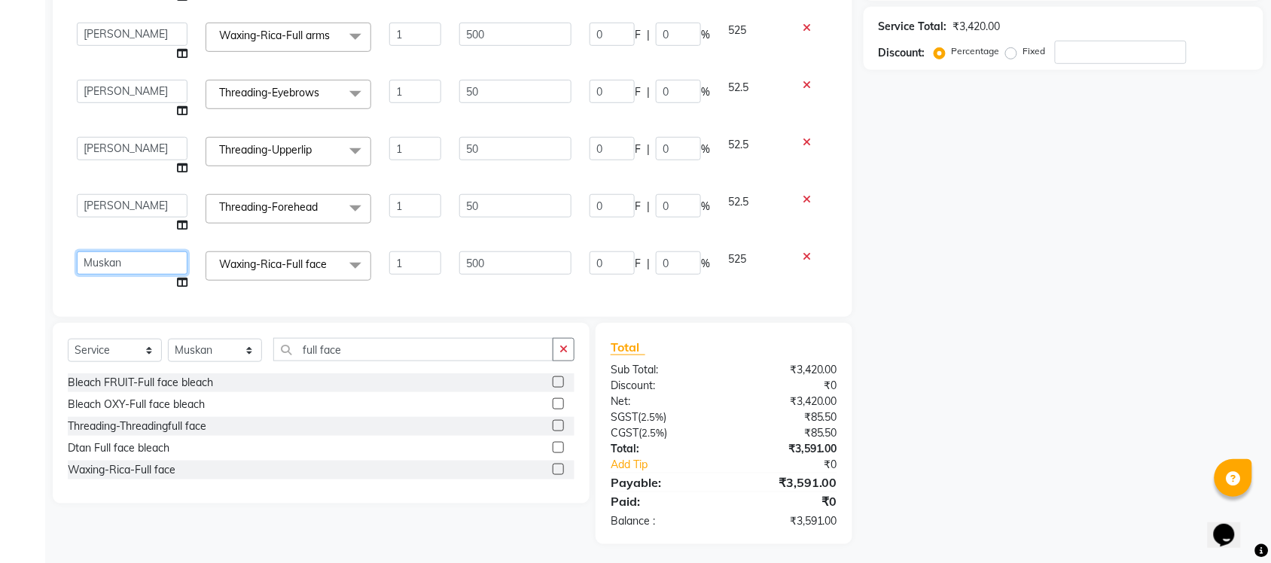
click at [110, 260] on select "Finance id [PERSON_NAME] Govind [PERSON_NAME] Krishna [PERSON_NAME] [PERSON_NAM…" at bounding box center [132, 262] width 111 height 23
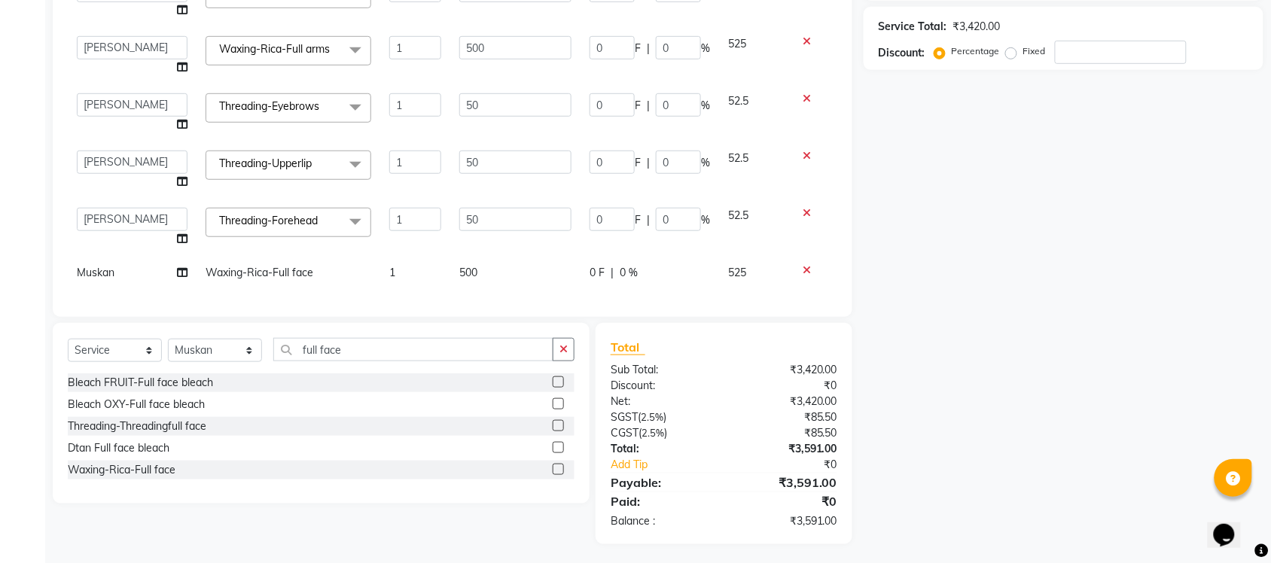
click at [802, 265] on icon at bounding box center [806, 270] width 8 height 11
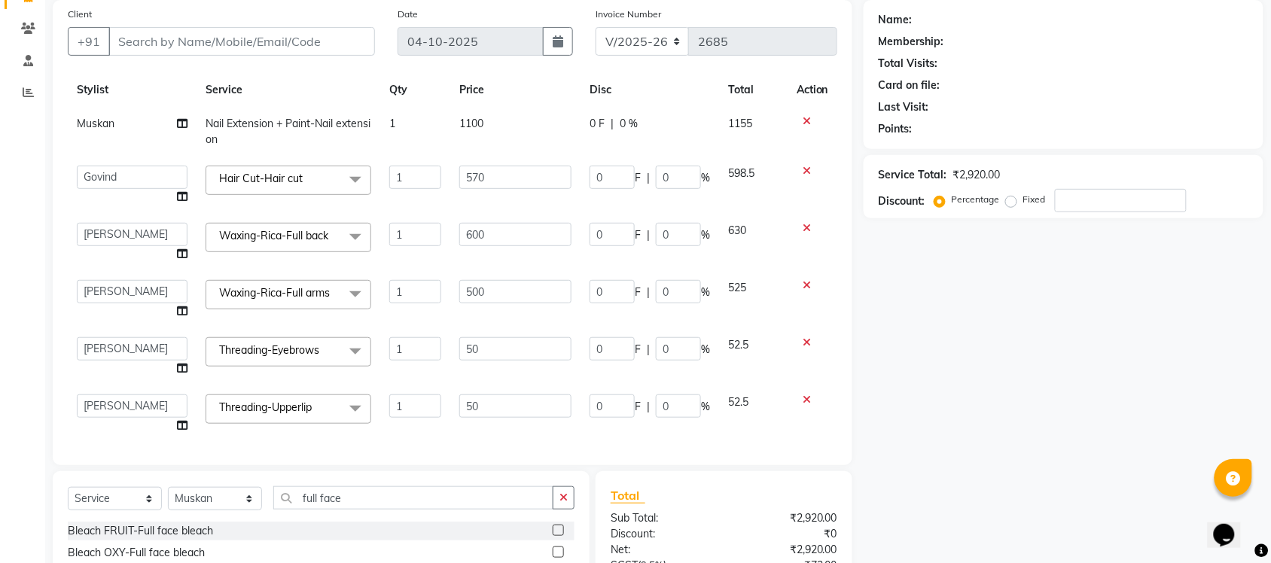
scroll to position [0, 0]
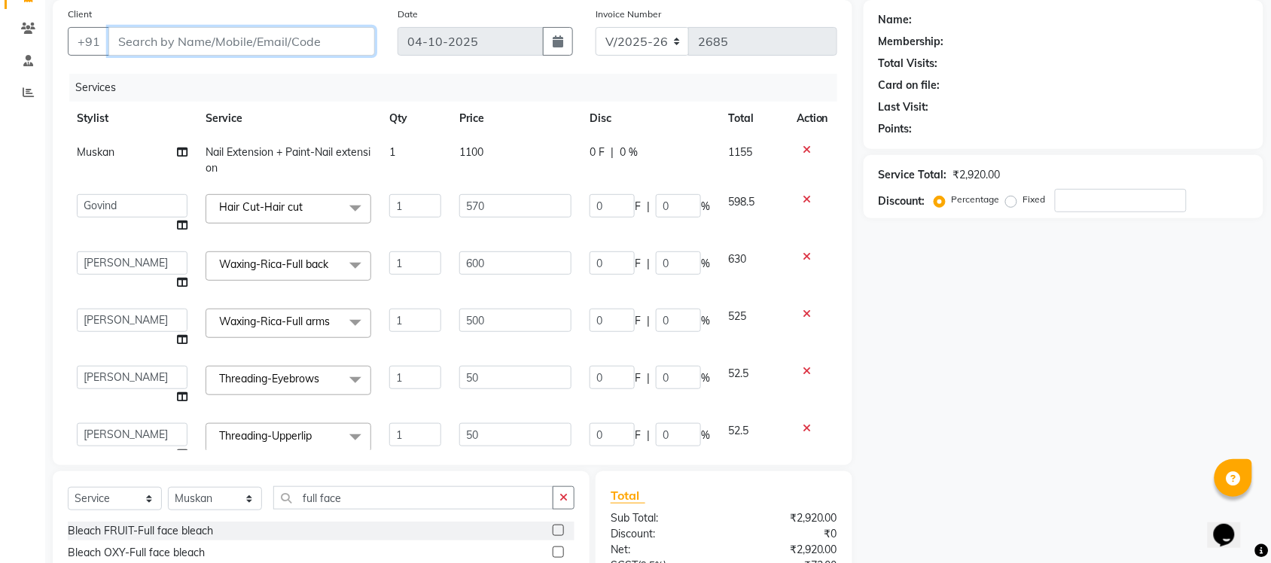
click at [133, 41] on input "Client" at bounding box center [241, 41] width 266 height 29
type input "9"
type input "0"
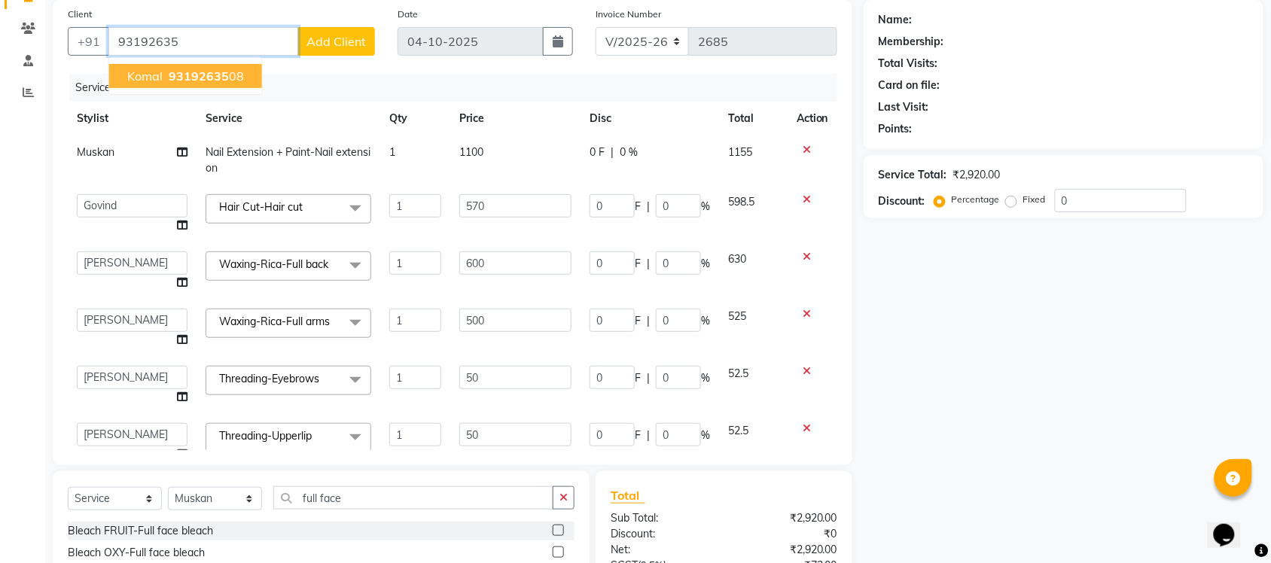
click at [209, 79] on span "93192635" at bounding box center [199, 75] width 60 height 15
type input "9319263508"
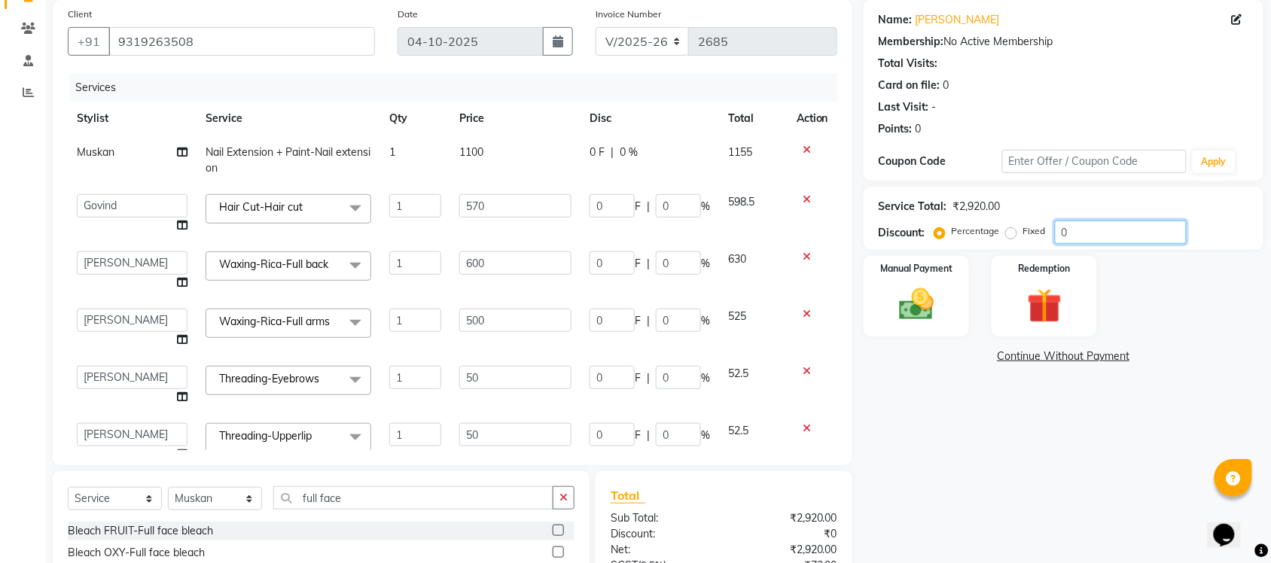
click at [1138, 230] on input "0" at bounding box center [1121, 232] width 132 height 23
type input "4"
type input "22.8"
type input "4"
type input "24"
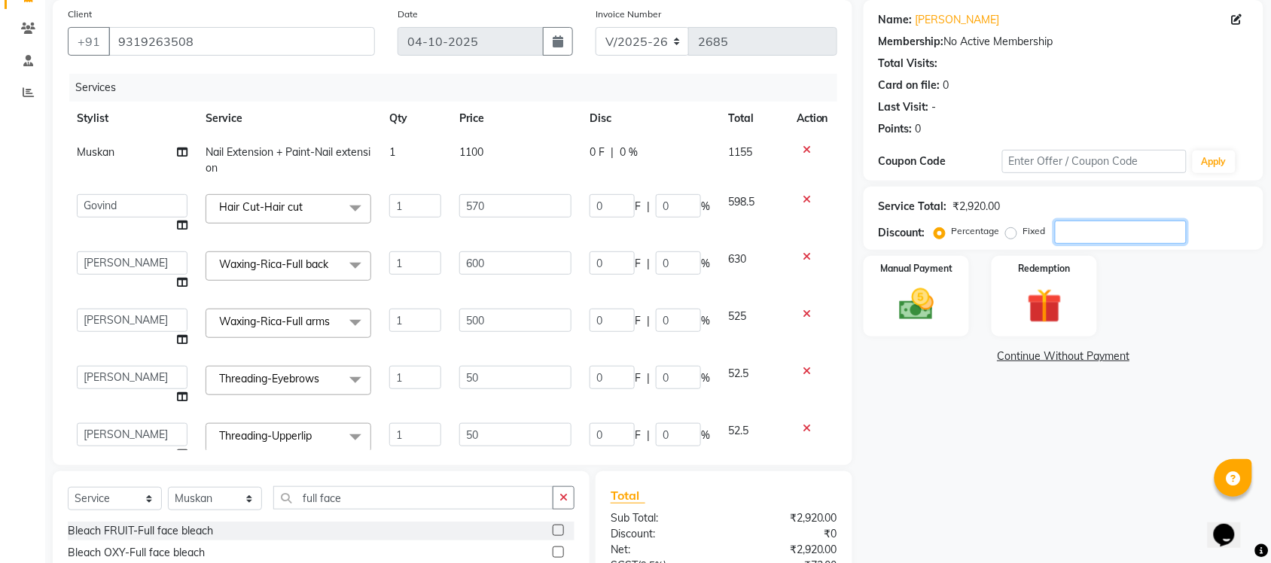
type input "4"
type input "20"
type input "4"
type input "2"
type input "4"
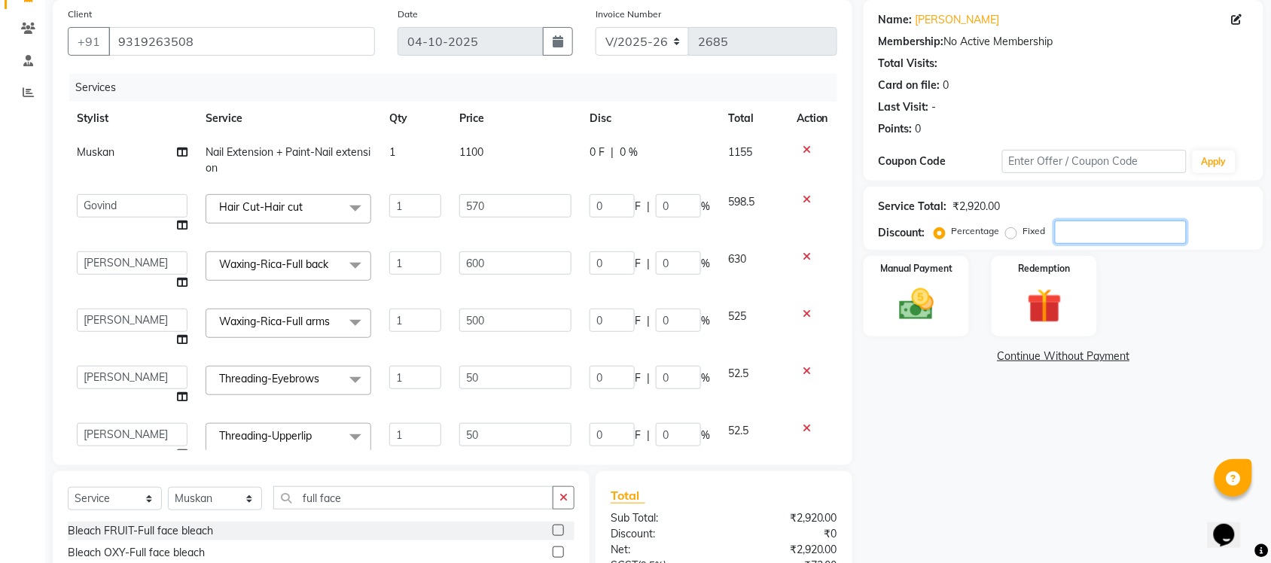
type input "2"
type input "4"
type input "2"
type input "4"
type input "40"
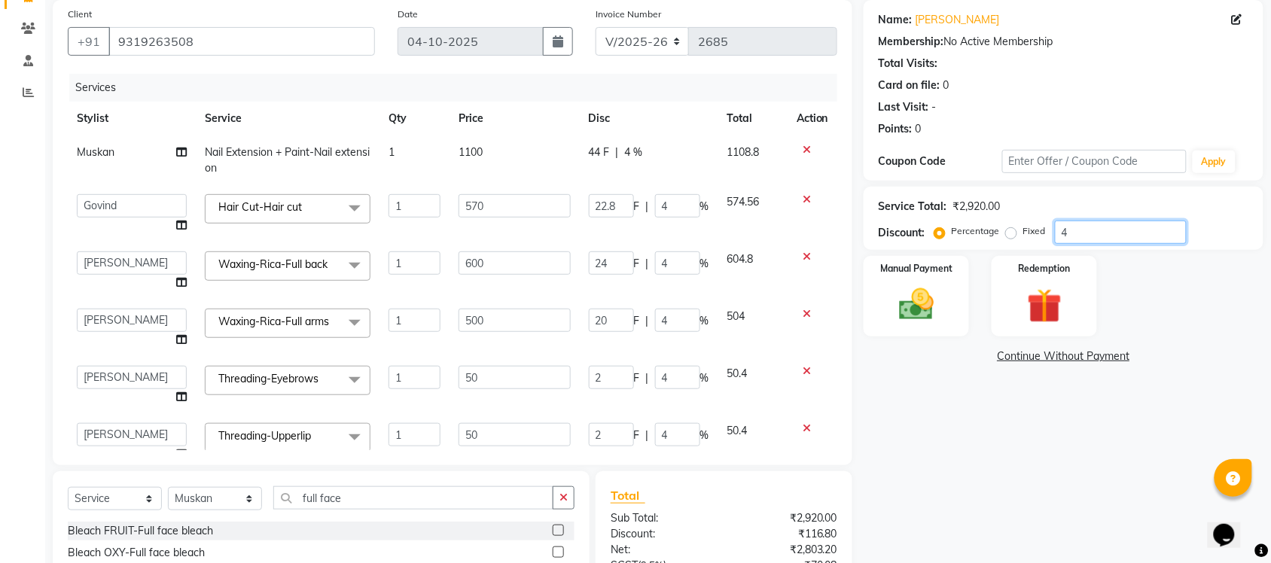
type input "228"
type input "40"
type input "240"
type input "40"
type input "200"
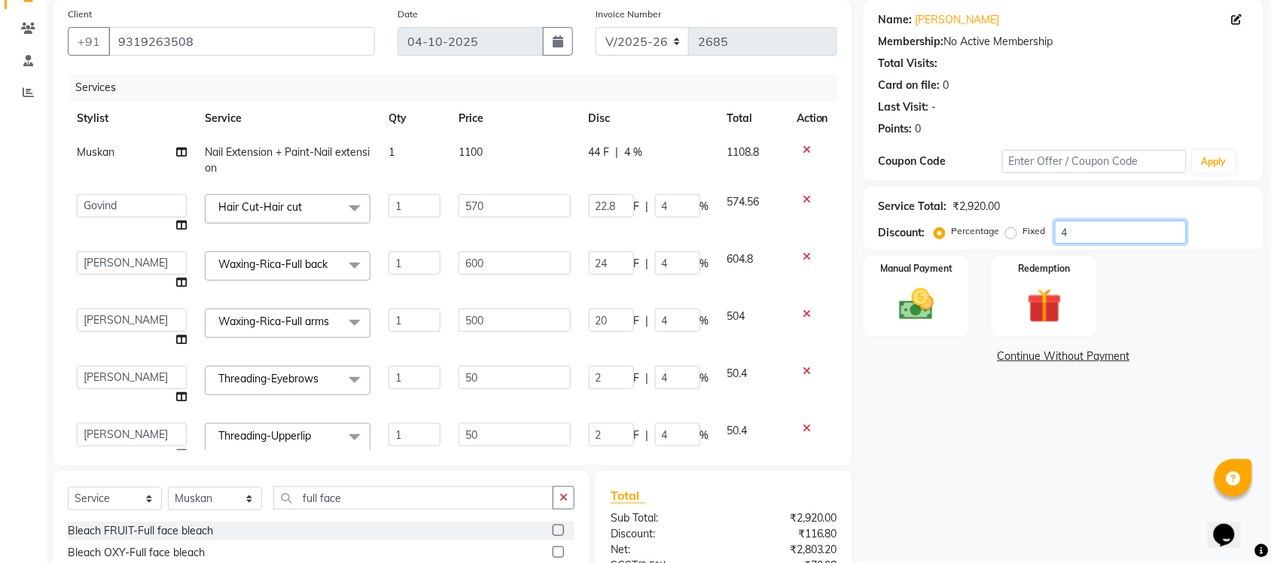
type input "40"
type input "20"
type input "40"
type input "20"
type input "40"
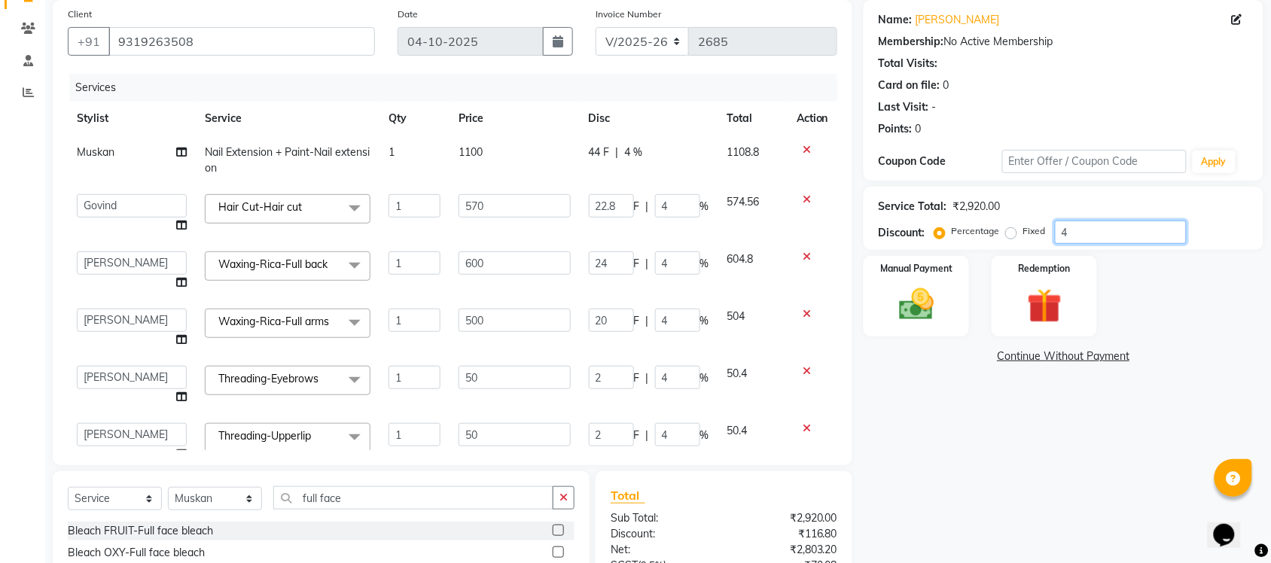
type input "20"
type input "40"
click at [957, 476] on div "Name: Komal Membership: No Active Membership Total Visits: Card on file: 0 Last…" at bounding box center [1068, 346] width 411 height 693
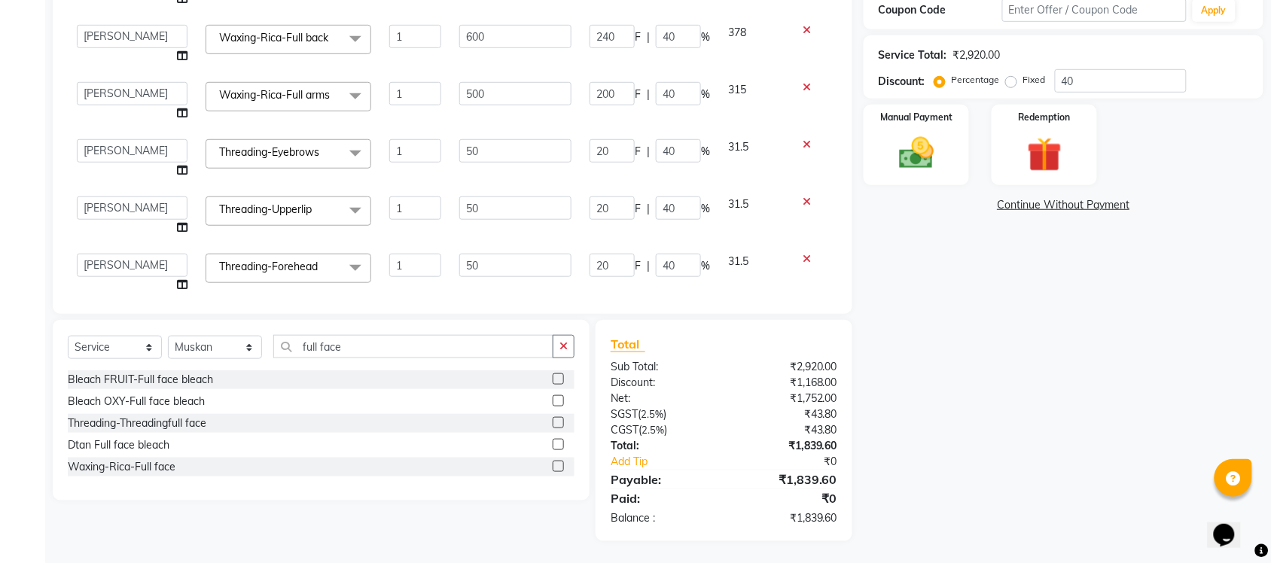
scroll to position [104, 0]
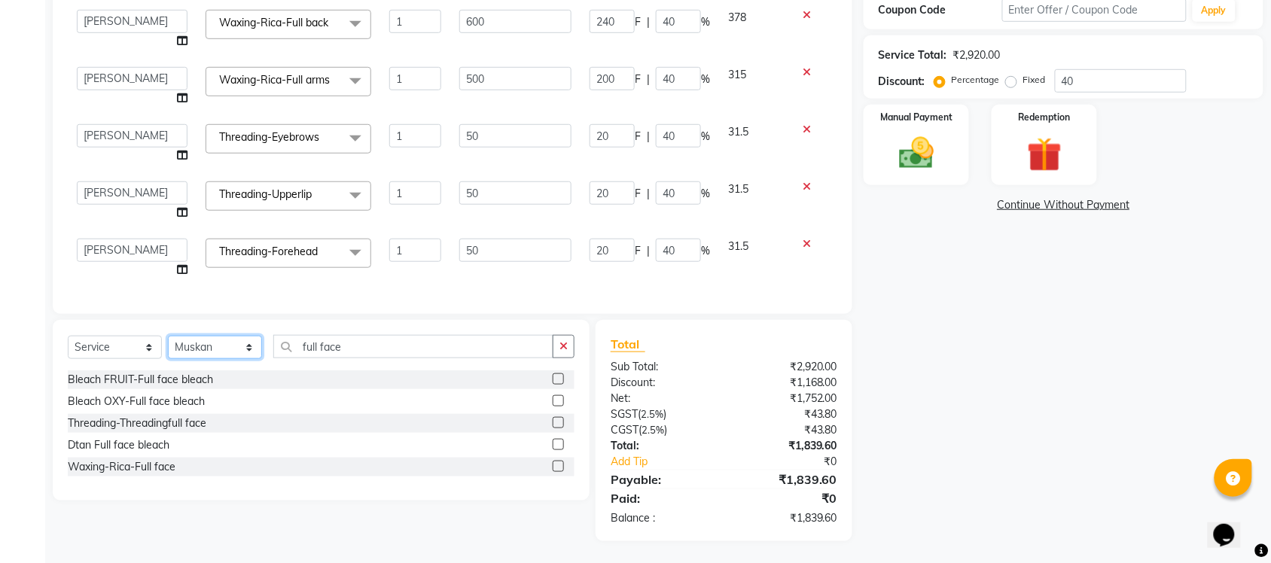
click at [246, 351] on select "Select Stylist Finance id Fiza Abbasi Govind Kiran Singh Krishna Lokesh Mahende…" at bounding box center [215, 347] width 94 height 23
select select "77846"
click at [168, 336] on select "Select Stylist Finance id Fiza Abbasi Govind Kiran Singh Krishna Lokesh Mahende…" at bounding box center [215, 347] width 94 height 23
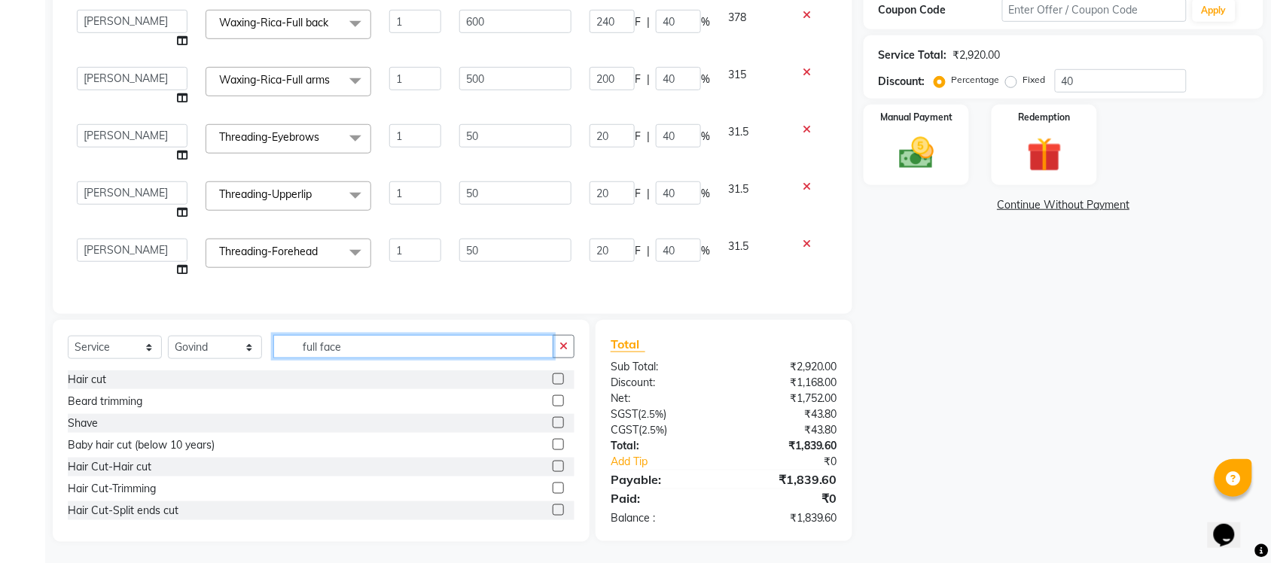
click at [394, 355] on input "full face" at bounding box center [413, 346] width 280 height 23
type input "f"
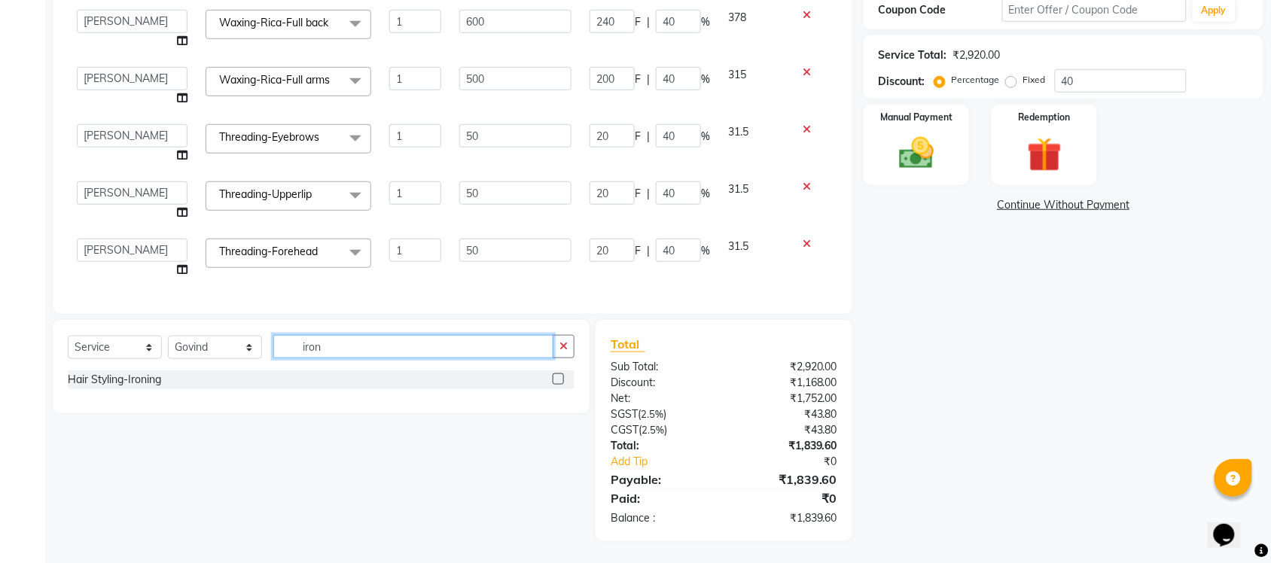
type input "iron"
click at [553, 376] on label at bounding box center [558, 378] width 11 height 11
click at [553, 376] on input "checkbox" at bounding box center [558, 380] width 10 height 10
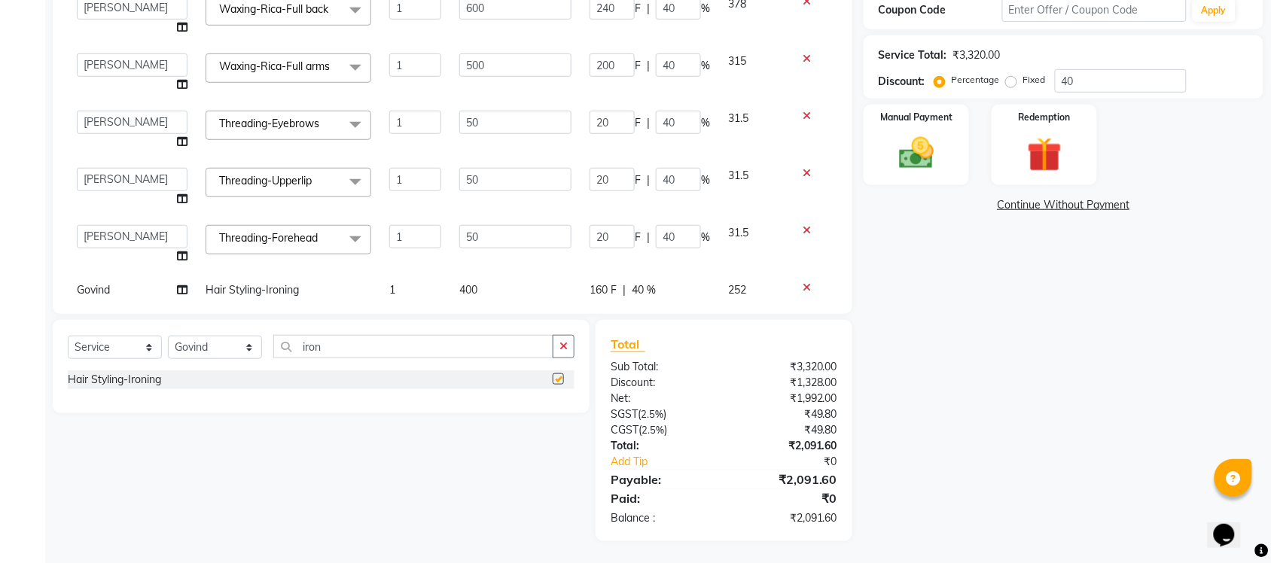
checkbox input "false"
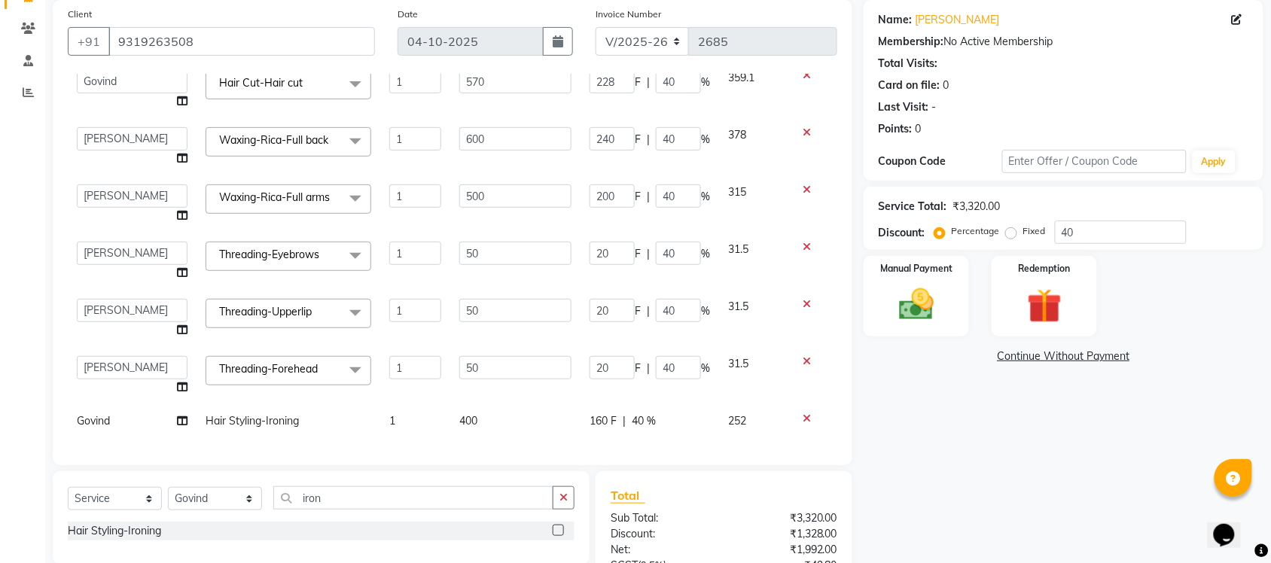
scroll to position [264, 0]
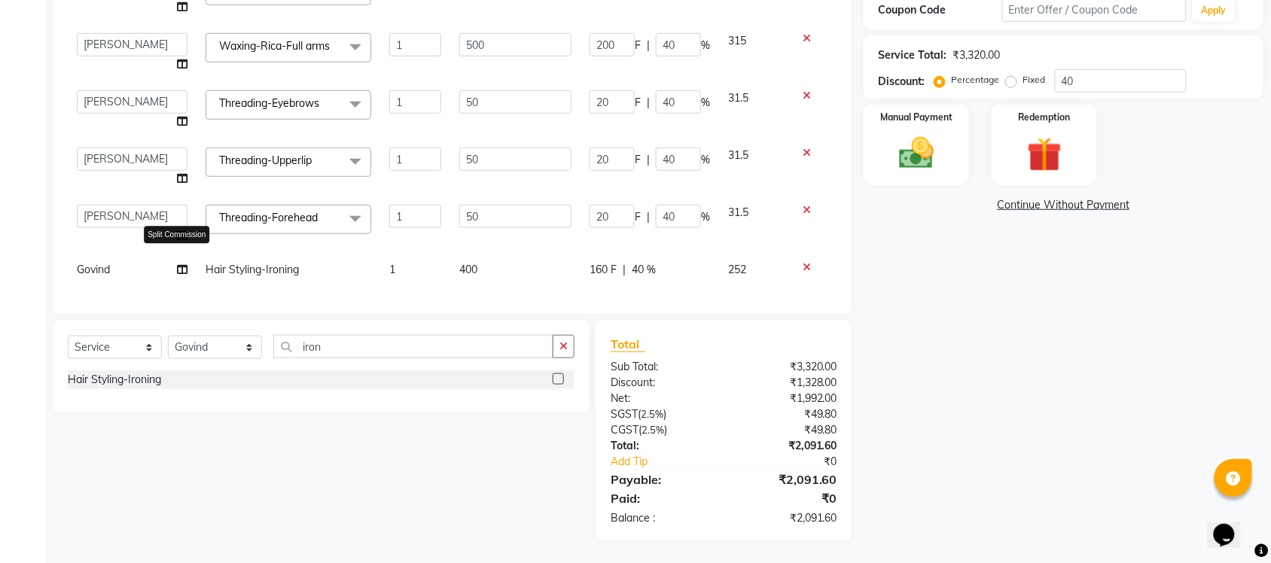
click at [177, 264] on icon at bounding box center [182, 269] width 11 height 11
select select "77846"
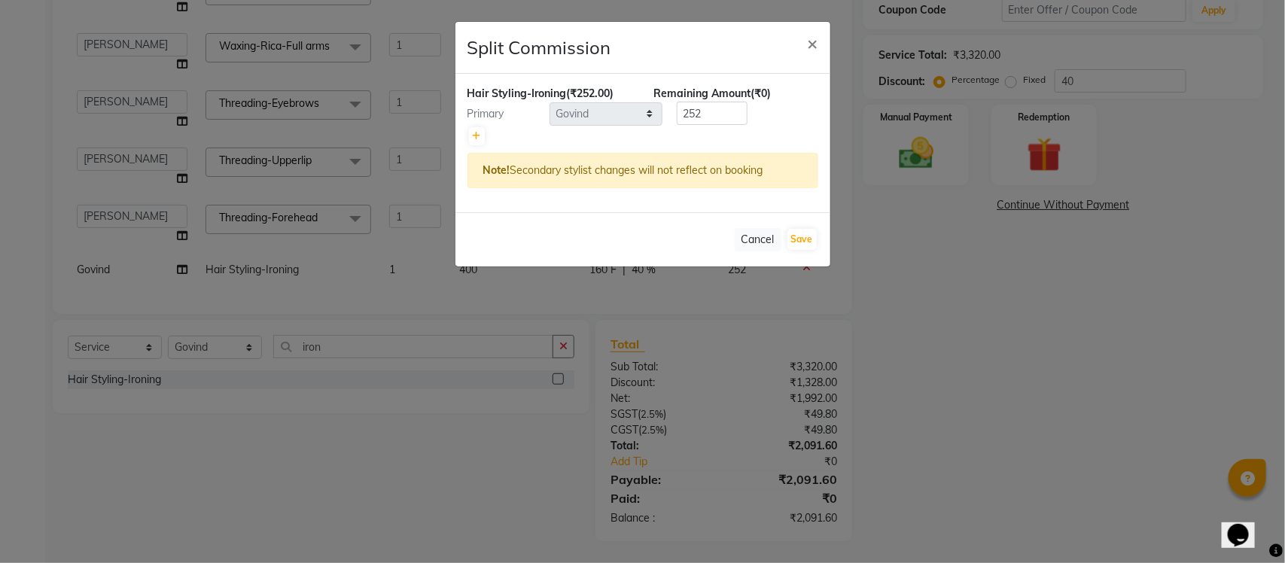
click at [960, 343] on ngb-modal-window "Split Commission × Hair Styling-Ironing (₹252.00) Remaining Amount (₹0) Primary…" at bounding box center [642, 281] width 1285 height 563
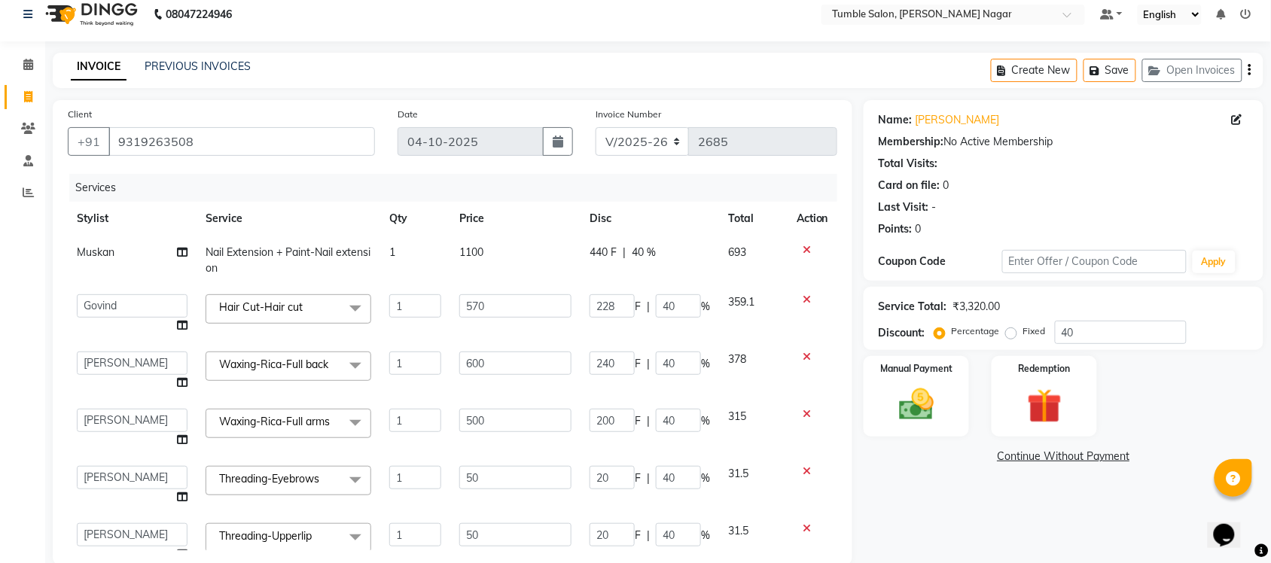
scroll to position [138, 0]
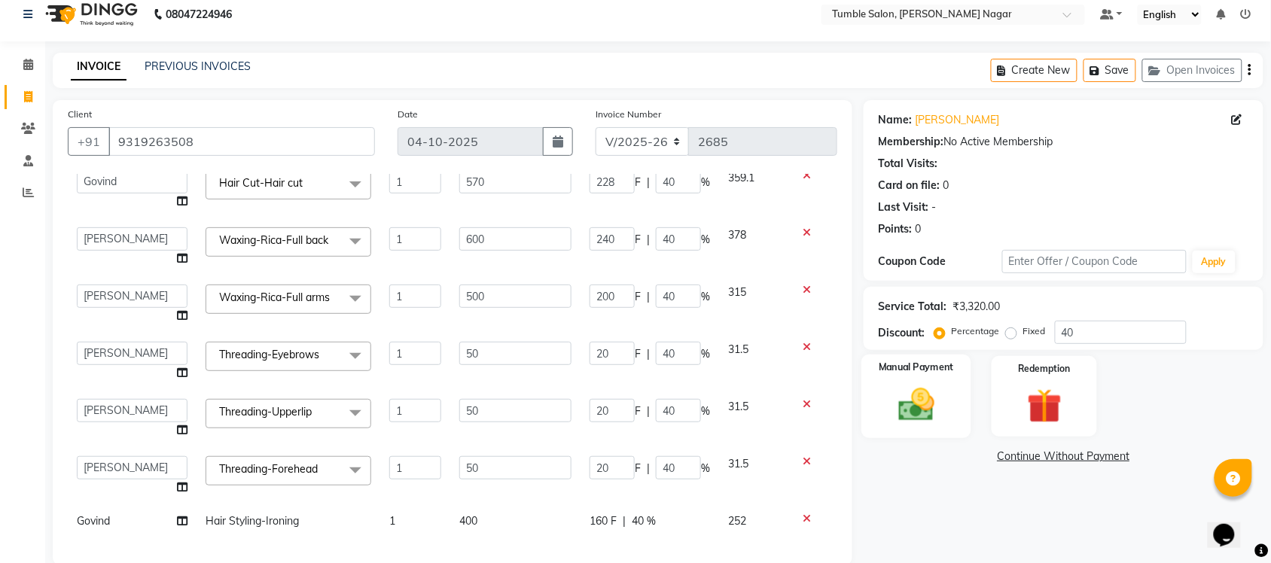
click at [931, 430] on div "Manual Payment" at bounding box center [916, 397] width 110 height 84
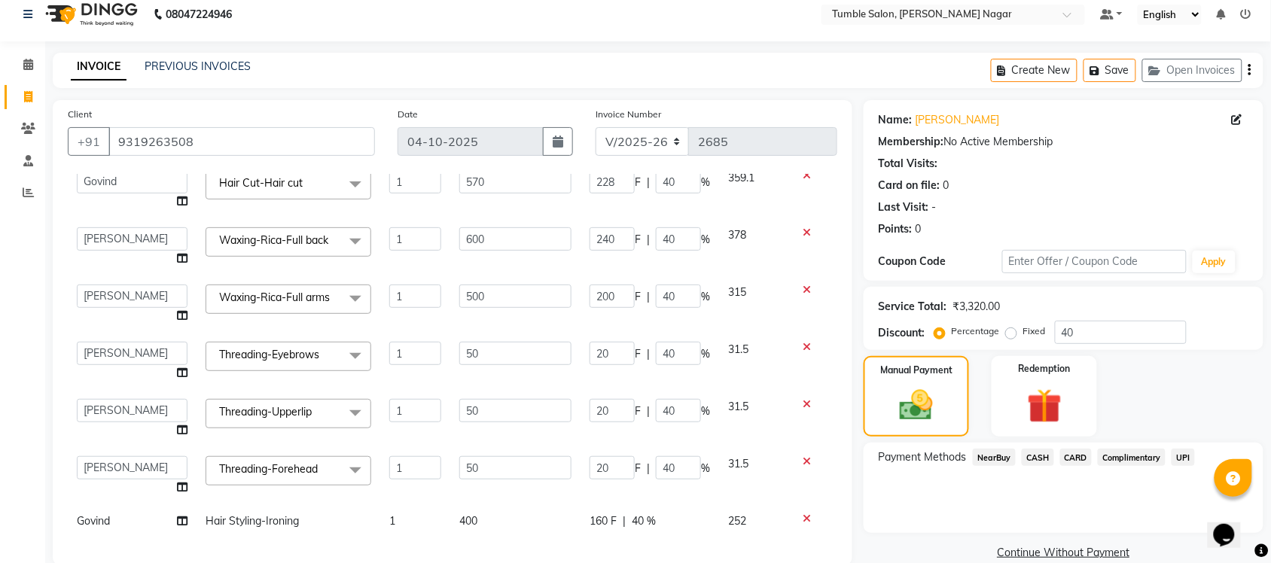
click at [1045, 461] on span "CASH" at bounding box center [1037, 457] width 32 height 17
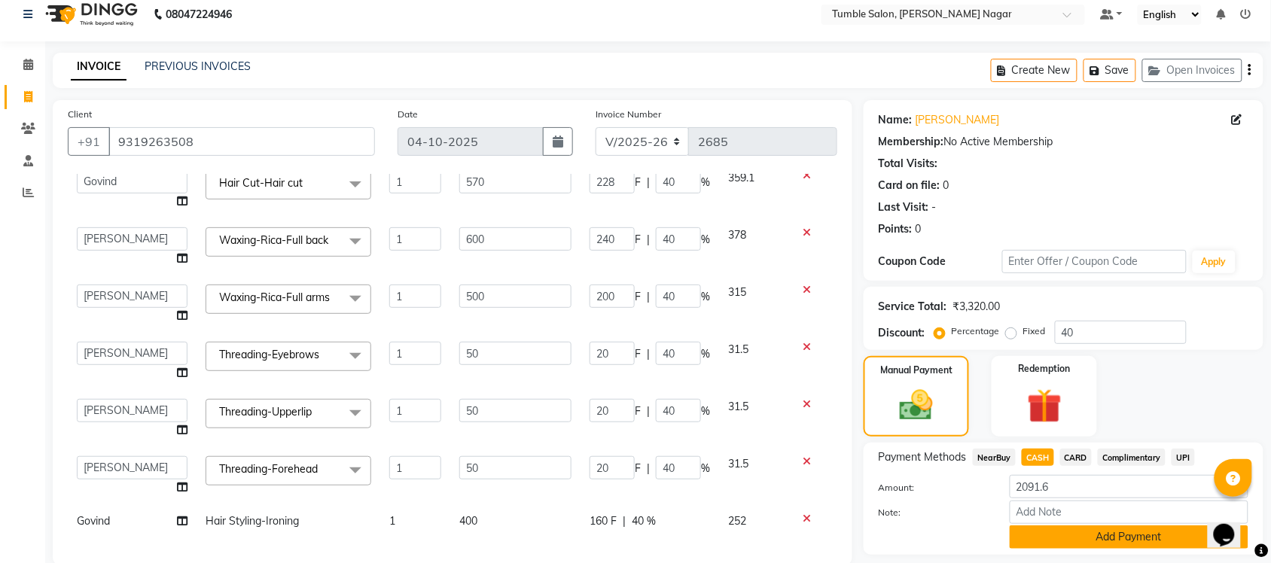
click at [1064, 540] on button "Add Payment" at bounding box center [1128, 536] width 239 height 23
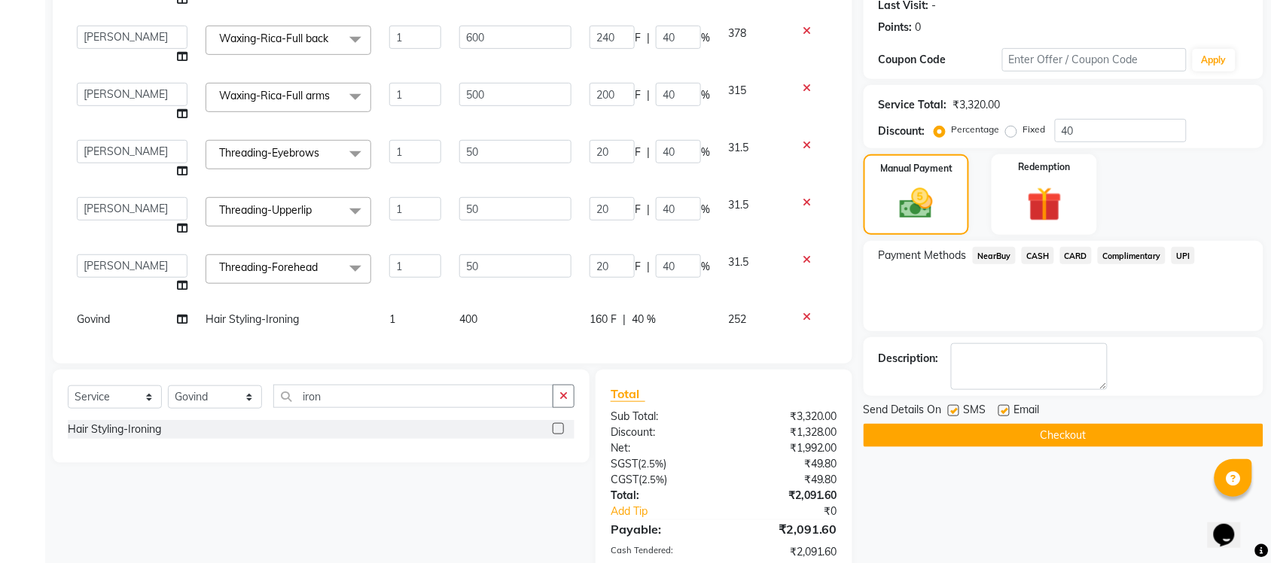
scroll to position [310, 0]
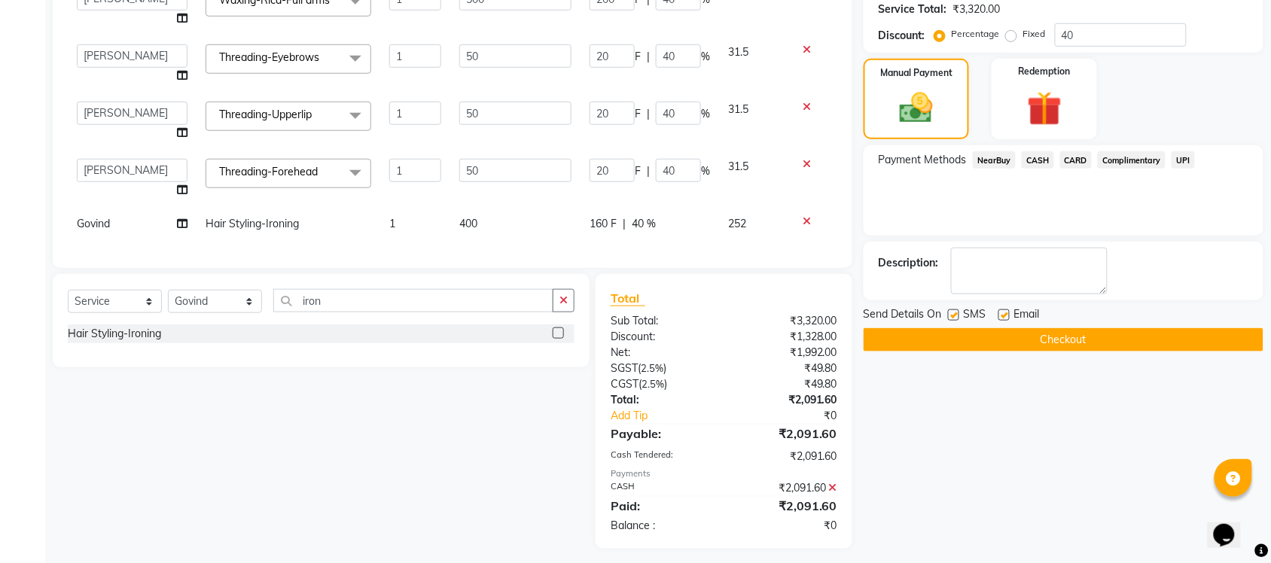
click at [1062, 345] on button "Checkout" at bounding box center [1063, 339] width 400 height 23
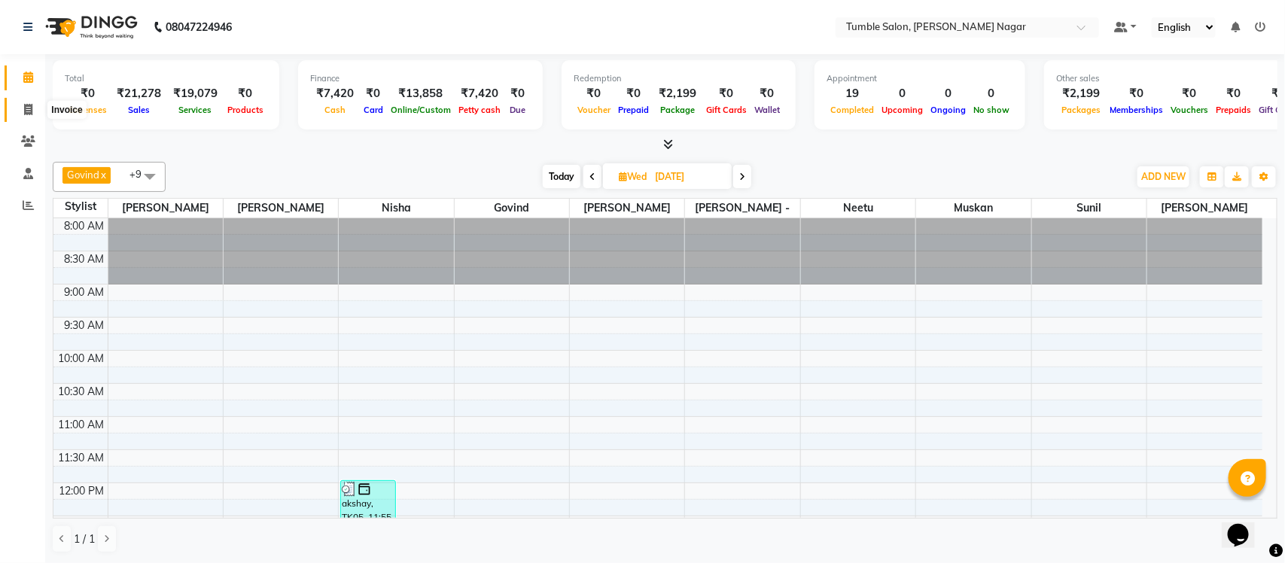
click at [25, 109] on icon at bounding box center [28, 109] width 8 height 11
select select "8207"
select select "service"
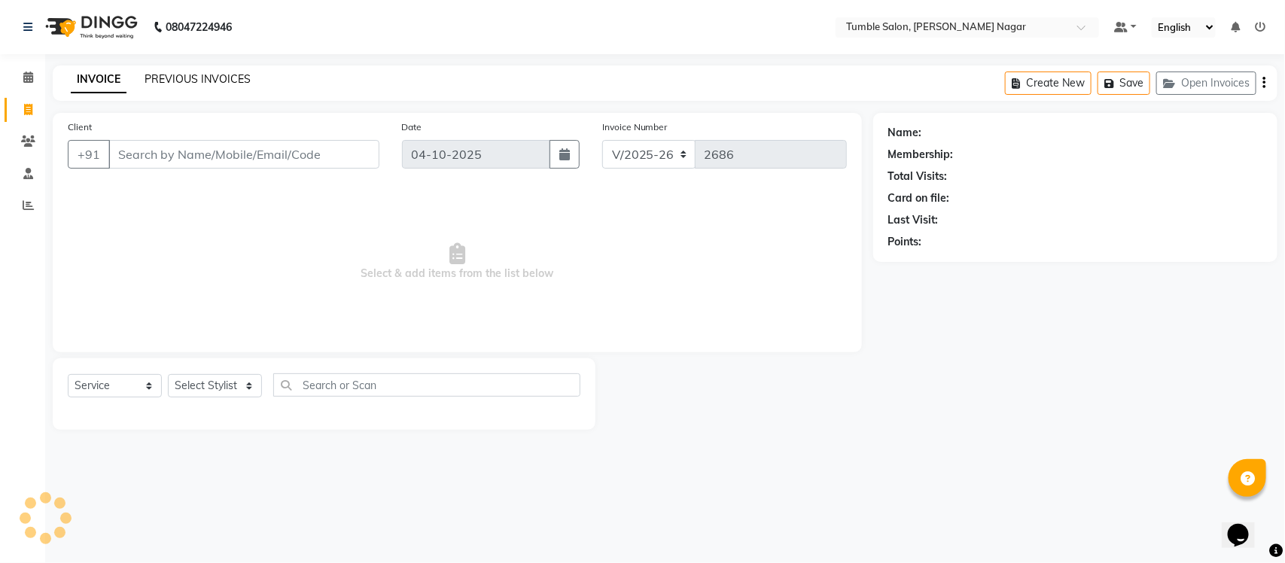
click at [209, 73] on link "PREVIOUS INVOICES" at bounding box center [198, 79] width 106 height 14
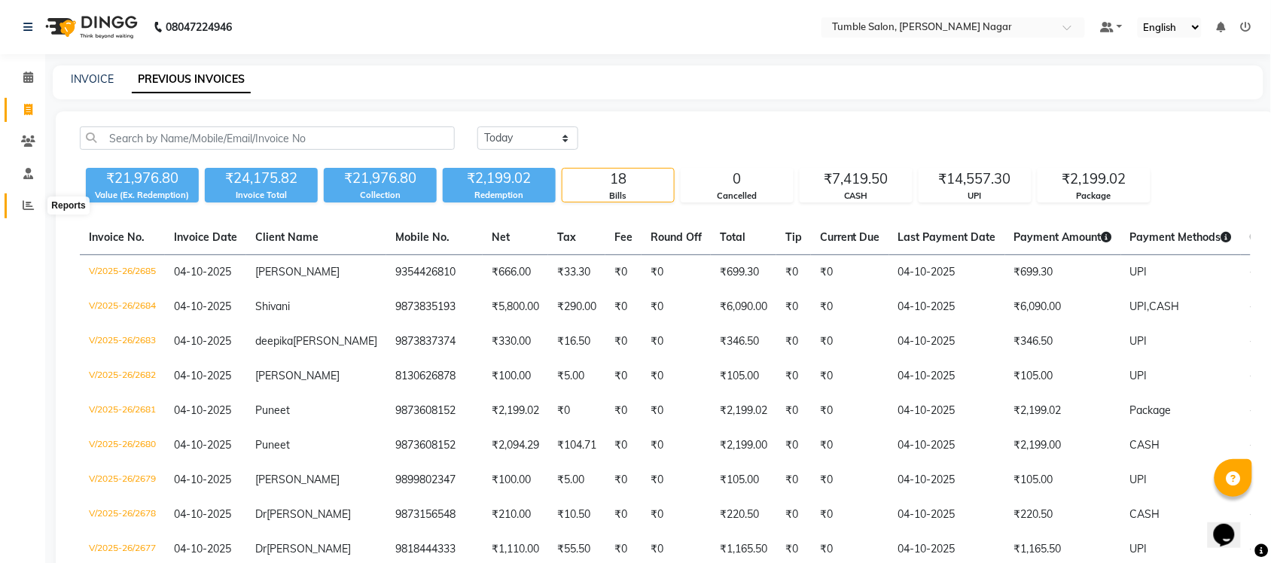
click at [25, 209] on icon at bounding box center [28, 204] width 11 height 11
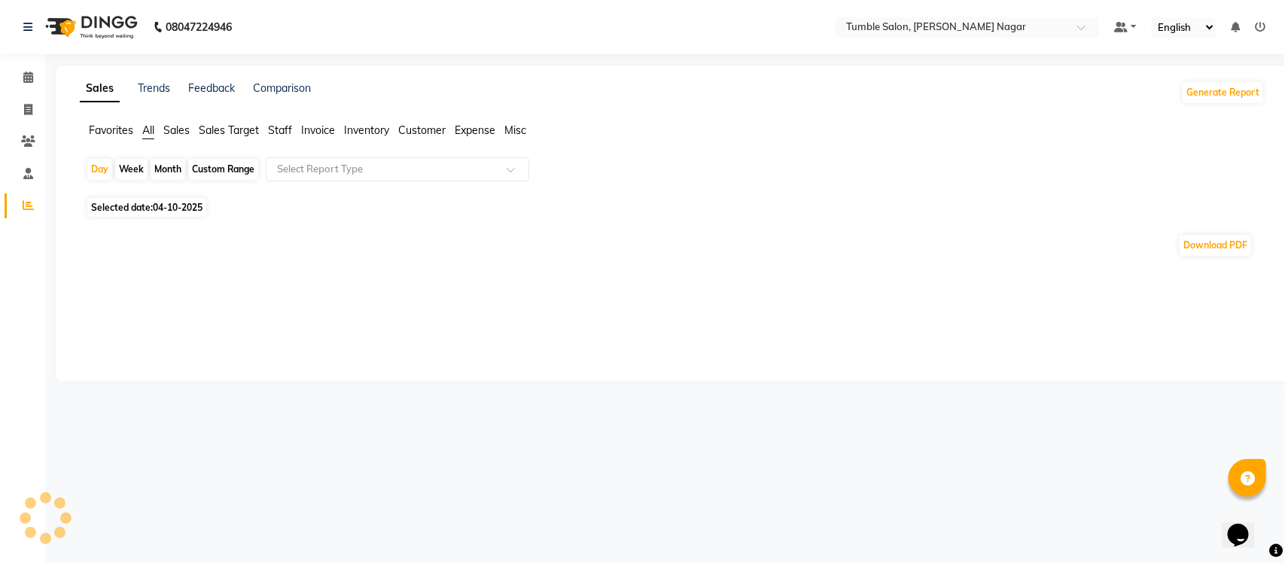
click at [280, 126] on span "Staff" at bounding box center [280, 130] width 24 height 14
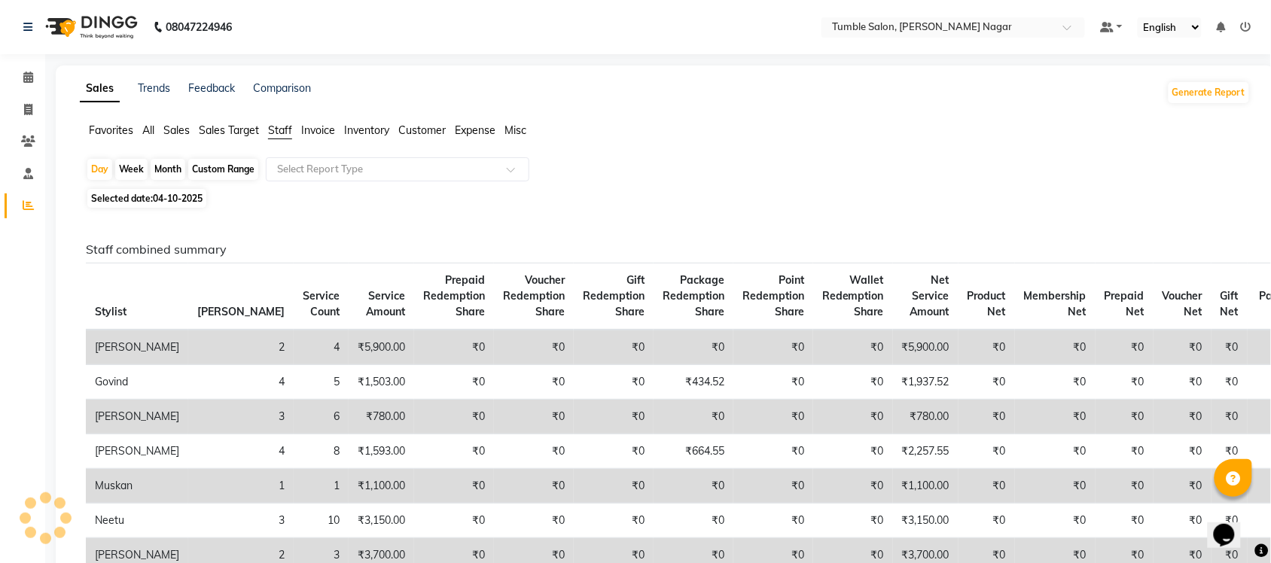
click at [170, 170] on div "Month" at bounding box center [168, 169] width 35 height 21
select select "10"
select select "2025"
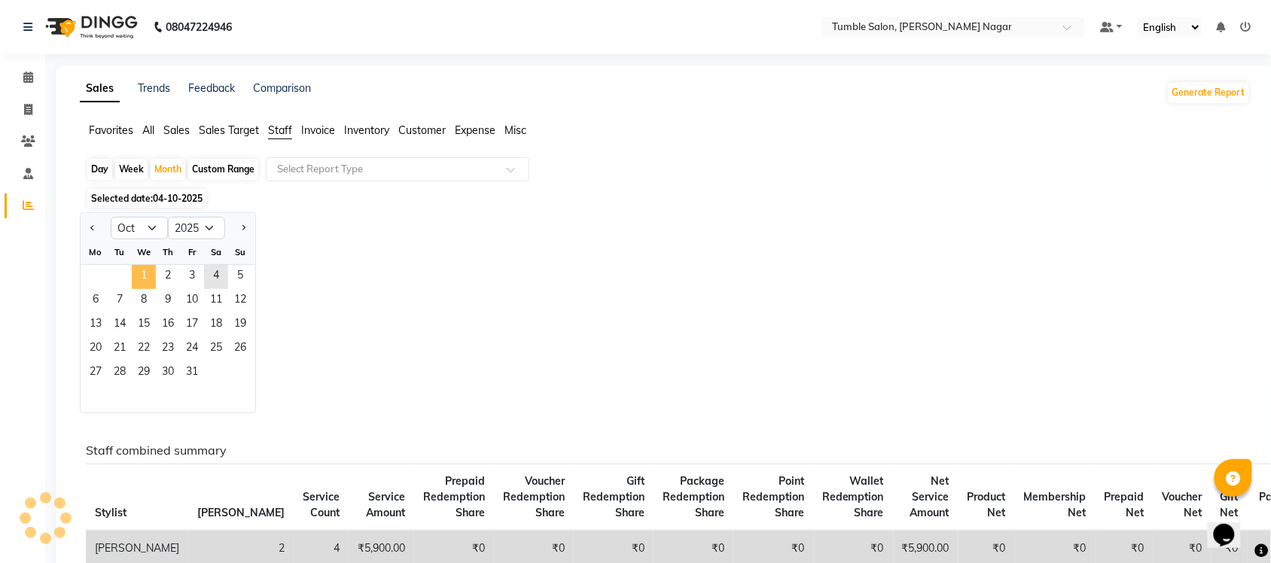
click at [144, 275] on span "1" at bounding box center [144, 277] width 24 height 24
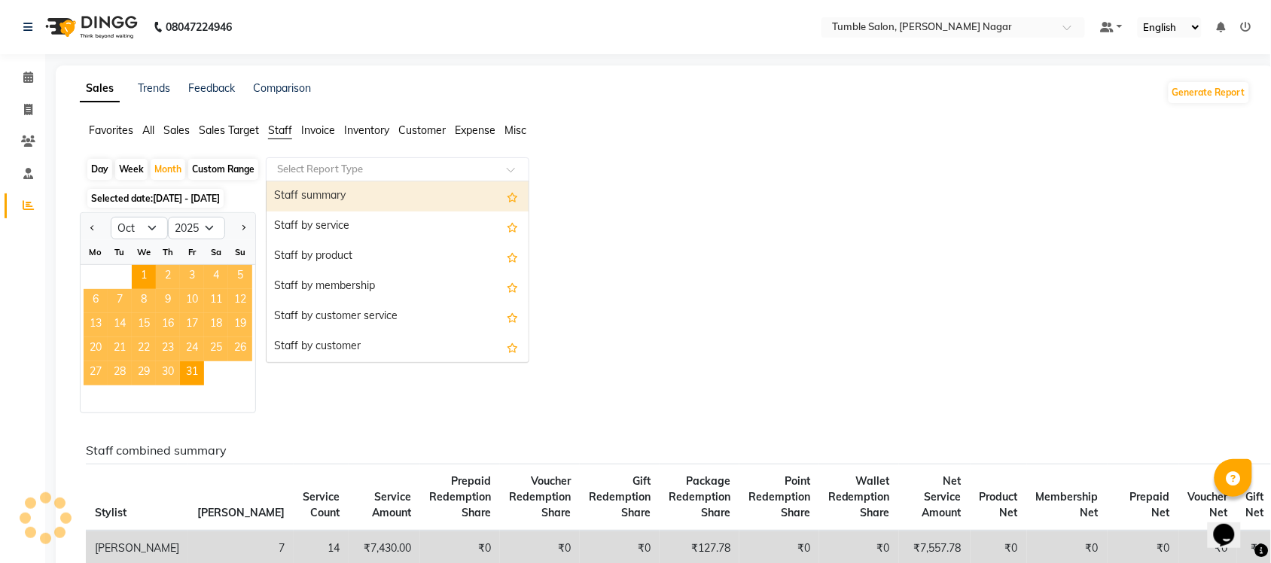
click at [507, 168] on span at bounding box center [516, 173] width 19 height 15
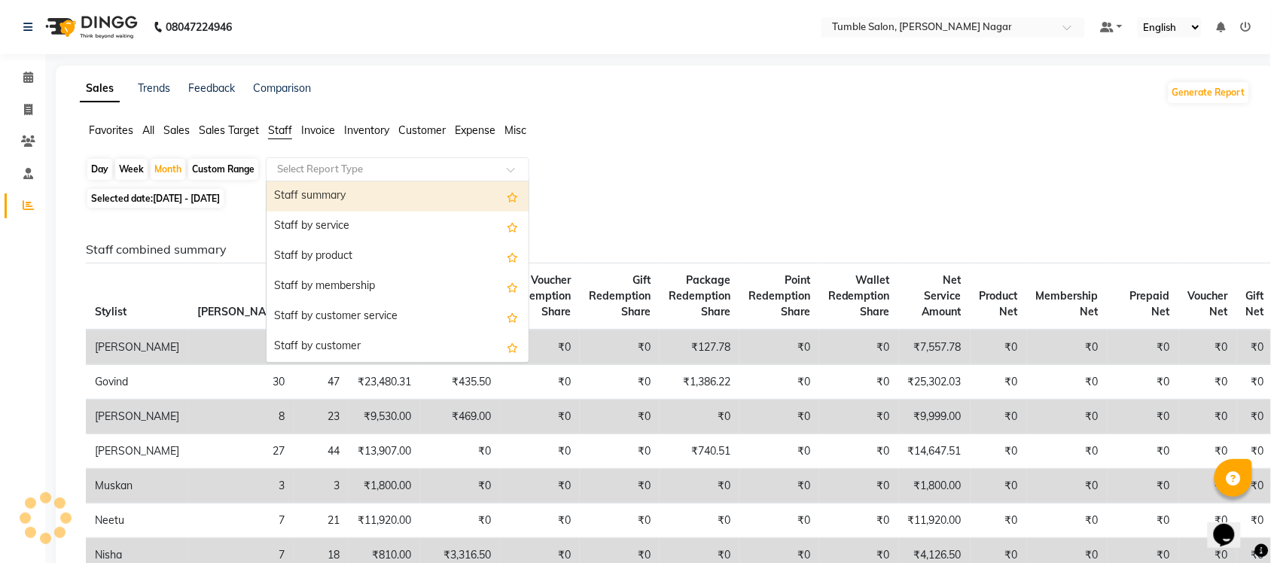
click at [382, 201] on div "Staff summary" at bounding box center [397, 196] width 262 height 30
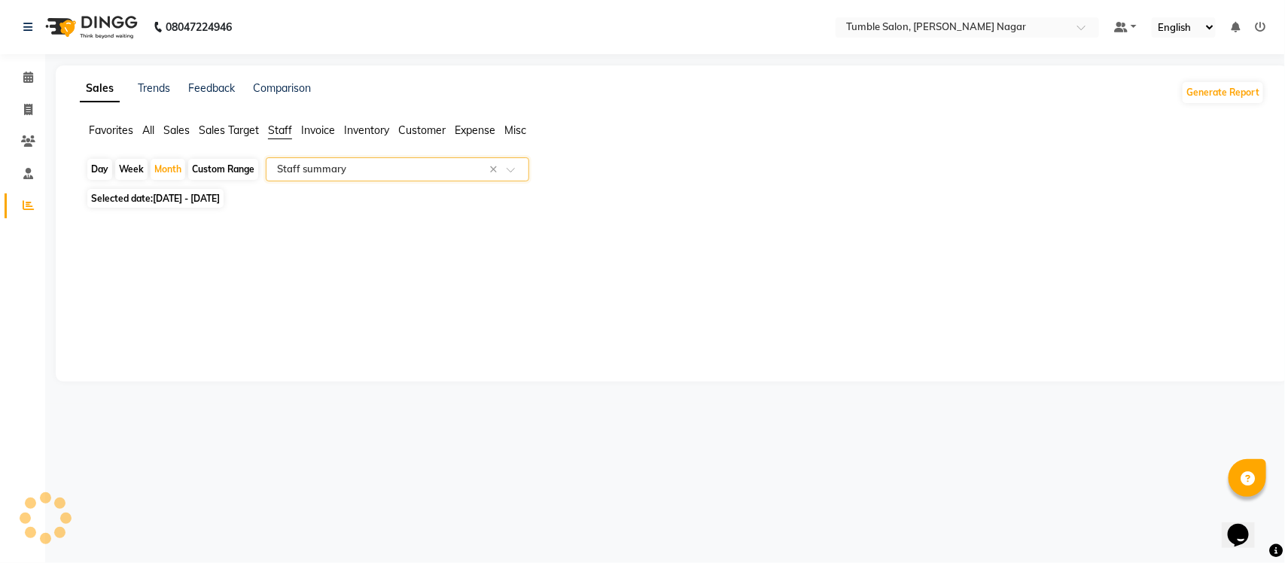
select select "full_report"
select select "csv"
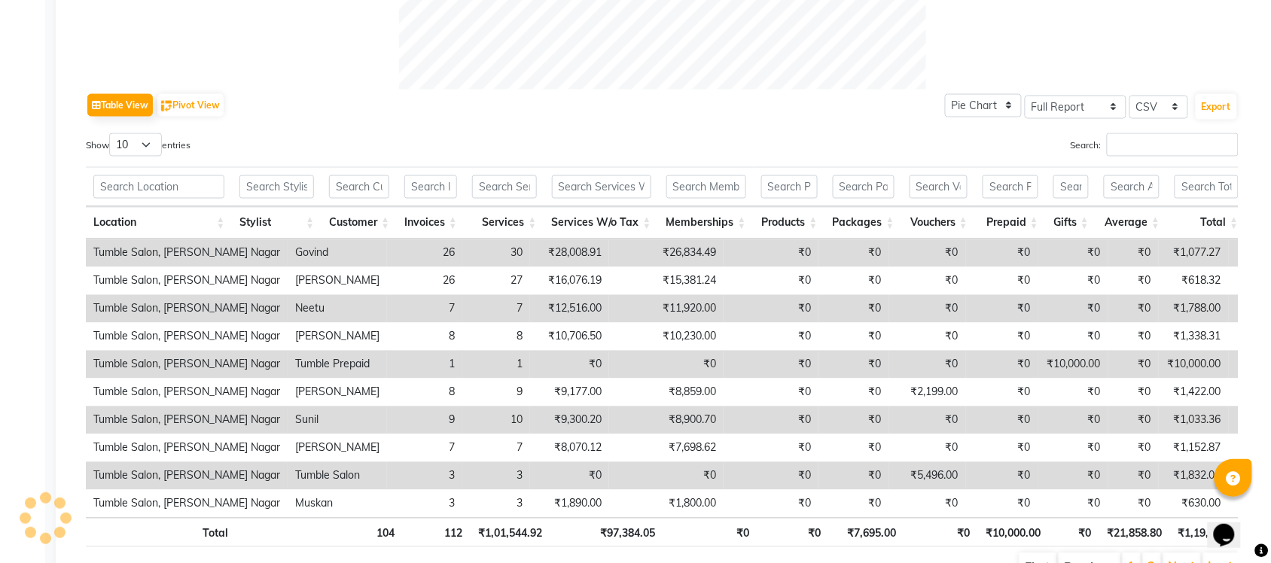
scroll to position [716, 0]
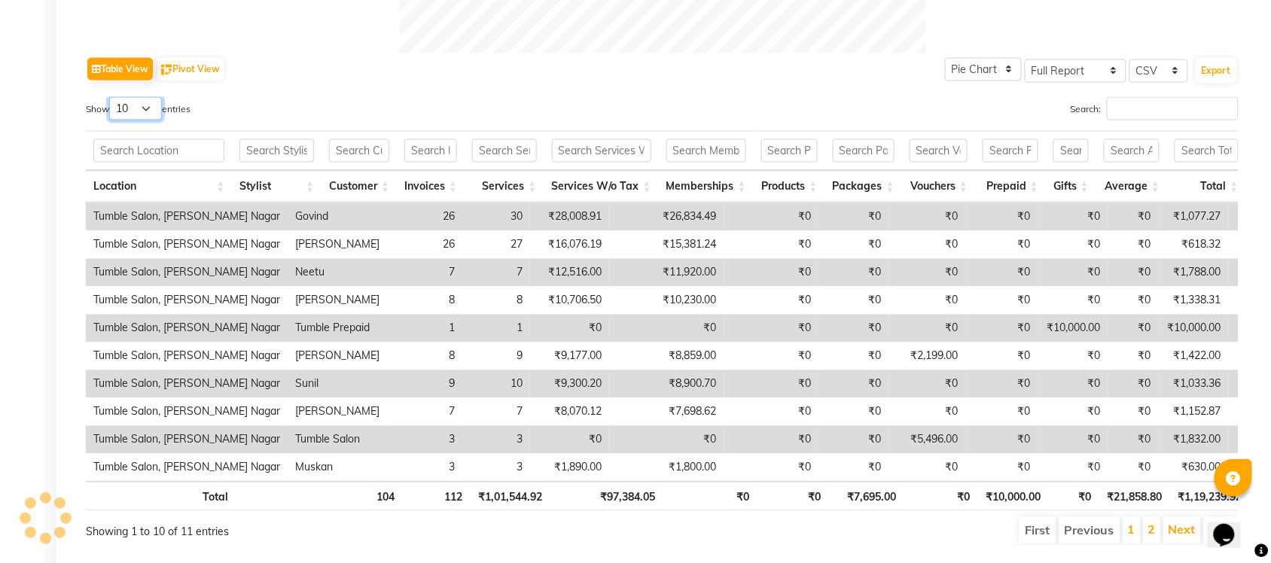
click at [151, 106] on select "10 25 50 100" at bounding box center [135, 108] width 53 height 23
select select "50"
click at [111, 97] on select "10 25 50 100" at bounding box center [135, 108] width 53 height 23
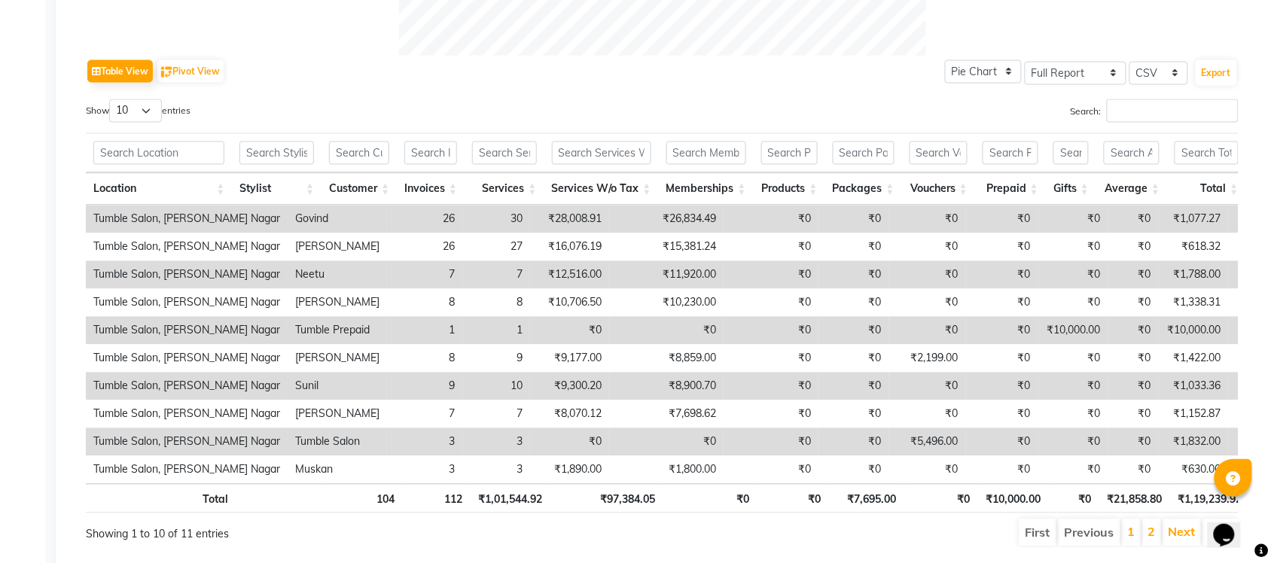
scroll to position [802, 0]
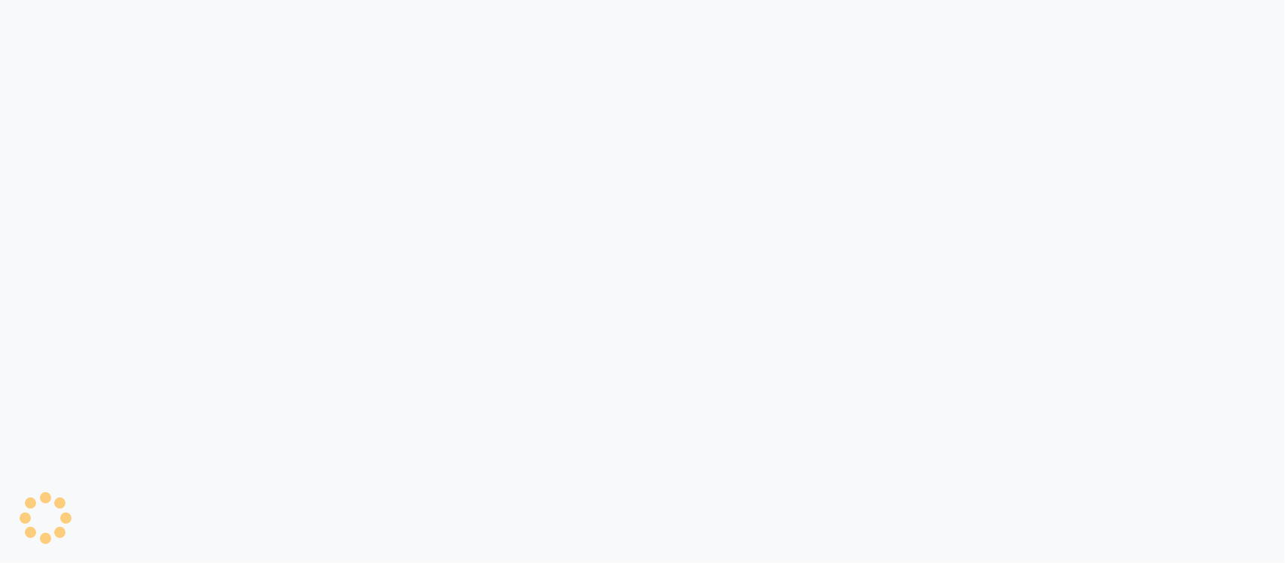
select select "8207"
select select "service"
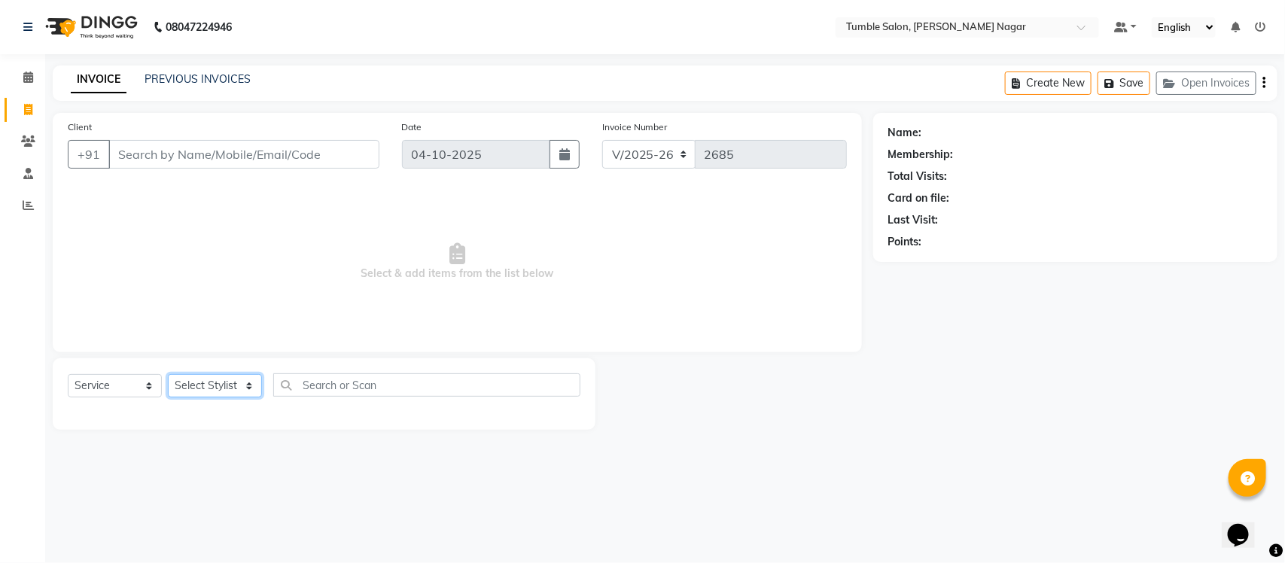
click at [254, 382] on select "Select Stylist Finance id [PERSON_NAME] [PERSON_NAME] [PERSON_NAME] [PERSON_NAM…" at bounding box center [215, 385] width 94 height 23
select select "77847"
click at [168, 374] on select "Select Stylist Finance id [PERSON_NAME] [PERSON_NAME] [PERSON_NAME] [PERSON_NAM…" at bounding box center [215, 385] width 94 height 23
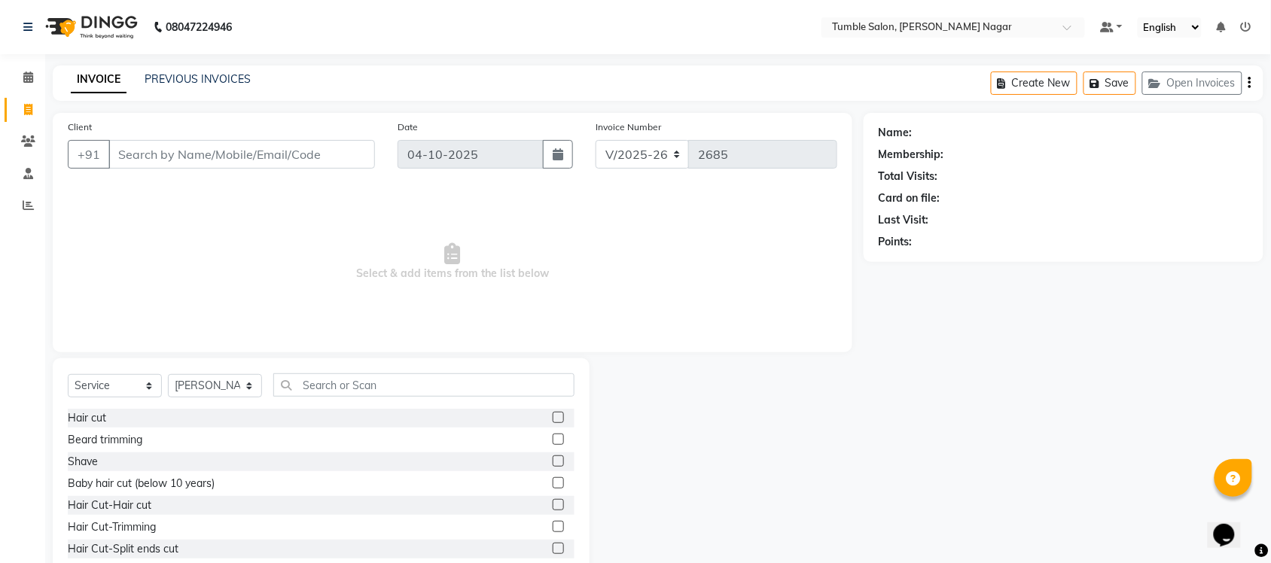
click at [553, 416] on label at bounding box center [558, 417] width 11 height 11
click at [553, 416] on input "checkbox" at bounding box center [558, 418] width 10 height 10
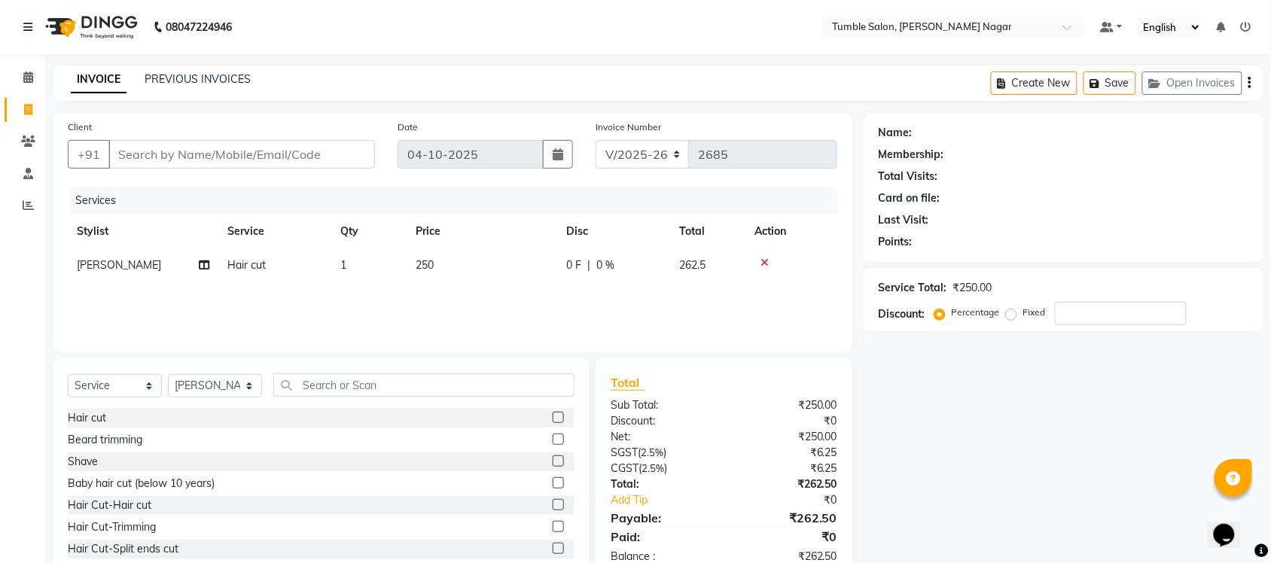
click at [553, 418] on label at bounding box center [558, 417] width 11 height 11
click at [553, 418] on input "checkbox" at bounding box center [558, 418] width 10 height 10
checkbox input "false"
click at [109, 298] on span "[PERSON_NAME]" at bounding box center [119, 299] width 84 height 14
select select "77847"
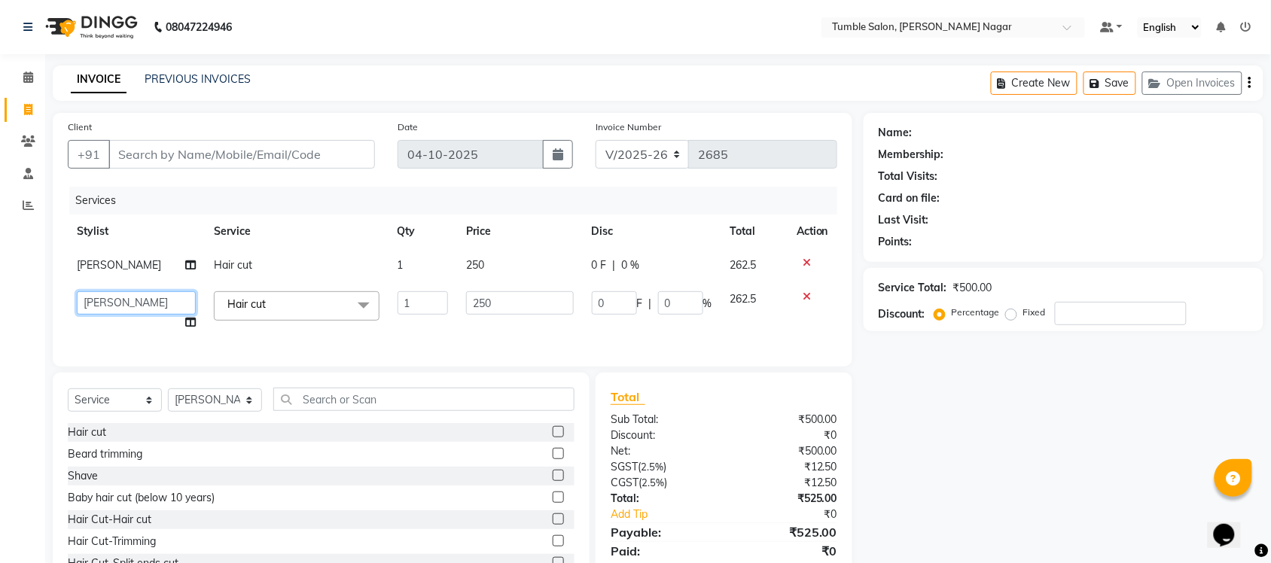
click at [109, 298] on select "Finance id [PERSON_NAME] Govind [PERSON_NAME] Krishna [PERSON_NAME] [PERSON_NAM…" at bounding box center [136, 302] width 119 height 23
select select "77846"
click at [467, 258] on span "250" at bounding box center [475, 265] width 18 height 14
select select "77847"
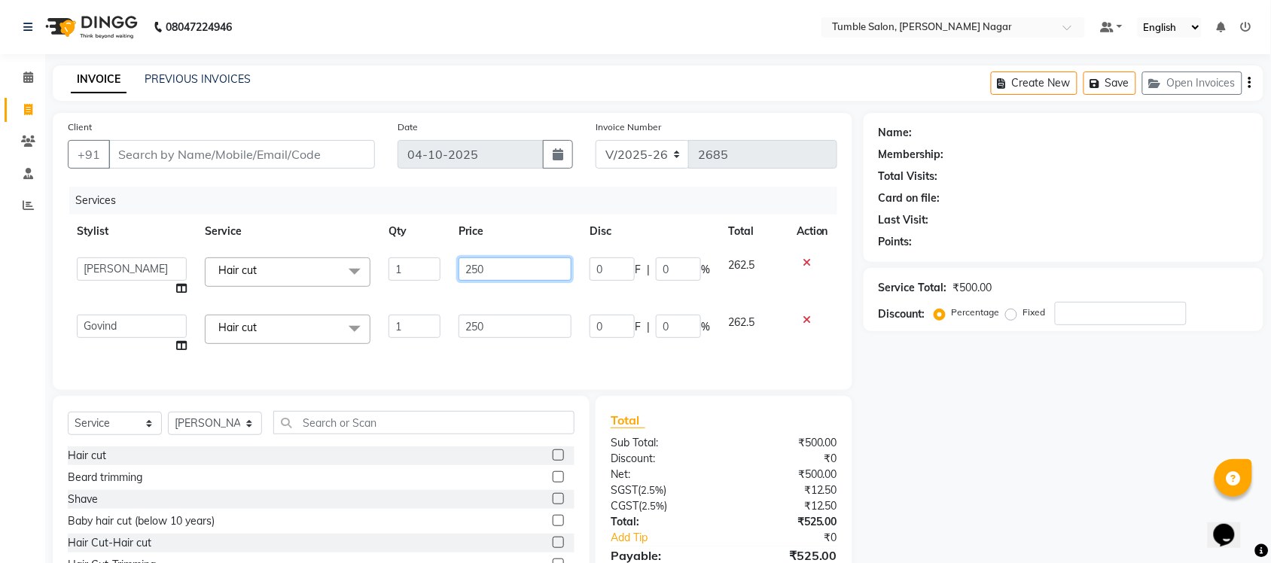
click at [478, 267] on input "250" at bounding box center [514, 268] width 113 height 23
type input "290"
click at [476, 328] on td "250" at bounding box center [514, 334] width 131 height 57
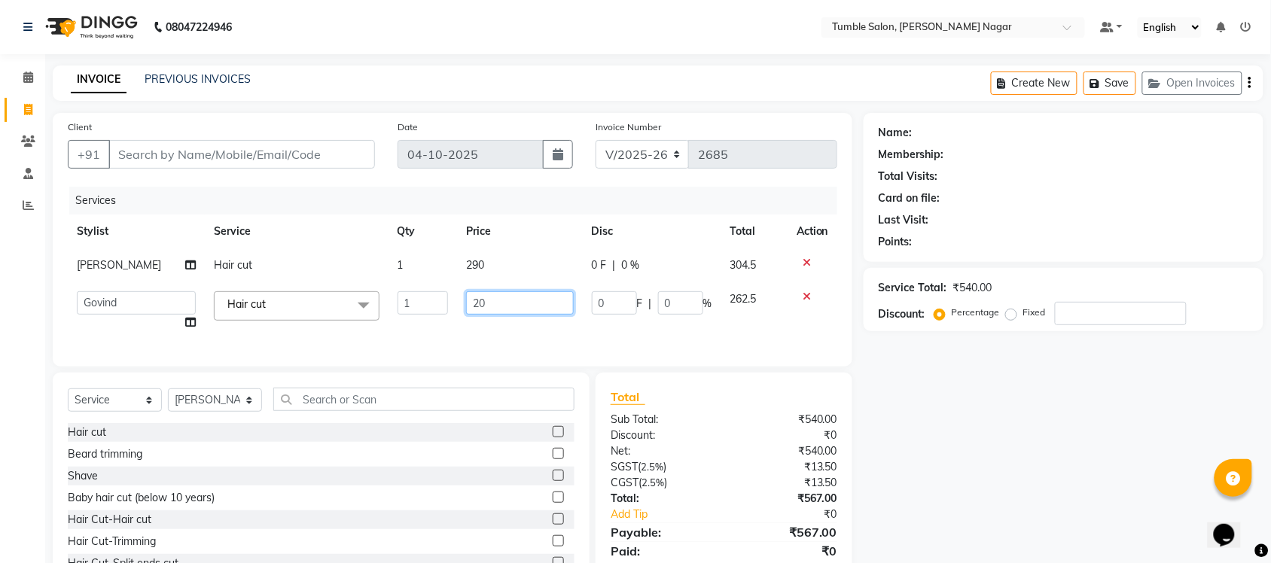
type input "290"
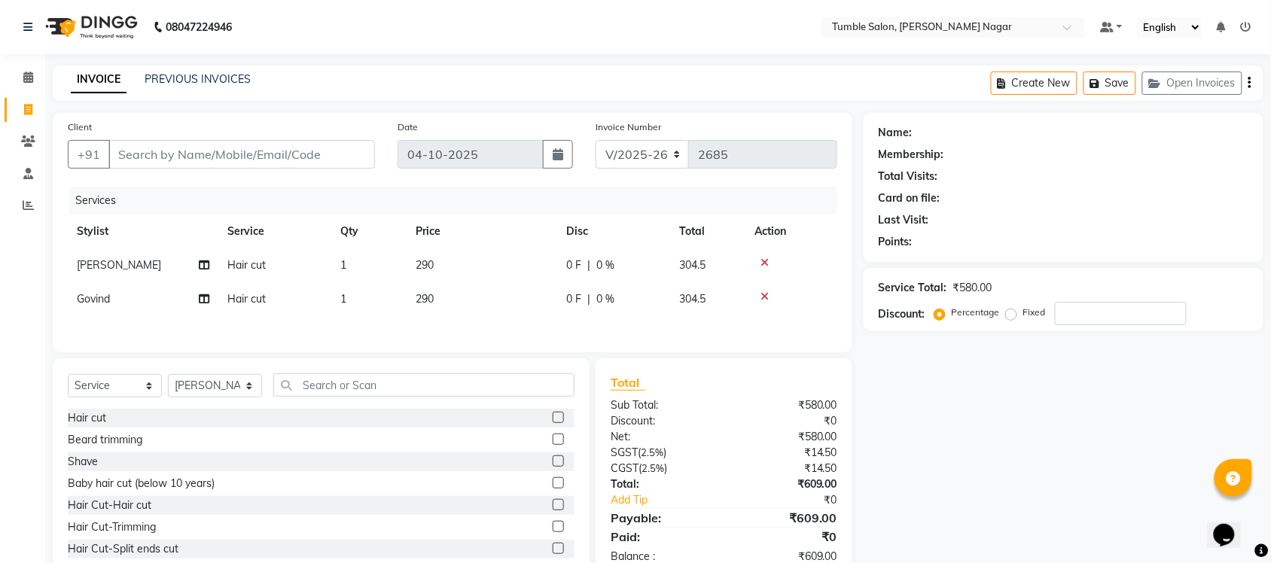
click at [896, 460] on div "Name: Membership: Total Visits: Card on file: Last Visit: Points: Service Total…" at bounding box center [1068, 346] width 411 height 467
click at [211, 156] on input "Client" at bounding box center [241, 154] width 266 height 29
type input "9"
type input "0"
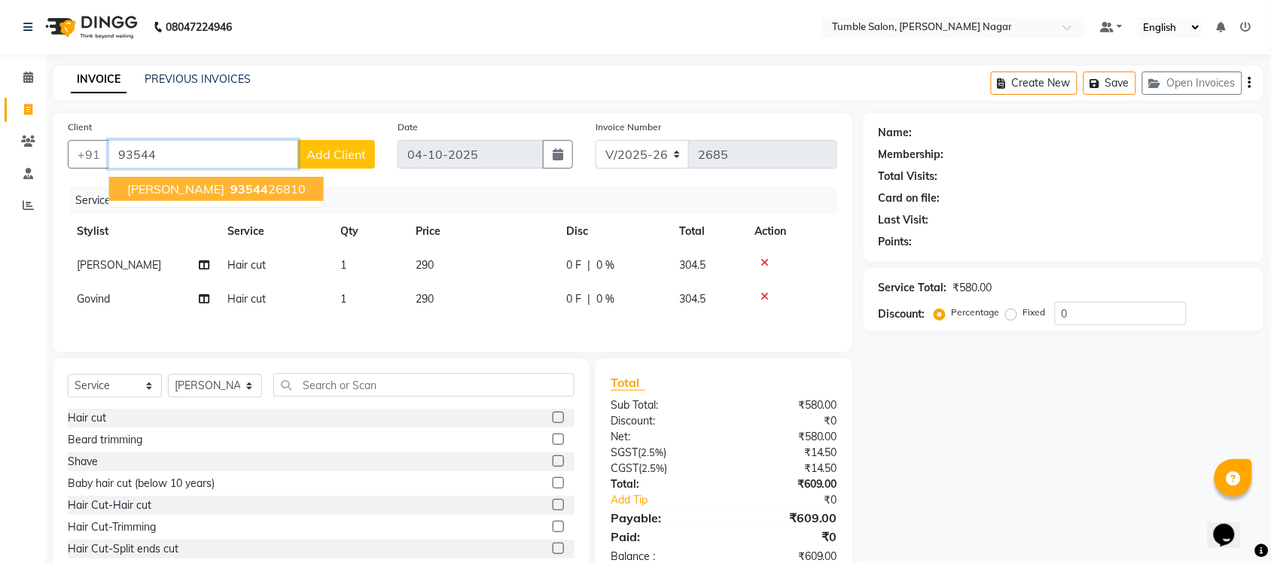
click at [227, 189] on ngb-highlight "93544 26810" at bounding box center [266, 188] width 78 height 15
type input "9354426810"
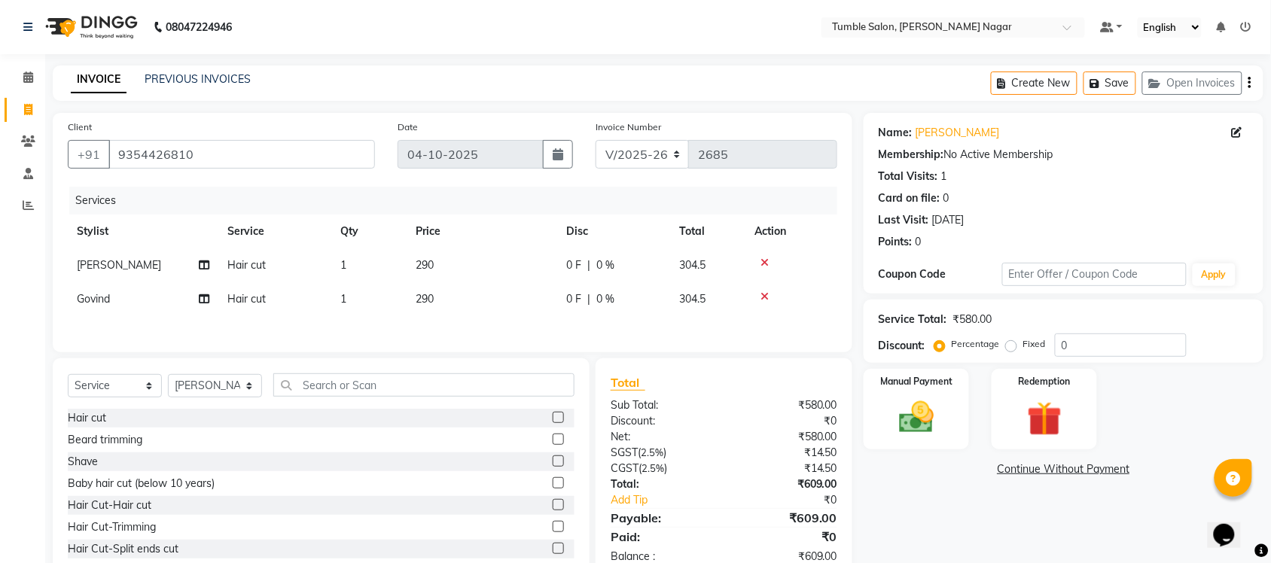
scroll to position [44, 0]
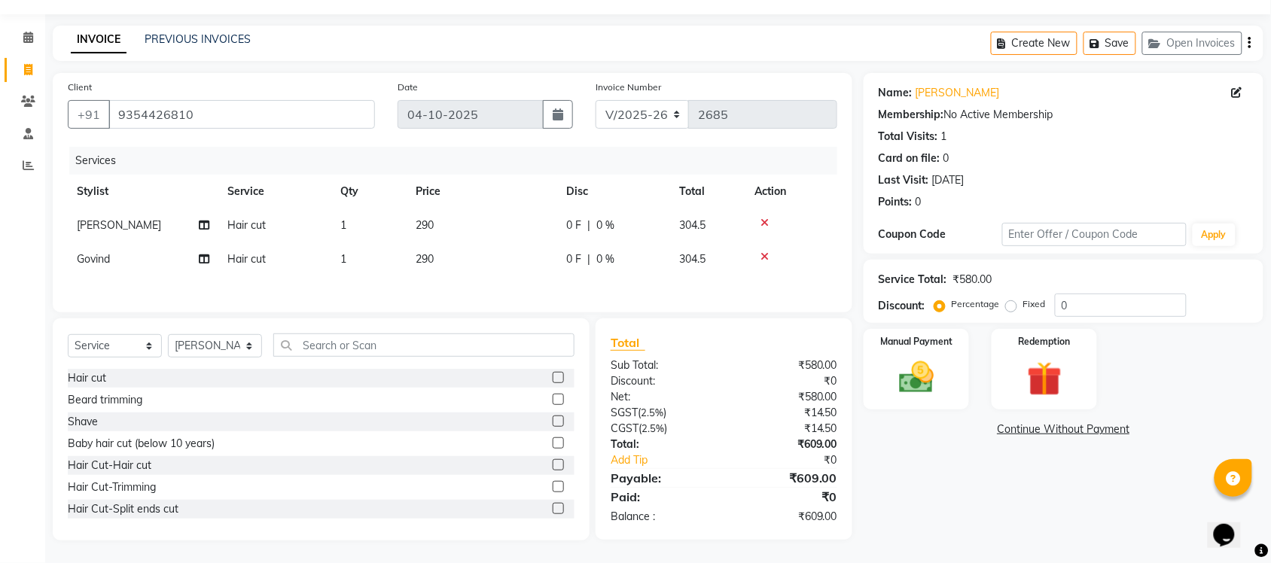
click at [426, 221] on span "290" at bounding box center [425, 225] width 18 height 14
select select "77847"
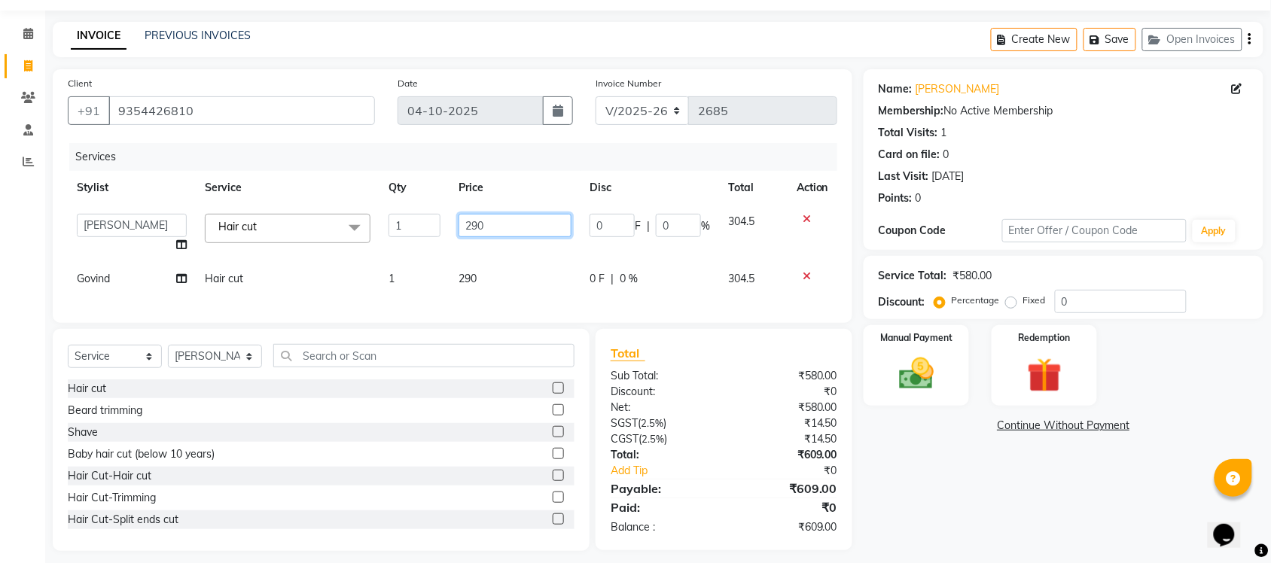
click at [492, 223] on input "290" at bounding box center [514, 225] width 113 height 23
type input "2"
type input "310"
click at [1071, 509] on div "Name: [PERSON_NAME] Membership: No Active Membership Total Visits: 1 Card on fi…" at bounding box center [1068, 310] width 411 height 482
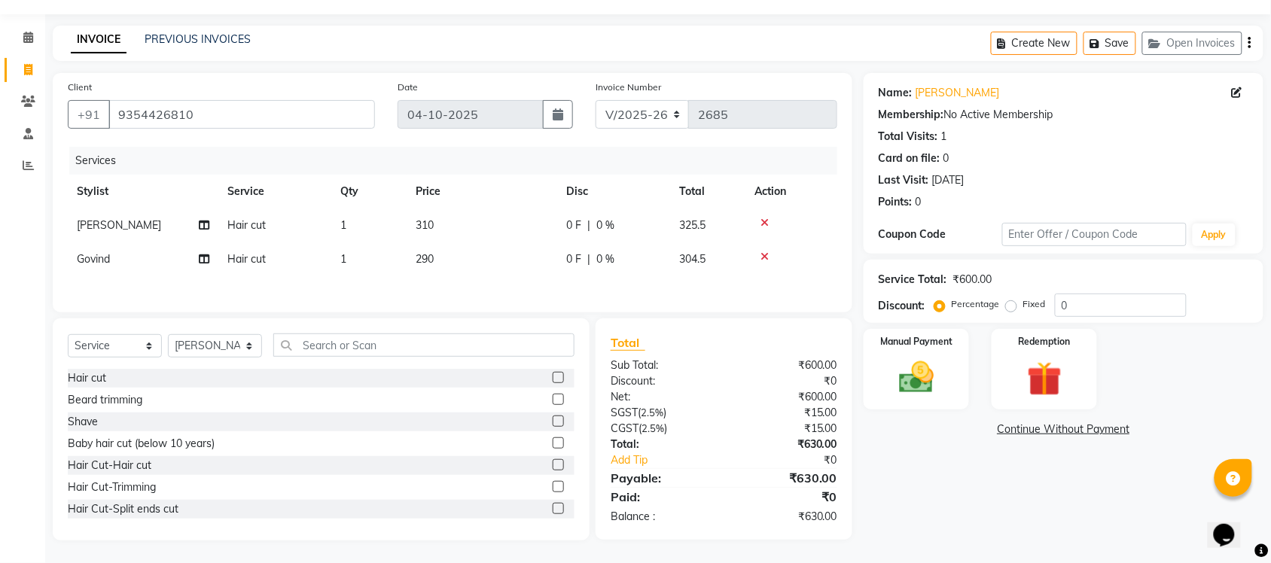
click at [445, 253] on td "290" at bounding box center [481, 259] width 151 height 34
select select "77846"
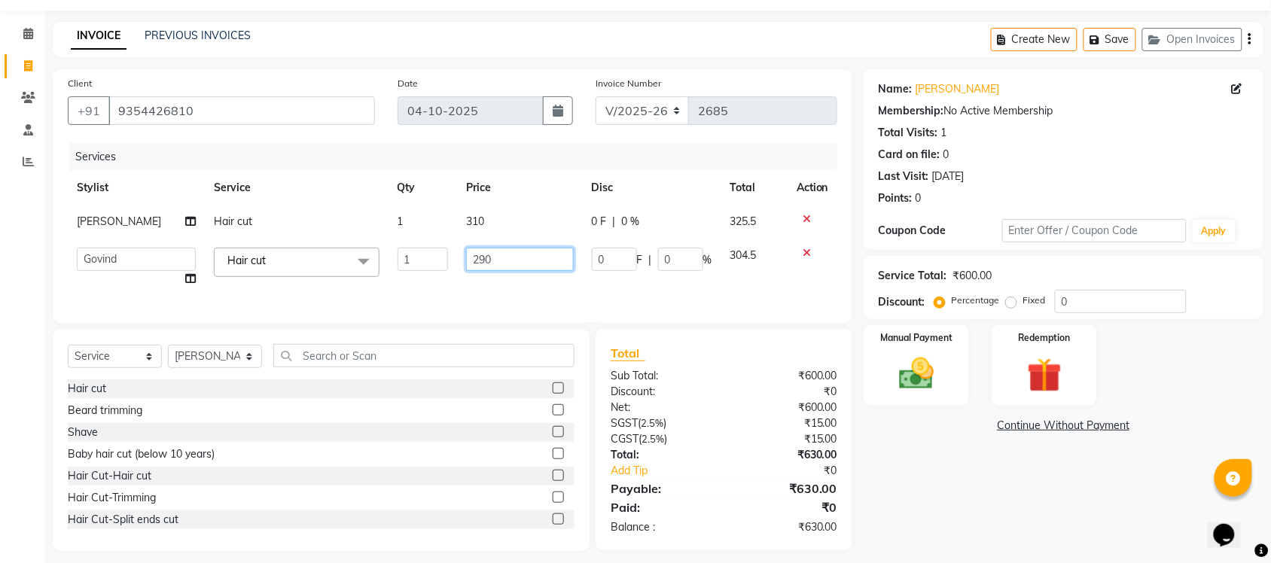
drag, startPoint x: 489, startPoint y: 256, endPoint x: 562, endPoint y: 266, distance: 72.9
click at [490, 256] on input "290" at bounding box center [520, 259] width 108 height 23
type input "2"
type input "310"
click at [956, 488] on div "Name: [PERSON_NAME] Membership: No Active Membership Total Visits: 1 Card on fi…" at bounding box center [1068, 310] width 411 height 482
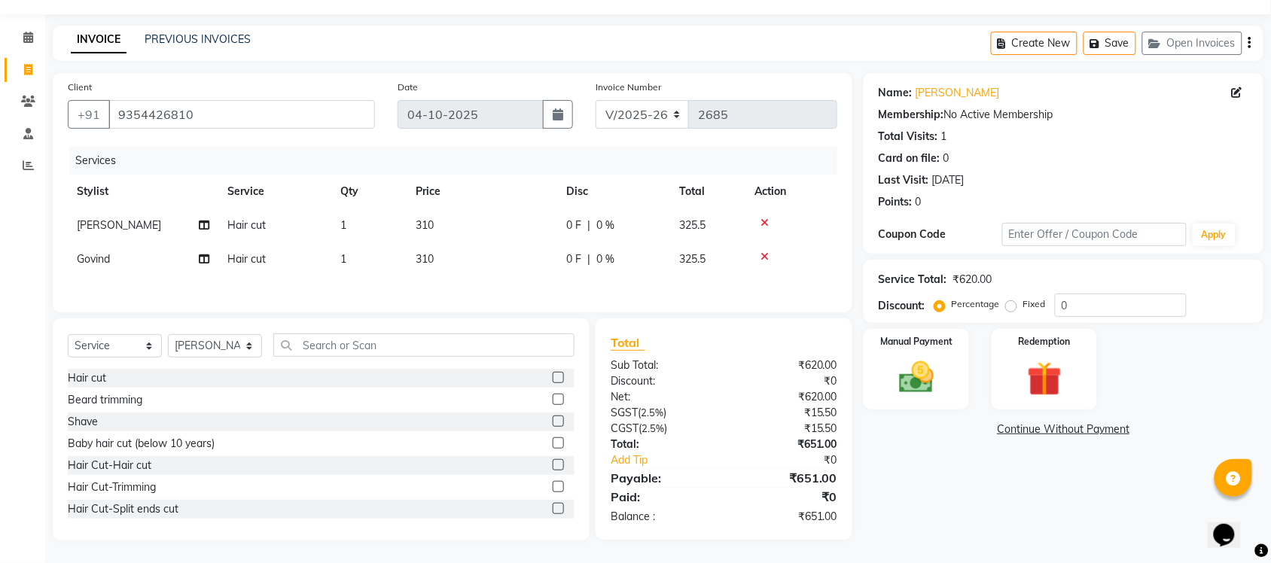
click at [428, 218] on span "310" at bounding box center [425, 225] width 18 height 14
select select "77847"
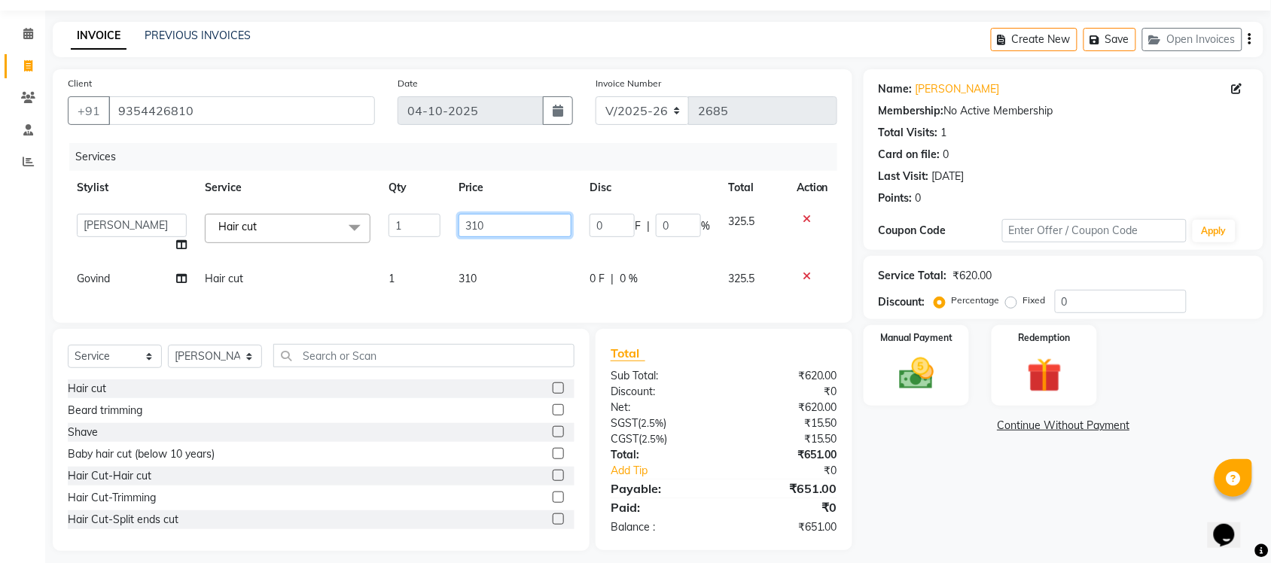
click at [476, 224] on input "310" at bounding box center [514, 225] width 113 height 23
type input "340"
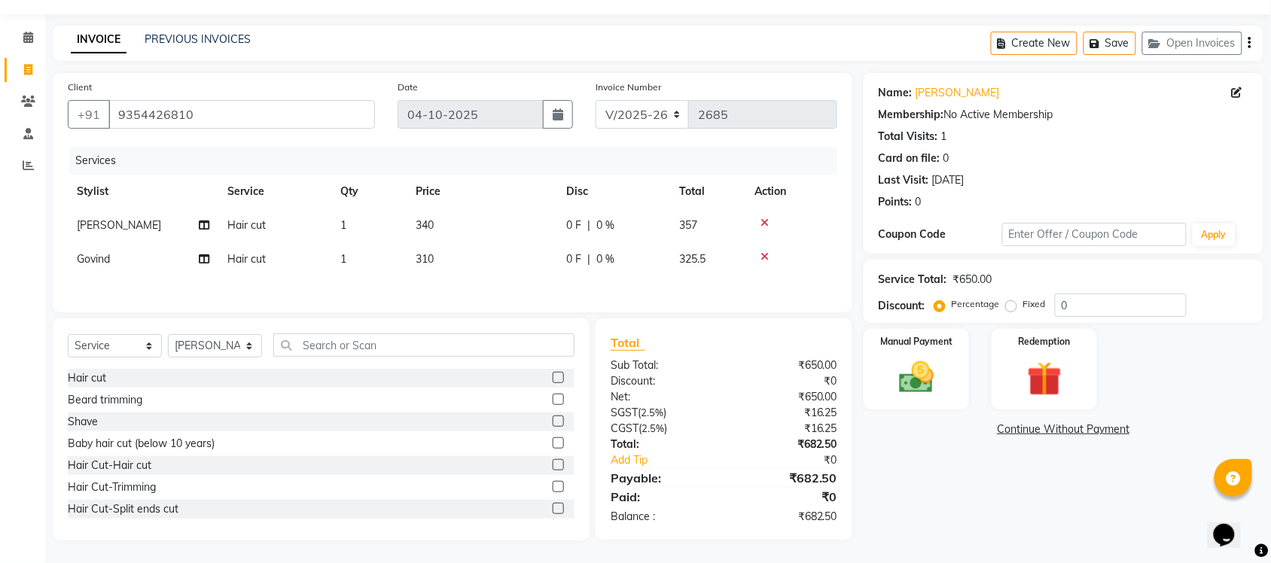
click at [471, 277] on div "Services Stylist Service Qty Price Disc Total Action [PERSON_NAME] Hair cut 1 3…" at bounding box center [452, 222] width 769 height 151
click at [431, 253] on span "310" at bounding box center [425, 259] width 18 height 14
select select "77846"
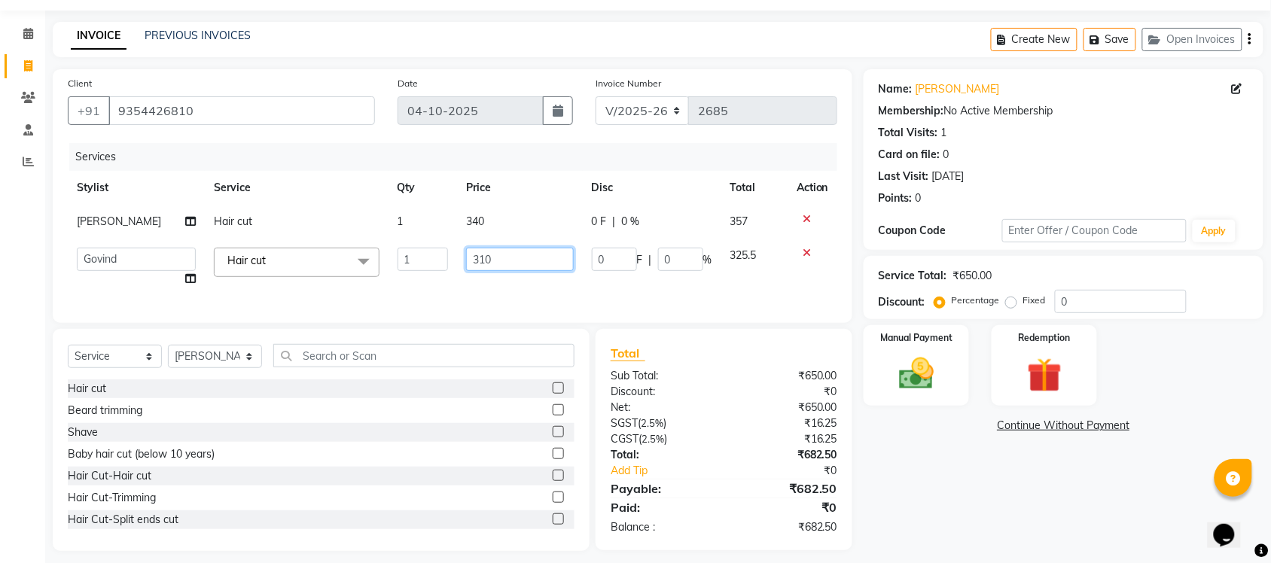
click at [475, 257] on input "310" at bounding box center [520, 259] width 108 height 23
type input "340"
click at [1014, 520] on div "Name: Prasant Membership: No Active Membership Total Visits: 1 Card on file: 0 …" at bounding box center [1068, 310] width 411 height 482
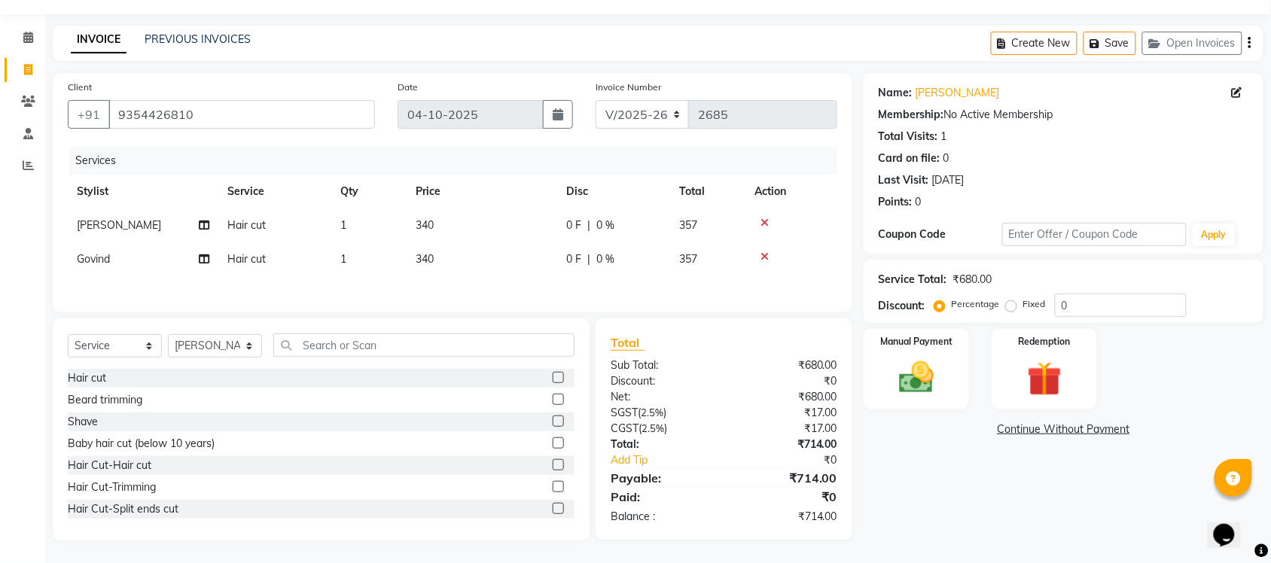
click at [428, 252] on span "340" at bounding box center [425, 259] width 18 height 14
select select "77846"
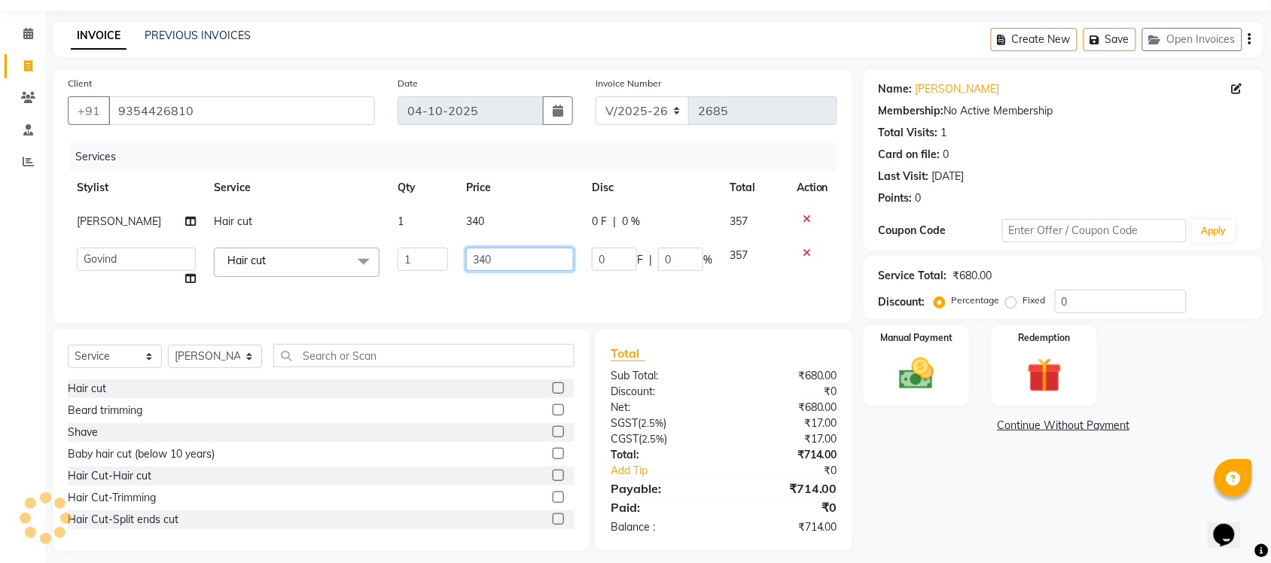
click at [497, 256] on input "340" at bounding box center [520, 259] width 108 height 23
type input "335"
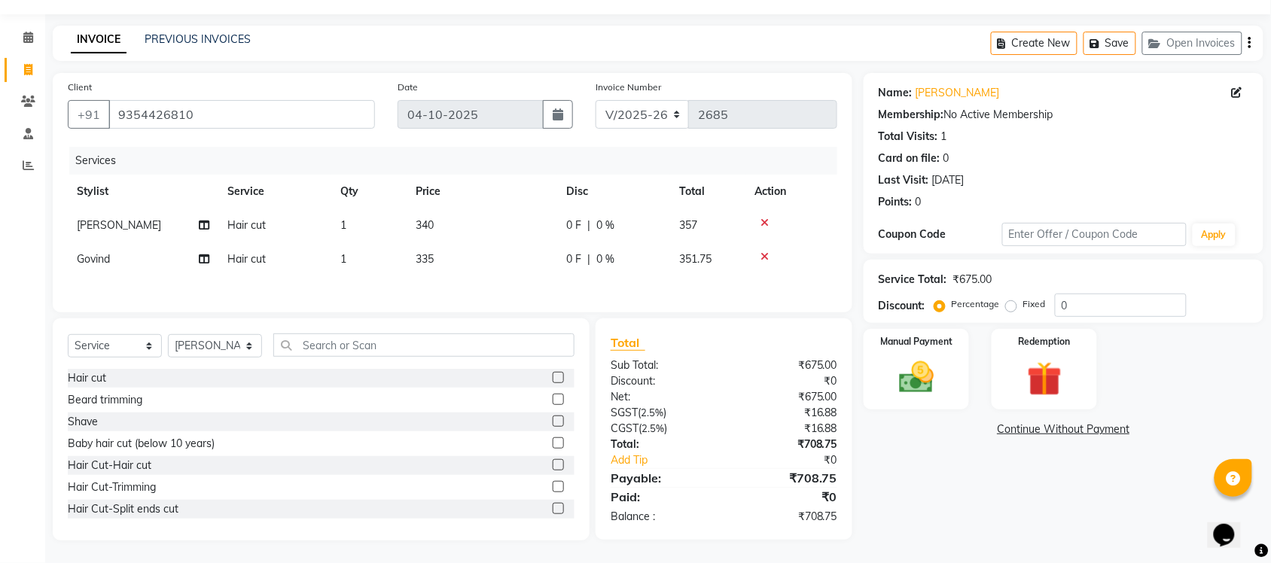
click at [482, 215] on td "340" at bounding box center [481, 226] width 151 height 34
select select "77847"
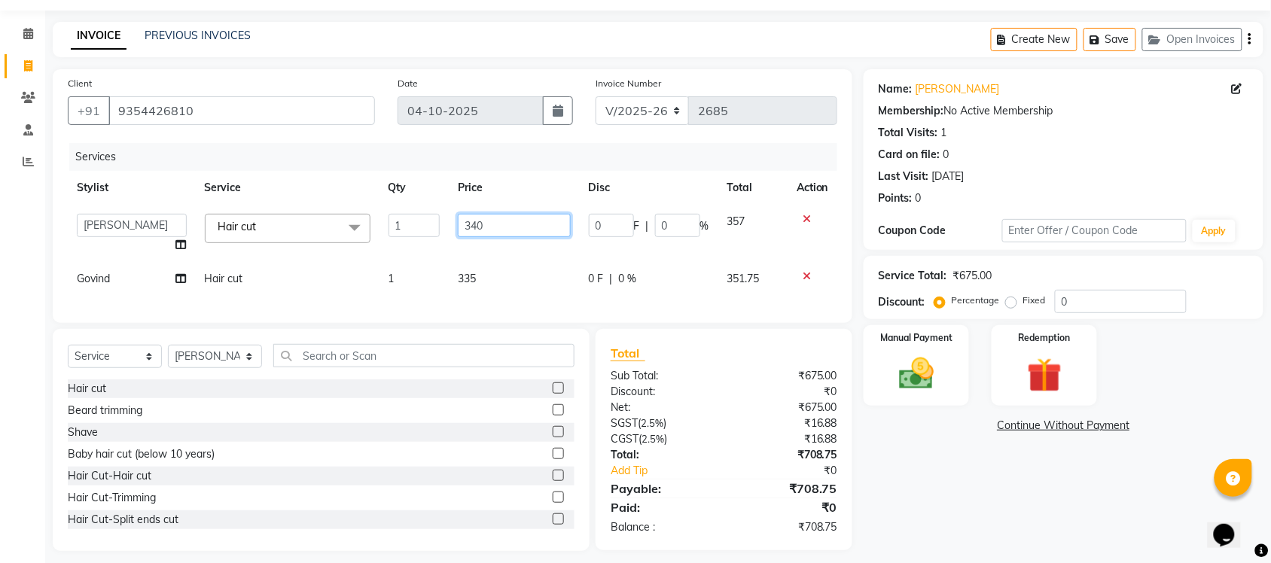
click at [490, 235] on input "340" at bounding box center [514, 225] width 112 height 23
type input "335"
click at [1031, 525] on div "Name: Prasant Membership: No Active Membership Total Visits: 1 Card on file: 0 …" at bounding box center [1068, 310] width 411 height 482
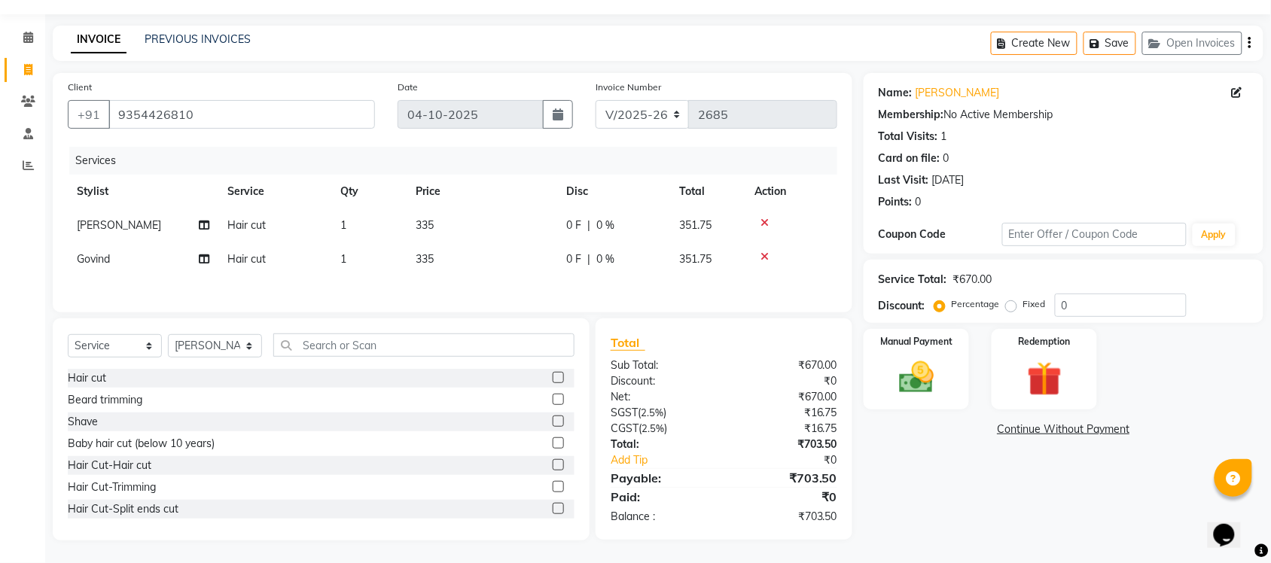
click at [442, 222] on td "335" at bounding box center [481, 226] width 151 height 34
select select "77847"
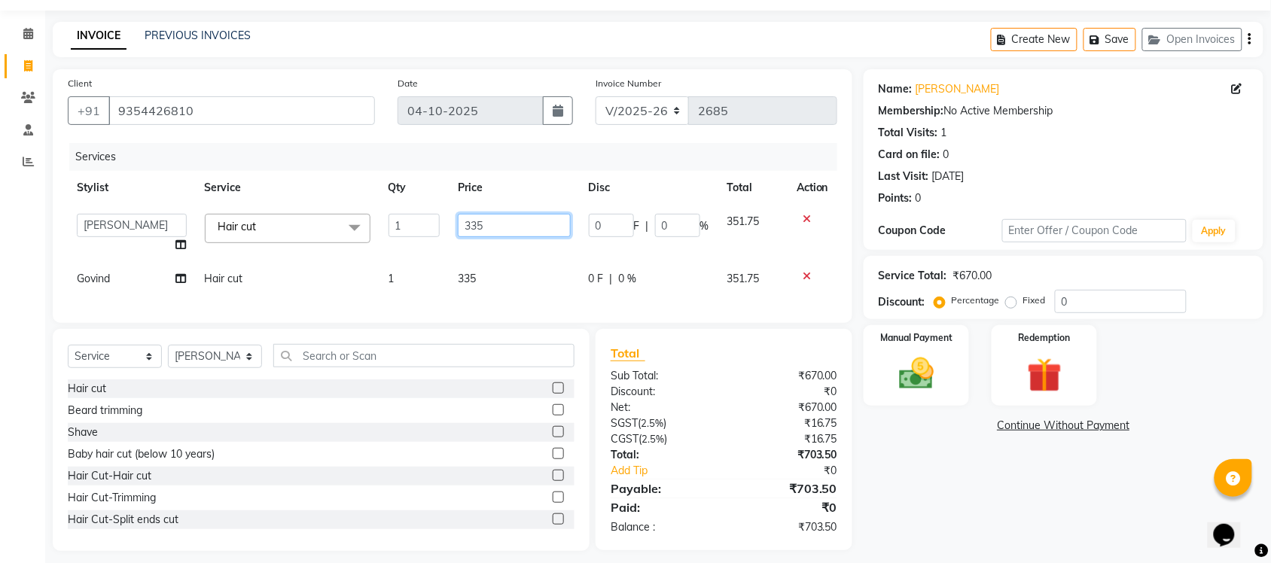
click at [497, 220] on input "335" at bounding box center [514, 225] width 112 height 23
type input "330"
click at [964, 519] on div "Name: Prasant Membership: No Active Membership Total Visits: 1 Card on file: 0 …" at bounding box center [1068, 310] width 411 height 482
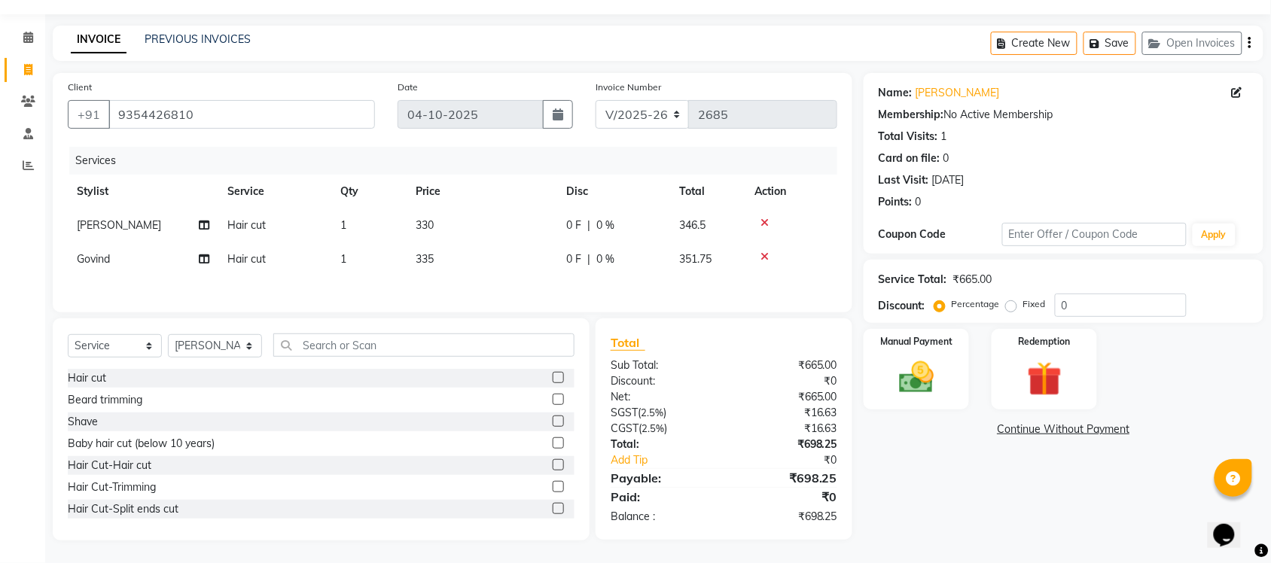
click at [440, 215] on td "330" at bounding box center [481, 226] width 151 height 34
select select "77847"
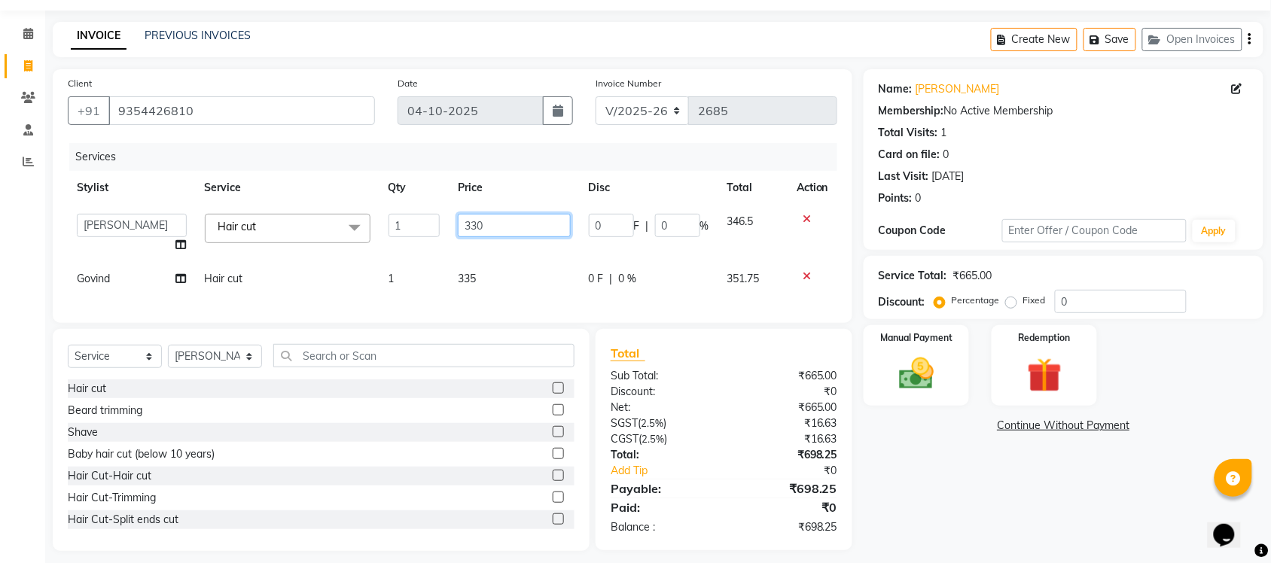
click at [501, 230] on input "330" at bounding box center [514, 225] width 112 height 23
type input "332"
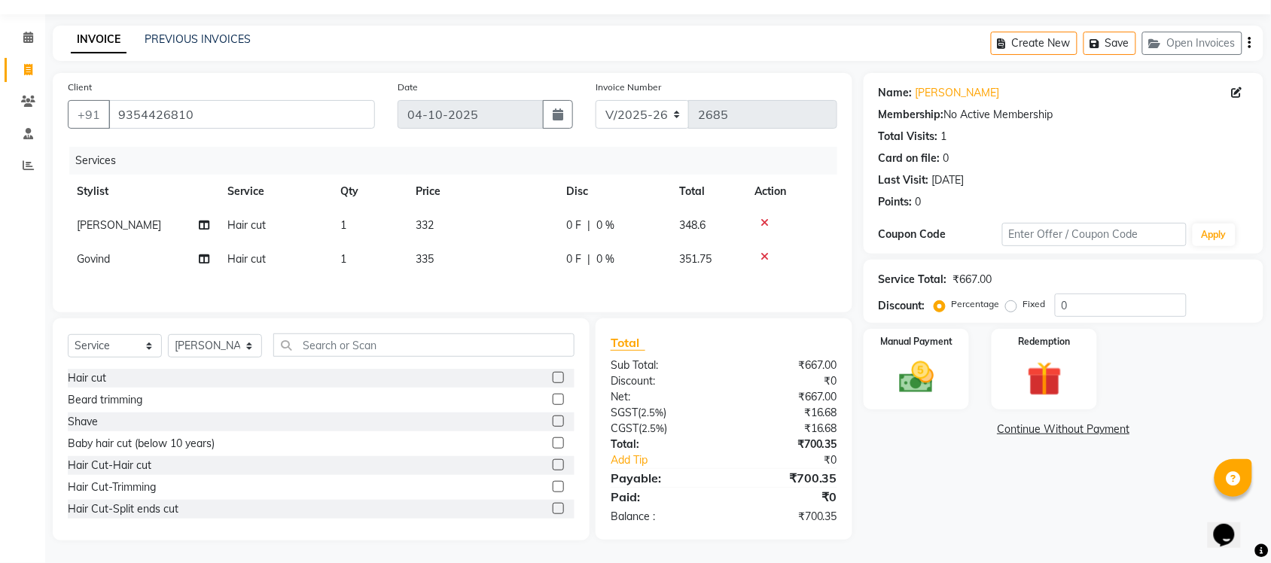
click at [495, 279] on div "Services Stylist Service Qty Price Disc Total Action Lokesh Hair cut 1 332 0 F …" at bounding box center [452, 222] width 769 height 151
click at [456, 252] on td "335" at bounding box center [481, 259] width 151 height 34
select select "77846"
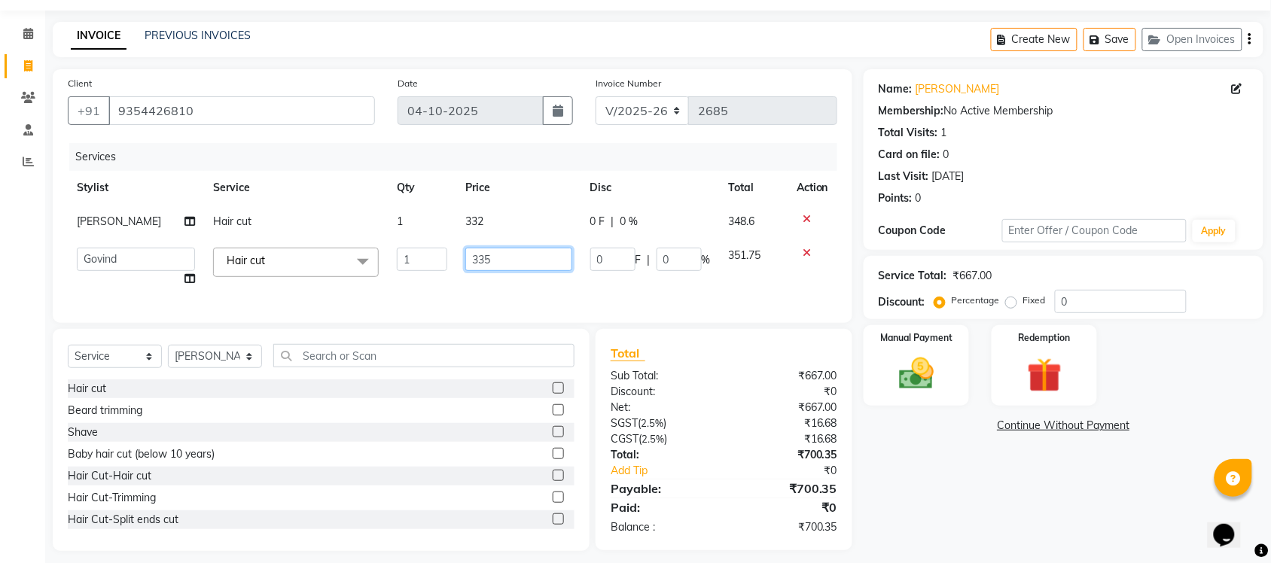
click at [501, 253] on input "335" at bounding box center [518, 259] width 107 height 23
type input "332"
click at [926, 492] on div "Name: Prasant Membership: No Active Membership Total Visits: 1 Card on file: 0 …" at bounding box center [1068, 310] width 411 height 482
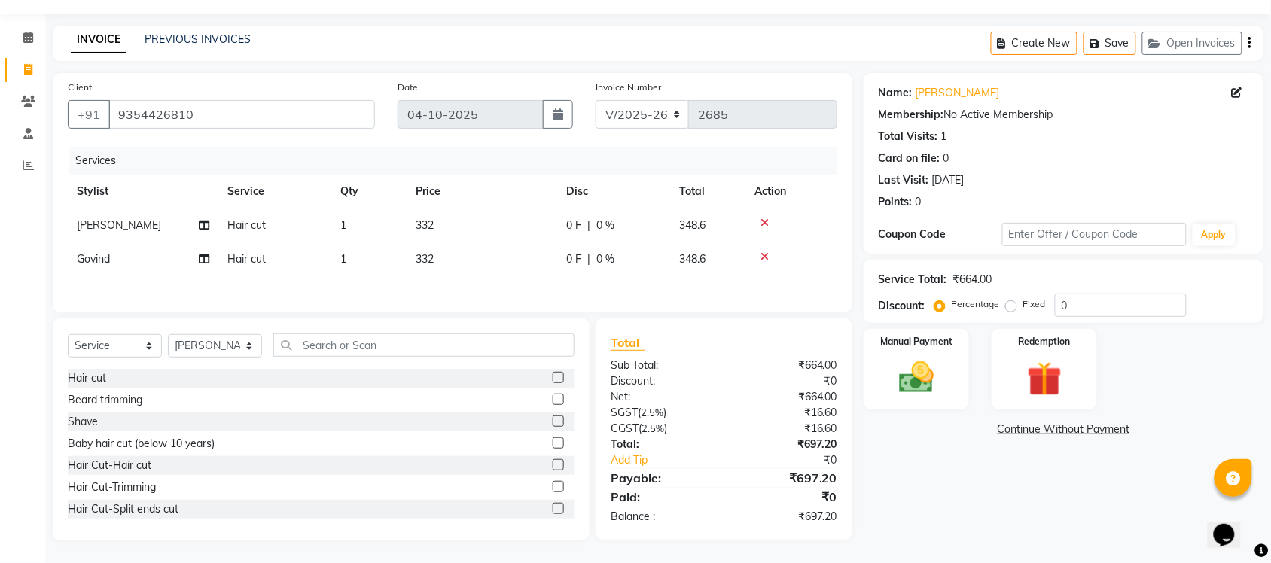
click at [442, 222] on td "332" at bounding box center [481, 226] width 151 height 34
select select "77847"
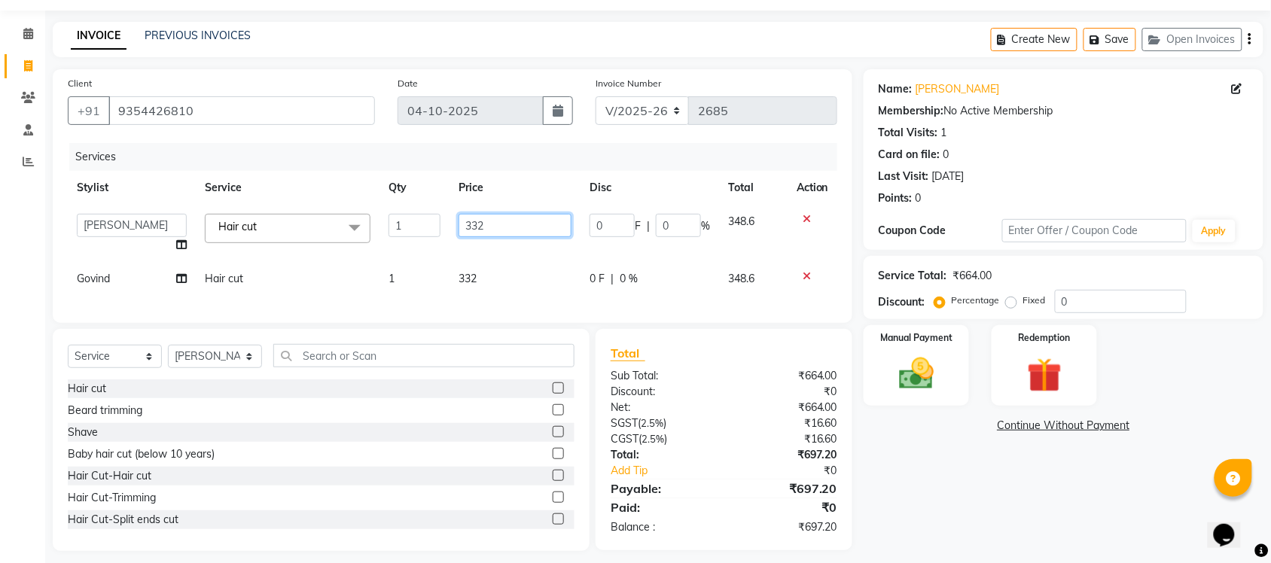
click at [490, 232] on input "332" at bounding box center [514, 225] width 113 height 23
type input "333"
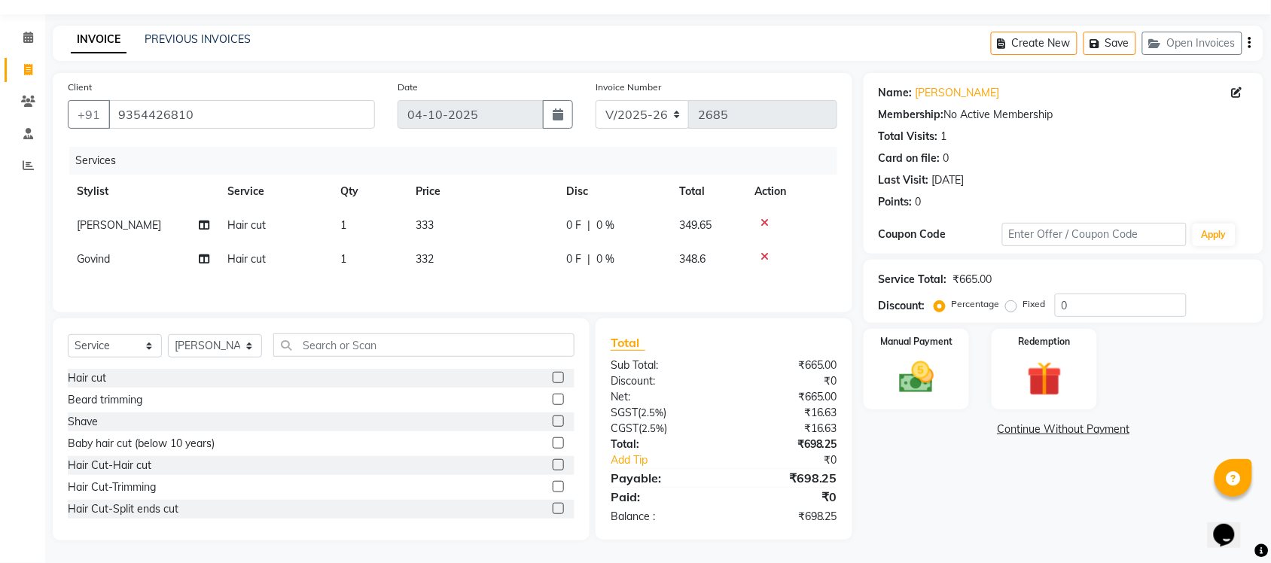
click at [543, 276] on div "Services Stylist Service Qty Price Disc Total Action Lokesh Hair cut 1 333 0 F …" at bounding box center [452, 222] width 769 height 151
click at [449, 260] on td "332" at bounding box center [481, 259] width 151 height 34
select select "77846"
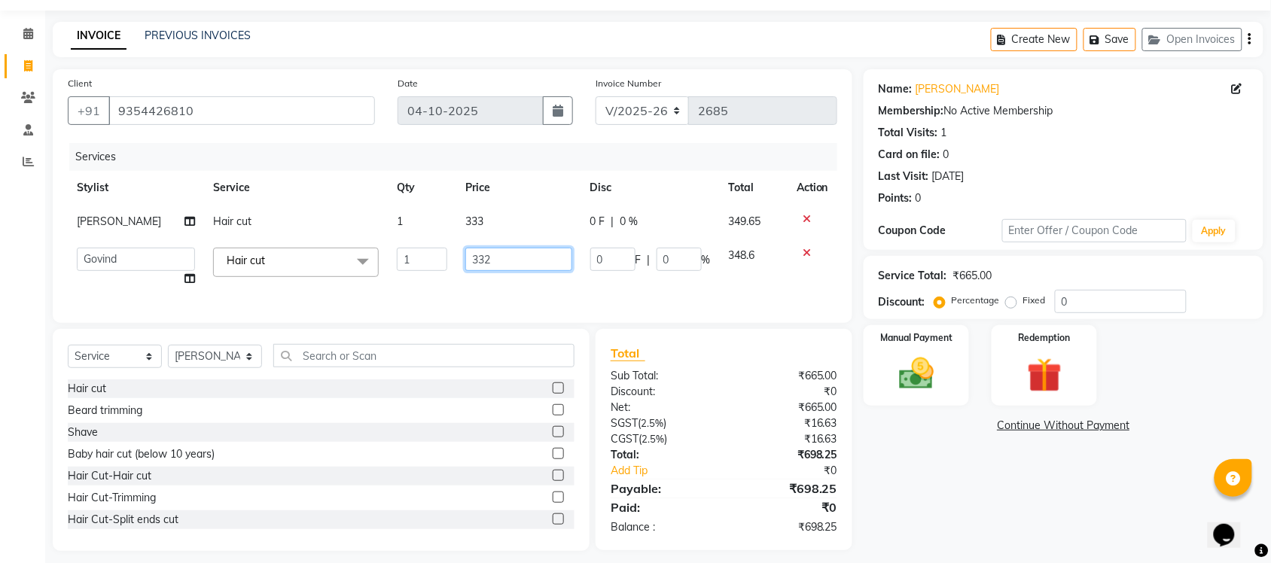
click at [495, 263] on input "332" at bounding box center [518, 259] width 107 height 23
type input "333"
click at [1039, 516] on div "Name: Prasant Membership: No Active Membership Total Visits: 1 Card on file: 0 …" at bounding box center [1068, 310] width 411 height 482
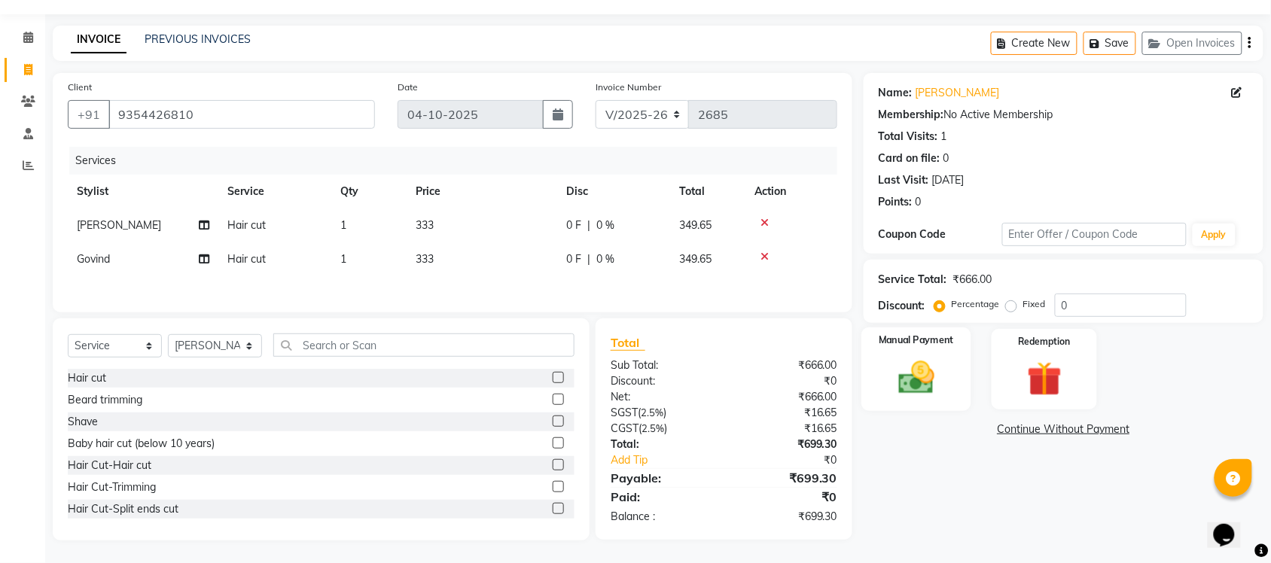
click at [917, 400] on div "Manual Payment" at bounding box center [916, 369] width 110 height 84
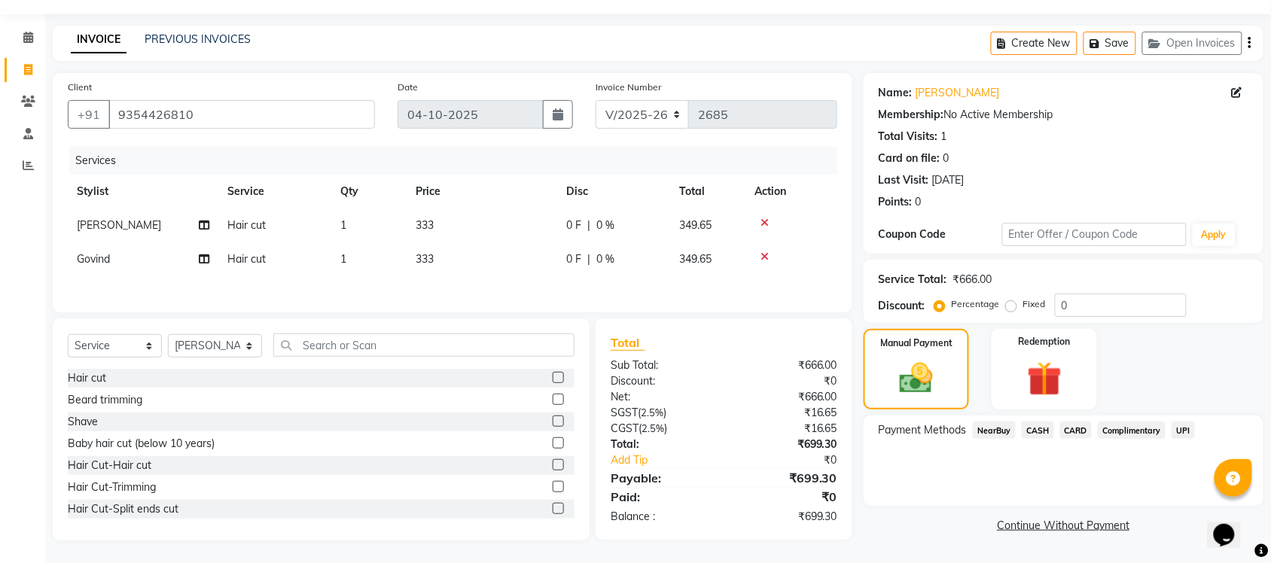
click at [1184, 428] on span "UPI" at bounding box center [1182, 430] width 23 height 17
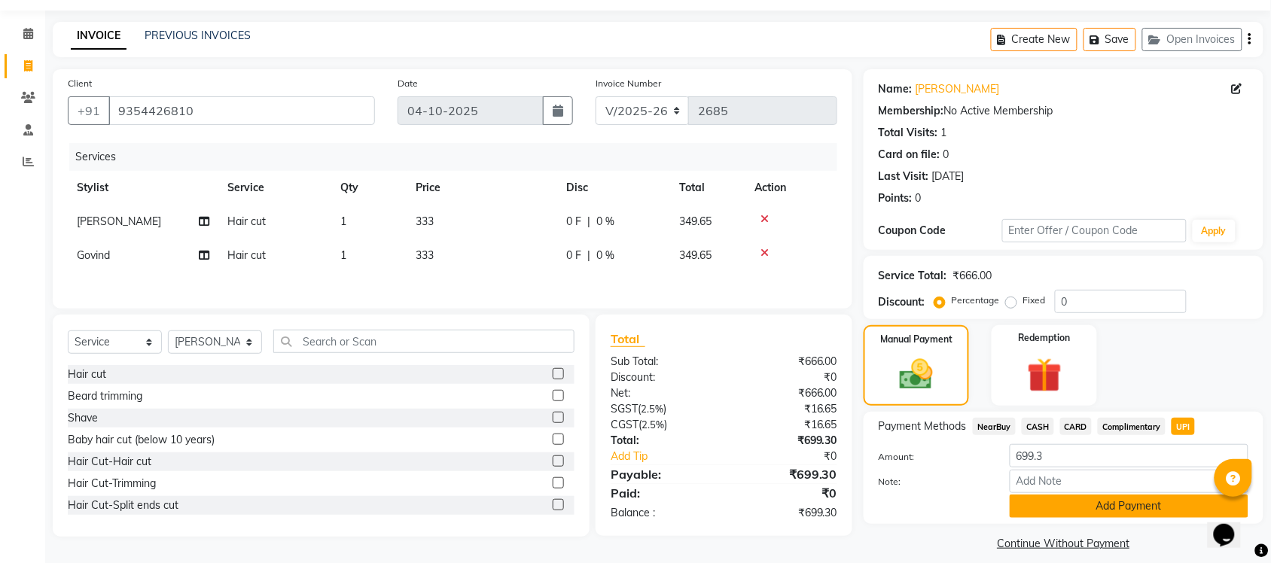
click at [1078, 501] on button "Add Payment" at bounding box center [1128, 506] width 239 height 23
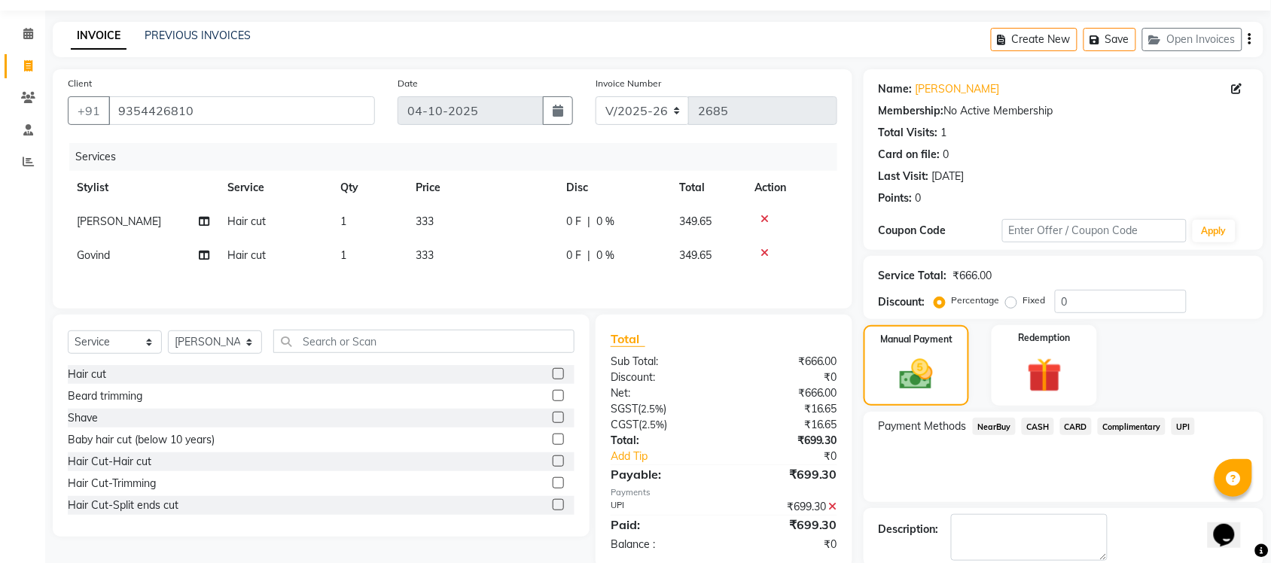
scroll to position [121, 0]
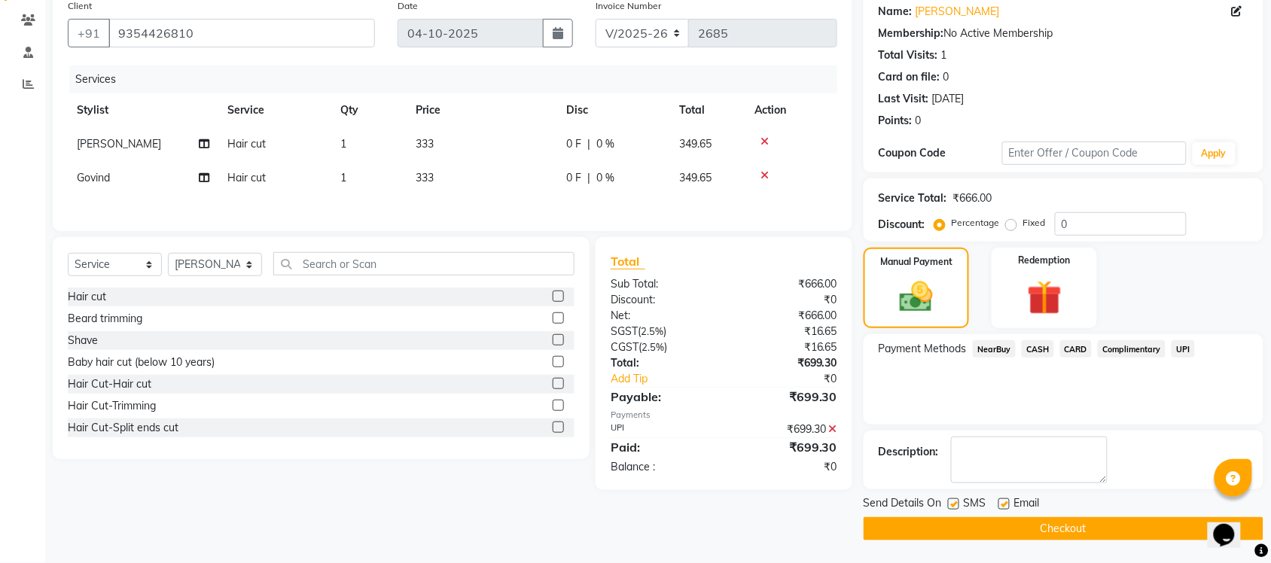
click at [1093, 531] on button "Checkout" at bounding box center [1063, 528] width 400 height 23
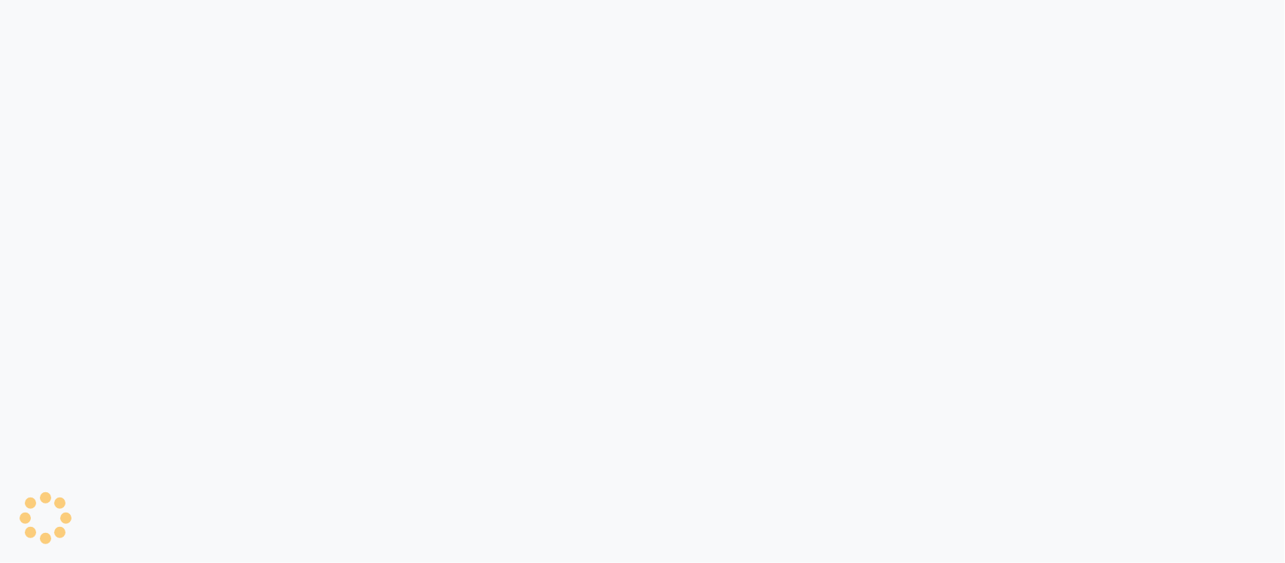
select select "8207"
select select "service"
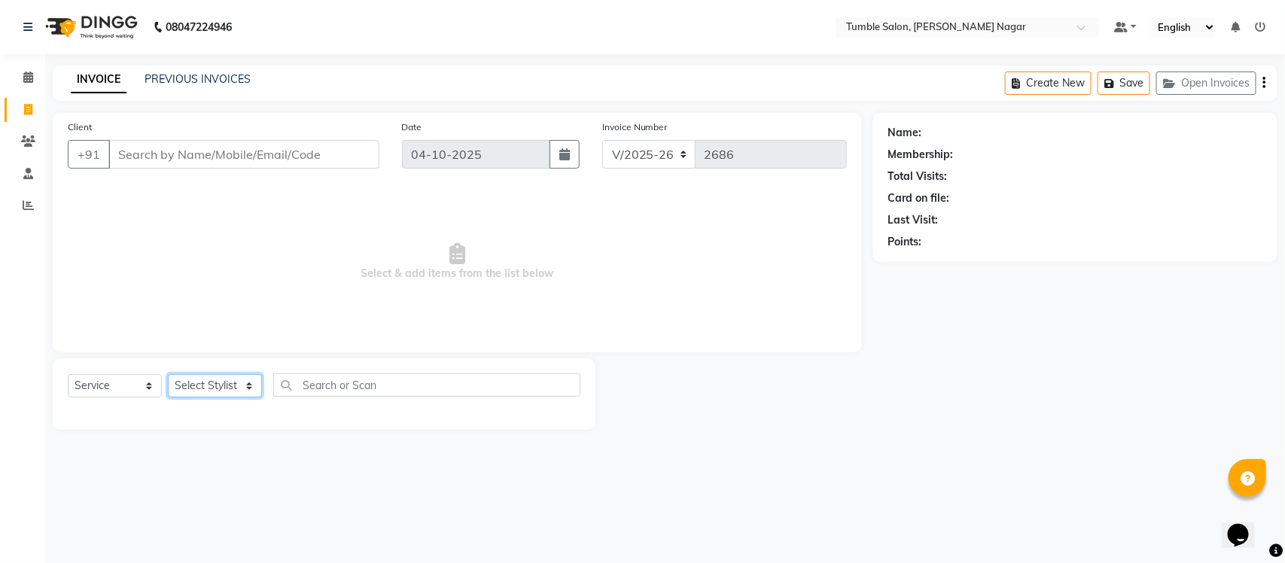
click at [246, 384] on select "Select Stylist Finance id [PERSON_NAME] [PERSON_NAME] [PERSON_NAME] [PERSON_NAM…" at bounding box center [215, 385] width 94 height 23
select select "77851"
click at [168, 374] on select "Select Stylist Finance id [PERSON_NAME] [PERSON_NAME] [PERSON_NAME] [PERSON_NAM…" at bounding box center [215, 385] width 94 height 23
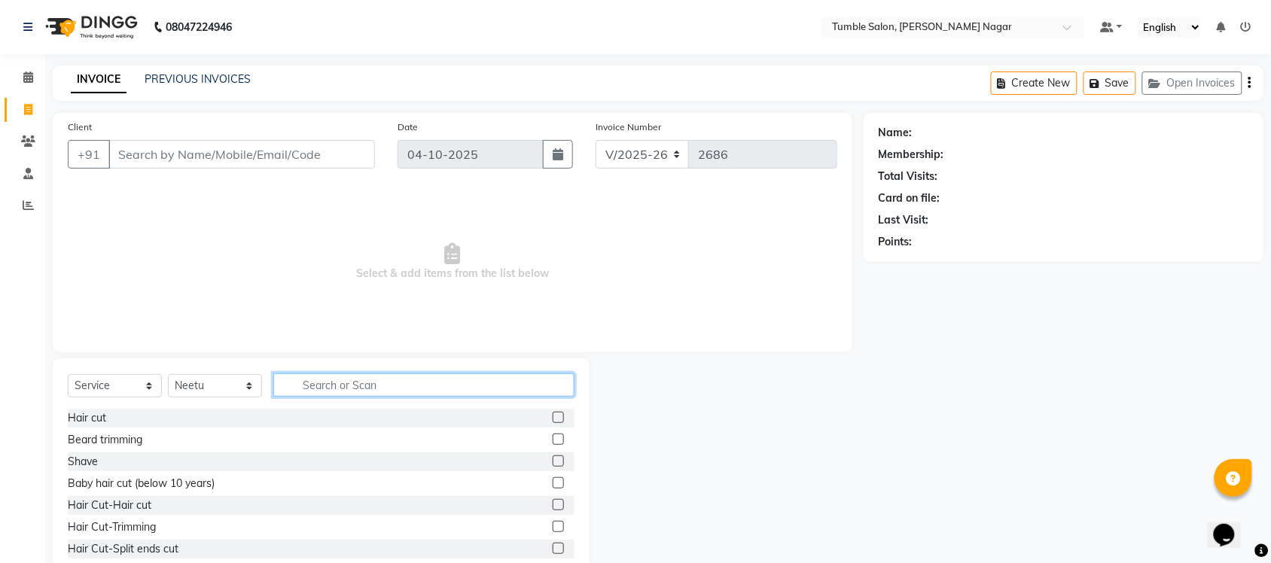
click at [325, 384] on input "text" at bounding box center [423, 384] width 301 height 23
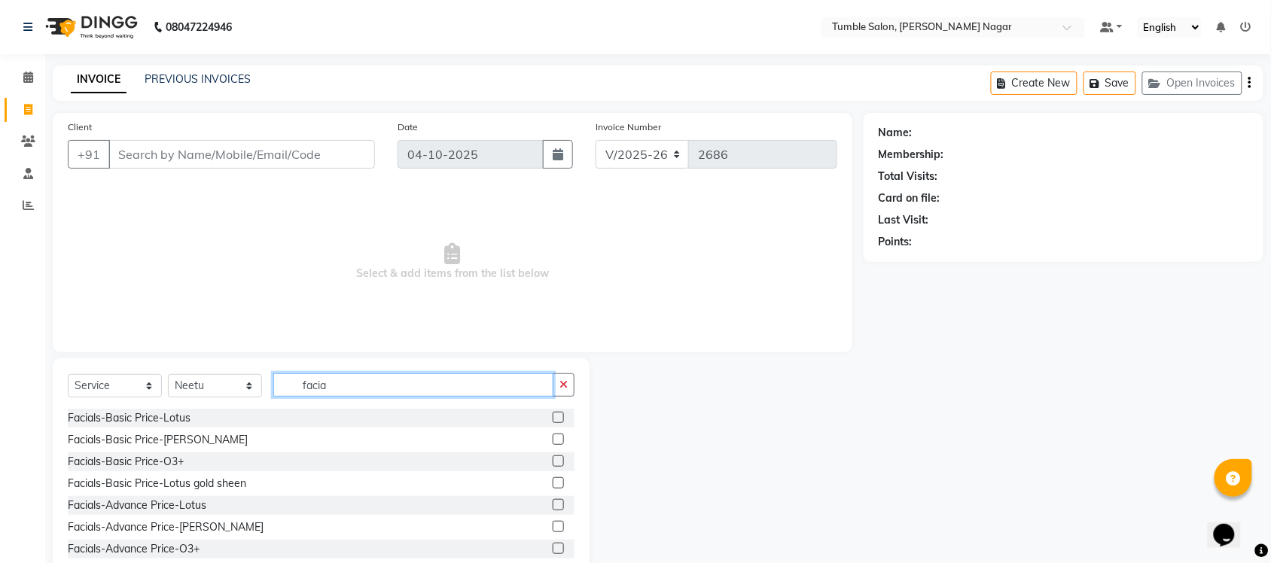
type input "facia"
click at [553, 463] on label at bounding box center [558, 460] width 11 height 11
click at [553, 463] on input "checkbox" at bounding box center [558, 462] width 10 height 10
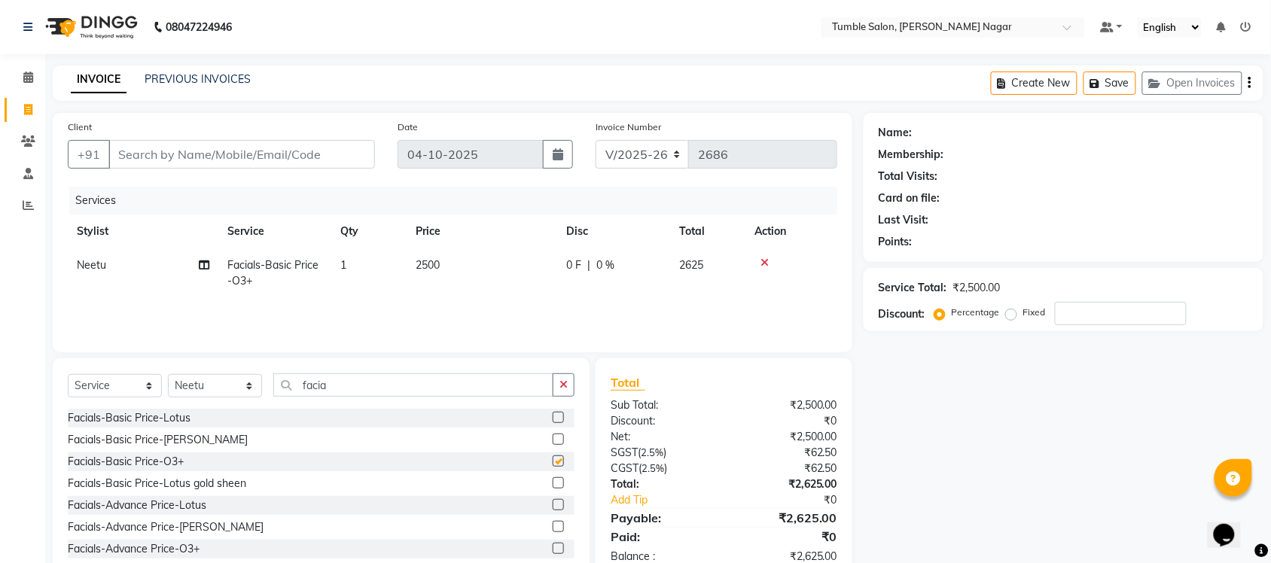
checkbox input "false"
click at [422, 264] on span "2500" at bounding box center [428, 265] width 24 height 14
select select "77851"
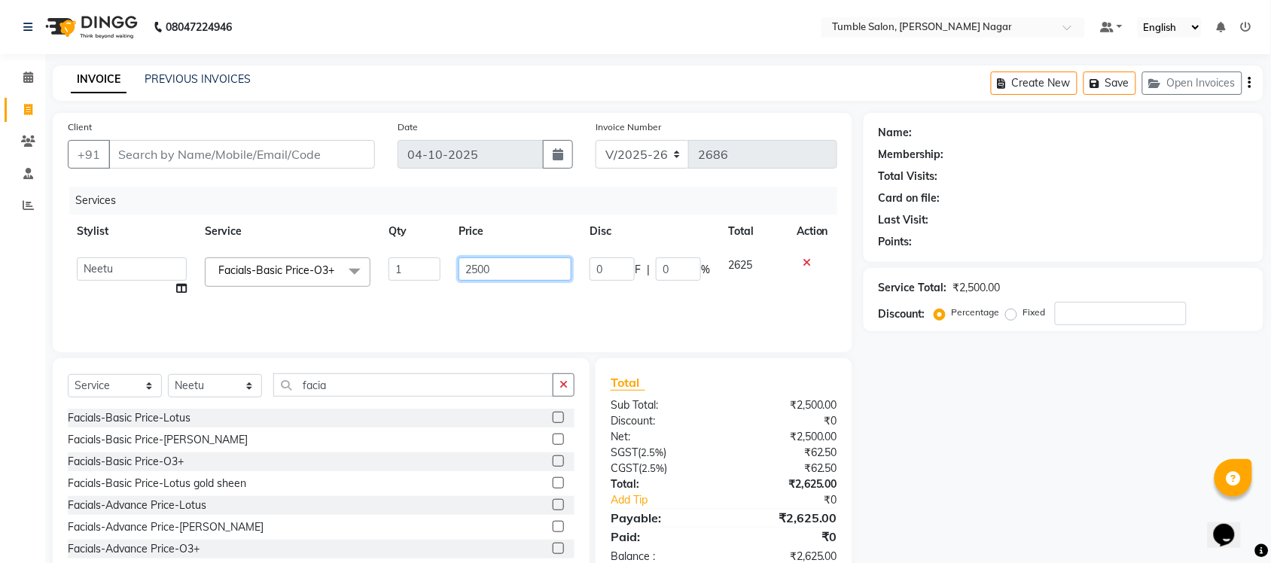
click at [469, 267] on input "2500" at bounding box center [514, 268] width 113 height 23
type input "3500"
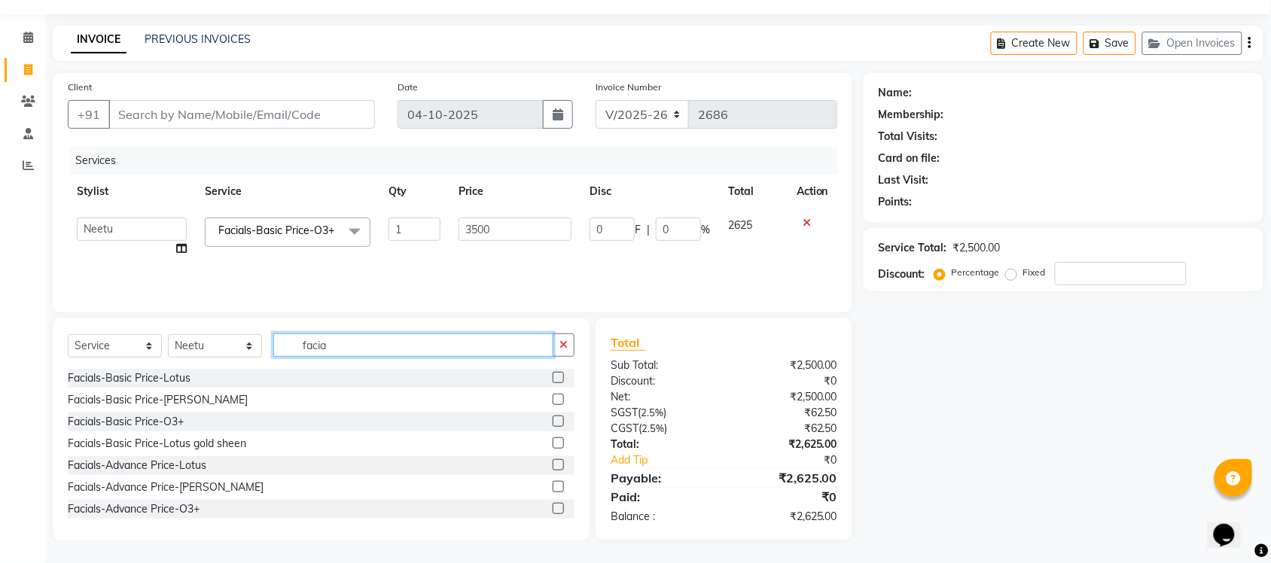
click at [388, 345] on input "facia" at bounding box center [413, 344] width 280 height 23
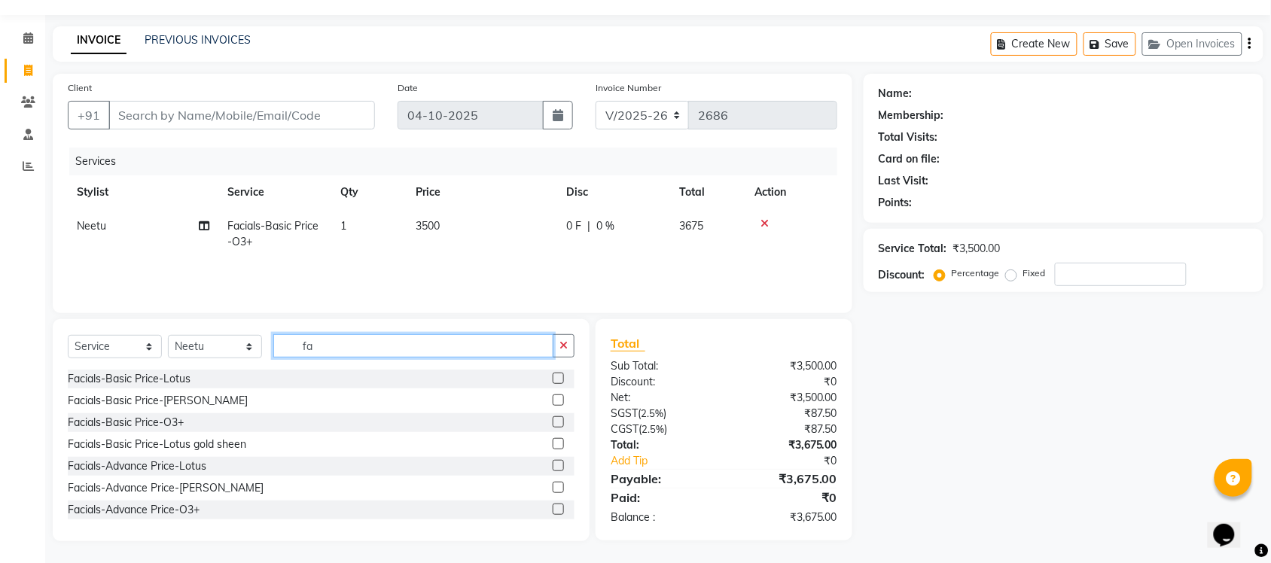
type input "f"
type input "b"
type input "oxy"
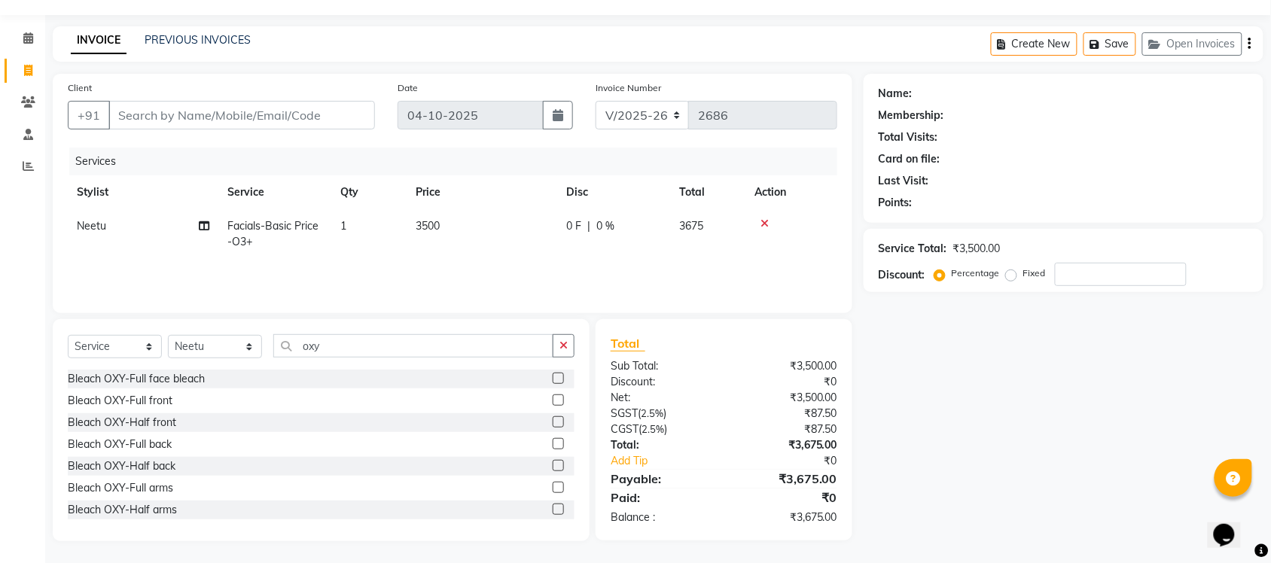
click at [553, 377] on label at bounding box center [558, 378] width 11 height 11
click at [553, 377] on input "checkbox" at bounding box center [558, 379] width 10 height 10
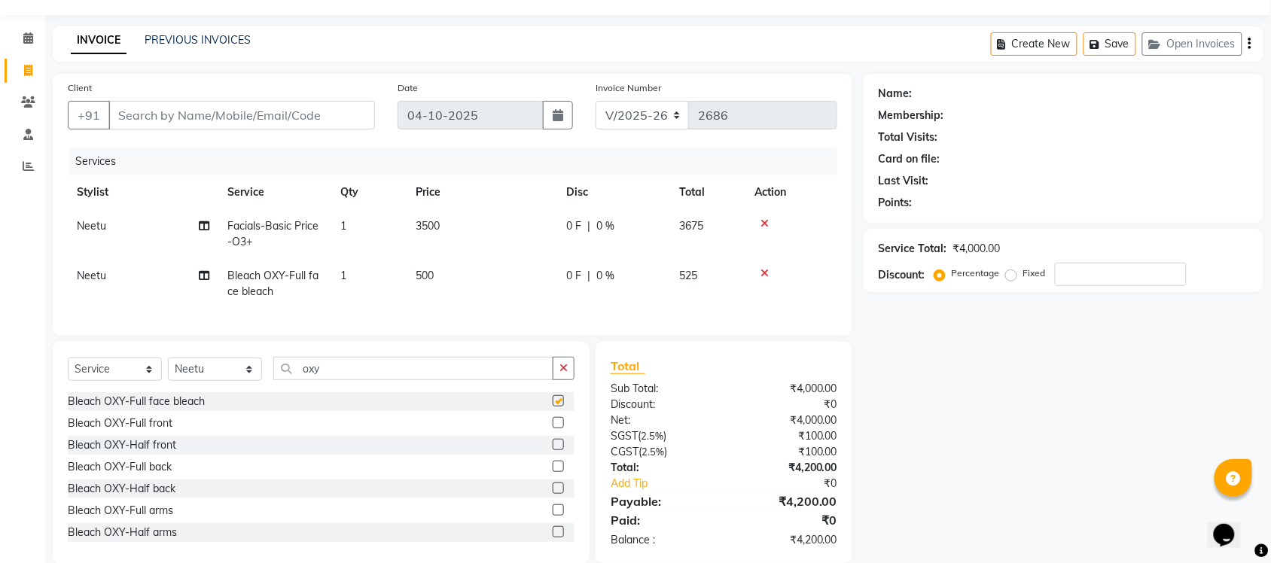
checkbox input "false"
click at [406, 380] on input "oxy" at bounding box center [413, 368] width 280 height 23
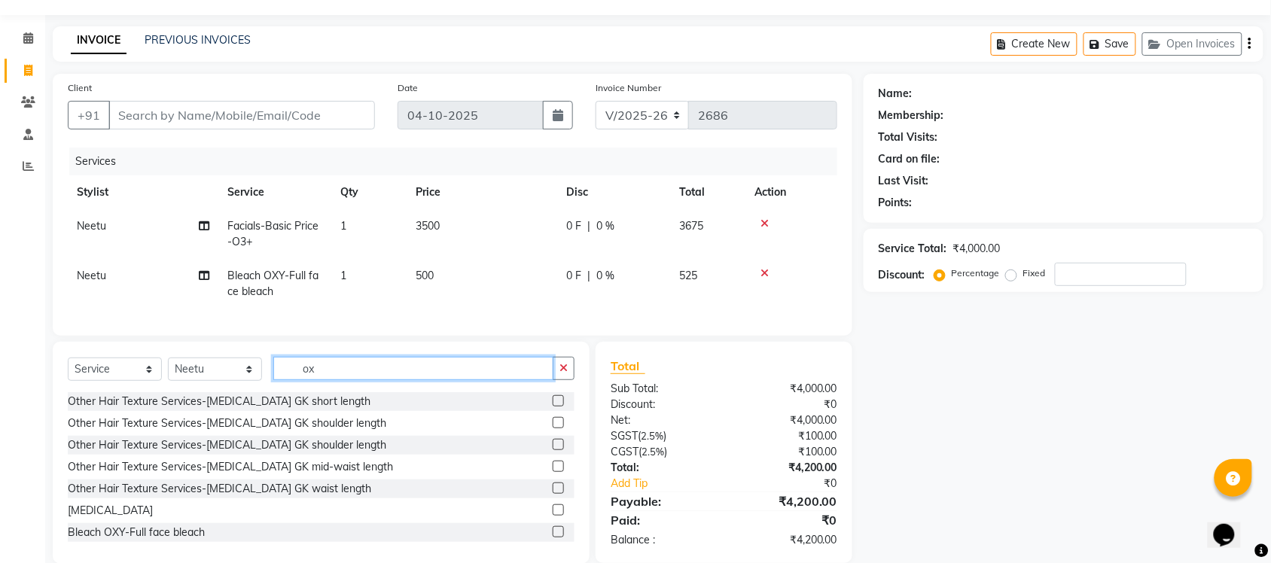
type input "o"
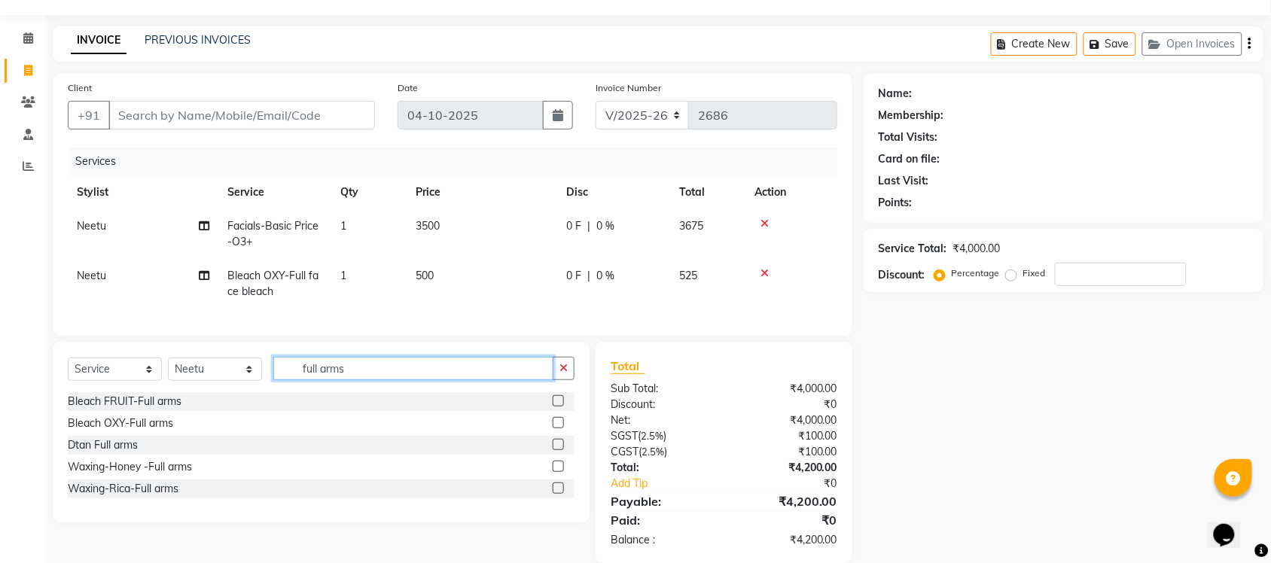
type input "full arms"
click at [562, 494] on label at bounding box center [558, 488] width 11 height 11
click at [562, 494] on input "checkbox" at bounding box center [558, 489] width 10 height 10
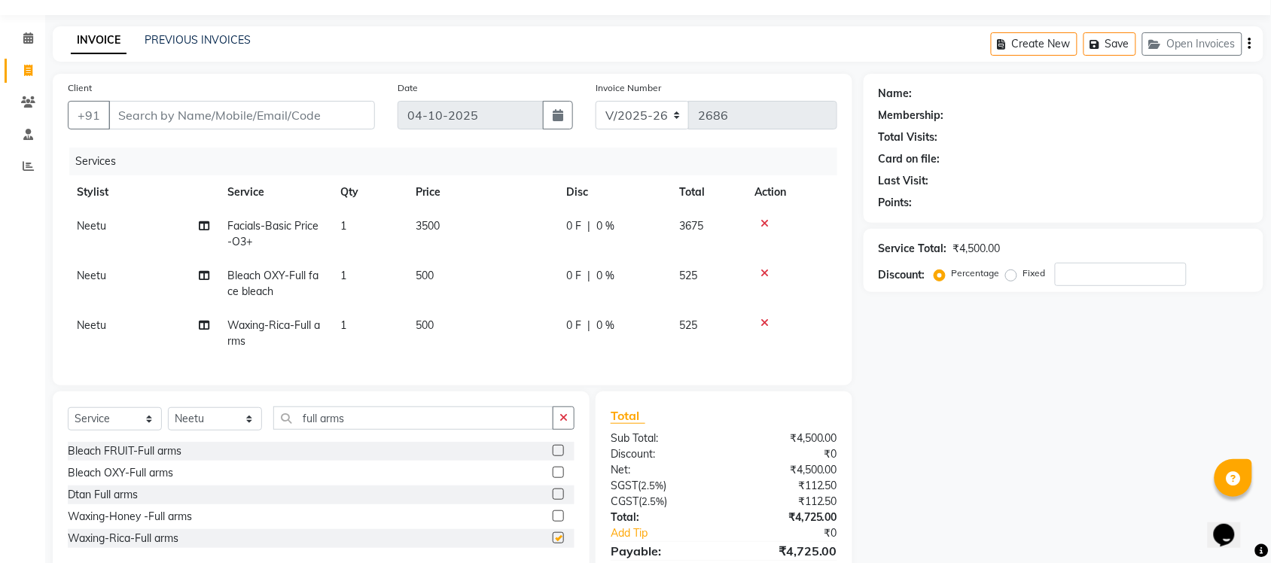
checkbox input "false"
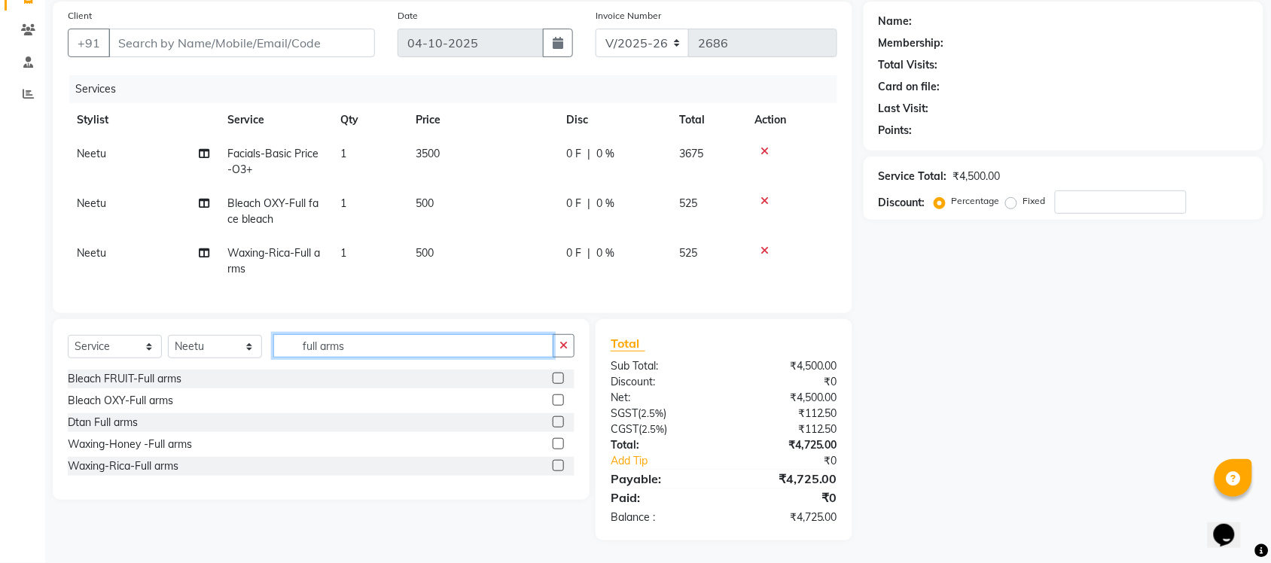
click at [378, 339] on input "full arms" at bounding box center [413, 345] width 280 height 23
type input "f"
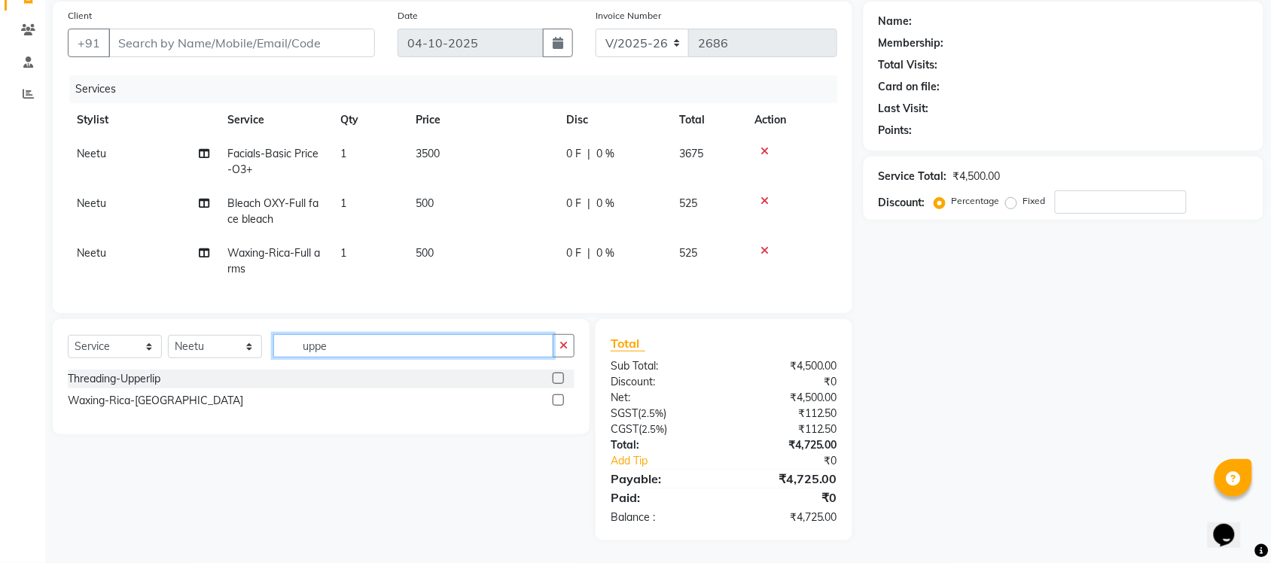
type input "uppe"
click at [556, 381] on label at bounding box center [558, 378] width 11 height 11
click at [556, 381] on input "checkbox" at bounding box center [558, 379] width 10 height 10
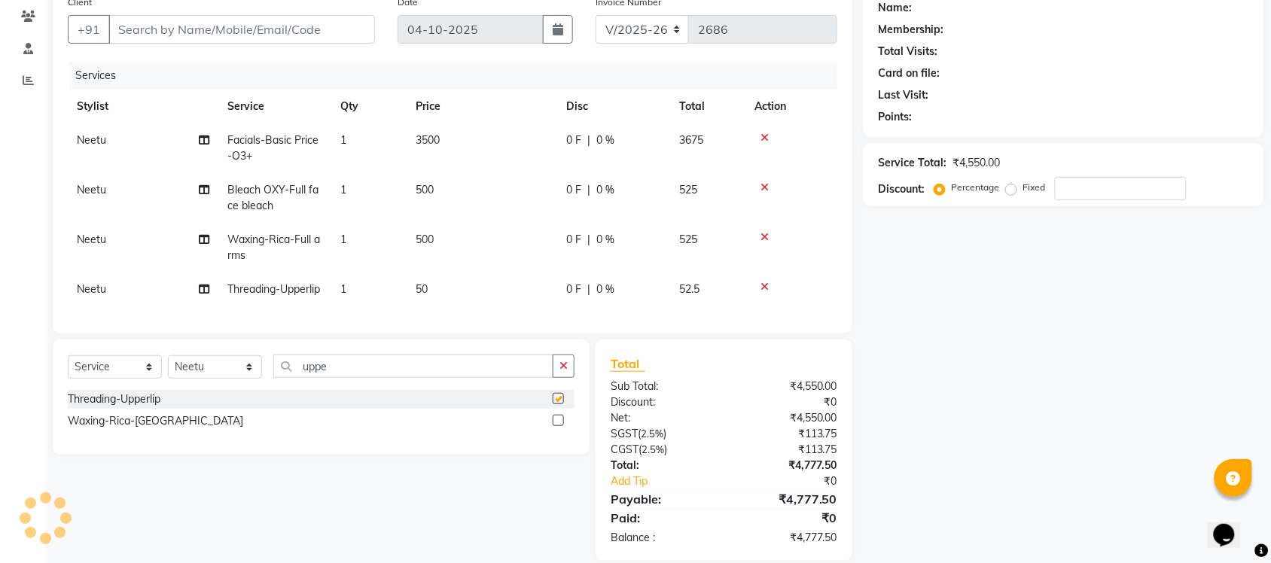
checkbox input "false"
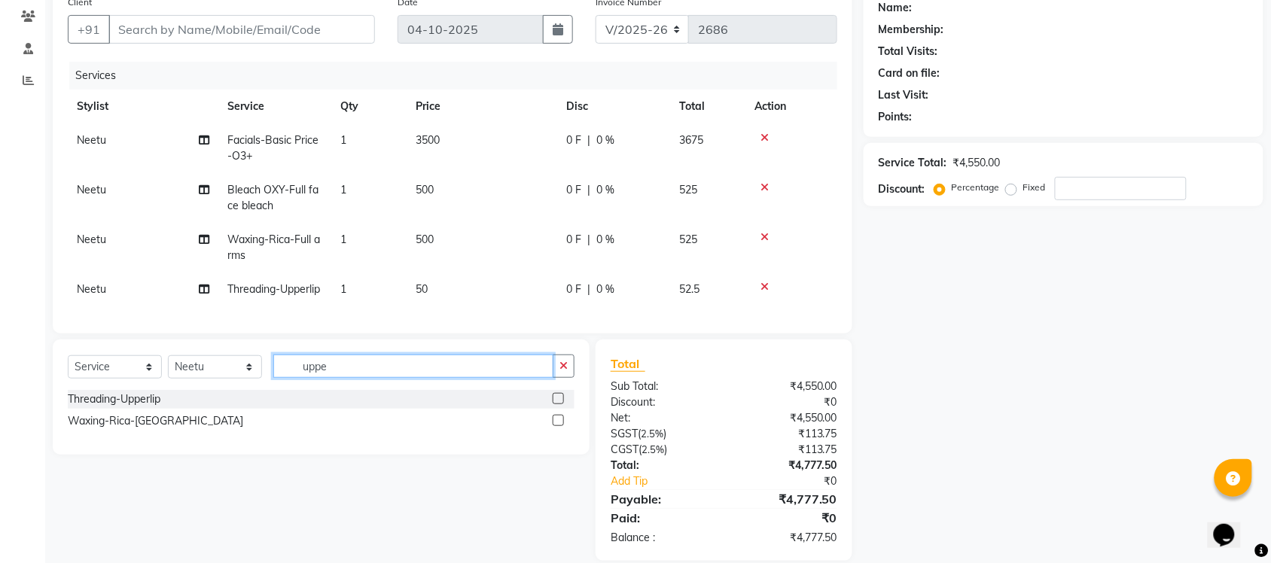
click at [356, 378] on input "uppe" at bounding box center [413, 366] width 280 height 23
type input "u"
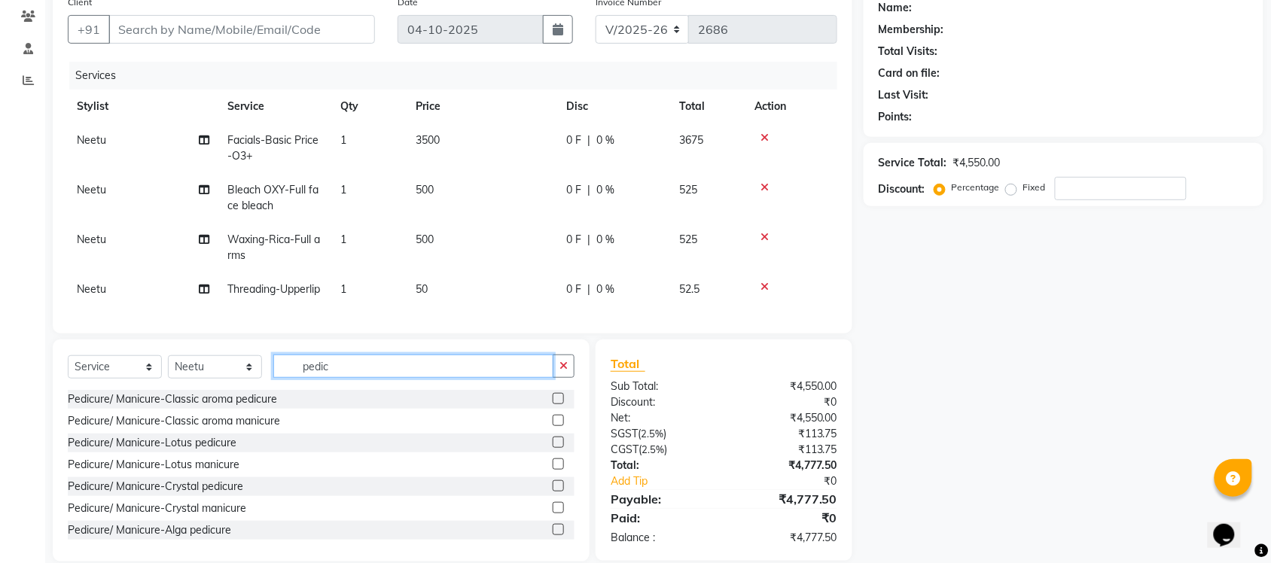
scroll to position [175, 0]
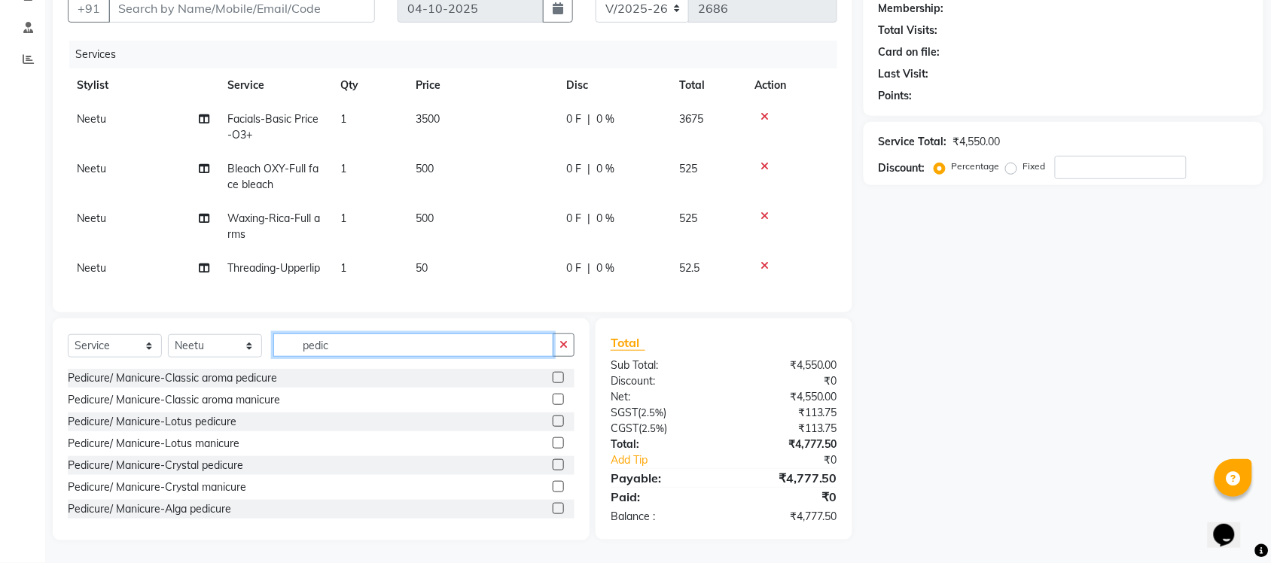
type input "pedic"
click at [553, 465] on label at bounding box center [558, 464] width 11 height 11
click at [553, 465] on input "checkbox" at bounding box center [558, 466] width 10 height 10
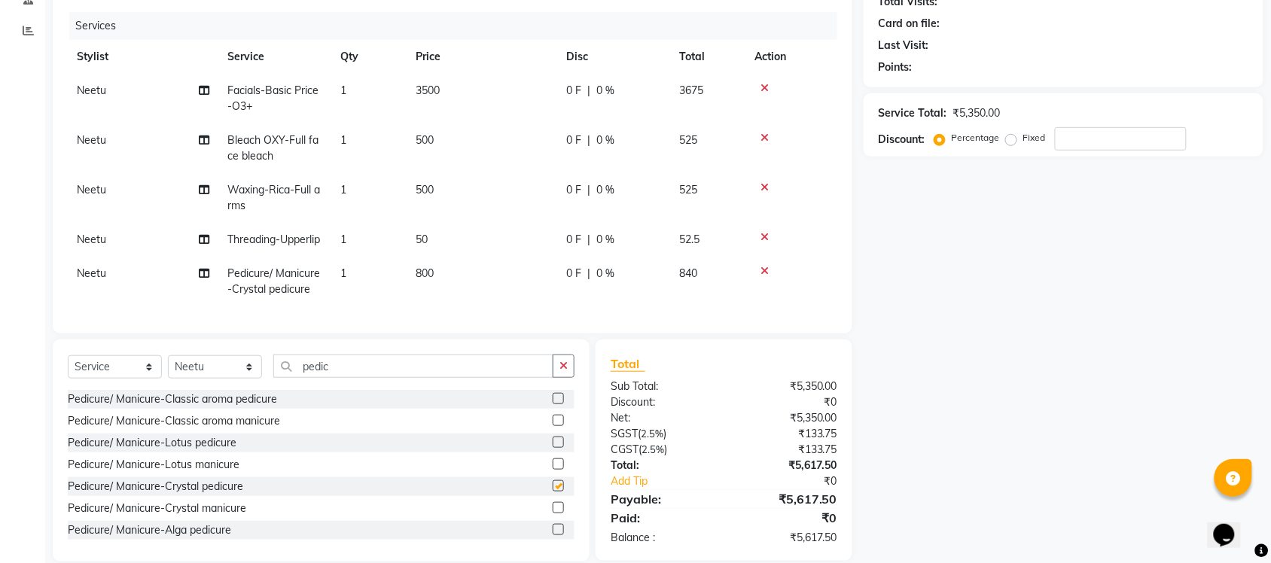
checkbox input "false"
click at [85, 280] on span "Neetu" at bounding box center [91, 273] width 29 height 14
select select "77851"
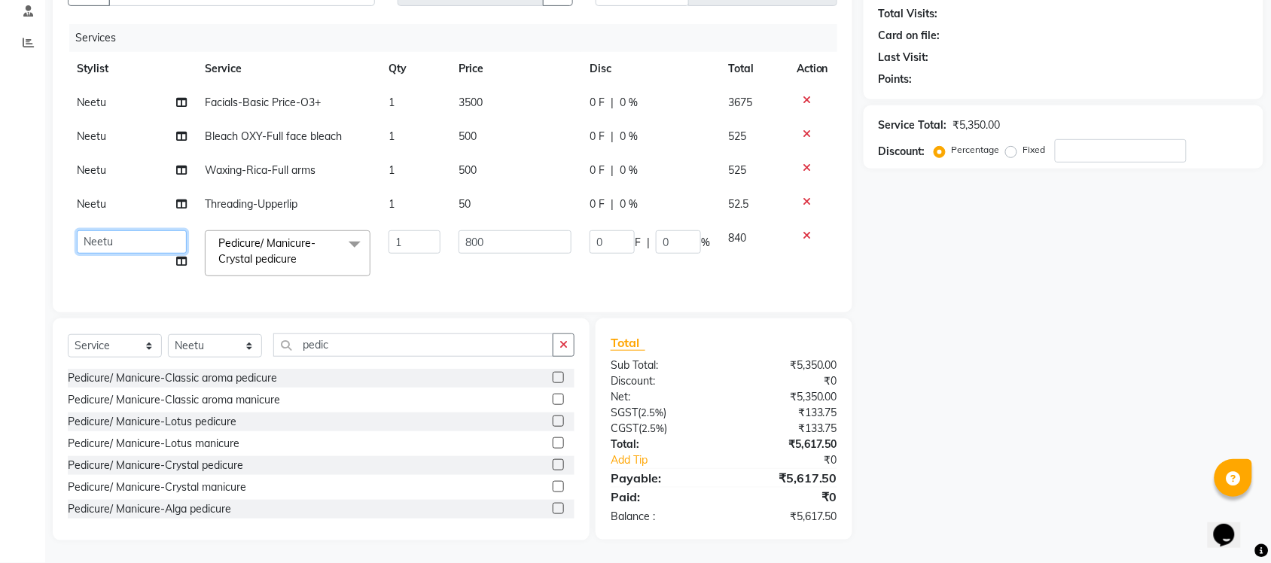
click at [114, 230] on select "Finance id [PERSON_NAME] Govind [PERSON_NAME] Krishna [PERSON_NAME] [PERSON_NAM…" at bounding box center [132, 241] width 110 height 23
select select "77844"
click at [973, 330] on div "Name: Membership: Total Visits: Card on file: Last Visit: Points: Service Total…" at bounding box center [1068, 245] width 411 height 590
click at [25, 280] on div "Calendar Invoice Clients Staff Reports Completed InProgress Upcoming Dropped Te…" at bounding box center [101, 210] width 203 height 660
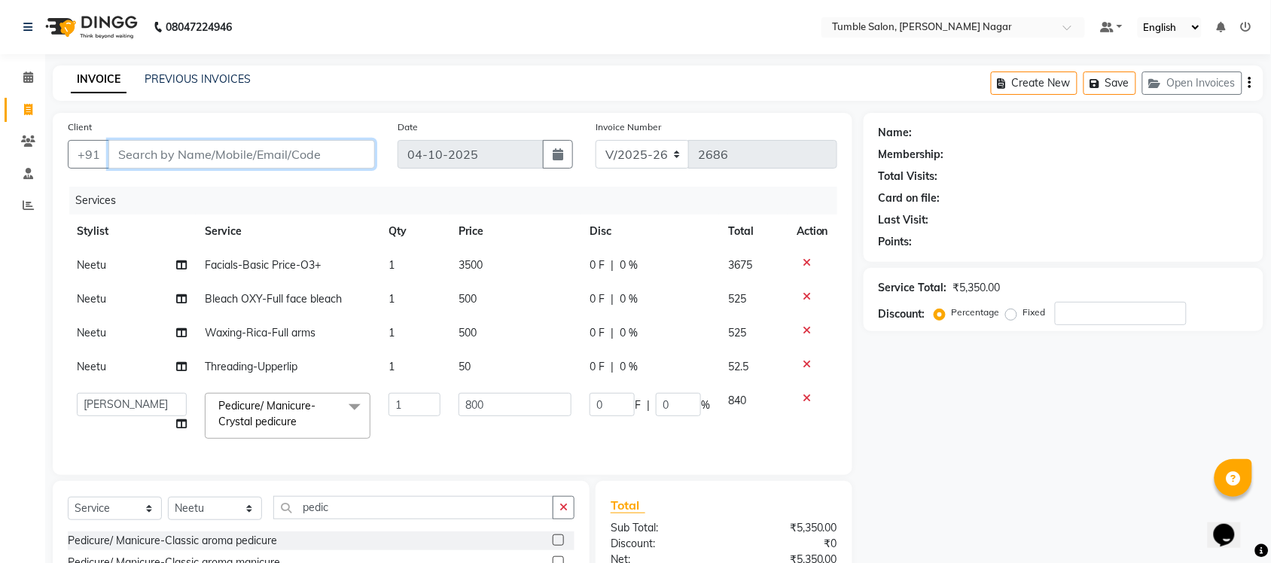
click at [246, 156] on input "Client" at bounding box center [241, 154] width 266 height 29
type input "9"
type input "0"
type input "9"
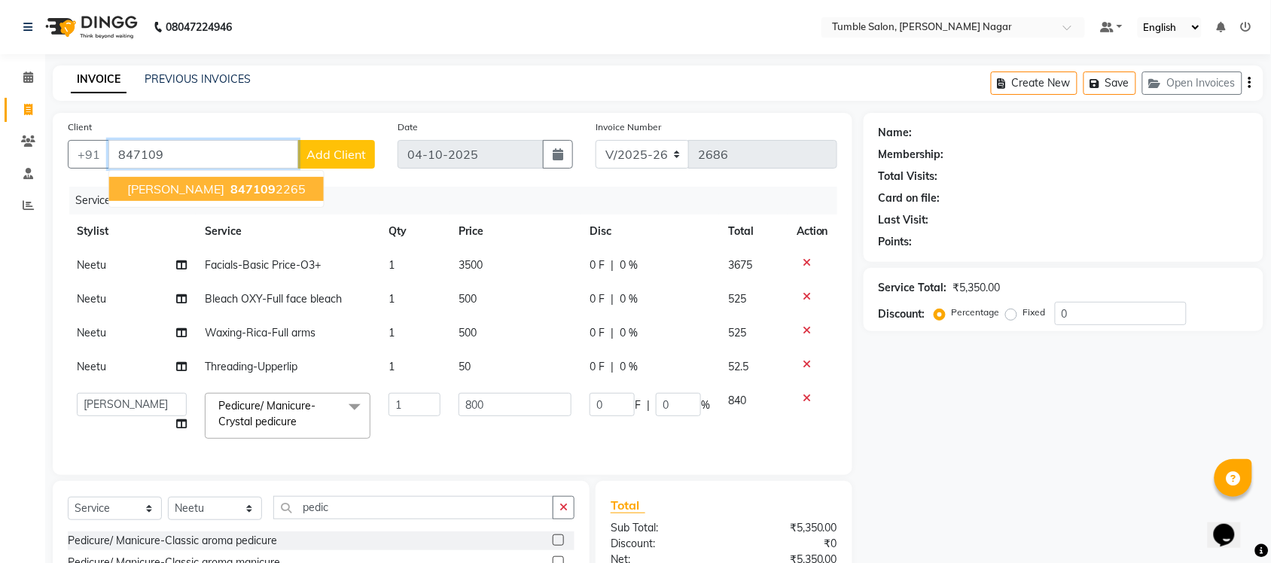
click at [227, 187] on ngb-highlight "847109 2265" at bounding box center [266, 188] width 78 height 15
type input "8471092265"
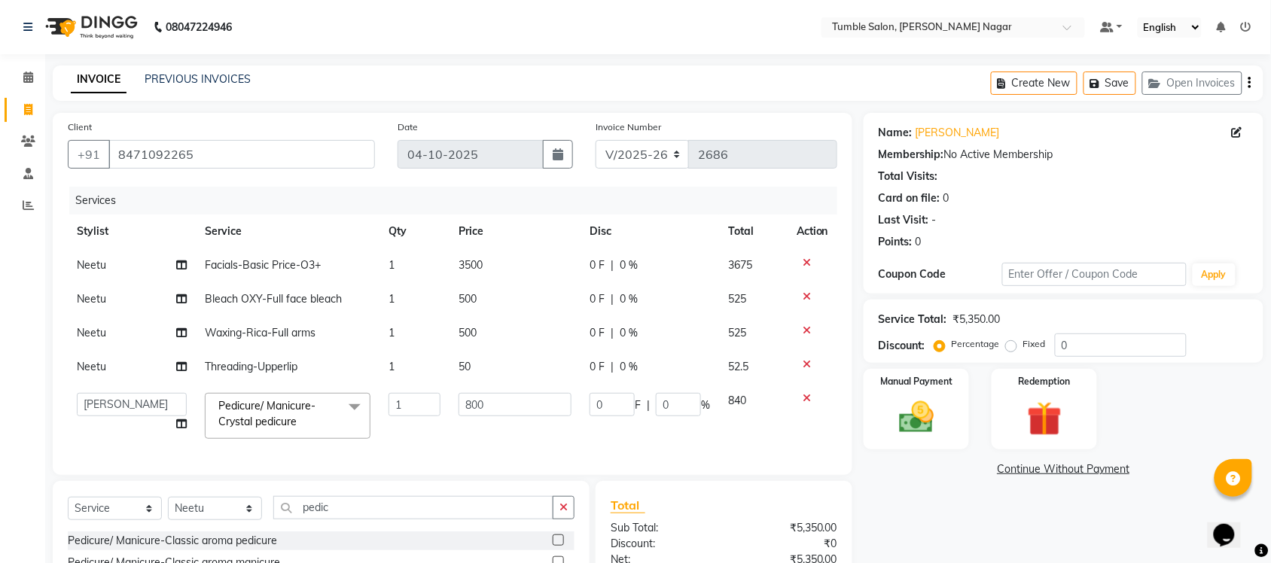
scroll to position [175, 0]
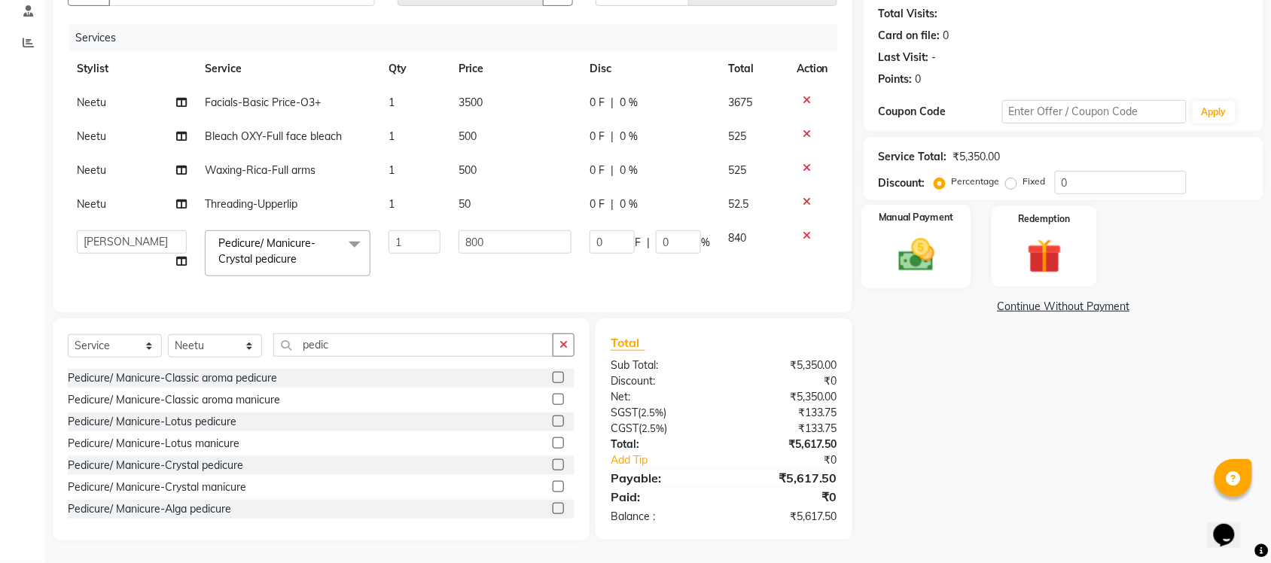
click at [898, 260] on img at bounding box center [916, 254] width 59 height 41
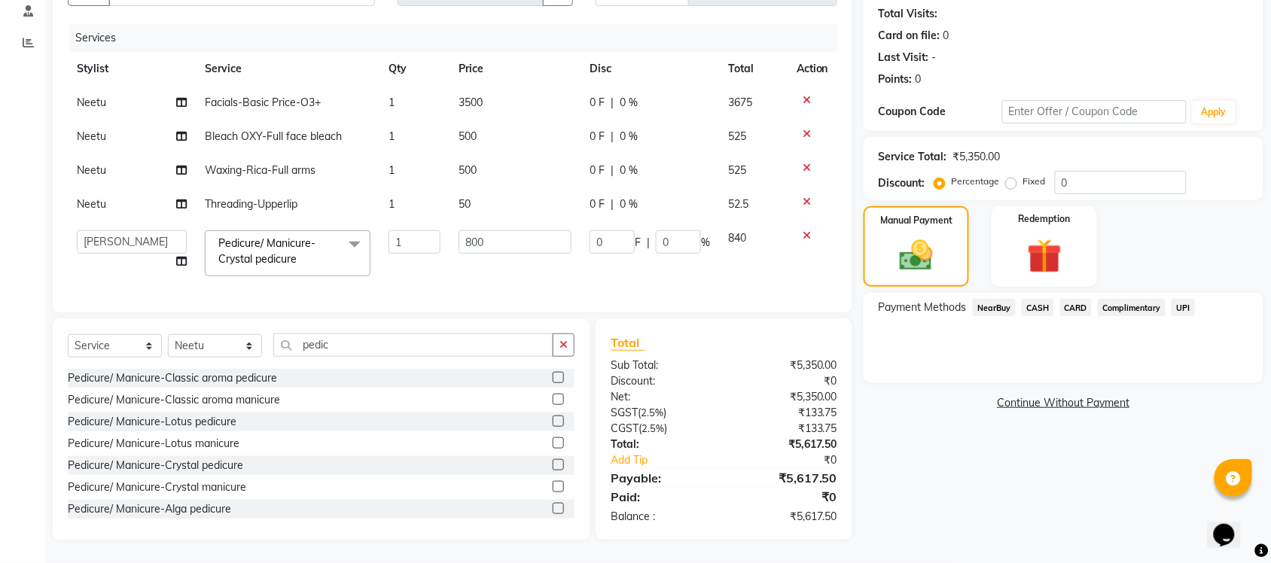
click at [807, 196] on icon at bounding box center [806, 201] width 8 height 11
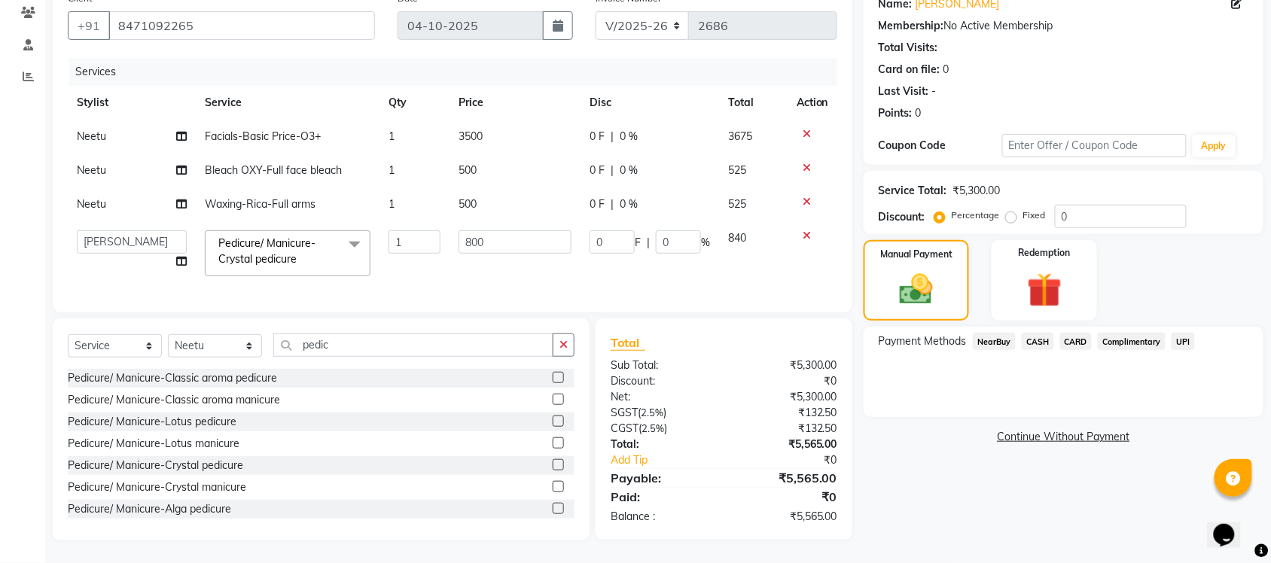
click at [1179, 333] on span "UPI" at bounding box center [1182, 341] width 23 height 17
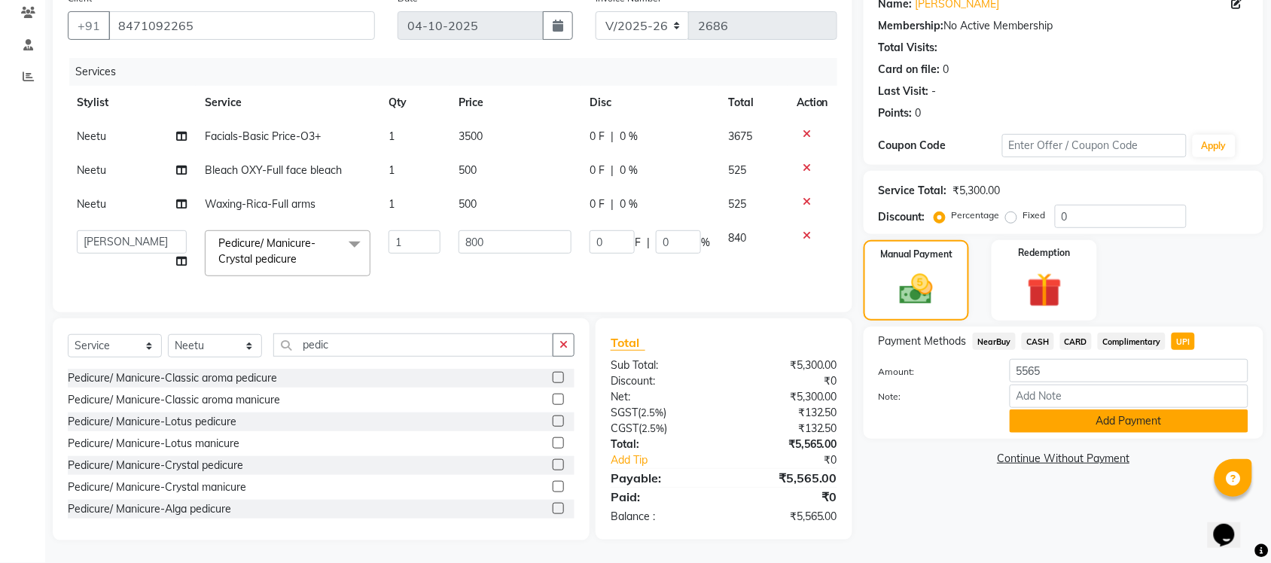
click at [1081, 412] on button "Add Payment" at bounding box center [1128, 420] width 239 height 23
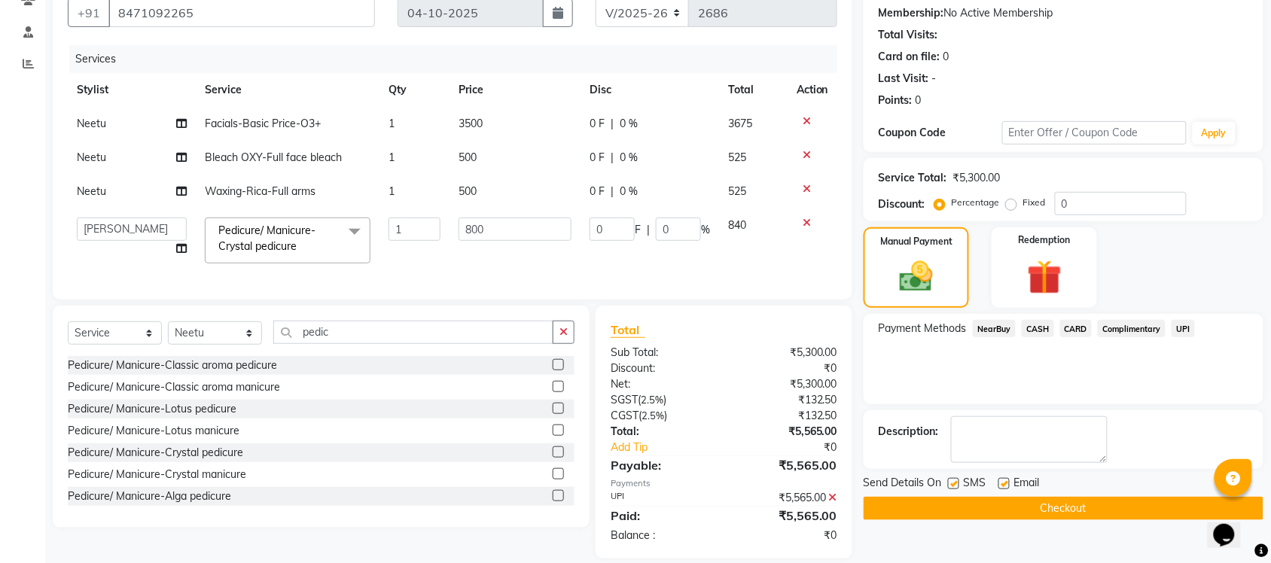
scroll to position [173, 0]
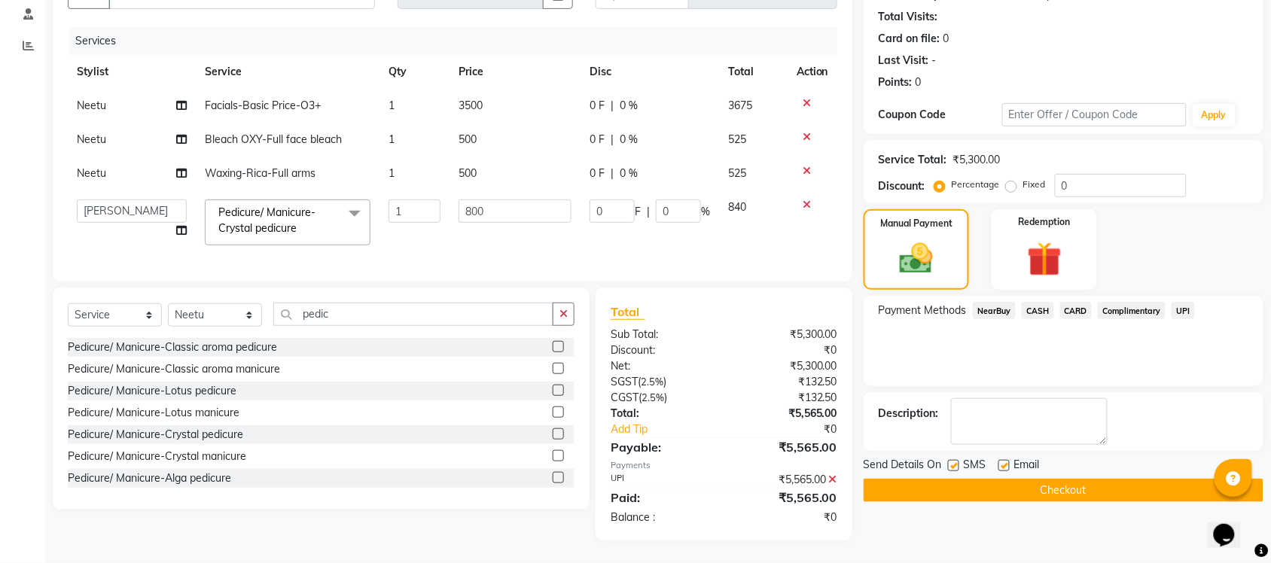
click at [1033, 479] on button "Checkout" at bounding box center [1063, 490] width 400 height 23
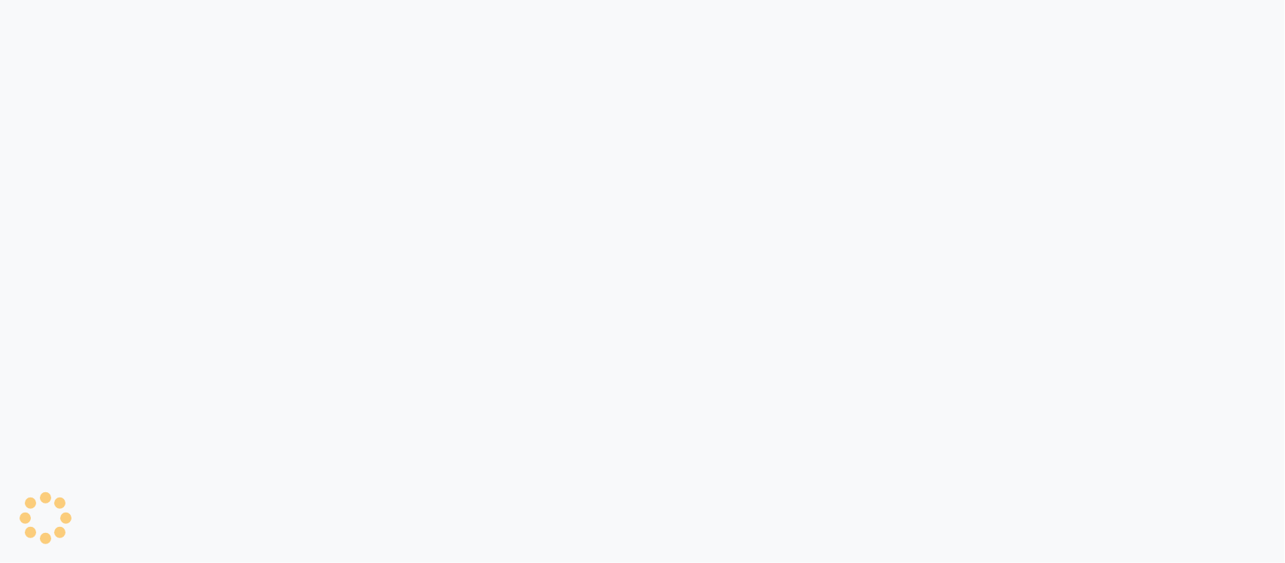
select select "service"
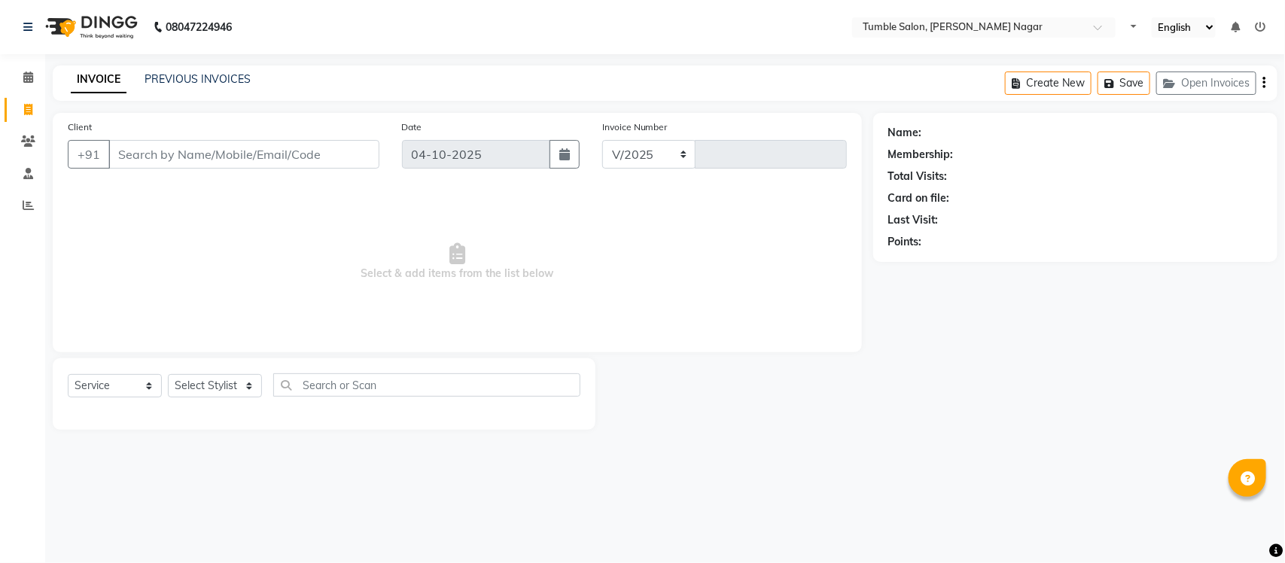
select select "en"
select select "8207"
type input "2686"
drag, startPoint x: 243, startPoint y: 385, endPoint x: 249, endPoint y: 390, distance: 8.0
click at [243, 385] on select "Select Stylist" at bounding box center [215, 385] width 94 height 23
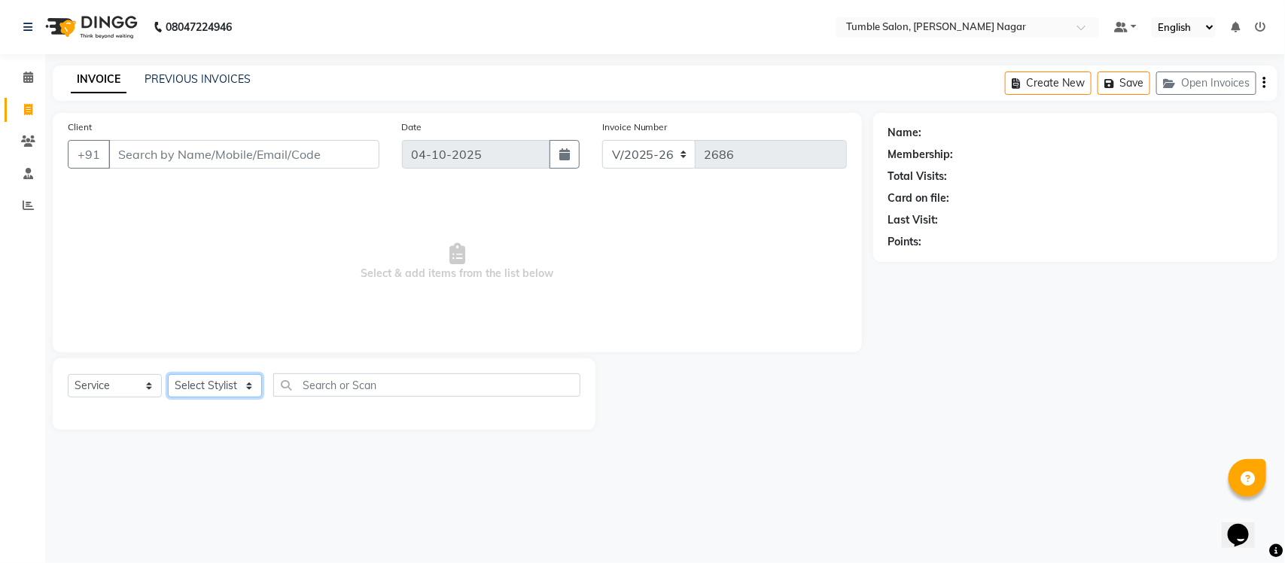
select select "89715"
click at [168, 374] on select "Select Stylist Finance id [PERSON_NAME] [PERSON_NAME] [PERSON_NAME] [PERSON_NAM…" at bounding box center [215, 385] width 94 height 23
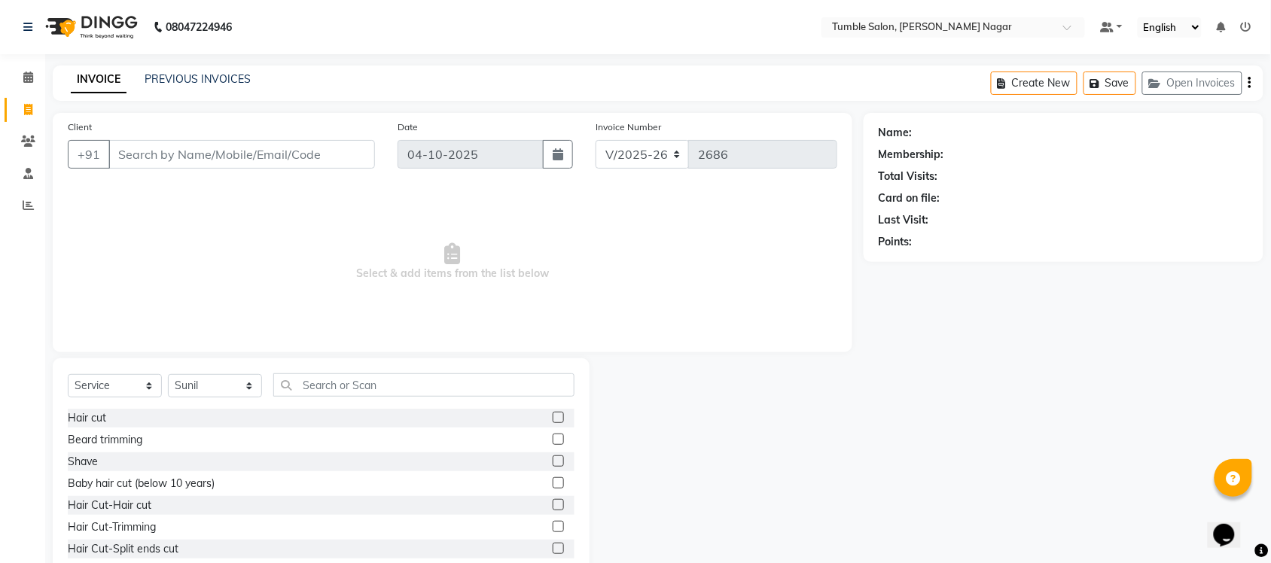
click at [553, 505] on label at bounding box center [558, 504] width 11 height 11
click at [553, 505] on input "checkbox" at bounding box center [558, 506] width 10 height 10
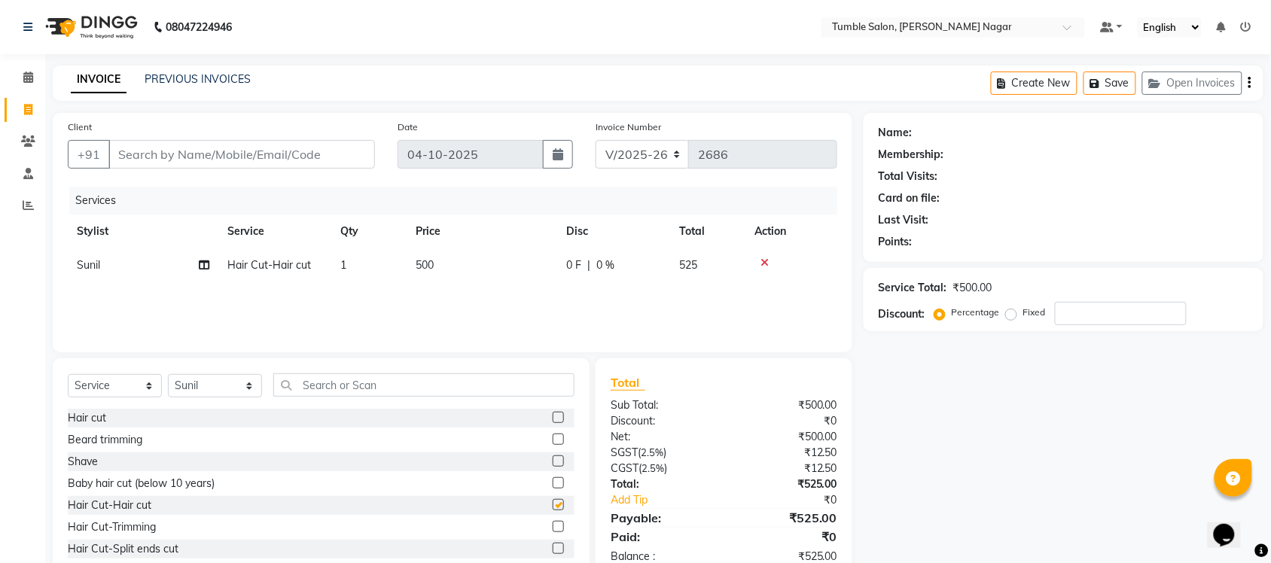
checkbox input "false"
click at [427, 263] on span "500" at bounding box center [425, 265] width 18 height 14
select select "89715"
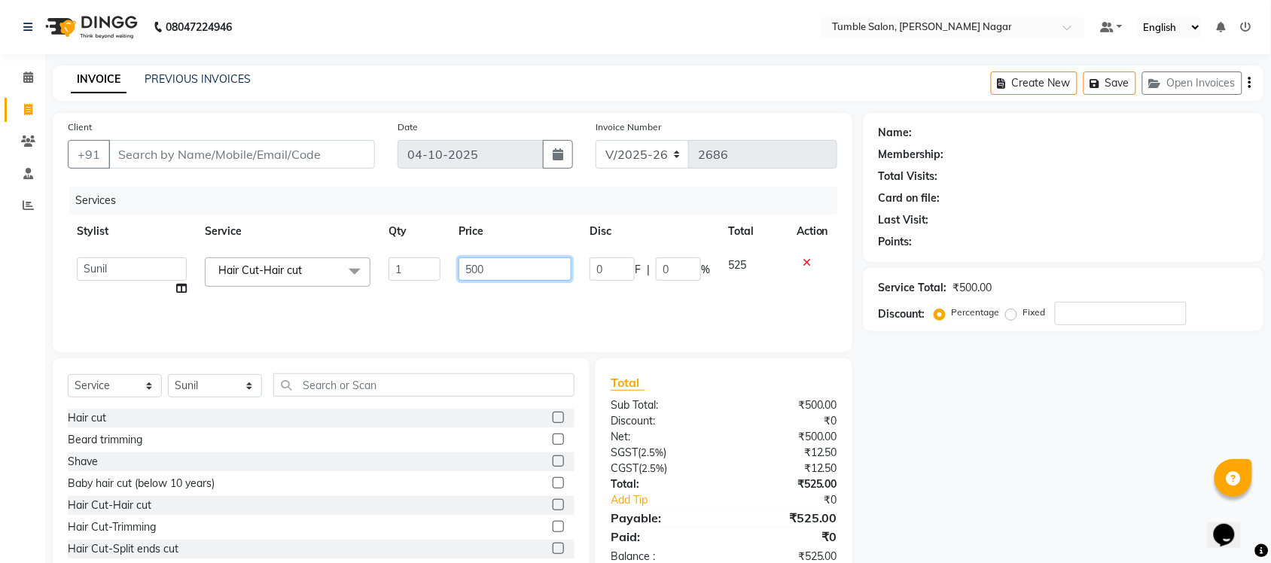
click at [476, 269] on input "500" at bounding box center [514, 268] width 113 height 23
type input "570"
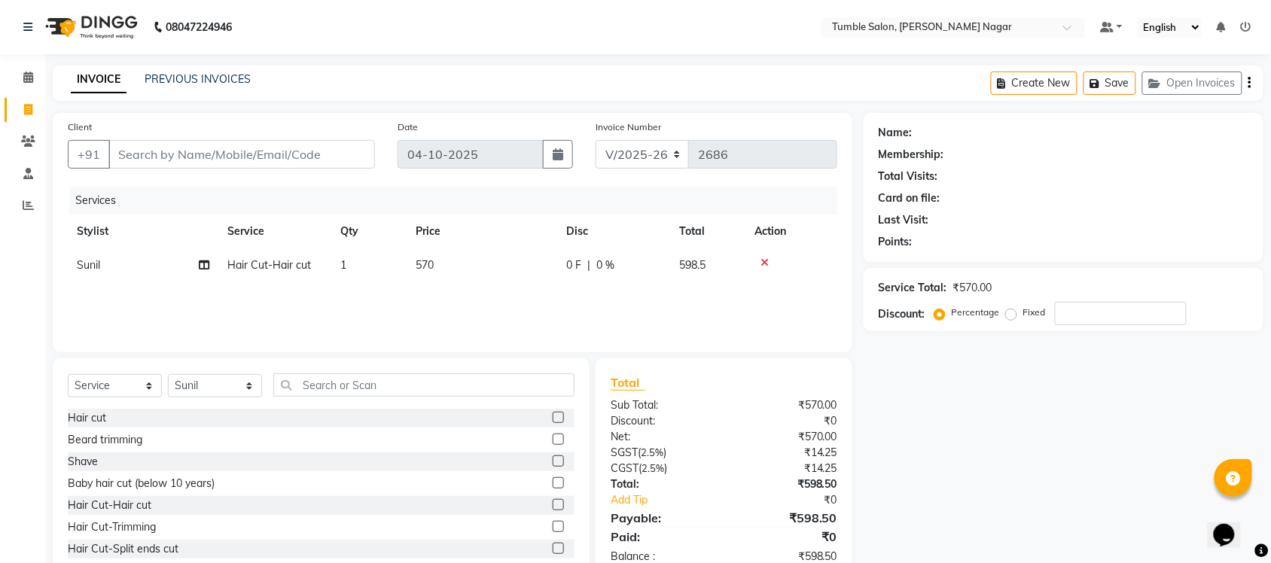
click at [913, 434] on div "Name: Membership: Total Visits: Card on file: Last Visit: Points: Service Total…" at bounding box center [1068, 346] width 411 height 467
click at [288, 160] on input "Client" at bounding box center [241, 154] width 266 height 29
type input "9"
type input "0"
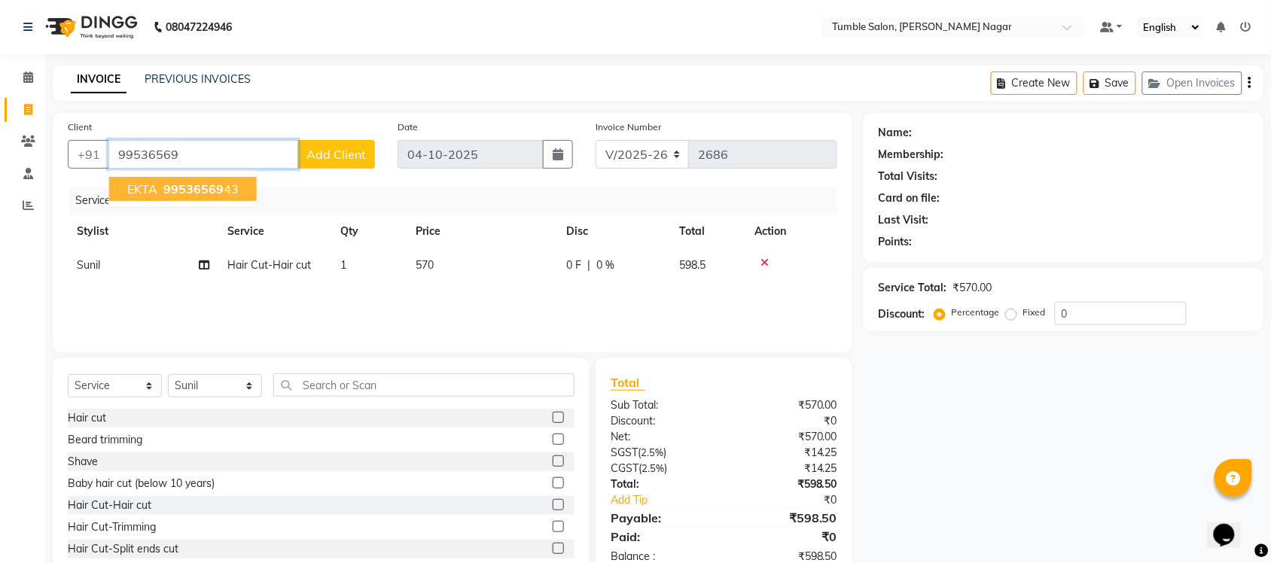
click at [213, 196] on span "99536569" at bounding box center [193, 188] width 60 height 15
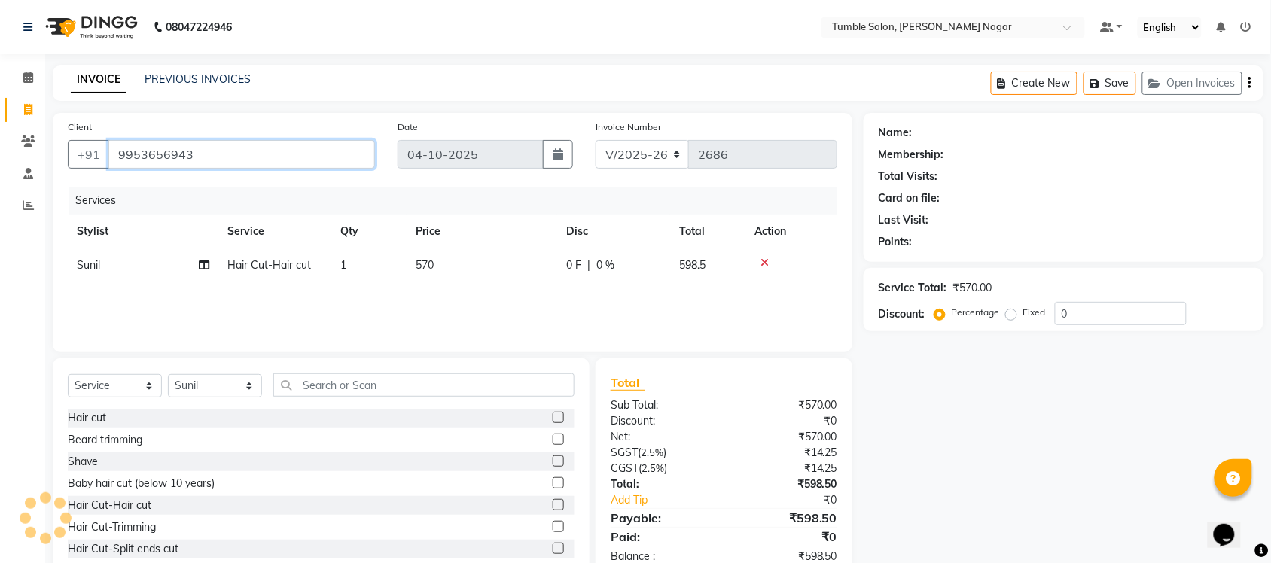
type input "9953656943"
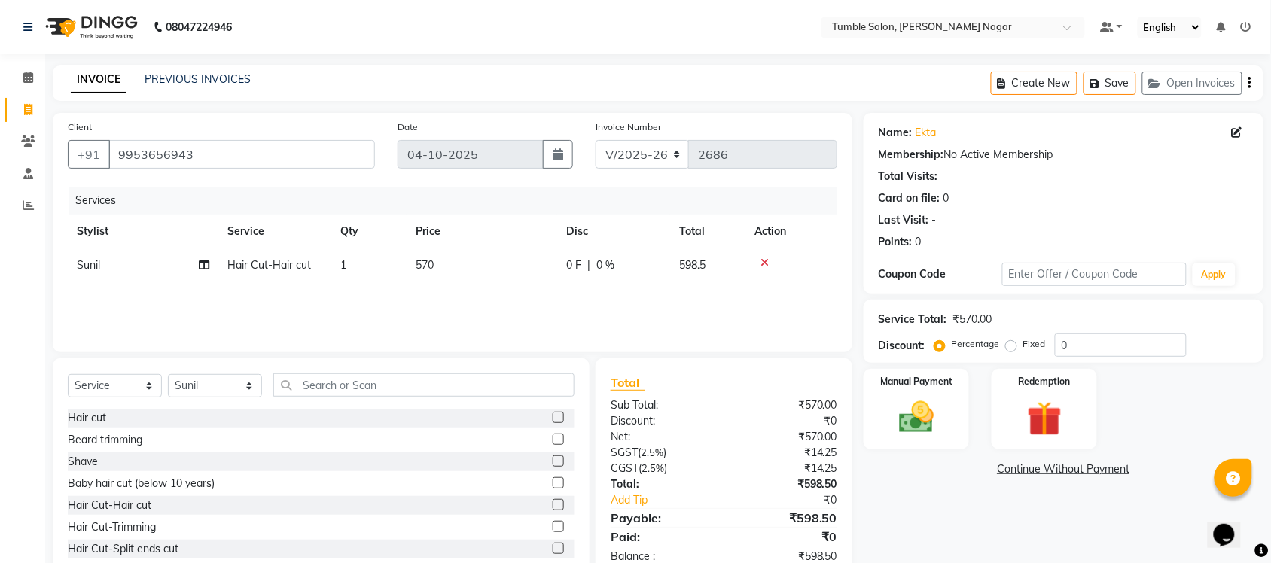
scroll to position [38, 0]
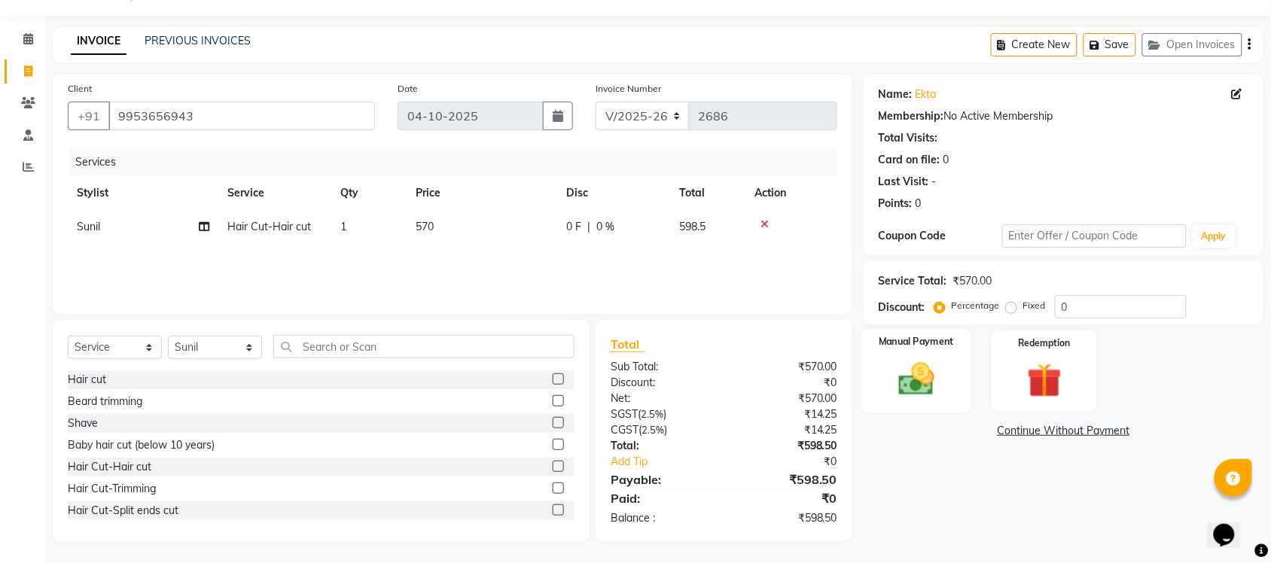
click at [933, 360] on img at bounding box center [916, 378] width 59 height 41
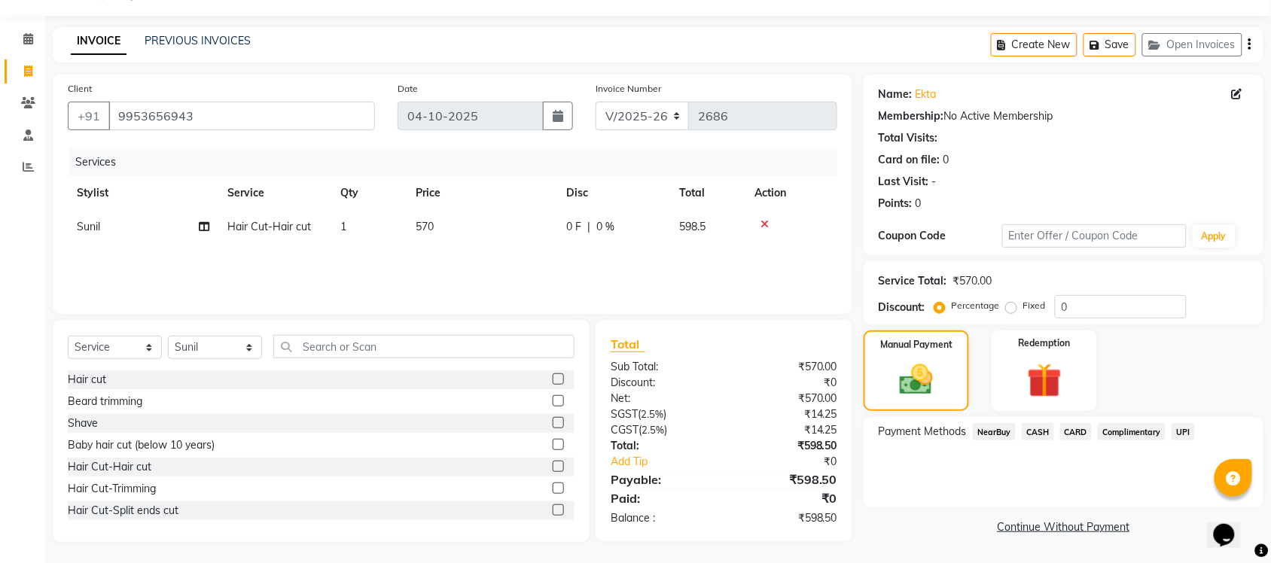
click at [1074, 426] on span "CARD" at bounding box center [1076, 431] width 32 height 17
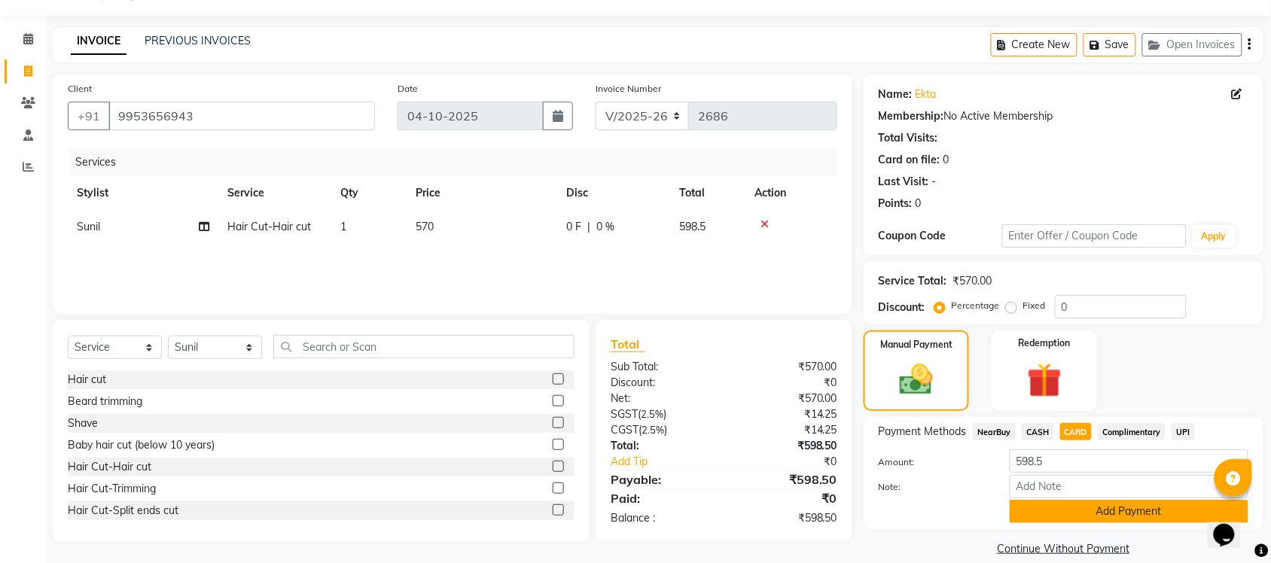
click at [1074, 510] on button "Add Payment" at bounding box center [1128, 511] width 239 height 23
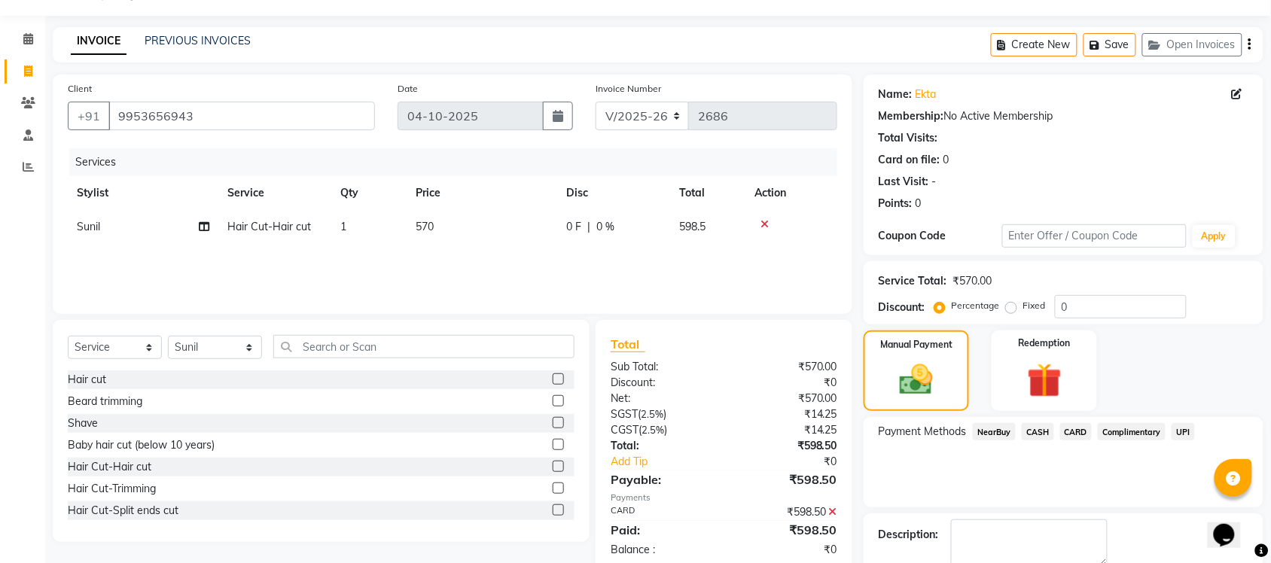
scroll to position [121, 0]
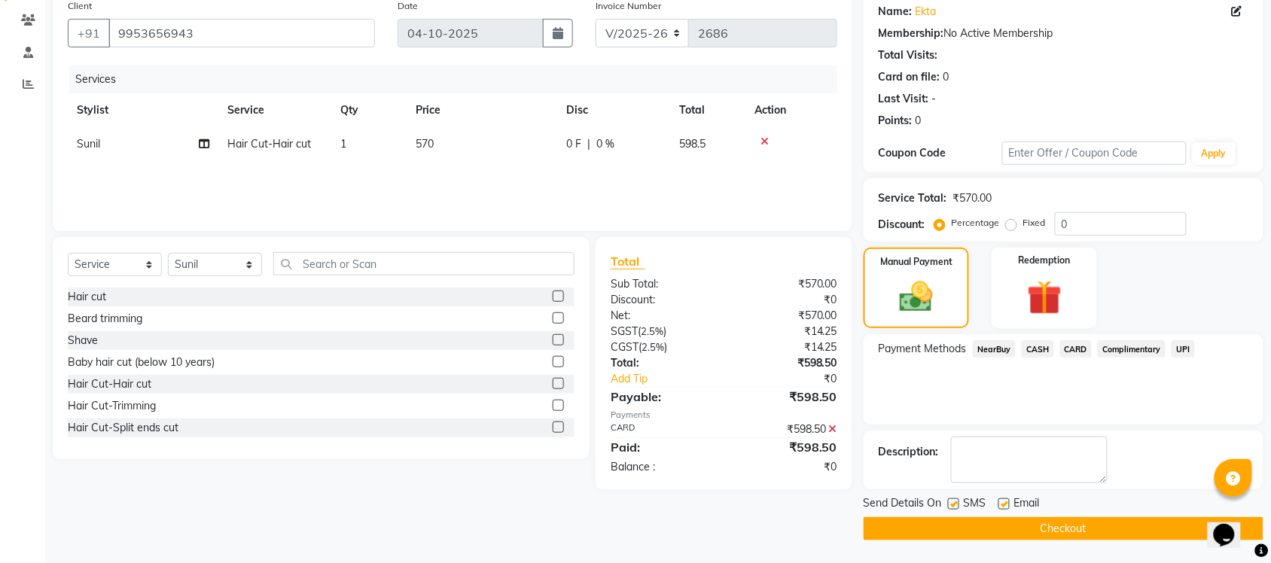
click at [1111, 531] on button "Checkout" at bounding box center [1063, 528] width 400 height 23
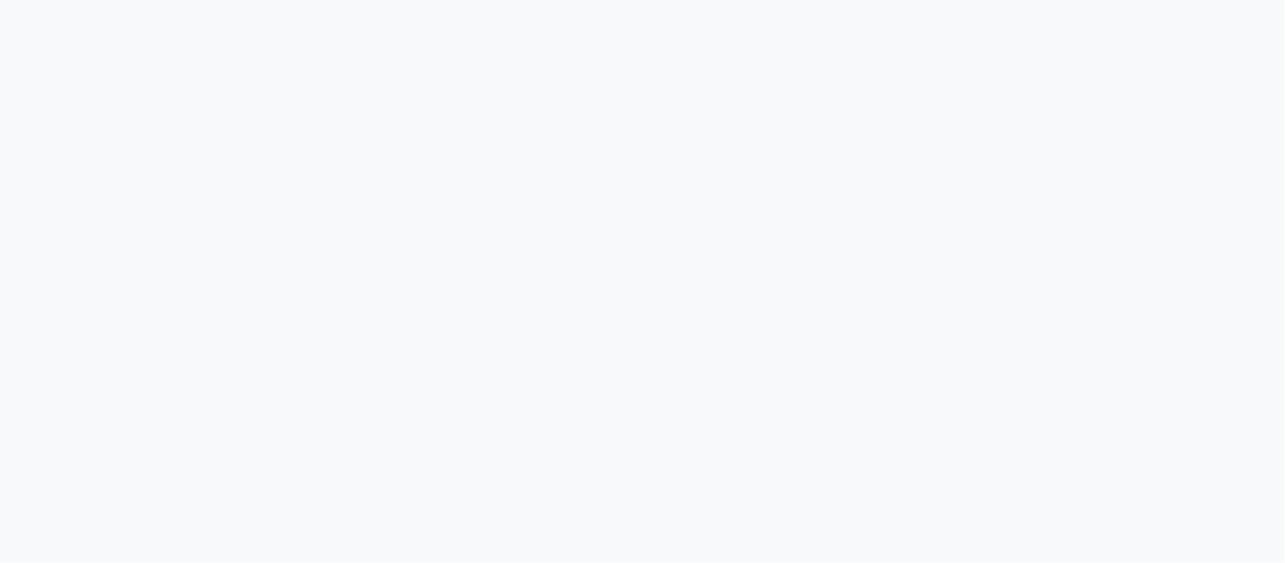
select select "service"
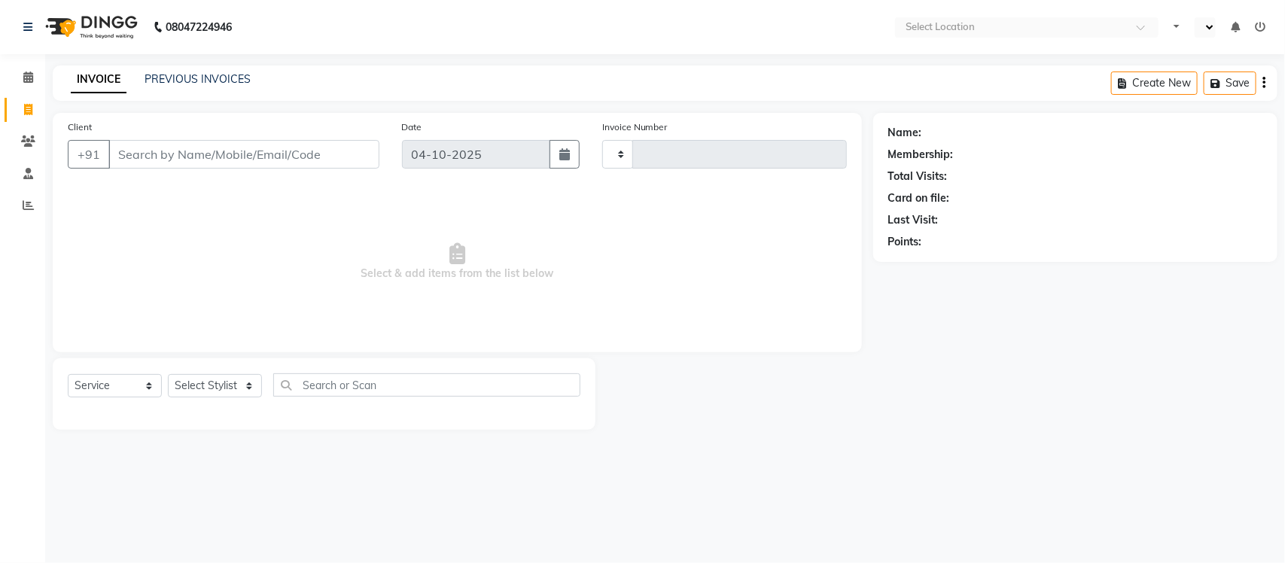
type input "2687"
select select "en"
select select "8207"
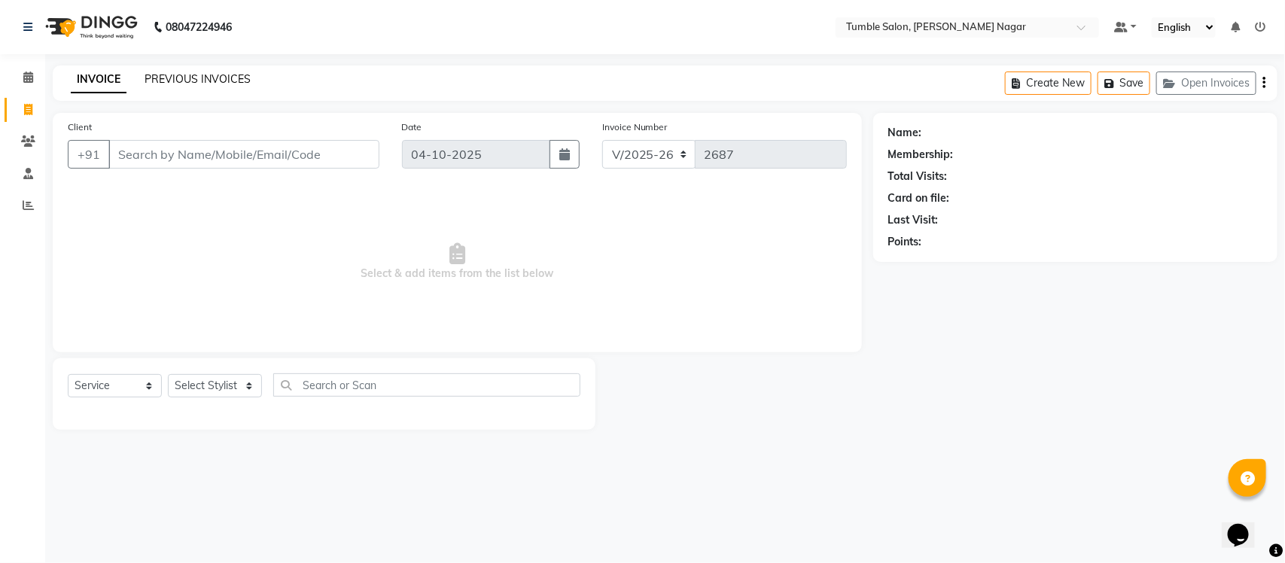
click at [153, 75] on link "PREVIOUS INVOICES" at bounding box center [198, 79] width 106 height 14
